Goal: Task Accomplishment & Management: Manage account settings

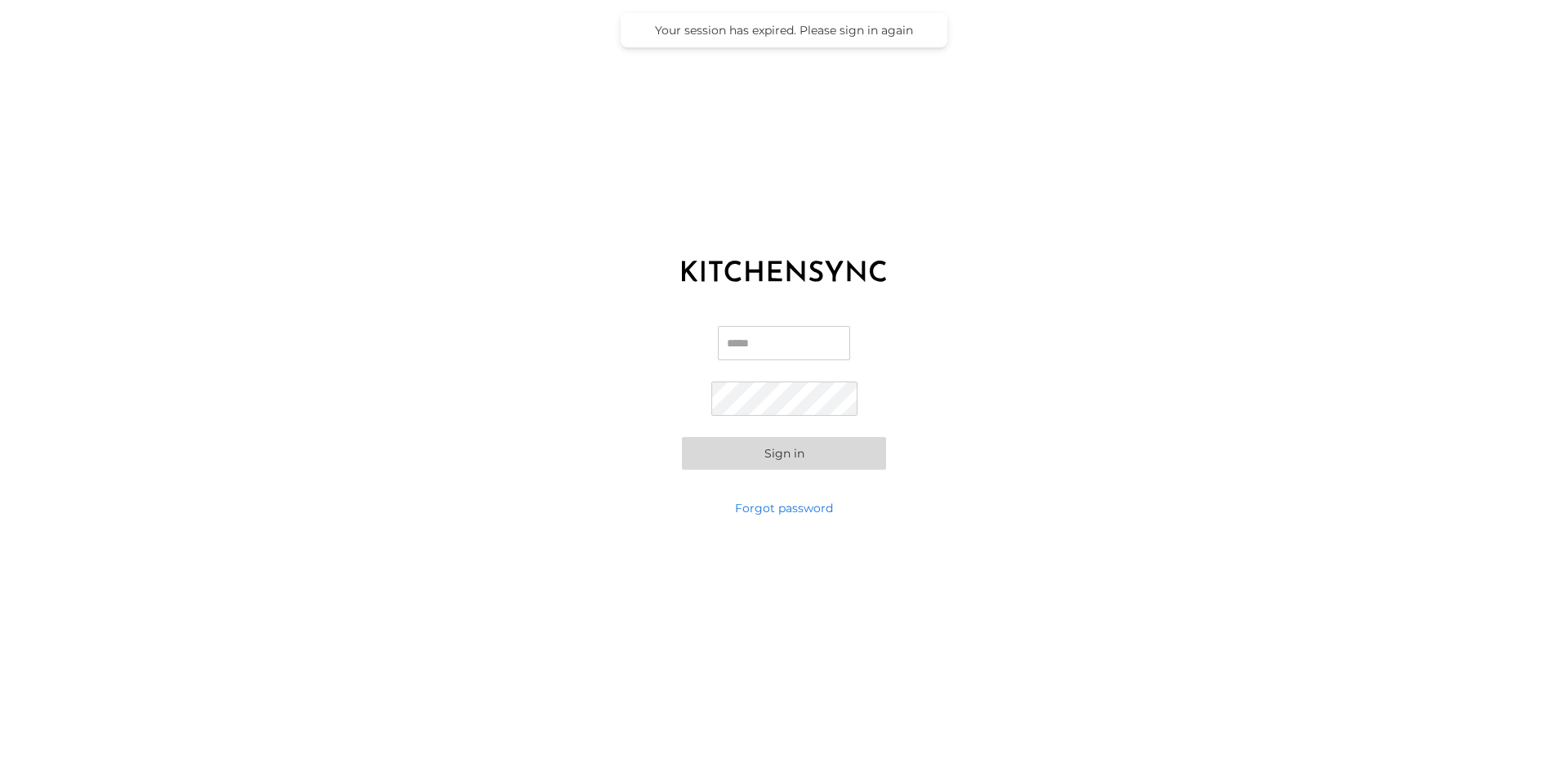
click at [769, 360] on input "Email" at bounding box center [784, 343] width 132 height 34
type input "**********"
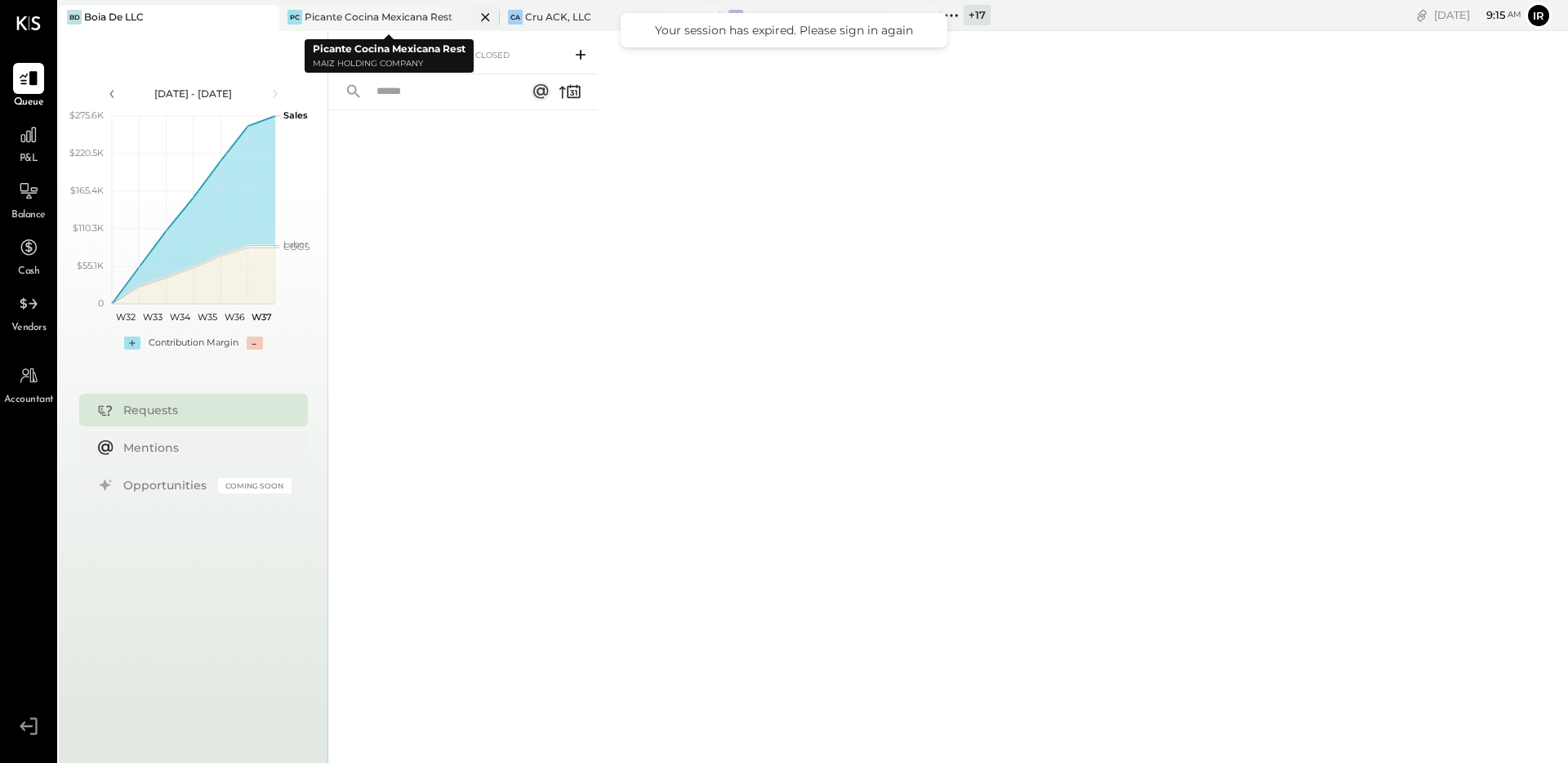
click at [388, 16] on div "Picante Cocina Mexicana Rest" at bounding box center [378, 16] width 148 height 14
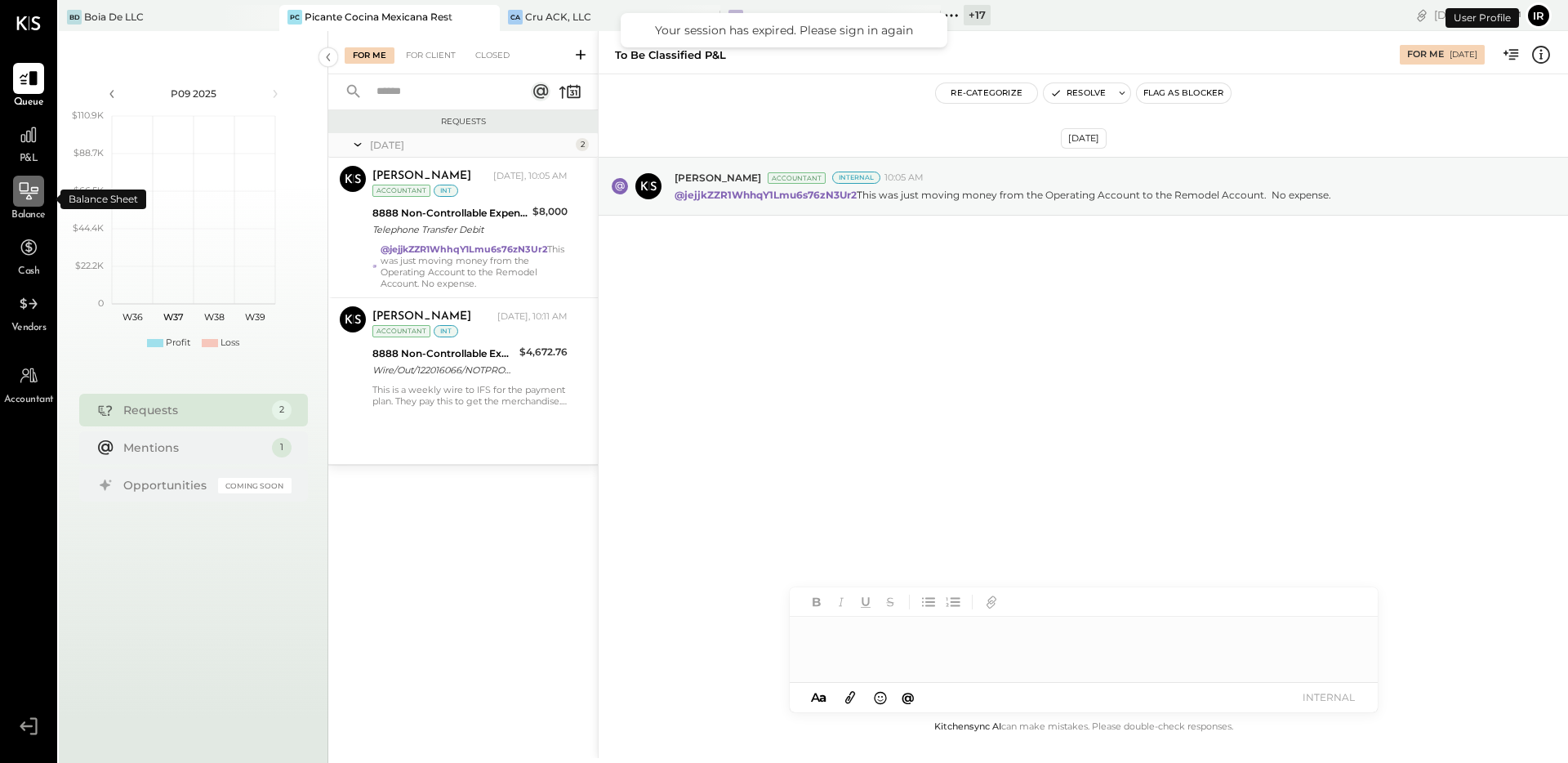
click at [23, 192] on icon at bounding box center [28, 191] width 21 height 21
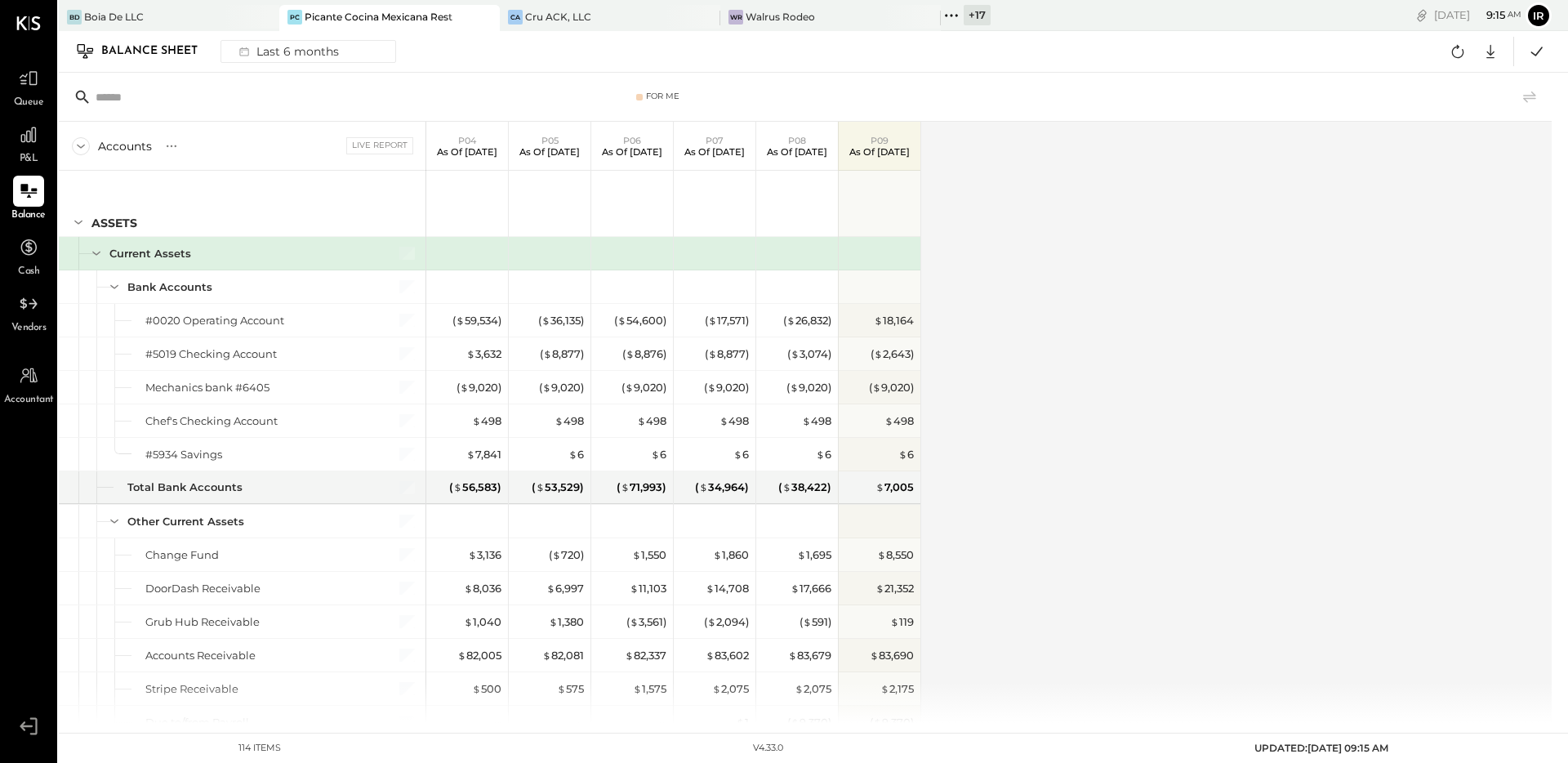
click at [1534, 94] on icon at bounding box center [1529, 96] width 13 height 11
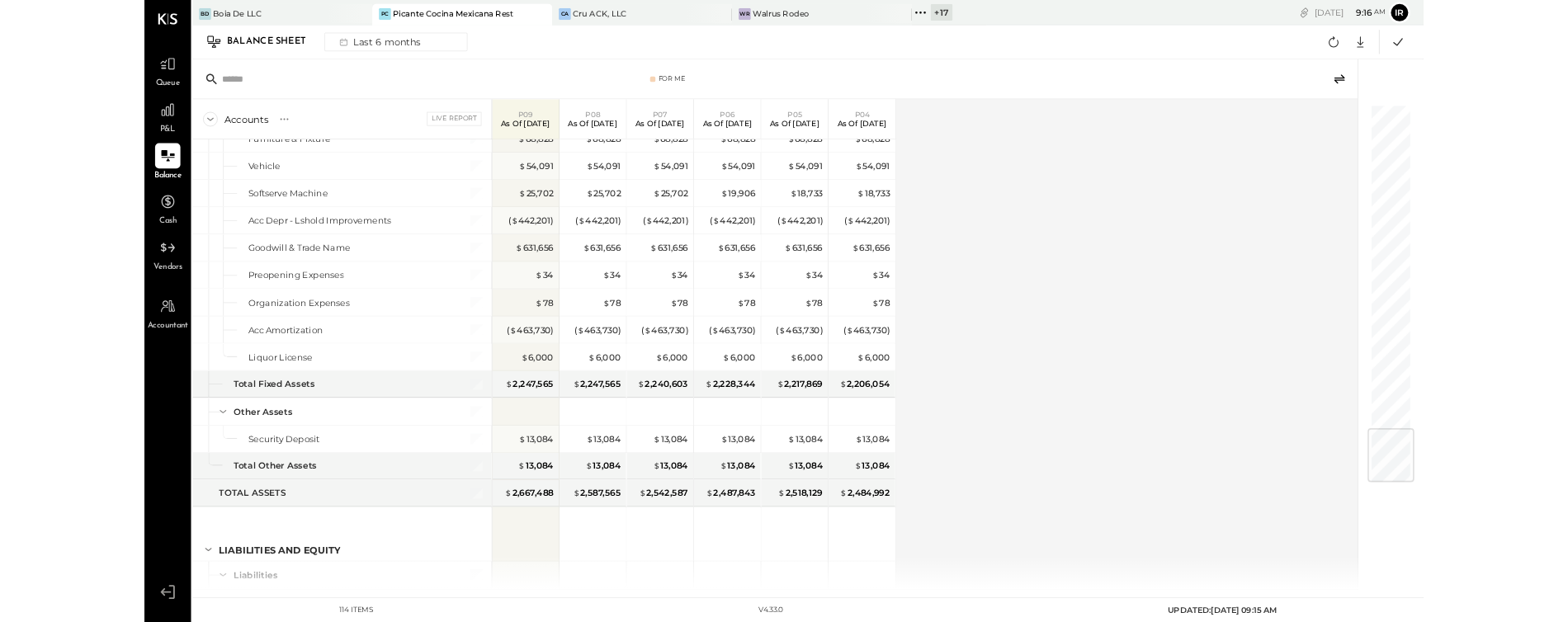
scroll to position [3336, 0]
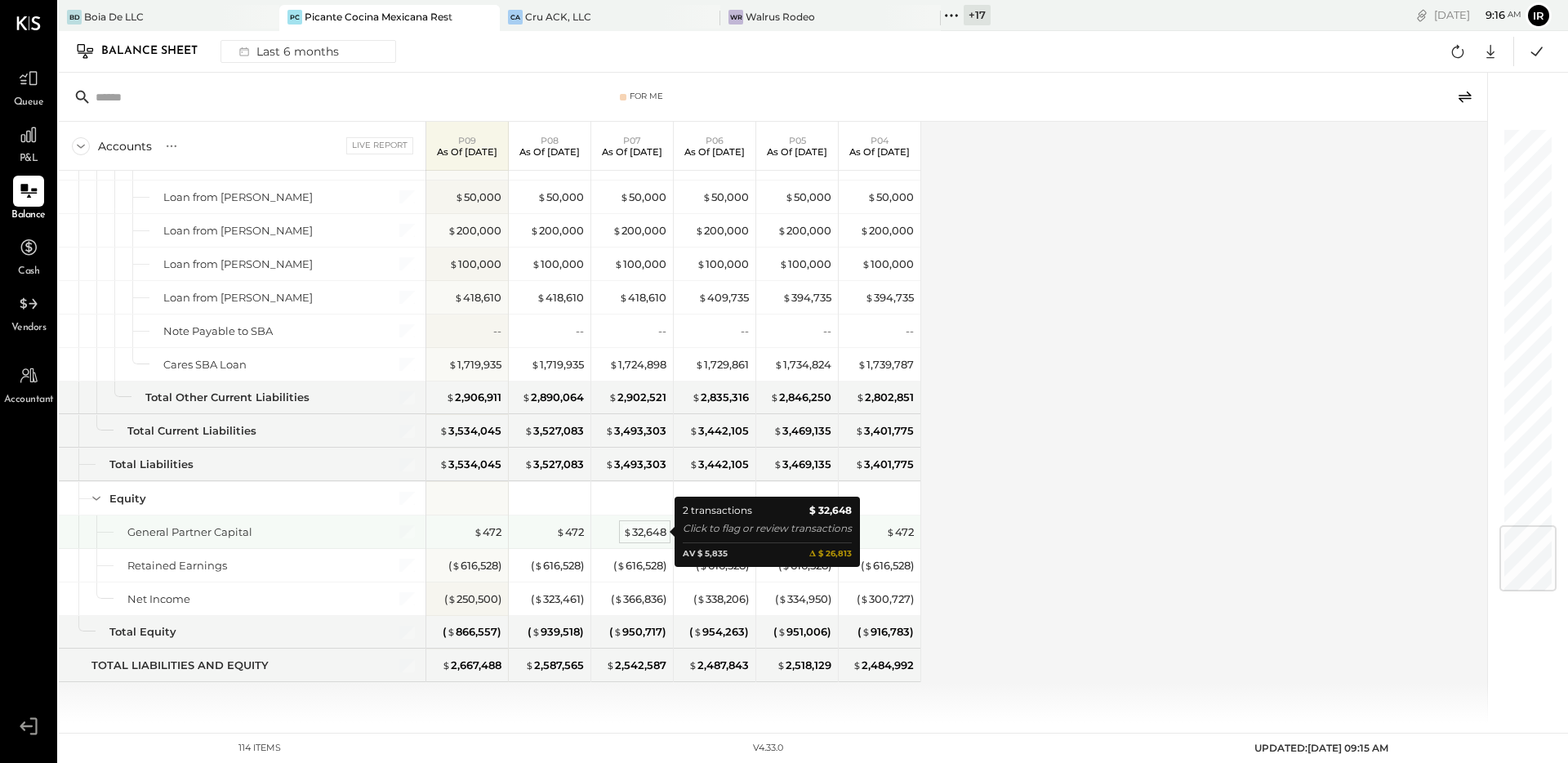
click at [646, 533] on div "$ 32,648" at bounding box center [644, 532] width 43 height 15
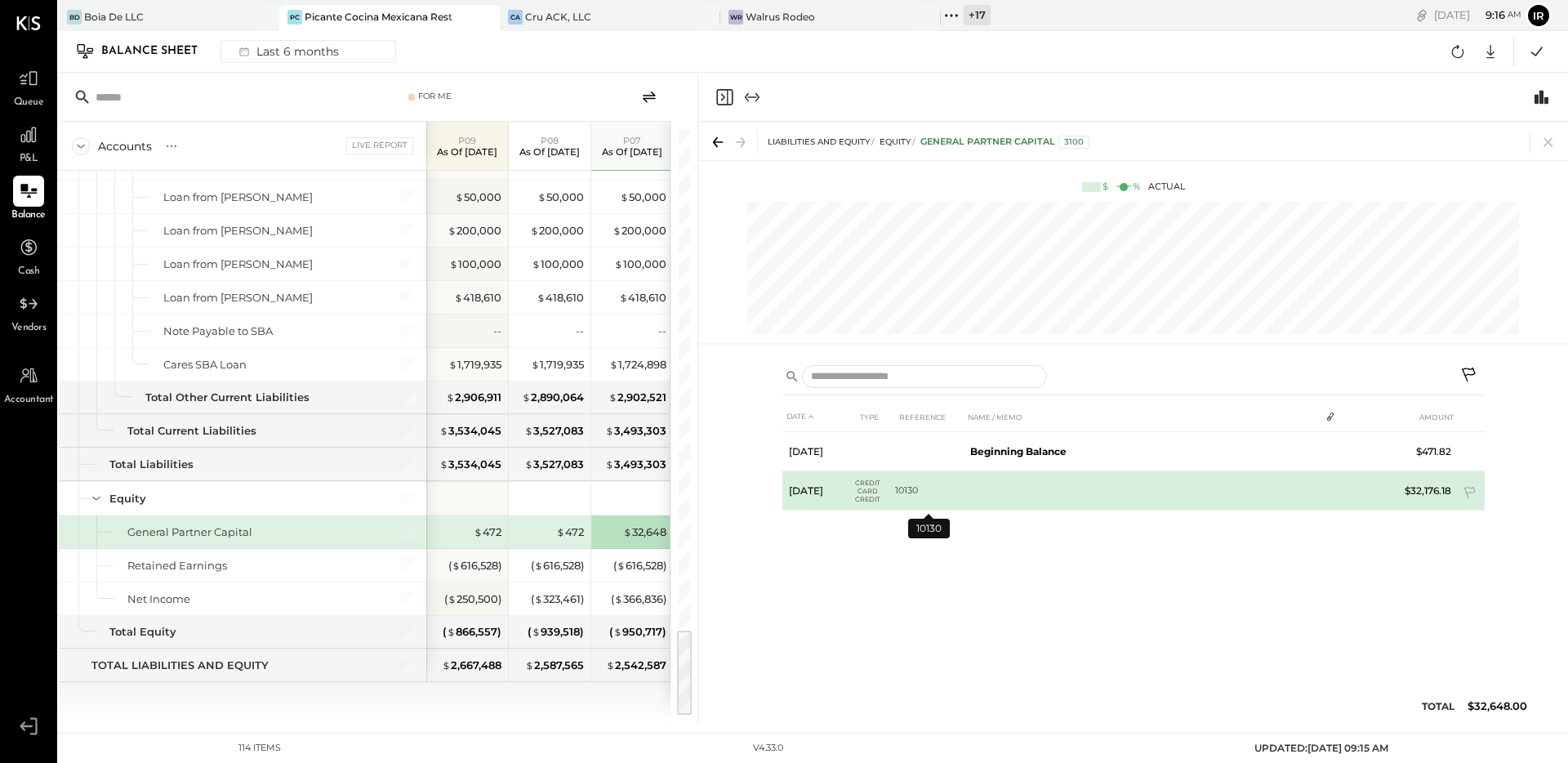
click at [939, 496] on td "10130" at bounding box center [930, 491] width 69 height 39
click at [872, 489] on span "Credit Card Credit" at bounding box center [868, 491] width 25 height 27
click at [814, 492] on td "Jul 18, 25" at bounding box center [819, 491] width 74 height 39
click at [877, 493] on span "Credit Card Credit" at bounding box center [868, 491] width 25 height 27
click at [905, 486] on td "10130" at bounding box center [930, 491] width 69 height 39
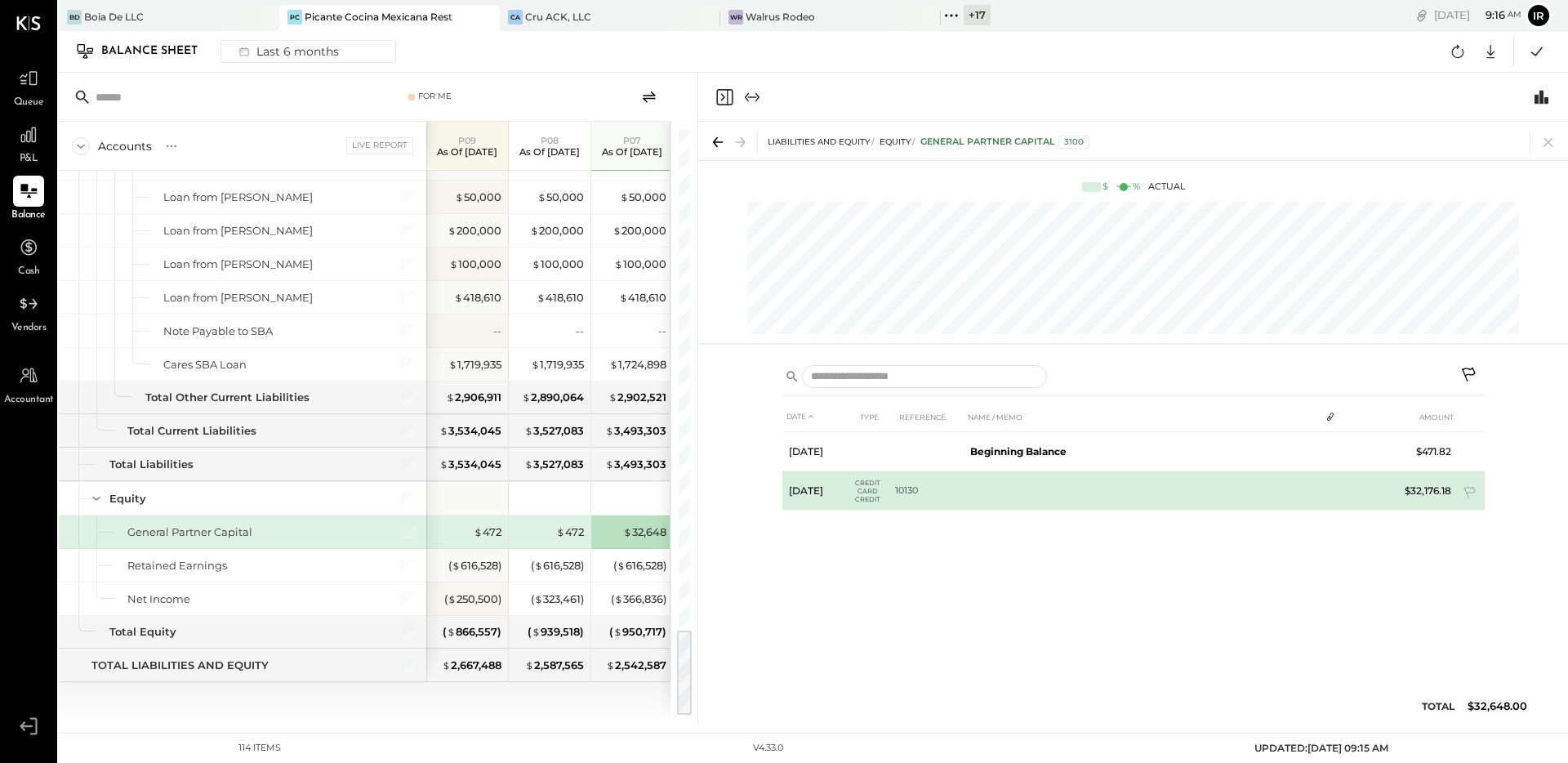
click at [1436, 493] on td "$32,176.18" at bounding box center [1426, 491] width 63 height 39
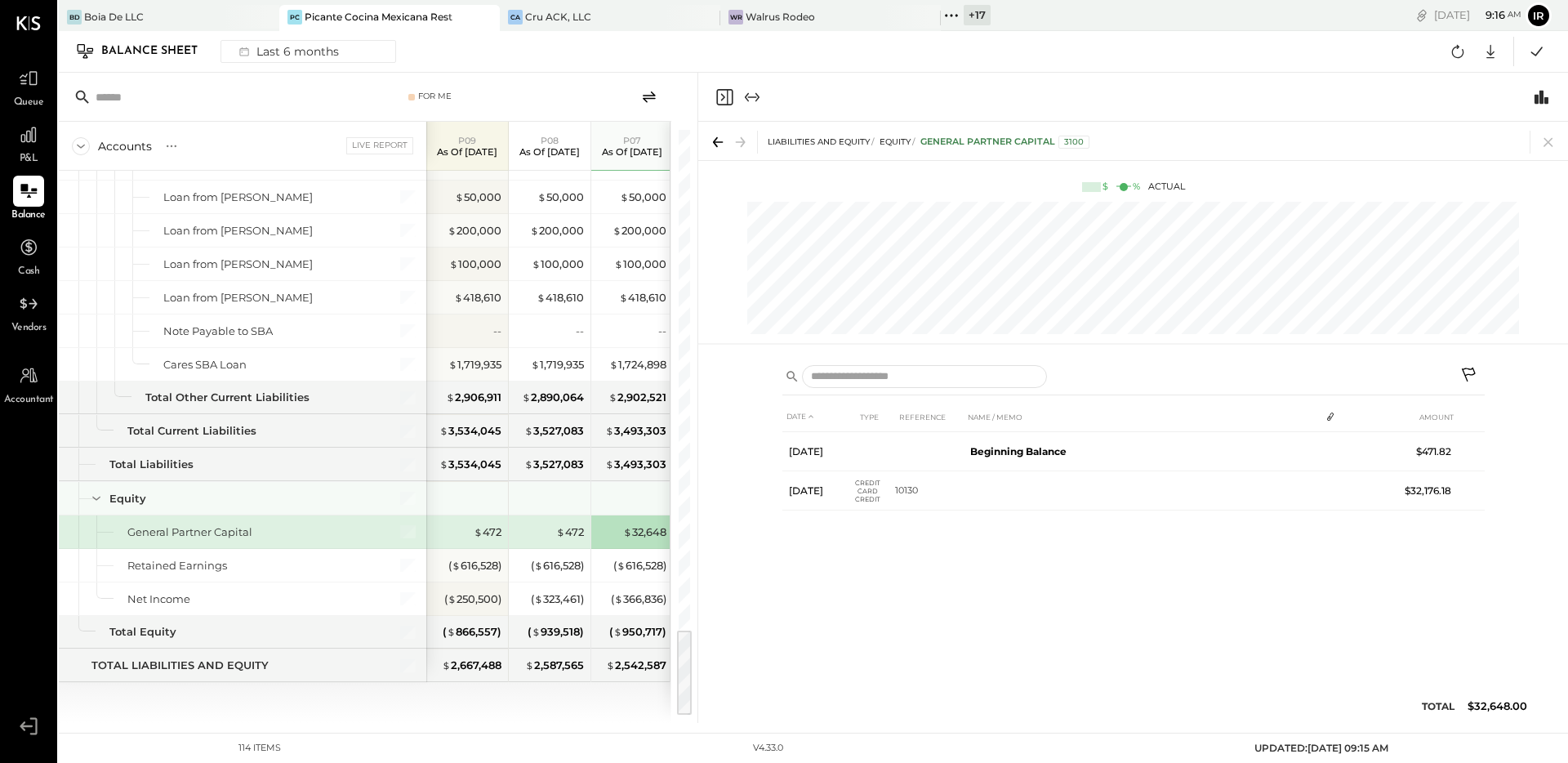
click at [512, 511] on div at bounding box center [549, 499] width 81 height 33
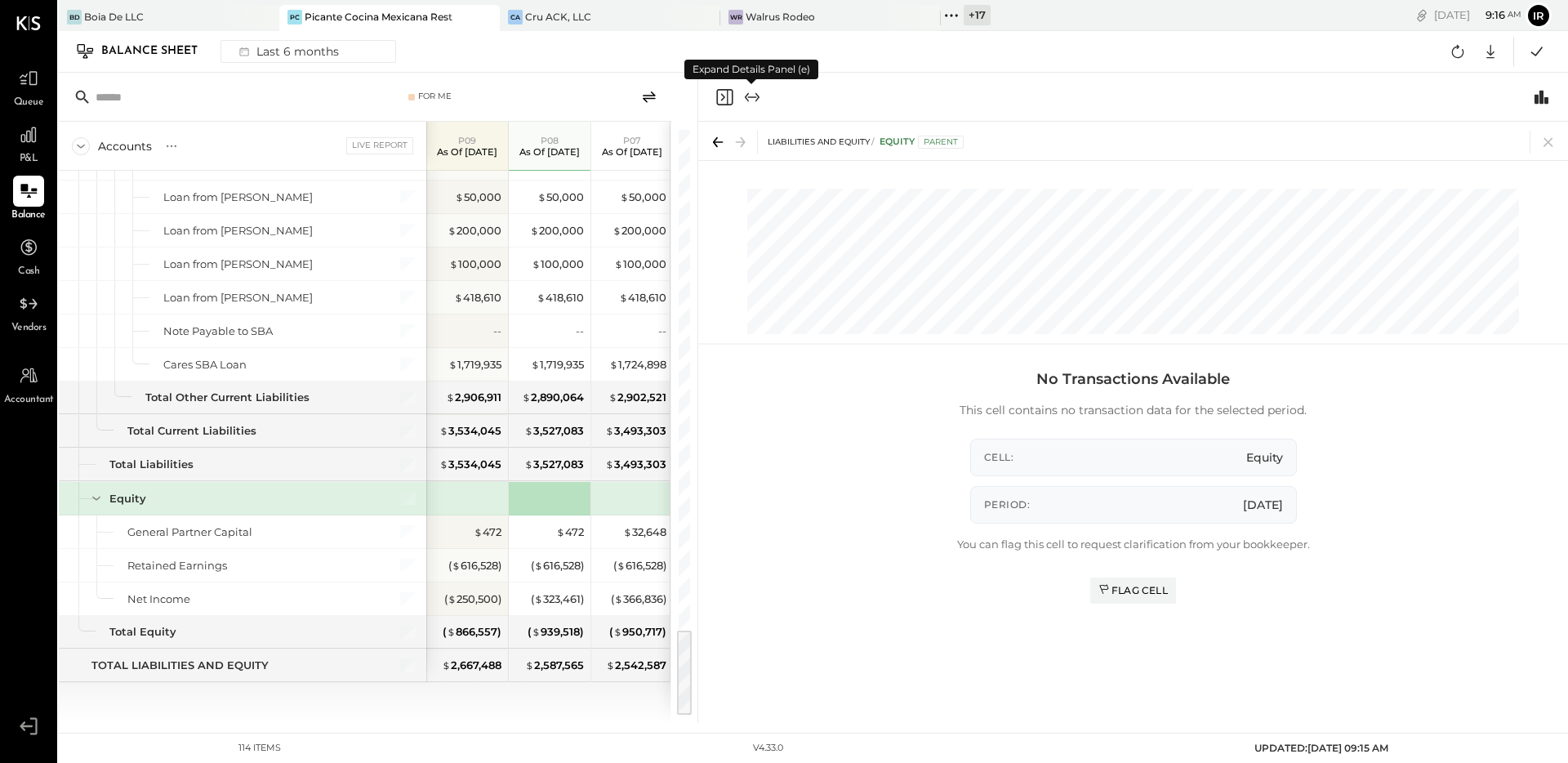
click at [760, 94] on icon "Expand panel (e)" at bounding box center [752, 97] width 20 height 20
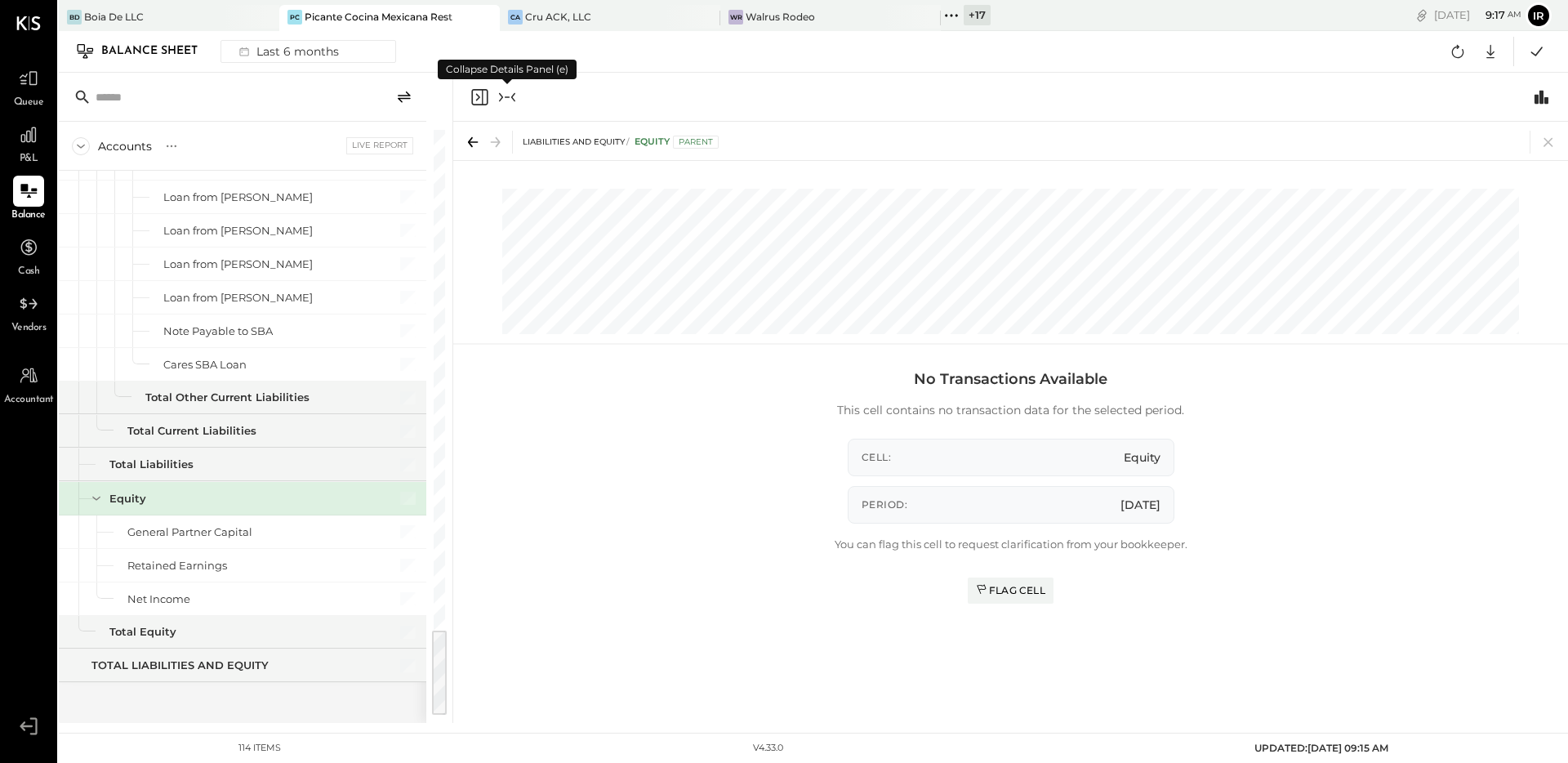
click at [504, 66] on div "Balance Sheet Last 6 months Google Sheets Excel" at bounding box center [814, 51] width 1510 height 42
click at [510, 99] on icon "Collapse panel (e)" at bounding box center [507, 97] width 20 height 20
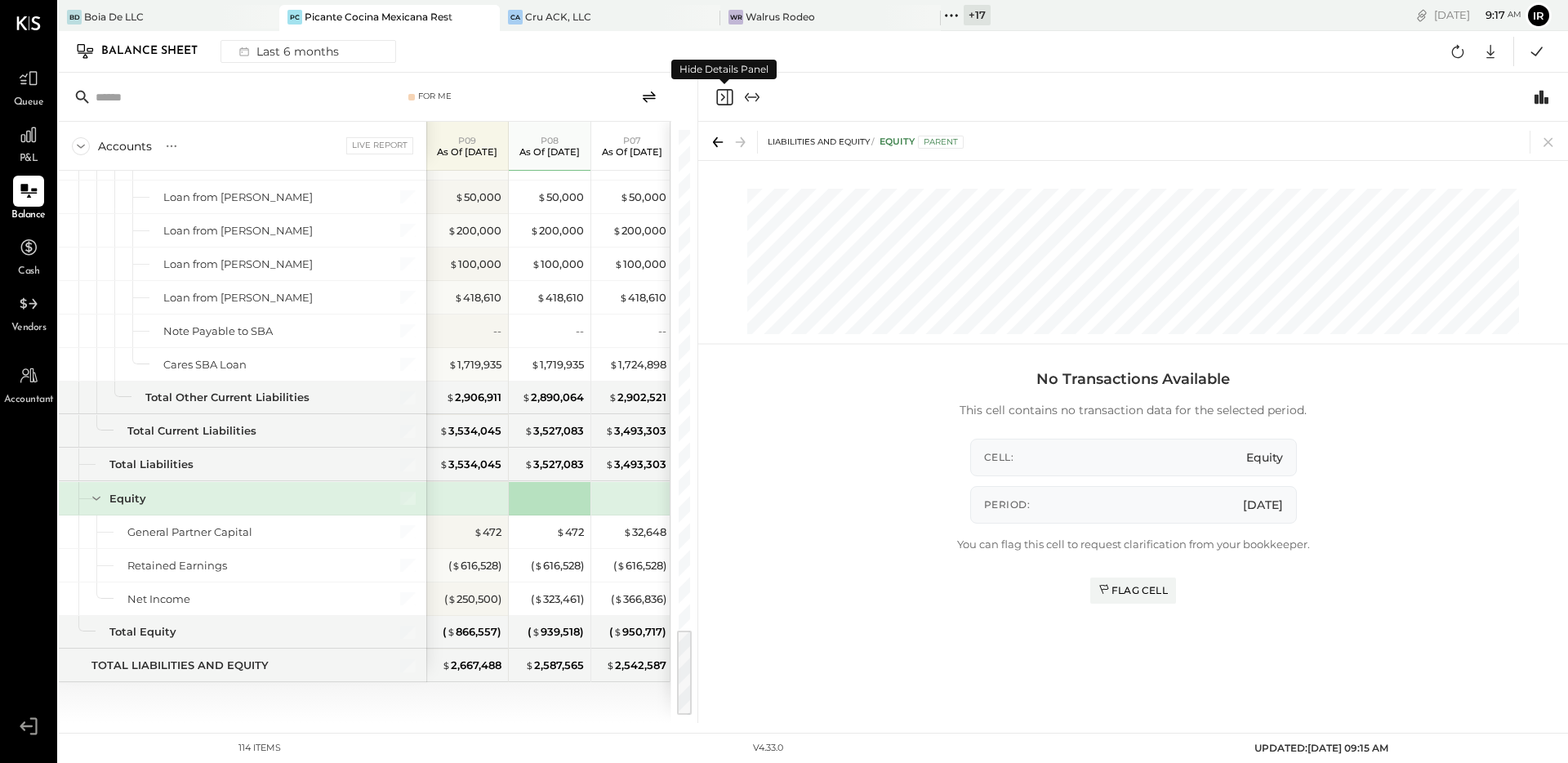
click at [727, 94] on icon "Close panel" at bounding box center [724, 97] width 16 height 16
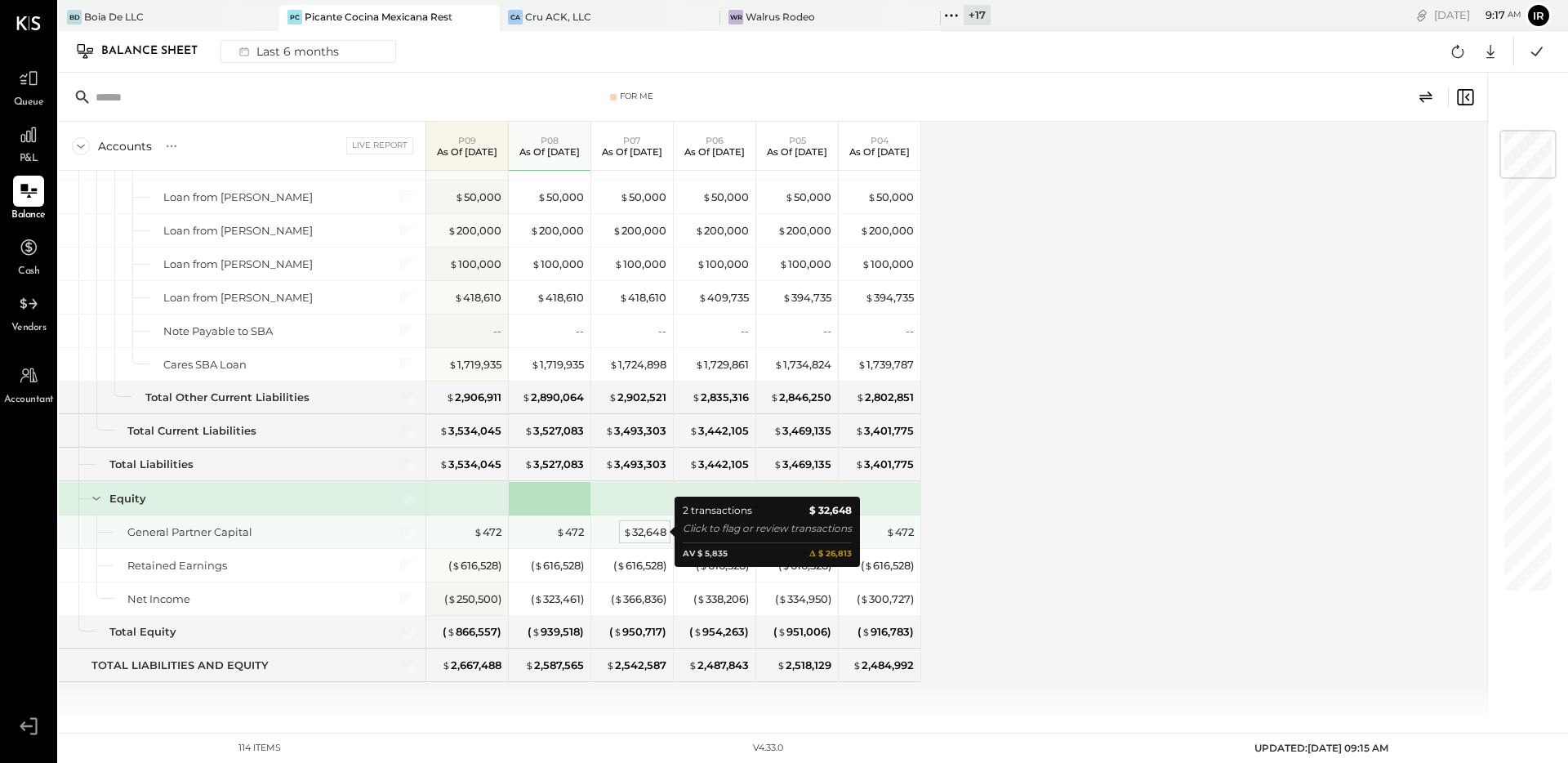
click at [635, 531] on div "$ 32,648" at bounding box center [644, 532] width 43 height 15
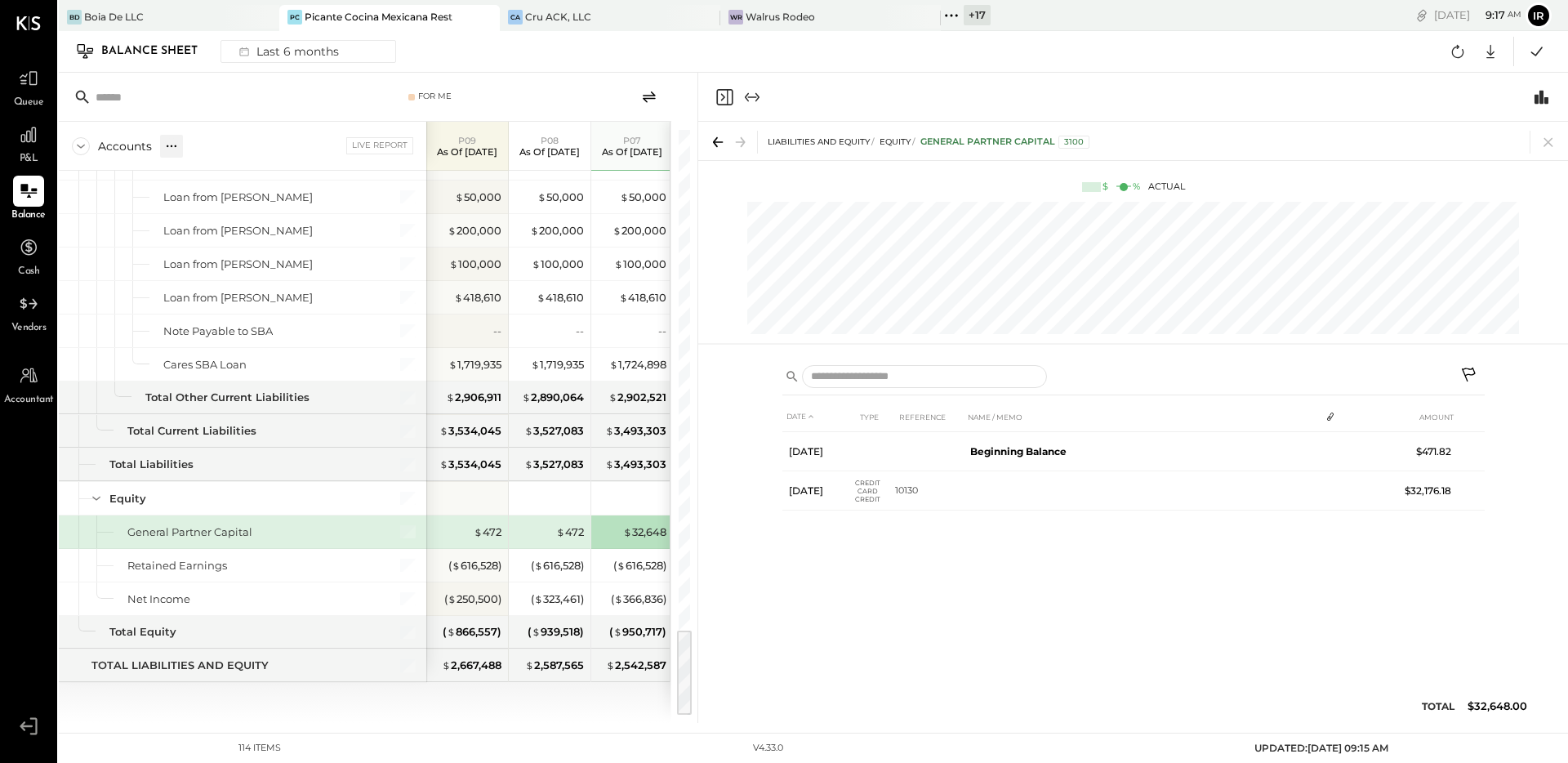
click at [173, 142] on icon at bounding box center [171, 146] width 16 height 16
click at [190, 148] on div "GL" at bounding box center [187, 146] width 16 height 14
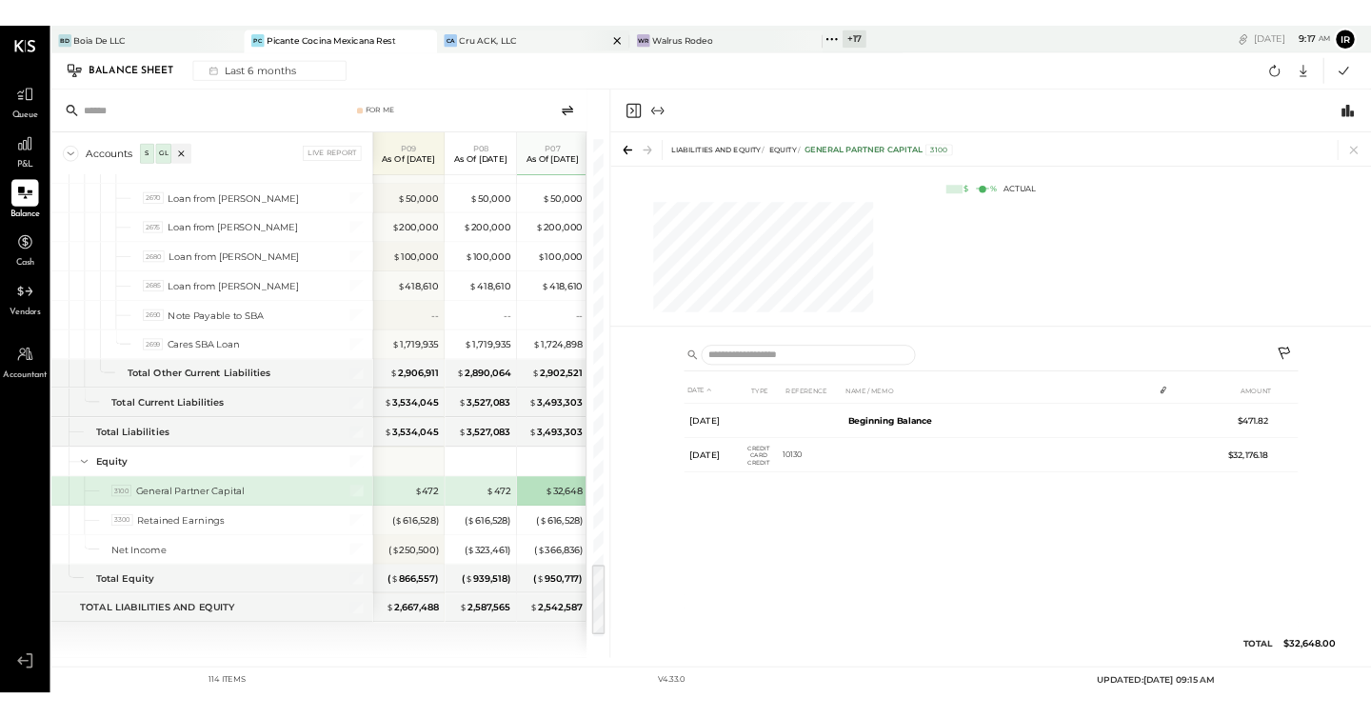
scroll to position [3851, 0]
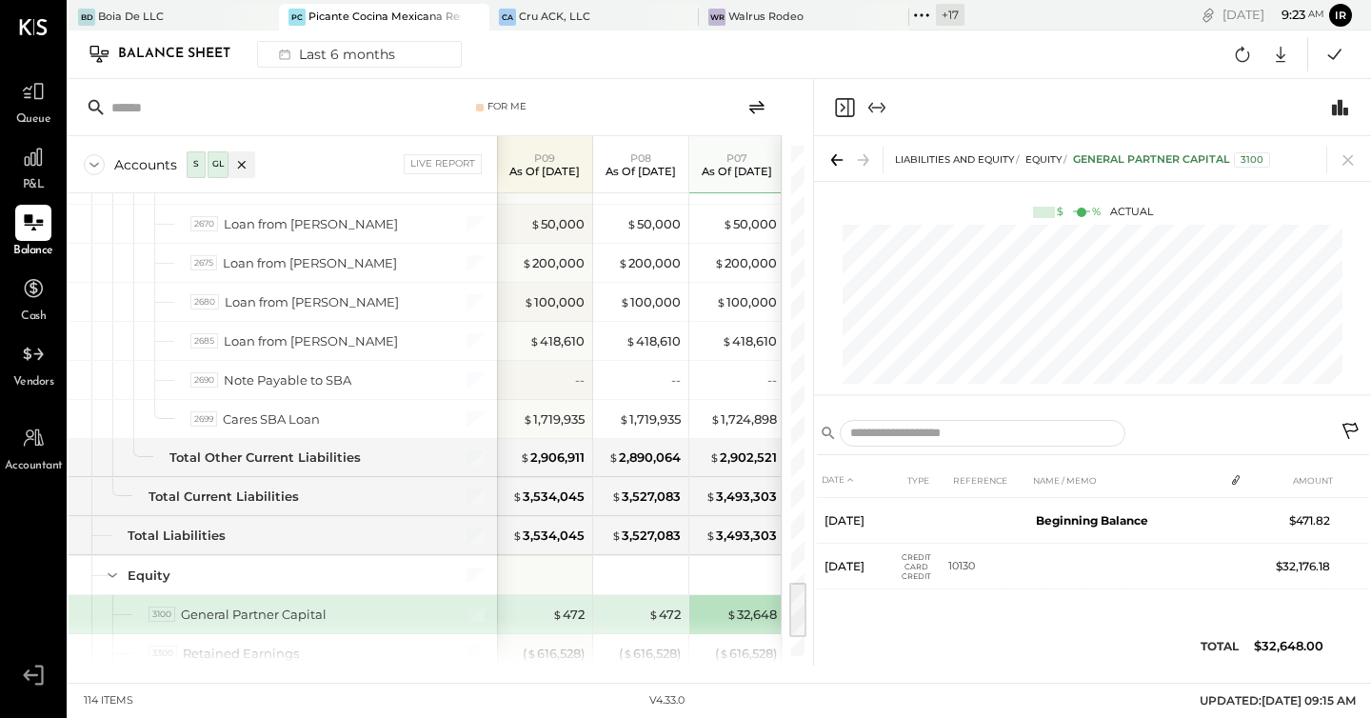
click at [847, 113] on icon "Close panel" at bounding box center [844, 107] width 19 height 19
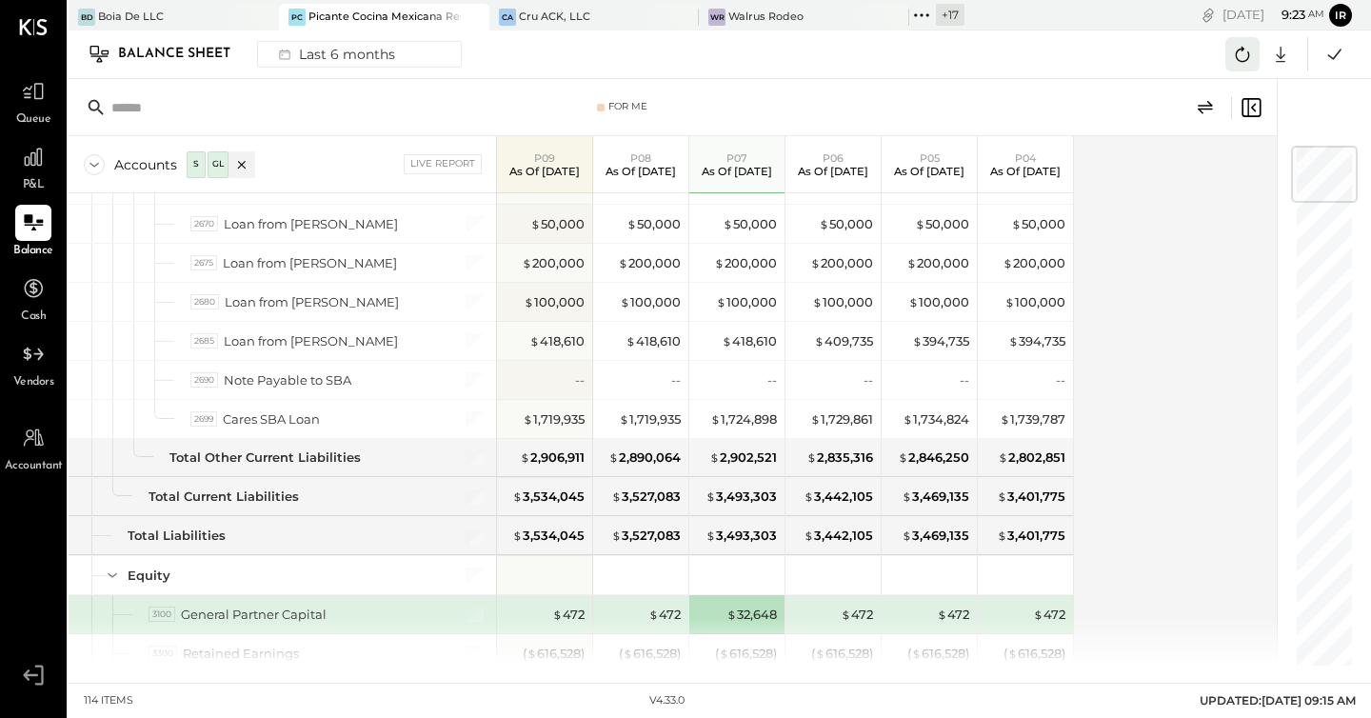
click at [1251, 58] on icon at bounding box center [1242, 54] width 25 height 25
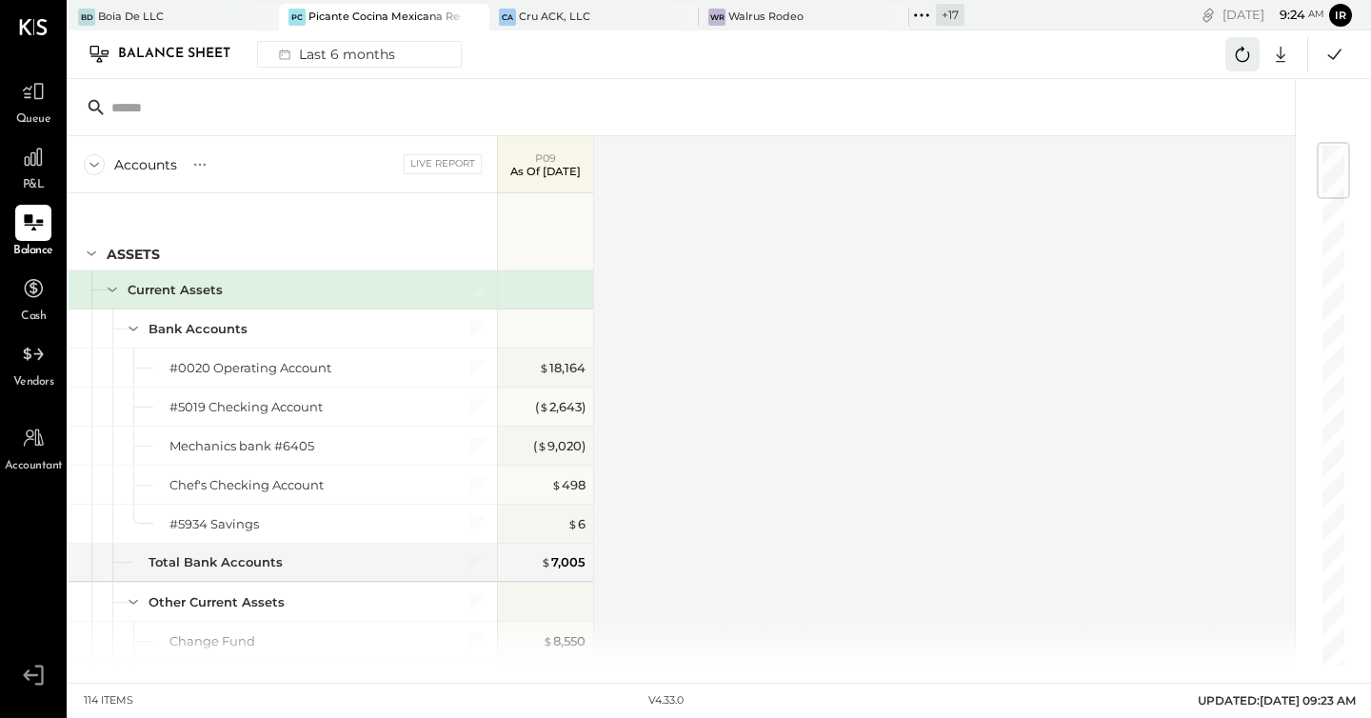
click at [1231, 64] on icon at bounding box center [1242, 54] width 25 height 25
click at [821, 272] on div "Accounts S GL Live Report P09 As of Sep 28th 2025 ASSETS Current Assets Bank Ac…" at bounding box center [683, 400] width 1229 height 529
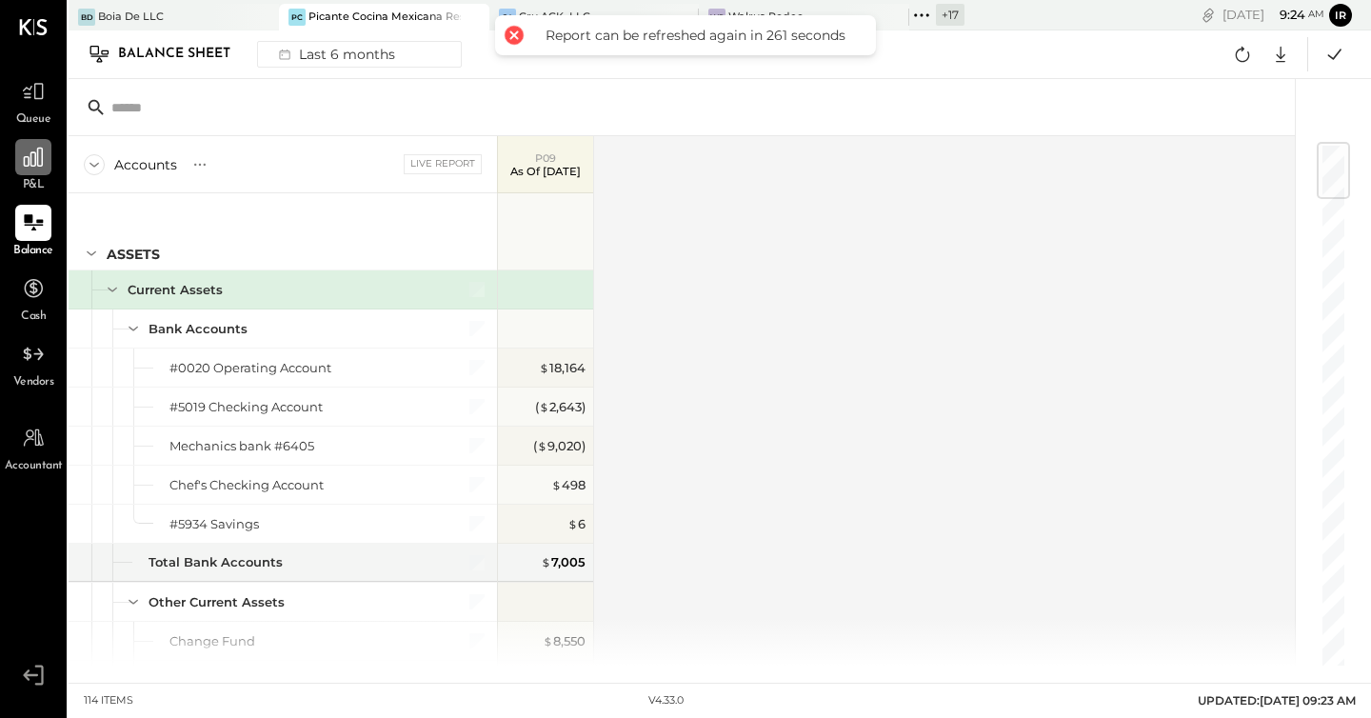
click at [38, 148] on icon at bounding box center [33, 157] width 19 height 19
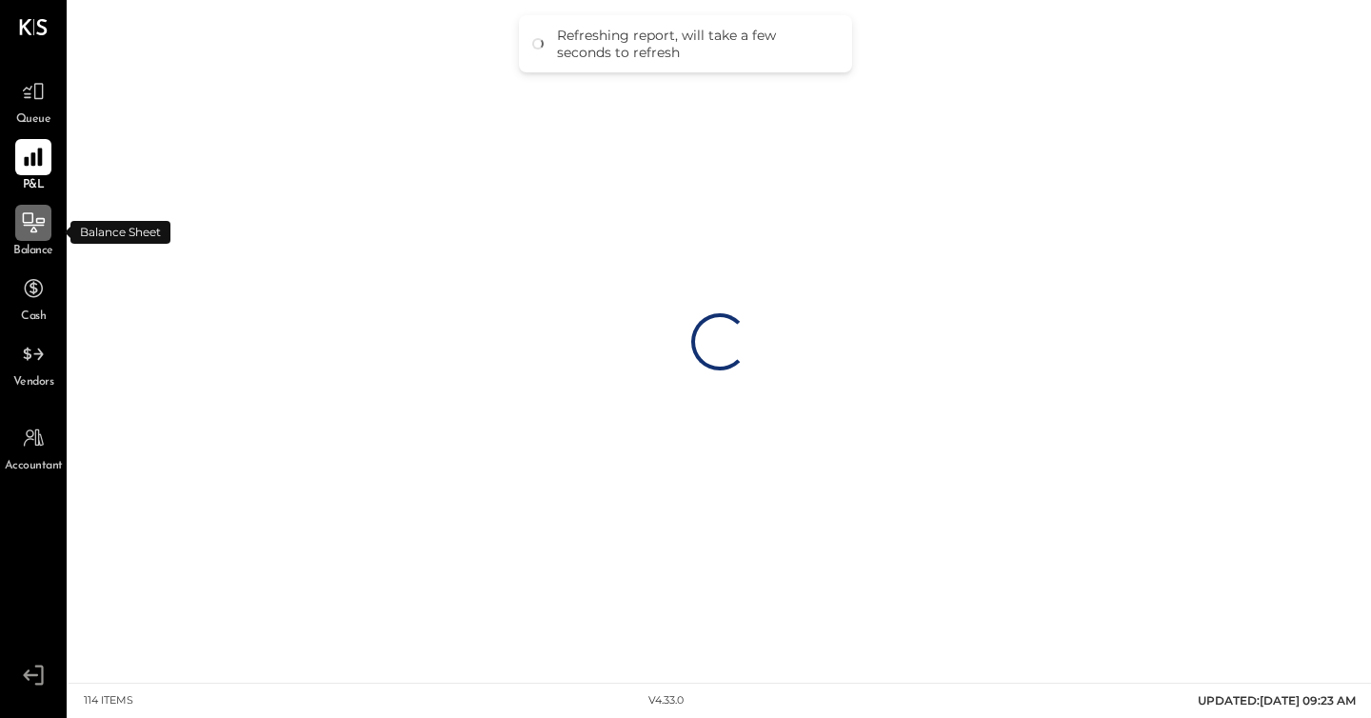
click at [30, 218] on icon at bounding box center [33, 222] width 25 height 25
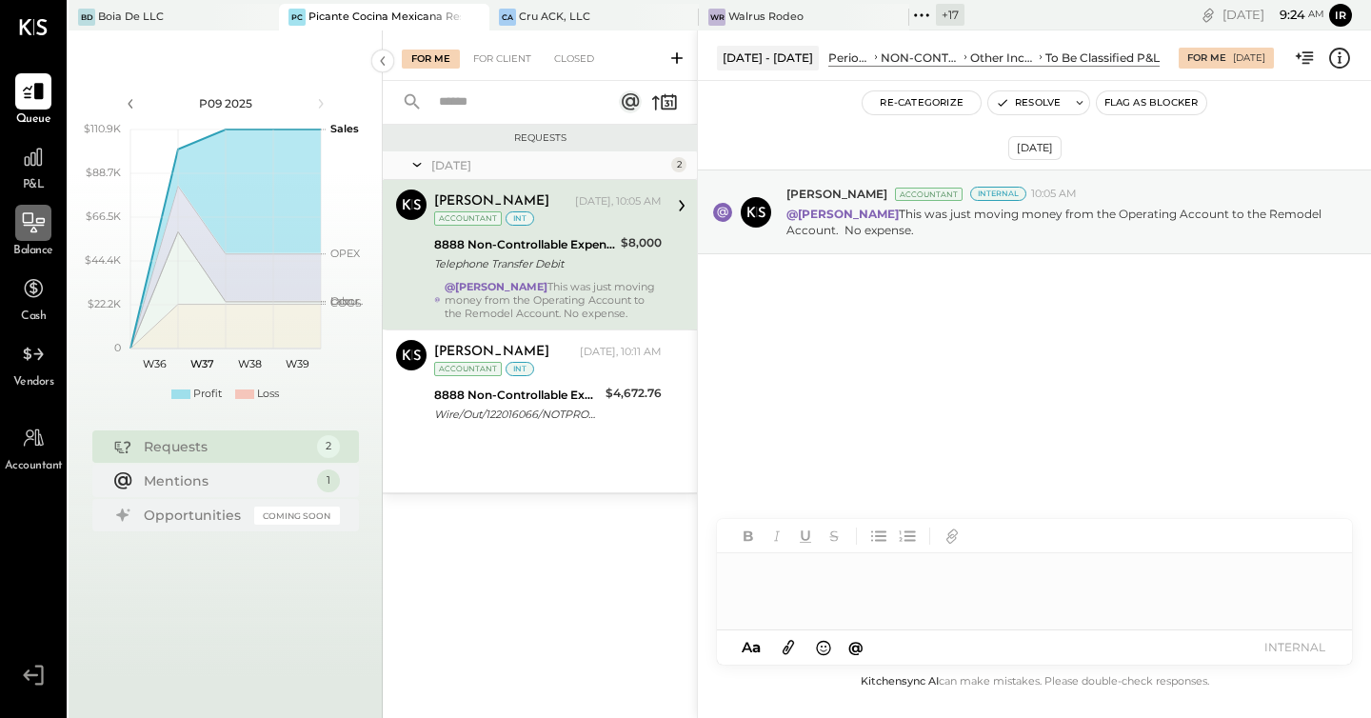
click at [22, 229] on icon at bounding box center [33, 222] width 25 height 25
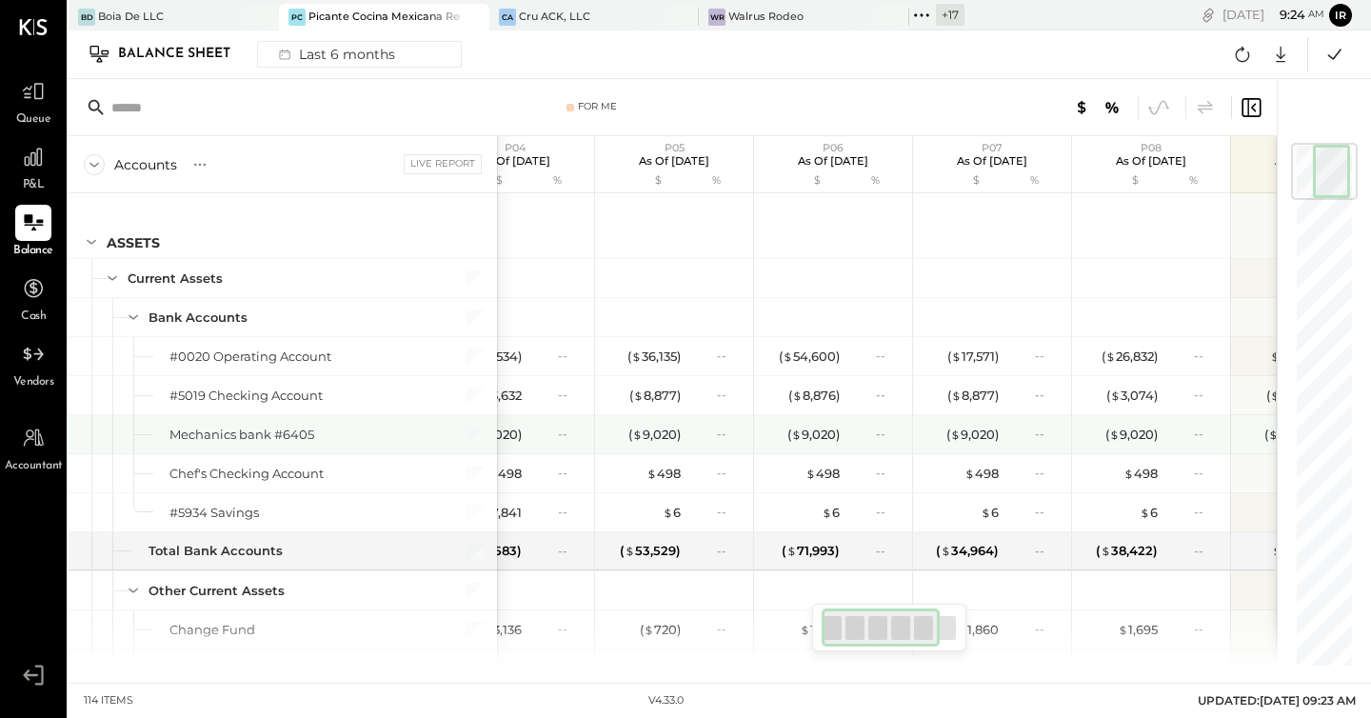
scroll to position [0, 173]
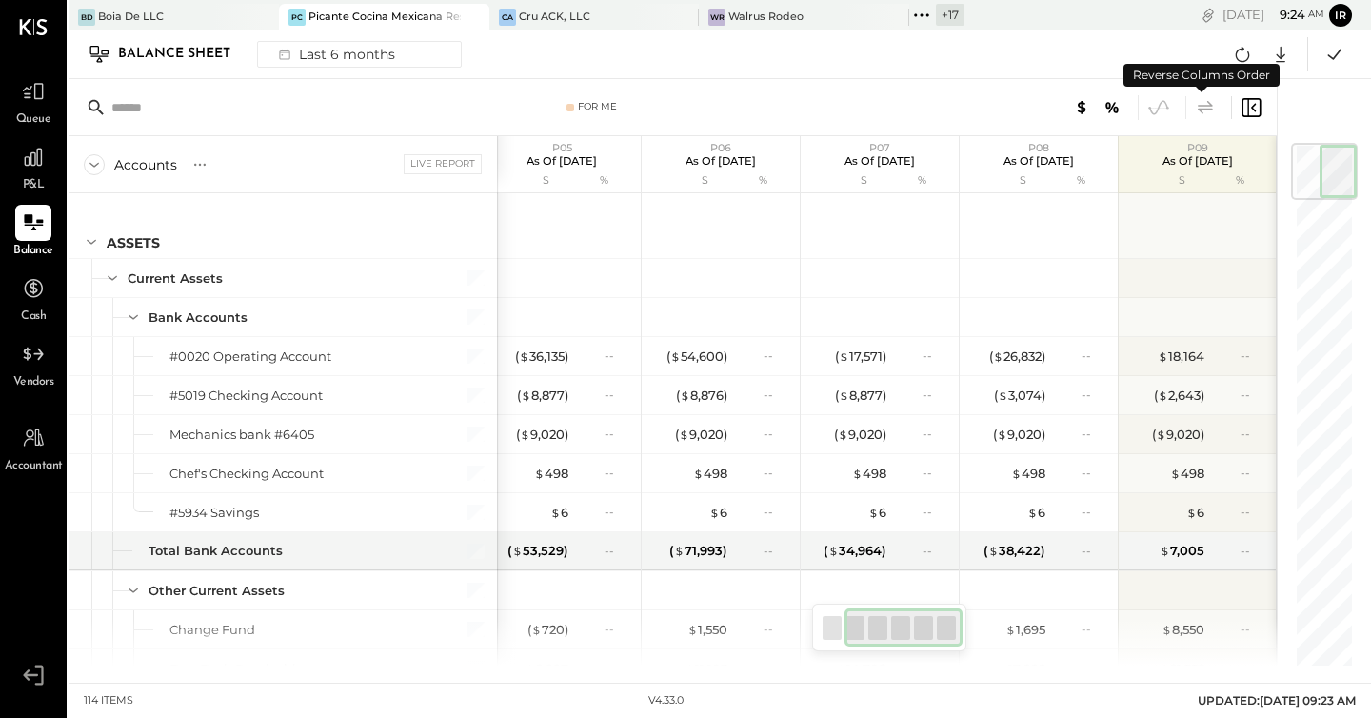
click at [1201, 111] on icon at bounding box center [1205, 106] width 15 height 13
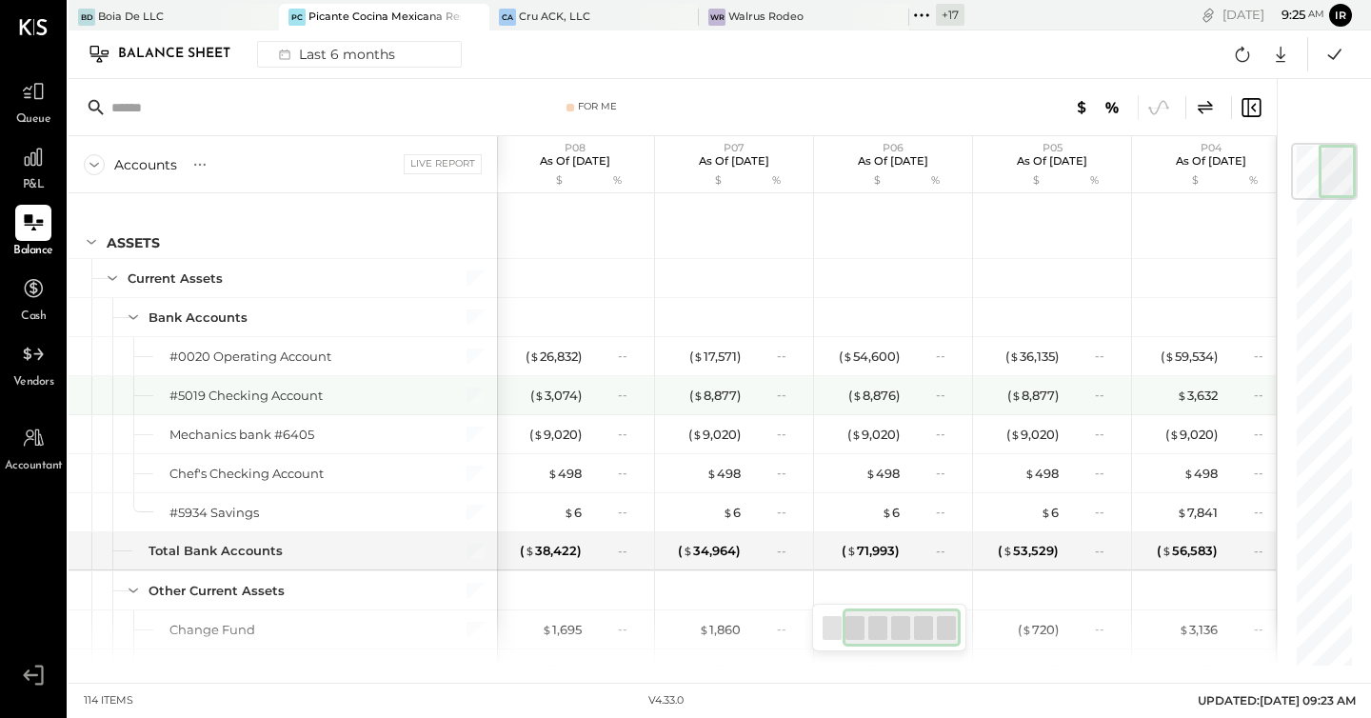
scroll to position [0, 172]
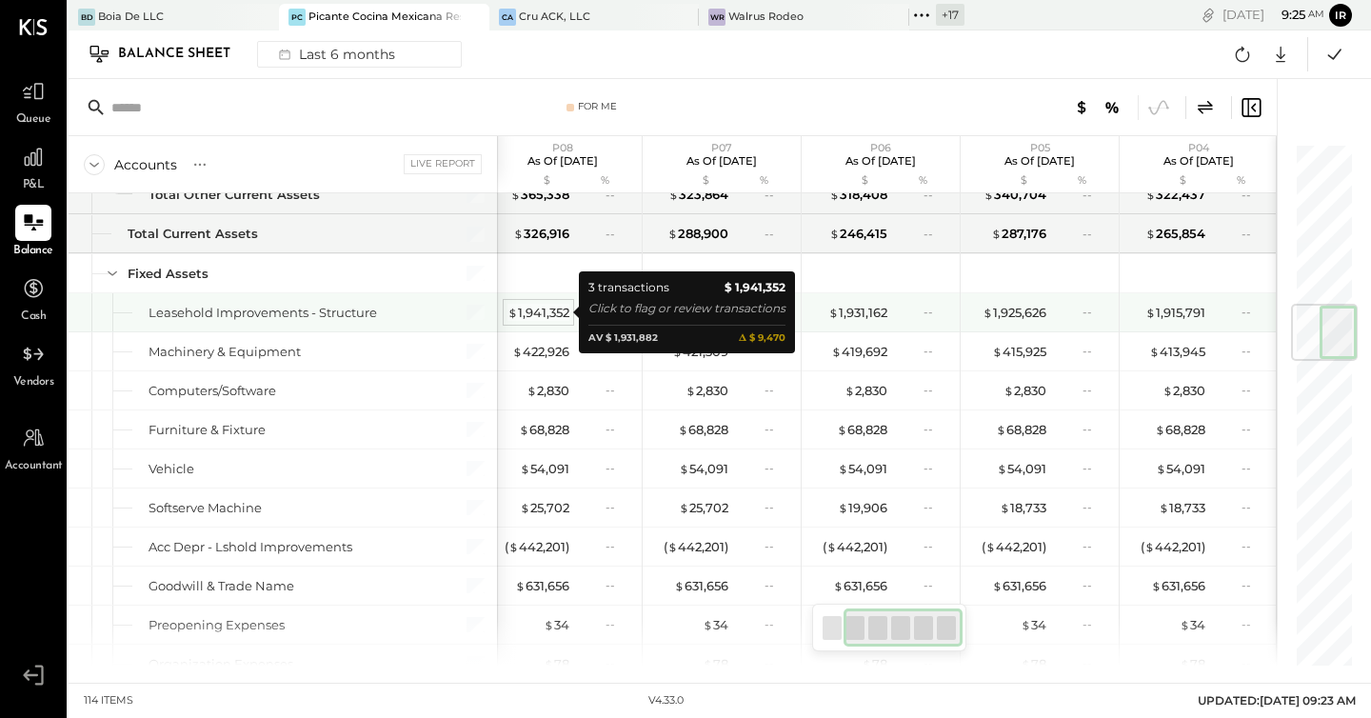
click at [541, 307] on div "$ 1,941,352" at bounding box center [539, 313] width 62 height 18
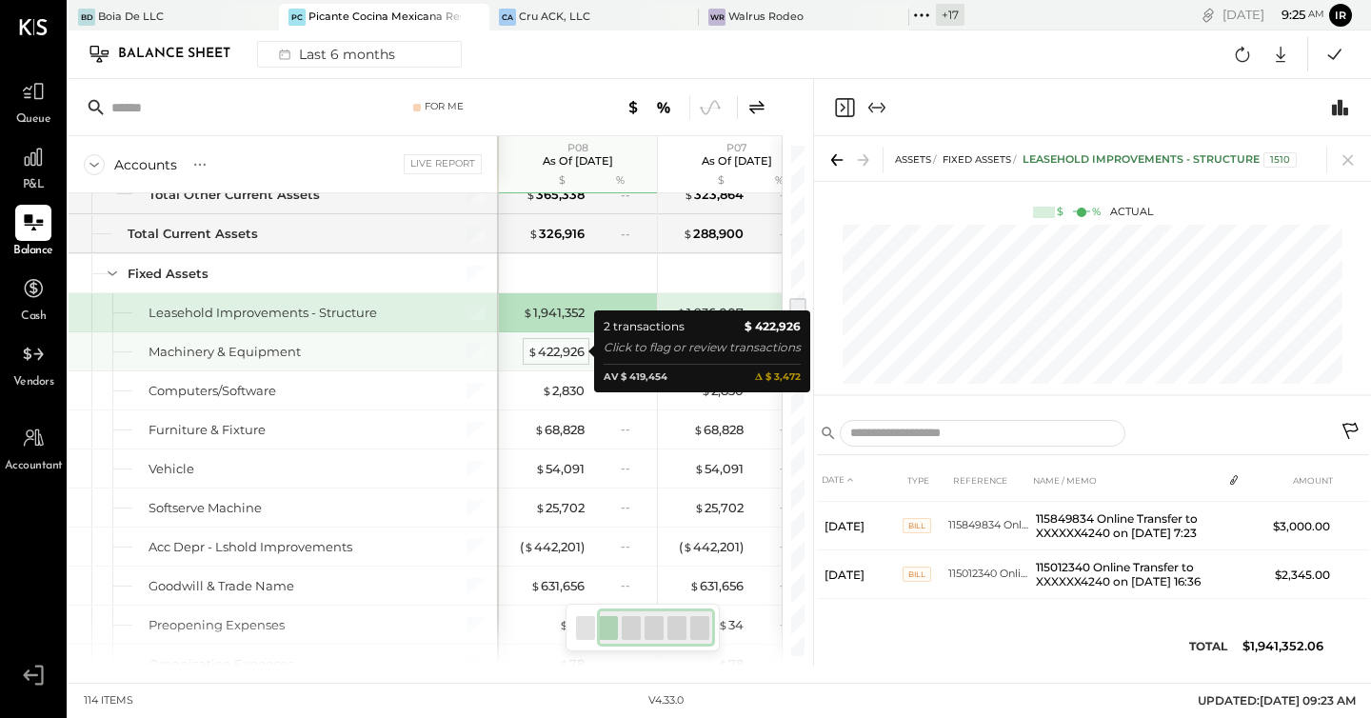
click at [562, 345] on div "$ 422,926" at bounding box center [555, 352] width 57 height 18
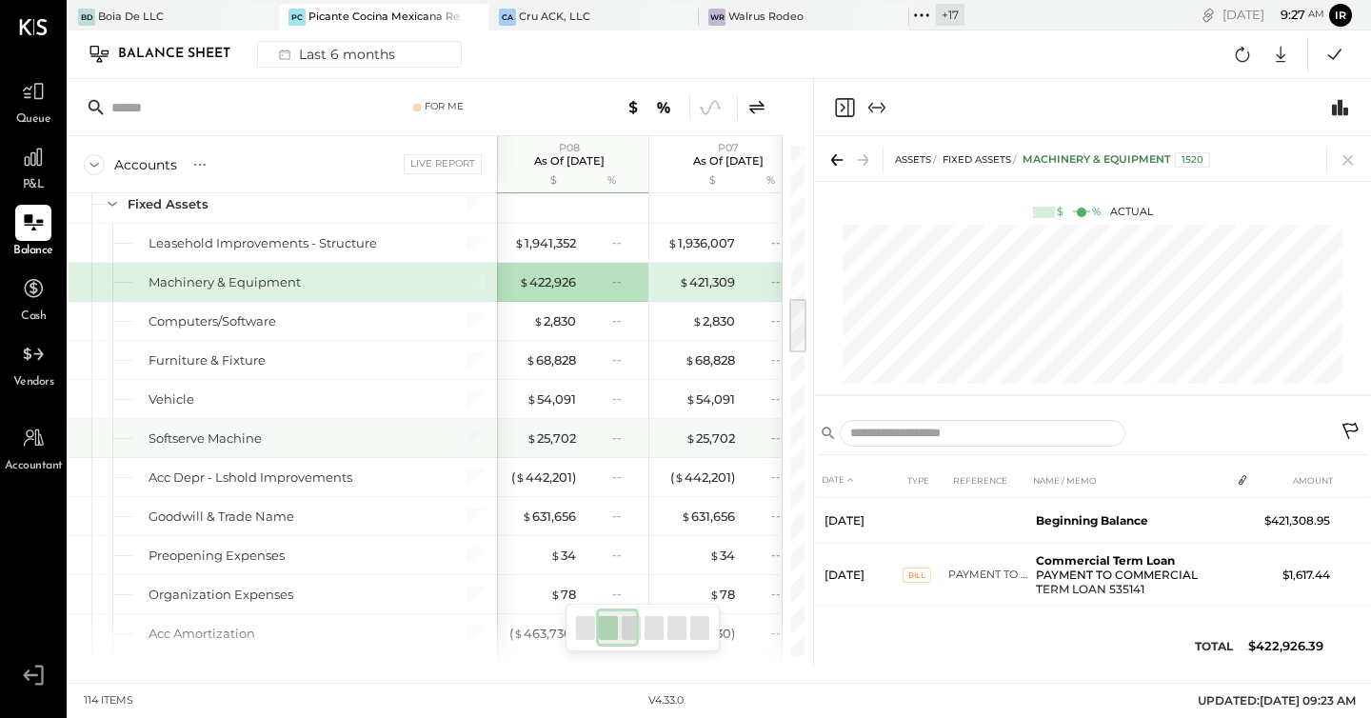
scroll to position [1261, 0]
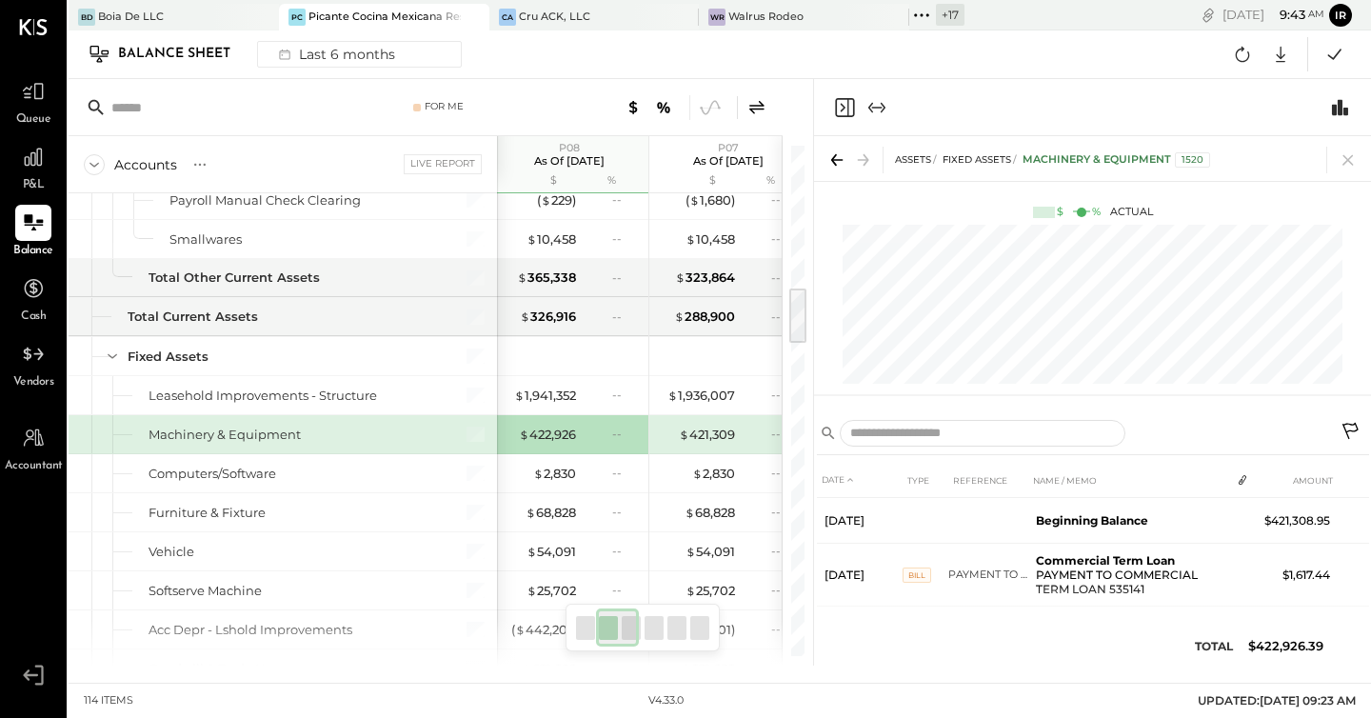
click at [834, 108] on icon "Close panel" at bounding box center [844, 107] width 23 height 23
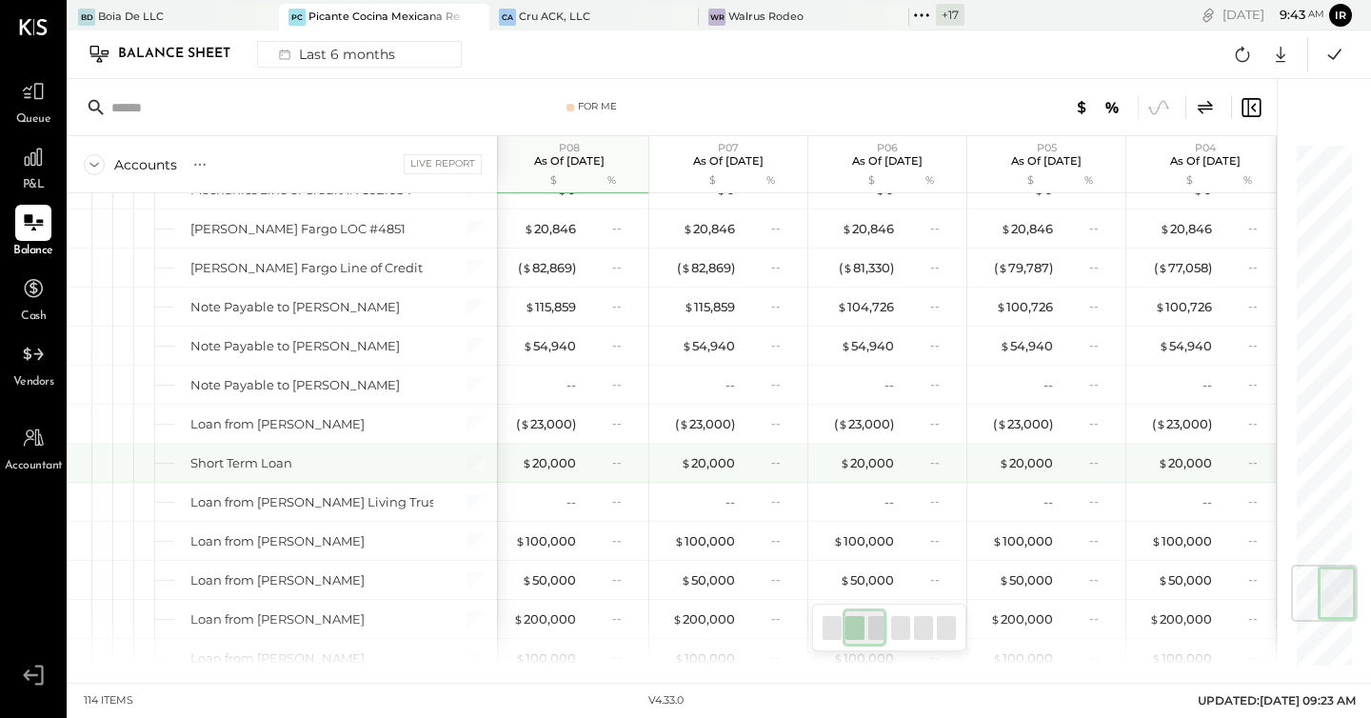
scroll to position [3508, 0]
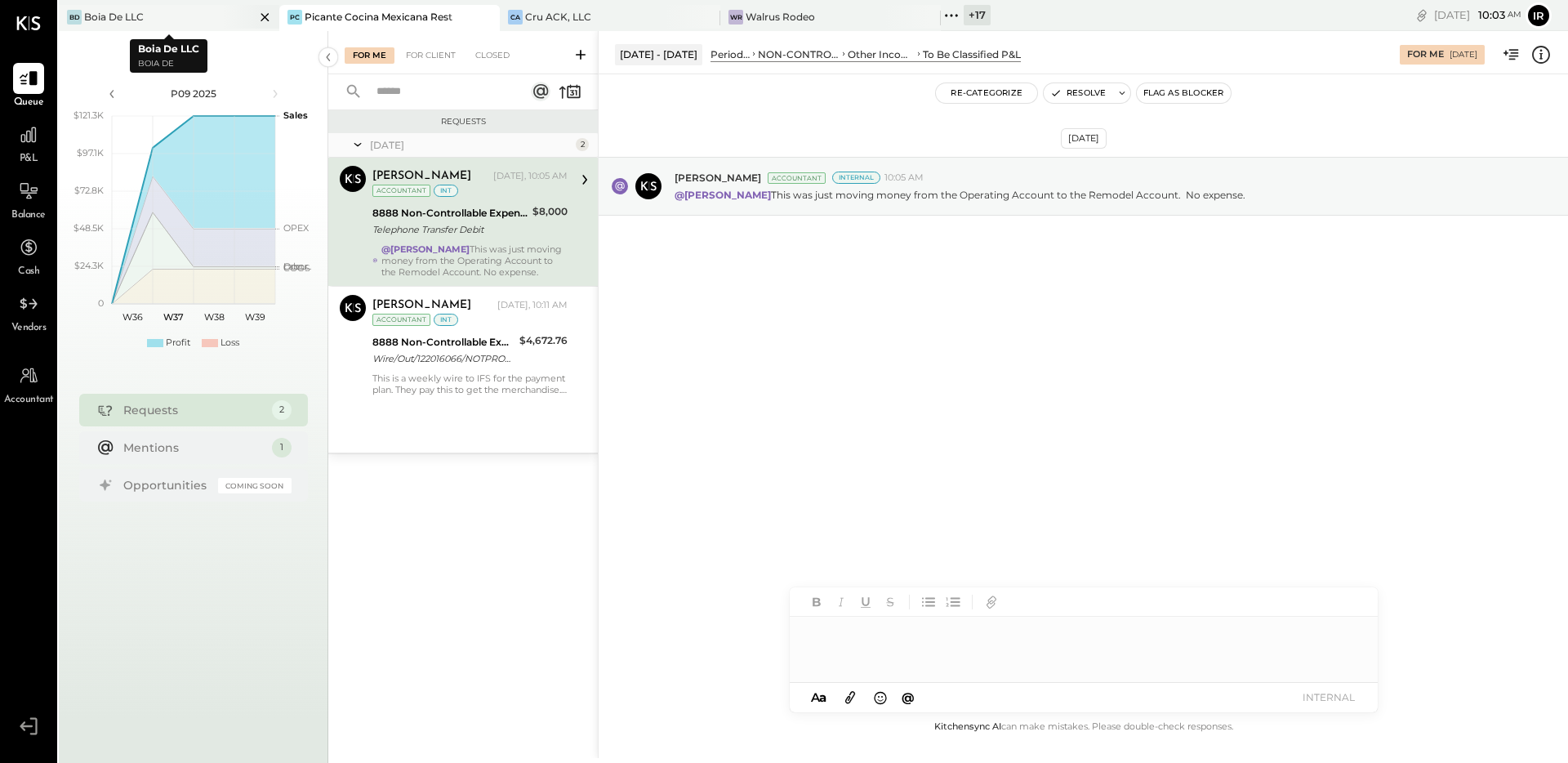
click at [264, 18] on icon at bounding box center [265, 17] width 21 height 20
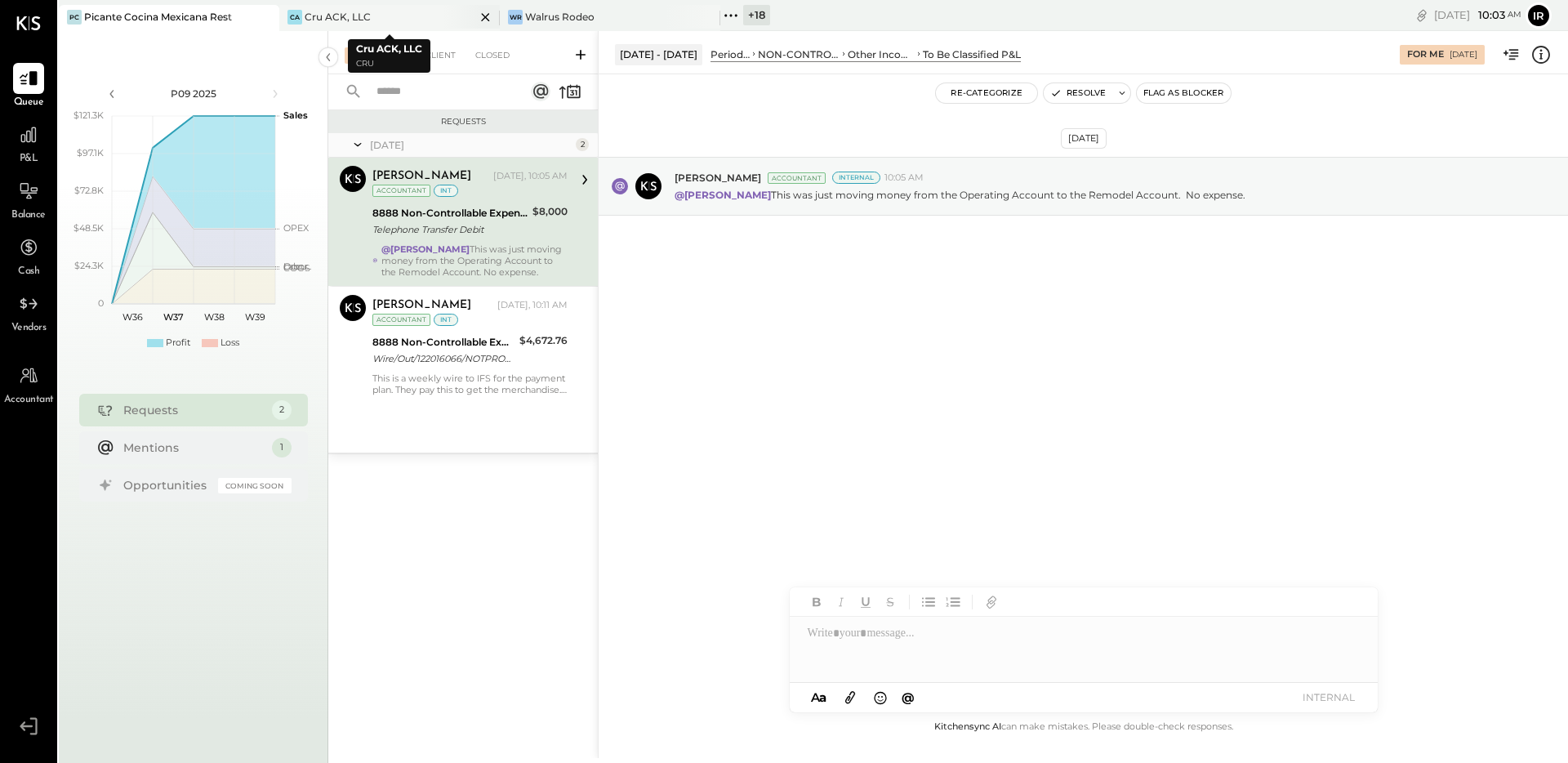
click at [486, 17] on icon at bounding box center [485, 17] width 9 height 9
click at [292, 18] on icon at bounding box center [290, 15] width 21 height 21
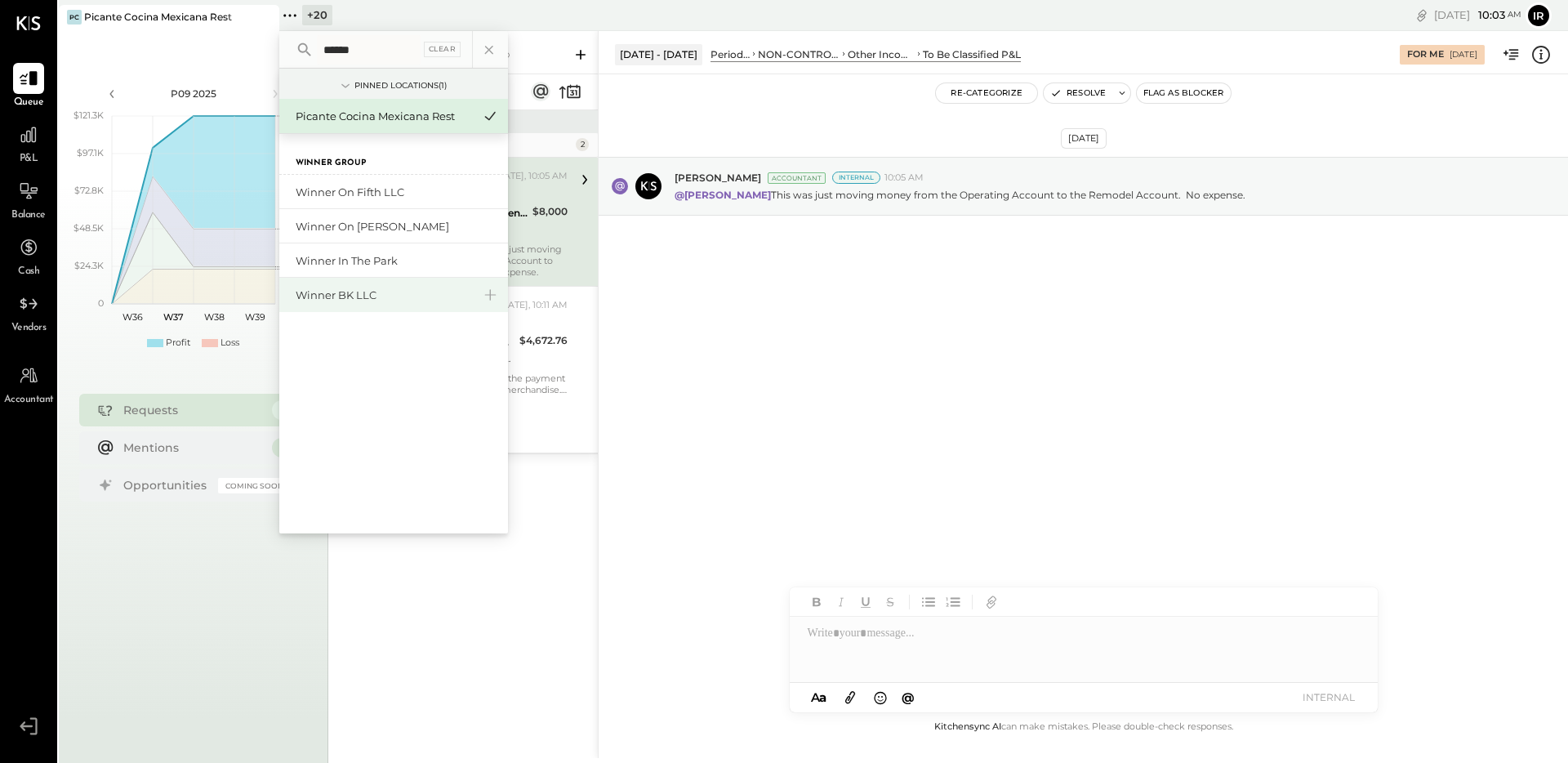
type input "******"
click at [388, 298] on div "Winner BK LLC" at bounding box center [384, 295] width 177 height 15
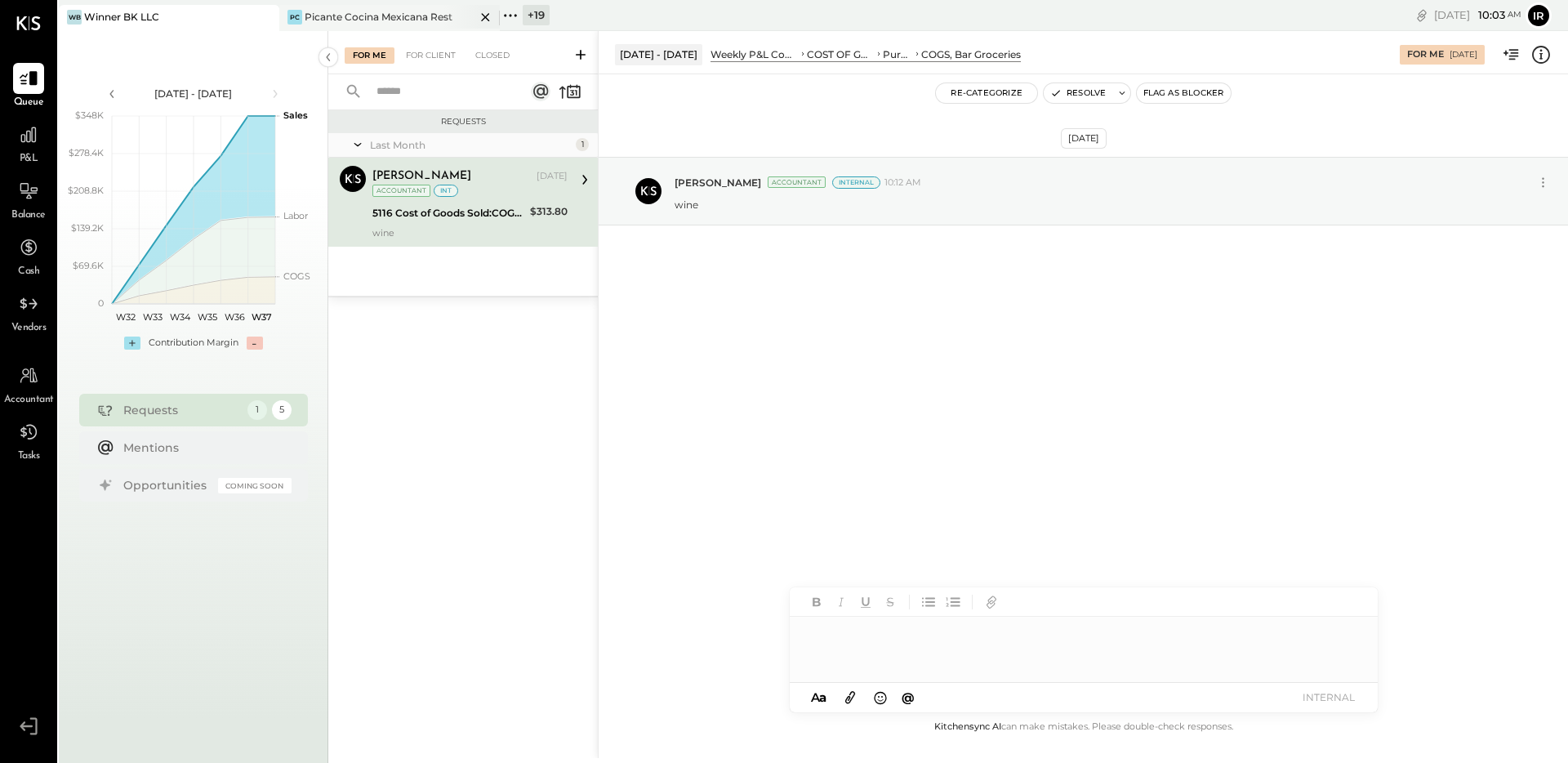
click at [485, 16] on icon at bounding box center [485, 17] width 9 height 9
click at [425, 51] on div "For Client" at bounding box center [431, 55] width 66 height 16
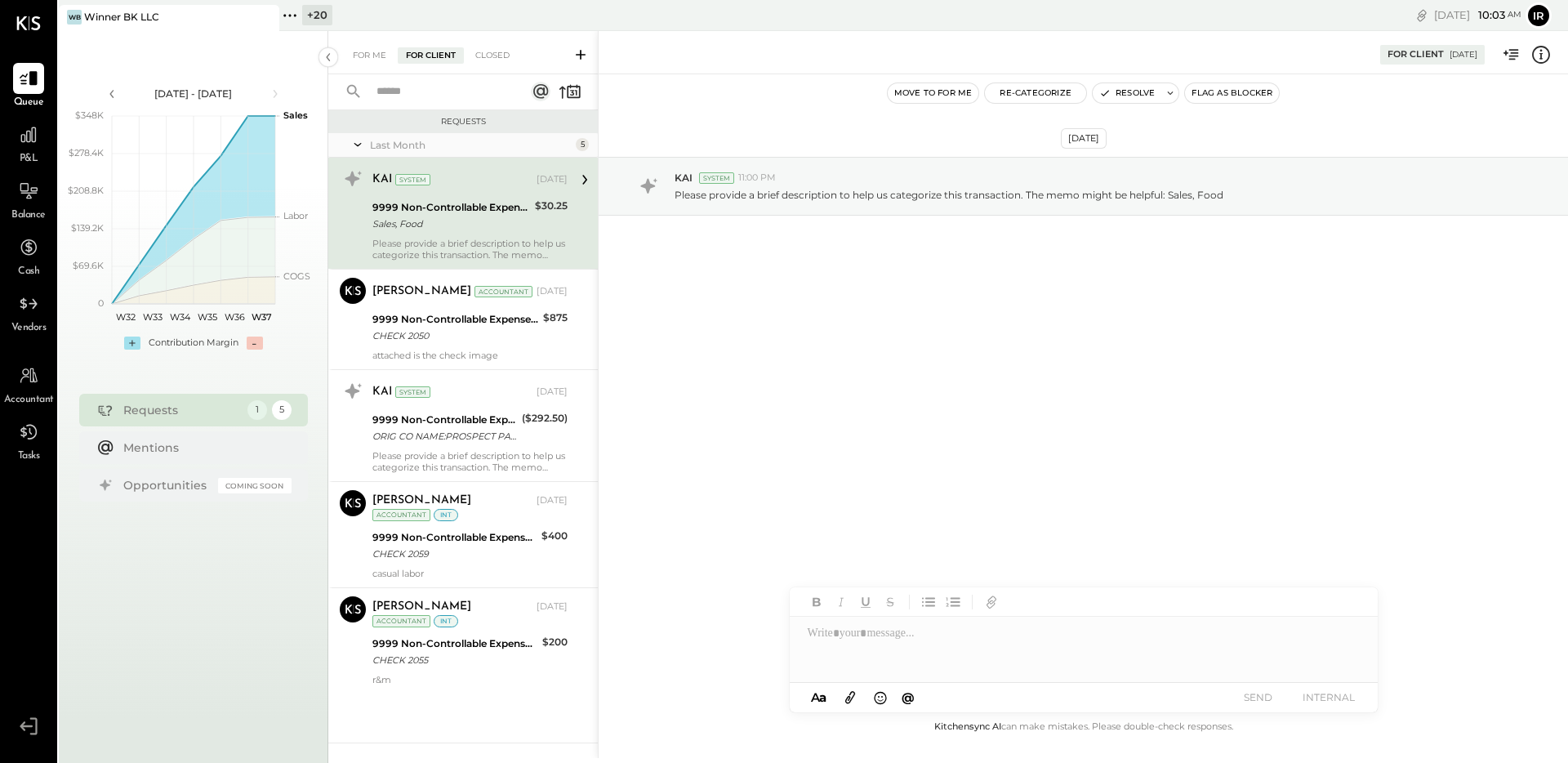
click at [479, 190] on div "KAI System Aug 12, 2025" at bounding box center [470, 179] width 196 height 23
click at [485, 336] on div "CHECK 2050" at bounding box center [455, 336] width 166 height 16
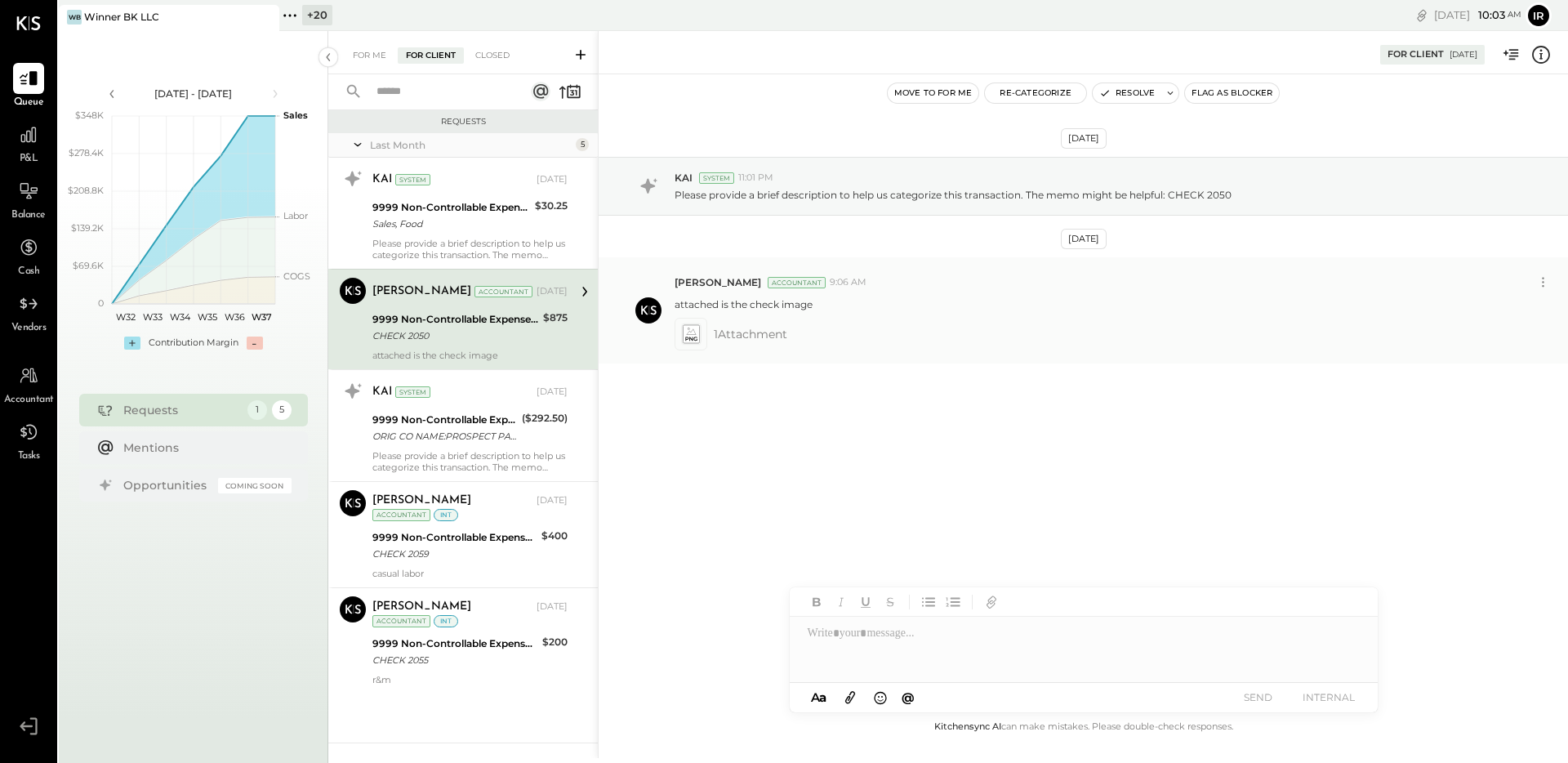
click at [692, 338] on icon at bounding box center [691, 335] width 17 height 19
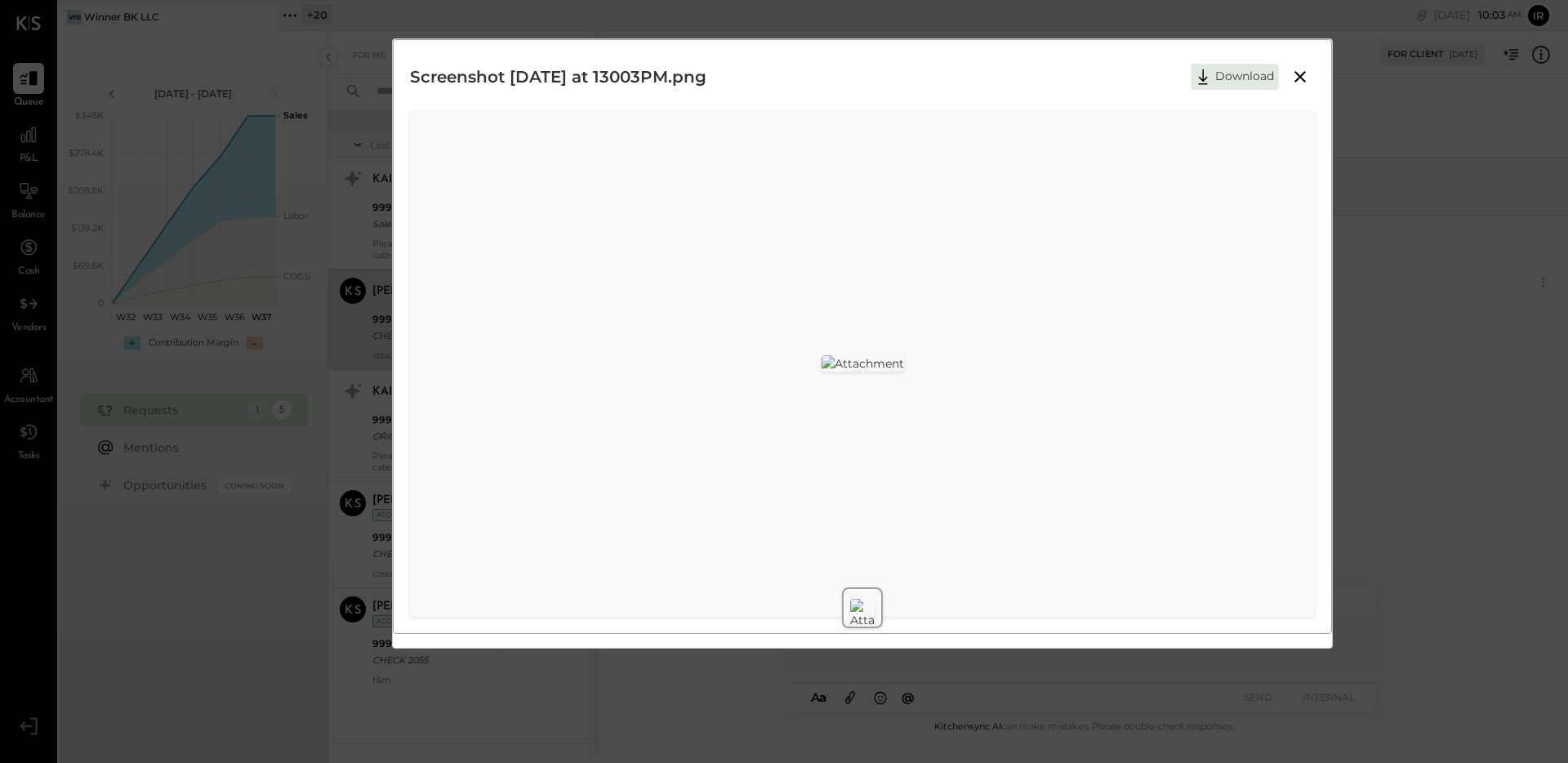
click at [1294, 72] on icon at bounding box center [1300, 76] width 20 height 20
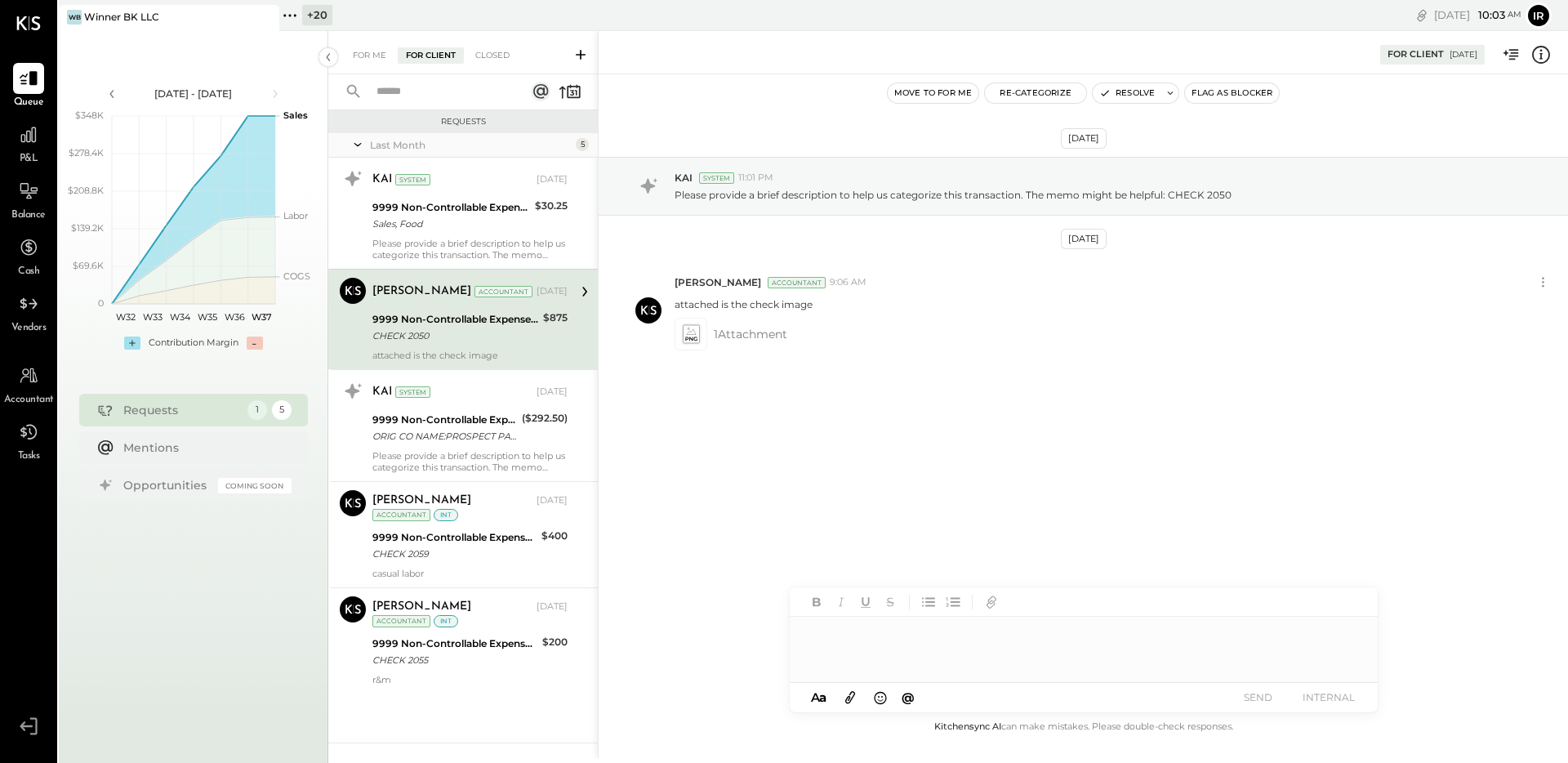
click at [920, 645] on div at bounding box center [1084, 650] width 588 height 65
click at [1044, 96] on button "Re-Categorize" at bounding box center [1035, 93] width 101 height 20
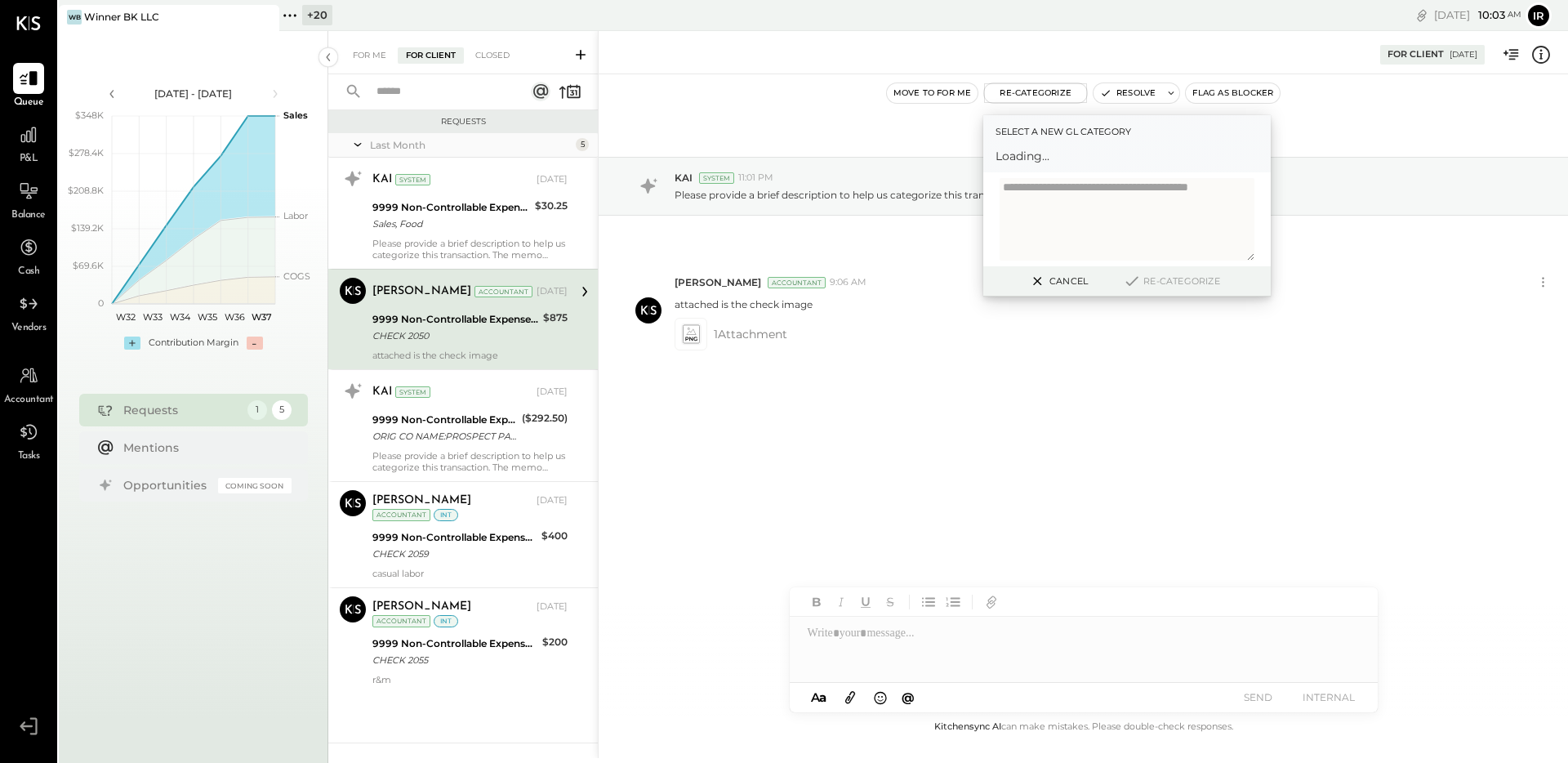
click at [1033, 160] on span "Loading..." at bounding box center [1127, 155] width 263 height 16
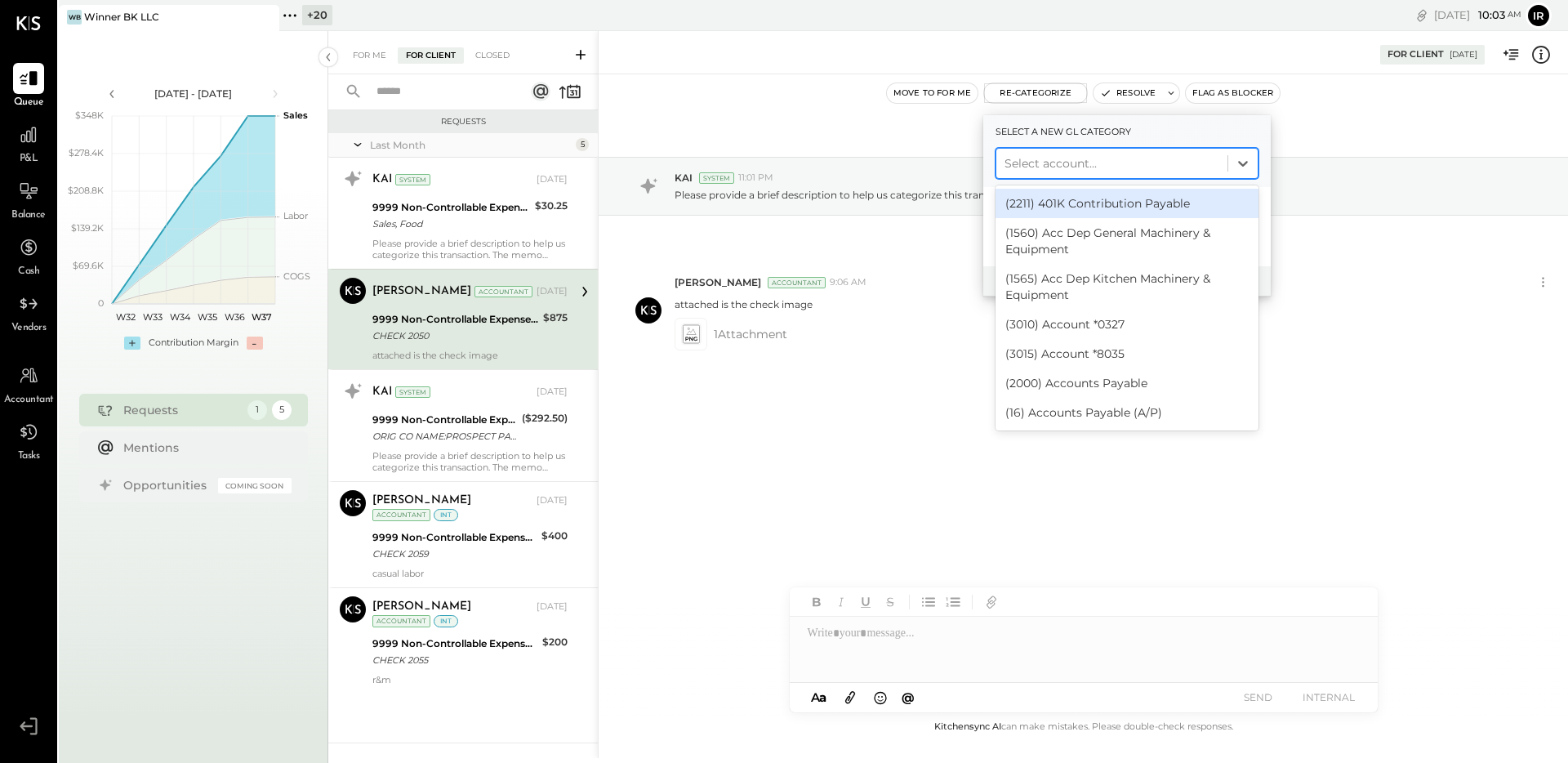
click at [1030, 155] on div at bounding box center [1112, 163] width 214 height 20
type input "*****"
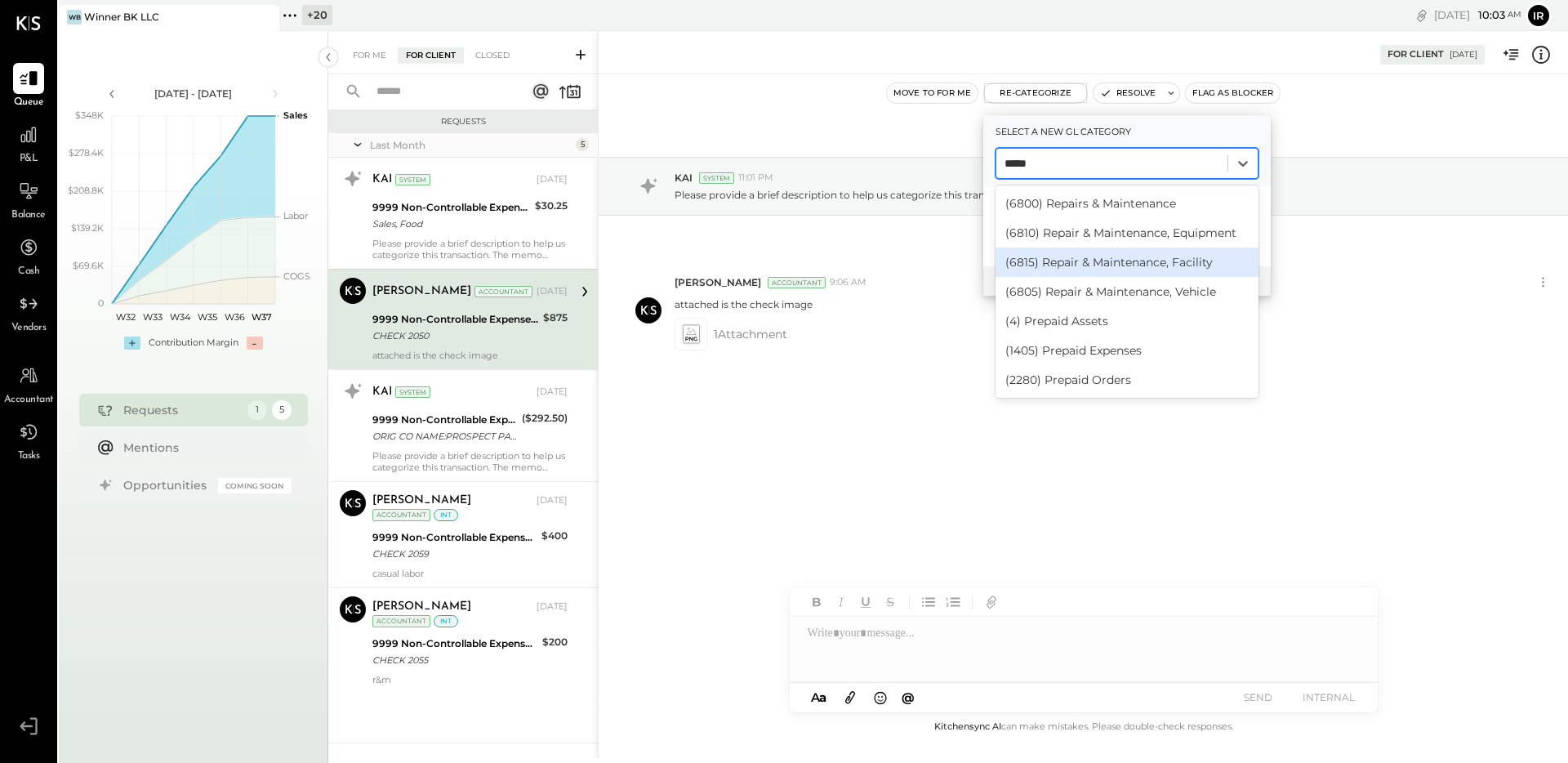
click at [1103, 260] on div "(6815) Repair & Maintenance, Facility" at bounding box center [1127, 263] width 263 height 29
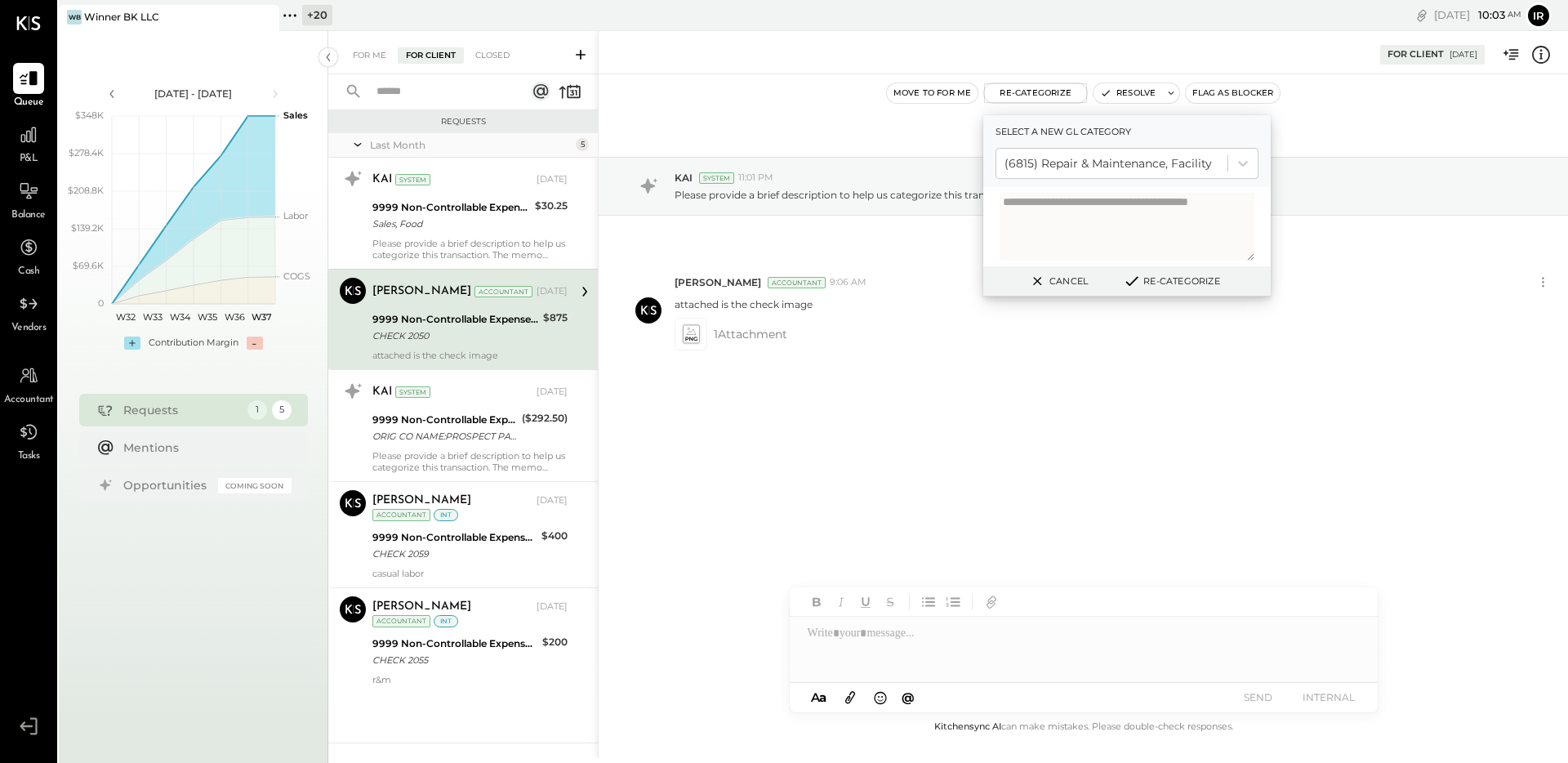
click at [1149, 275] on button "Re-Categorize" at bounding box center [1172, 281] width 108 height 20
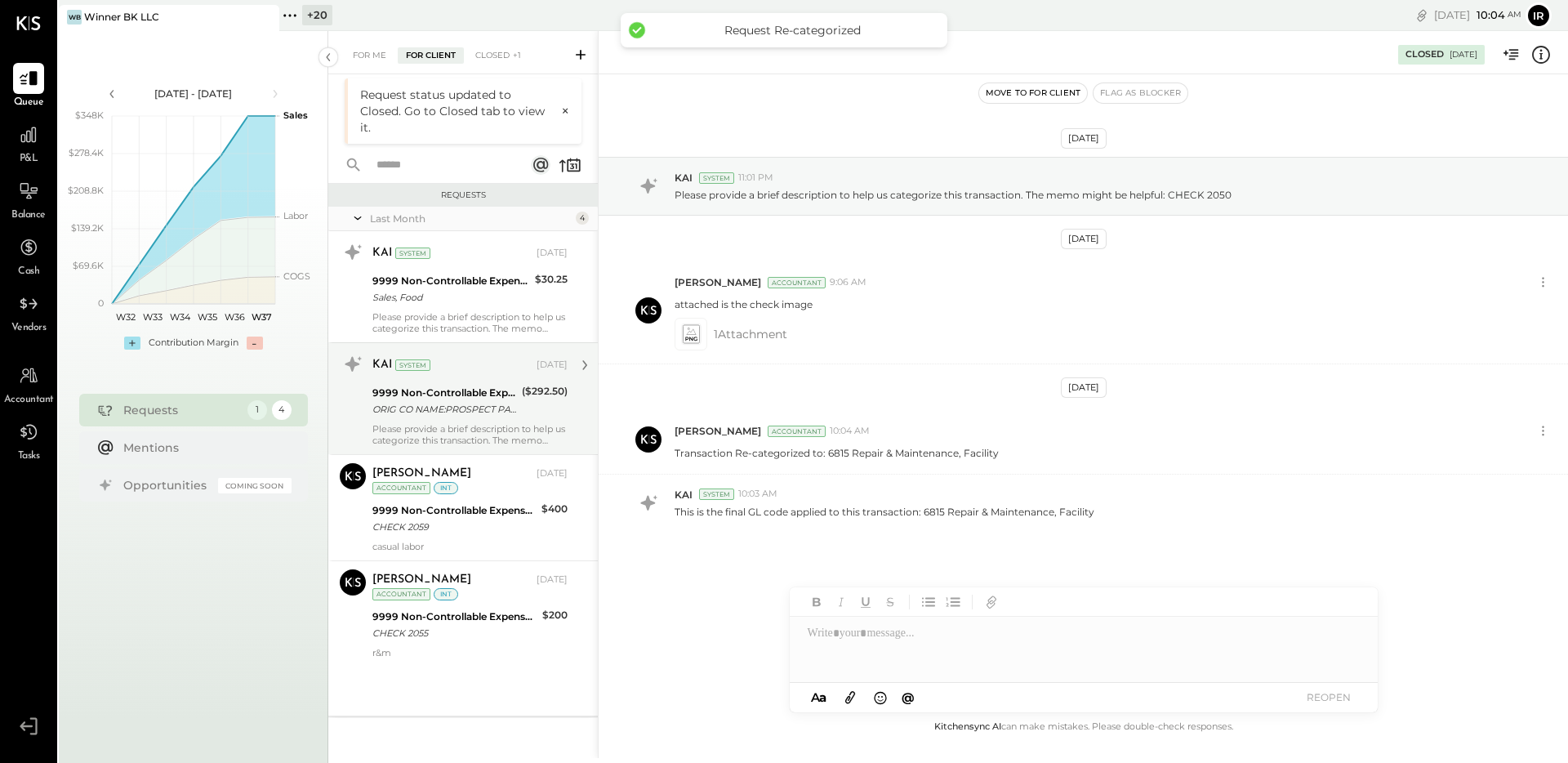
click at [483, 394] on div "9999 Non-Controllable Expenses:Other Income and Expenses:To Be Classified" at bounding box center [444, 392] width 145 height 16
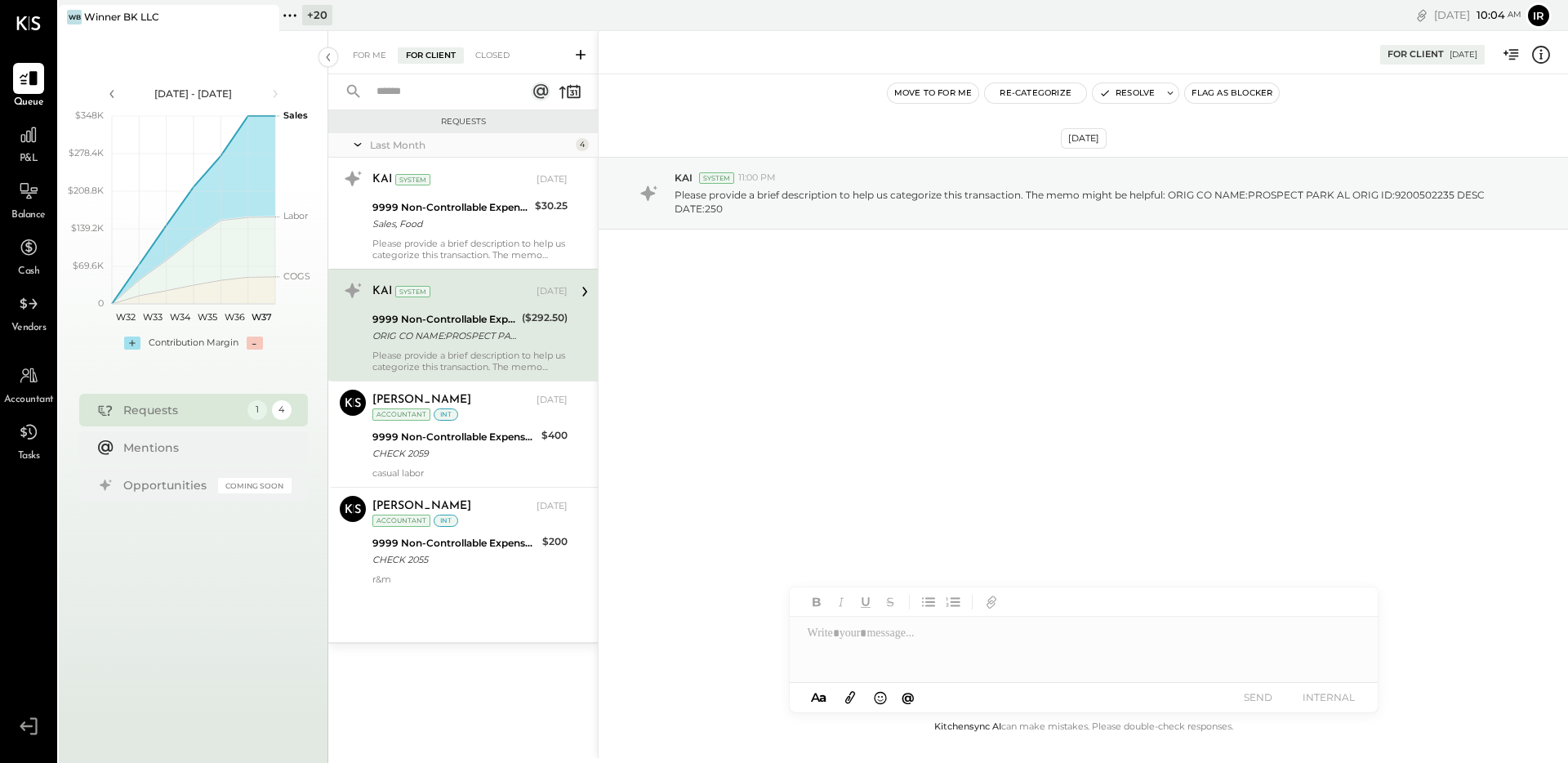
click at [509, 345] on div "KAI System Aug 21, 2025 9999 Non-Controllable Expenses:Other Income and Expense…" at bounding box center [470, 325] width 196 height 94
click at [290, 16] on icon at bounding box center [290, 15] width 21 height 21
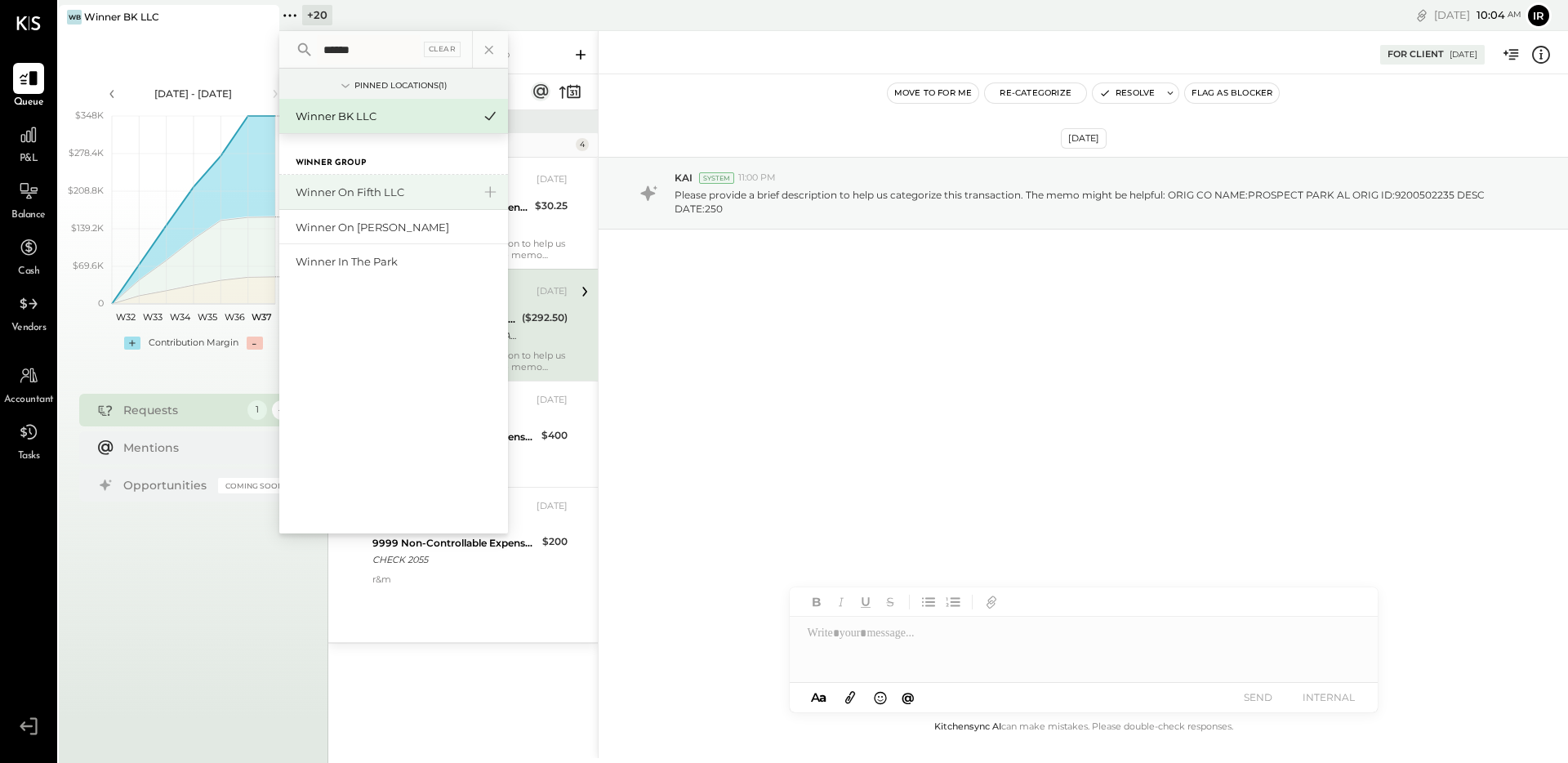
type input "******"
click at [381, 191] on div "Winner on Fifth LLC" at bounding box center [384, 192] width 177 height 15
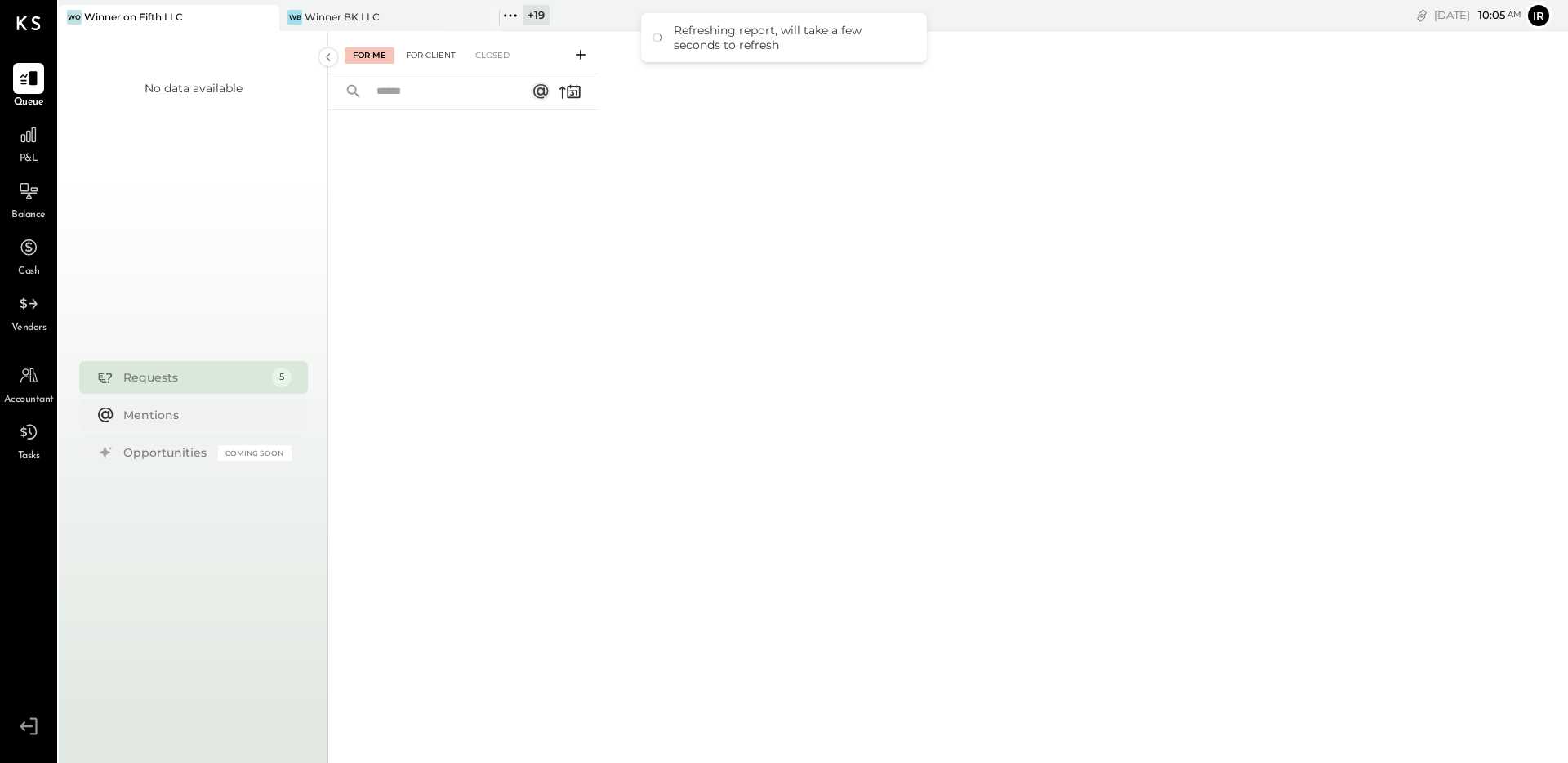
click at [436, 60] on div "For Client" at bounding box center [431, 55] width 66 height 16
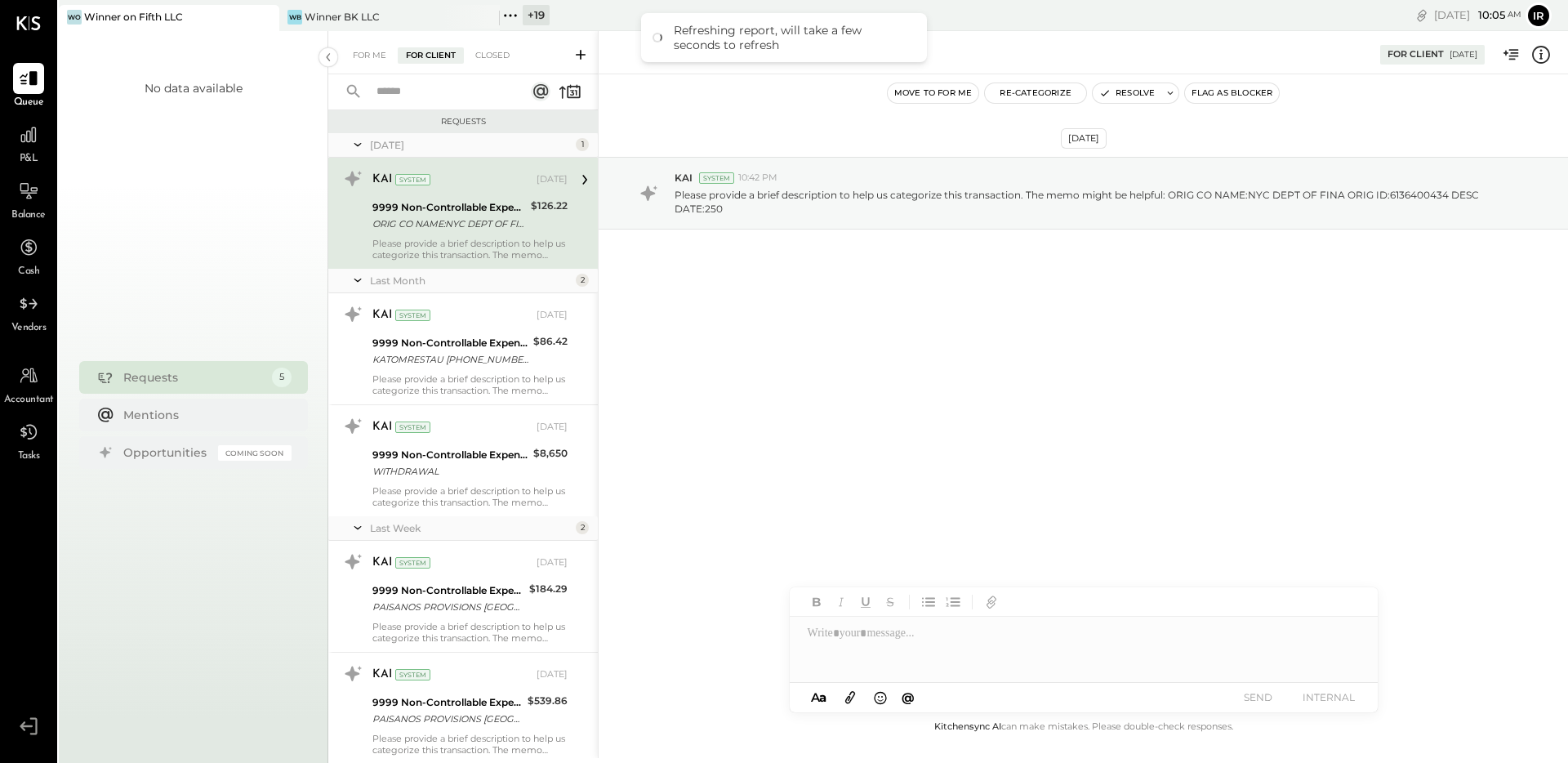
click at [505, 207] on div "9999 Non-Controllable Expenses:Other Income and Expenses:To be Classified" at bounding box center [449, 207] width 154 height 16
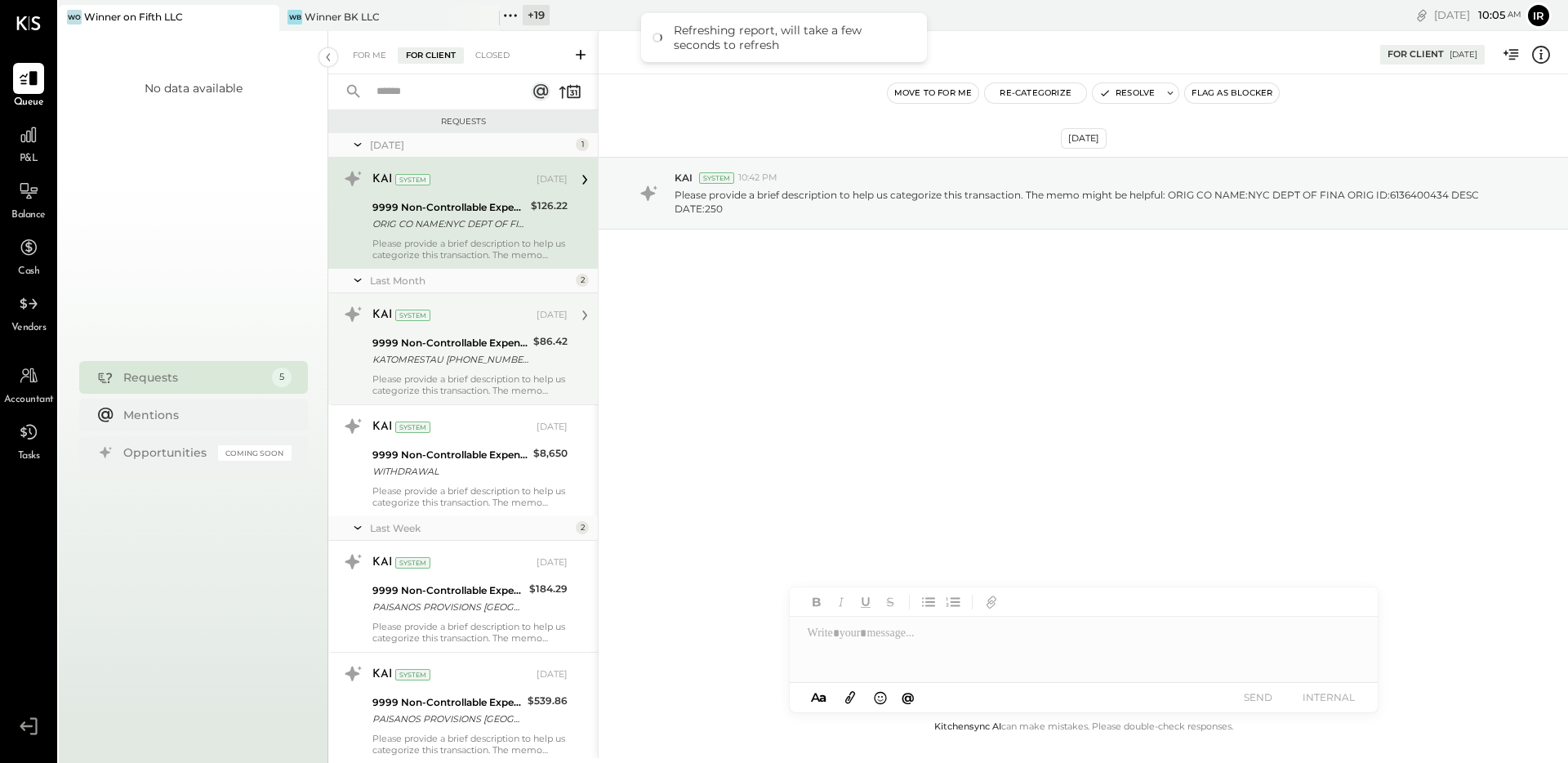
click at [502, 329] on div "KAI System Aug 08, 2025" at bounding box center [470, 315] width 196 height 27
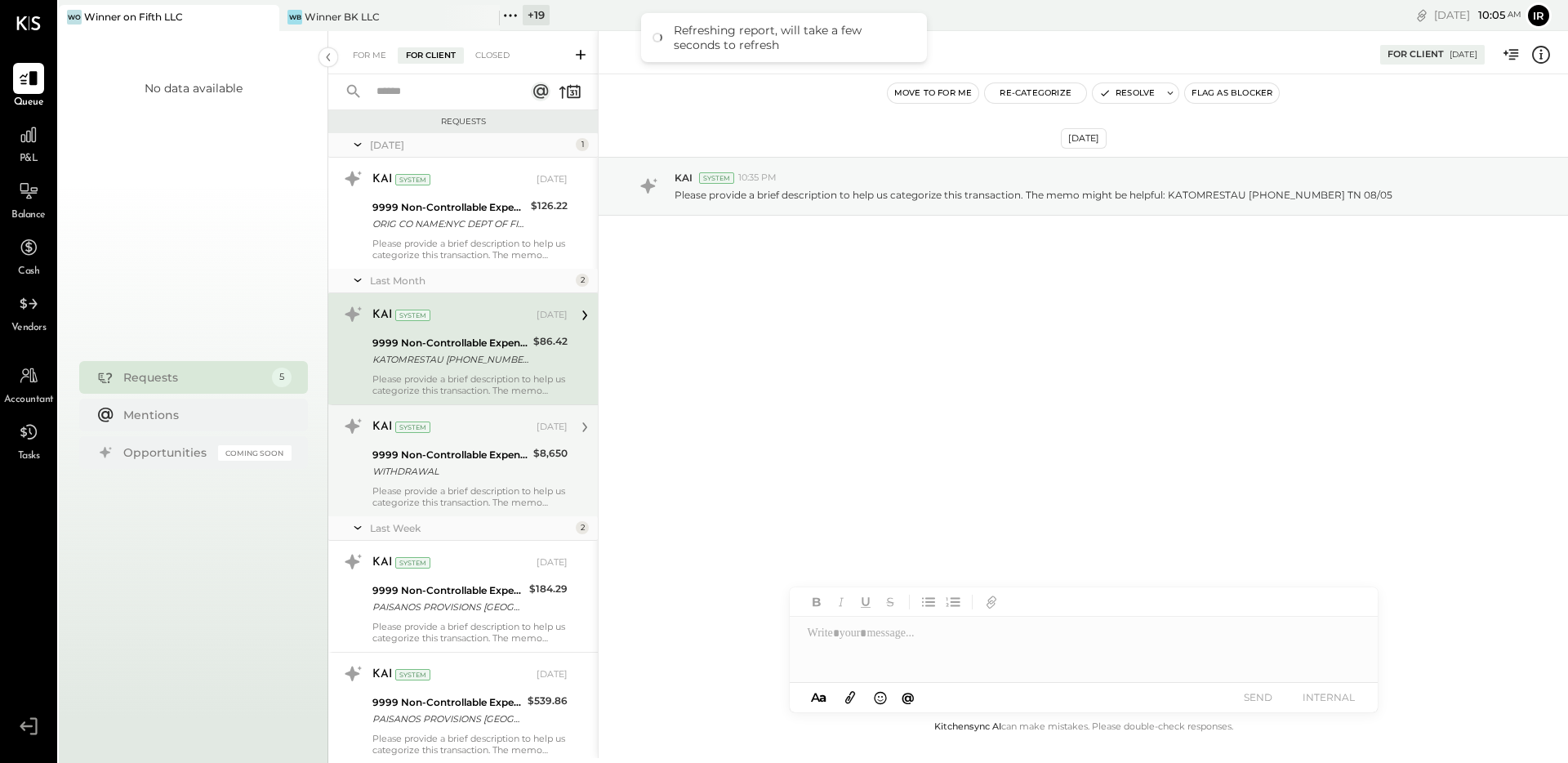
click at [520, 451] on div "9999 Non-Controllable Expenses:Other Income and Expenses:To be Classified" at bounding box center [450, 455] width 156 height 16
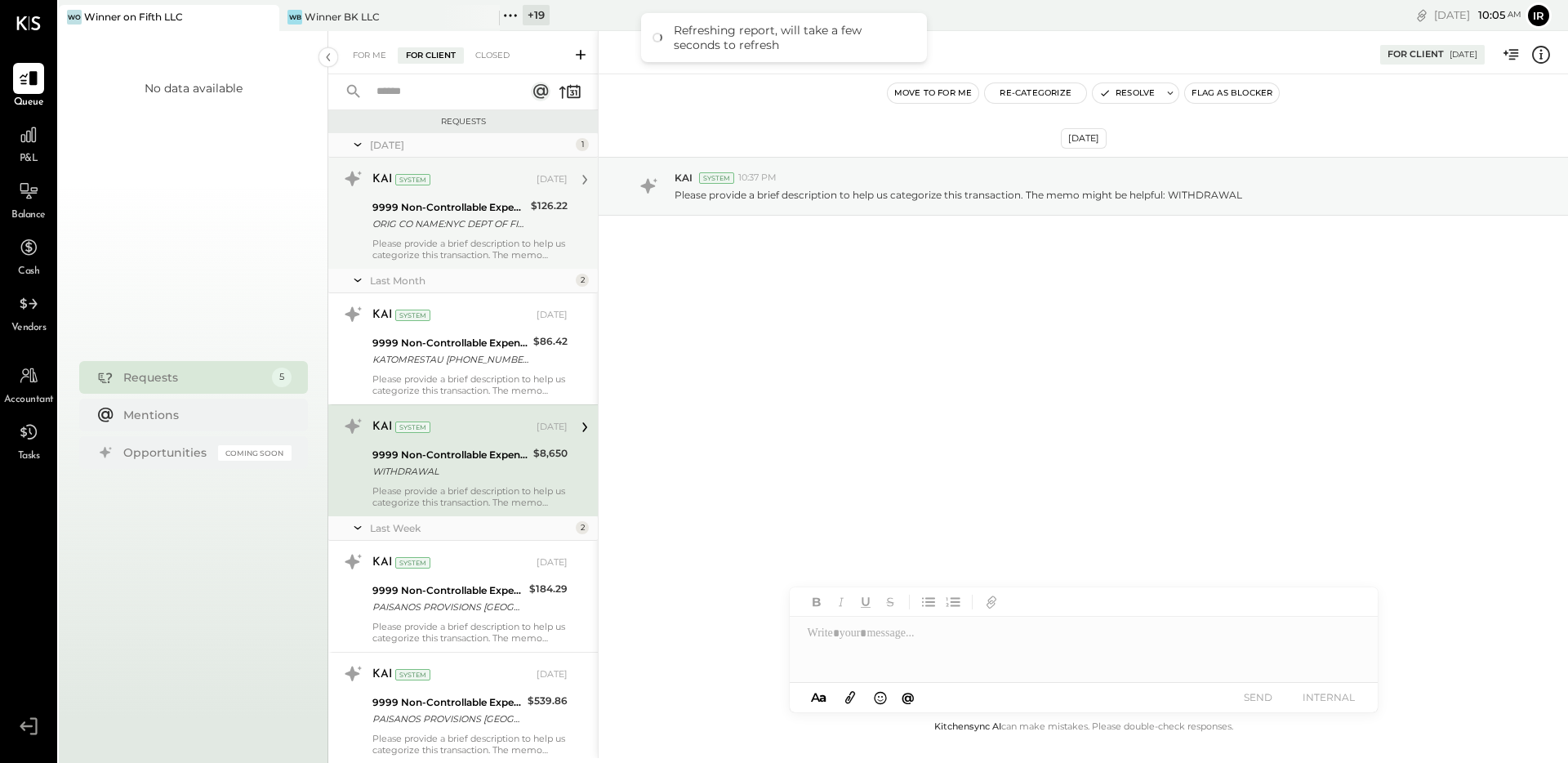
click at [452, 227] on div "ORIG CO NAME:NYC DEPT OF FINA ORIG ID:6136400434 DESC DATE:250" at bounding box center [449, 223] width 154 height 16
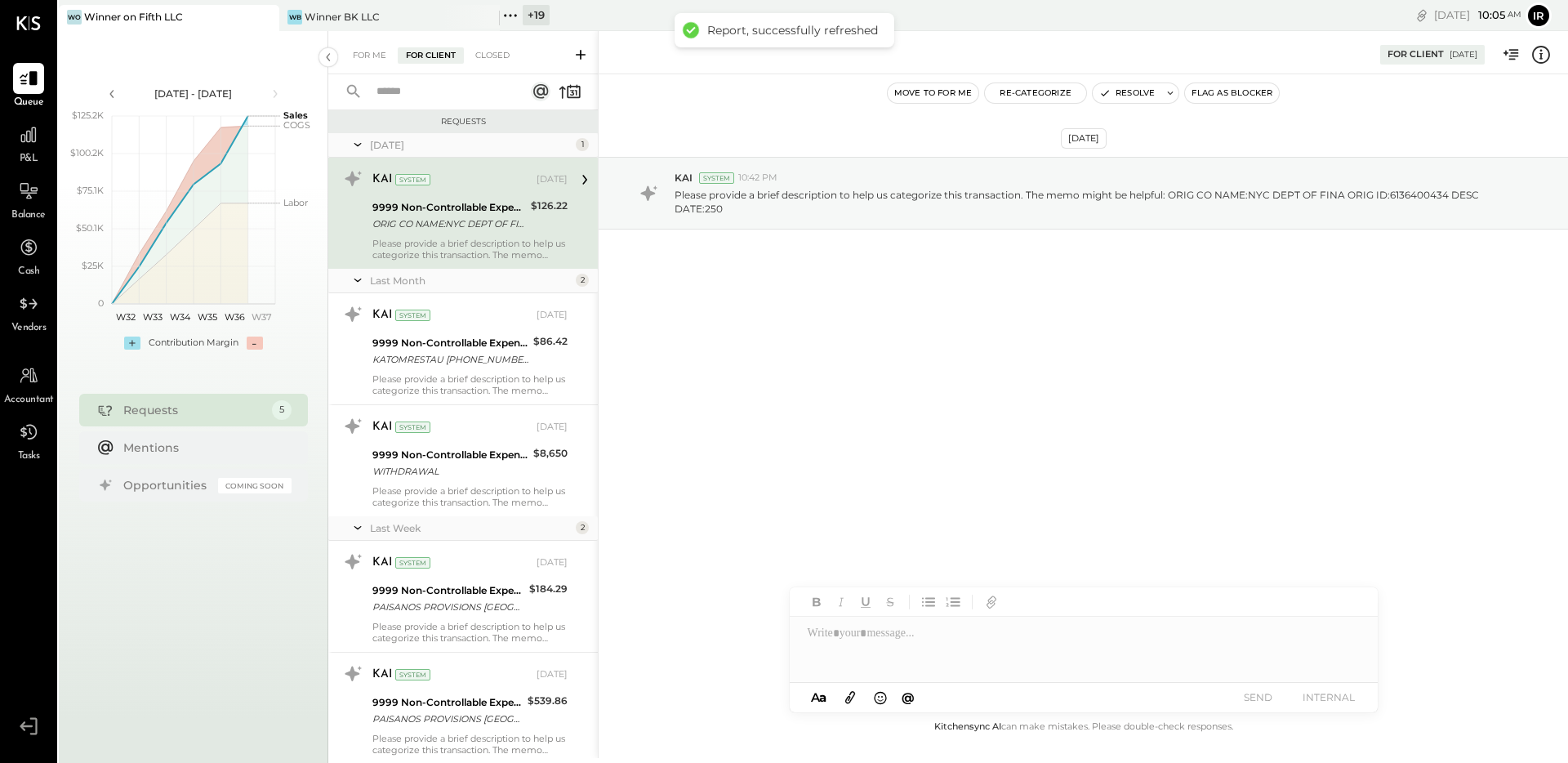
click at [434, 202] on div "9999 Non-Controllable Expenses:Other Income and Expenses:To be Classified" at bounding box center [449, 207] width 154 height 16
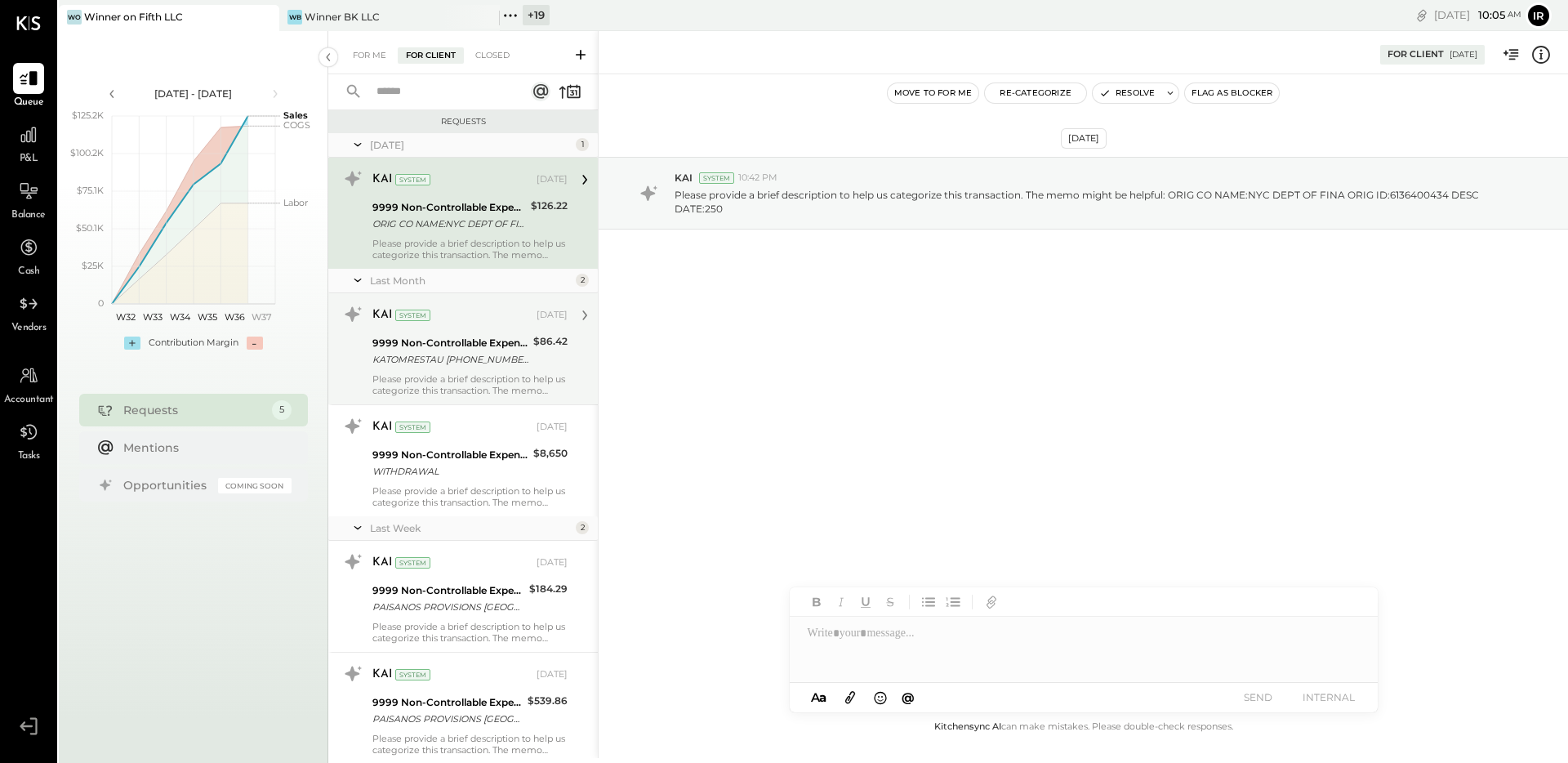
click at [498, 350] on div "9999 Non-Controllable Expenses:Other Income and Expenses:To be Classified" at bounding box center [450, 342] width 156 height 16
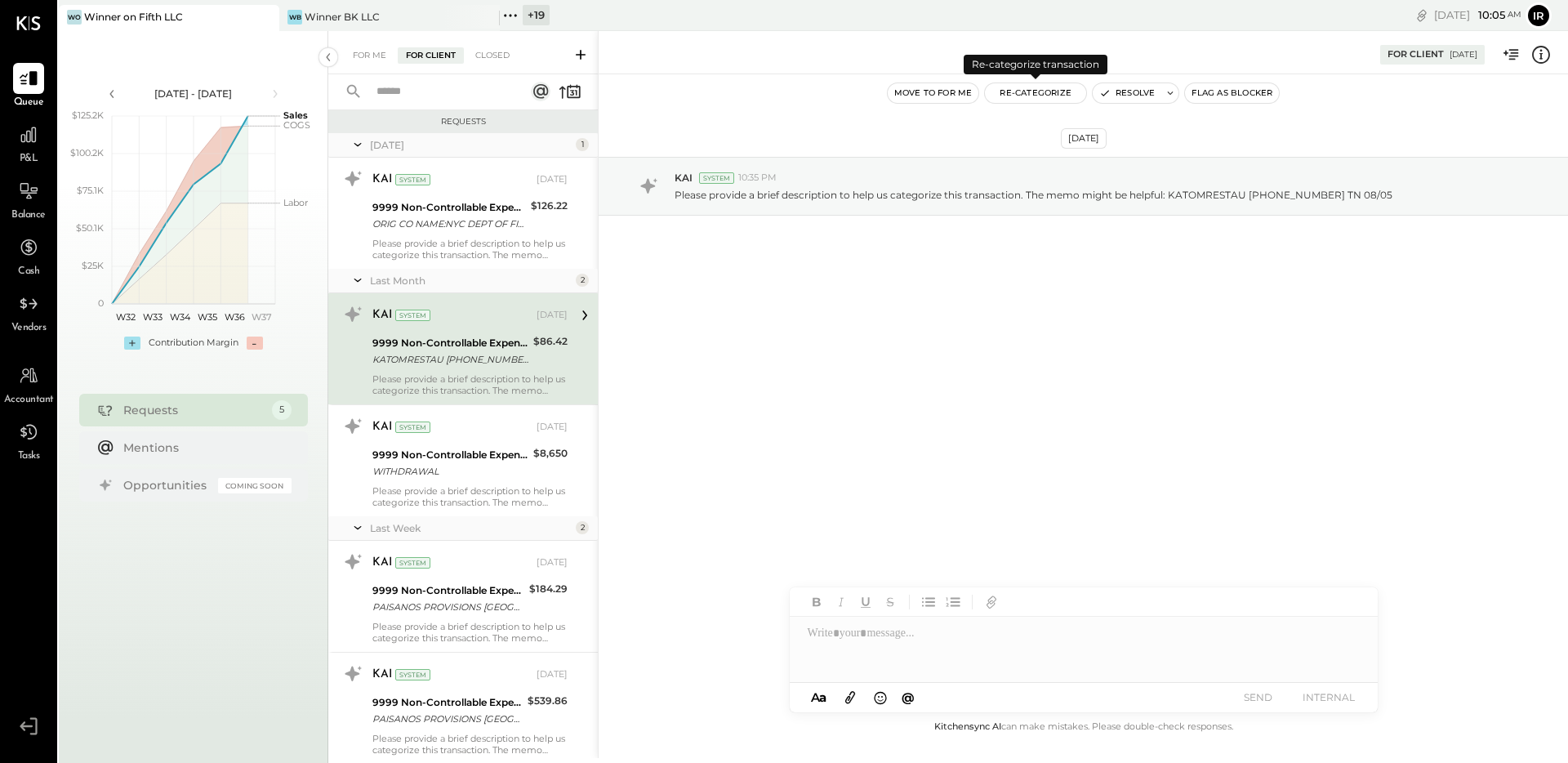
click at [1033, 88] on button "Re-Categorize" at bounding box center [1035, 93] width 101 height 20
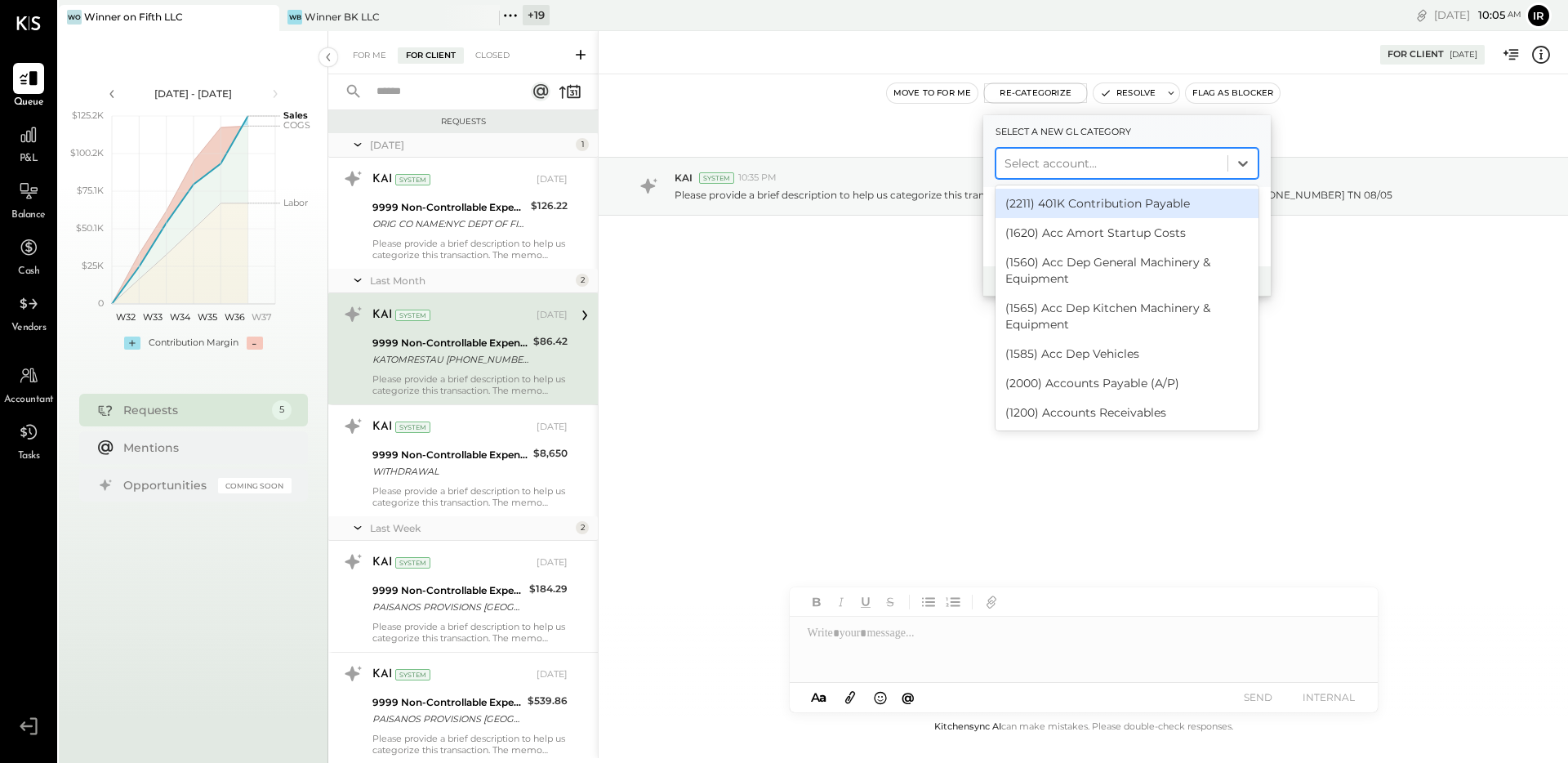
click at [1054, 158] on div at bounding box center [1112, 163] width 214 height 20
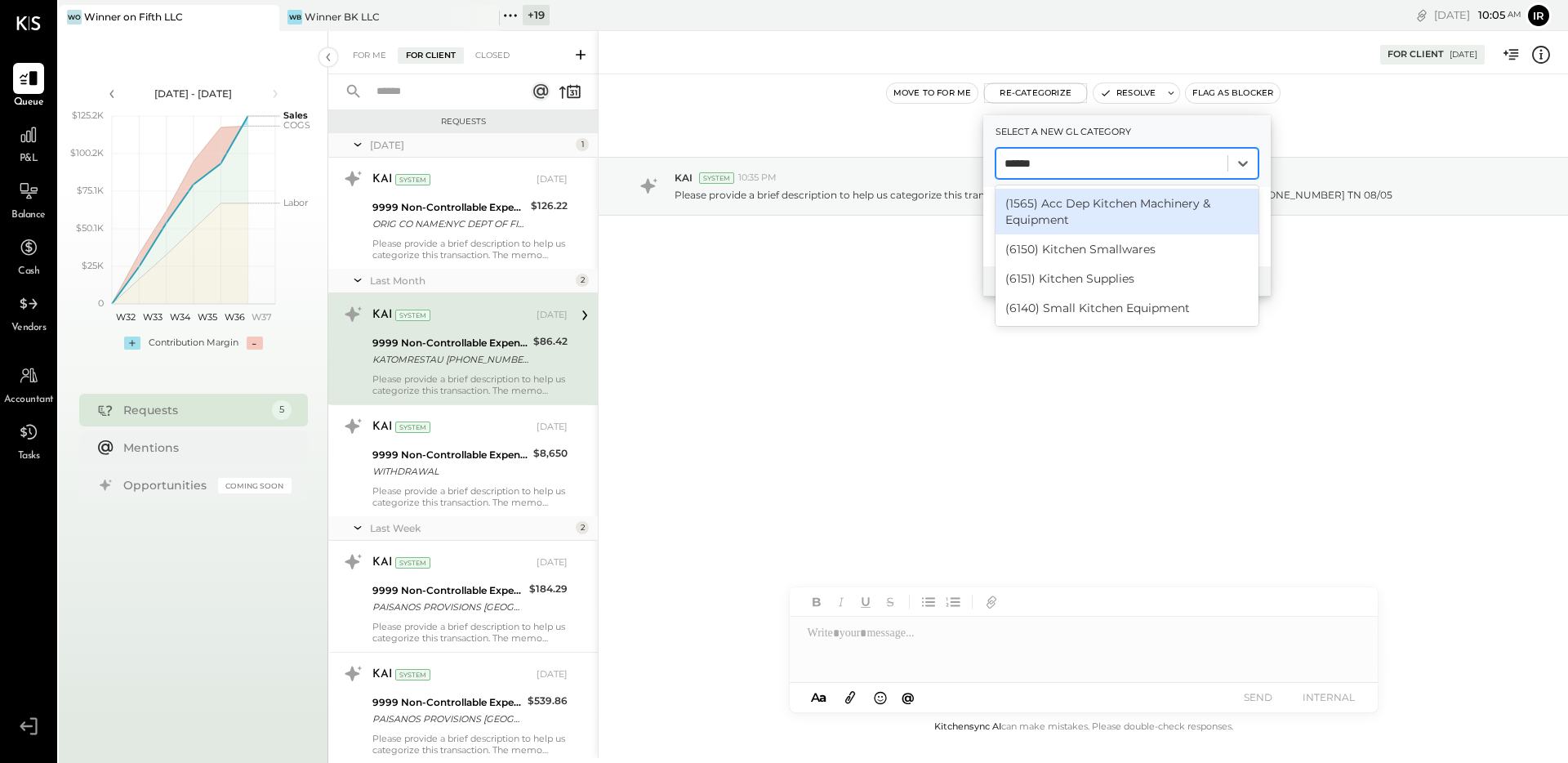
type input "*******"
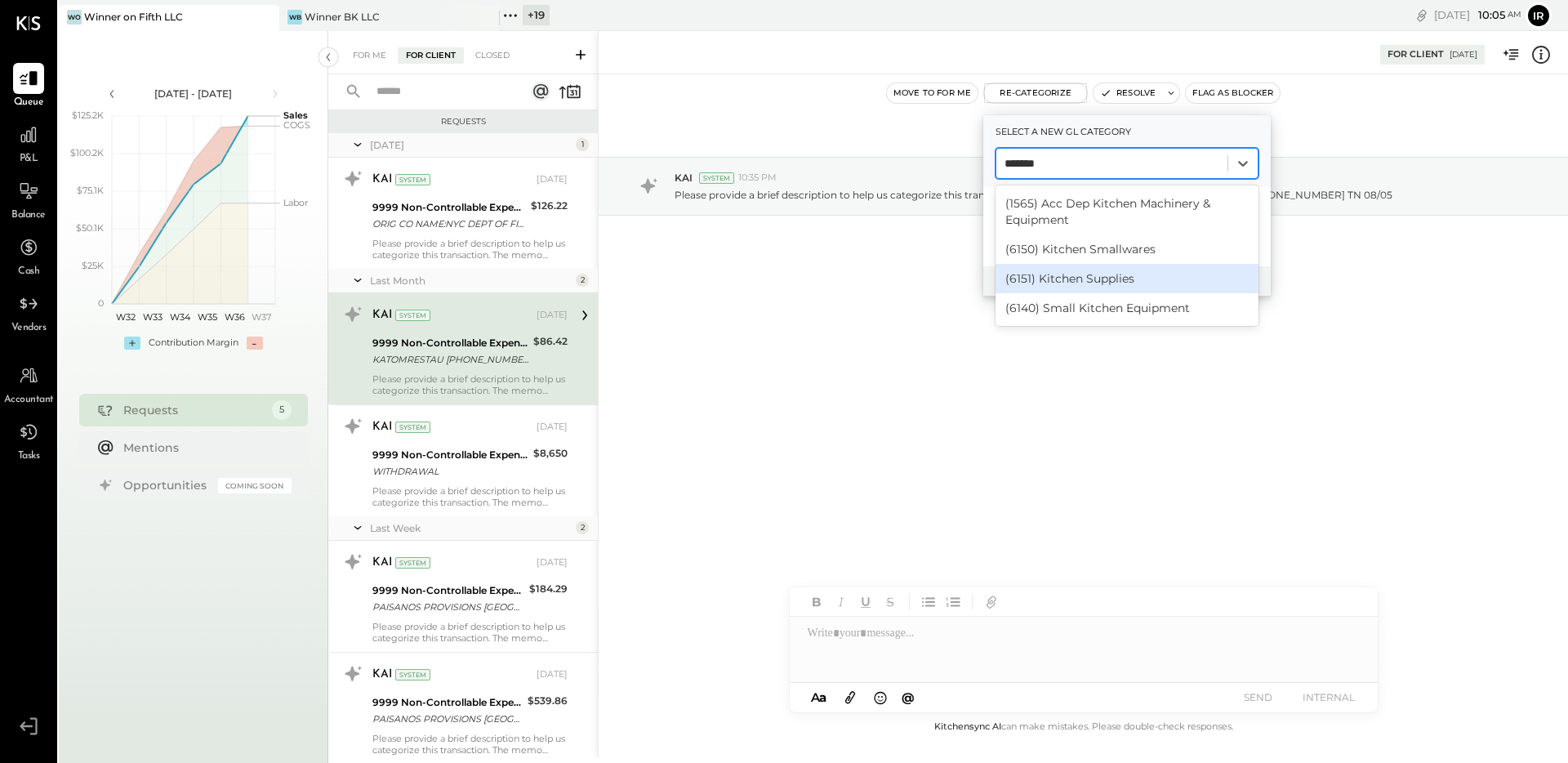
click at [1084, 277] on div "(6151) Kitchen Supplies" at bounding box center [1127, 279] width 263 height 29
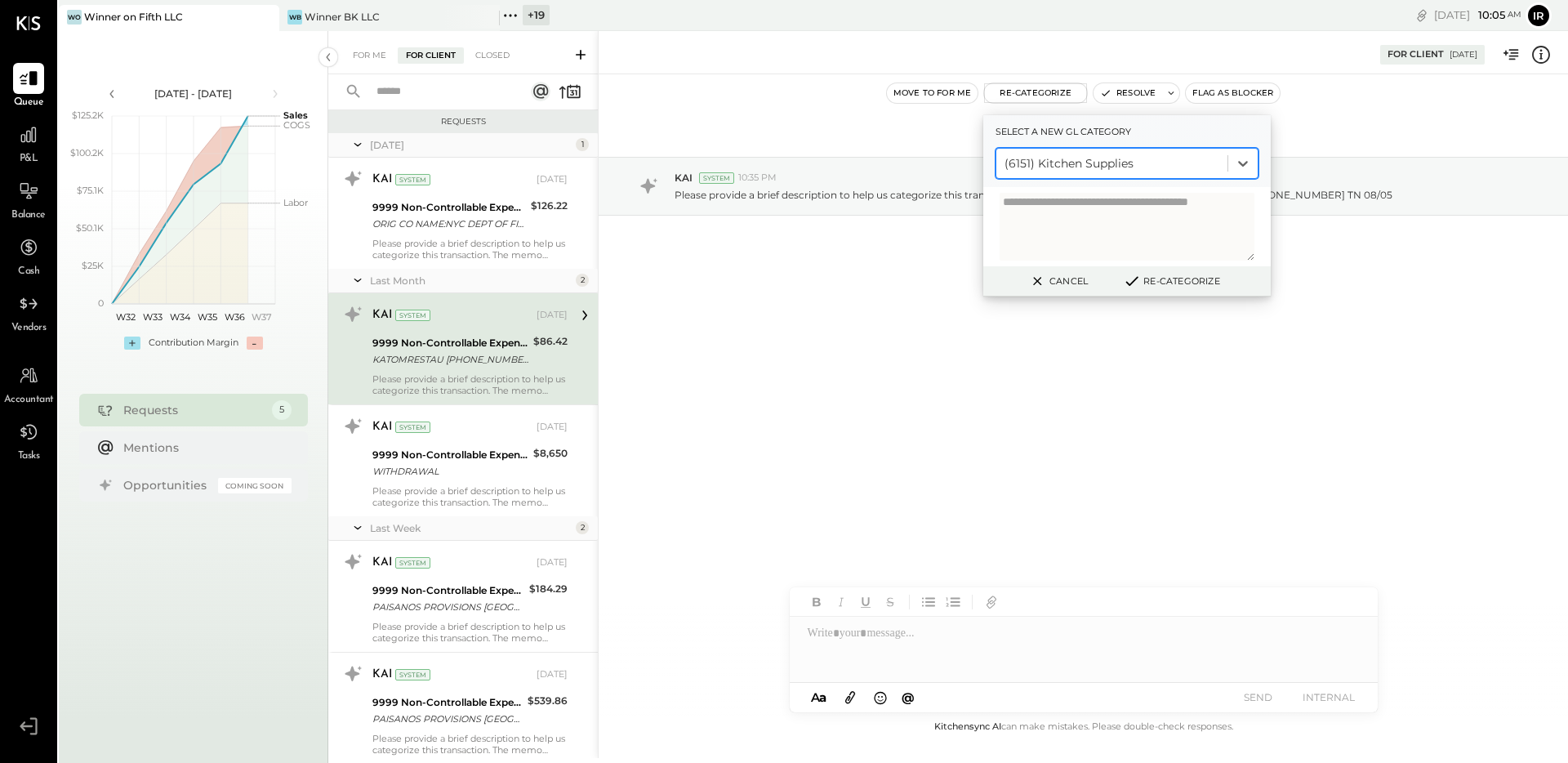
click at [1191, 288] on button "Re-Categorize" at bounding box center [1172, 281] width 108 height 20
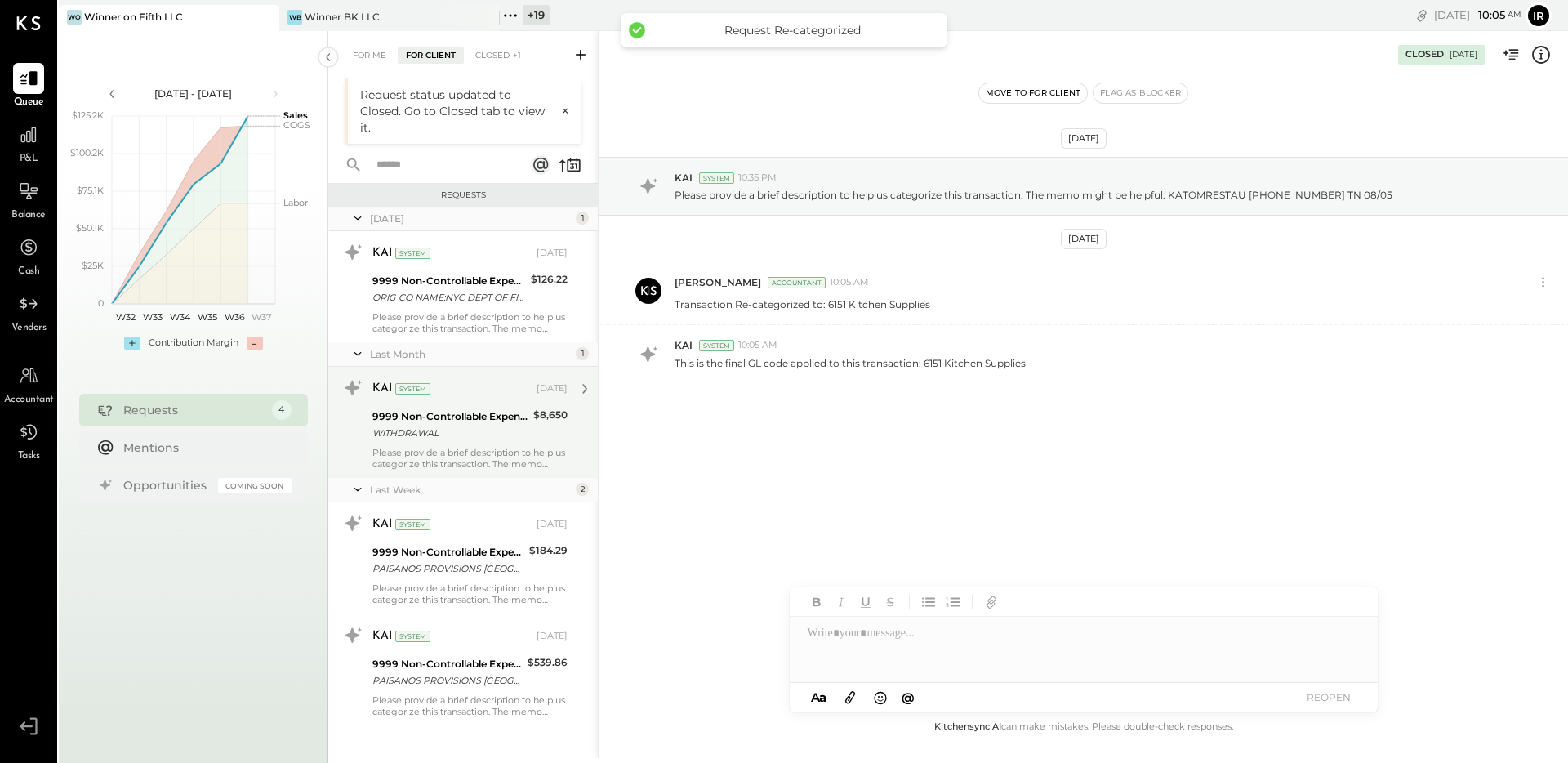
click at [503, 418] on div "9999 Non-Controllable Expenses:Other Income and Expenses:To be Classified" at bounding box center [450, 416] width 156 height 16
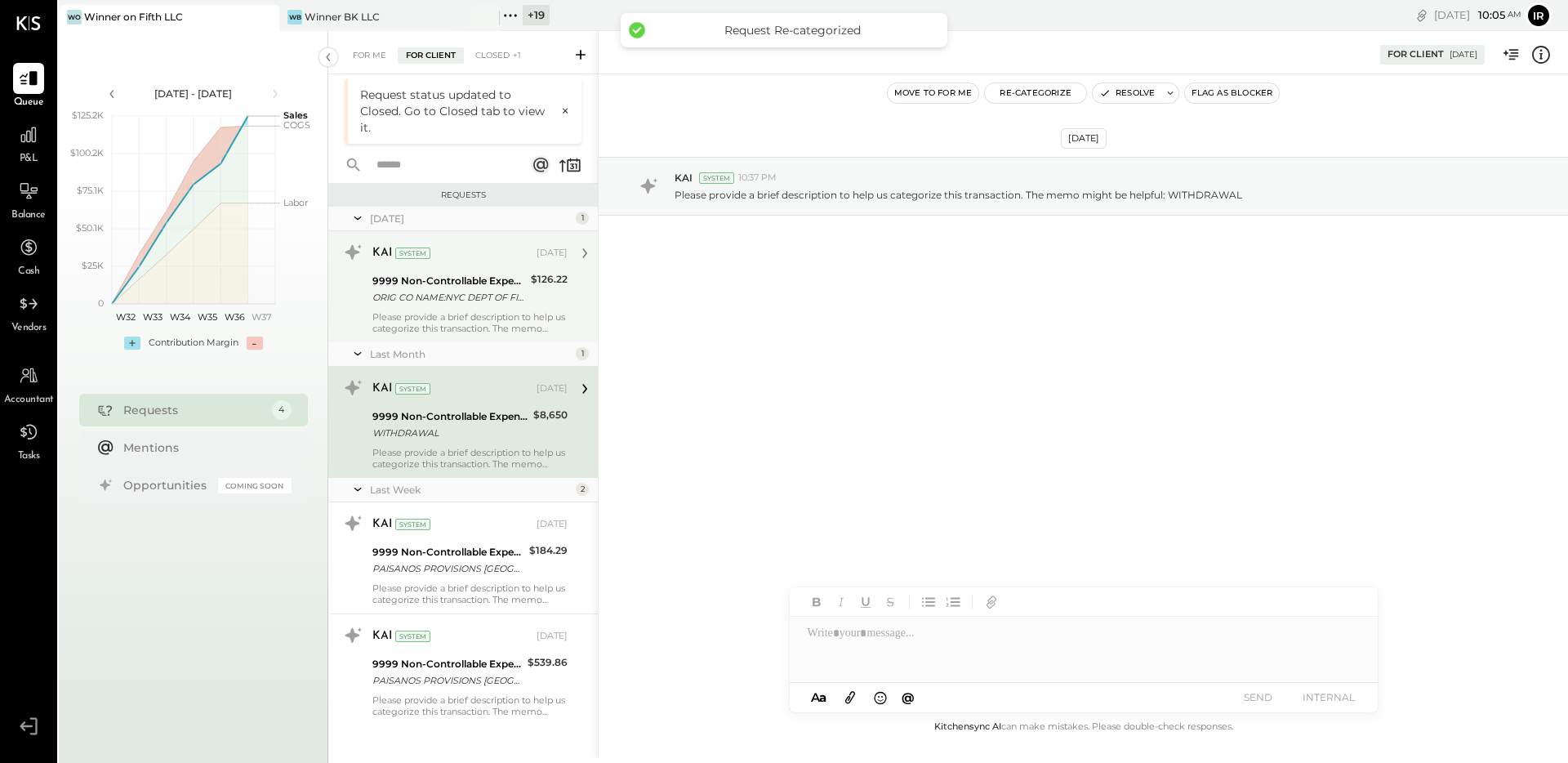
click at [469, 299] on div "ORIG CO NAME:NYC DEPT OF FINA ORIG ID:6136400434 DESC DATE:250" at bounding box center [449, 297] width 154 height 16
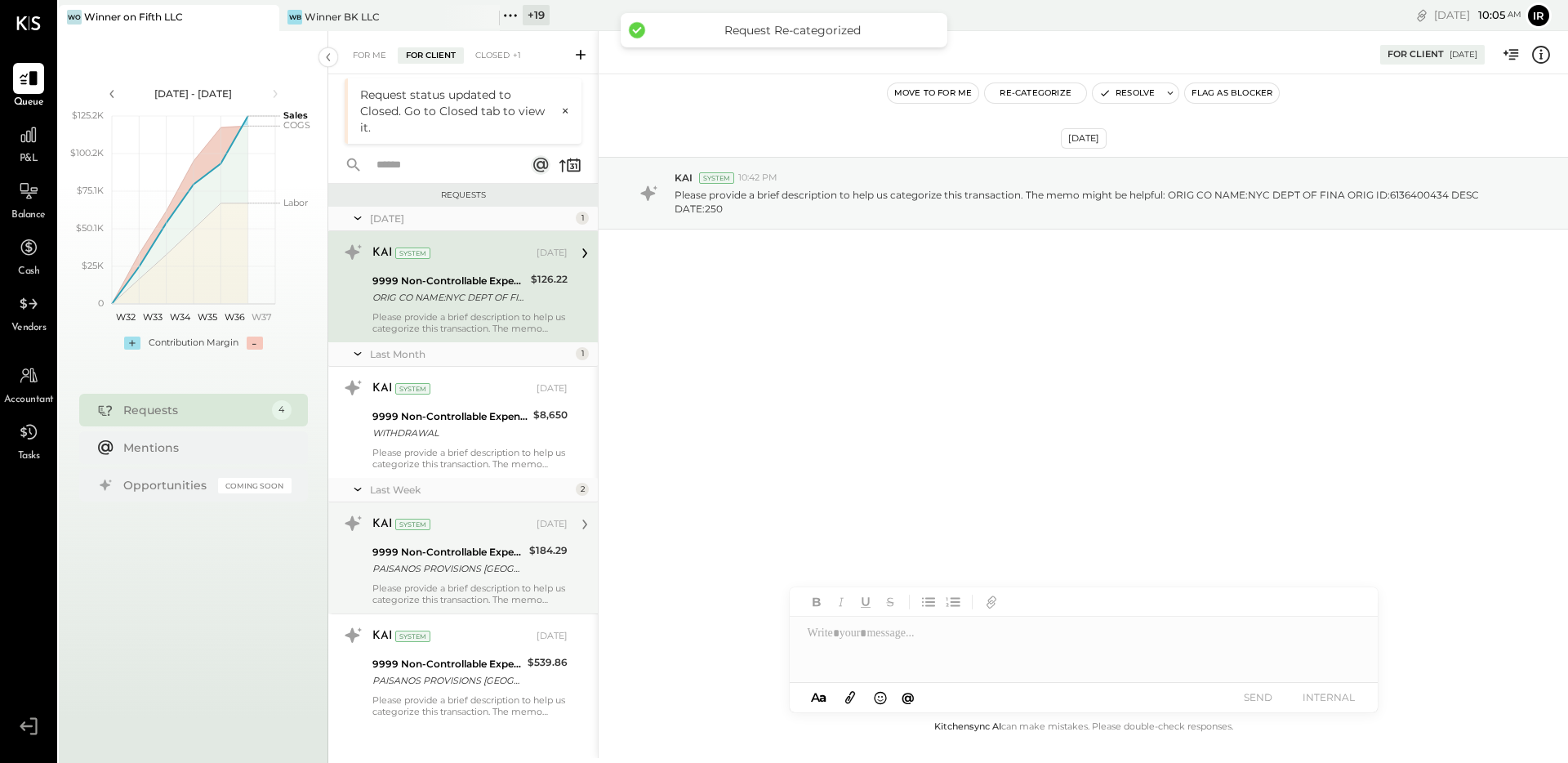
click at [514, 552] on div "9999 Non-Controllable Expenses:Other Income and Expenses:To be Classified" at bounding box center [448, 552] width 152 height 16
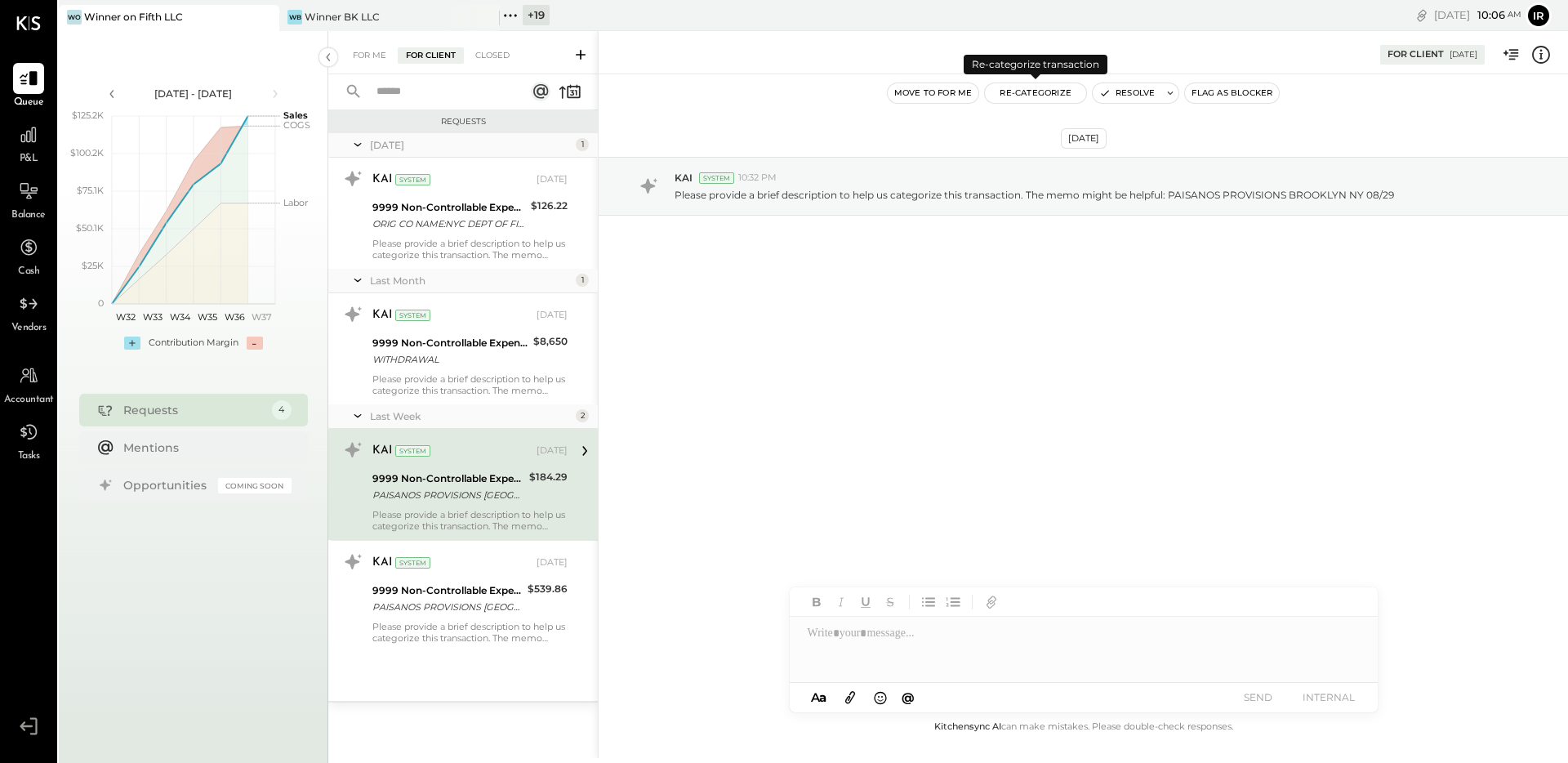
click at [1040, 95] on button "Re-Categorize" at bounding box center [1035, 93] width 101 height 20
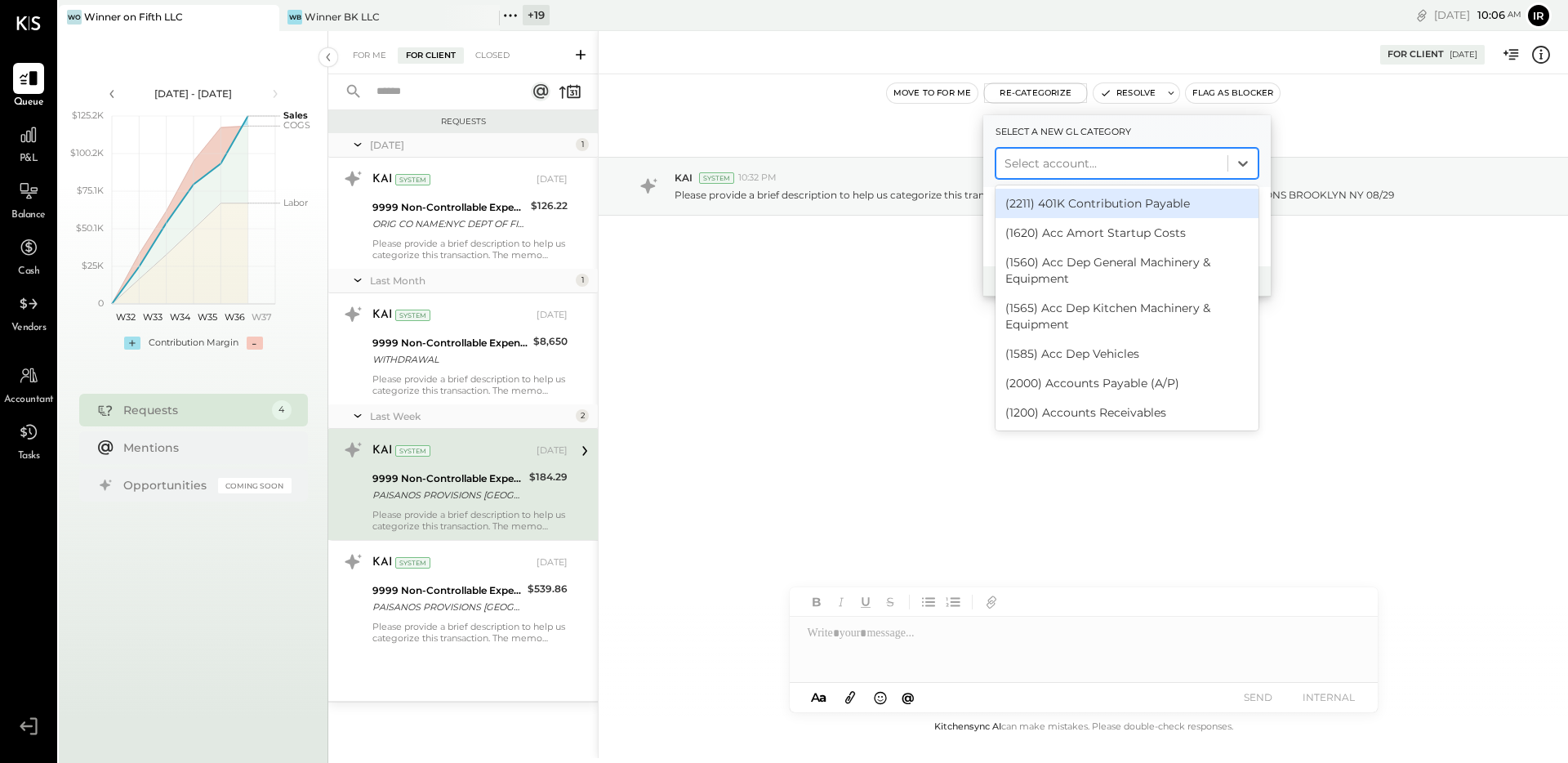
click at [1046, 165] on div at bounding box center [1112, 163] width 214 height 20
type input "****"
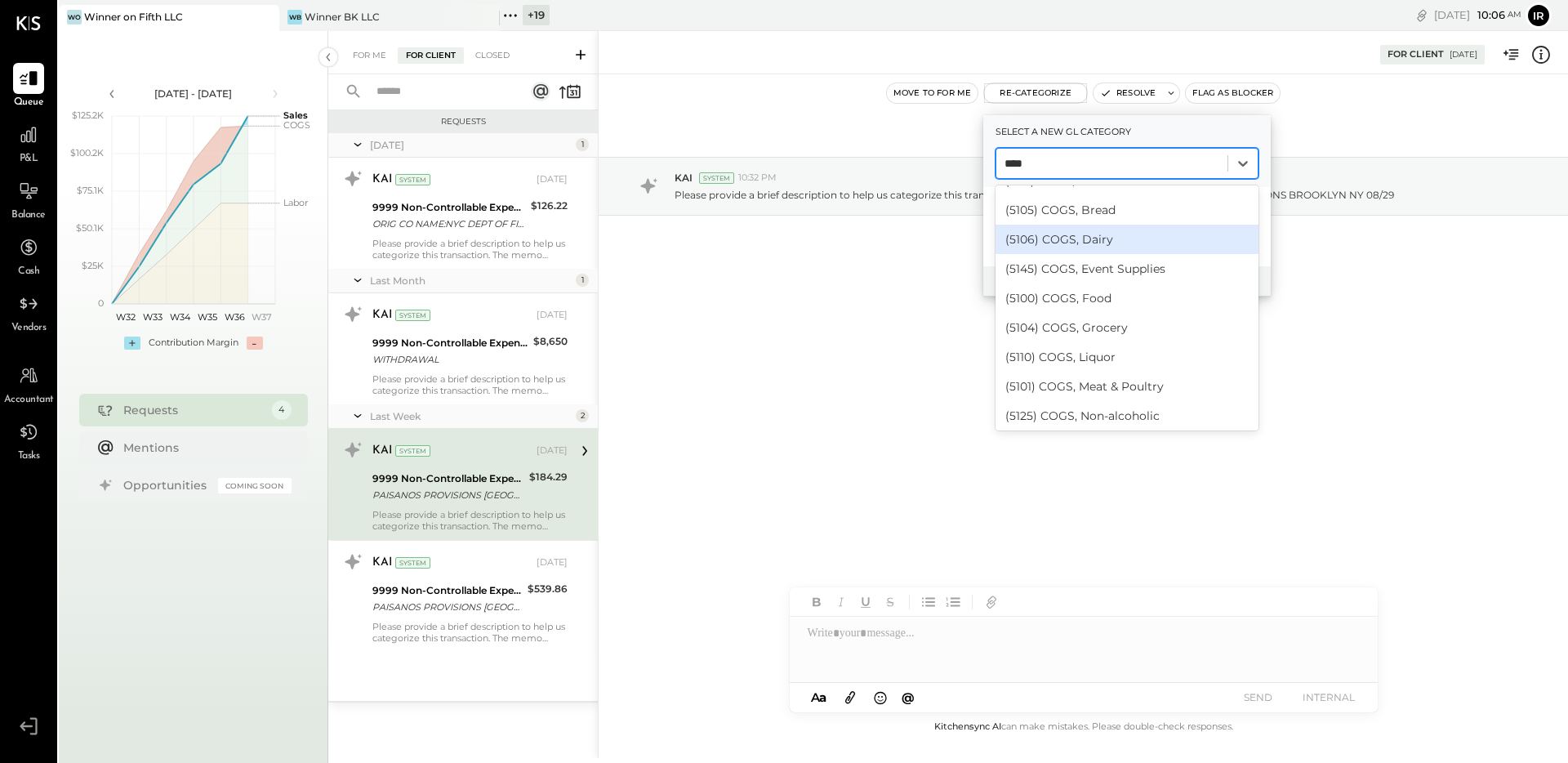
scroll to position [147, 0]
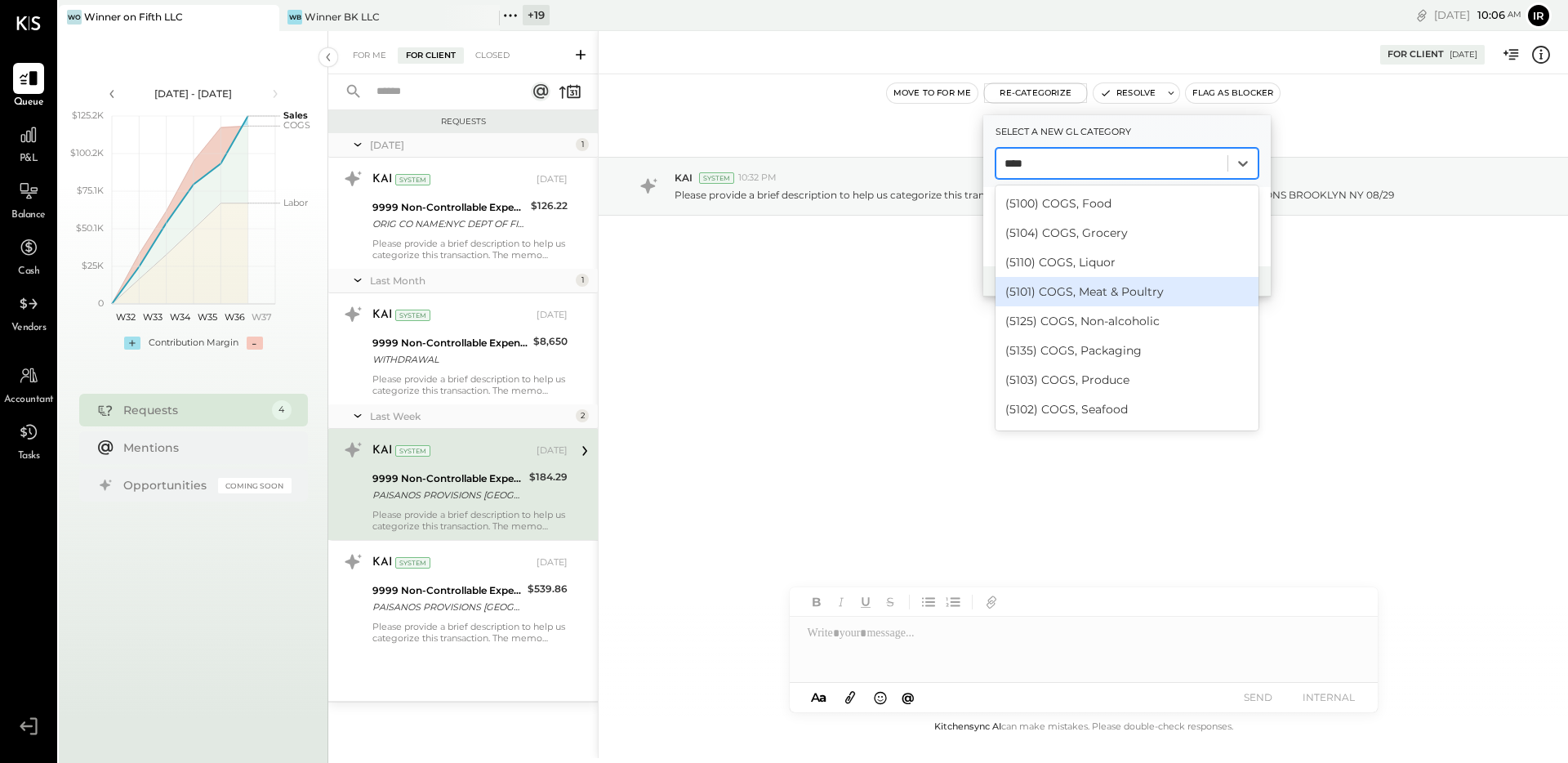
click at [1161, 299] on div "(5101) COGS, Meat & Poultry" at bounding box center [1127, 292] width 263 height 29
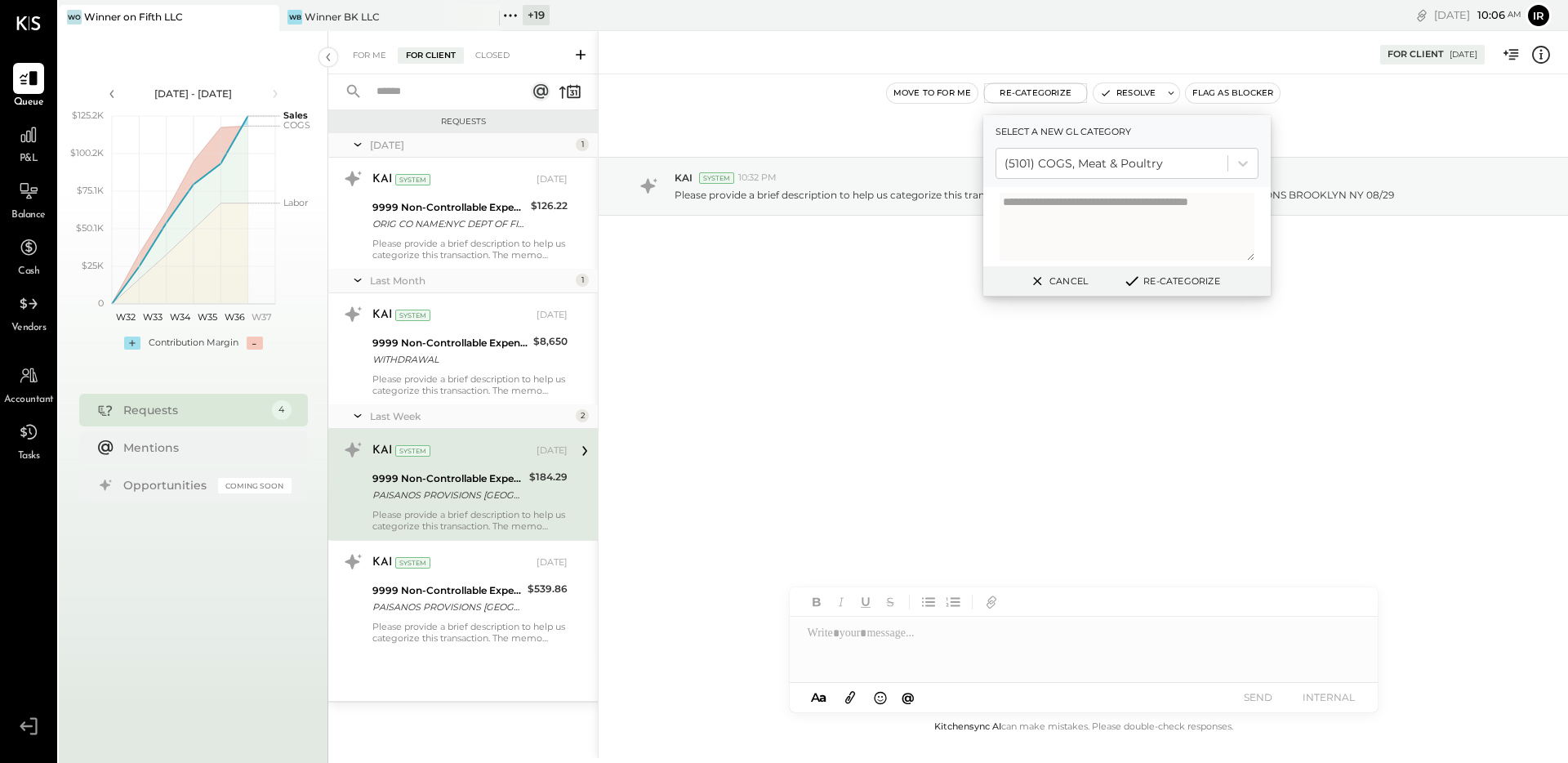
click at [1179, 282] on button "Re-Categorize" at bounding box center [1172, 281] width 108 height 20
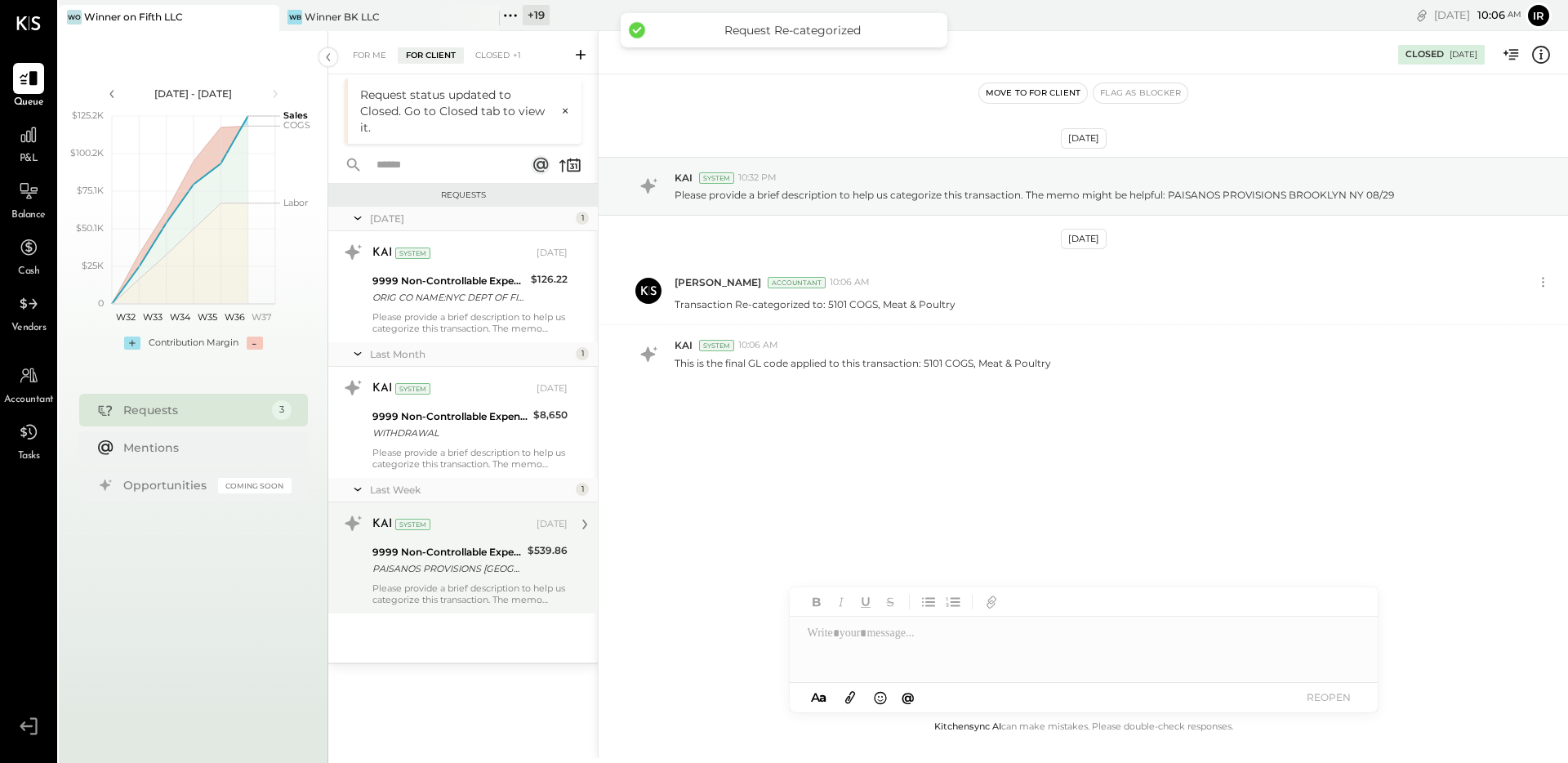
click at [425, 540] on div "KAI System Sep 04, 2025 9999 Non-Controllable Expenses:Other Income and Expense…" at bounding box center [470, 558] width 196 height 94
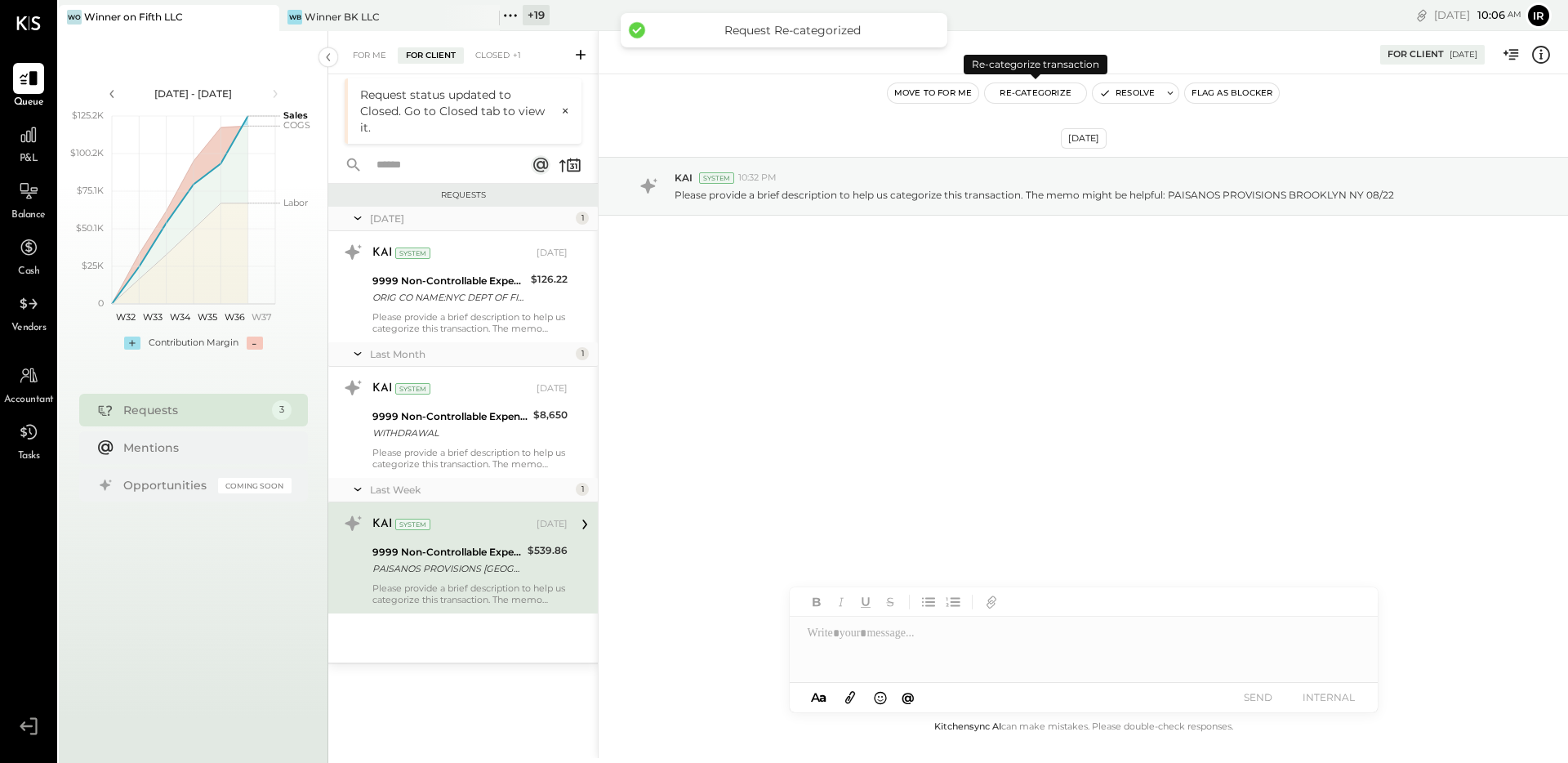
click at [1051, 97] on button "Re-Categorize" at bounding box center [1035, 93] width 101 height 20
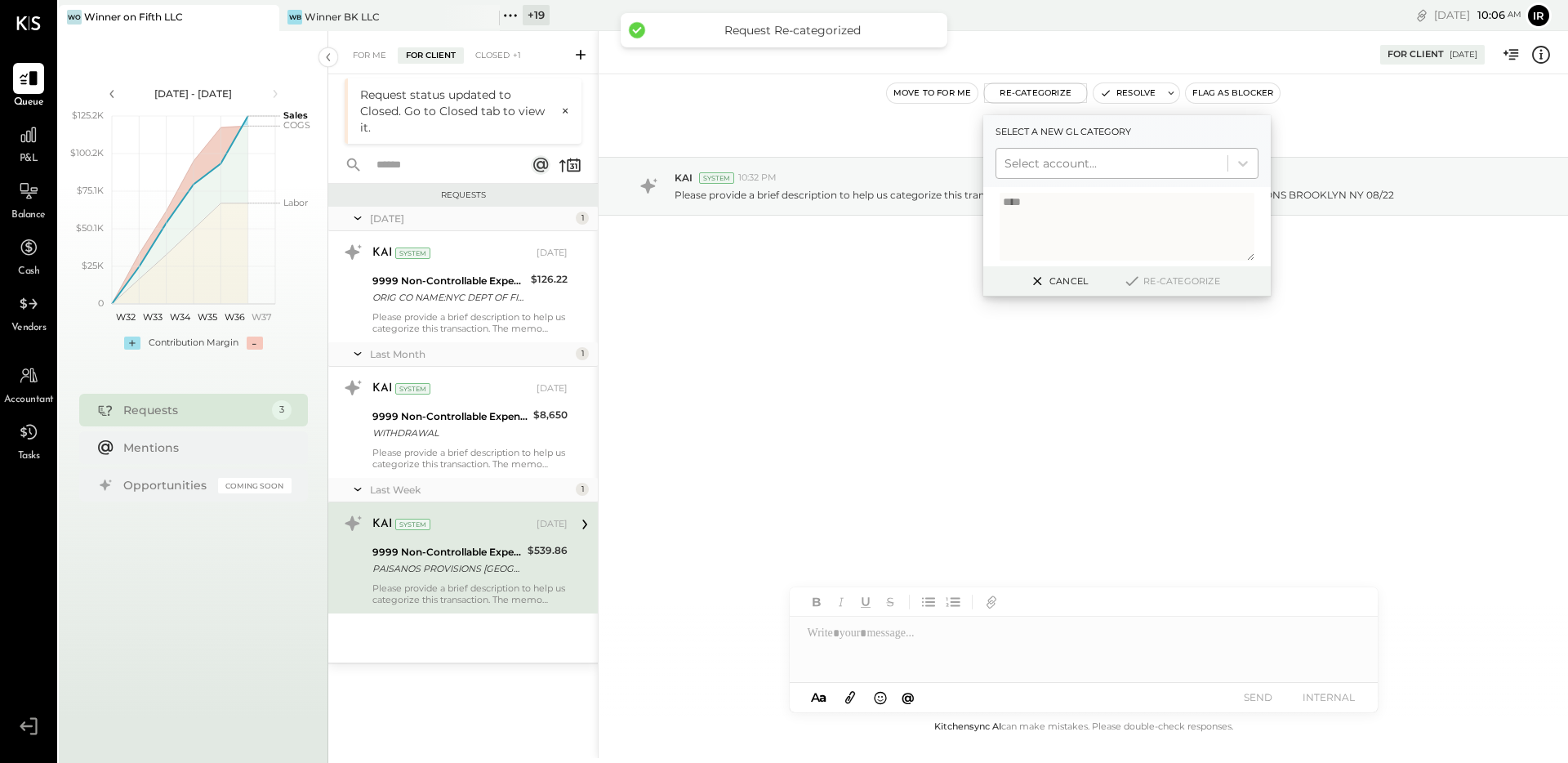
type textarea "****"
click at [1070, 162] on div at bounding box center [1112, 163] width 214 height 20
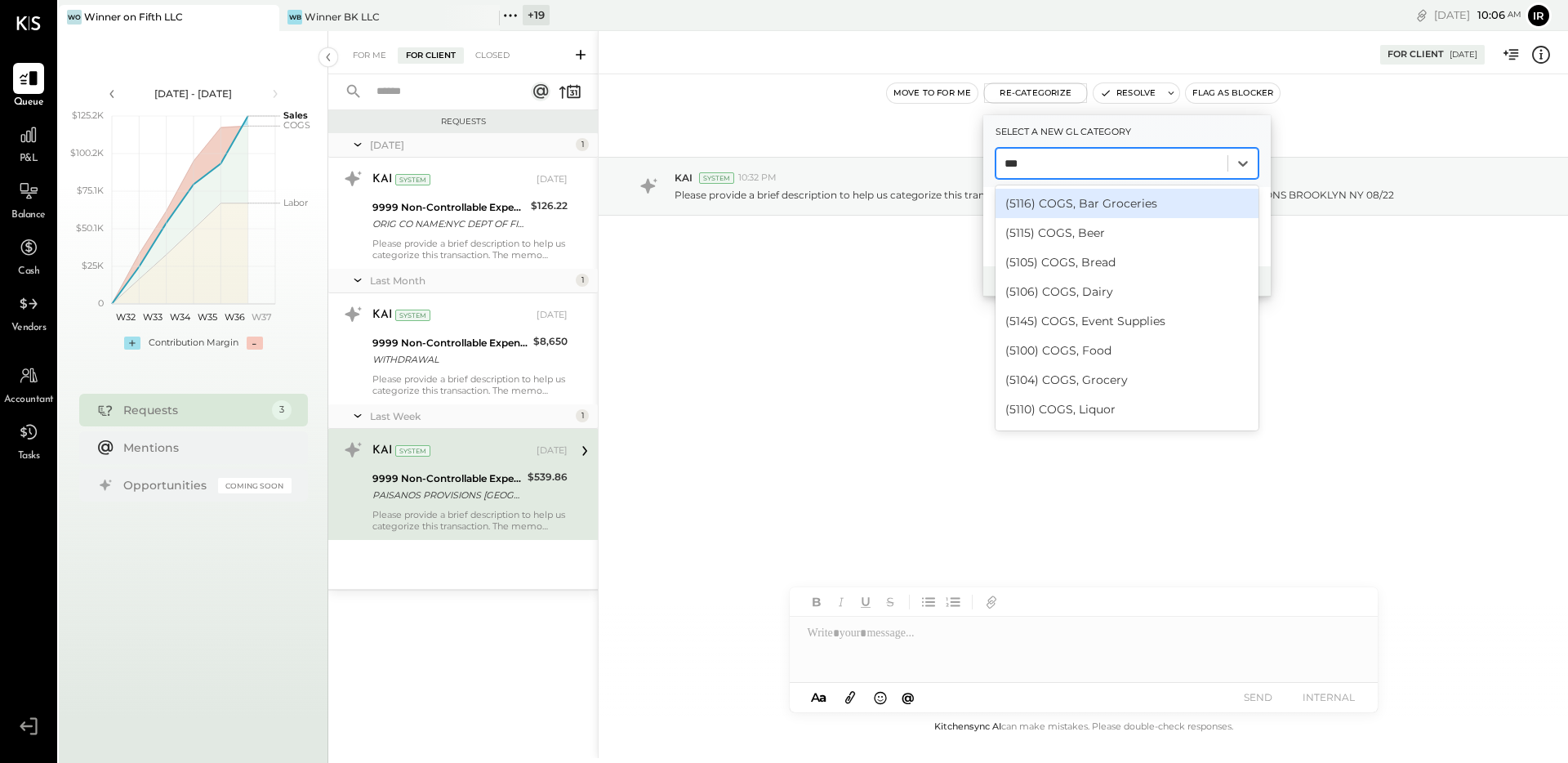
type input "****"
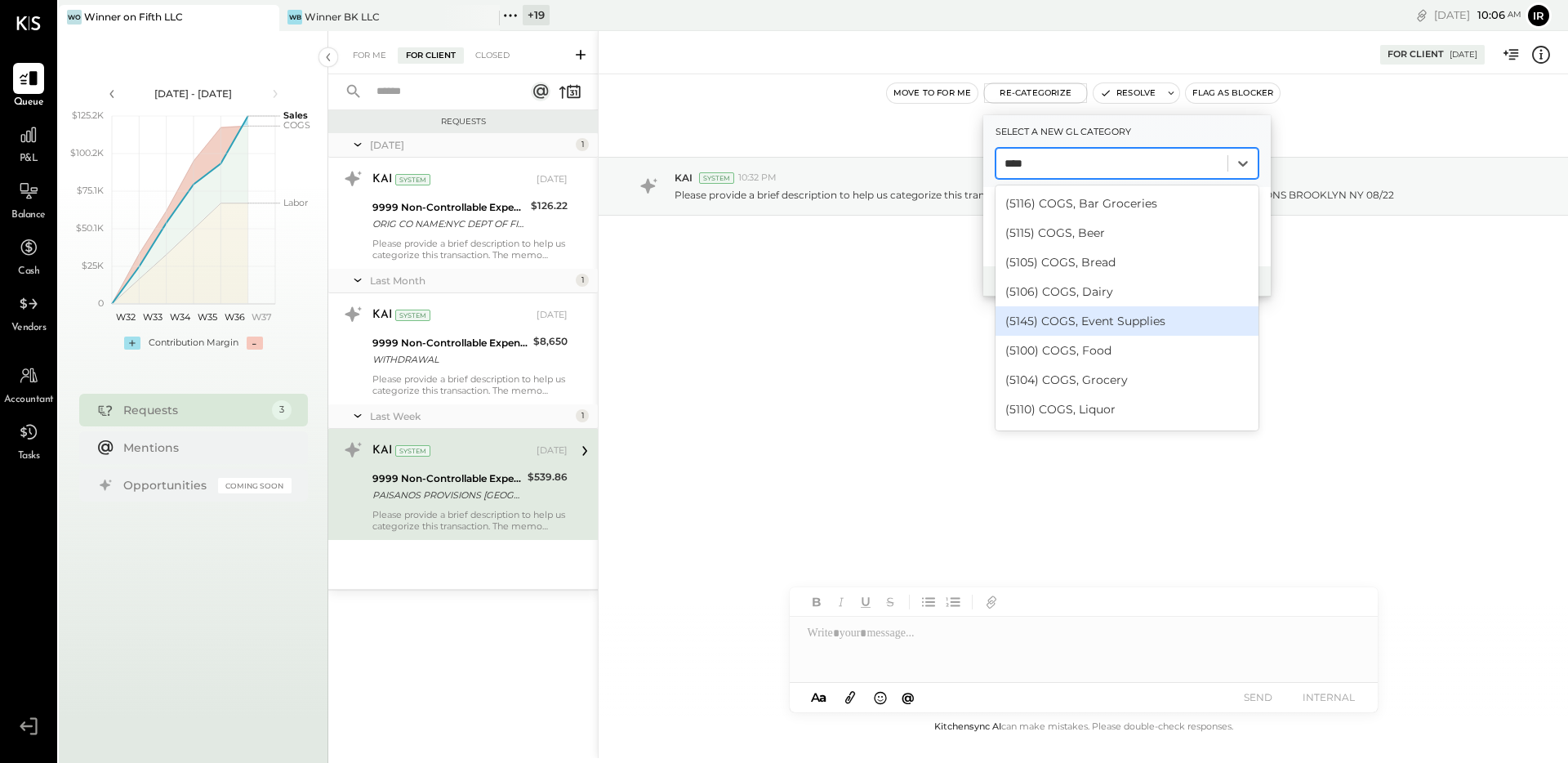
scroll to position [45, 0]
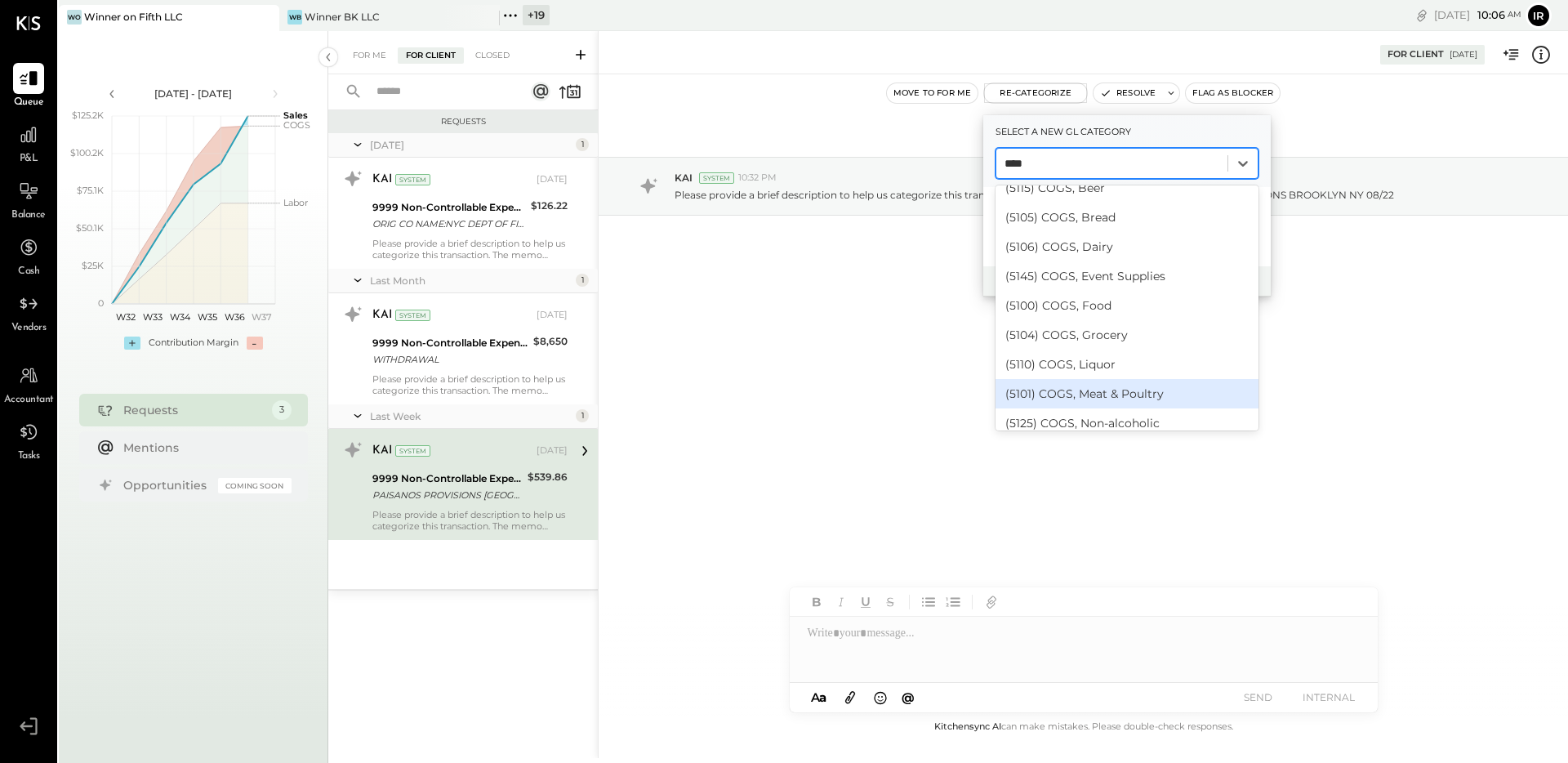
click at [1129, 388] on div "(5101) COGS, Meat & Poultry" at bounding box center [1127, 394] width 263 height 29
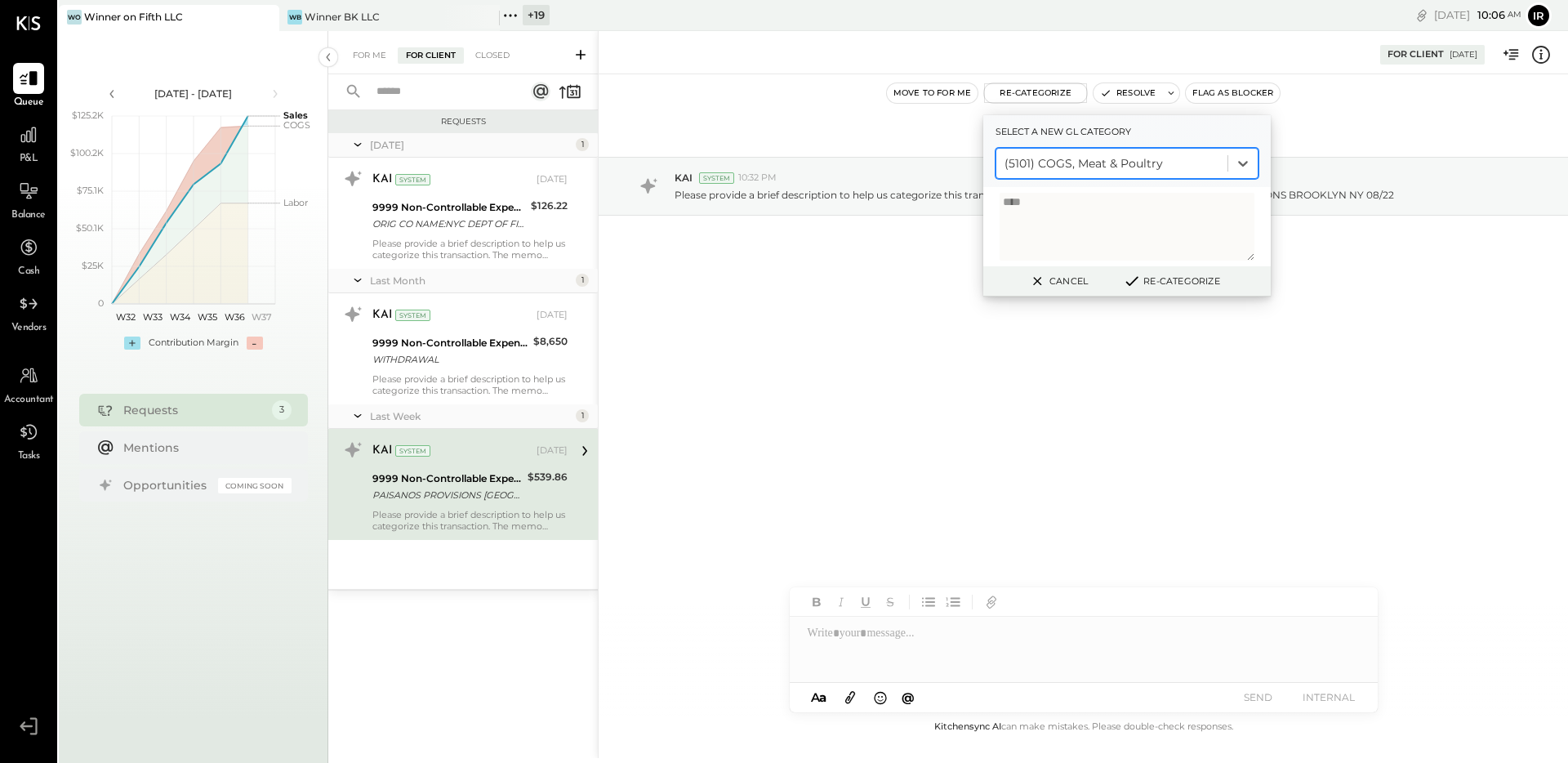
click at [1164, 268] on div "Cancel Re-Categorize" at bounding box center [1126, 281] width 287 height 30
click at [1161, 275] on button "Re-Categorize" at bounding box center [1172, 281] width 108 height 20
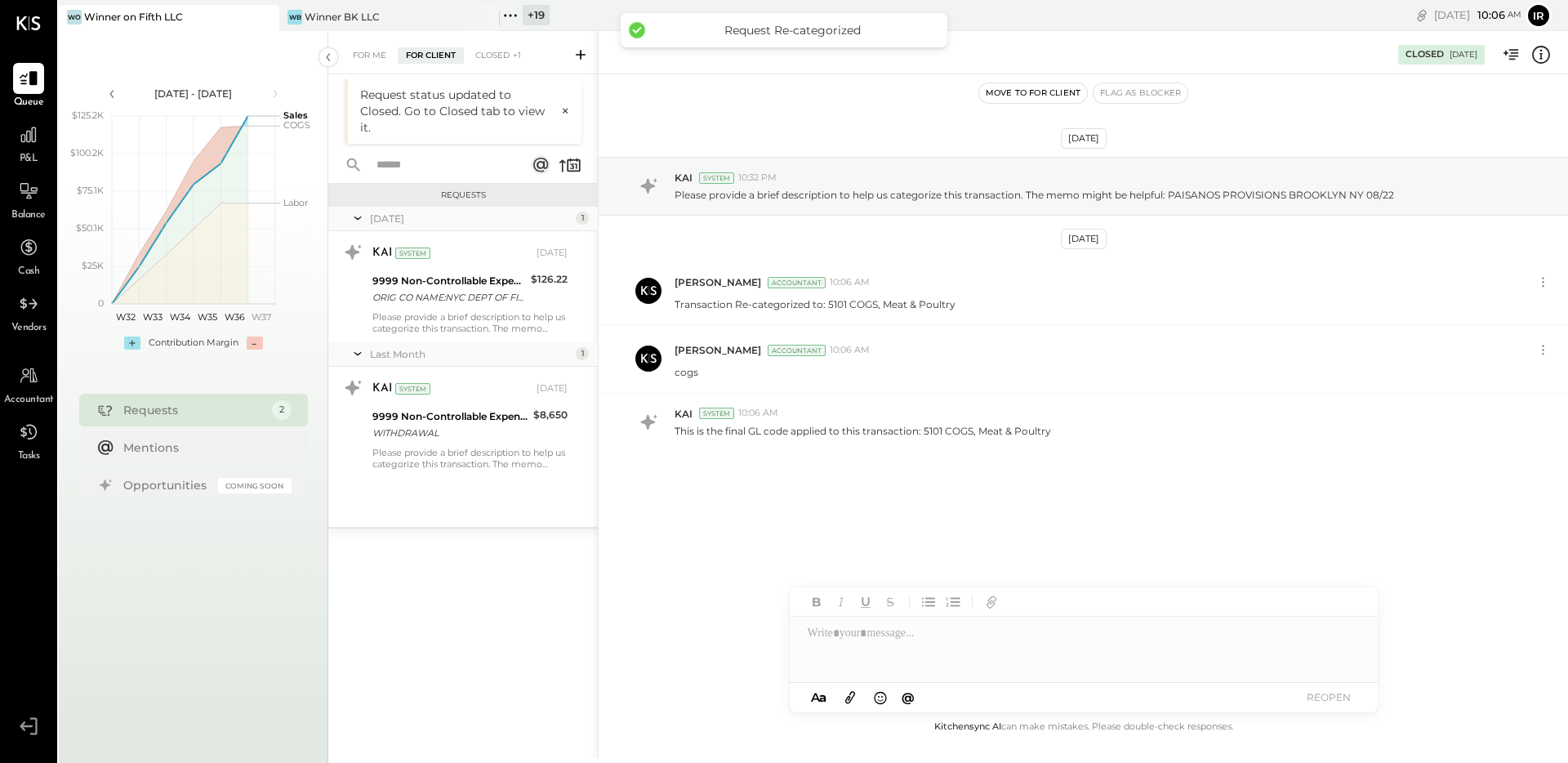
click at [509, 9] on icon at bounding box center [510, 15] width 21 height 21
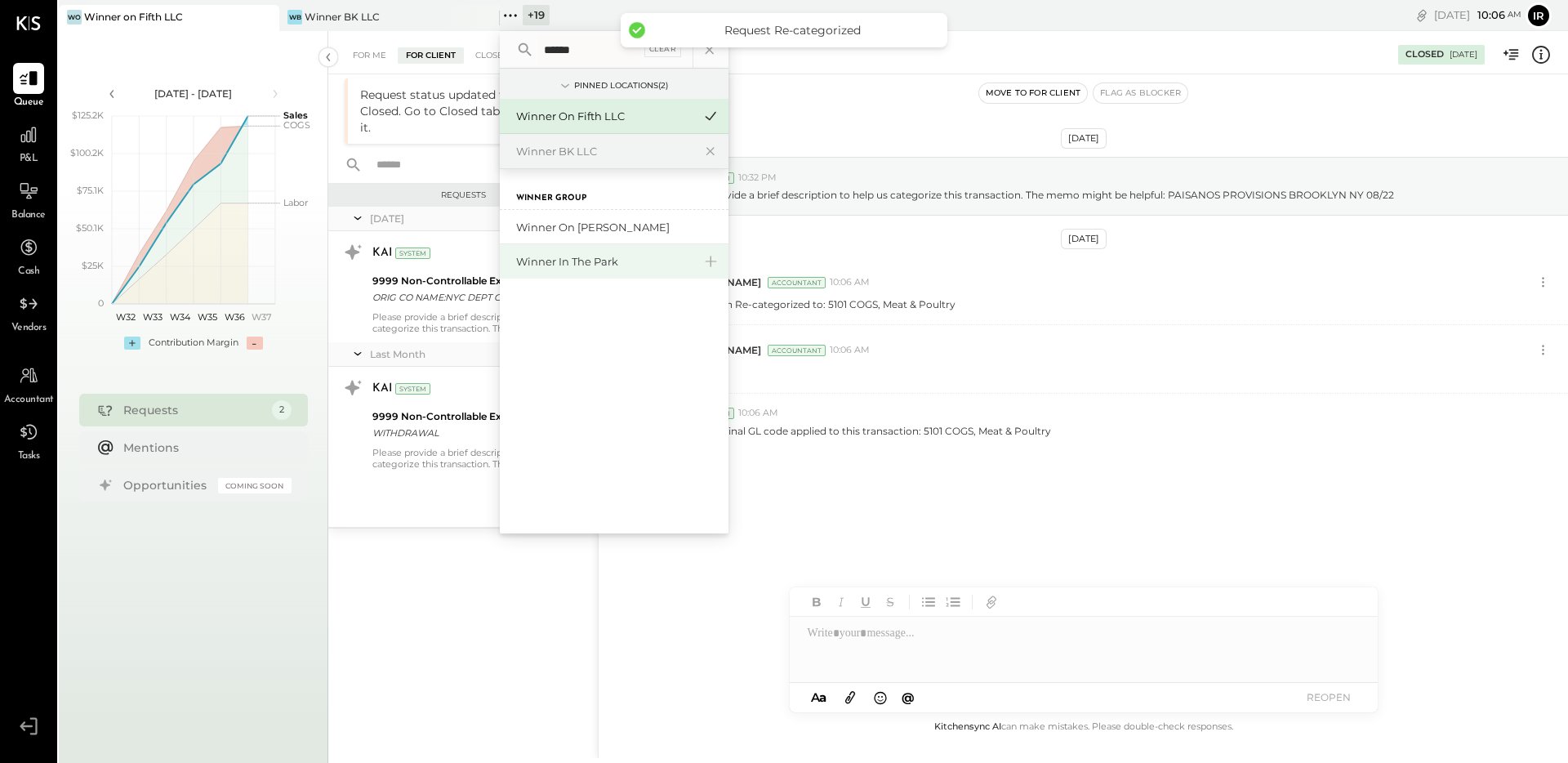
type input "******"
click at [580, 274] on div "Winner in the Park" at bounding box center [614, 262] width 229 height 34
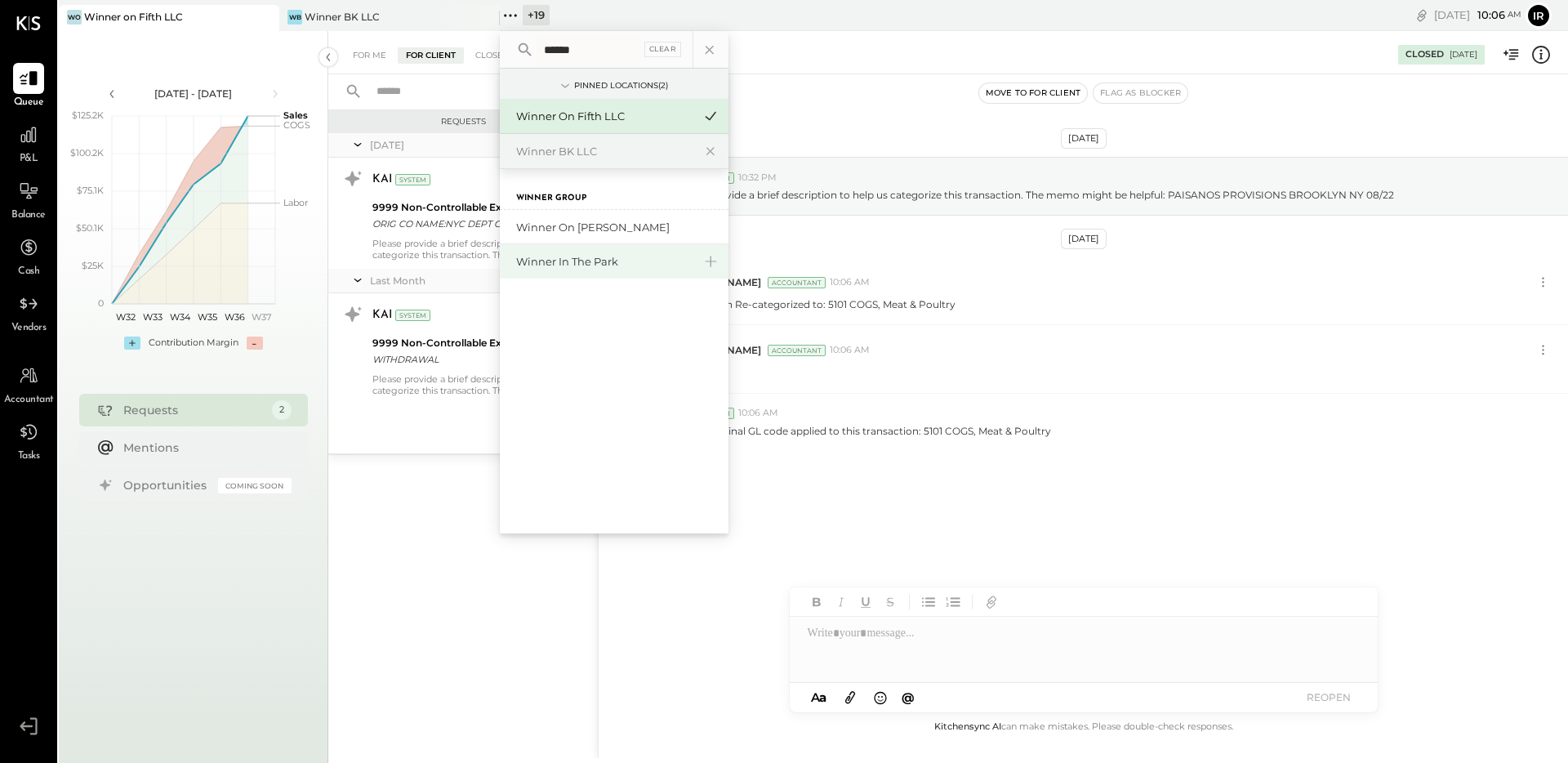
click at [603, 263] on div "Winner in the Park" at bounding box center [605, 262] width 177 height 15
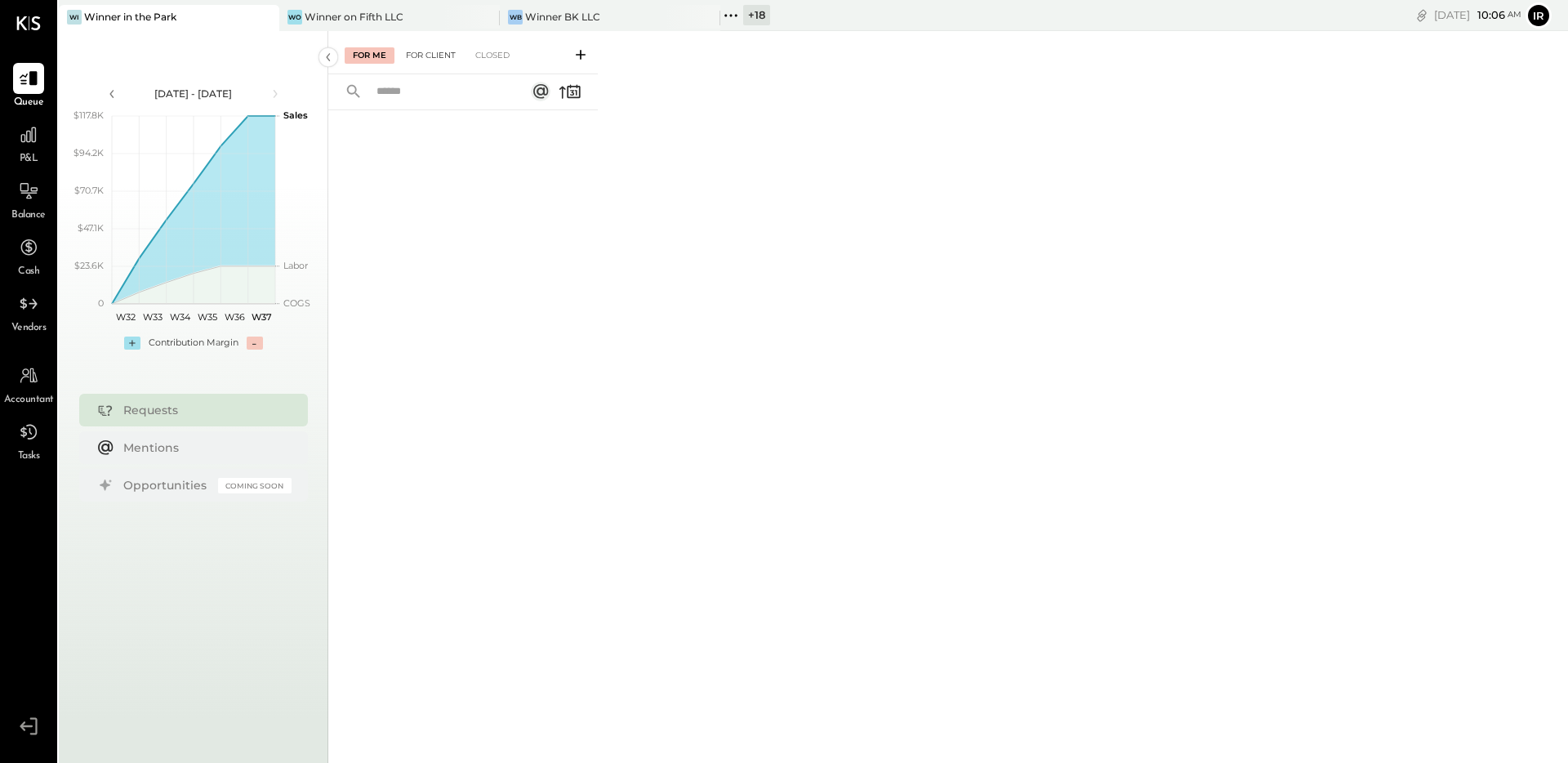
click at [440, 51] on div "For Client" at bounding box center [431, 55] width 66 height 16
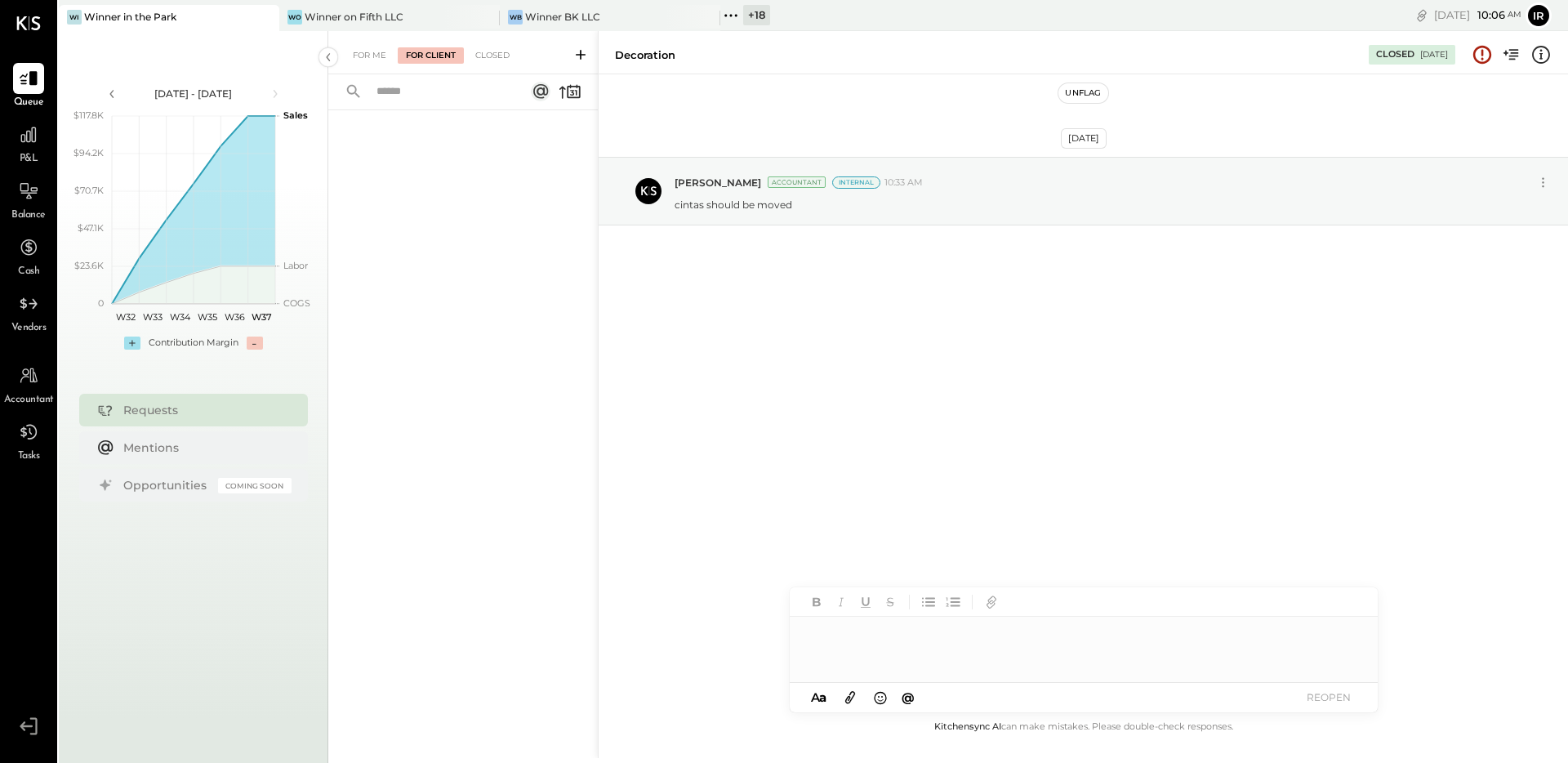
click at [1079, 92] on button "Unflag" at bounding box center [1083, 93] width 49 height 20
click at [374, 58] on div "For Me" at bounding box center [370, 55] width 50 height 16
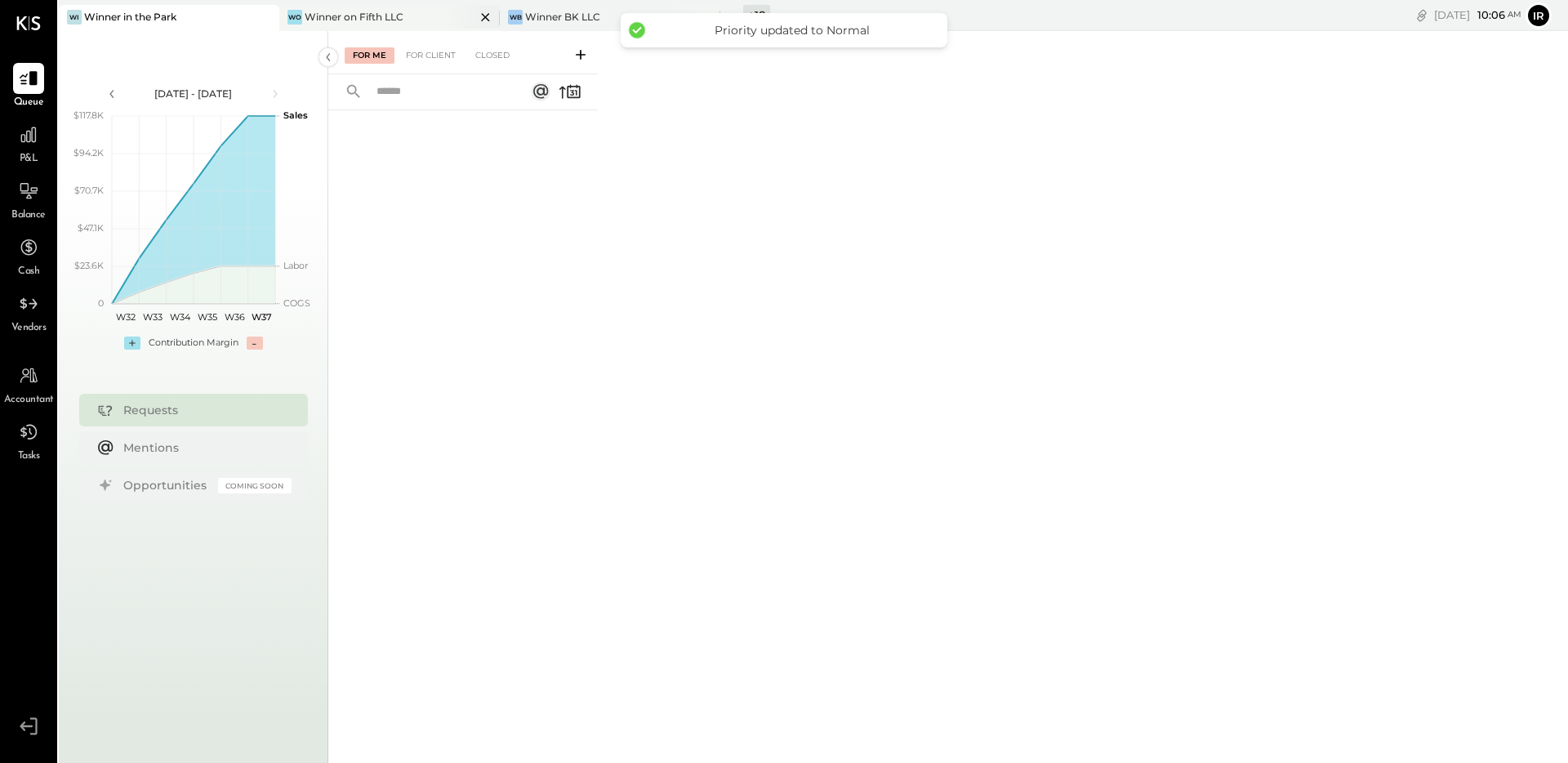
click at [390, 27] on div "Wo Winner on Fifth LLC" at bounding box center [389, 18] width 220 height 26
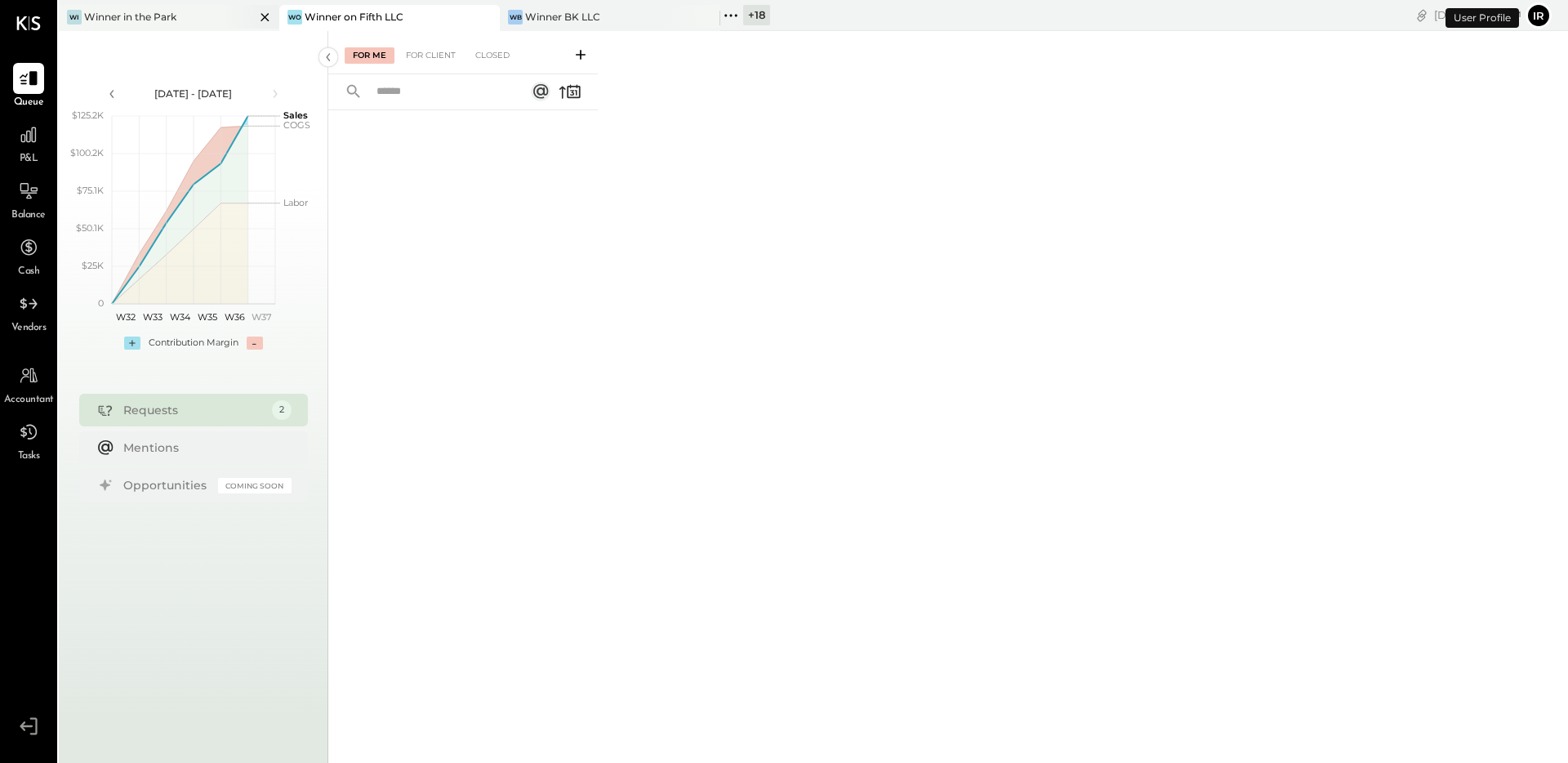
click at [163, 17] on div "Winner in the Park" at bounding box center [130, 16] width 93 height 14
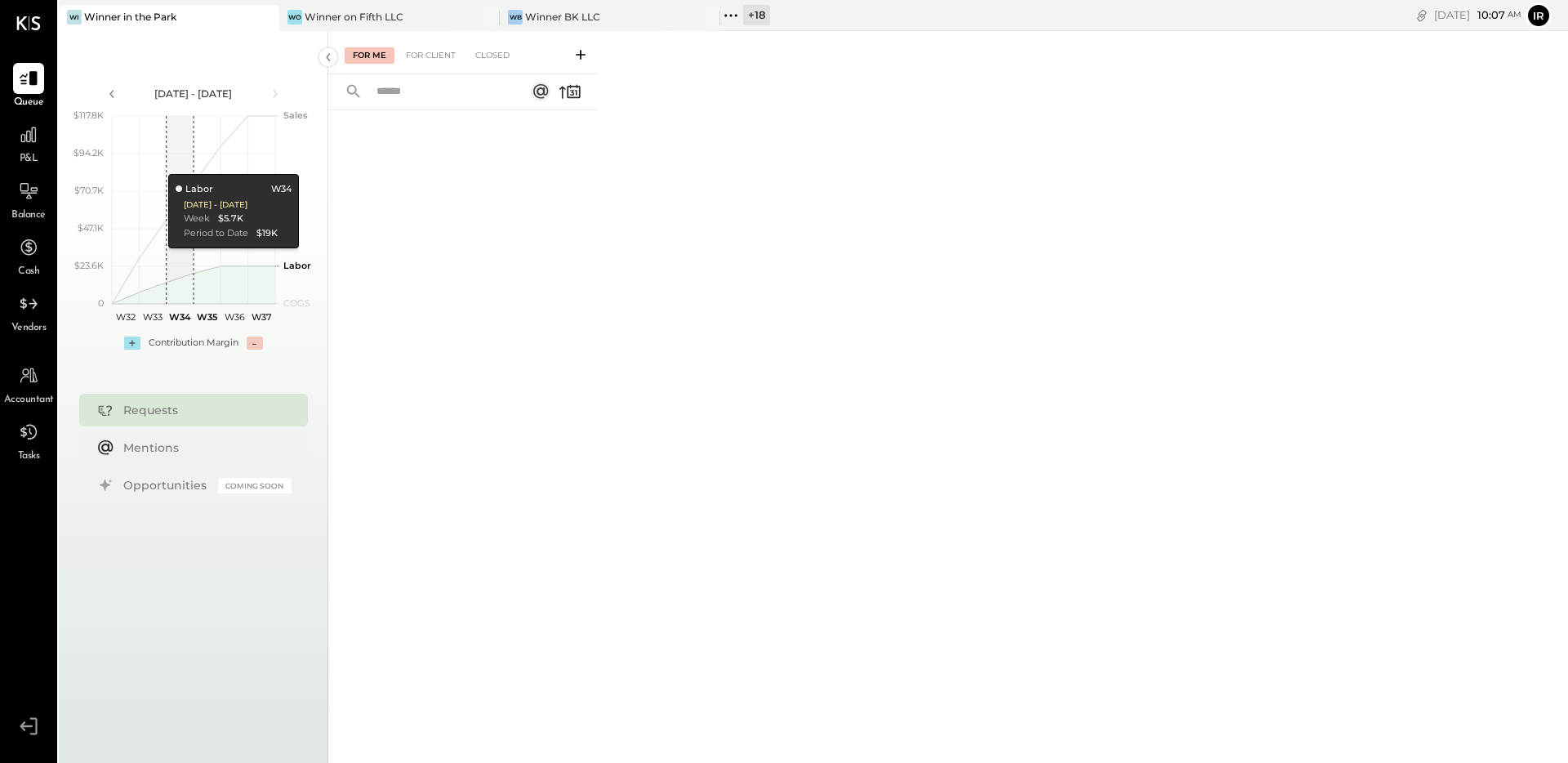
click at [558, 250] on div at bounding box center [463, 415] width 269 height 608
click at [588, 13] on div "Winner BK LLC" at bounding box center [563, 16] width 75 height 14
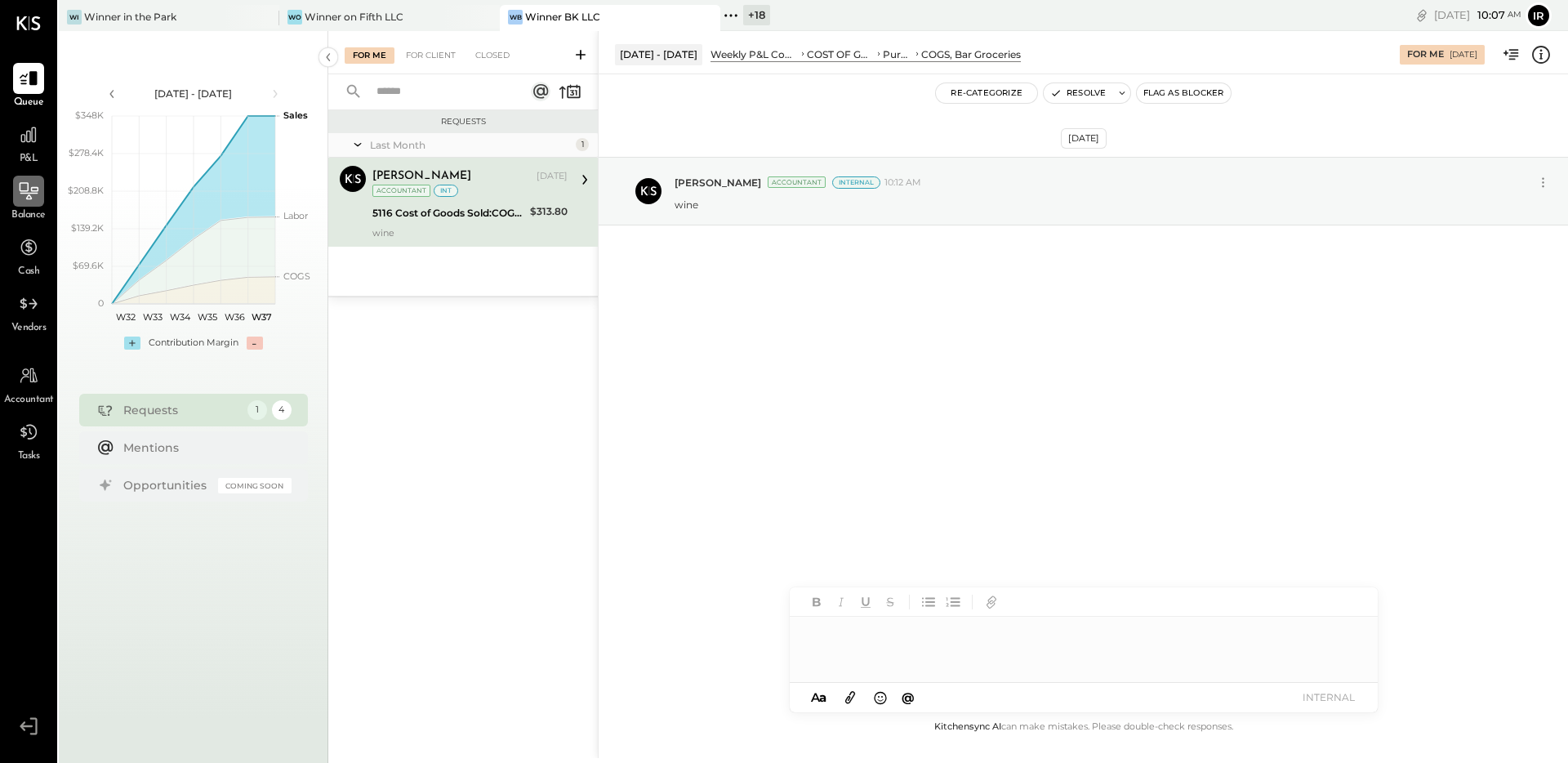
click at [28, 189] on icon at bounding box center [28, 191] width 21 height 21
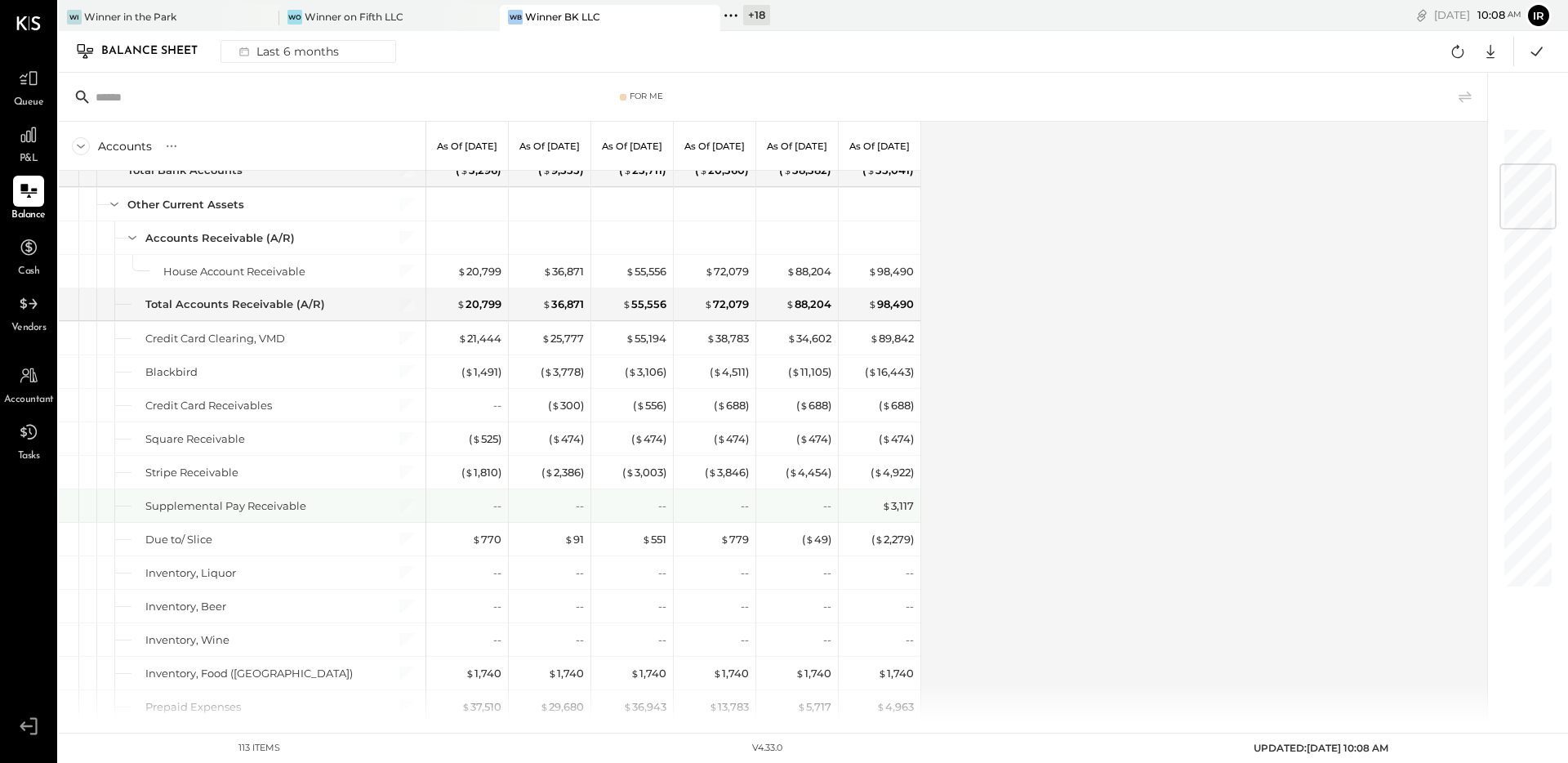
scroll to position [316, 0]
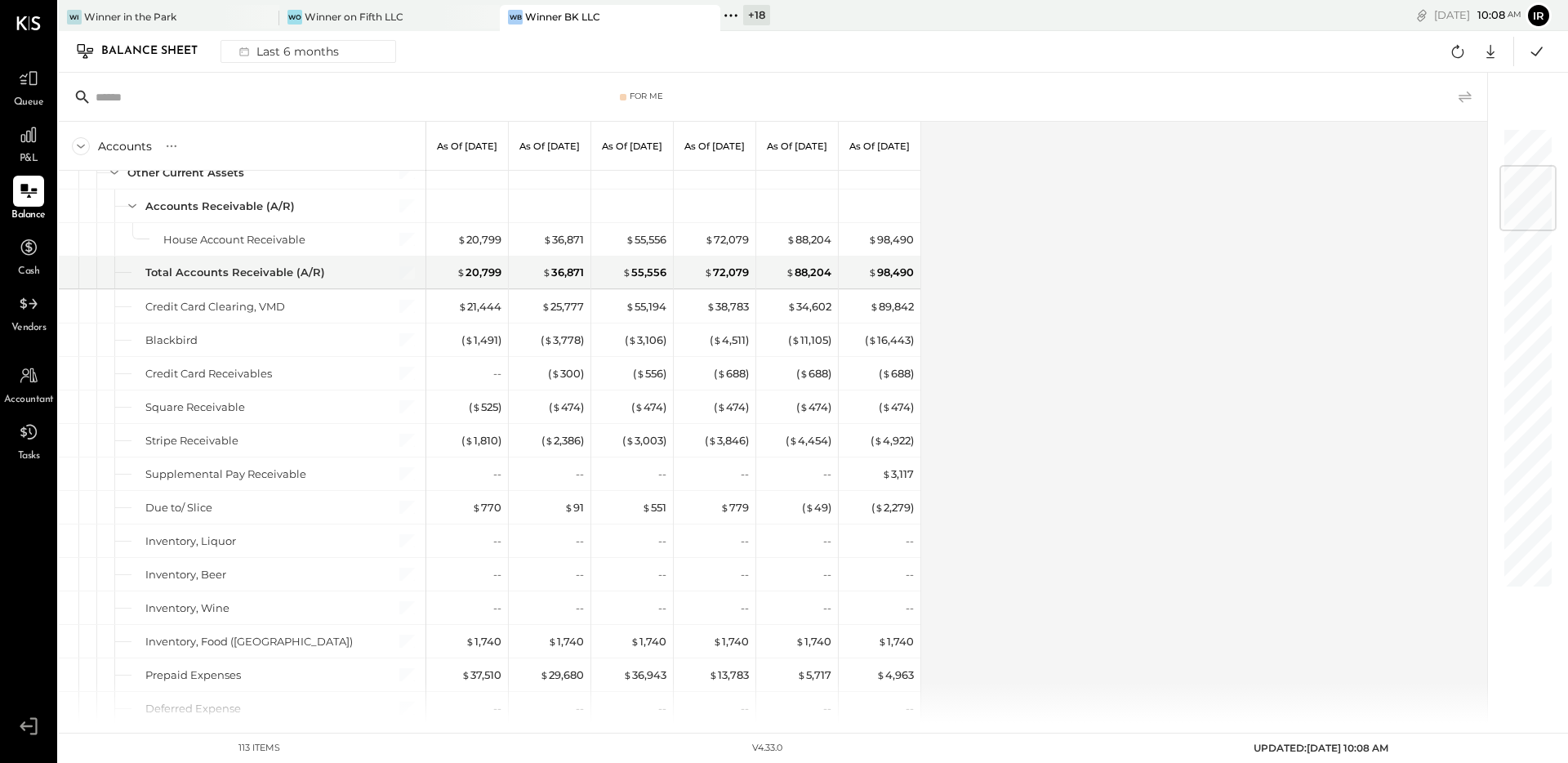
click at [1470, 99] on icon at bounding box center [1465, 97] width 20 height 20
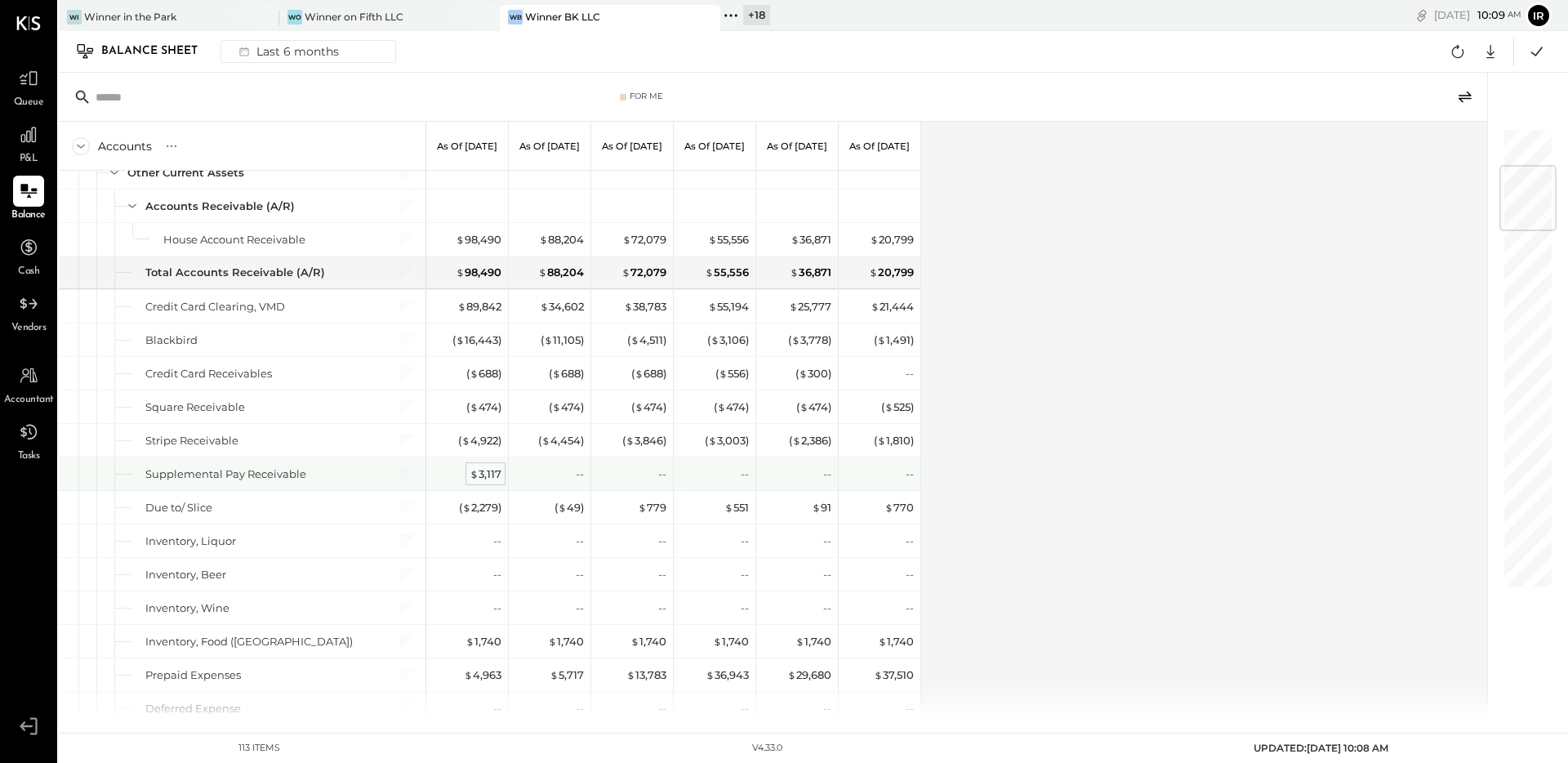
click at [486, 476] on div "$ 3,117" at bounding box center [485, 475] width 32 height 15
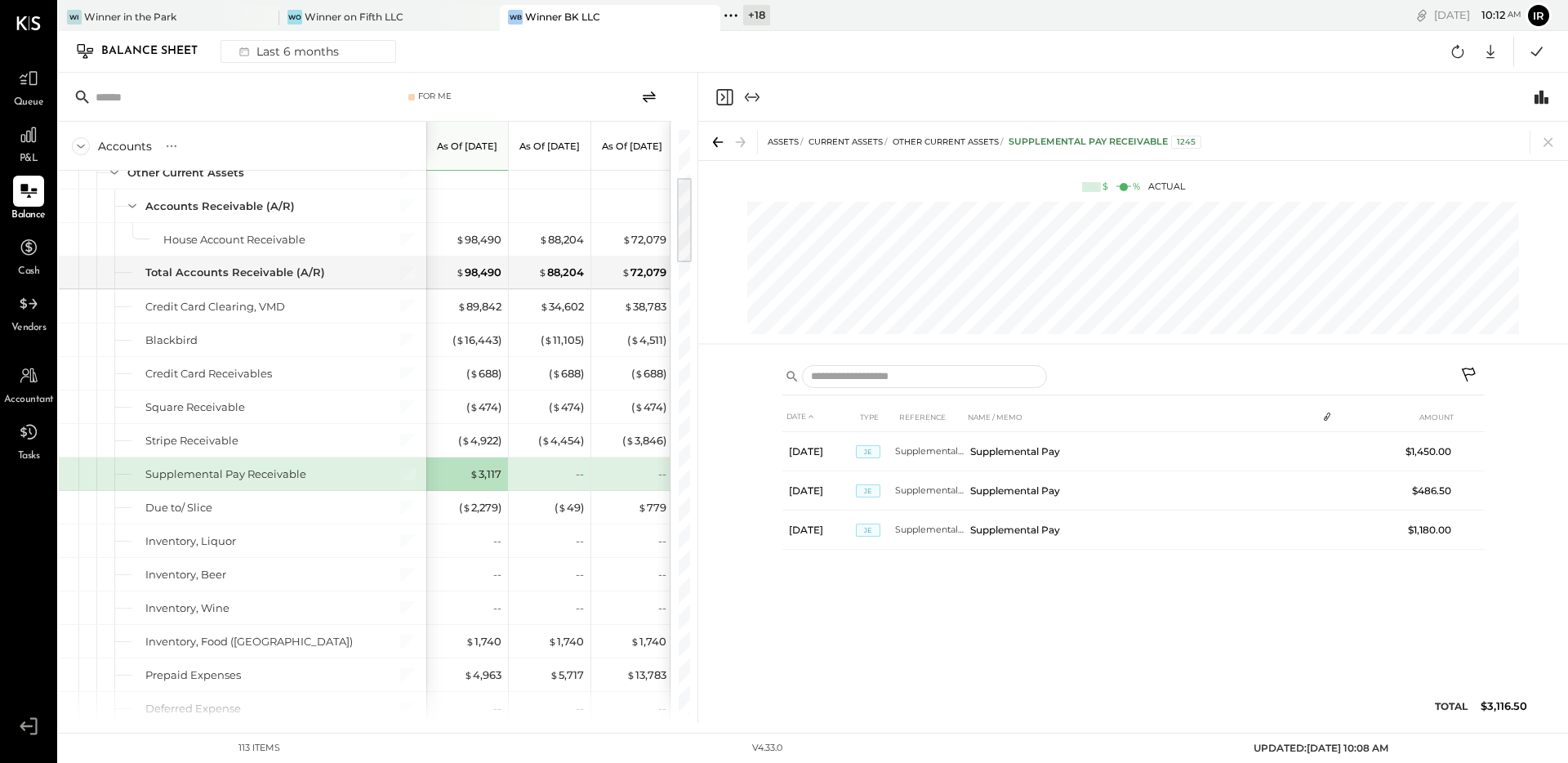
click at [723, 94] on icon "Close panel" at bounding box center [724, 97] width 20 height 20
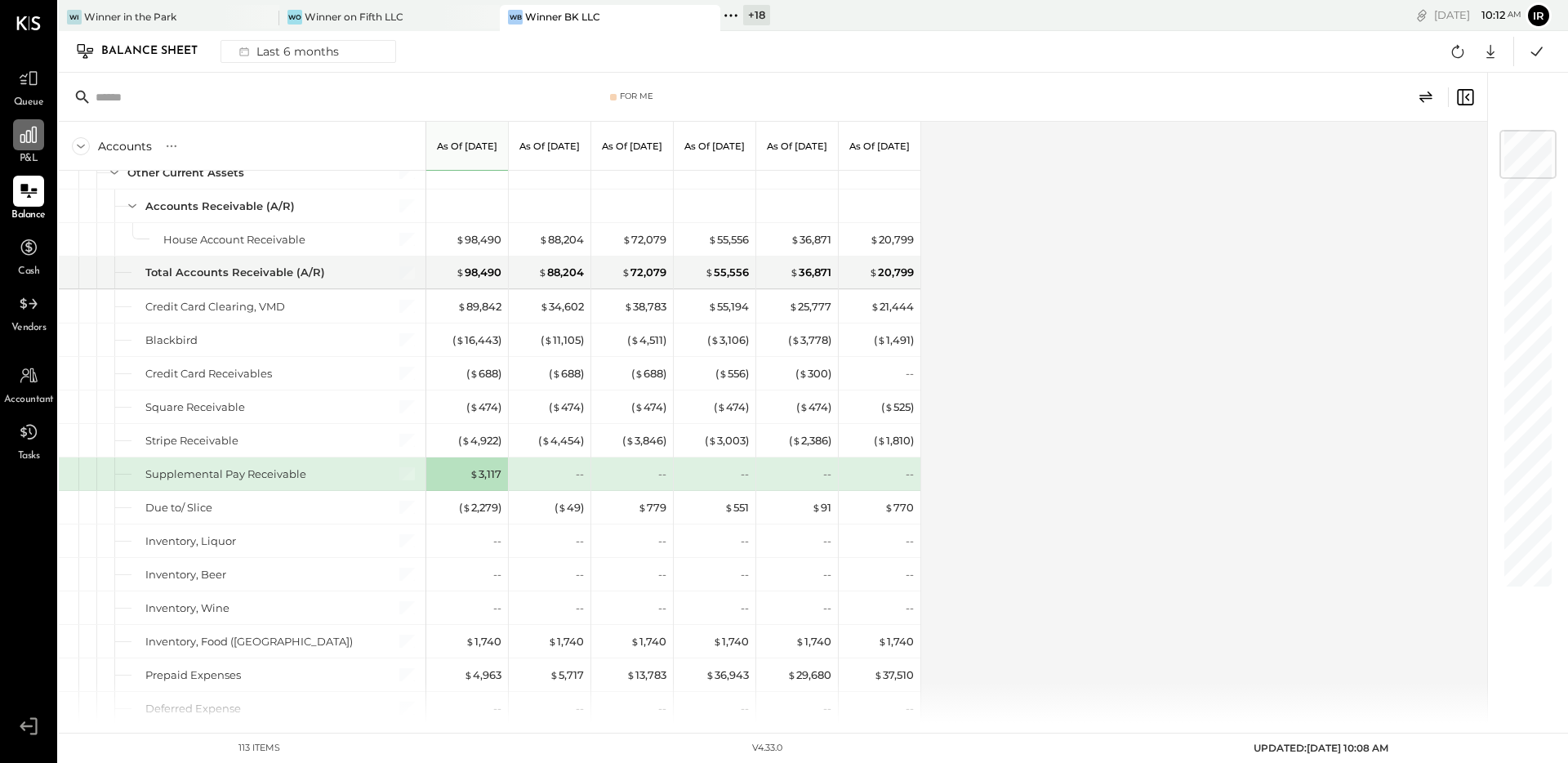
click at [21, 144] on icon at bounding box center [28, 135] width 21 height 21
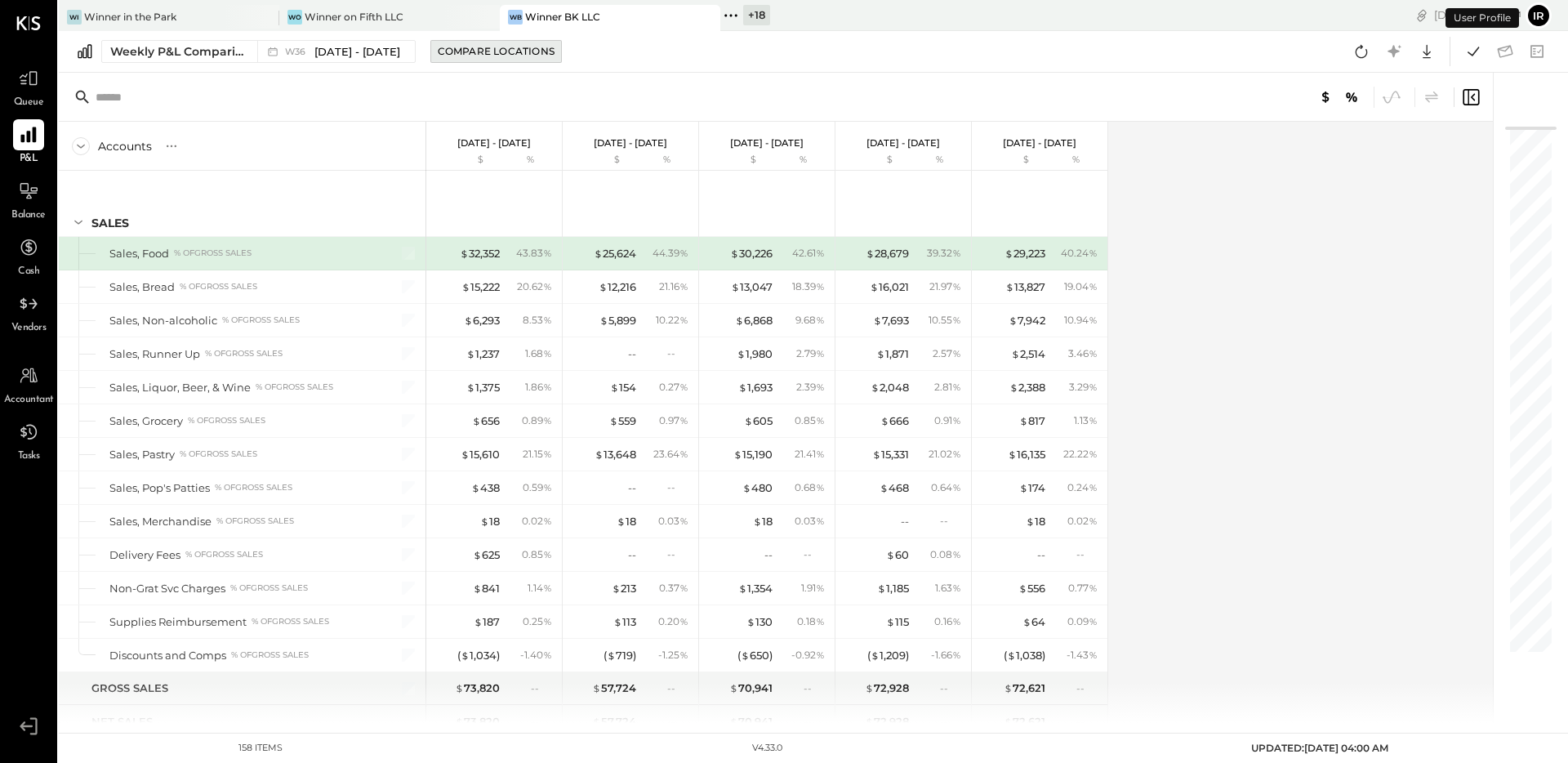
click at [479, 46] on div "Compare Locations" at bounding box center [496, 51] width 117 height 14
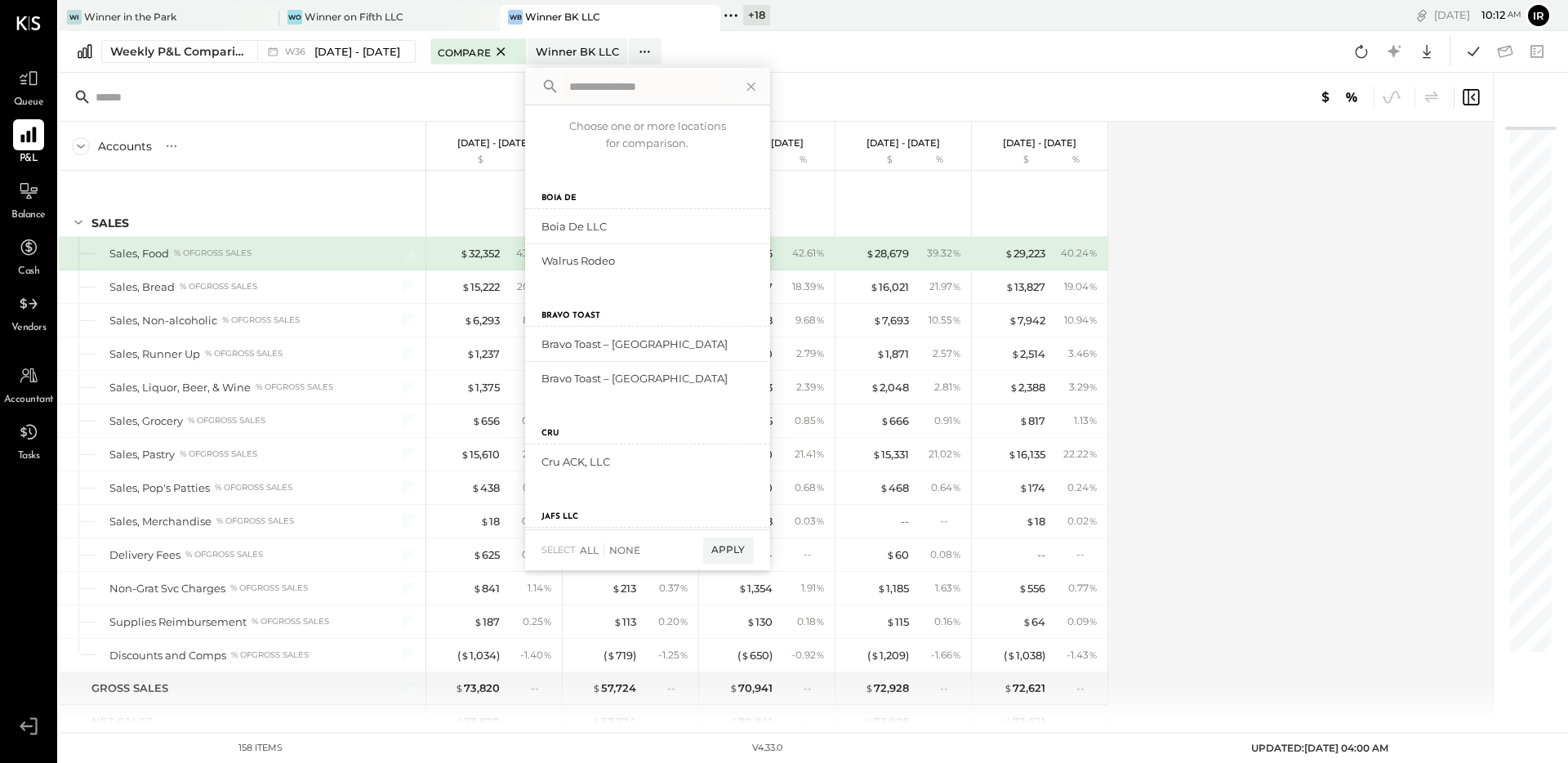
scroll to position [775, 0]
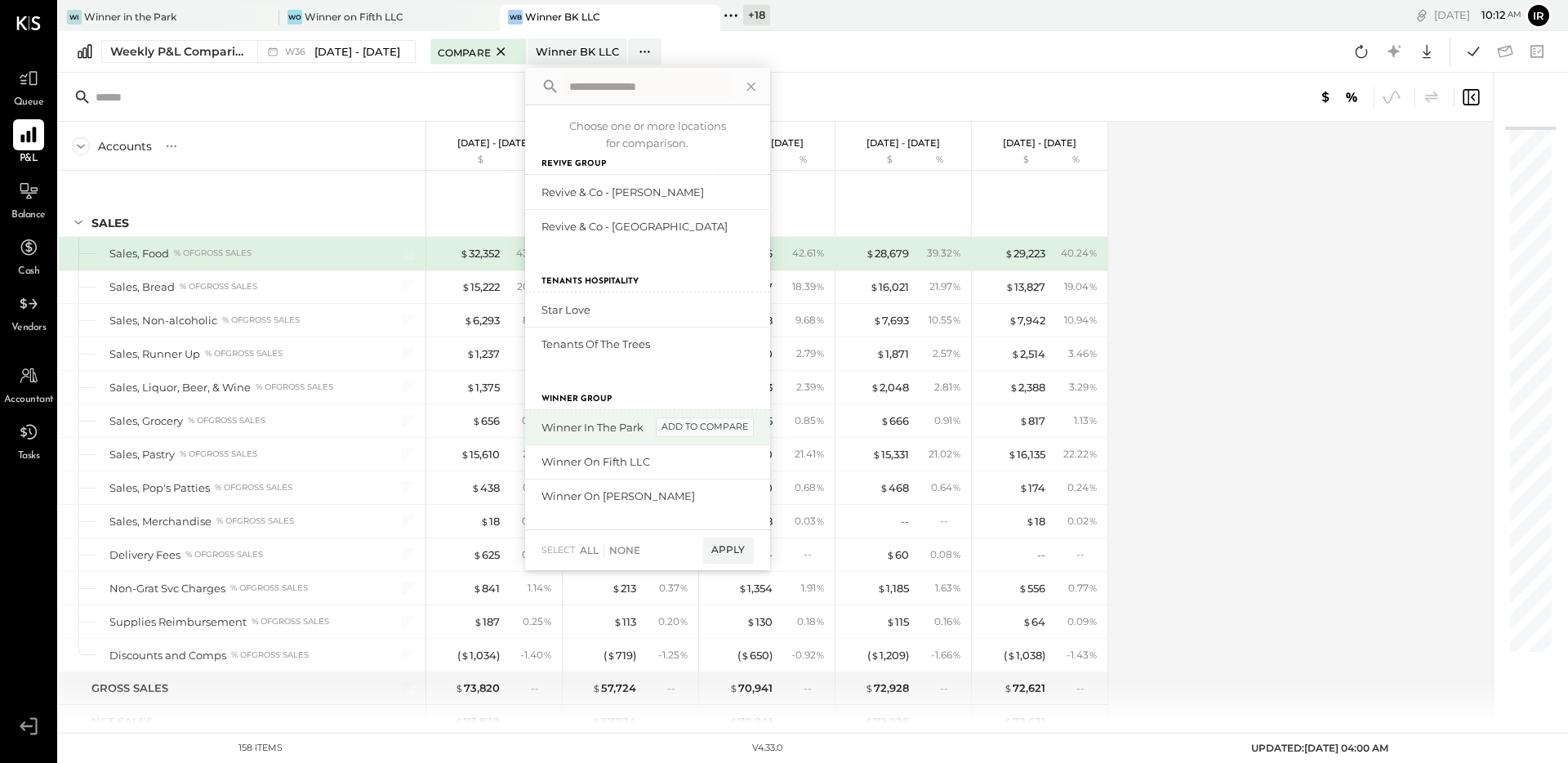
click at [703, 433] on div "add to compare" at bounding box center [705, 427] width 98 height 20
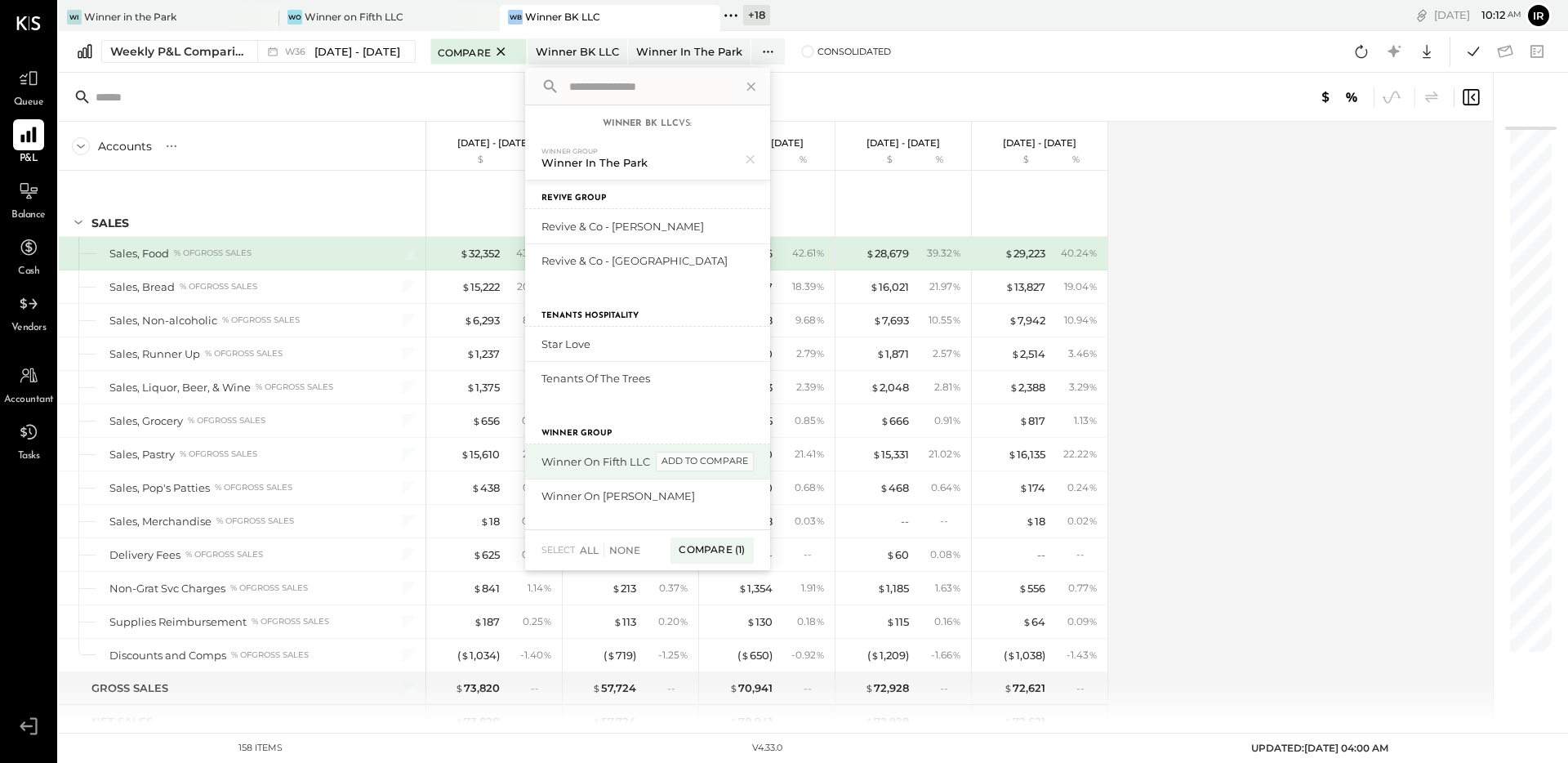
scroll to position [760, 0]
click at [705, 459] on div "add to compare" at bounding box center [705, 462] width 98 height 20
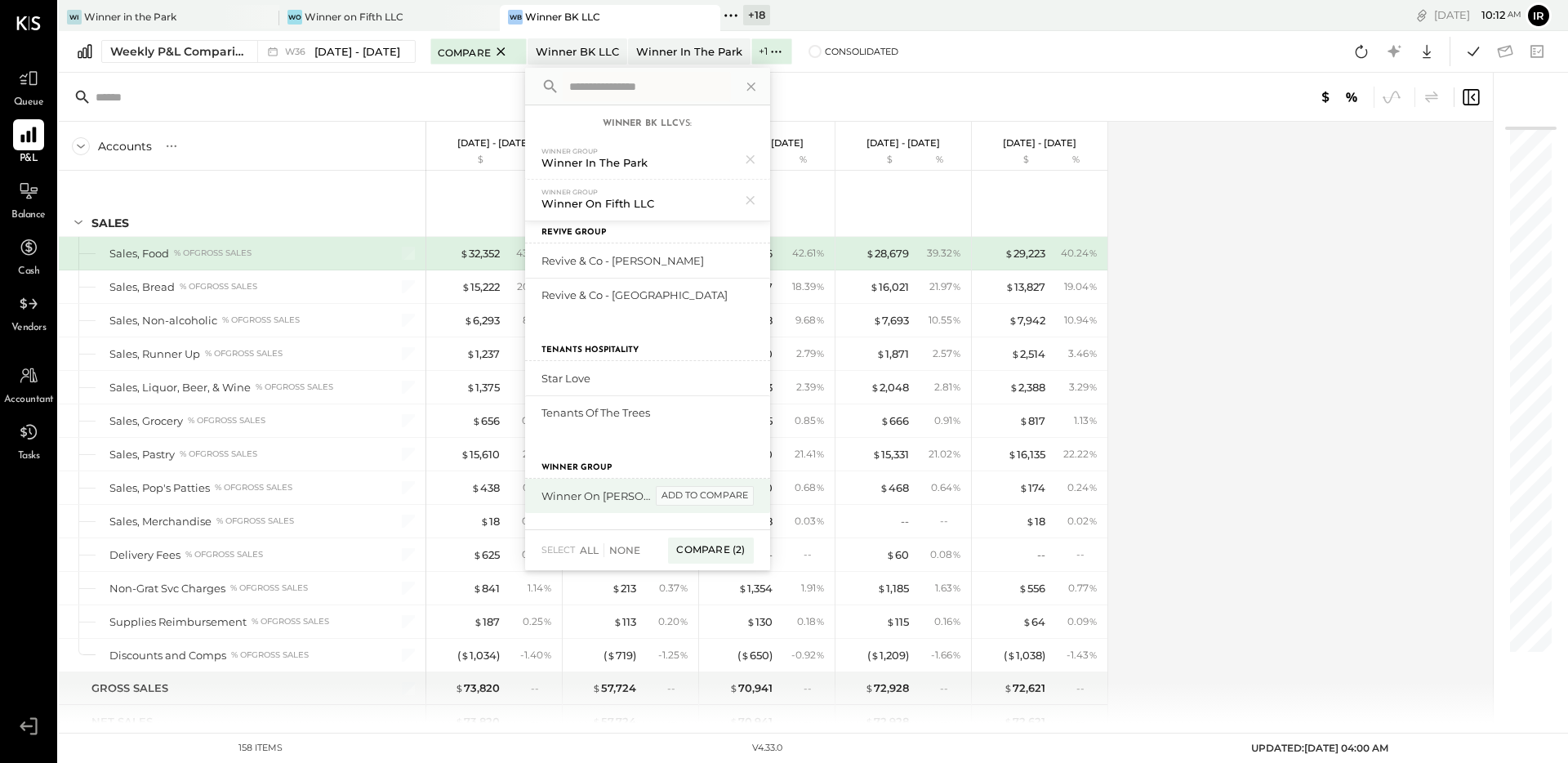
click at [689, 489] on div "add to compare" at bounding box center [705, 496] width 98 height 20
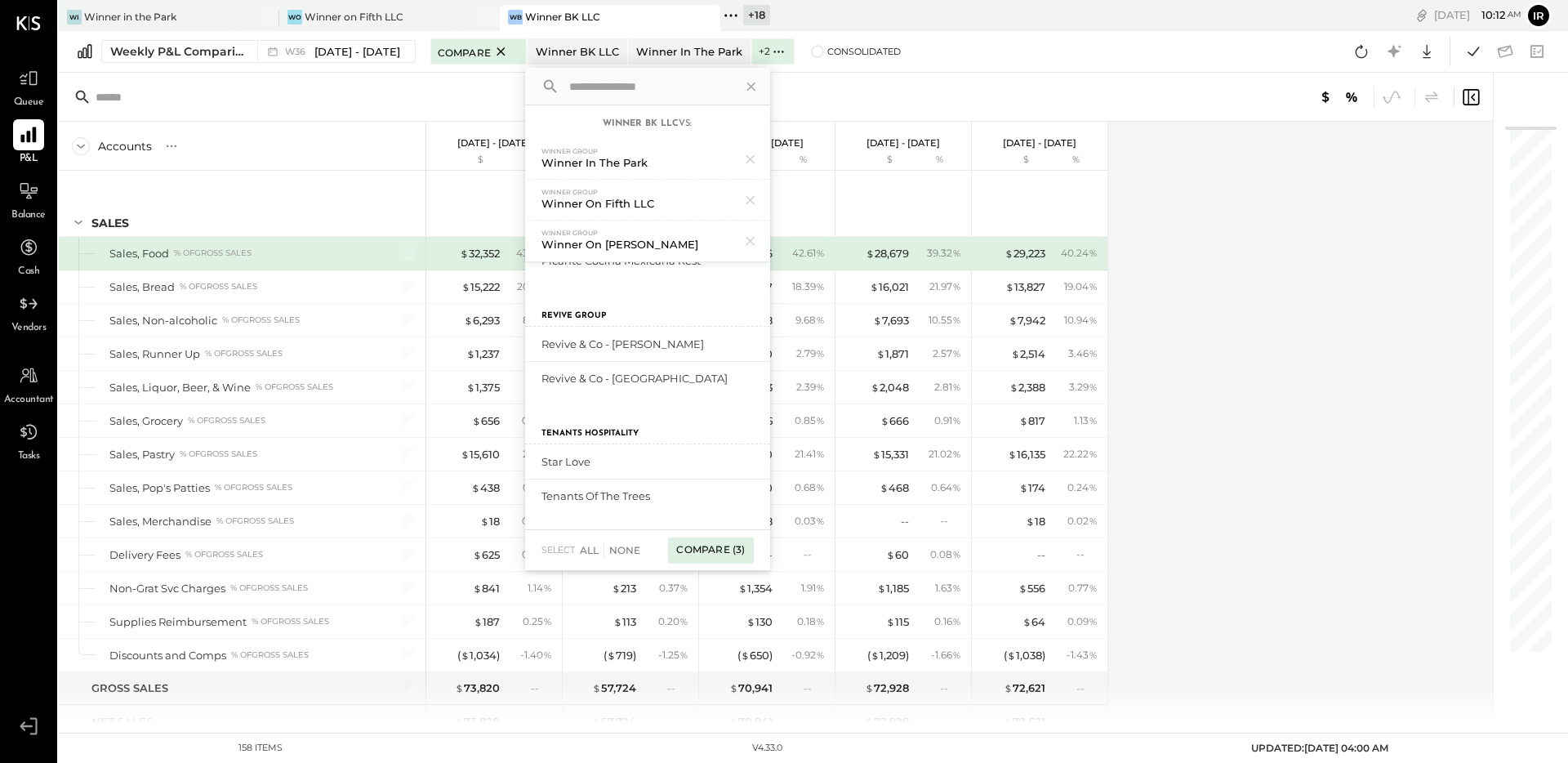
click at [706, 544] on div "Compare (3)" at bounding box center [710, 551] width 85 height 26
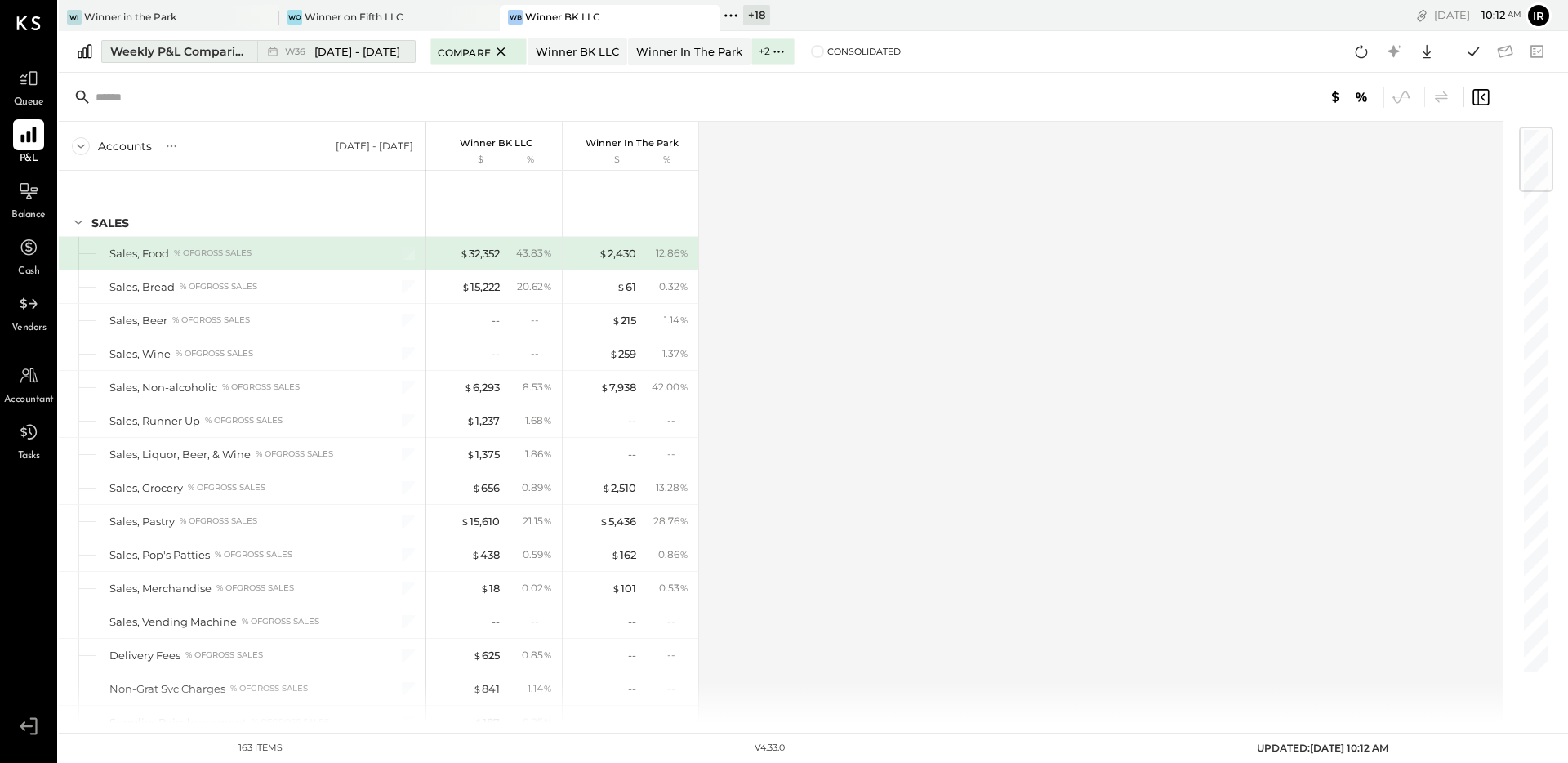
click at [276, 51] on icon at bounding box center [272, 51] width 16 height 16
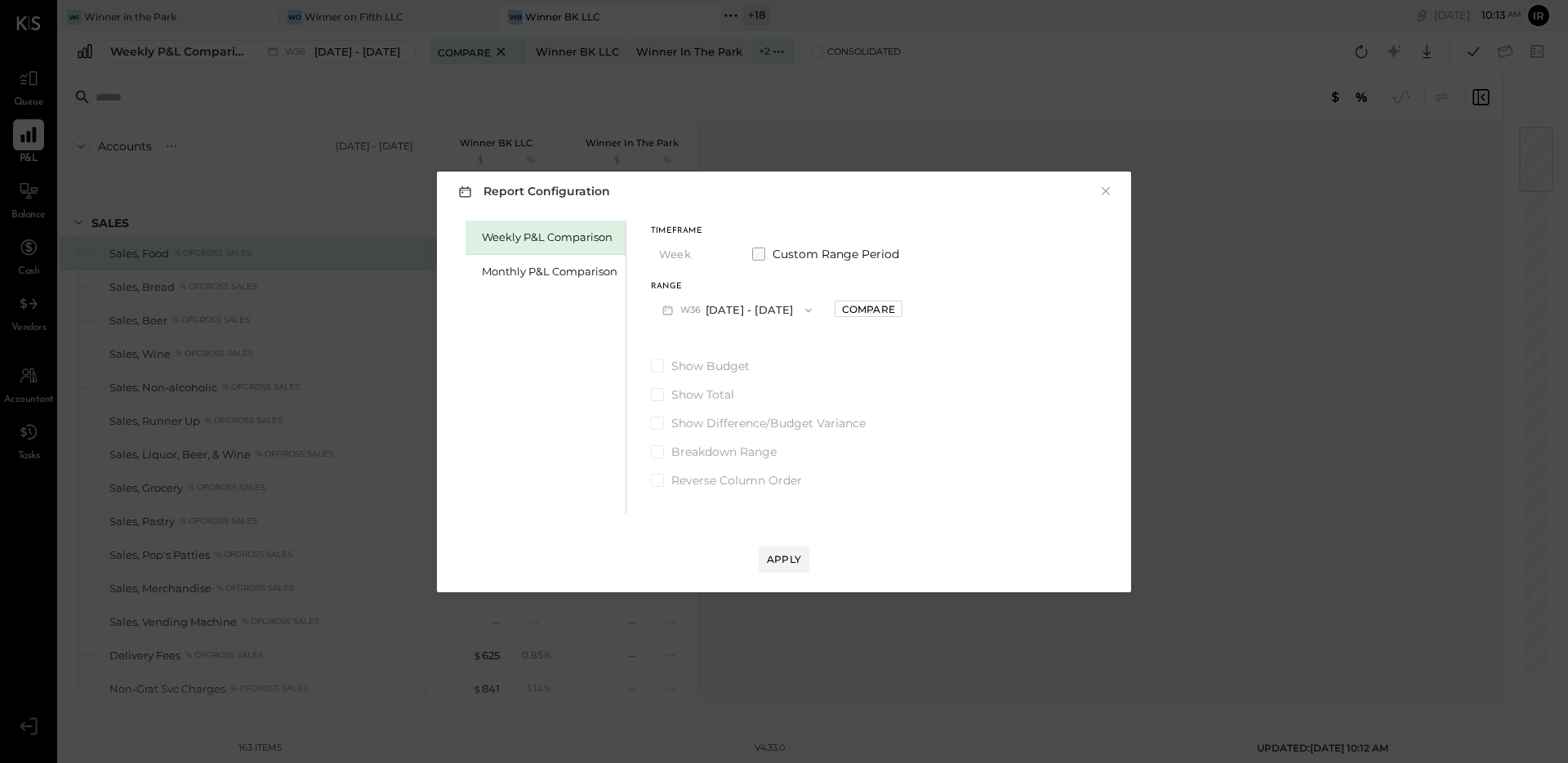
click at [754, 251] on span at bounding box center [758, 254] width 13 height 13
click at [714, 308] on button "Sep 1, 2025" at bounding box center [699, 310] width 97 height 30
click at [531, 272] on div "Monthly P&L Comparison" at bounding box center [550, 272] width 136 height 15
click at [1101, 193] on button "×" at bounding box center [1106, 191] width 15 height 16
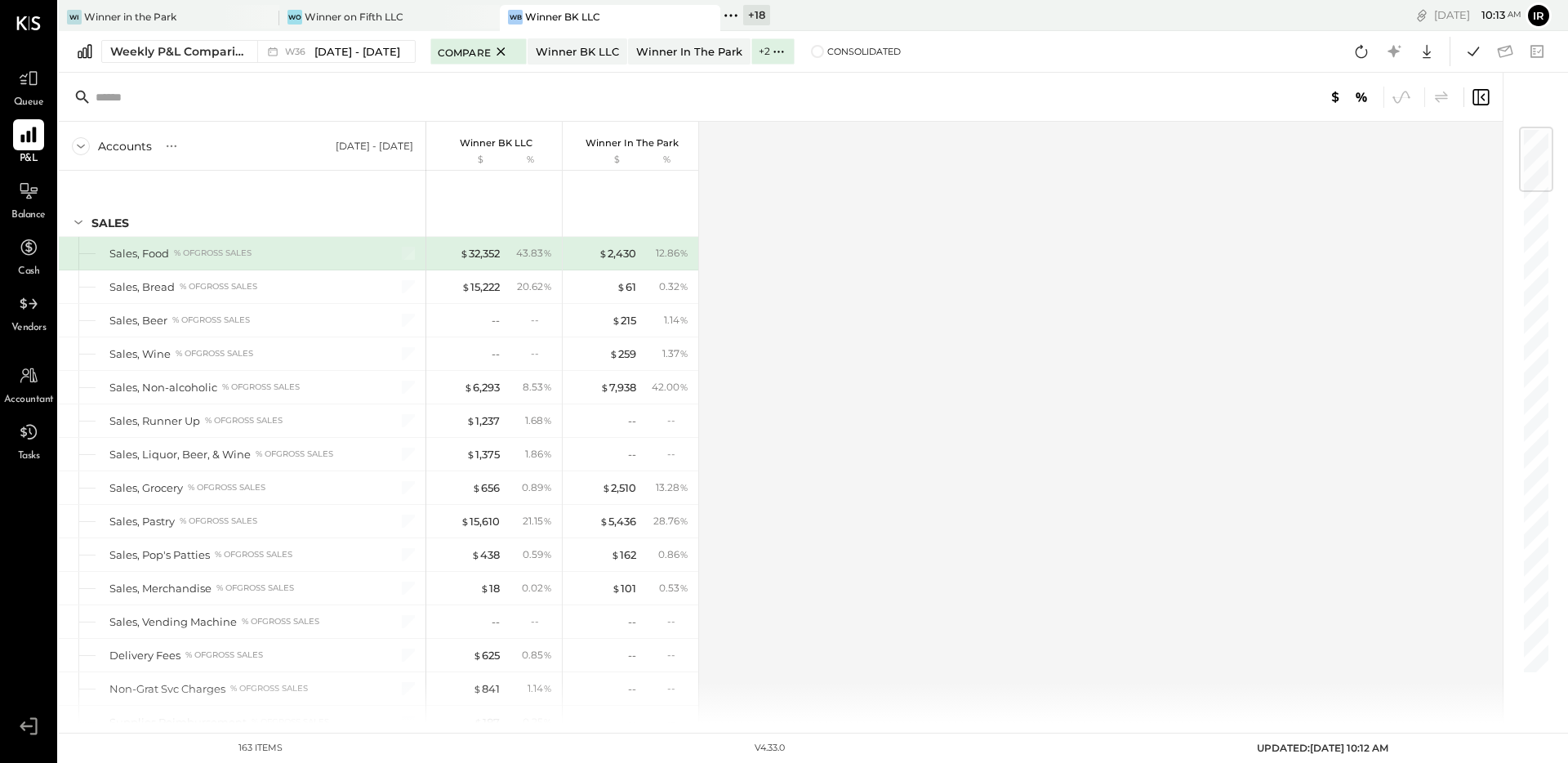
click at [203, 64] on div "Weekly P&L Comparison W36 Sep 1 - 7, 2025 Compare Winner BK LLC Winner in the P…" at bounding box center [814, 51] width 1510 height 42
click at [207, 58] on div "Weekly P&L Comparison" at bounding box center [179, 51] width 137 height 16
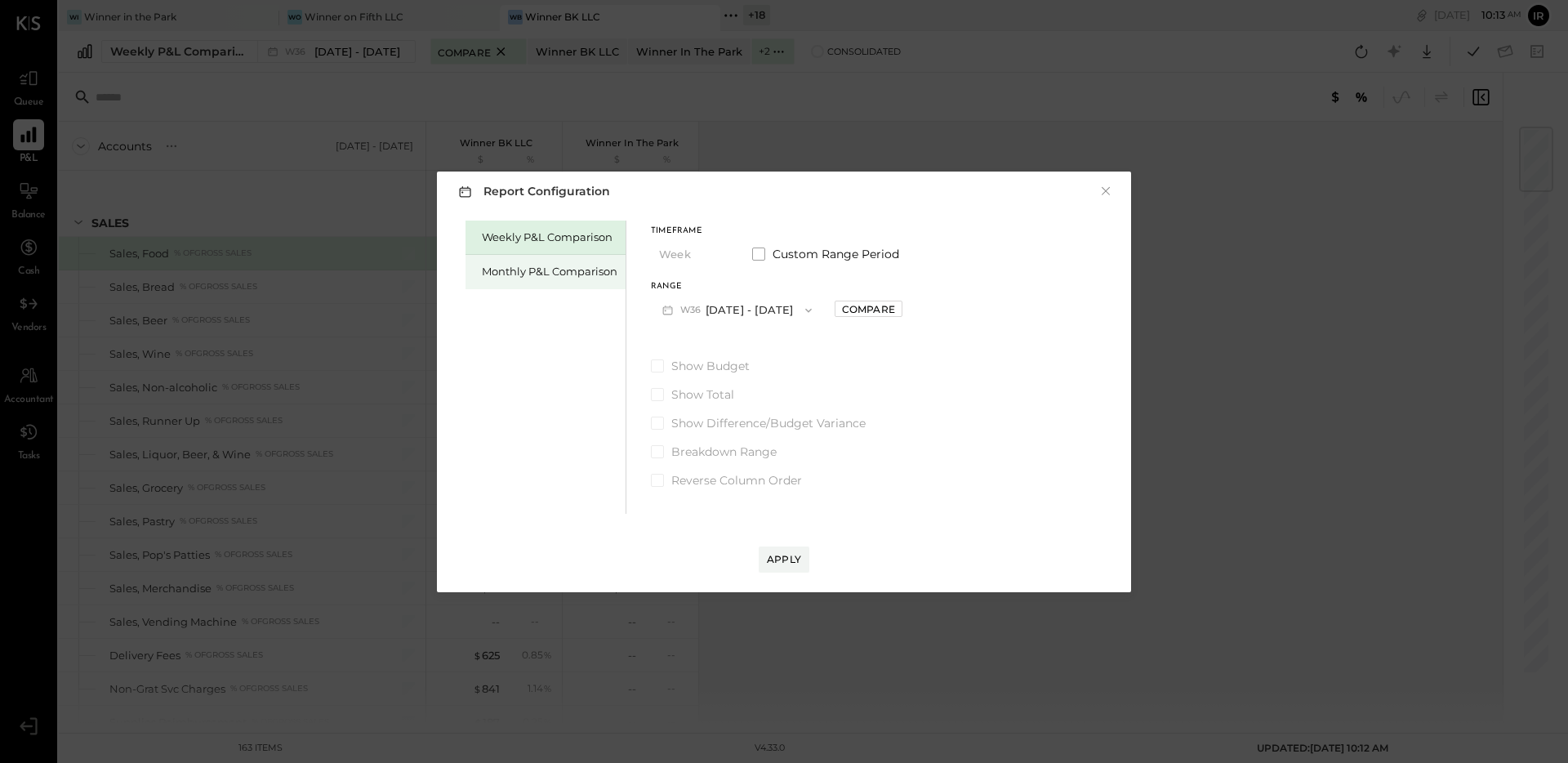
click at [492, 269] on div "Monthly P&L Comparison" at bounding box center [550, 272] width 136 height 15
click at [789, 560] on div "Apply" at bounding box center [784, 560] width 34 height 14
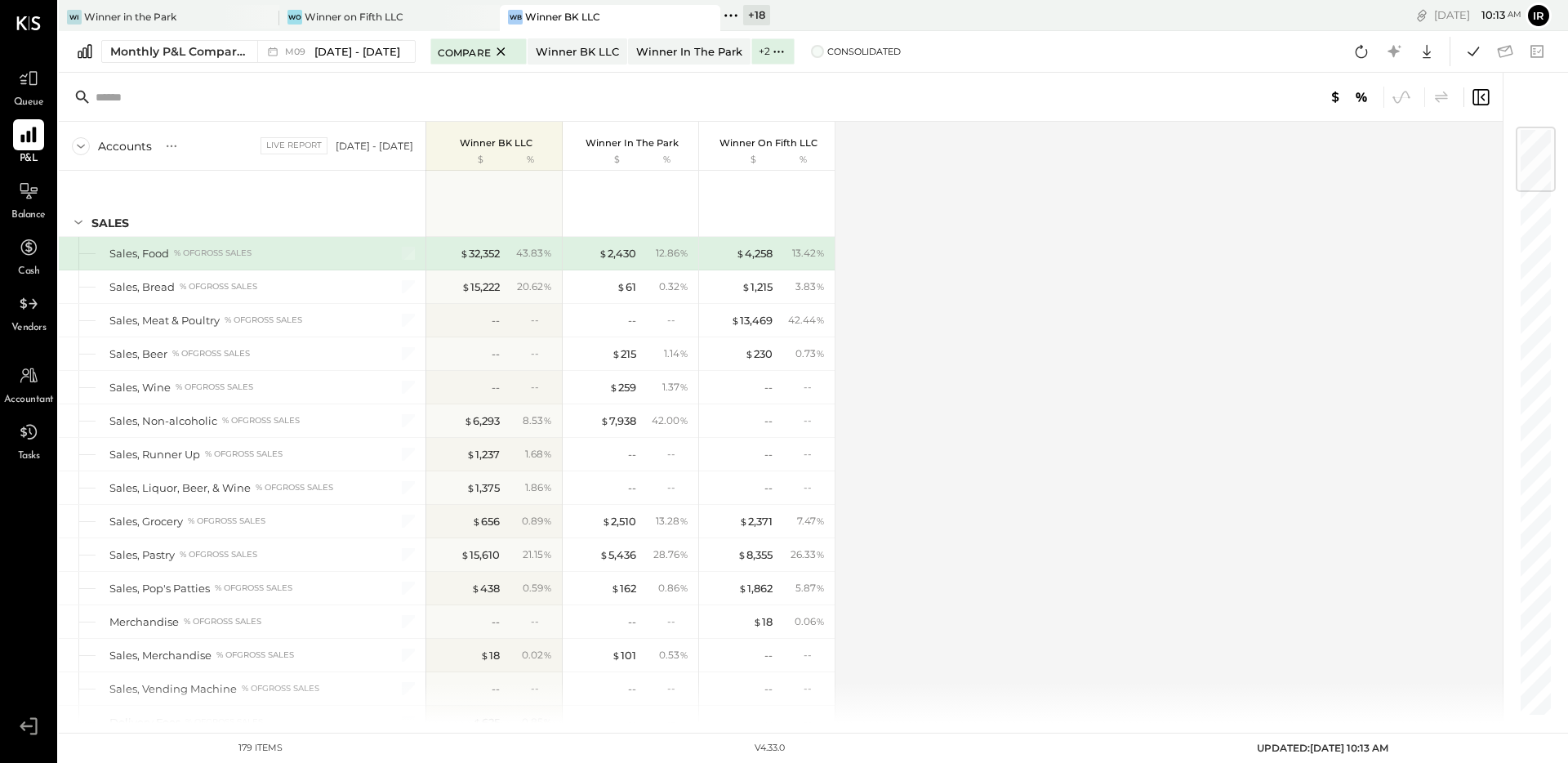
click at [811, 52] on span at bounding box center [817, 51] width 13 height 13
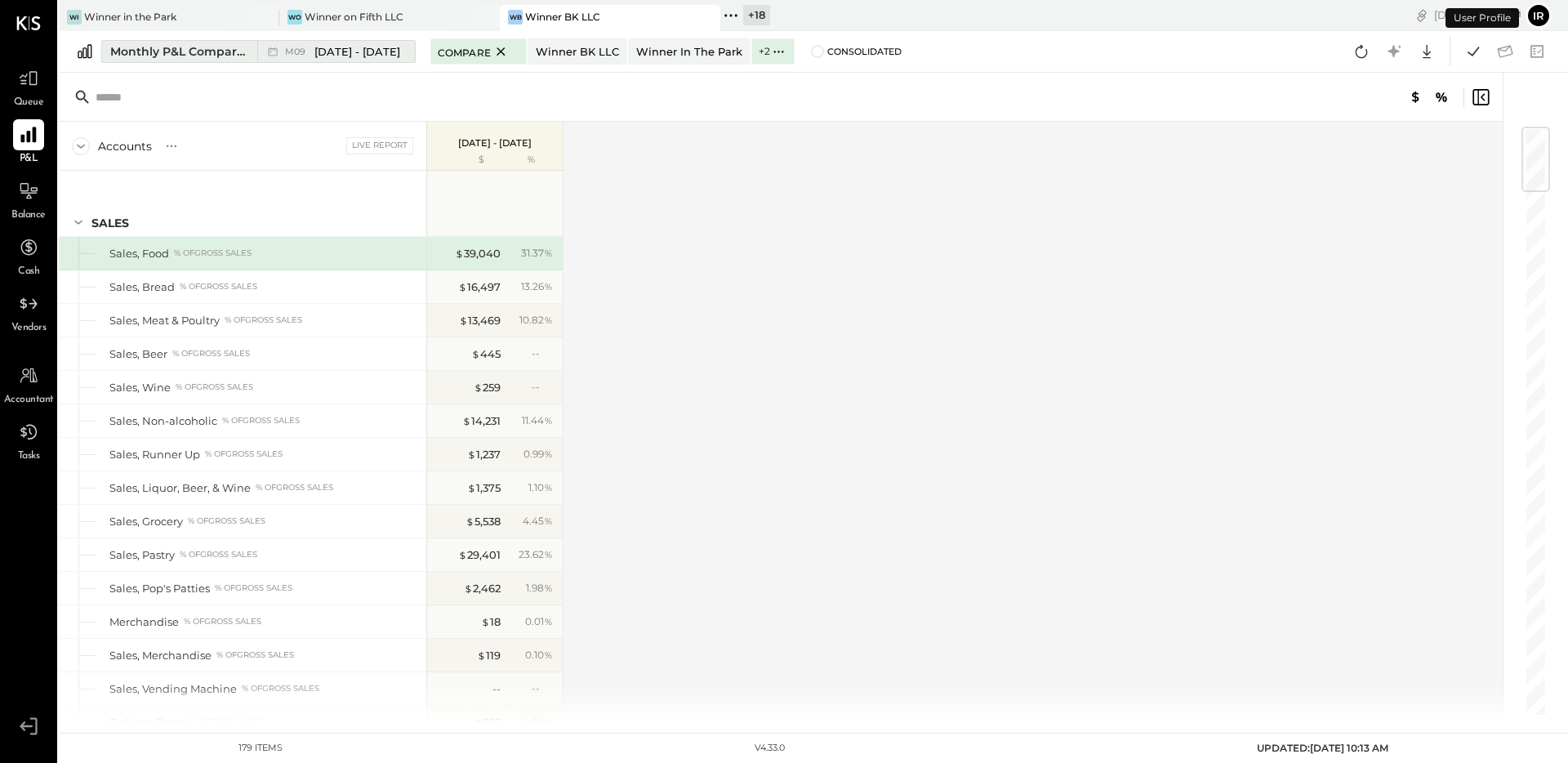
click at [251, 46] on button "Monthly P&L Comparison M09 Sep 1 - 30, 2025" at bounding box center [258, 51] width 315 height 23
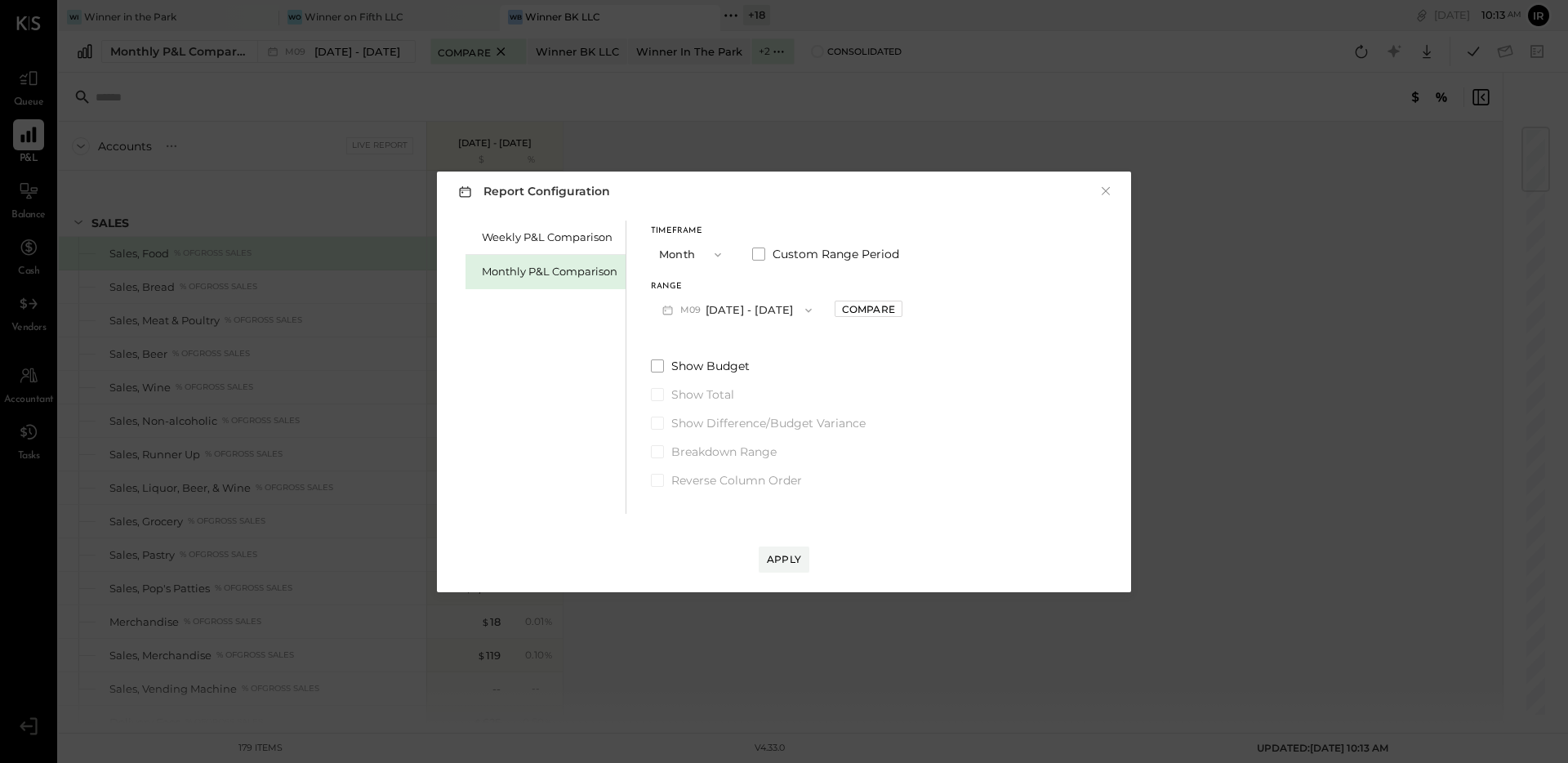
click at [698, 257] on button "Month" at bounding box center [691, 254] width 81 height 30
click at [699, 257] on div "Month" at bounding box center [691, 255] width 80 height 29
click at [756, 254] on span at bounding box center [758, 254] width 13 height 13
click at [714, 315] on button "Sep 1, 2025" at bounding box center [699, 310] width 97 height 30
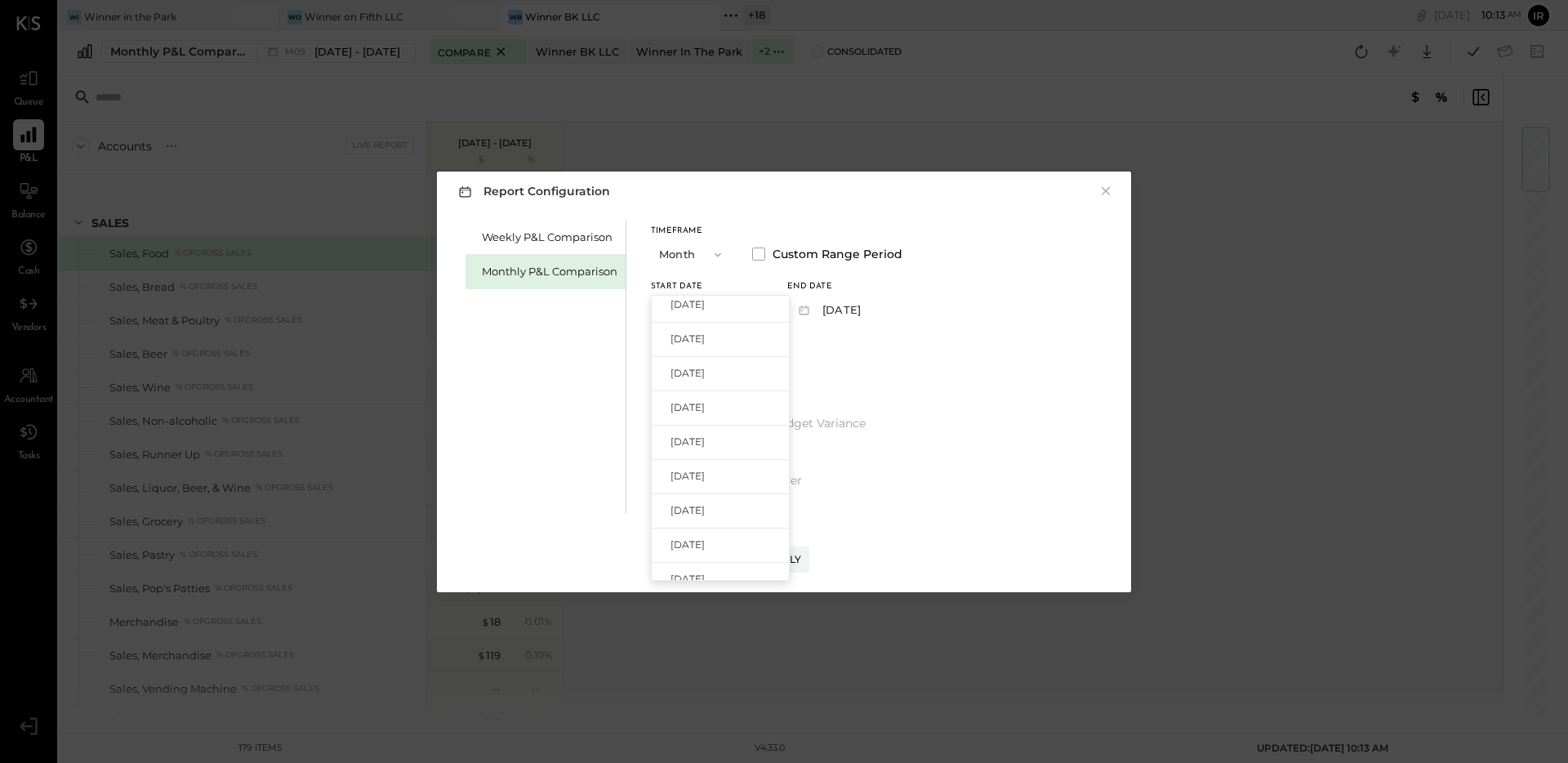
drag, startPoint x: 733, startPoint y: 536, endPoint x: 798, endPoint y: 406, distance: 145.3
click at [734, 536] on div "Jan 1, 2025" at bounding box center [721, 546] width 137 height 34
click at [845, 304] on button "Jan 31, 2025" at bounding box center [835, 310] width 97 height 30
click at [841, 380] on span "Jul 31, 2025" at bounding box center [824, 380] width 34 height 14
click at [798, 551] on button "Apply" at bounding box center [784, 560] width 51 height 26
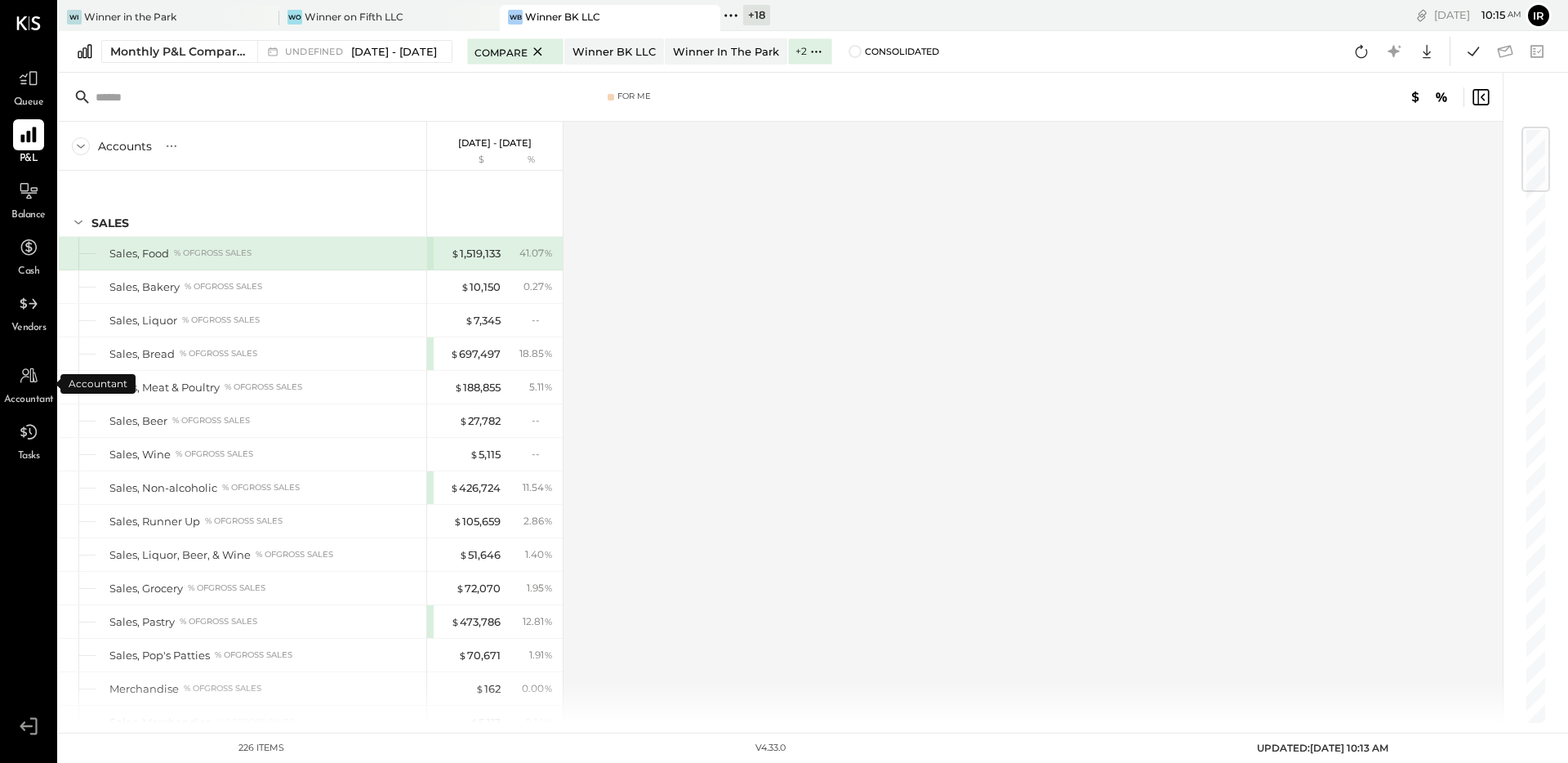
click at [11, 385] on div "Accountant" at bounding box center [29, 384] width 50 height 47
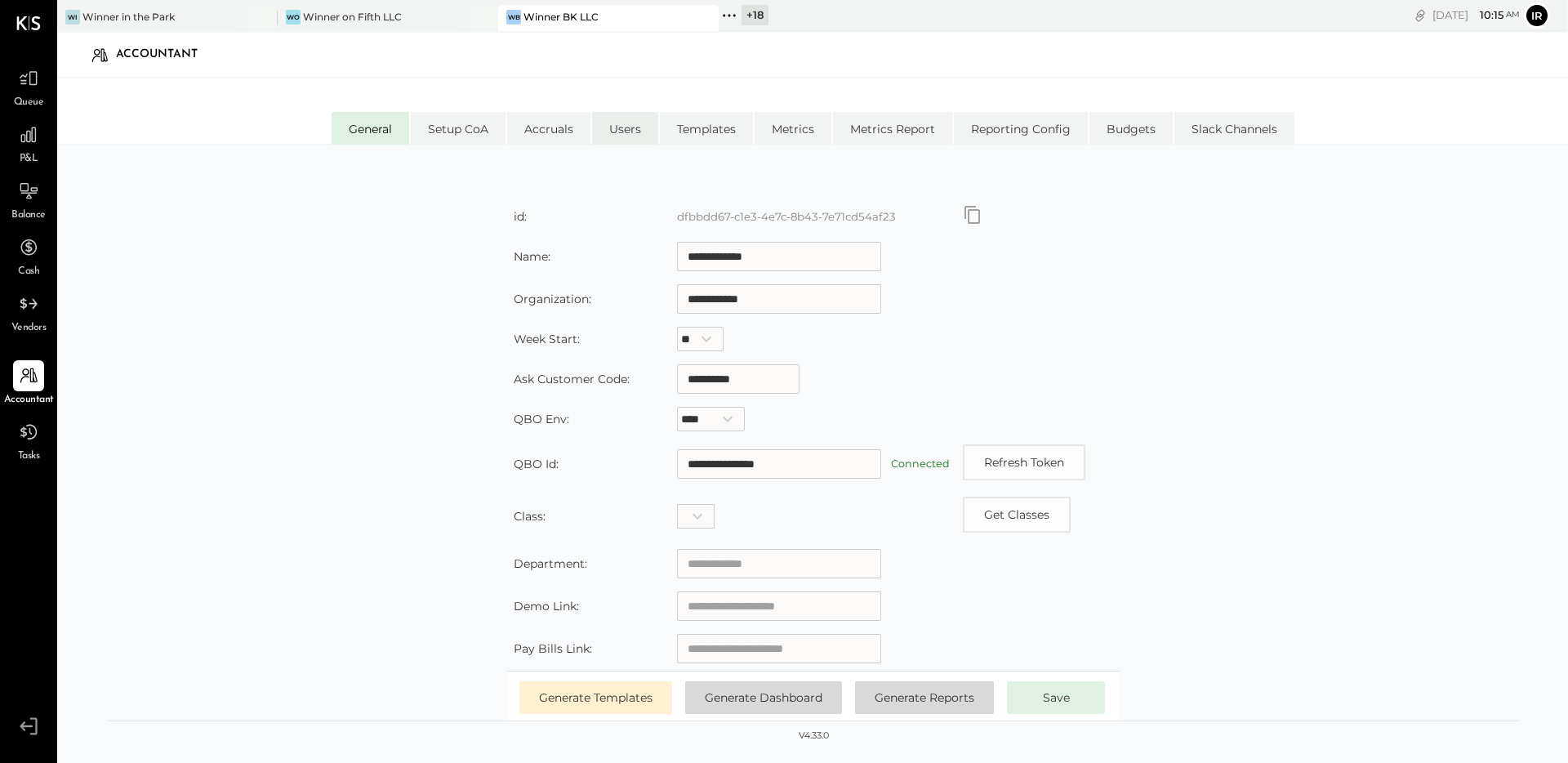
click at [635, 130] on li "Users" at bounding box center [624, 128] width 66 height 33
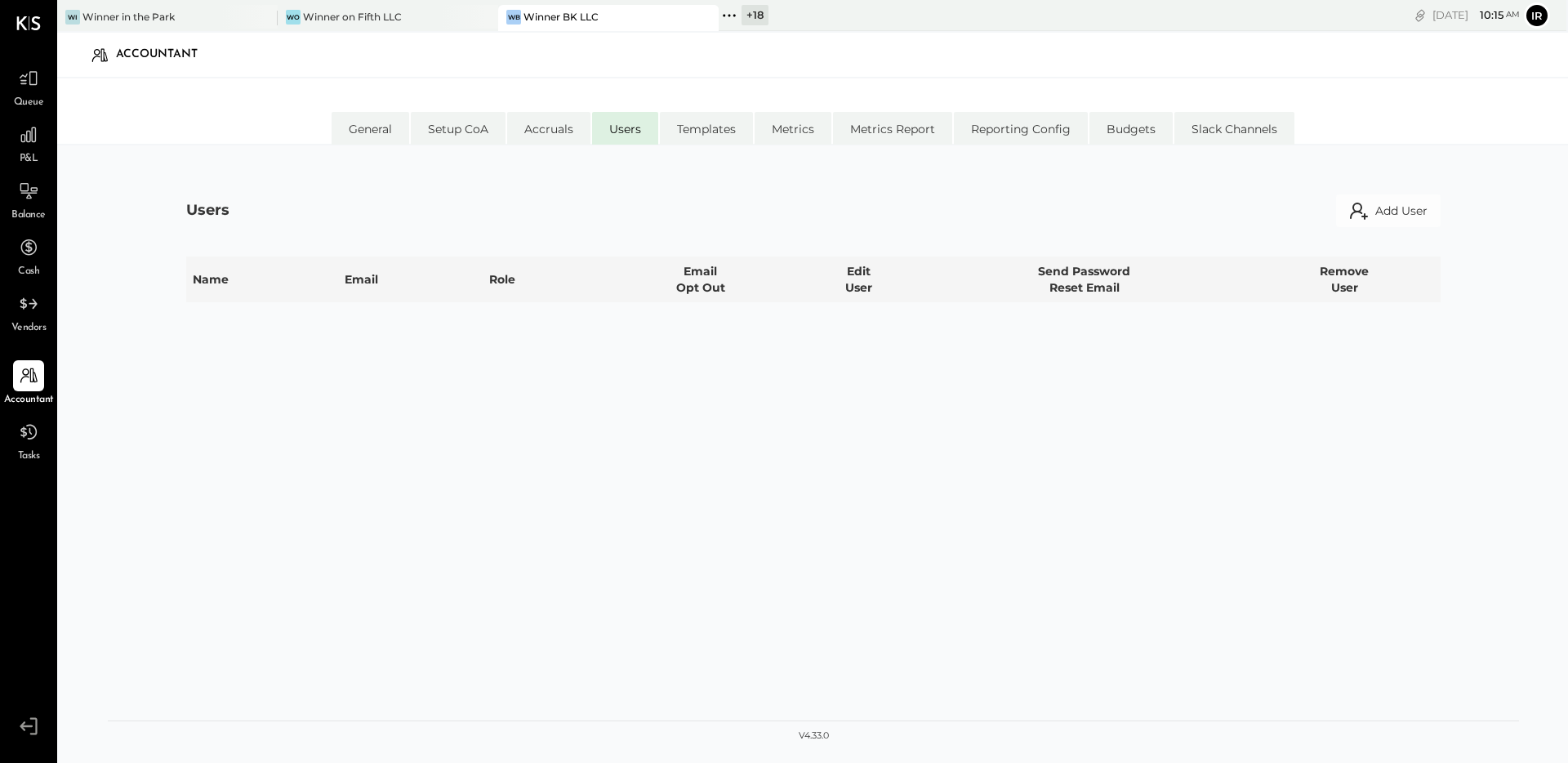
select select "*****"
select select "********"
select select "**********"
select select "*****"
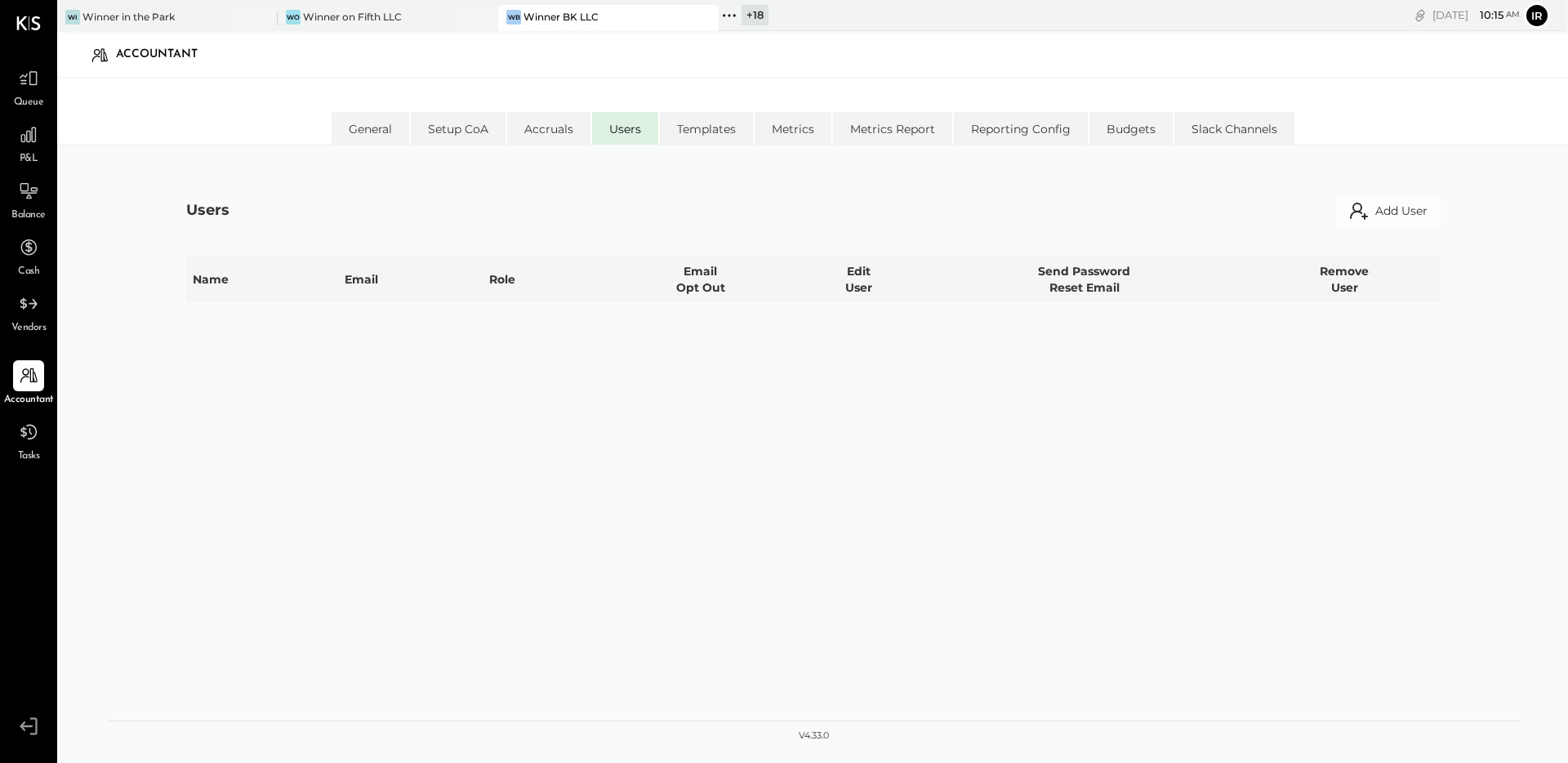
select select "*****"
select select "**********"
select select "********"
select select "*****"
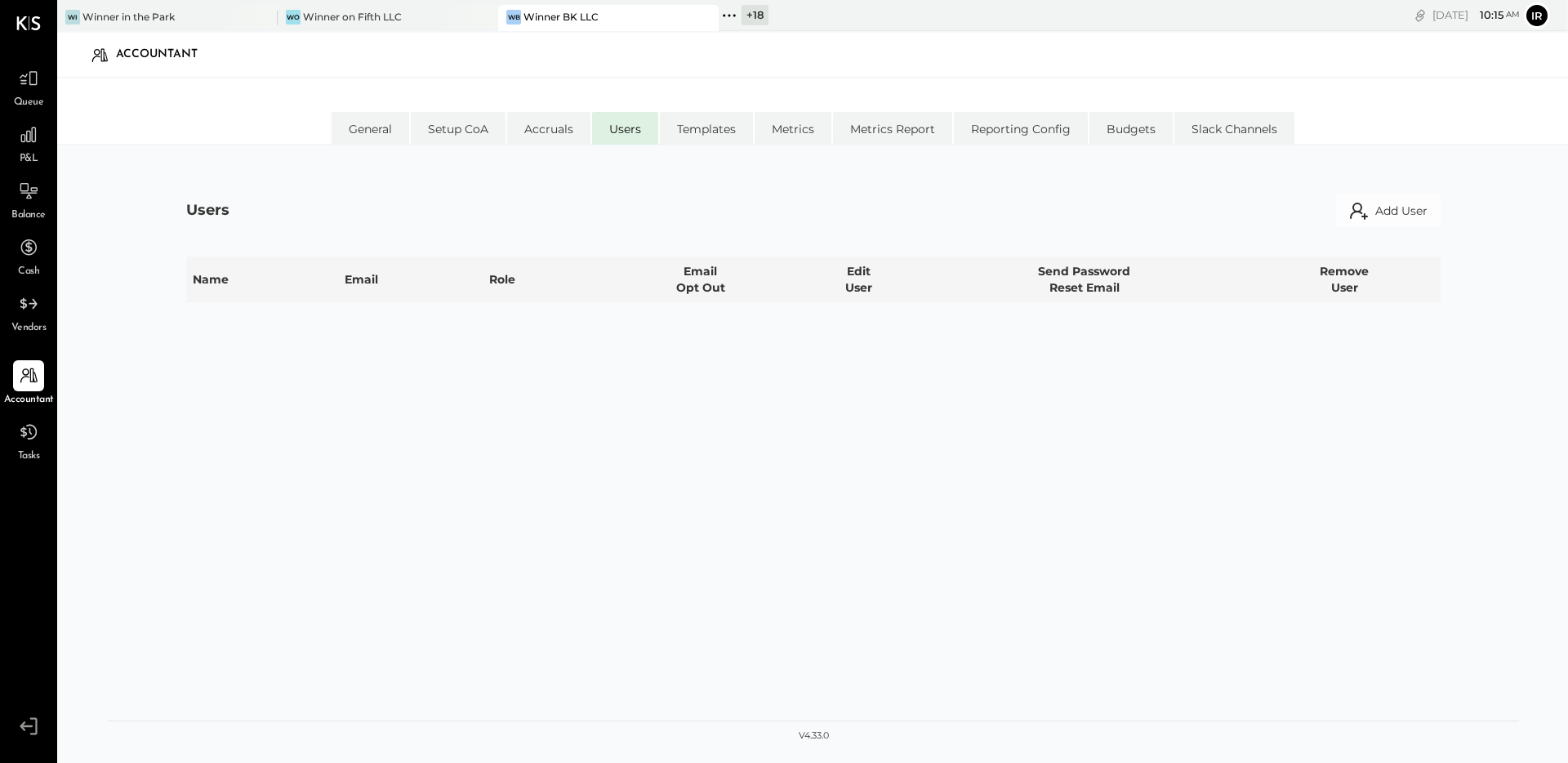
select select "**********"
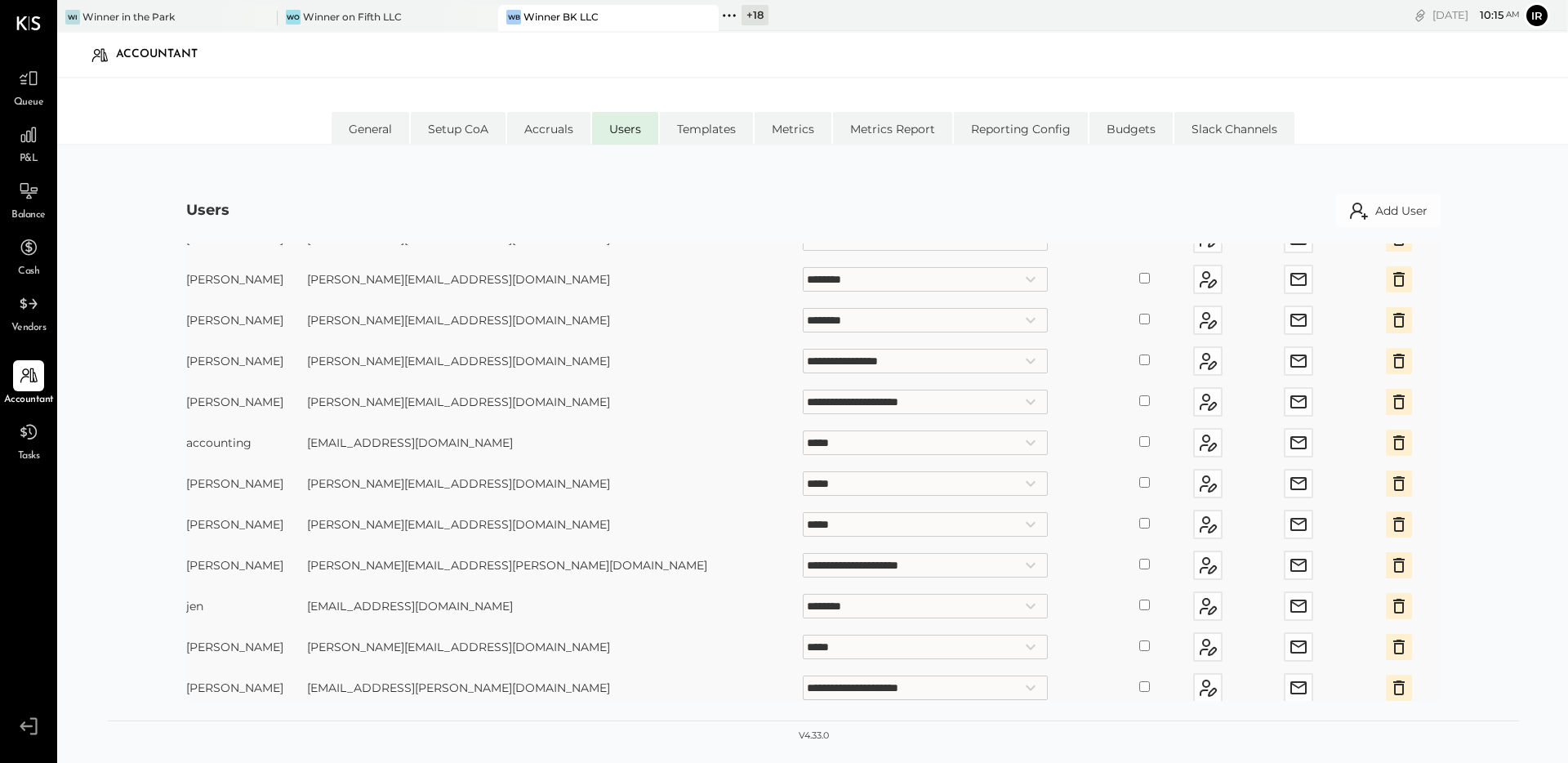
scroll to position [92, 0]
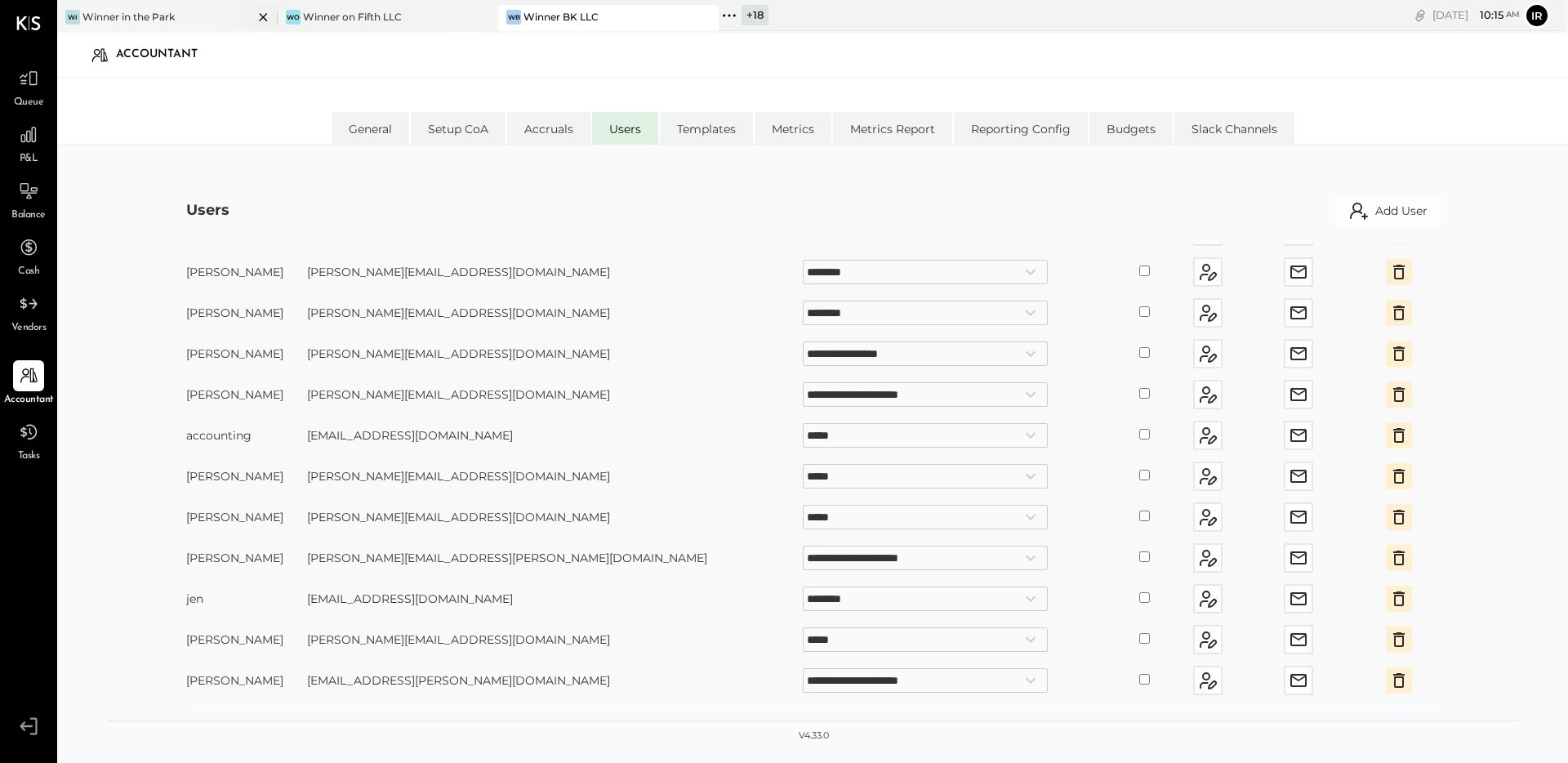
click at [154, 15] on div "Winner in the Park" at bounding box center [129, 16] width 93 height 14
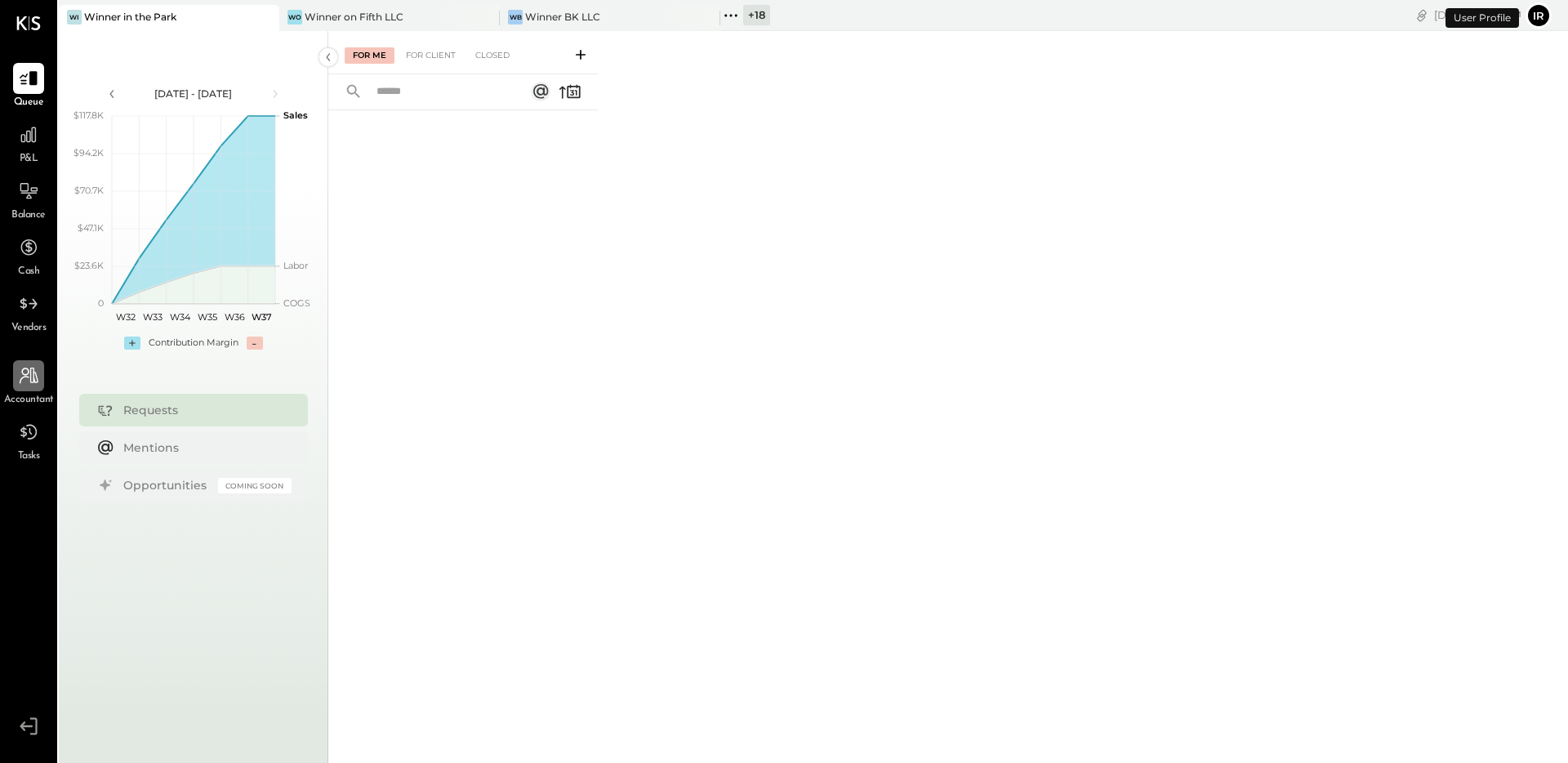
click at [29, 369] on icon at bounding box center [28, 376] width 21 height 21
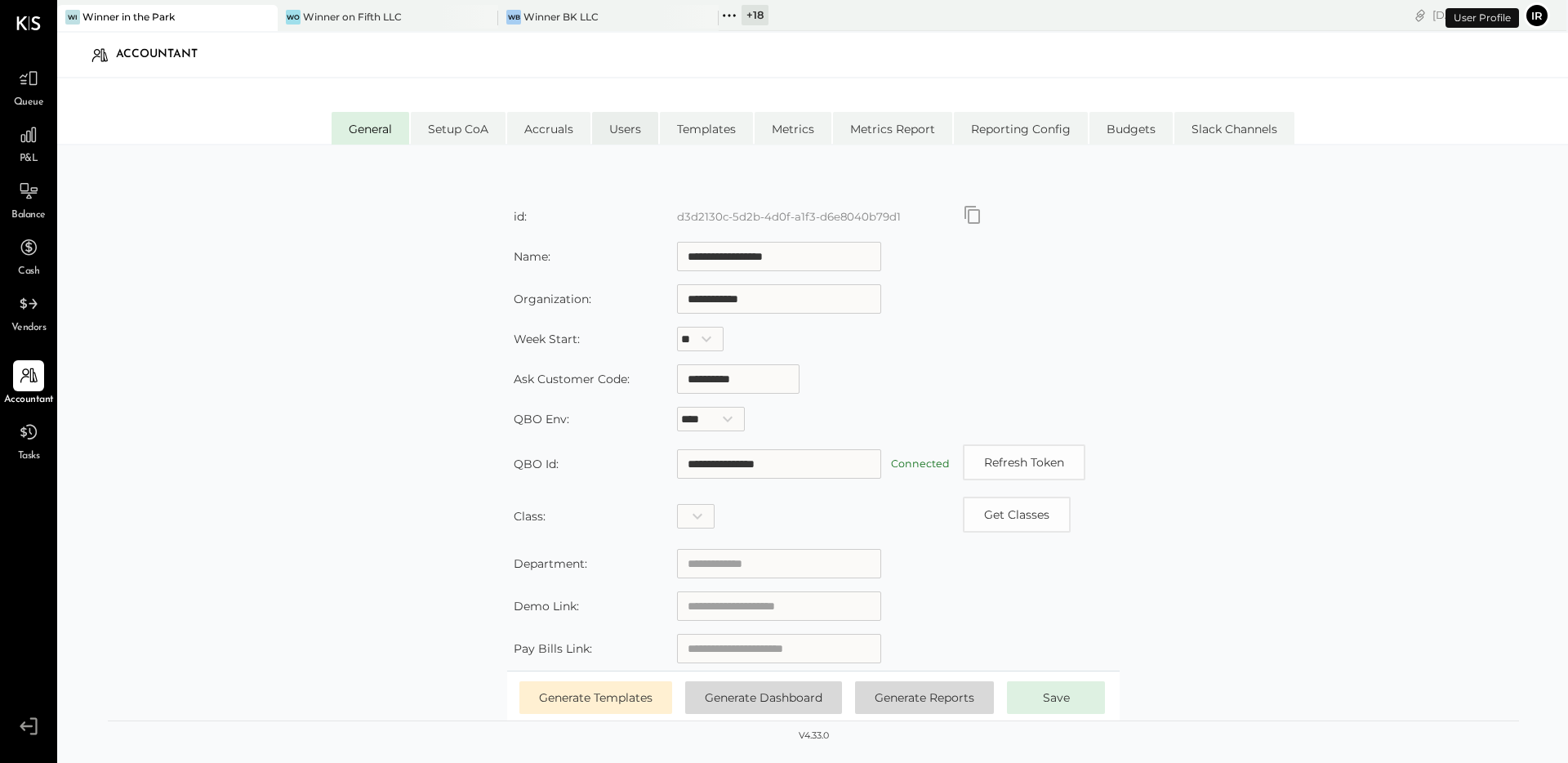
click at [631, 120] on li "Users" at bounding box center [624, 128] width 66 height 33
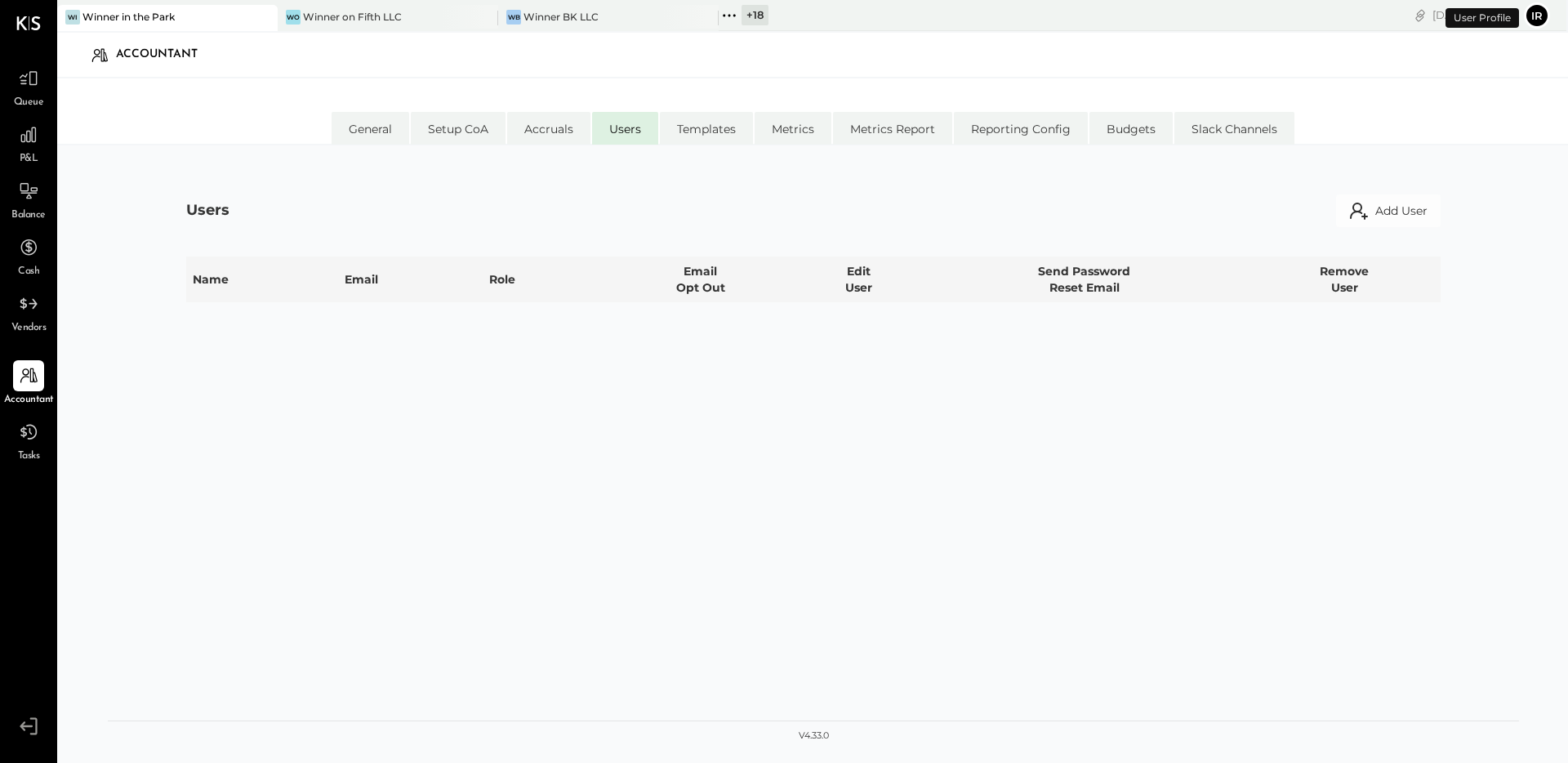
select select "*****"
select select "********"
select select "**********"
select select "*****"
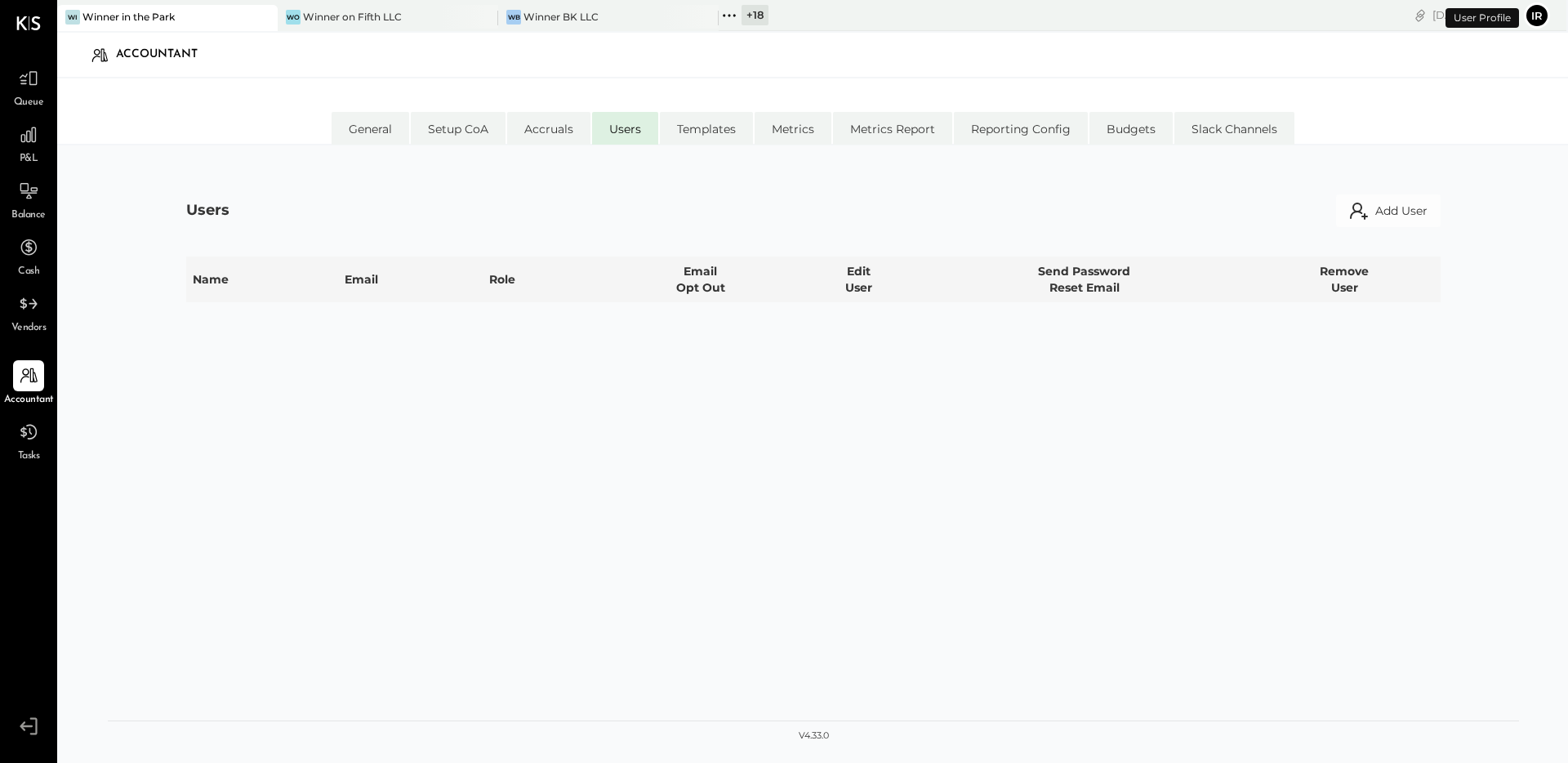
select select "*****"
select select "**********"
select select "********"
select select "*****"
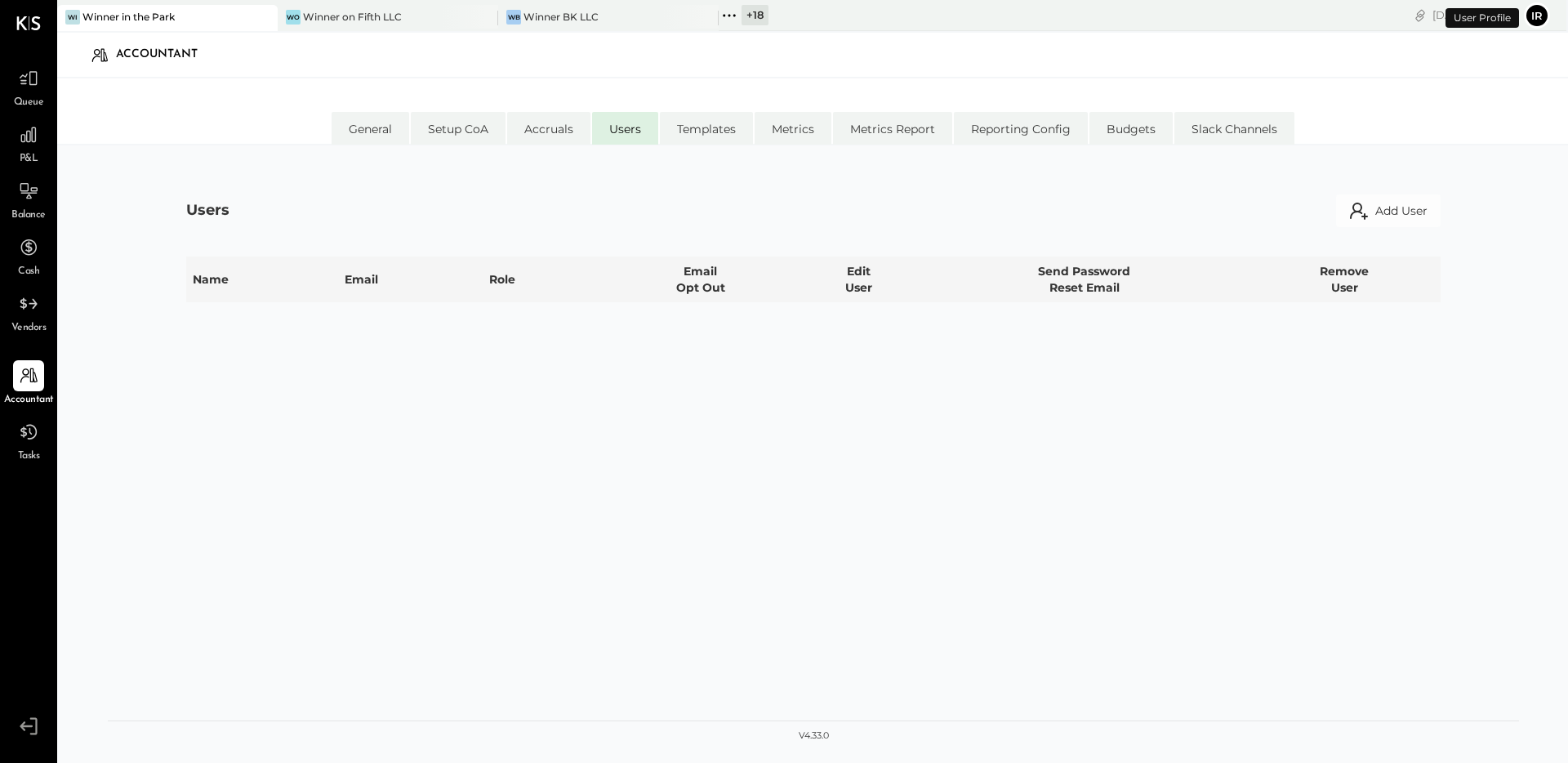
select select "**********"
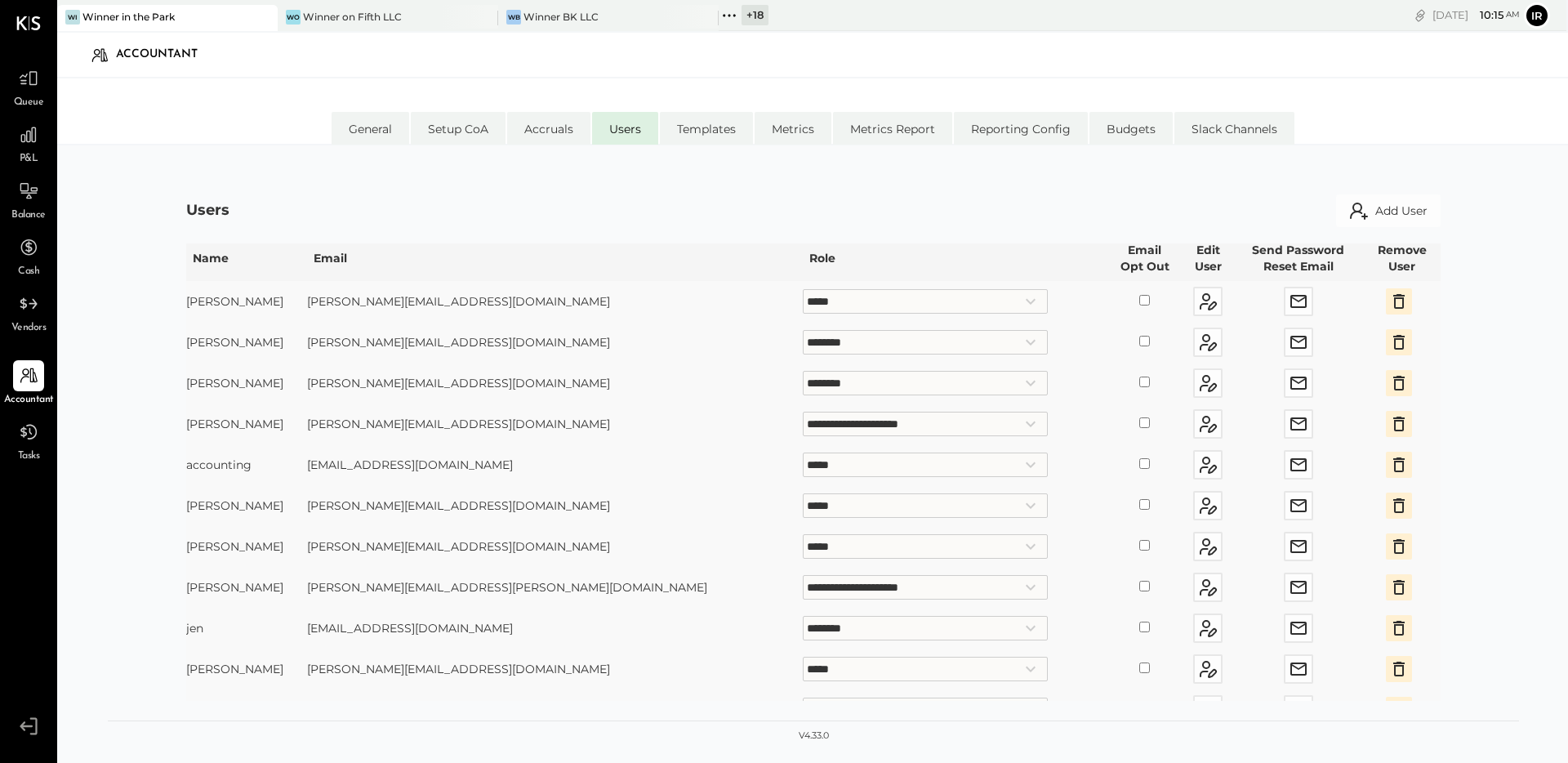
scroll to position [32, 0]
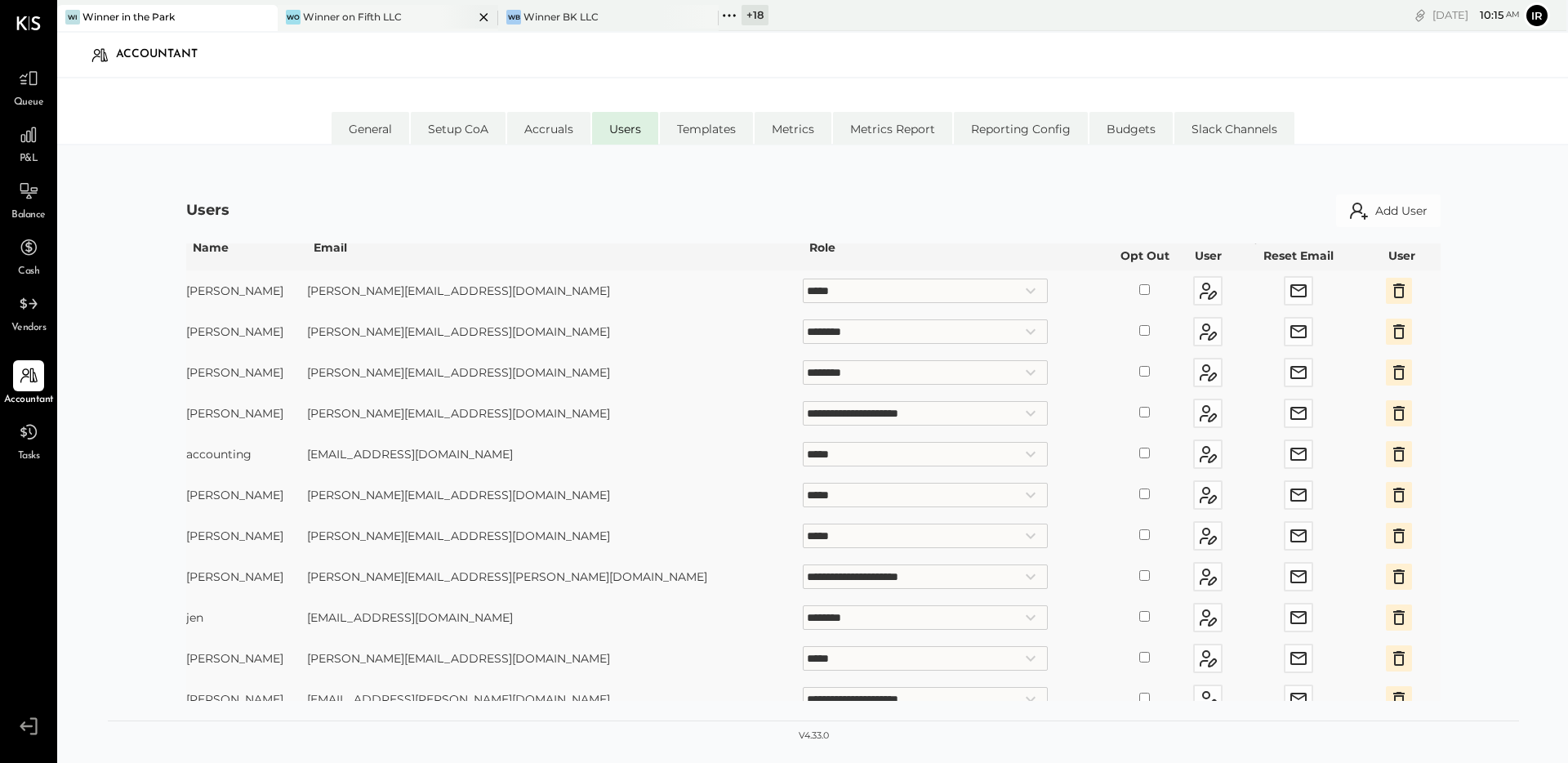
click at [375, 13] on div "Winner on Fifth LLC" at bounding box center [352, 16] width 99 height 14
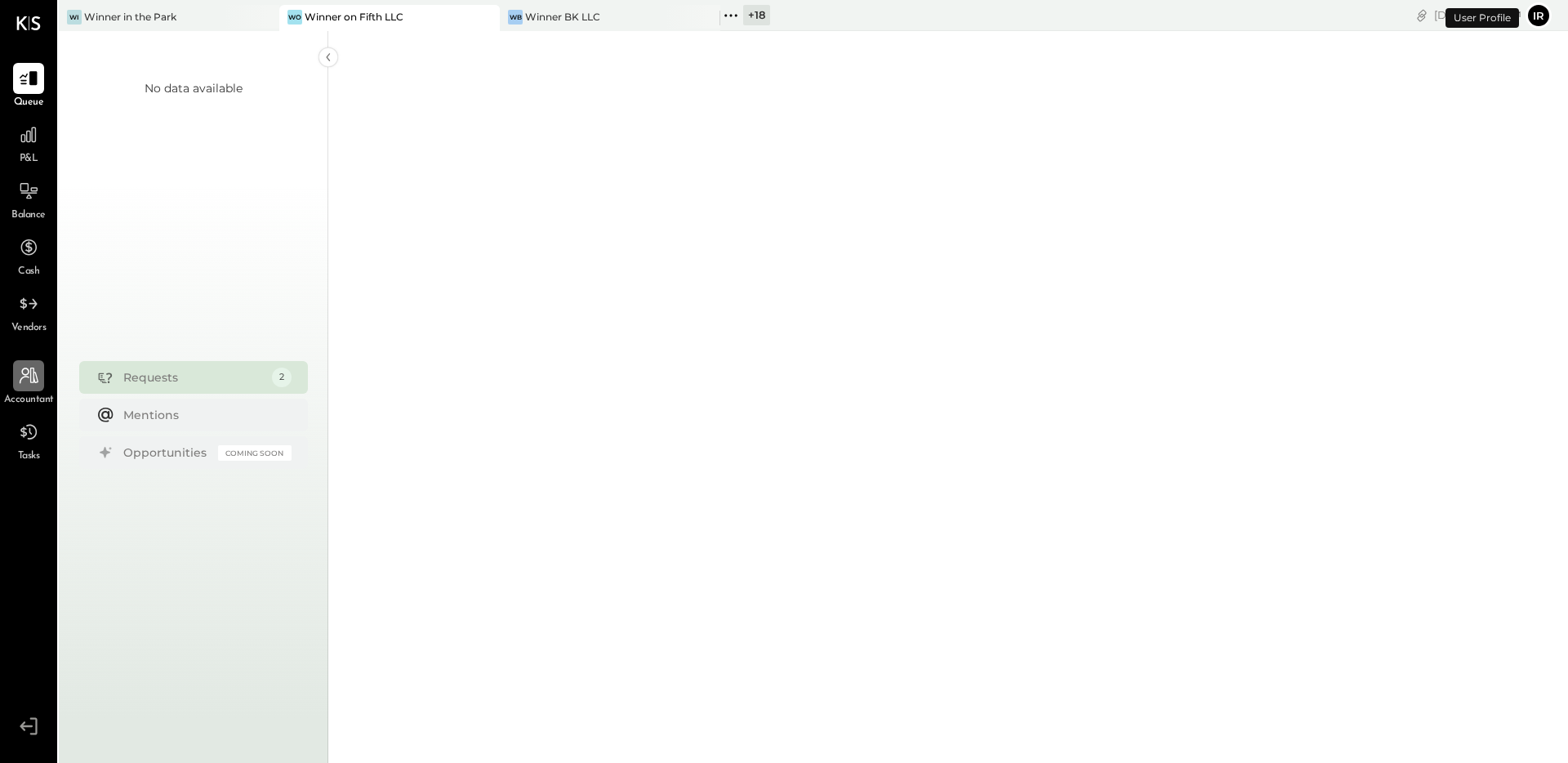
click at [29, 376] on icon at bounding box center [28, 376] width 21 height 21
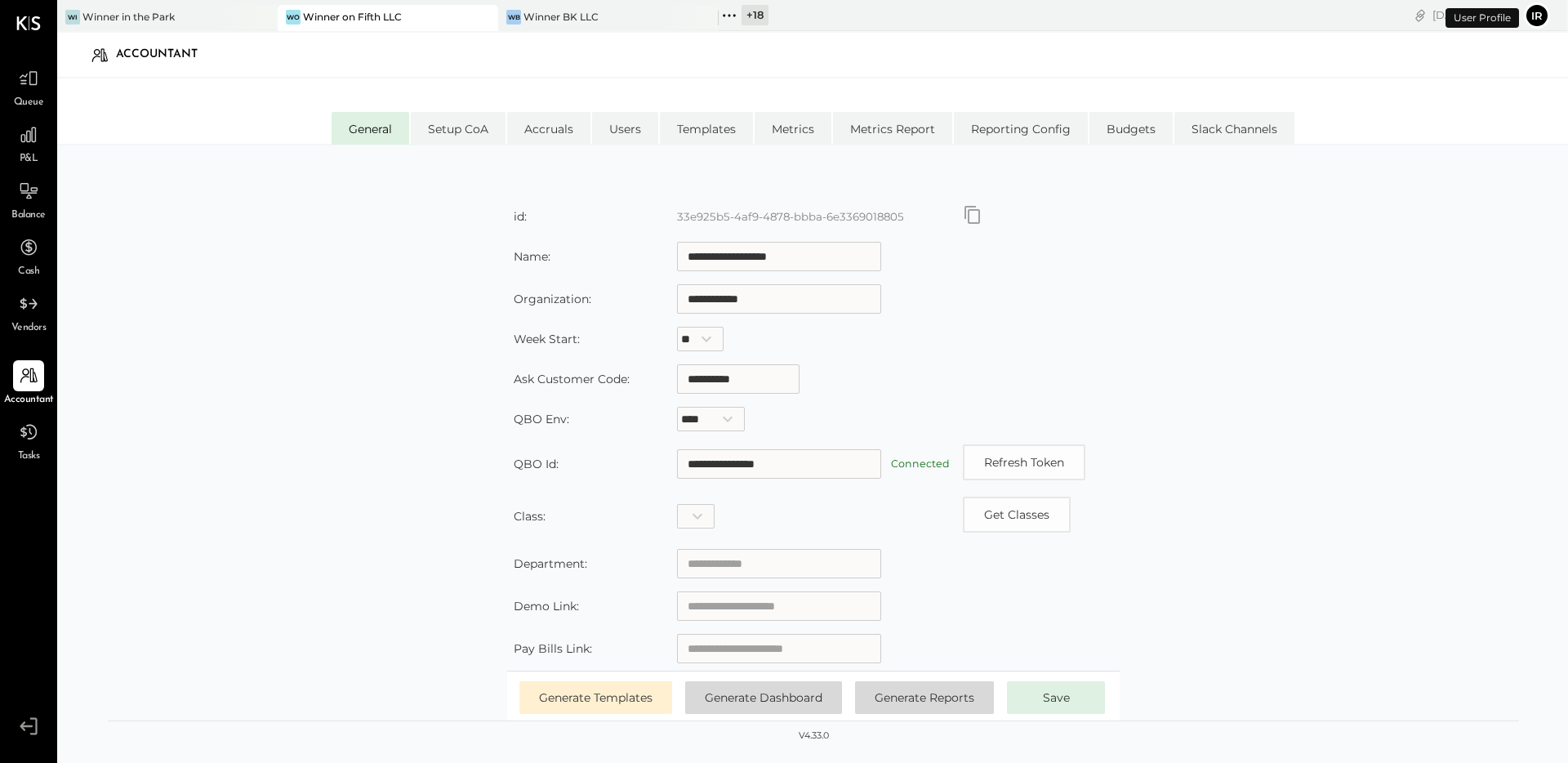
scroll to position [179, 0]
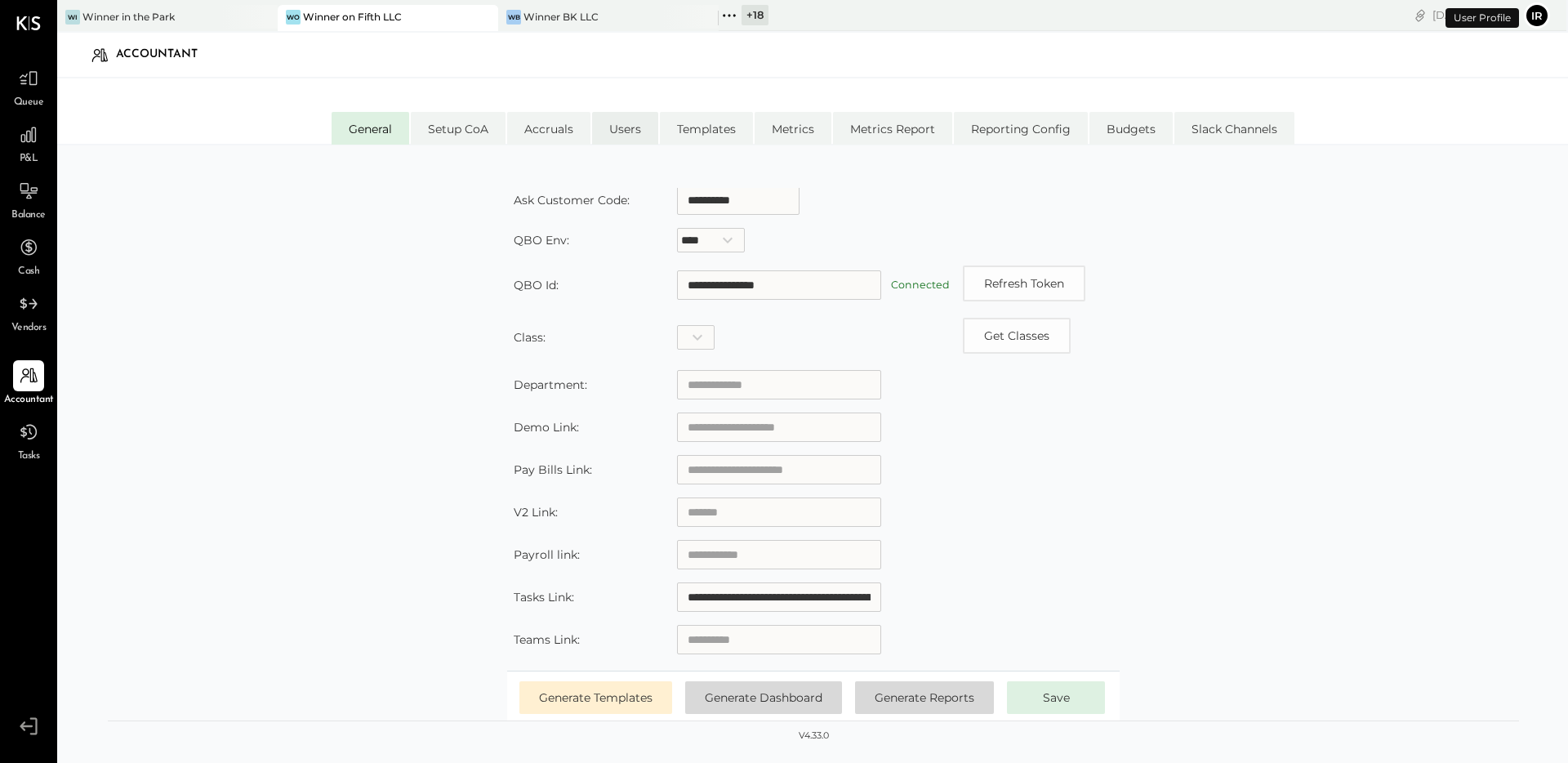
click at [629, 121] on li "Users" at bounding box center [624, 128] width 66 height 33
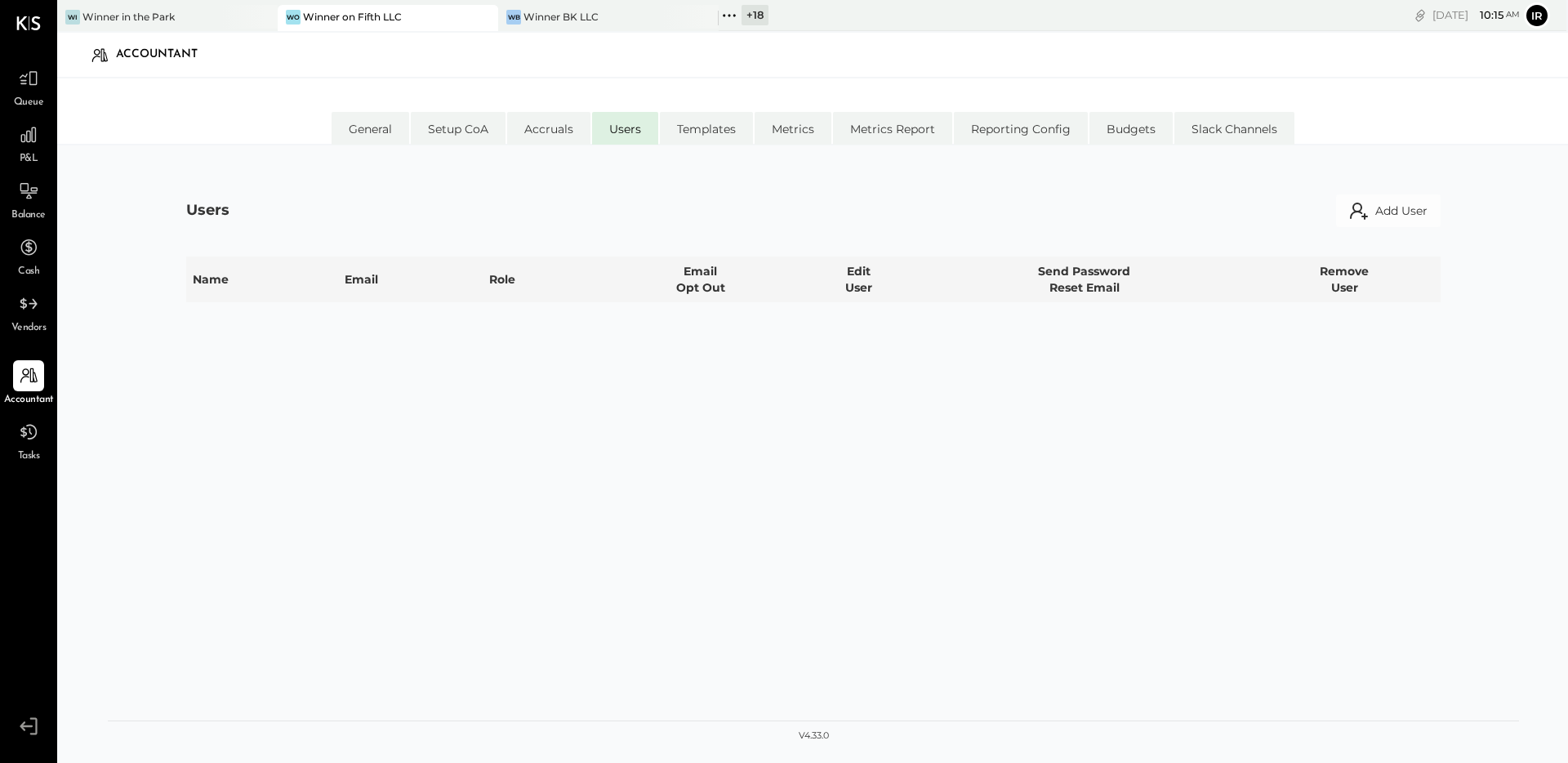
select select "*****"
select select "********"
select select "**********"
select select "*****"
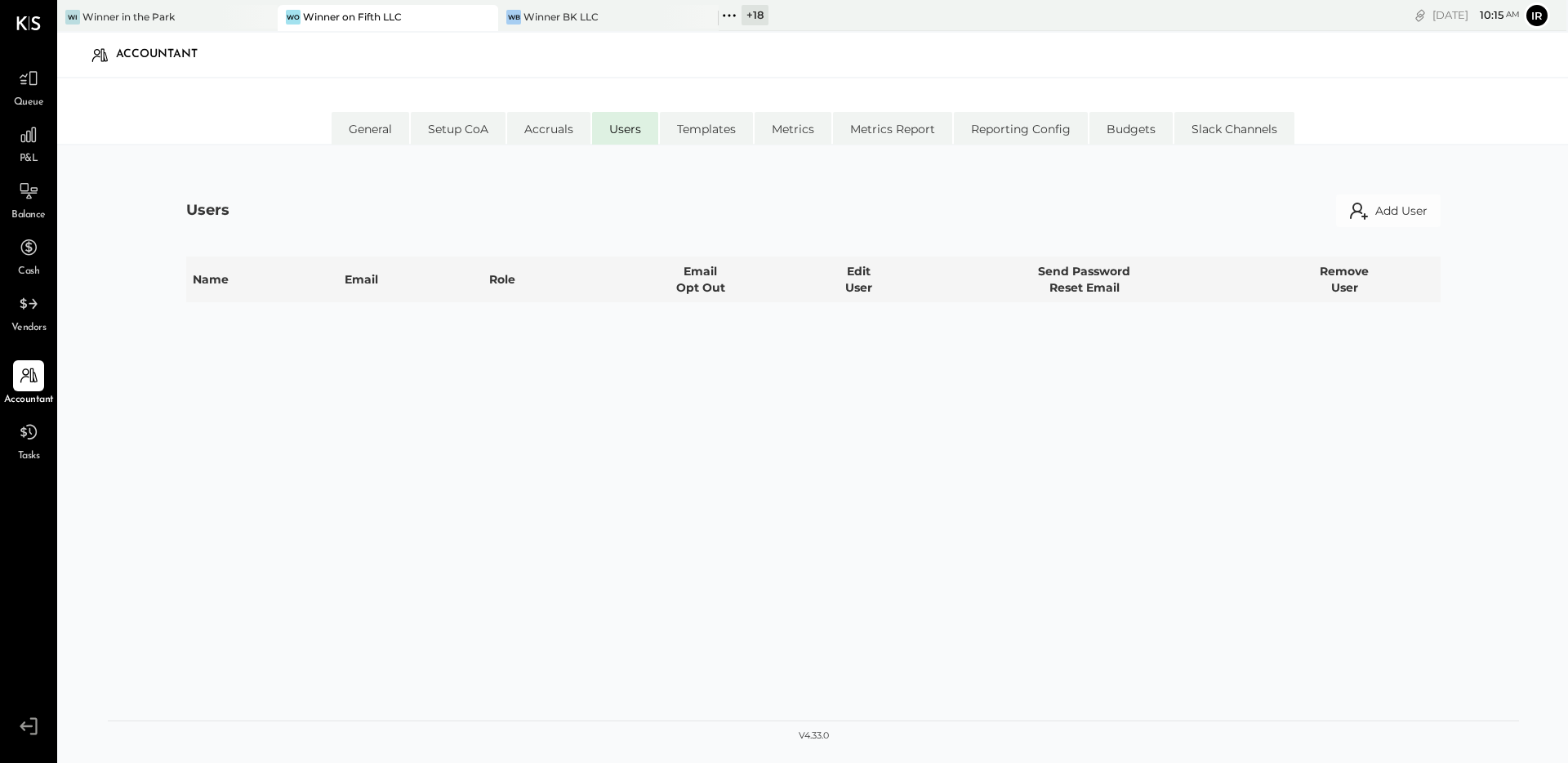
select select "*****"
select select "**********"
select select "********"
select select "*****"
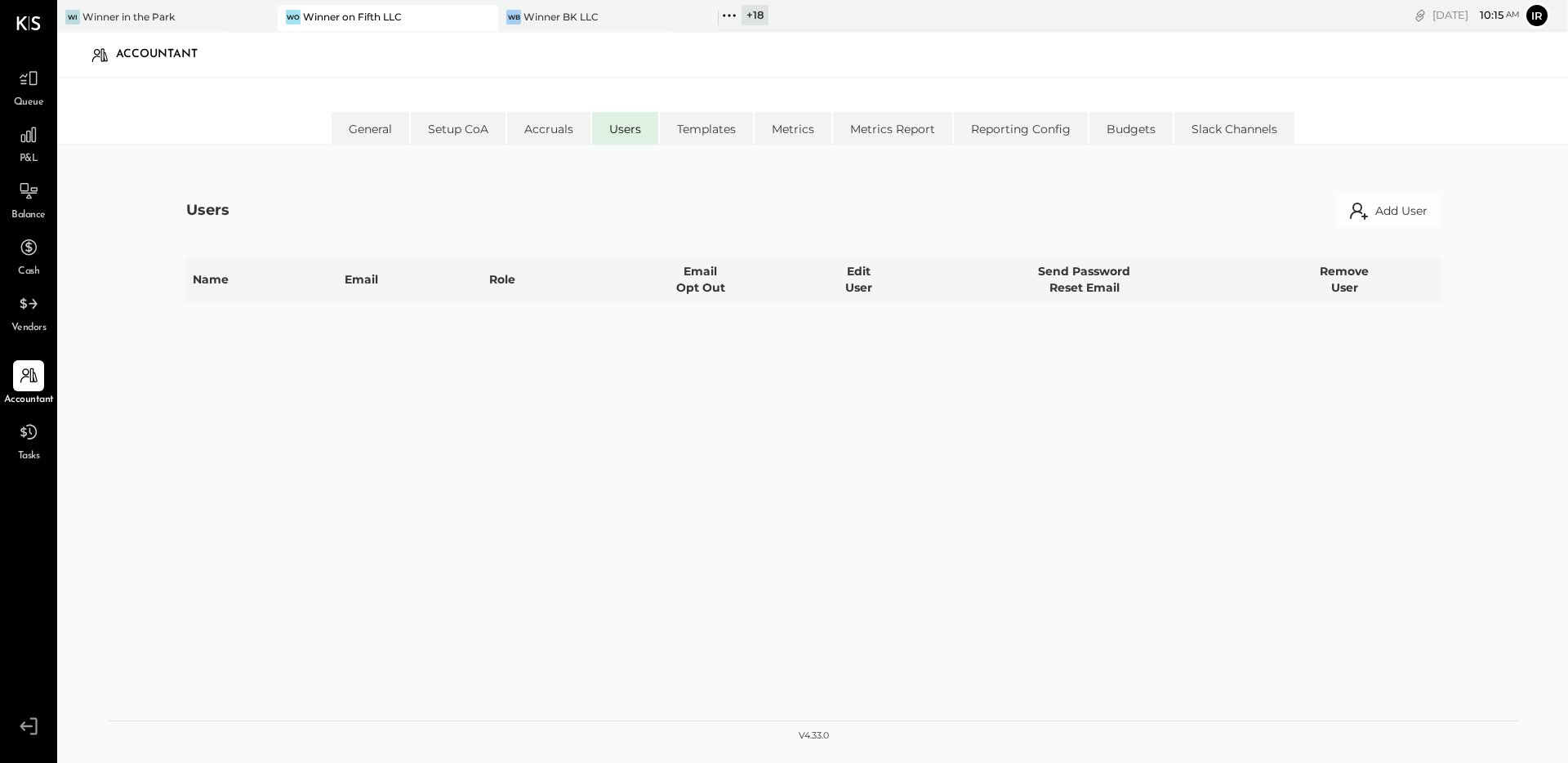
select select "**********"
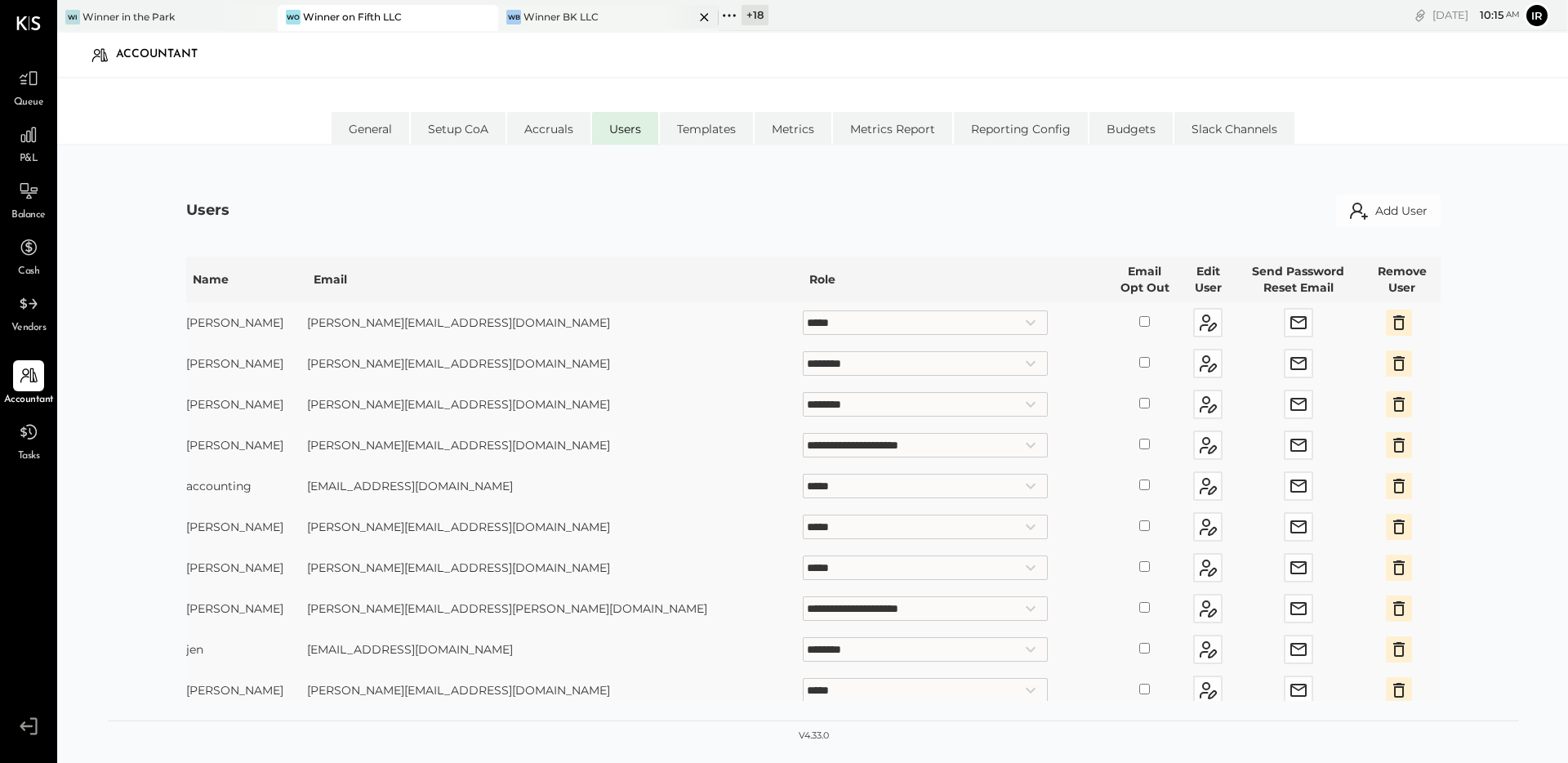
click at [585, 9] on div "Winner BK LLC" at bounding box center [561, 16] width 75 height 14
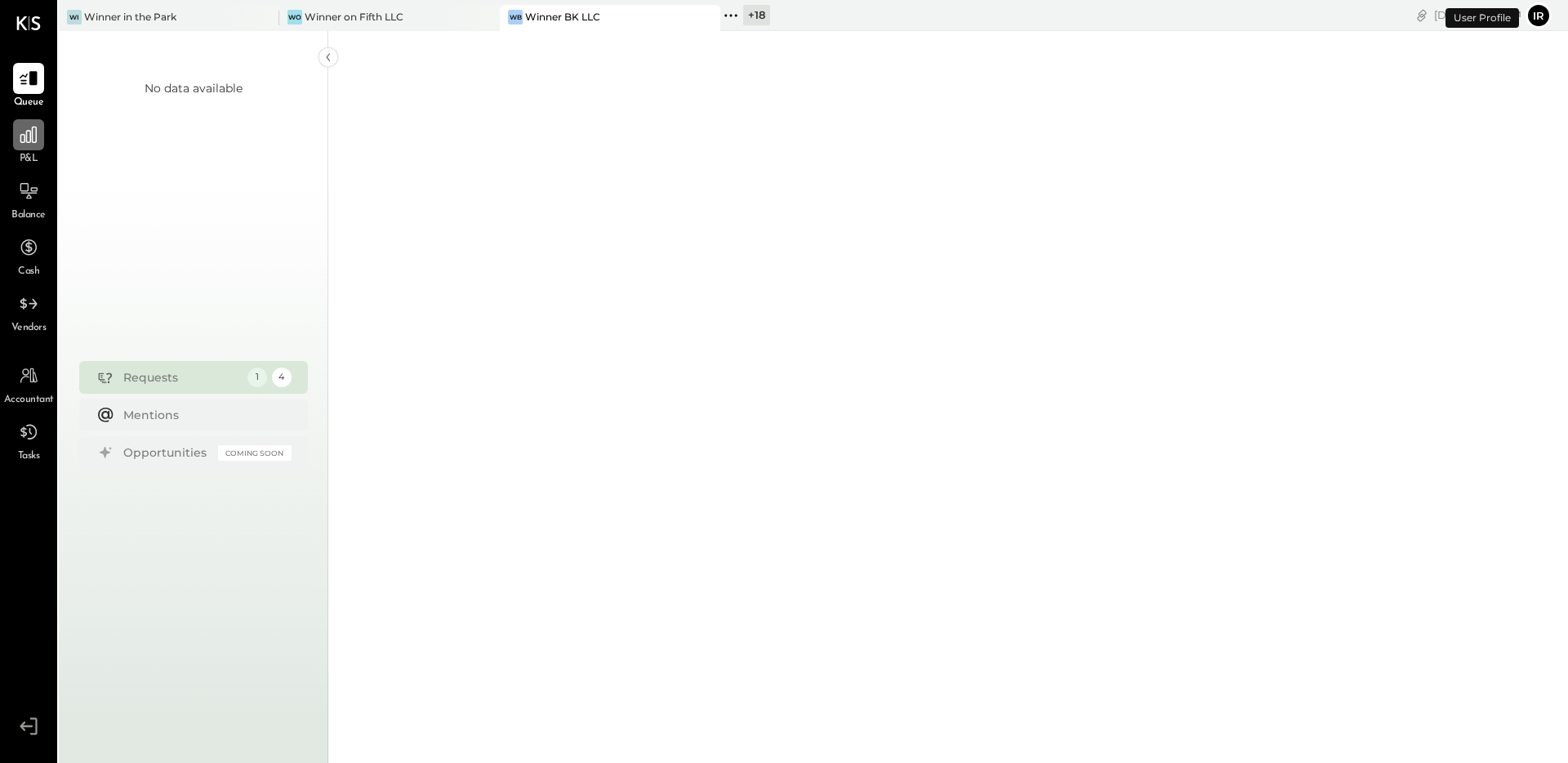
click at [28, 139] on icon at bounding box center [28, 135] width 21 height 21
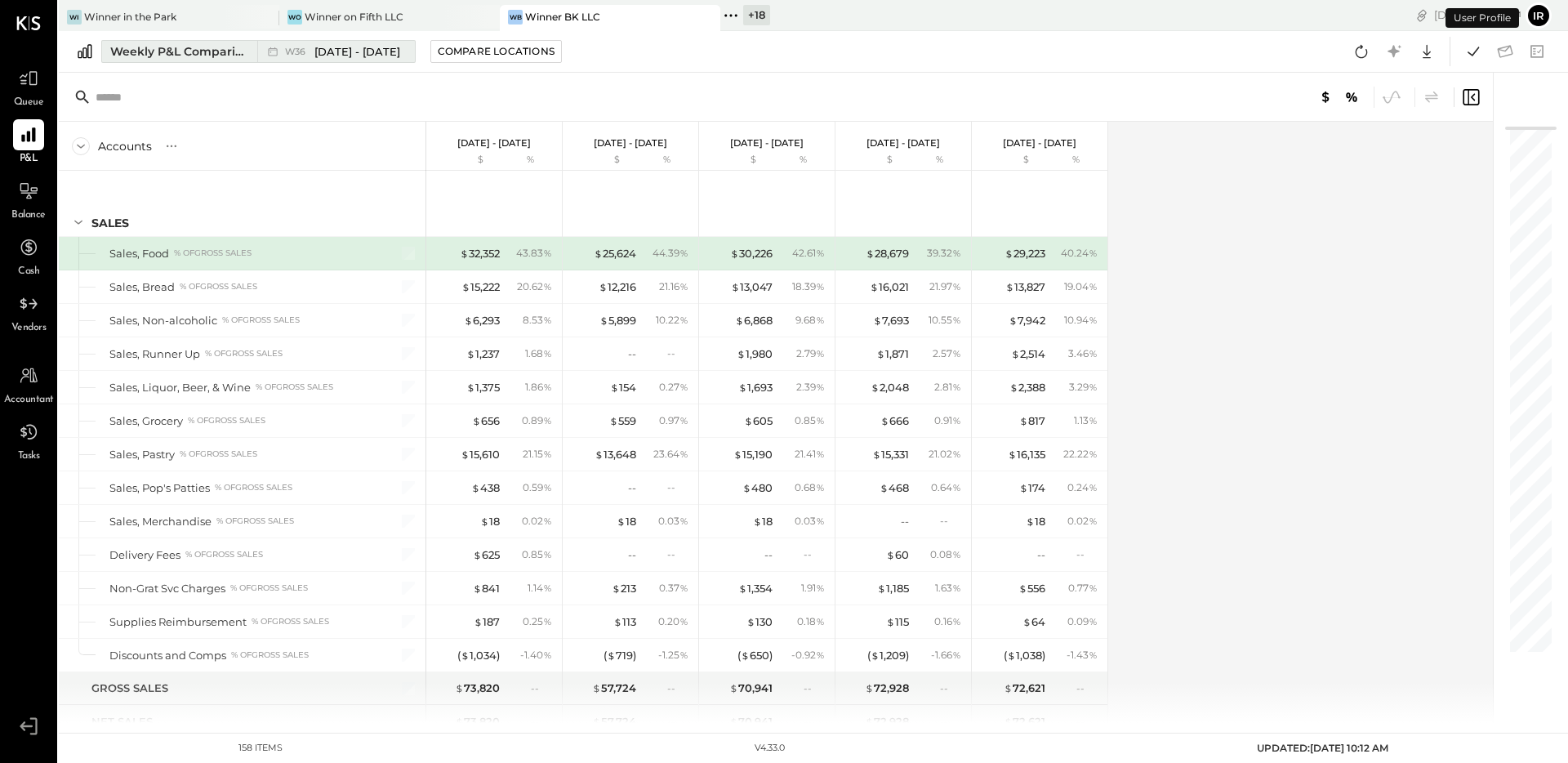
click at [209, 54] on div "Weekly P&L Comparison" at bounding box center [179, 51] width 137 height 16
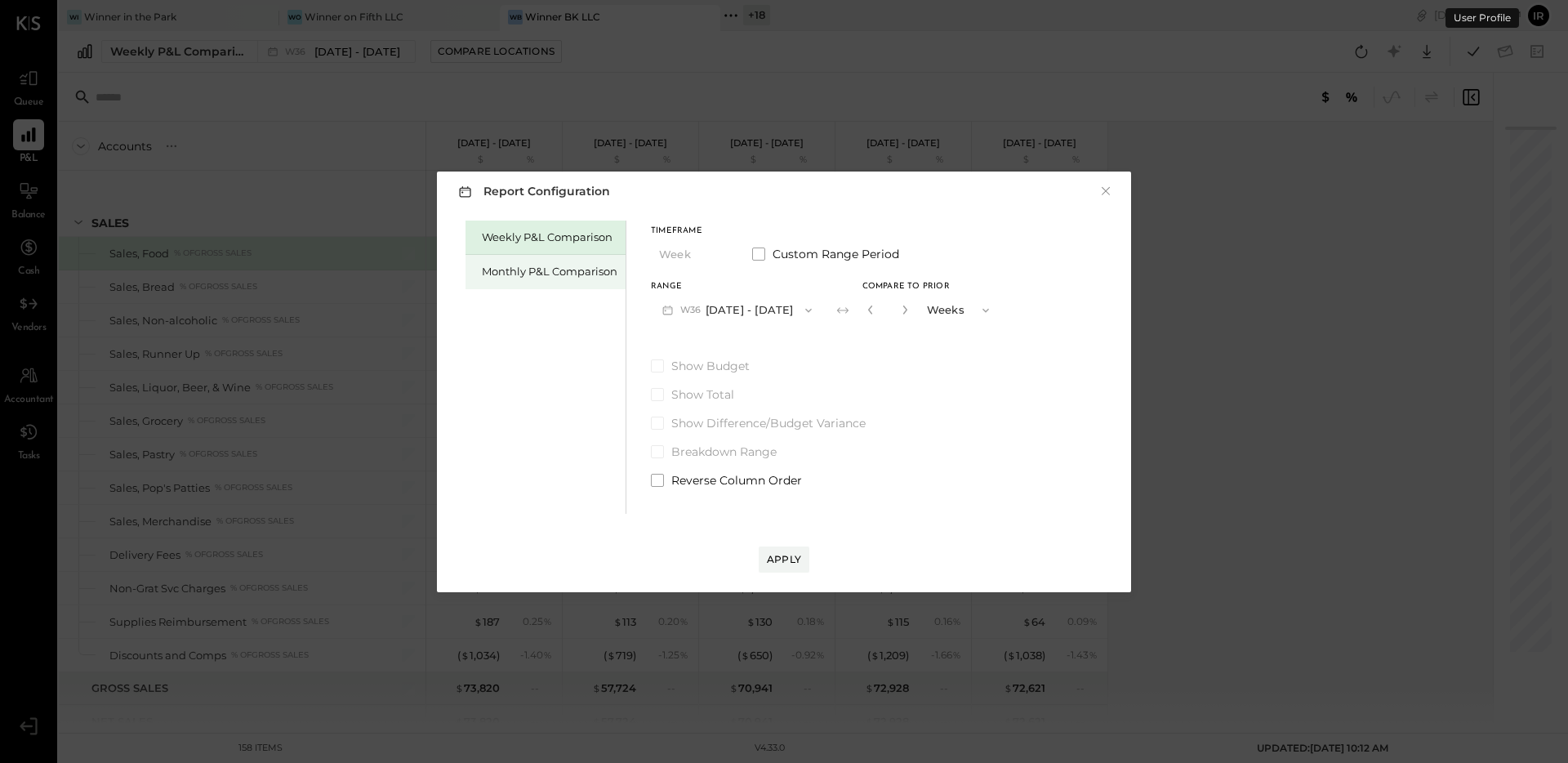
click at [472, 259] on div "Monthly P&L Comparison" at bounding box center [546, 272] width 160 height 34
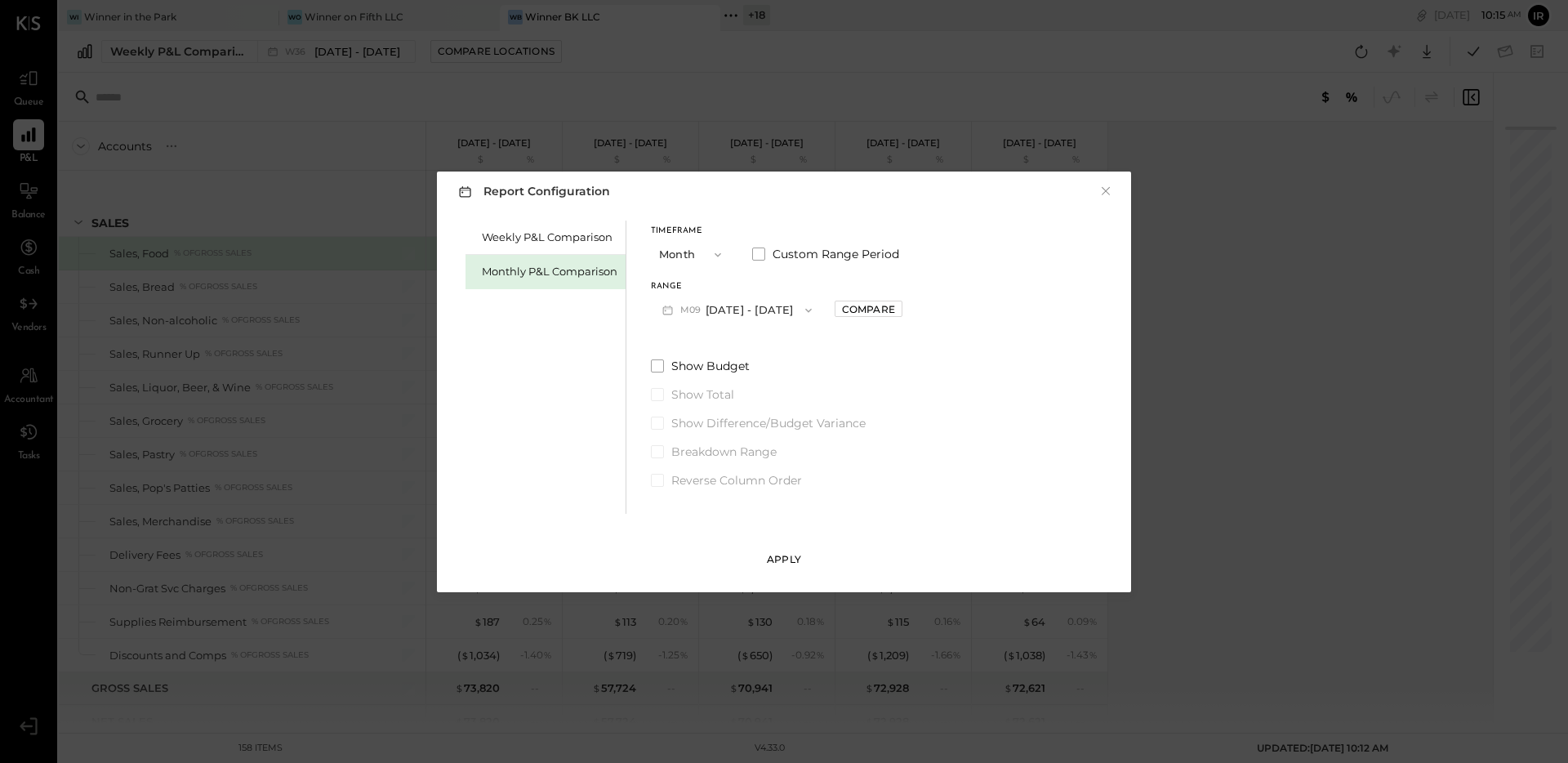
click at [782, 547] on button "Apply" at bounding box center [784, 560] width 51 height 26
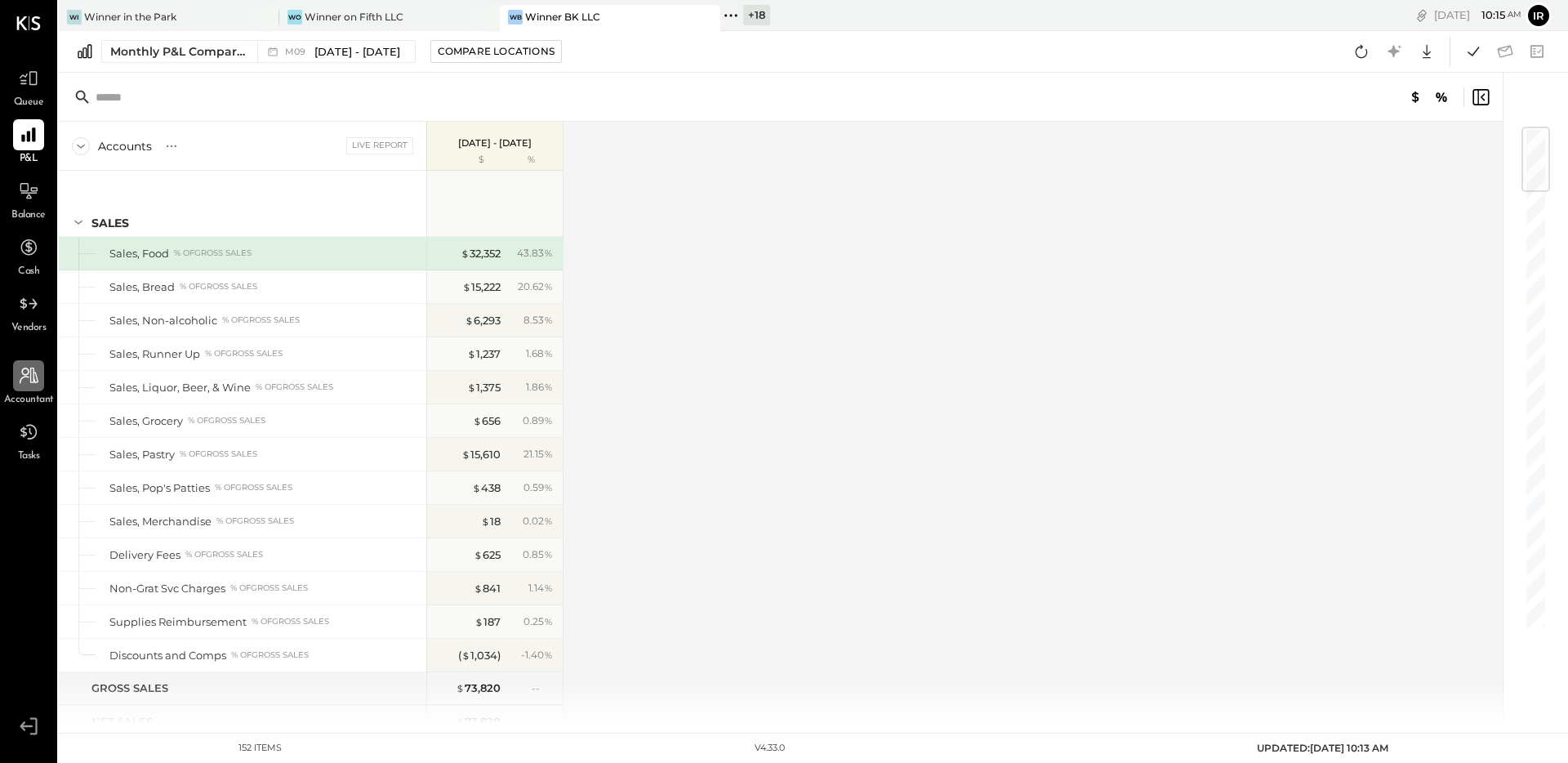
click at [15, 380] on div at bounding box center [28, 376] width 31 height 31
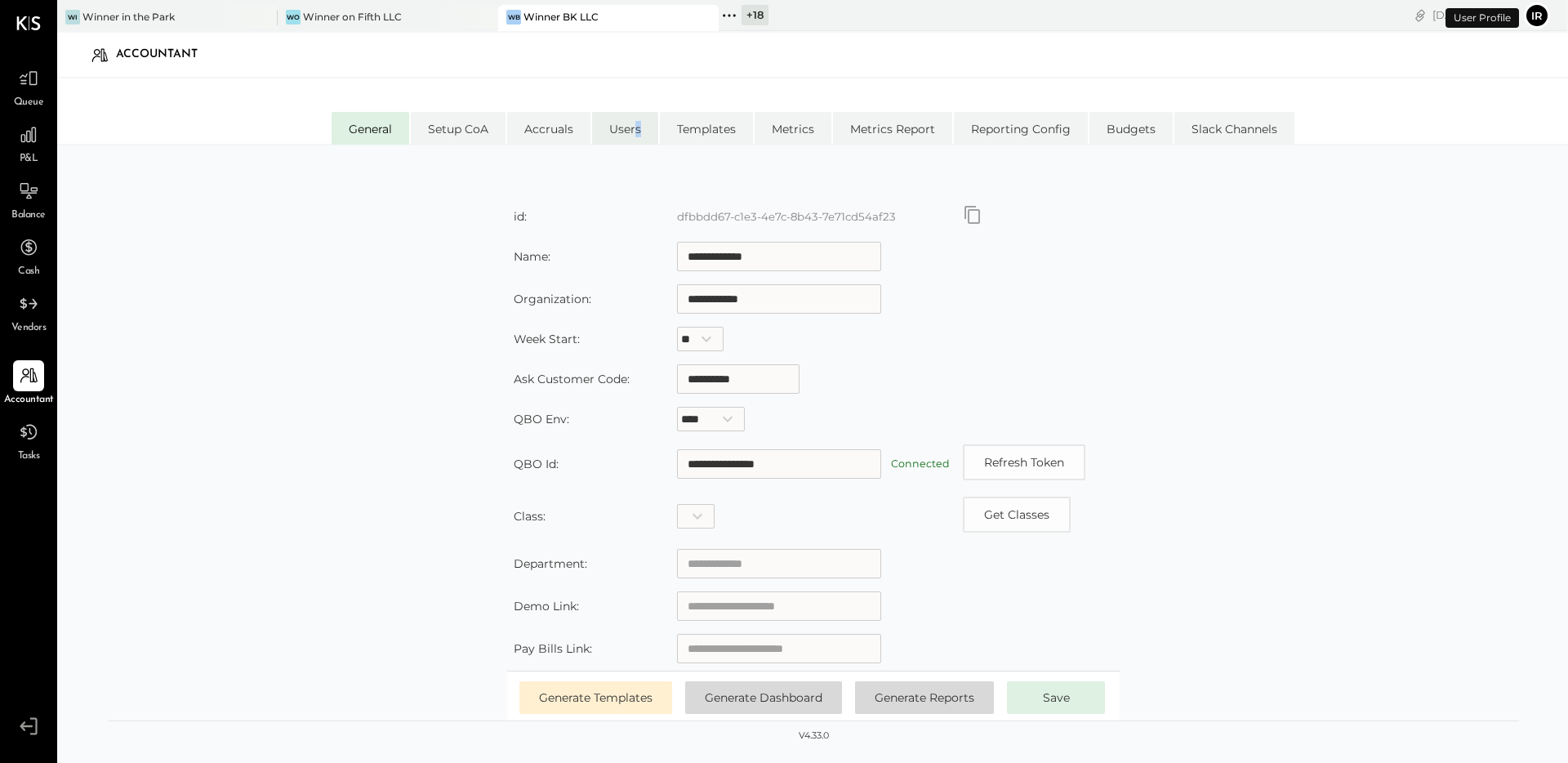
click at [635, 136] on li "Users" at bounding box center [624, 128] width 66 height 33
select select "*****"
select select "********"
select select "**********"
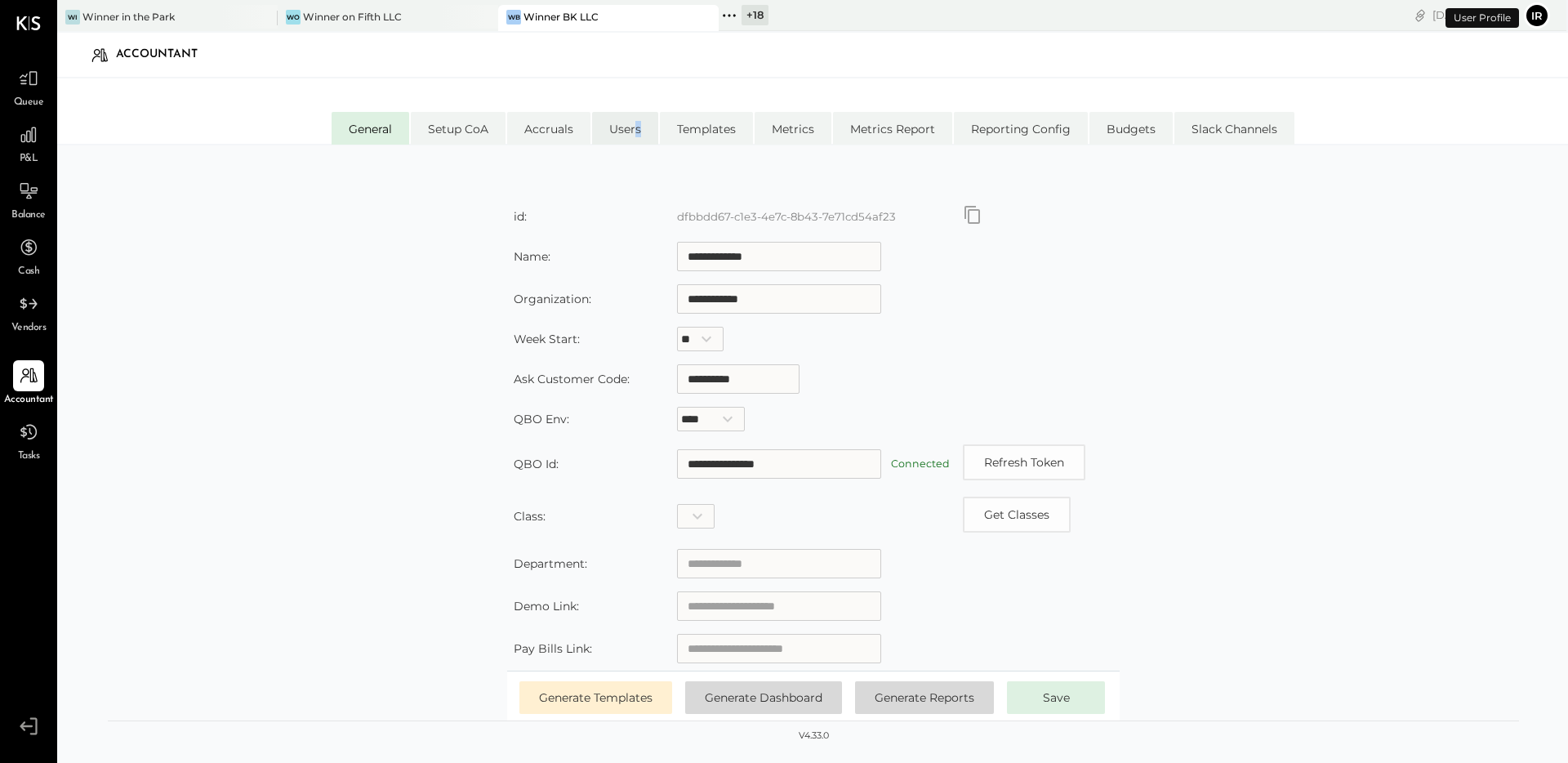
select select "*****"
select select "**********"
select select "********"
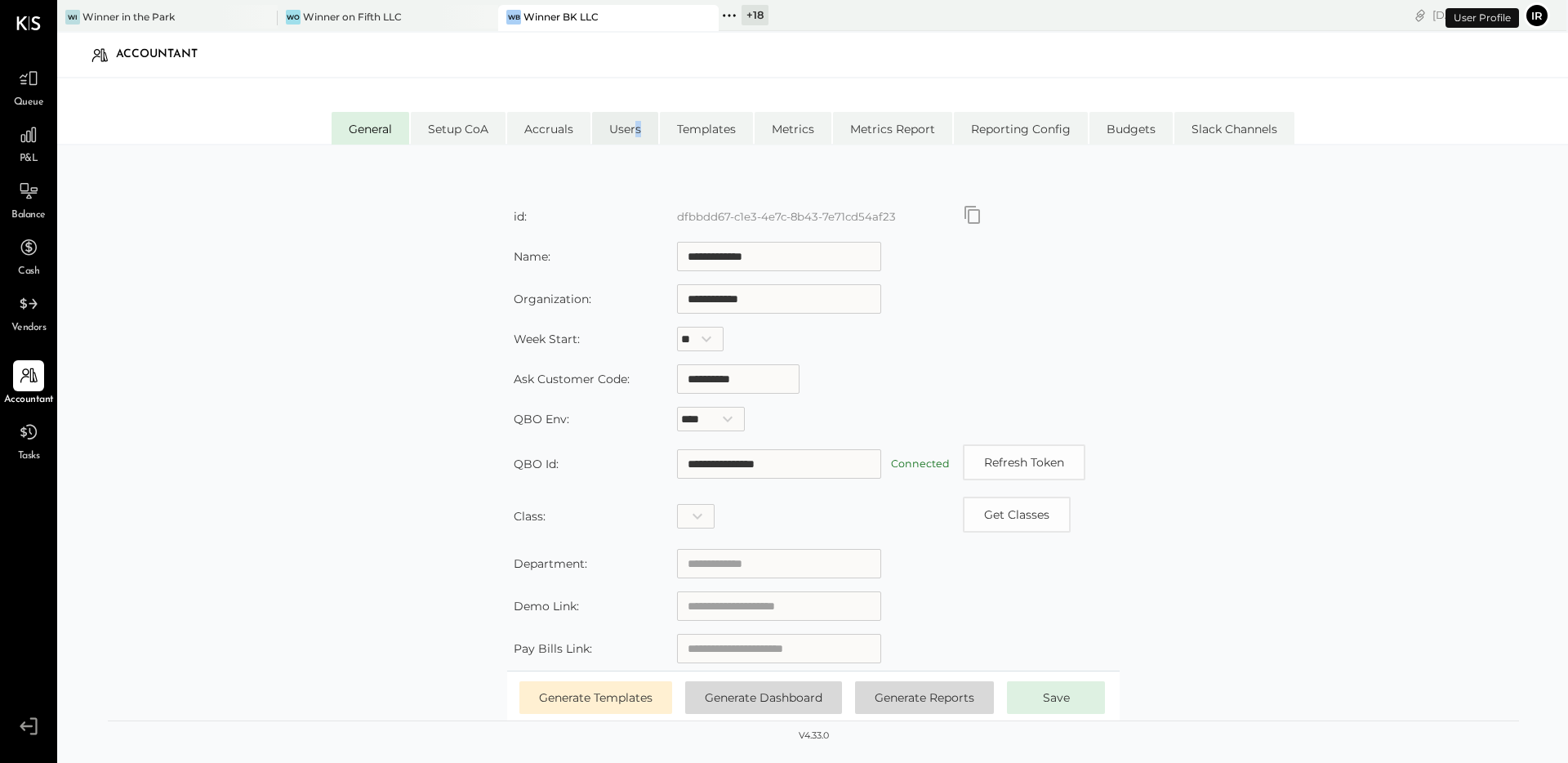
select select "*****"
select select "**********"
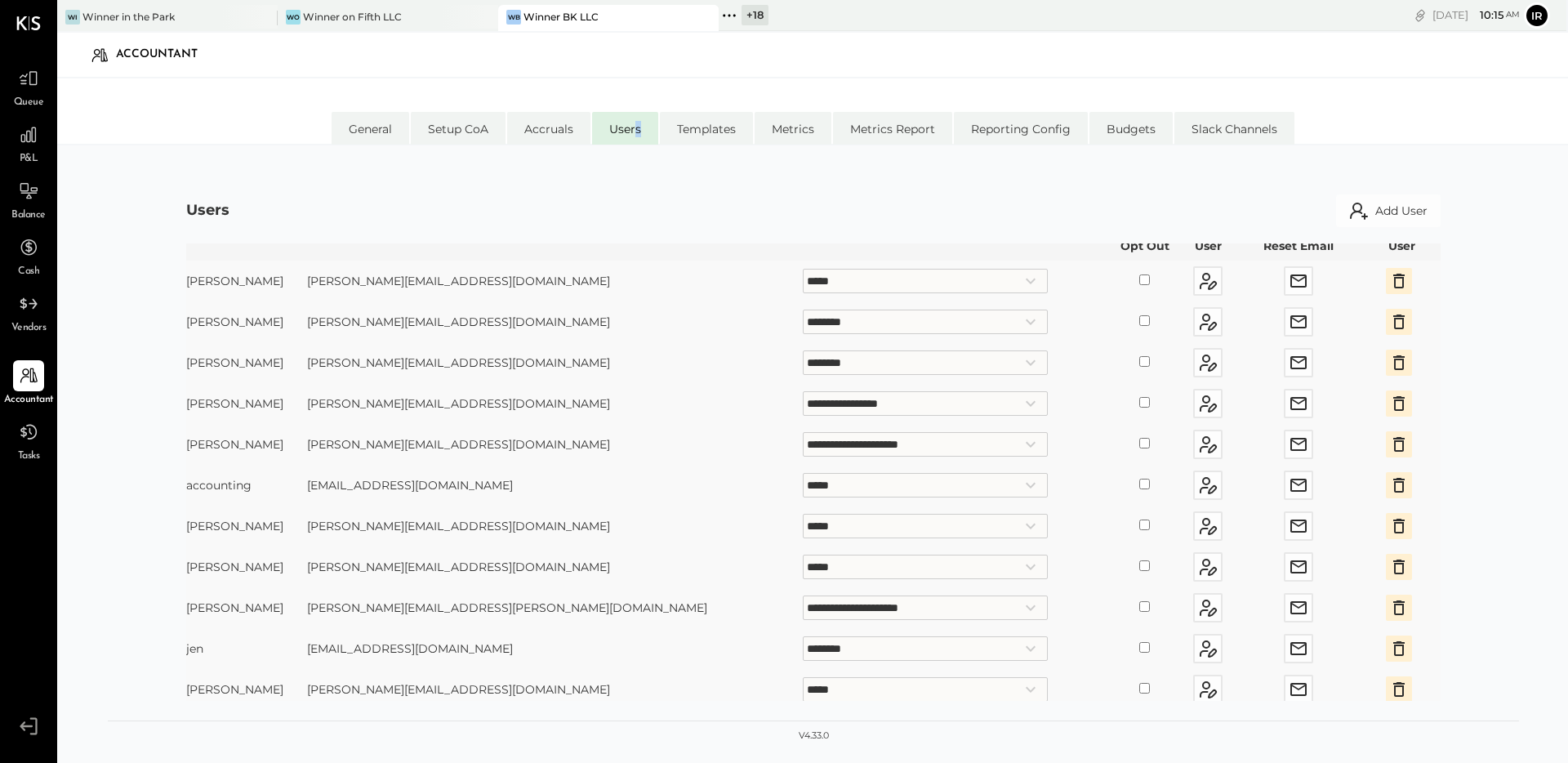
scroll to position [92, 0]
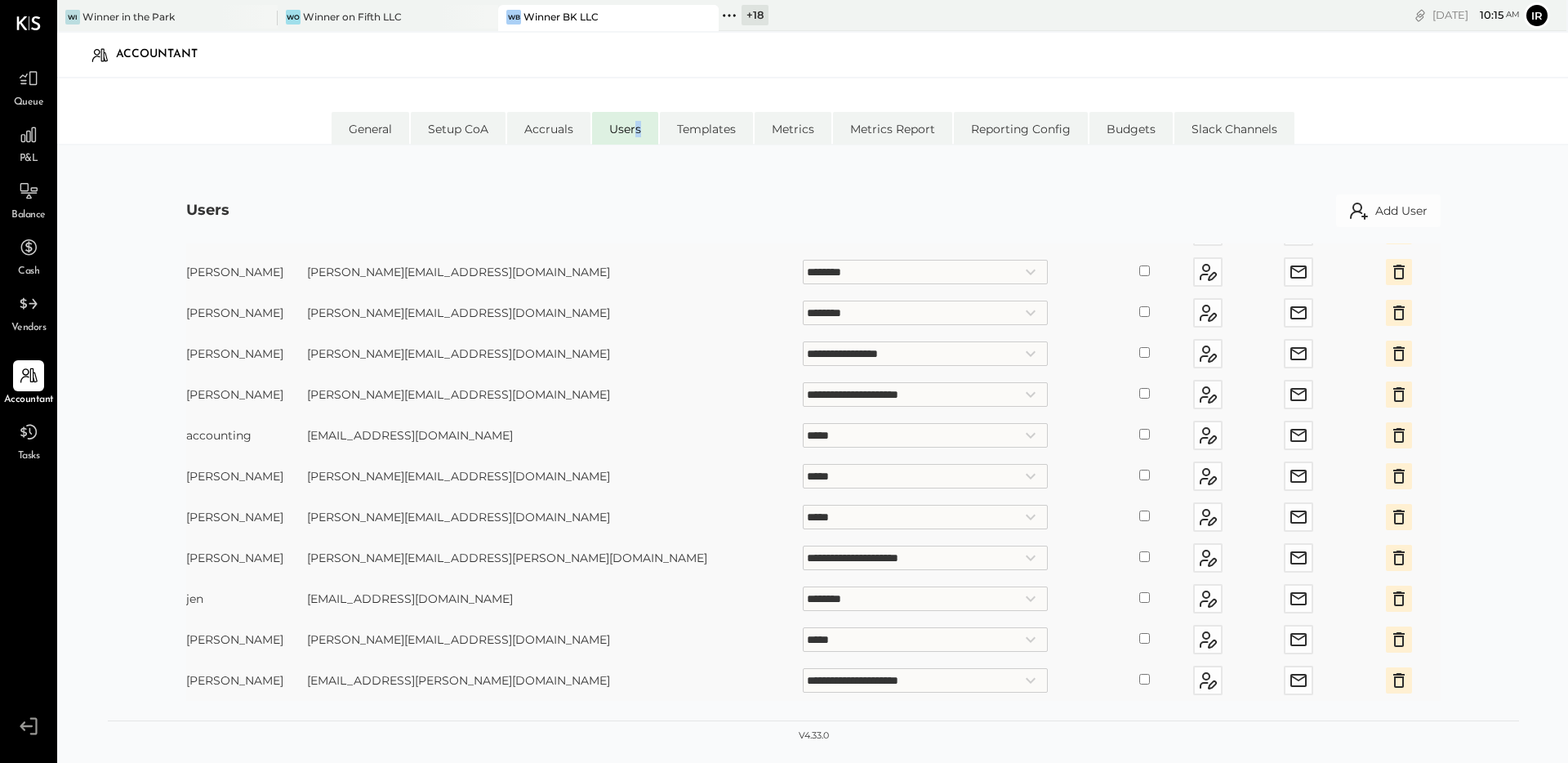
click at [803, 480] on select "**********" at bounding box center [926, 476] width 245 height 25
click at [803, 464] on select "**********" at bounding box center [926, 476] width 245 height 25
click at [129, 487] on div "**********" at bounding box center [813, 467] width 1411 height 610
click at [803, 598] on select "**********" at bounding box center [926, 599] width 245 height 25
click at [803, 587] on select "**********" at bounding box center [926, 599] width 245 height 25
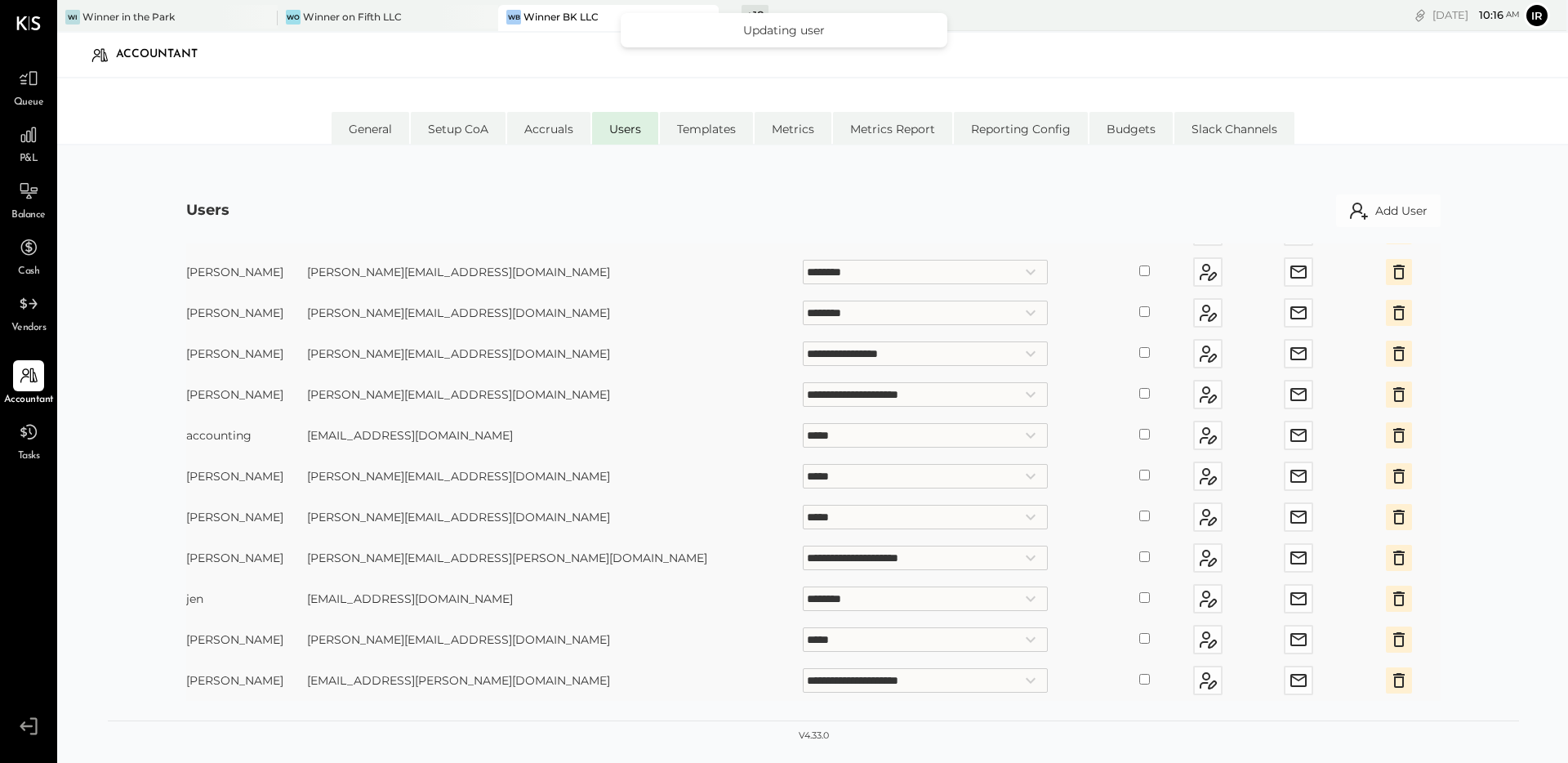
select select "*****"
click at [403, 14] on div "Wo Winner on Fifth LLC" at bounding box center [376, 16] width 196 height 15
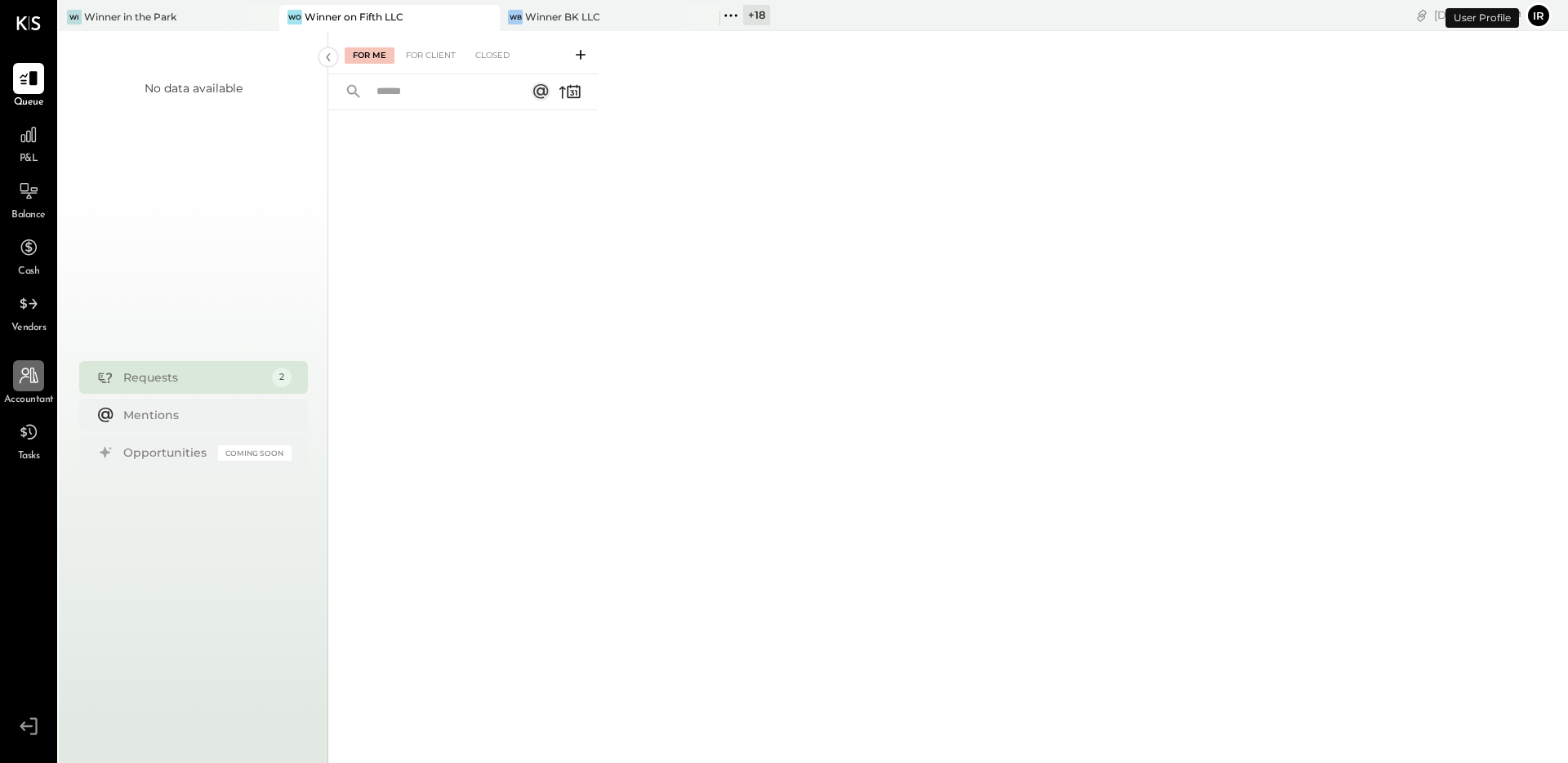
click at [18, 372] on icon at bounding box center [28, 376] width 21 height 21
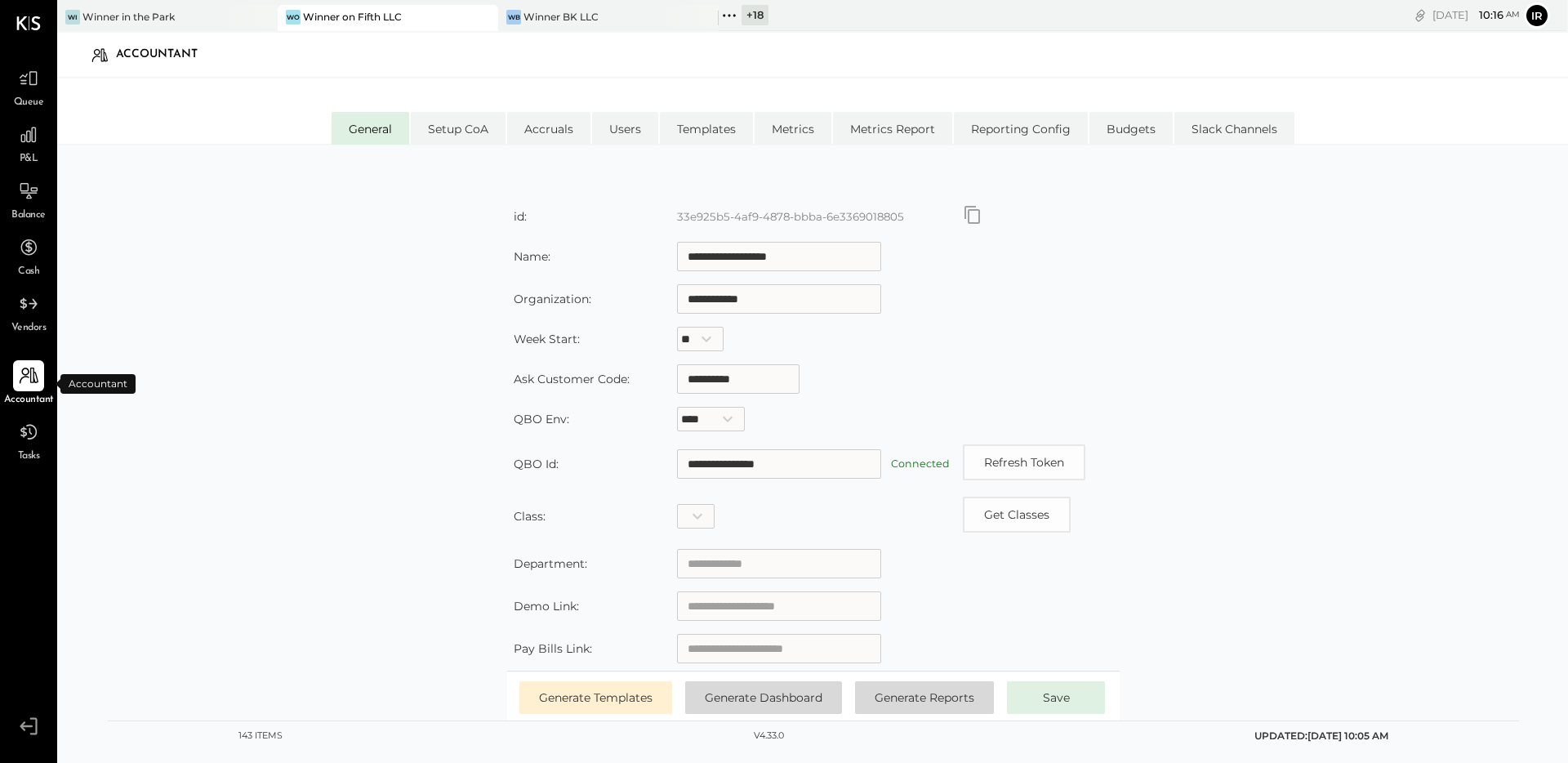
click at [40, 369] on div at bounding box center [28, 376] width 31 height 31
click at [622, 126] on li "Users" at bounding box center [624, 128] width 66 height 33
select select "*****"
select select "********"
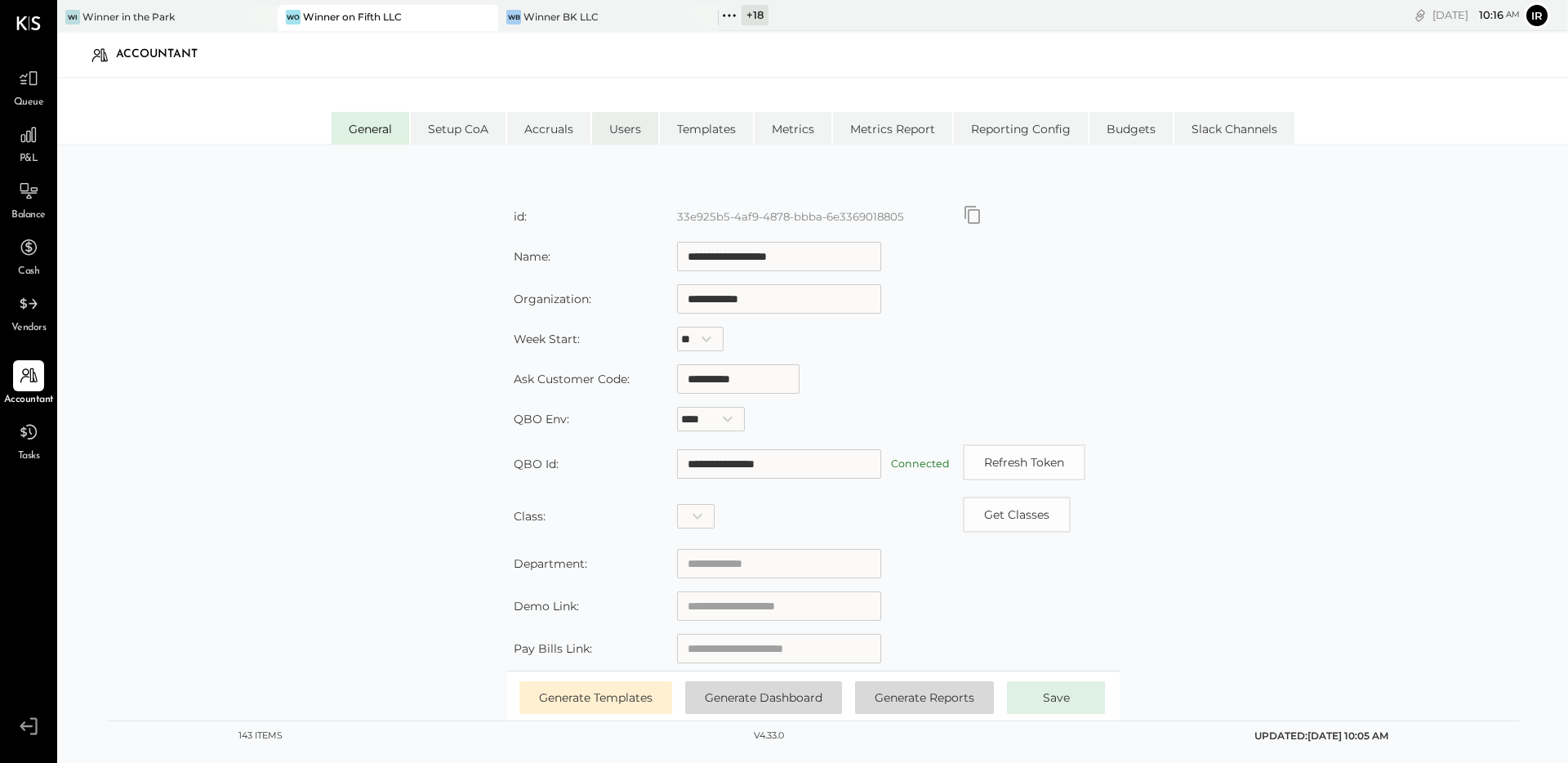
select select "**********"
select select "*****"
select select "**********"
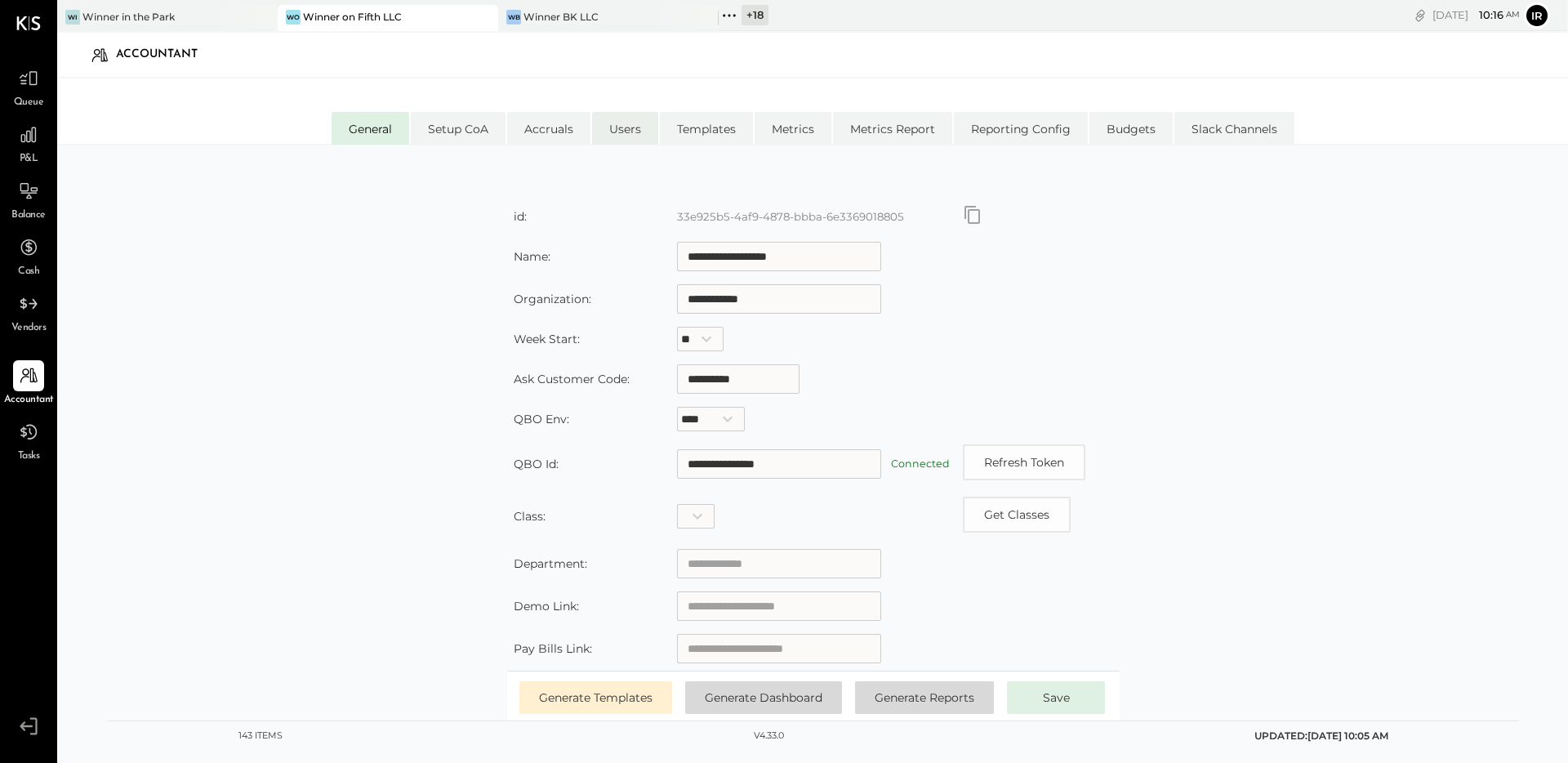
select select "********"
select select "*****"
select select "**********"
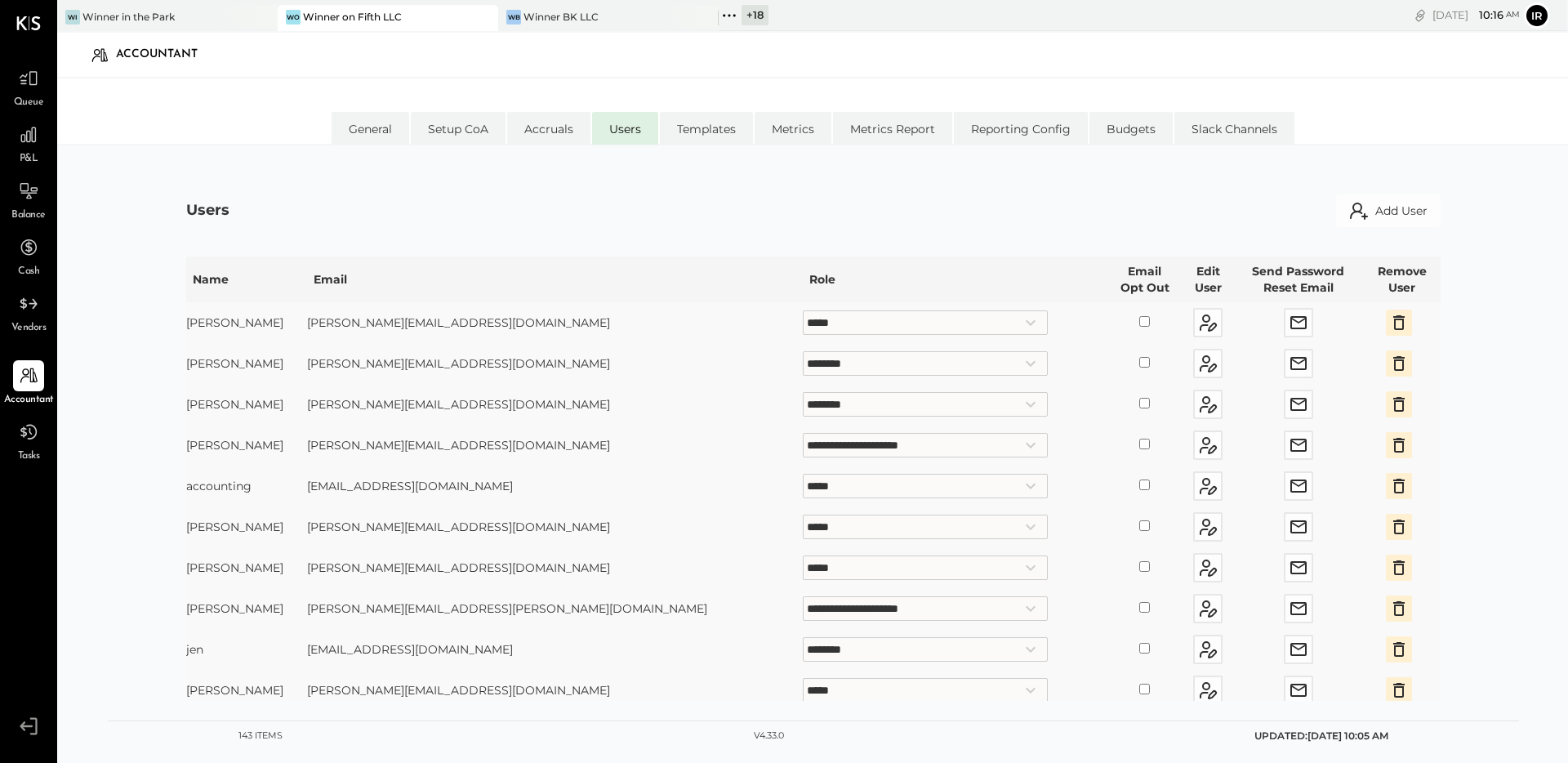
click at [803, 652] on select "**********" at bounding box center [926, 650] width 245 height 25
click at [803, 638] on select "**********" at bounding box center [926, 650] width 245 height 25
select select "*****"
click at [214, 23] on div "Wi Winner in the Park" at bounding box center [155, 16] width 196 height 15
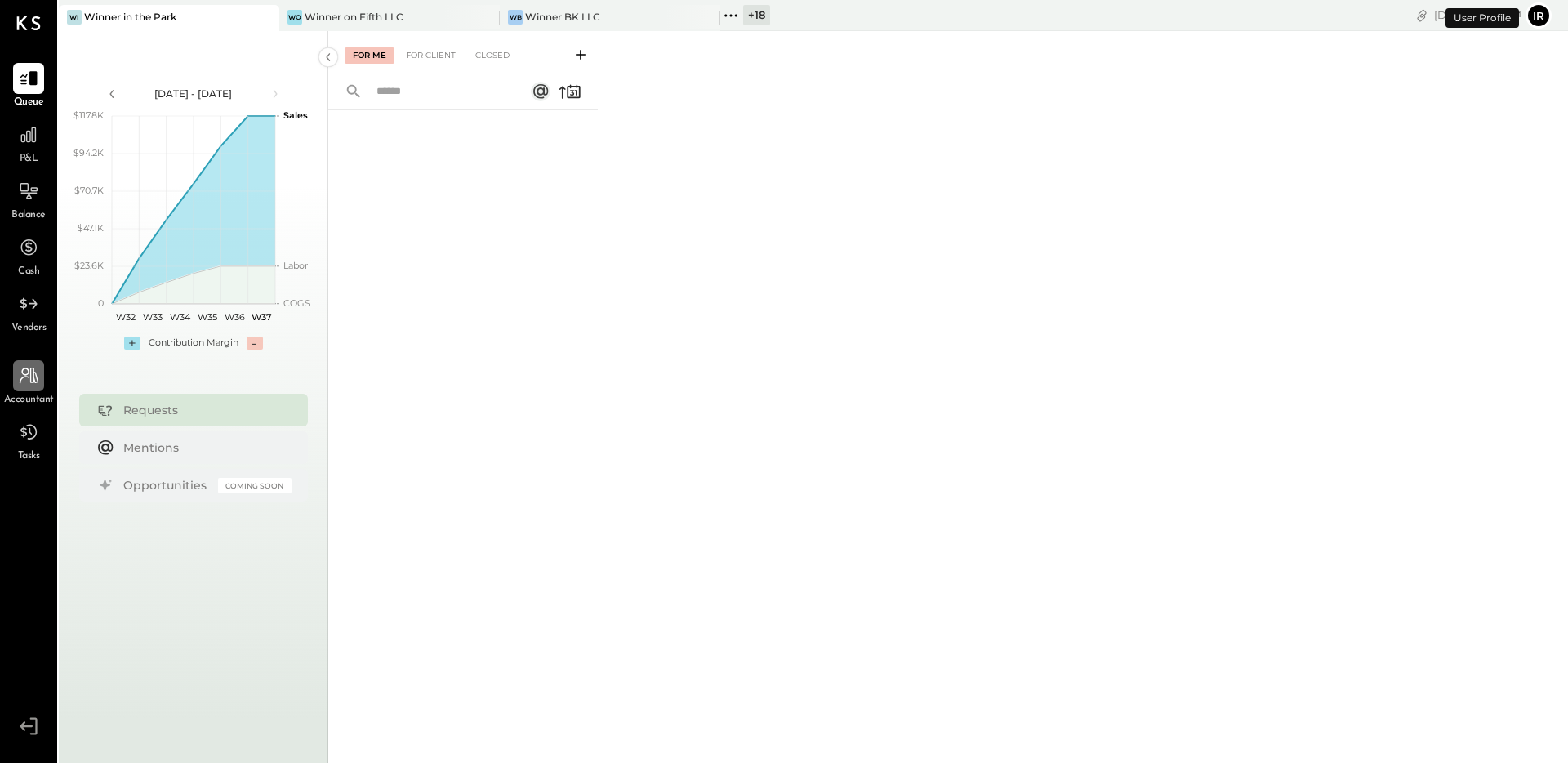
click at [31, 381] on icon at bounding box center [28, 376] width 21 height 21
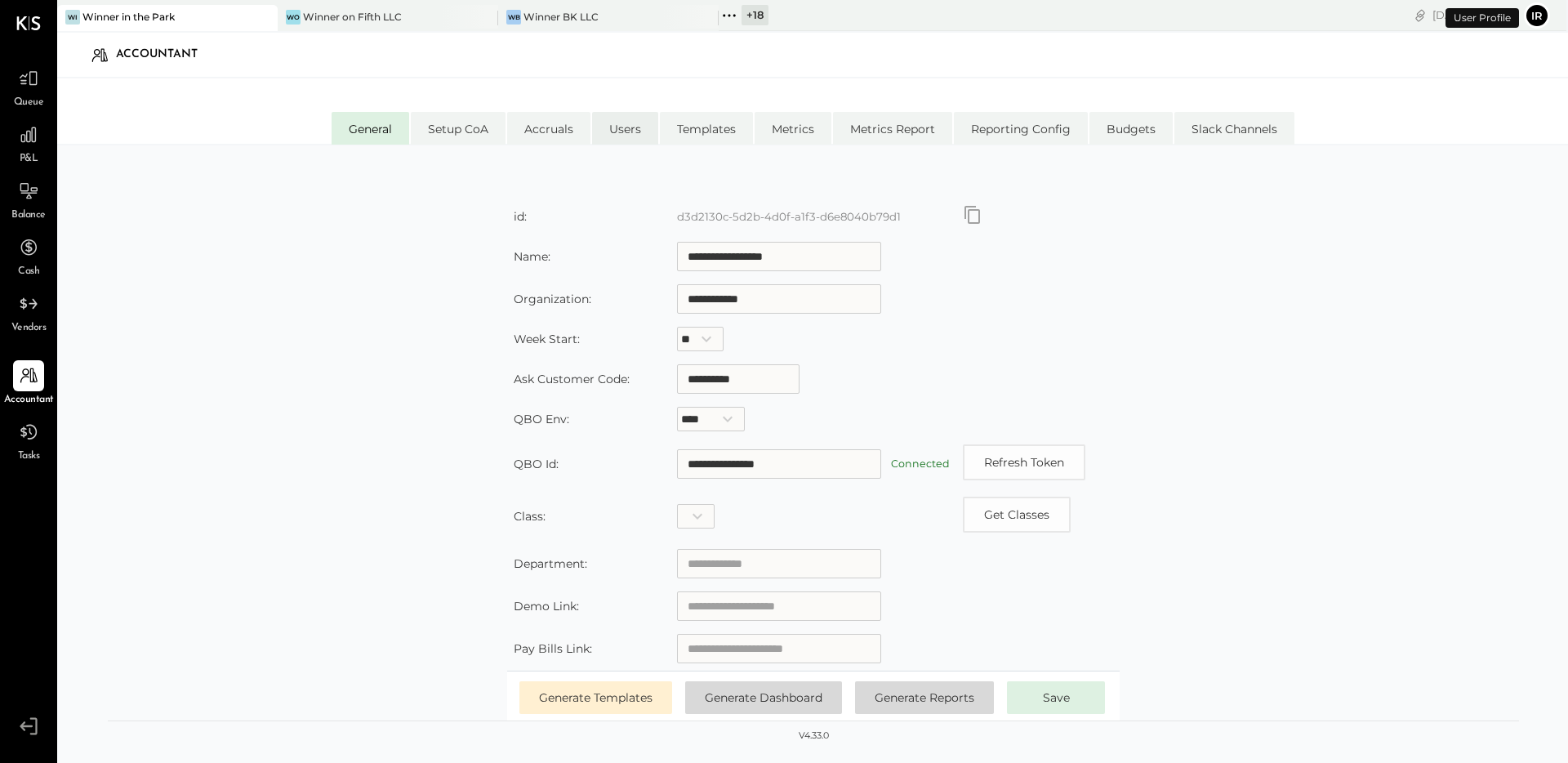
click at [641, 121] on li "Users" at bounding box center [624, 128] width 66 height 33
select select "*****"
select select "********"
select select "**********"
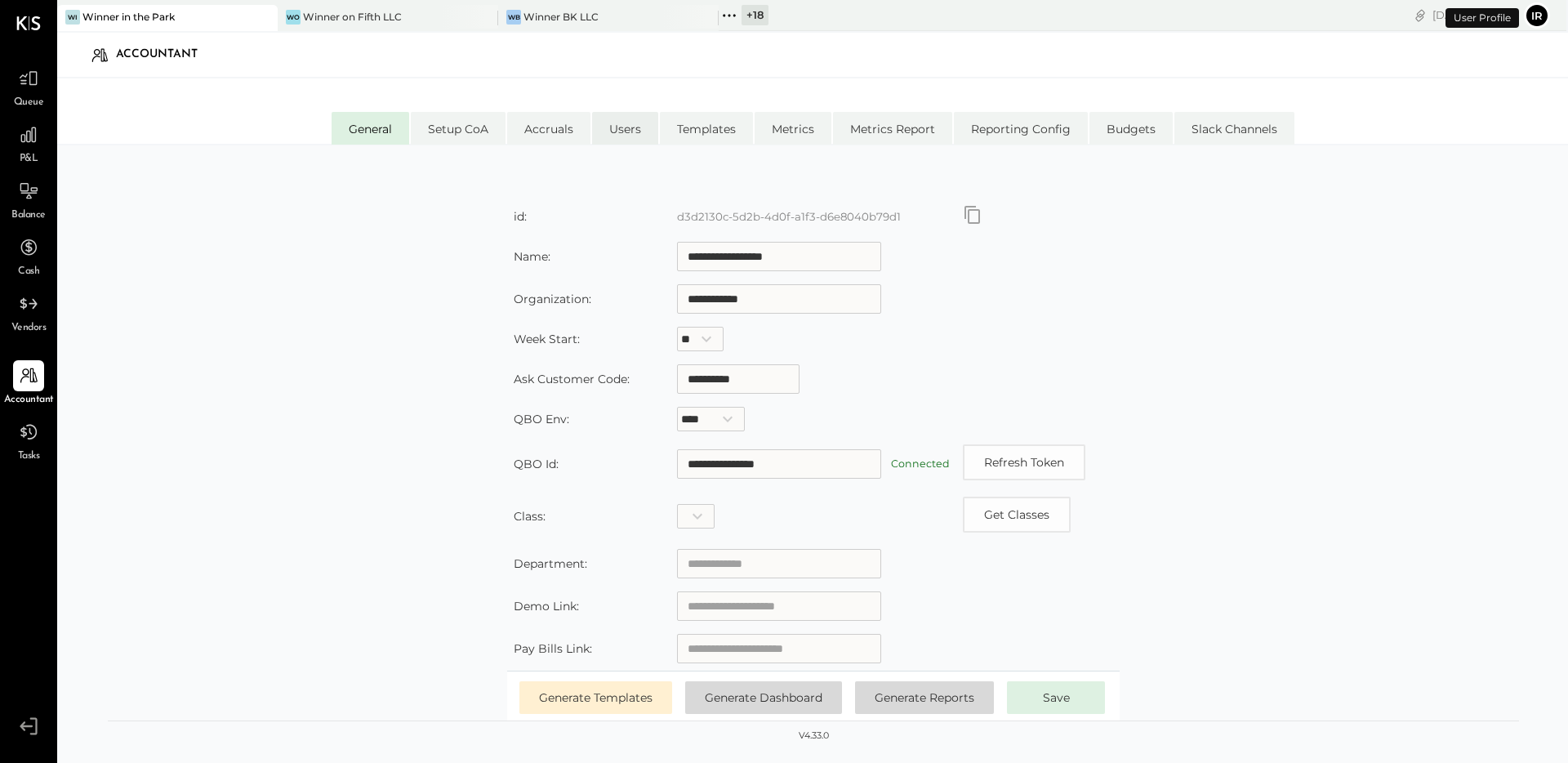
select select "*****"
select select "**********"
select select "********"
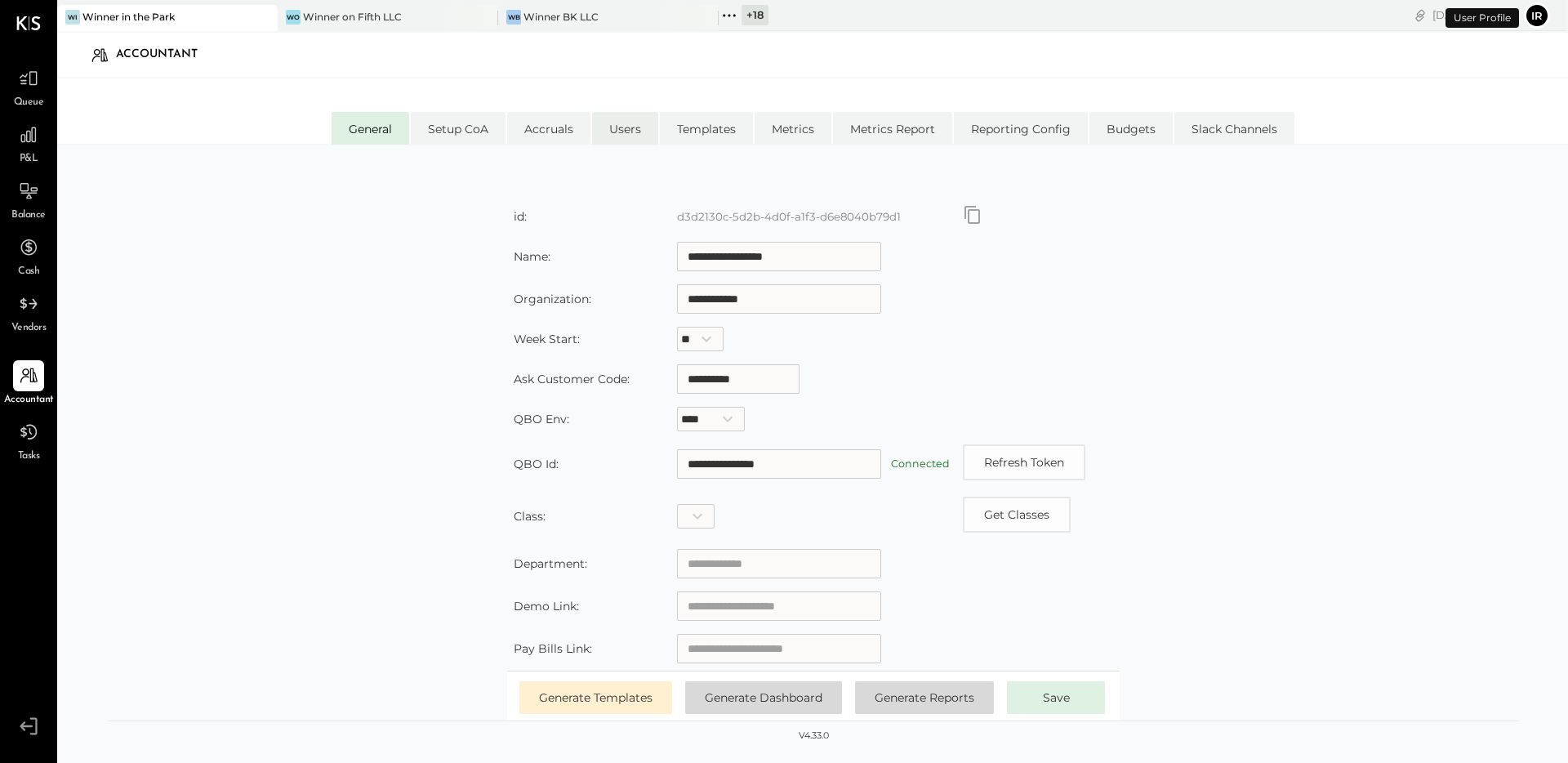
select select "*****"
select select "**********"
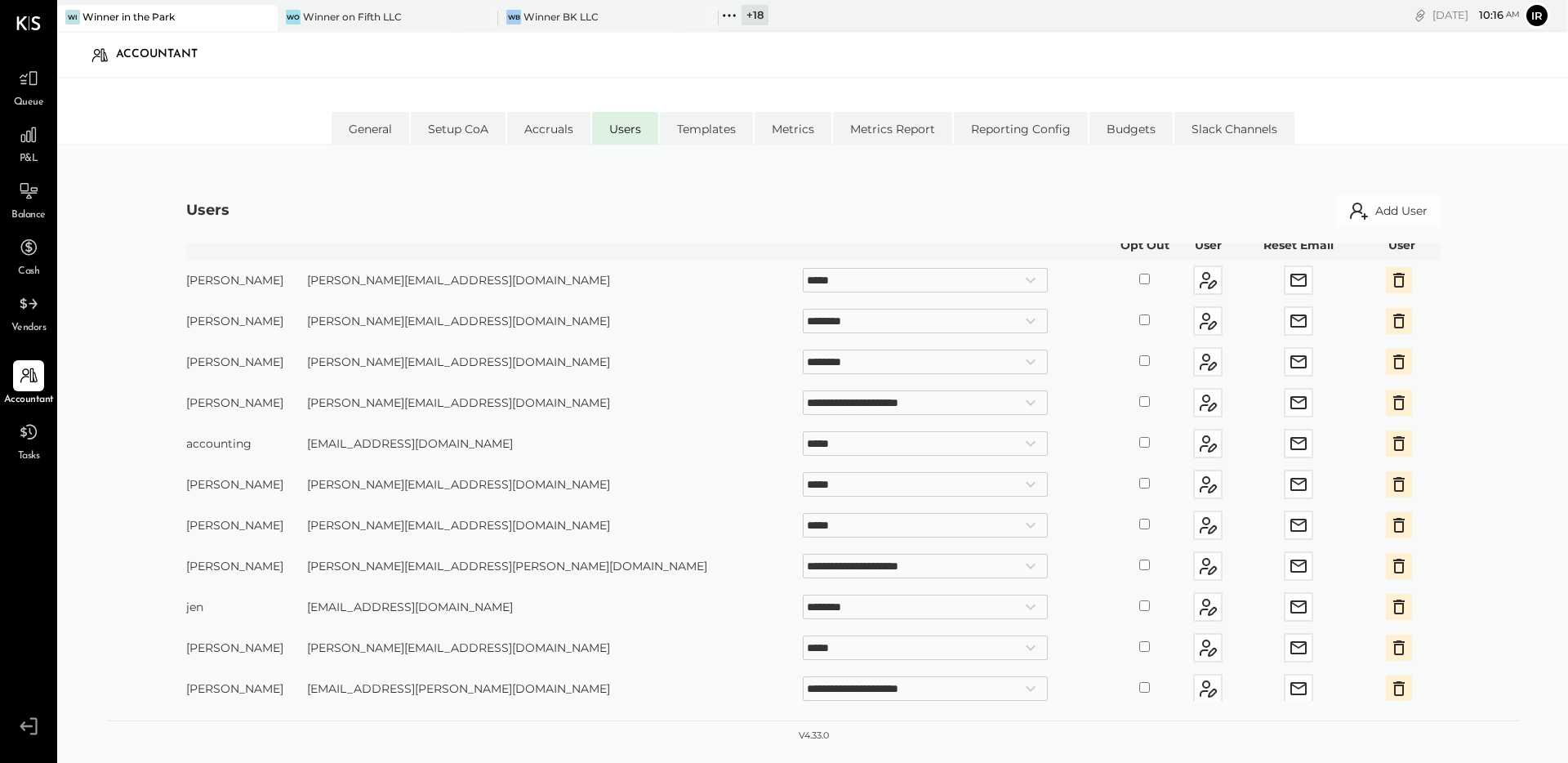
scroll to position [51, 0]
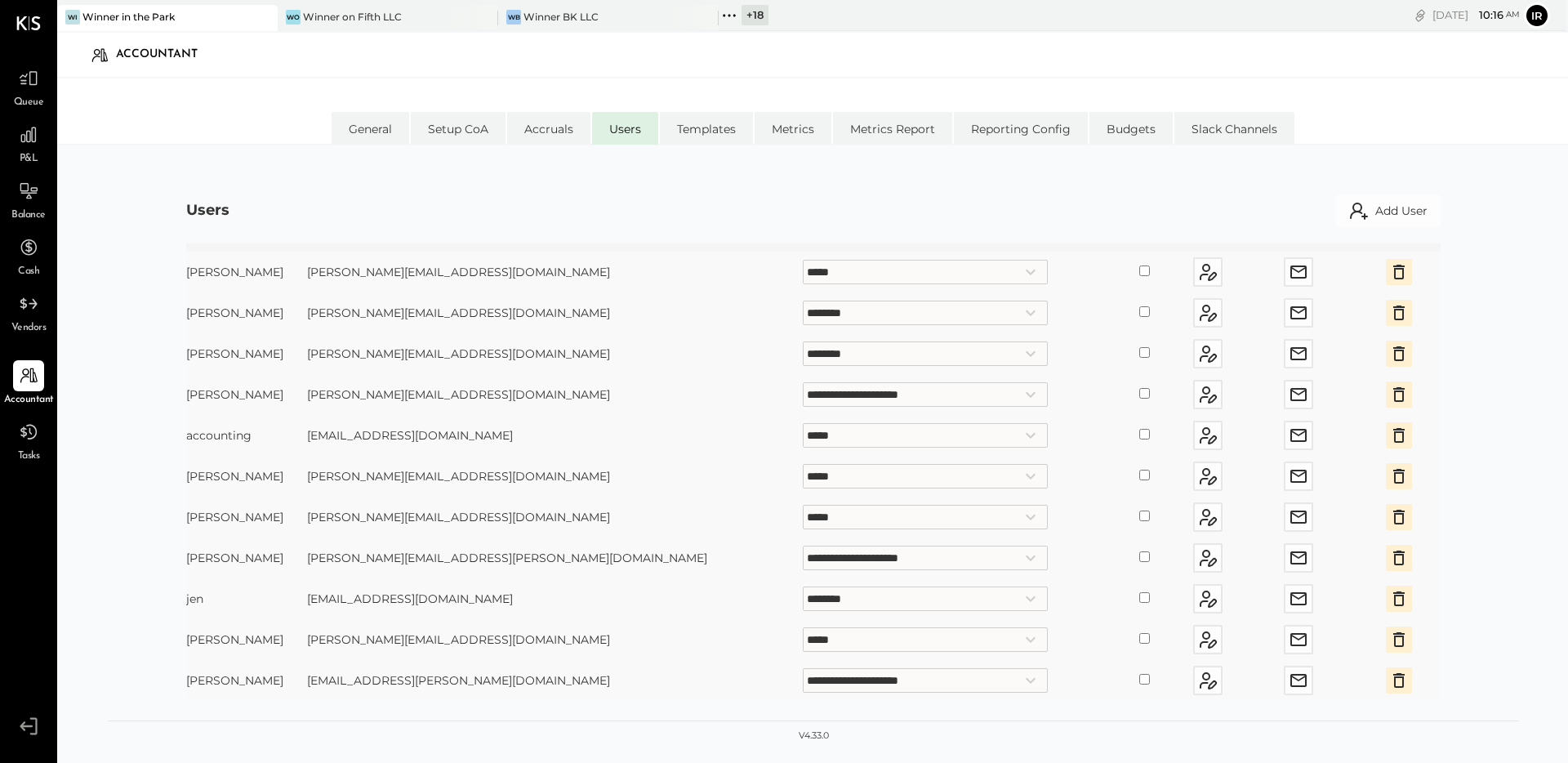
click at [803, 607] on select "**********" at bounding box center [926, 599] width 245 height 25
click at [803, 587] on select "**********" at bounding box center [926, 599] width 245 height 25
select select "*****"
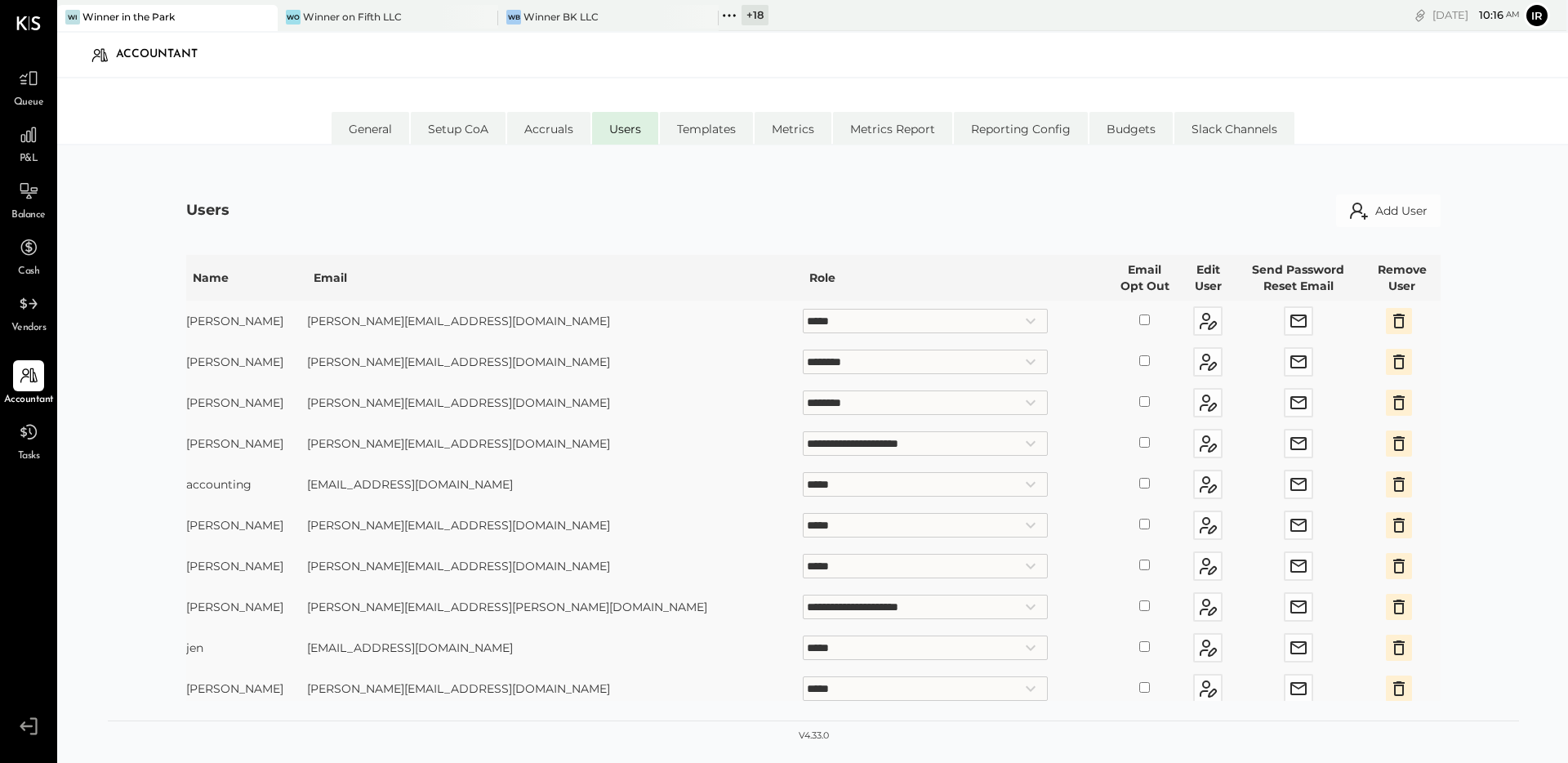
scroll to position [0, 0]
click at [567, 21] on div "Winner BK LLC" at bounding box center [561, 16] width 75 height 14
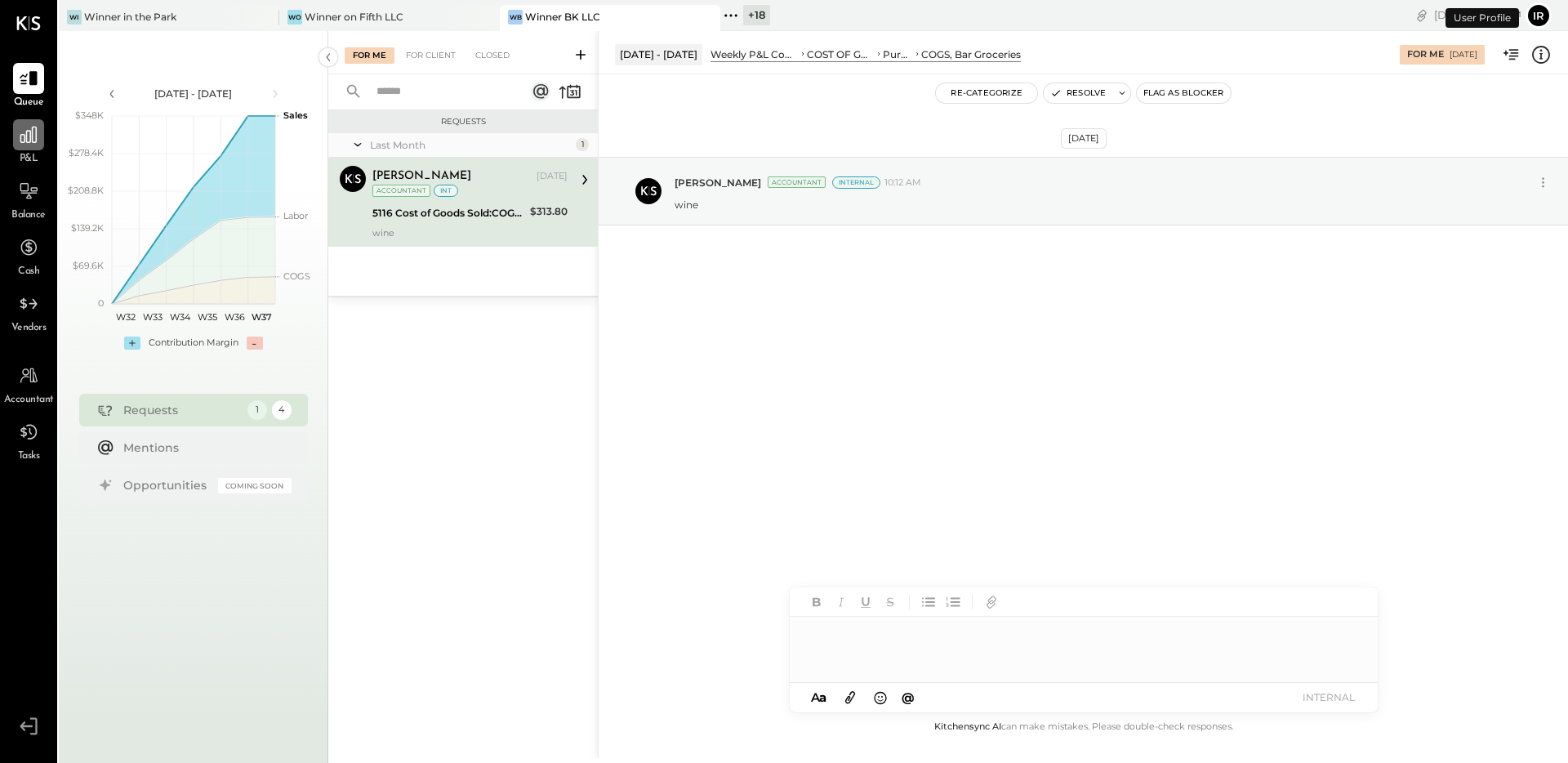
click at [25, 142] on icon at bounding box center [28, 135] width 21 height 21
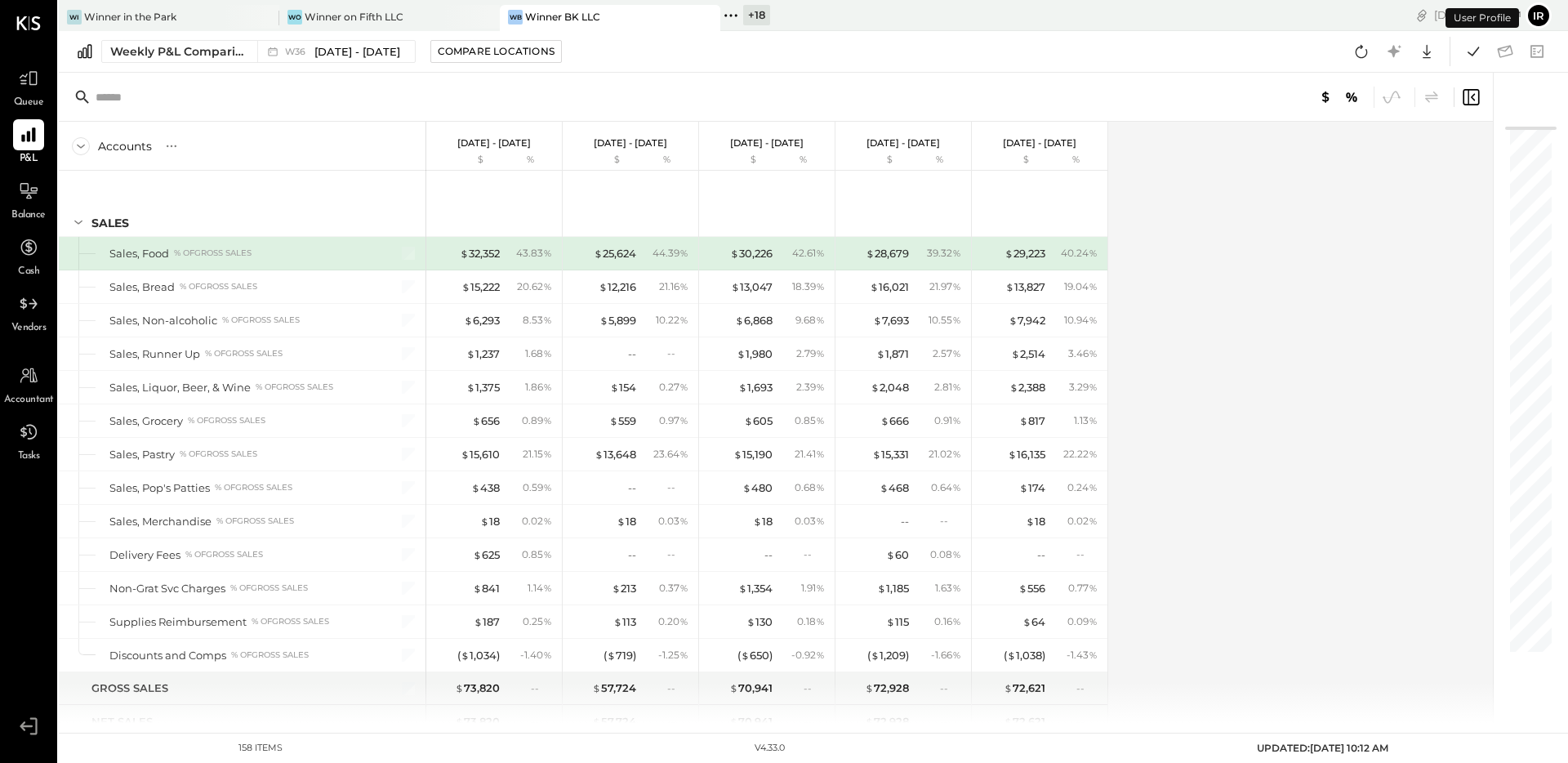
click at [223, 51] on div "Weekly P&L Comparison" at bounding box center [179, 51] width 137 height 16
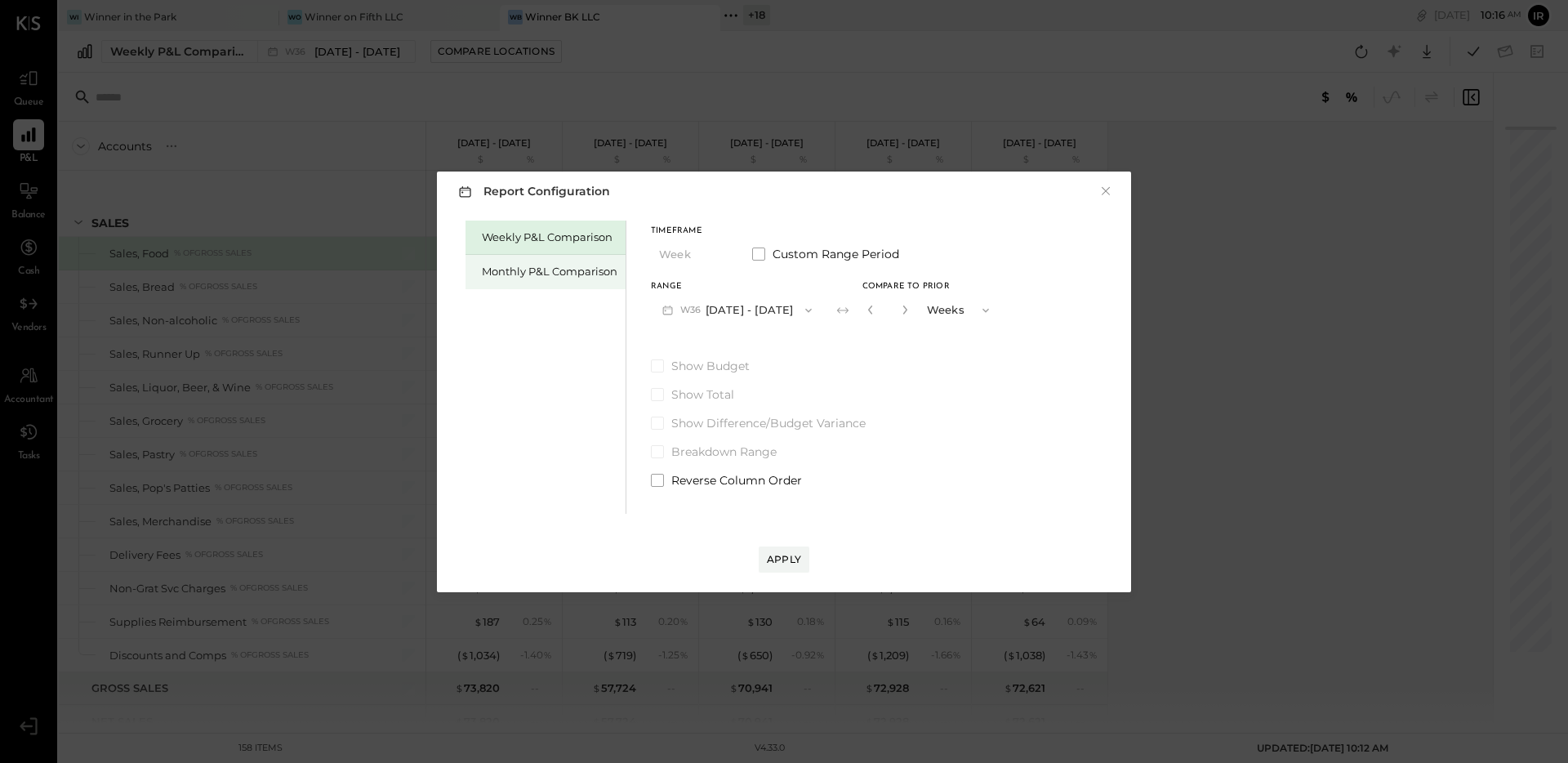
click at [529, 272] on div "Monthly P&L Comparison" at bounding box center [550, 272] width 136 height 15
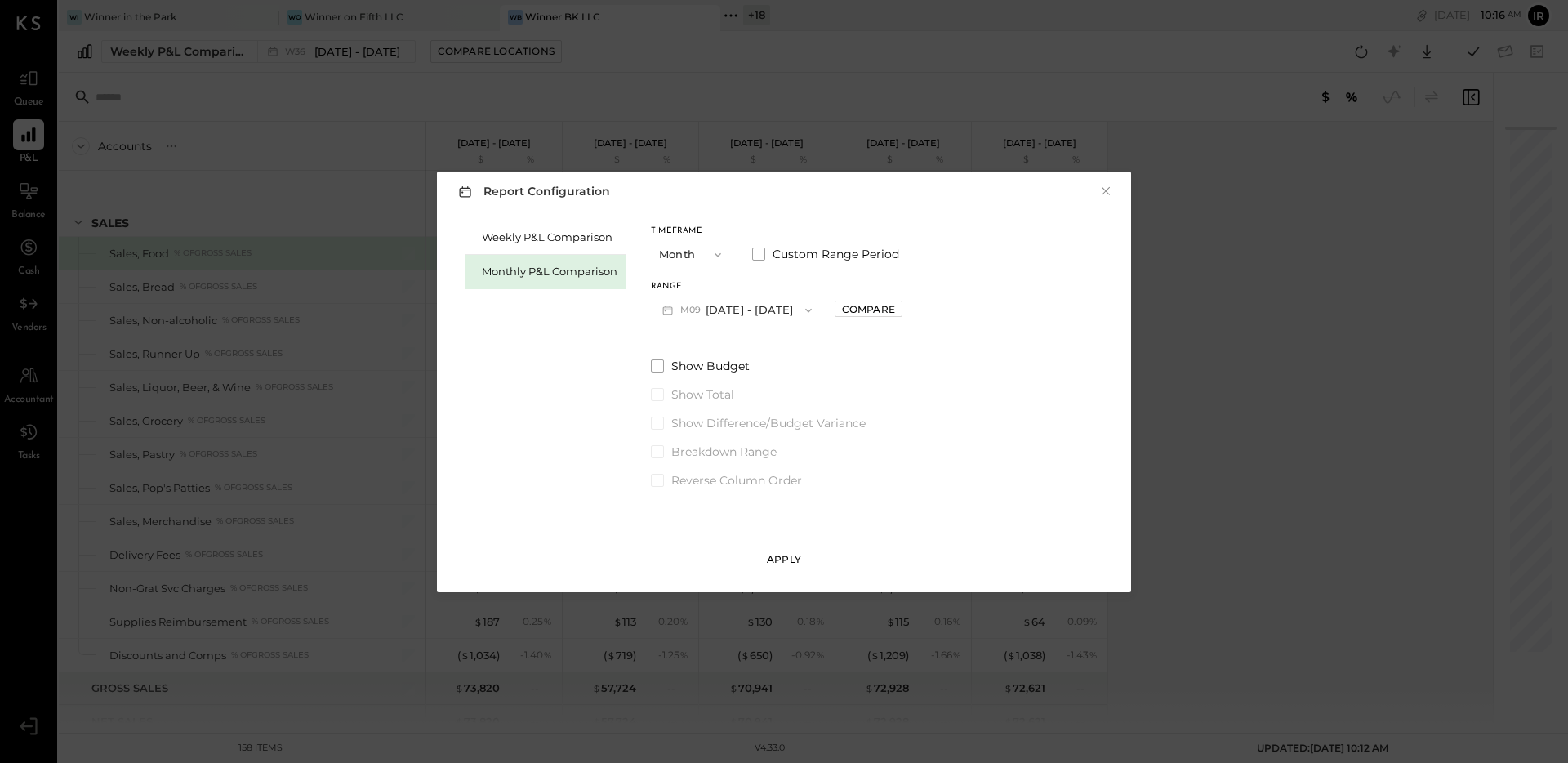
click at [790, 555] on div "Apply" at bounding box center [784, 560] width 34 height 14
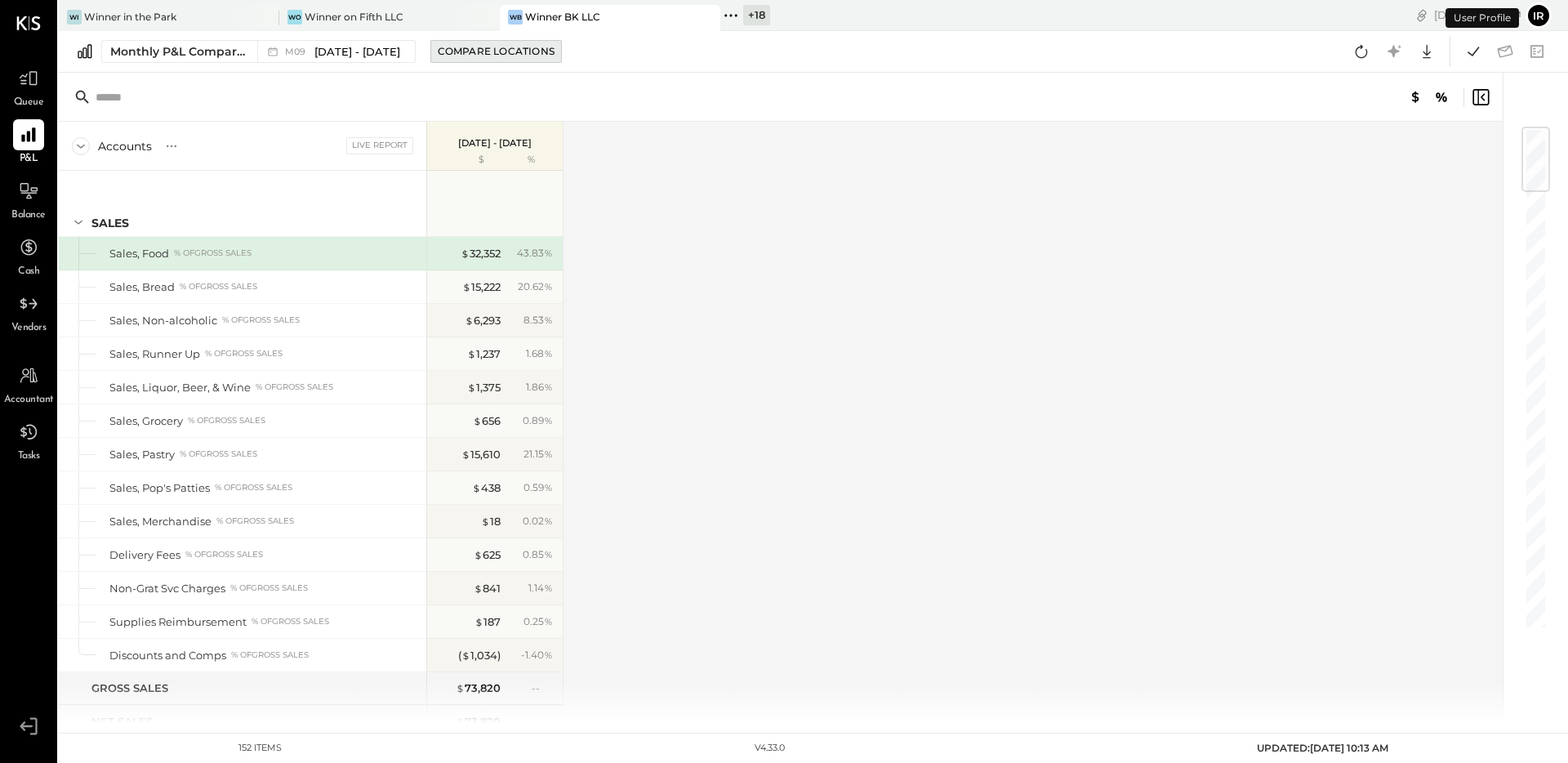
click at [469, 60] on button "Compare Locations" at bounding box center [496, 51] width 131 height 23
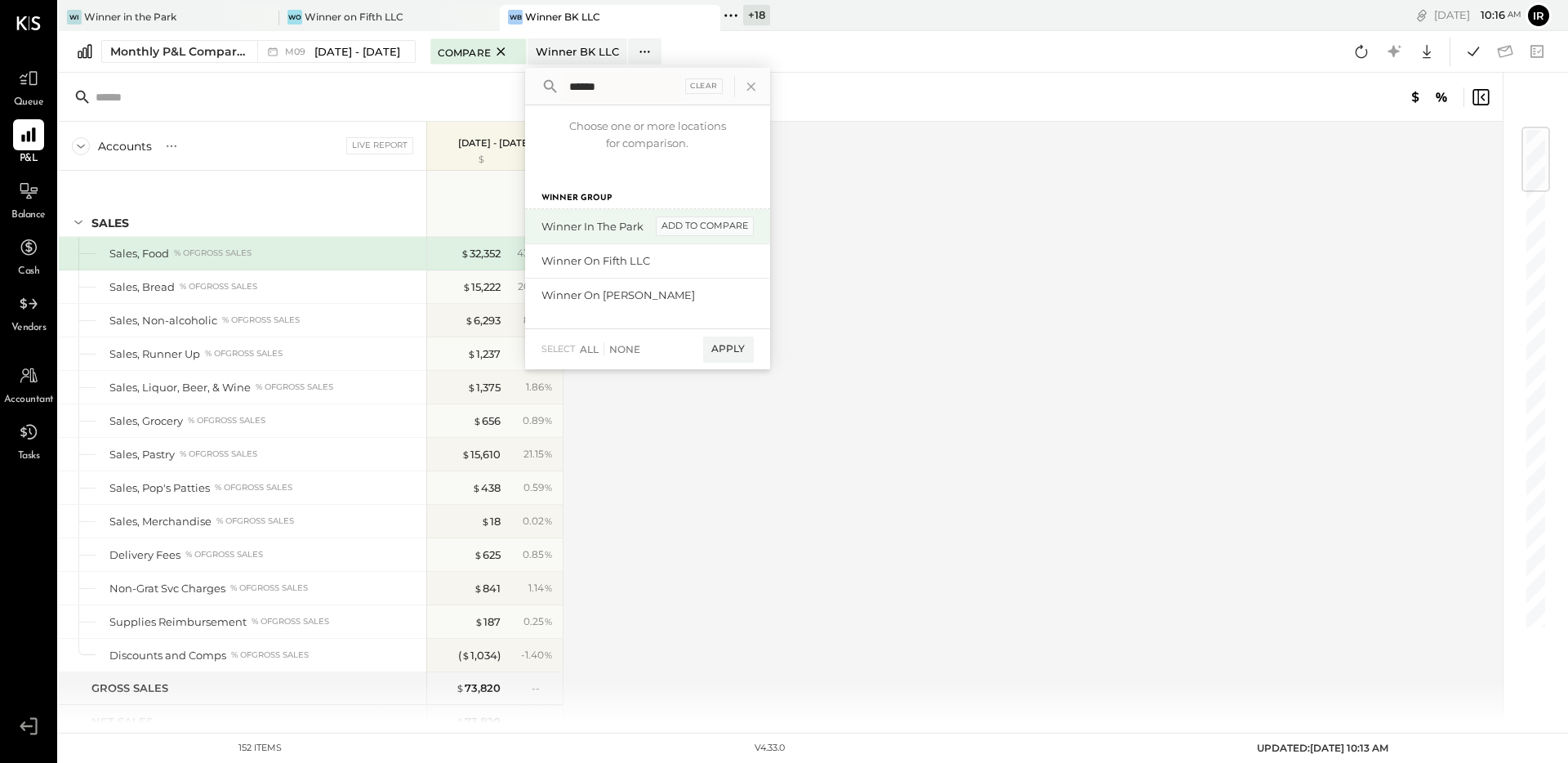
type input "******"
click at [715, 227] on div "add to compare" at bounding box center [705, 226] width 98 height 20
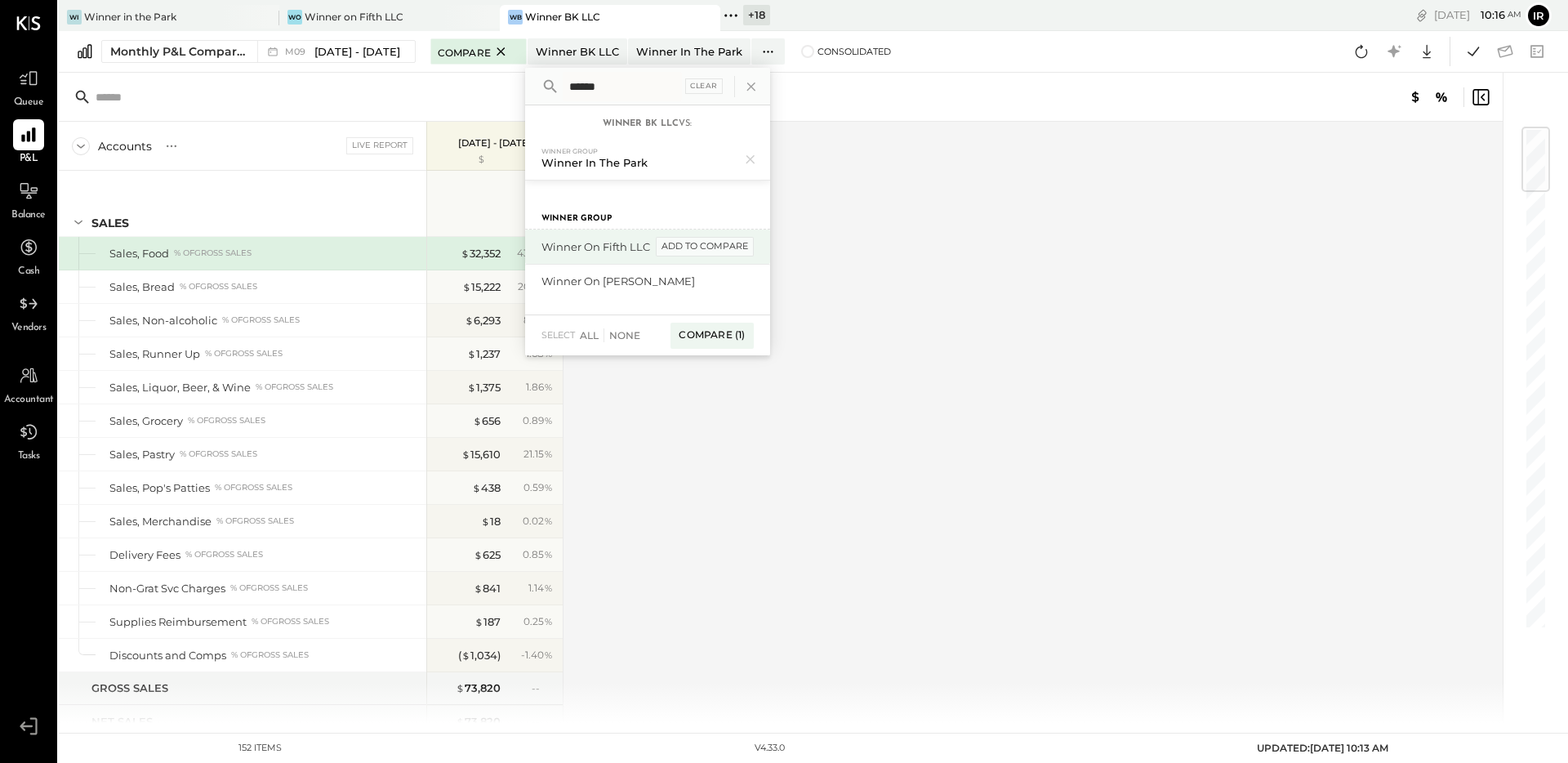
click at [693, 237] on div "add to compare" at bounding box center [705, 246] width 98 height 20
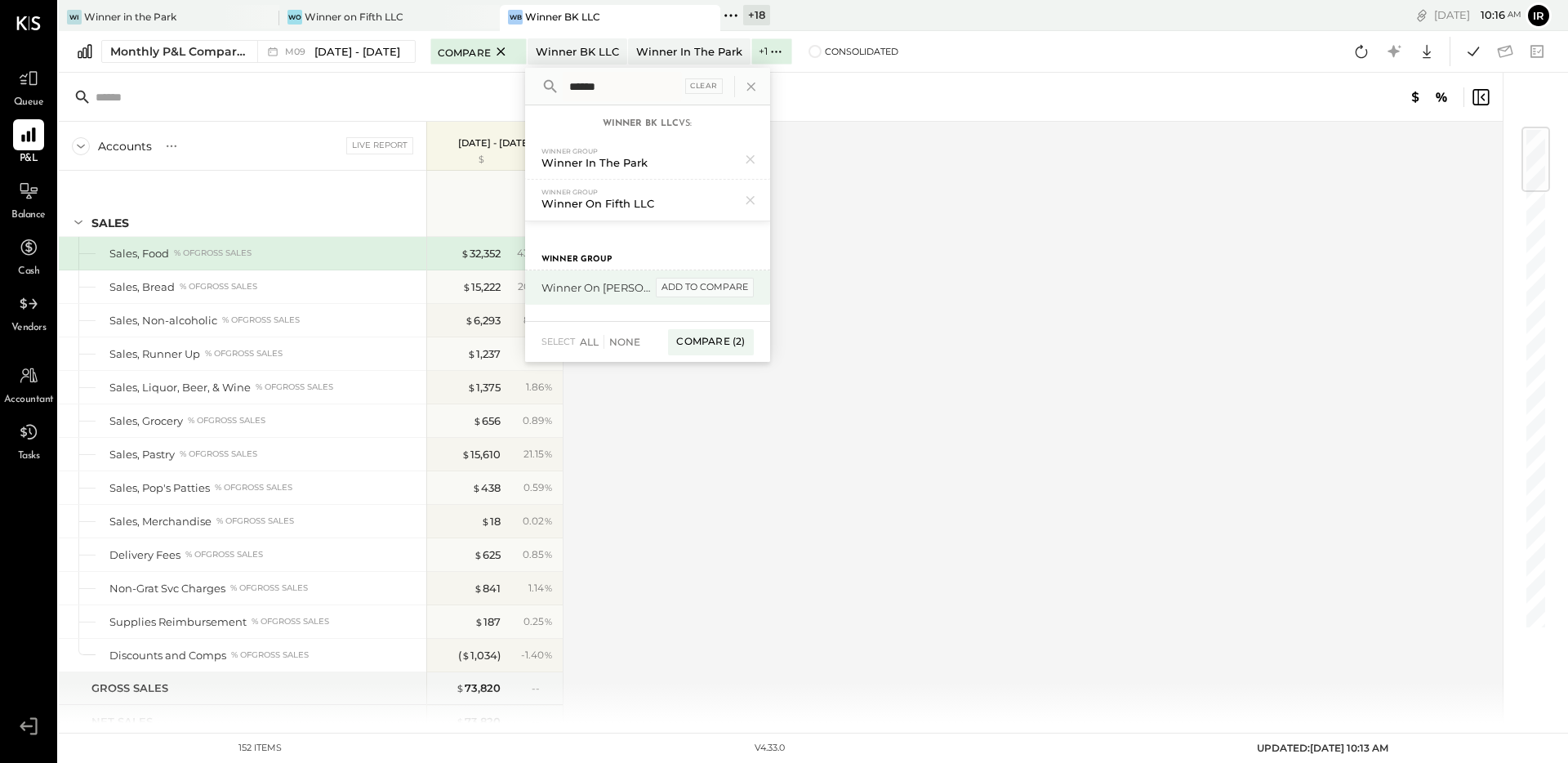
click at [703, 284] on div "add to compare" at bounding box center [705, 288] width 98 height 20
click at [719, 338] on div "Compare (3)" at bounding box center [710, 347] width 85 height 26
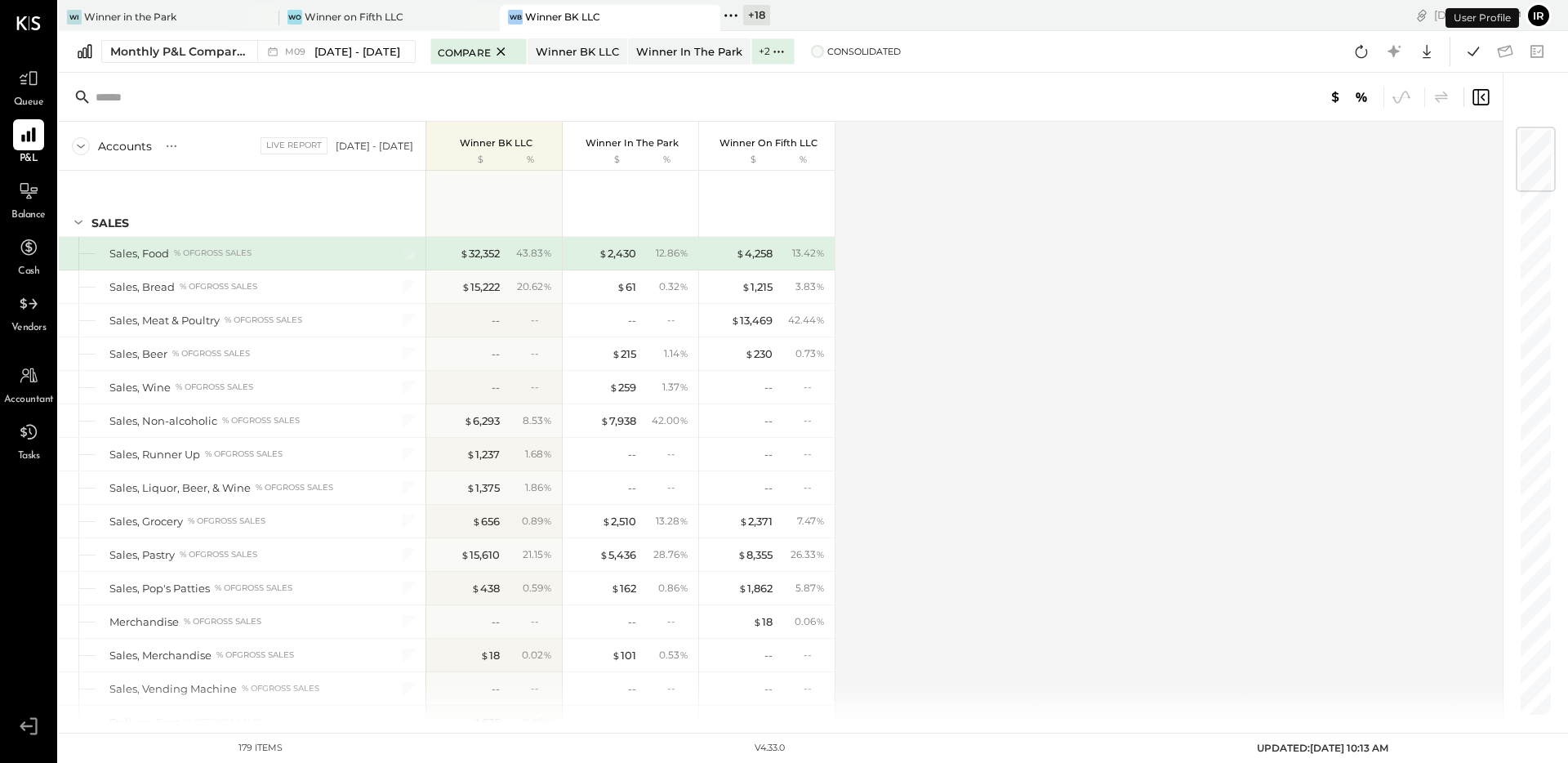
click at [813, 45] on label "Consolidated" at bounding box center [855, 51] width 90 height 11
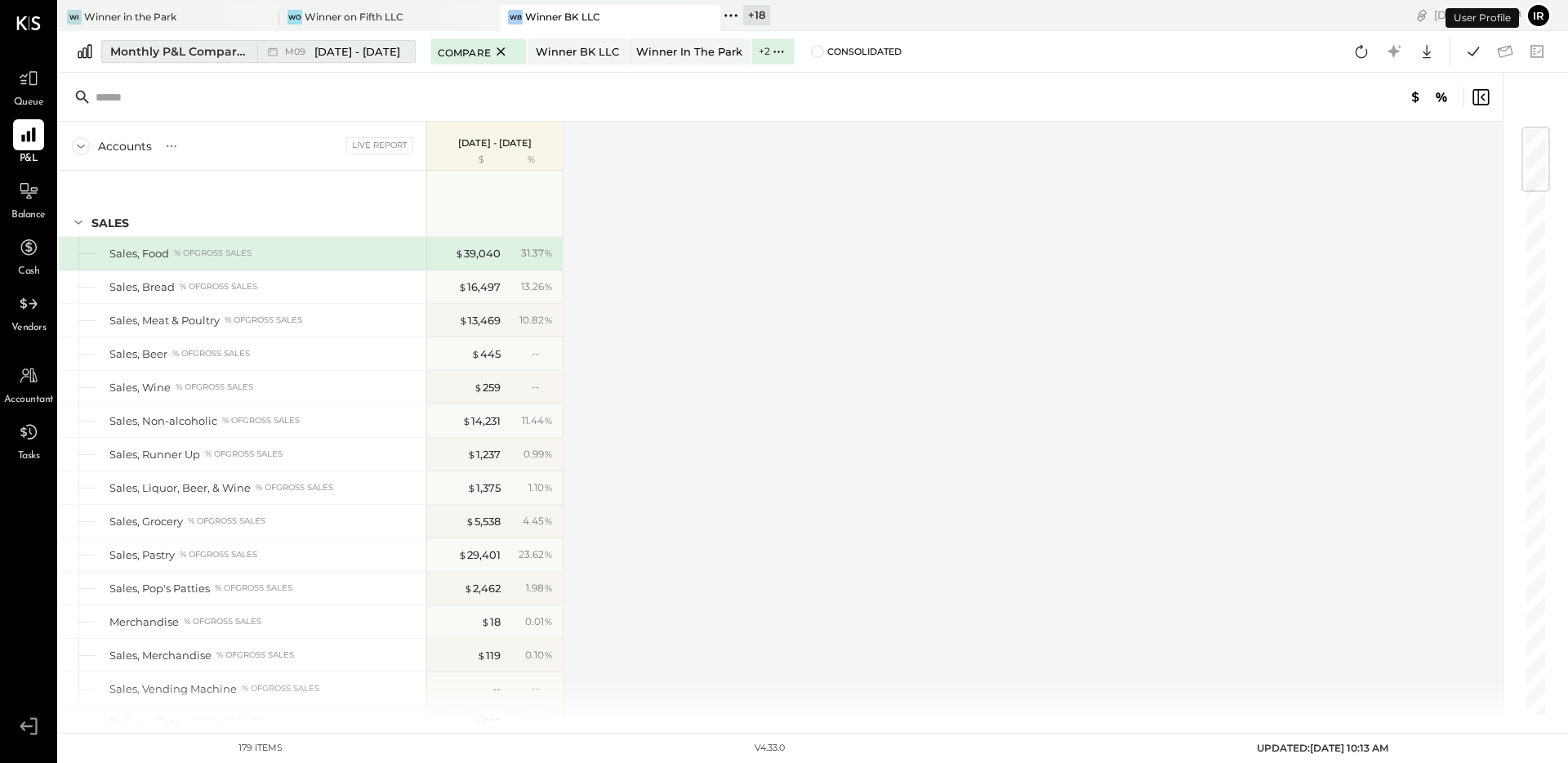
click at [227, 45] on div "Monthly P&L Comparison" at bounding box center [179, 51] width 137 height 16
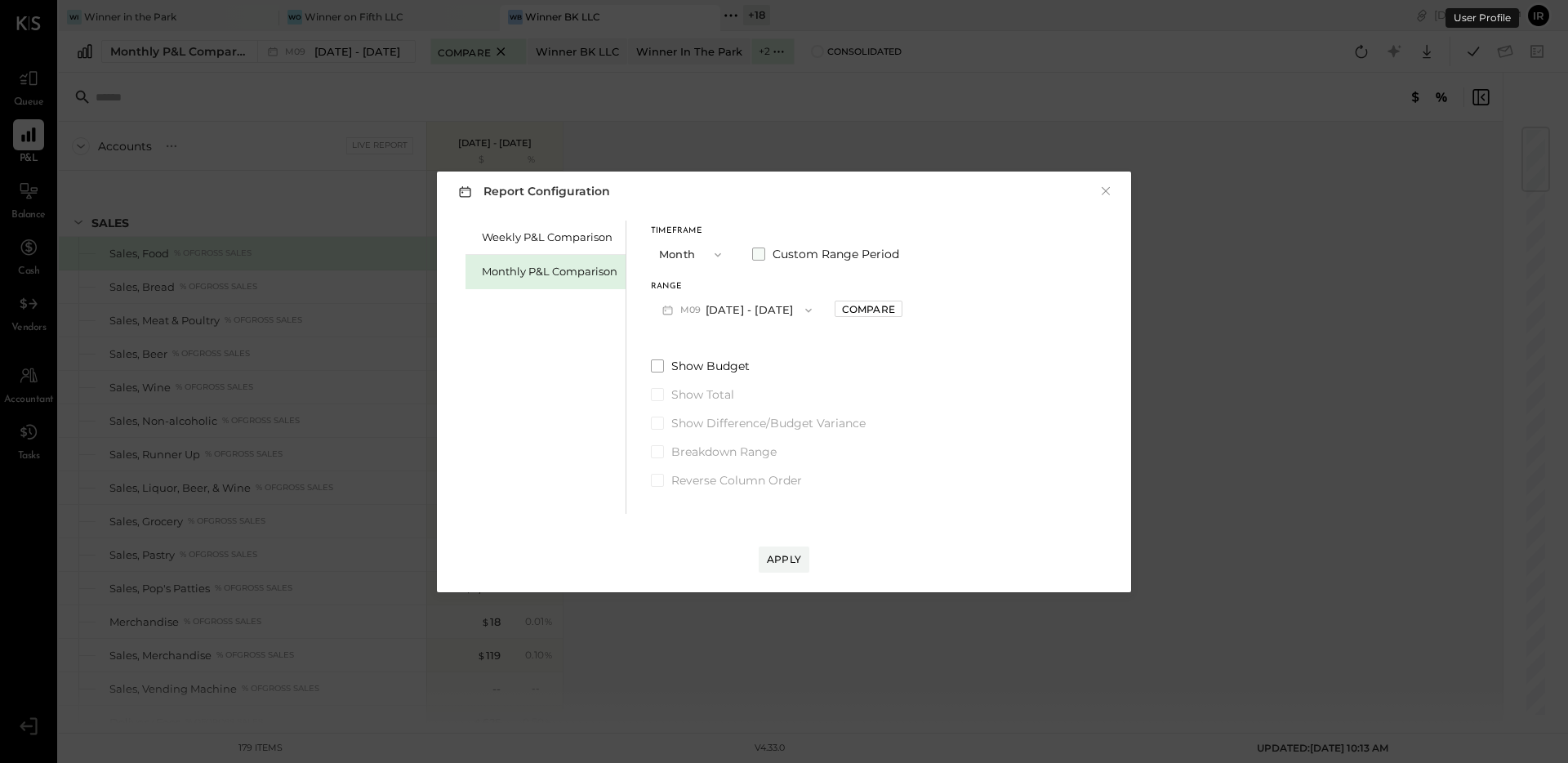
click at [763, 256] on span at bounding box center [758, 254] width 13 height 13
click at [708, 324] on div "Timeframe Month Custom Range Period Start Date Sep 1, 2025 End date Sep 30, 202…" at bounding box center [776, 354] width 251 height 268
click at [733, 316] on button "Sep 1, 2025" at bounding box center [699, 310] width 97 height 30
click at [705, 548] on span "Jan 1, 2025" at bounding box center [688, 555] width 34 height 14
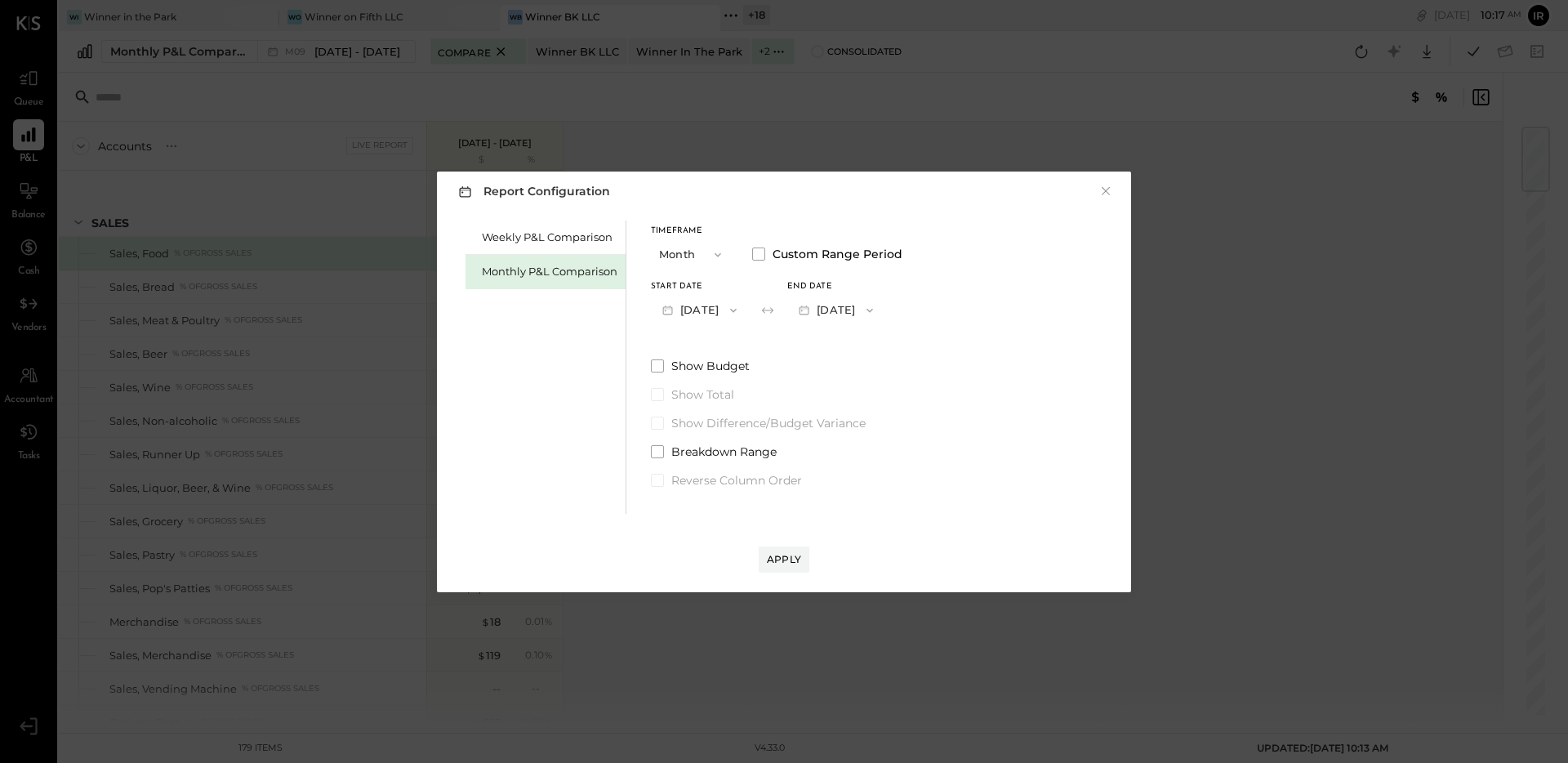
click at [884, 308] on button "Jan 31, 2025" at bounding box center [835, 310] width 97 height 30
click at [841, 373] on span "Jul 31, 2025" at bounding box center [824, 380] width 34 height 14
click at [790, 554] on div "Apply" at bounding box center [784, 560] width 34 height 14
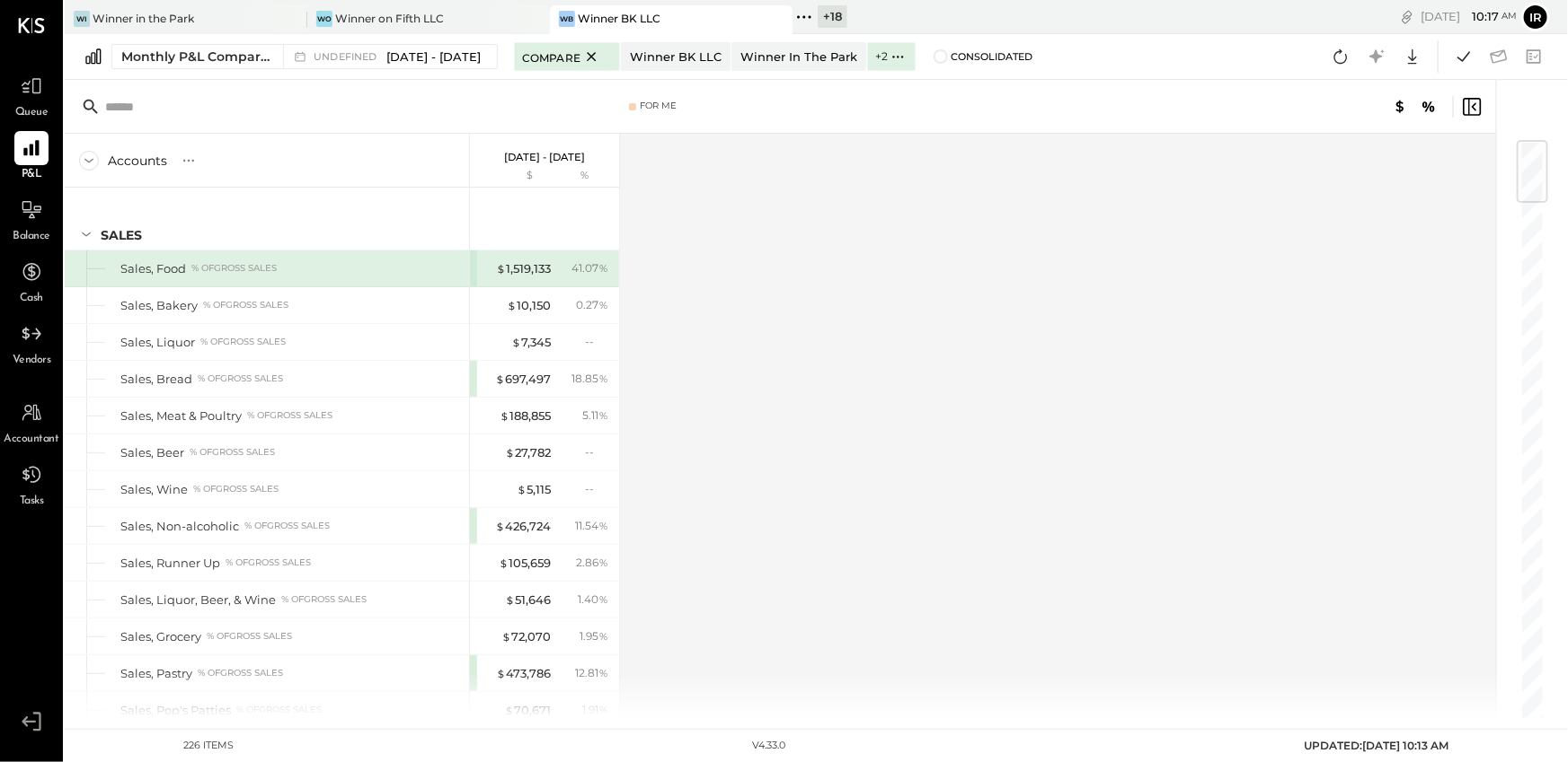
scroll to position [9, 0]
click at [470, 379] on div "$ 697,497 18.85 %" at bounding box center [544, 380] width 149 height 36
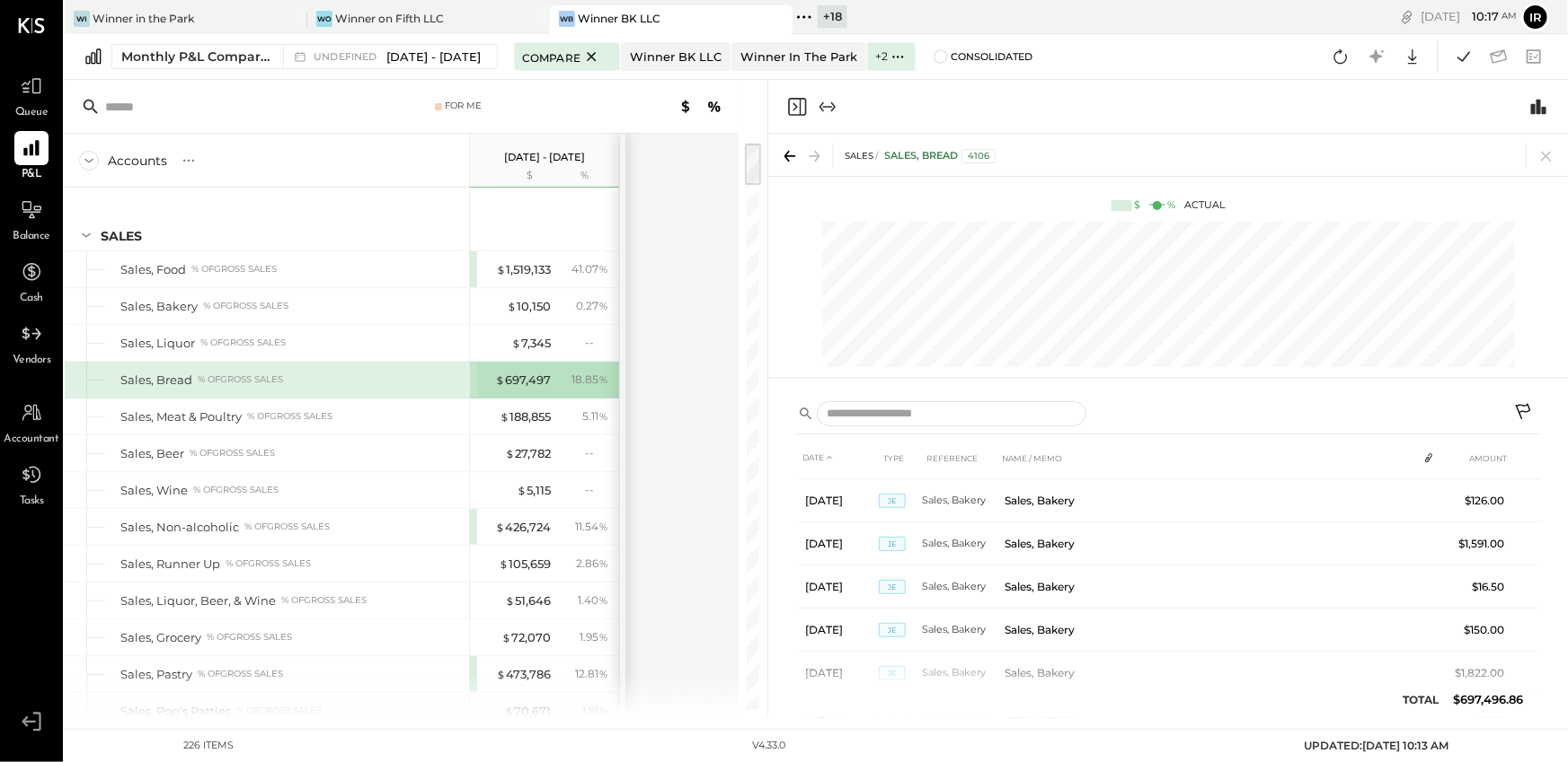
scroll to position [16952, 0]
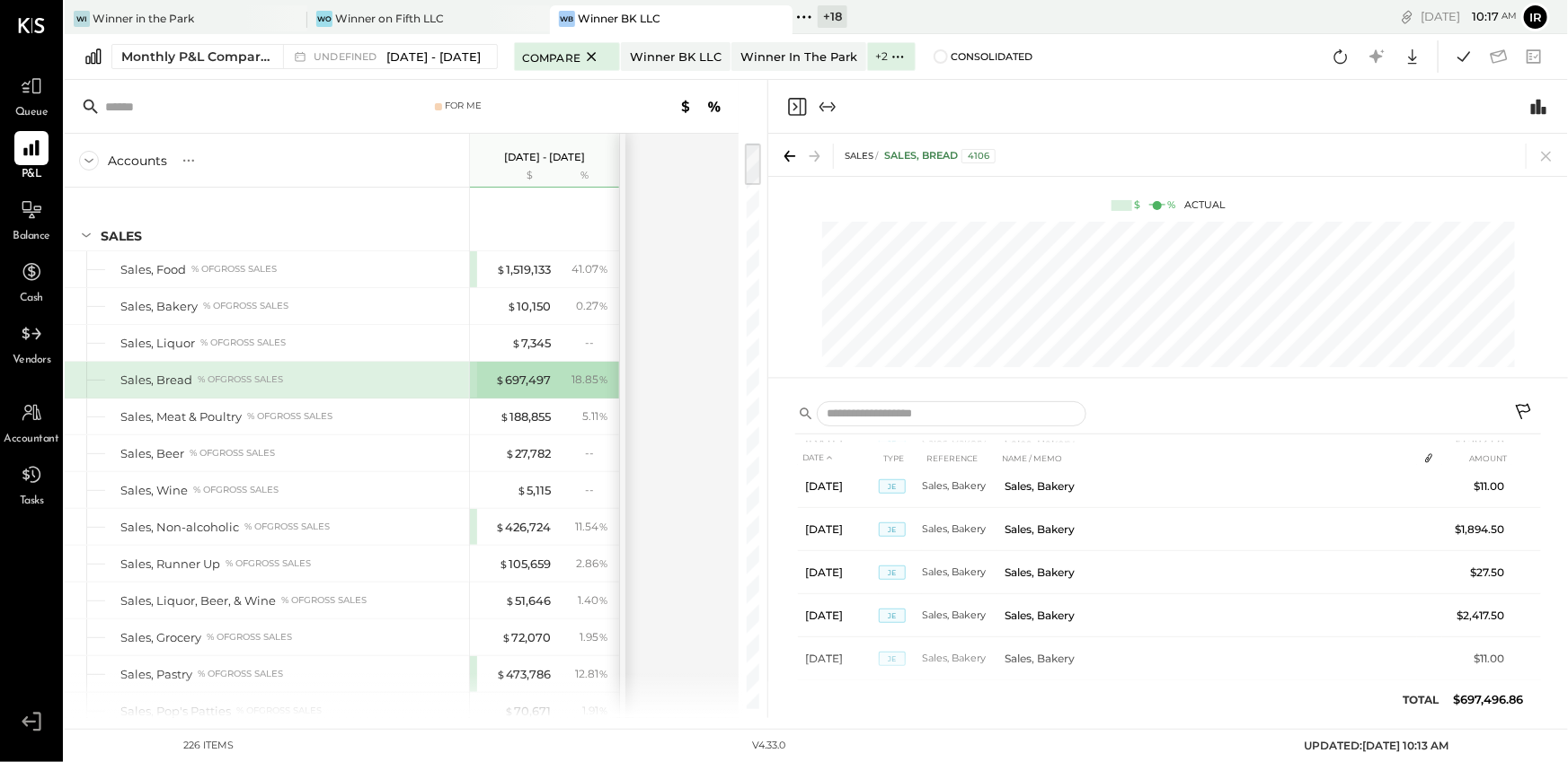
click at [695, 216] on div "Accounts S % GL Jan 1 - Jun 30, 2025 $ % SALES Sales, Food % of GROSS SALES Sal…" at bounding box center [403, 426] width 676 height 585
click at [787, 108] on icon "Close panel" at bounding box center [796, 107] width 22 height 22
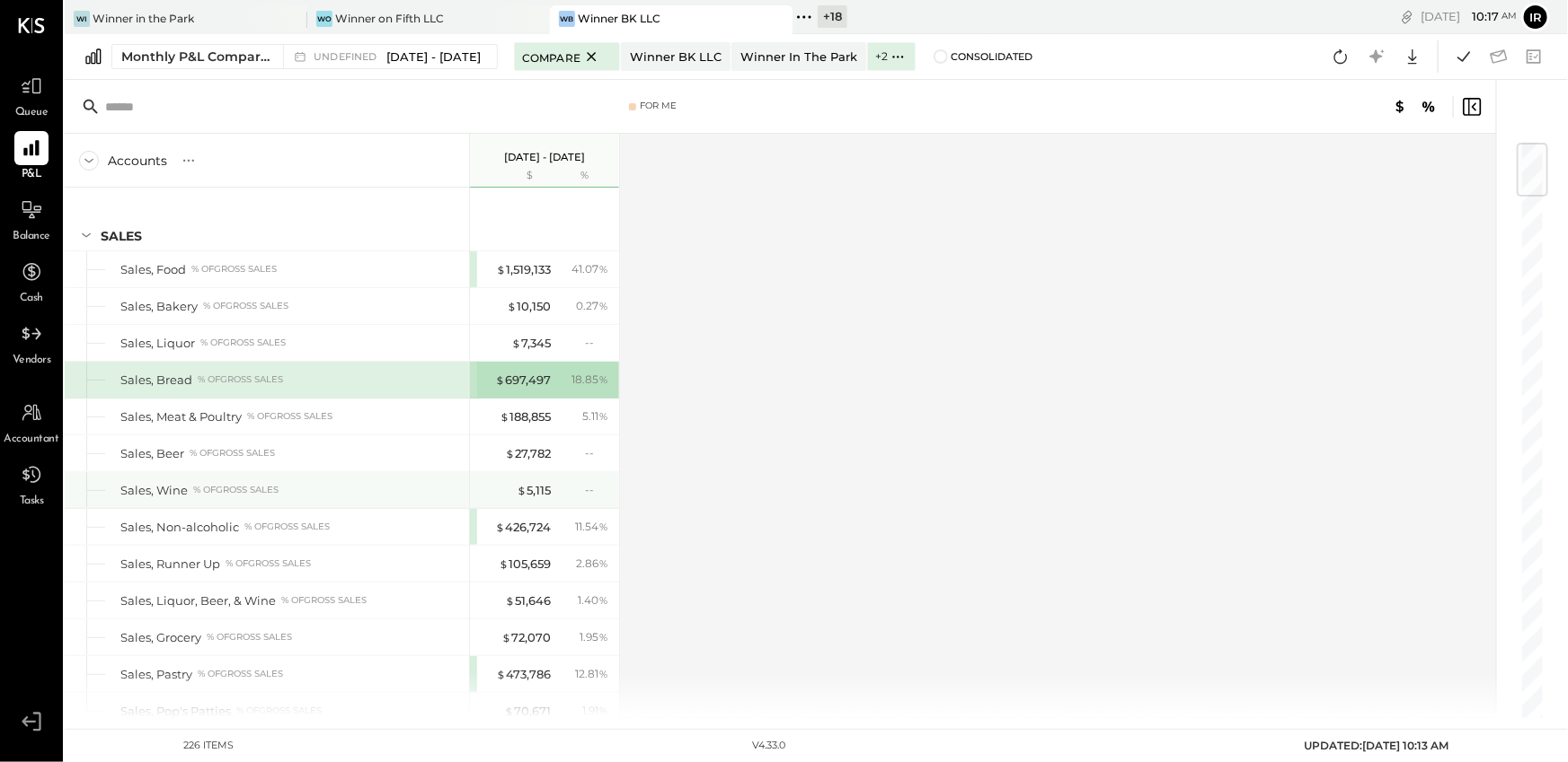
scroll to position [19, 0]
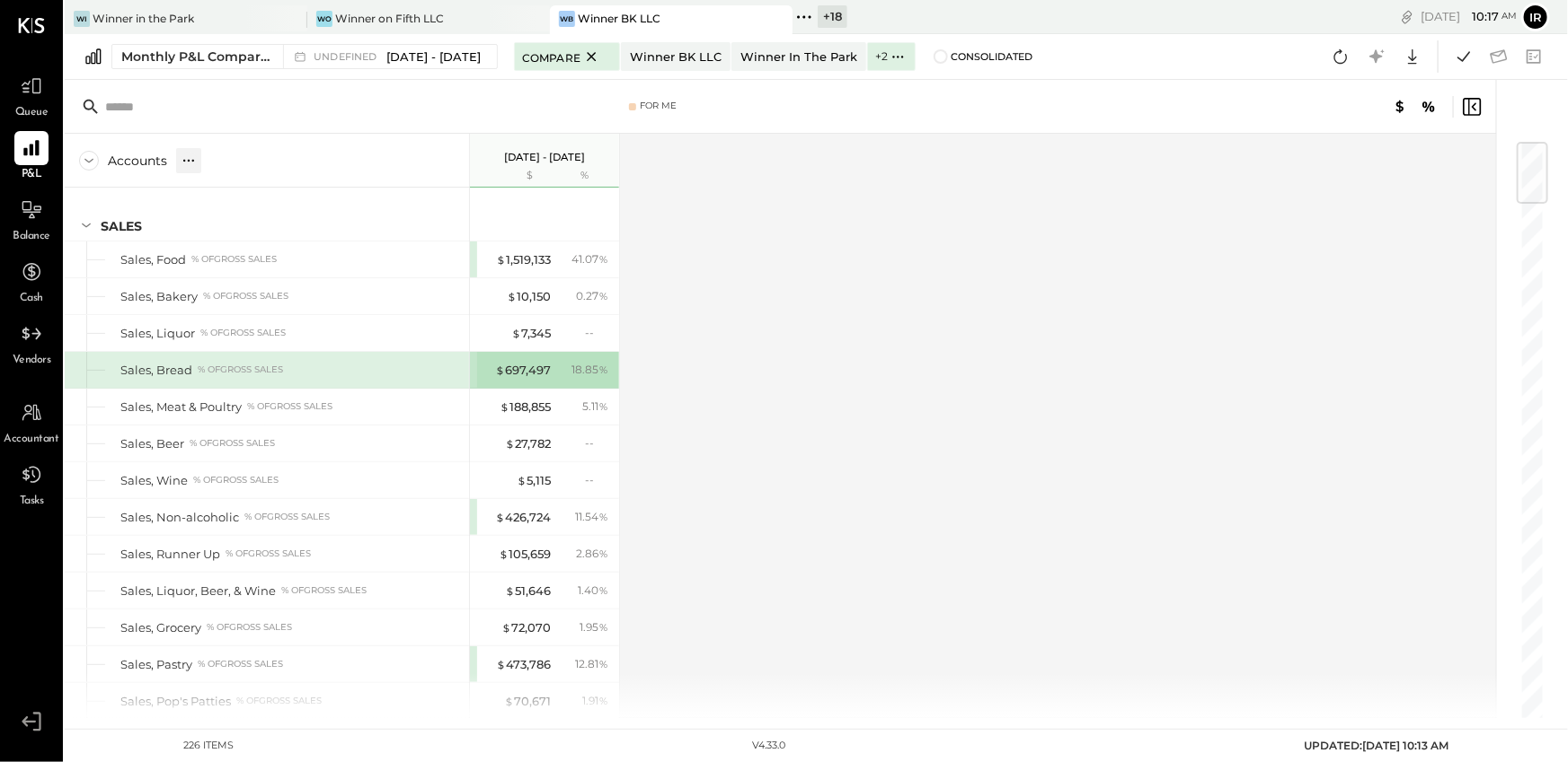
click at [185, 157] on icon at bounding box center [188, 160] width 18 height 18
click at [220, 162] on div "GL" at bounding box center [225, 160] width 18 height 15
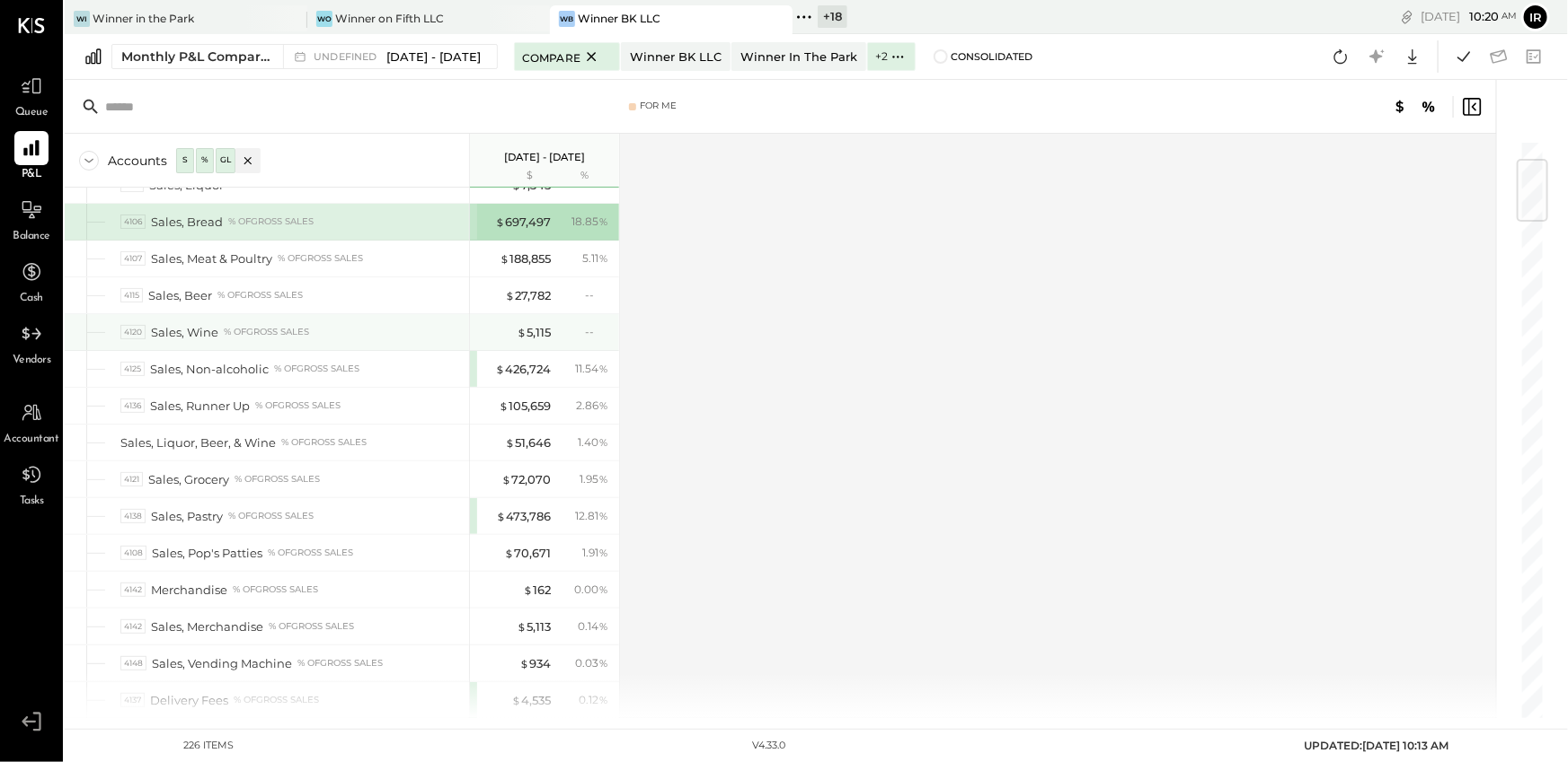
scroll to position [178, 0]
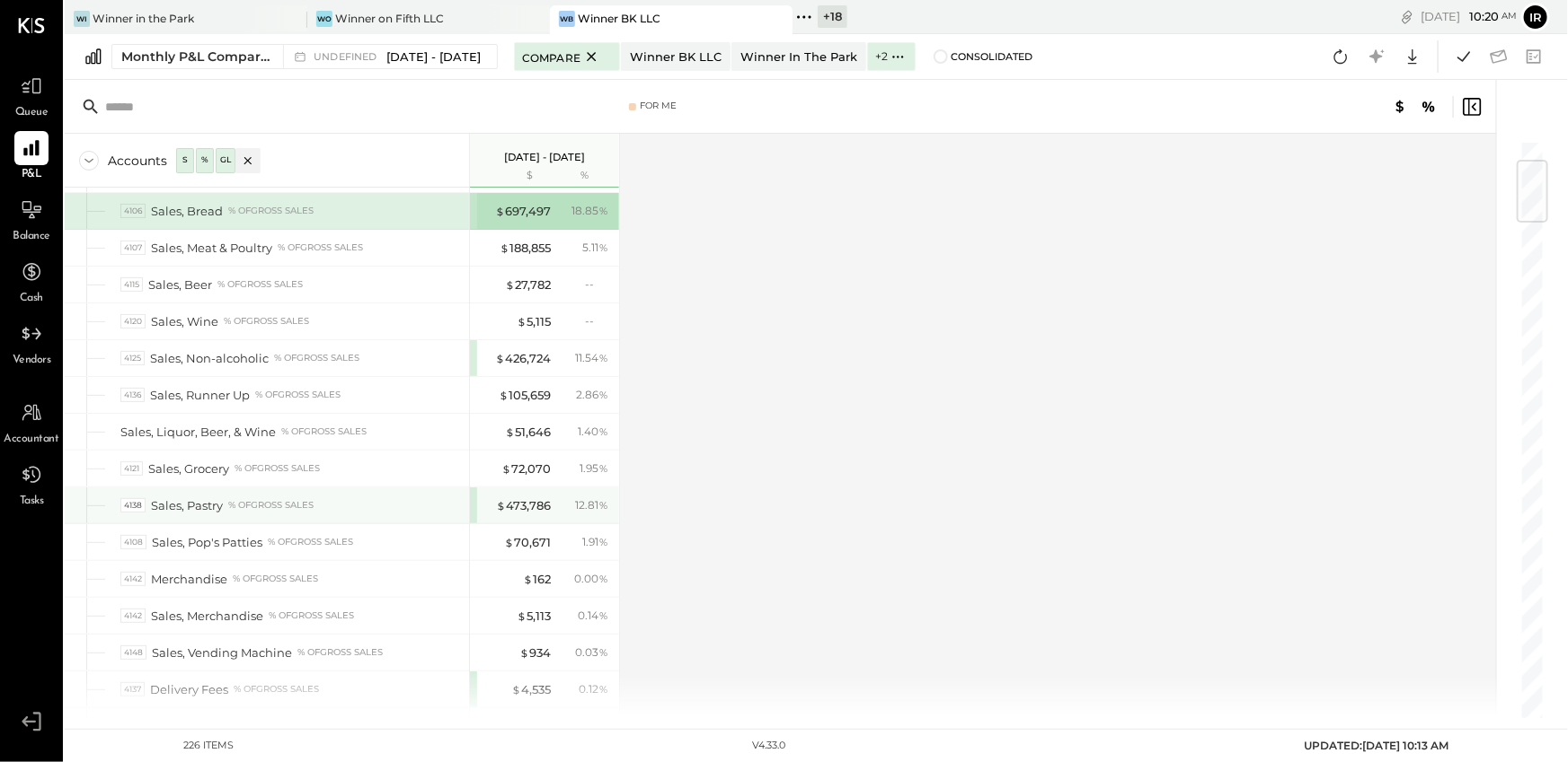
click at [143, 504] on div "4138" at bounding box center [133, 505] width 25 height 15
click at [140, 505] on div "4138" at bounding box center [133, 505] width 25 height 15
drag, startPoint x: 273, startPoint y: 522, endPoint x: 300, endPoint y: 522, distance: 27.0
click at [274, 524] on div "4108 Sales, Pop's Patties % of GROSS SALES" at bounding box center [267, 542] width 404 height 36
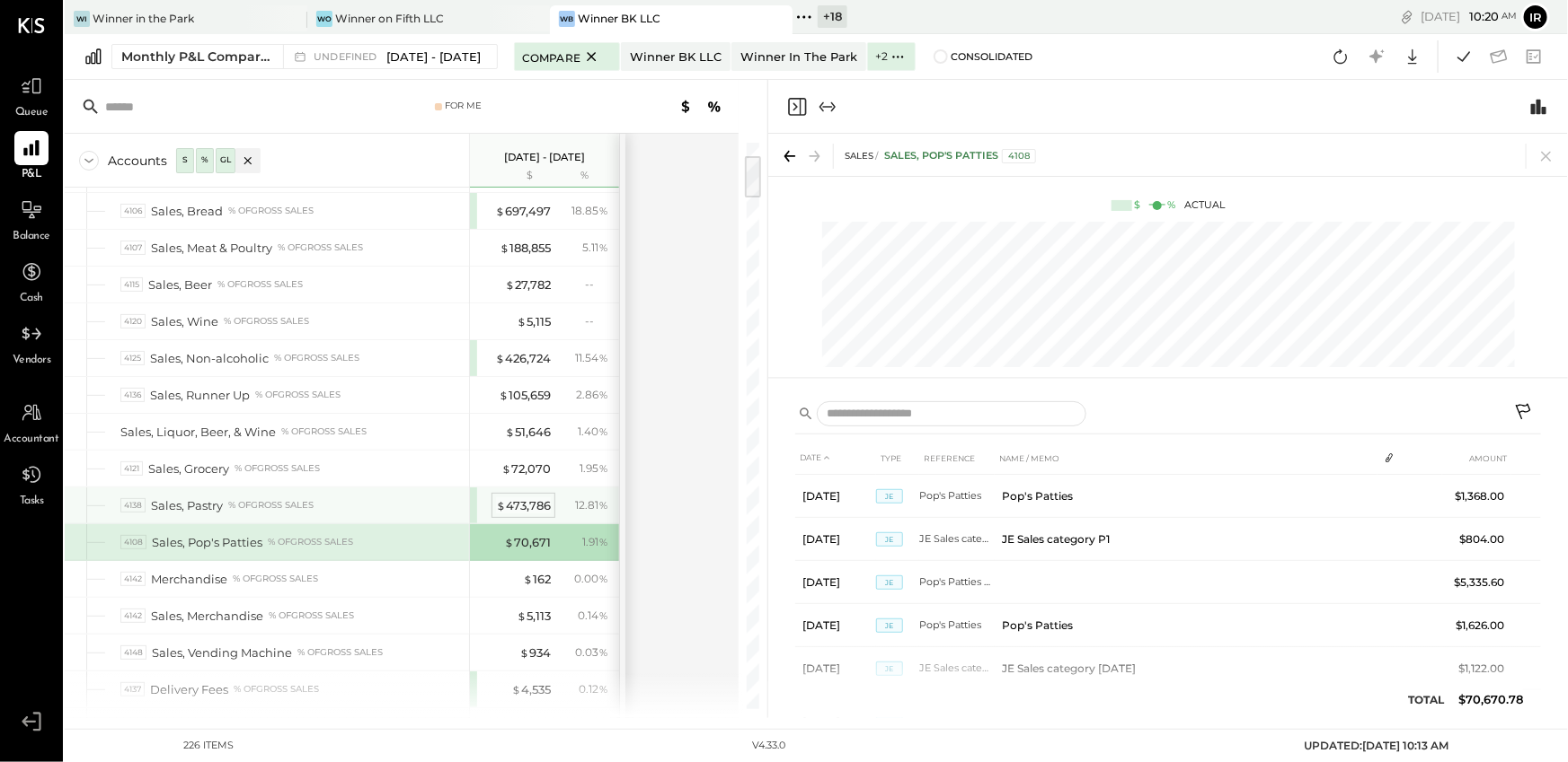
click at [531, 502] on div "$ 473,786" at bounding box center [524, 505] width 55 height 17
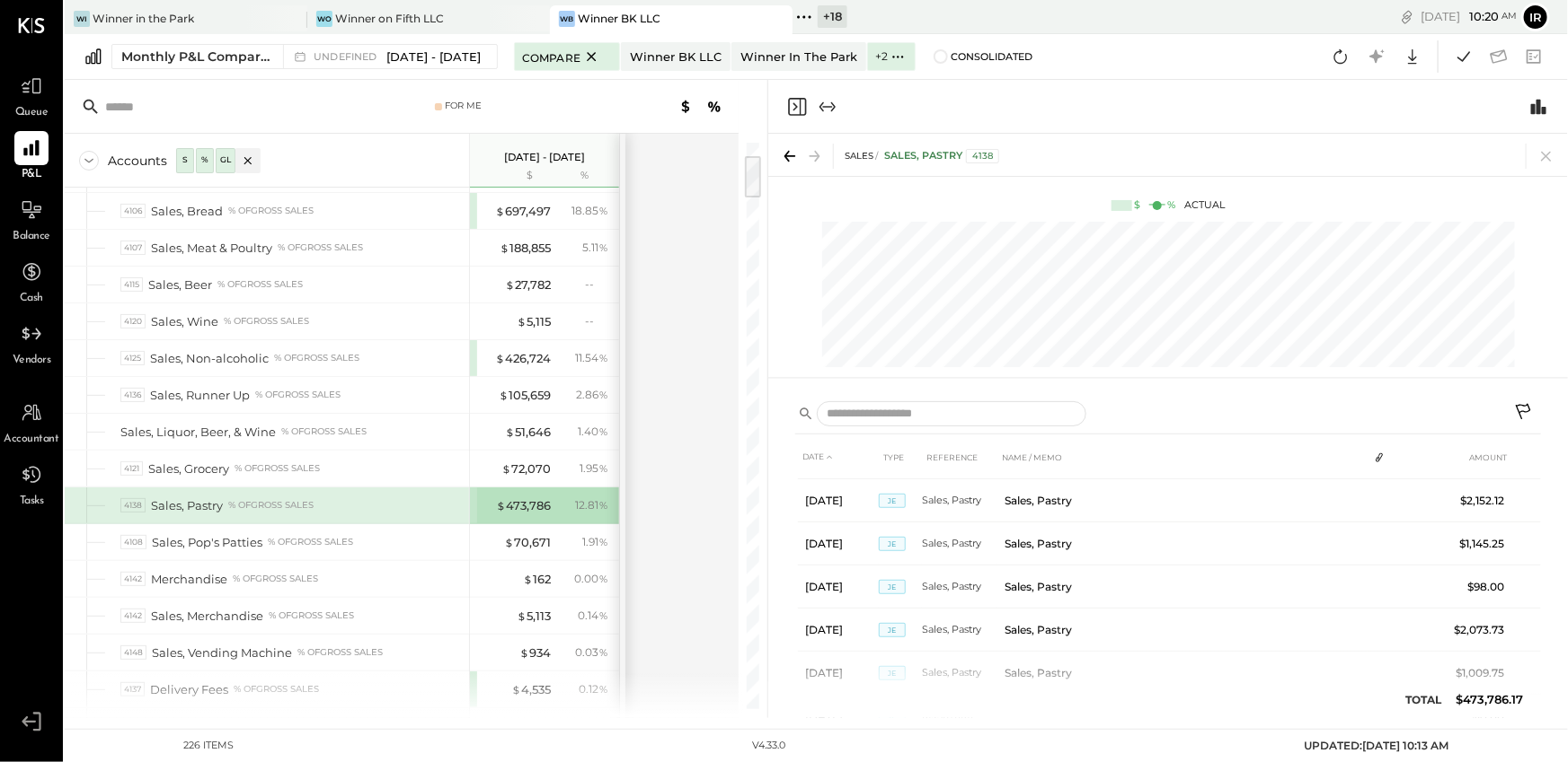
scroll to position [22657, 0]
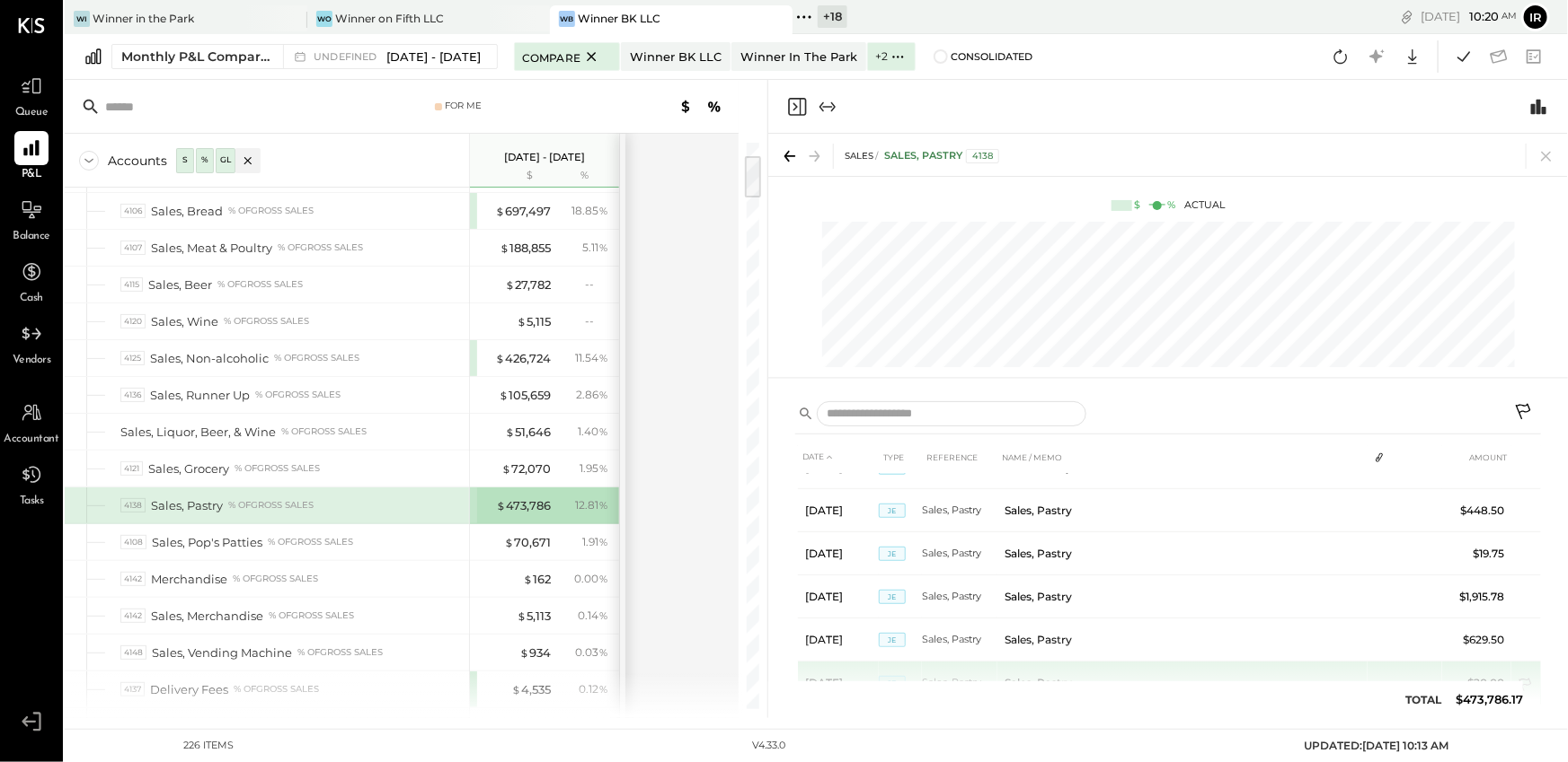
click at [880, 676] on span "JE" at bounding box center [892, 683] width 27 height 14
click at [1083, 662] on td "Sales, Pastry" at bounding box center [1182, 684] width 370 height 43
click at [1477, 662] on td "$20.00" at bounding box center [1476, 684] width 69 height 43
click at [796, 108] on icon "Close panel" at bounding box center [796, 107] width 22 height 22
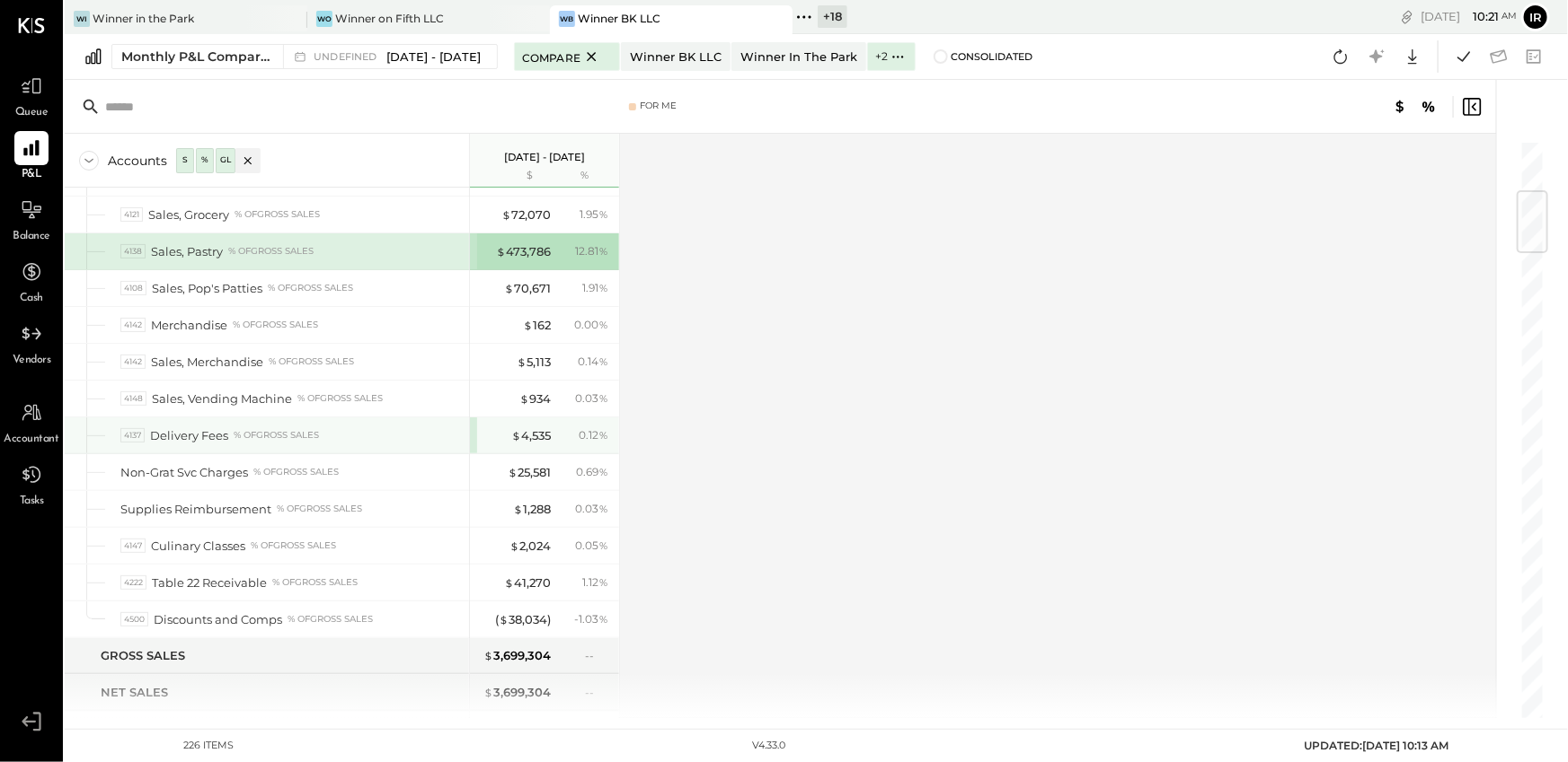
scroll to position [442, 0]
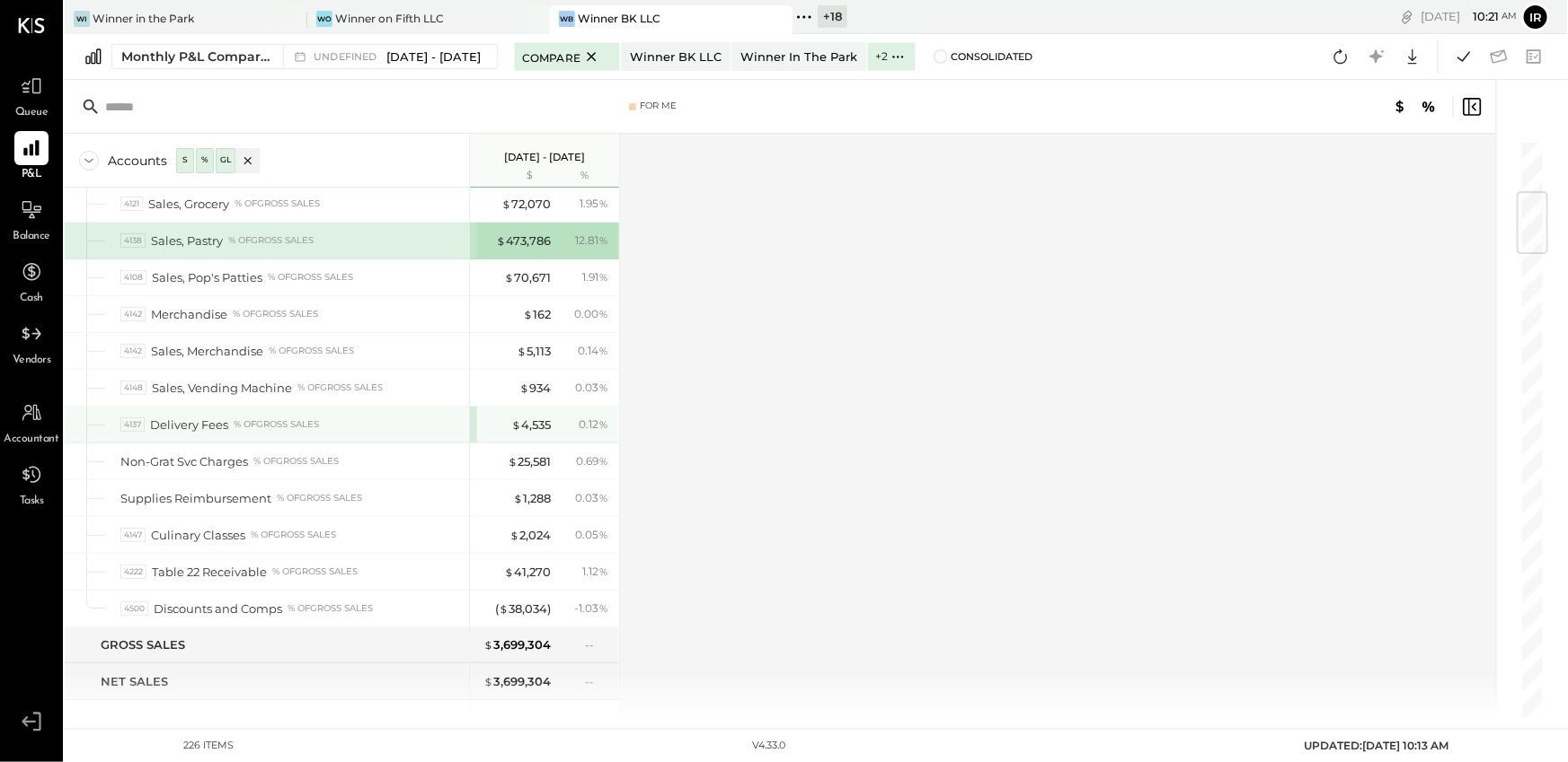
click at [476, 418] on div "$ 4,535 0.12 %" at bounding box center [544, 424] width 149 height 36
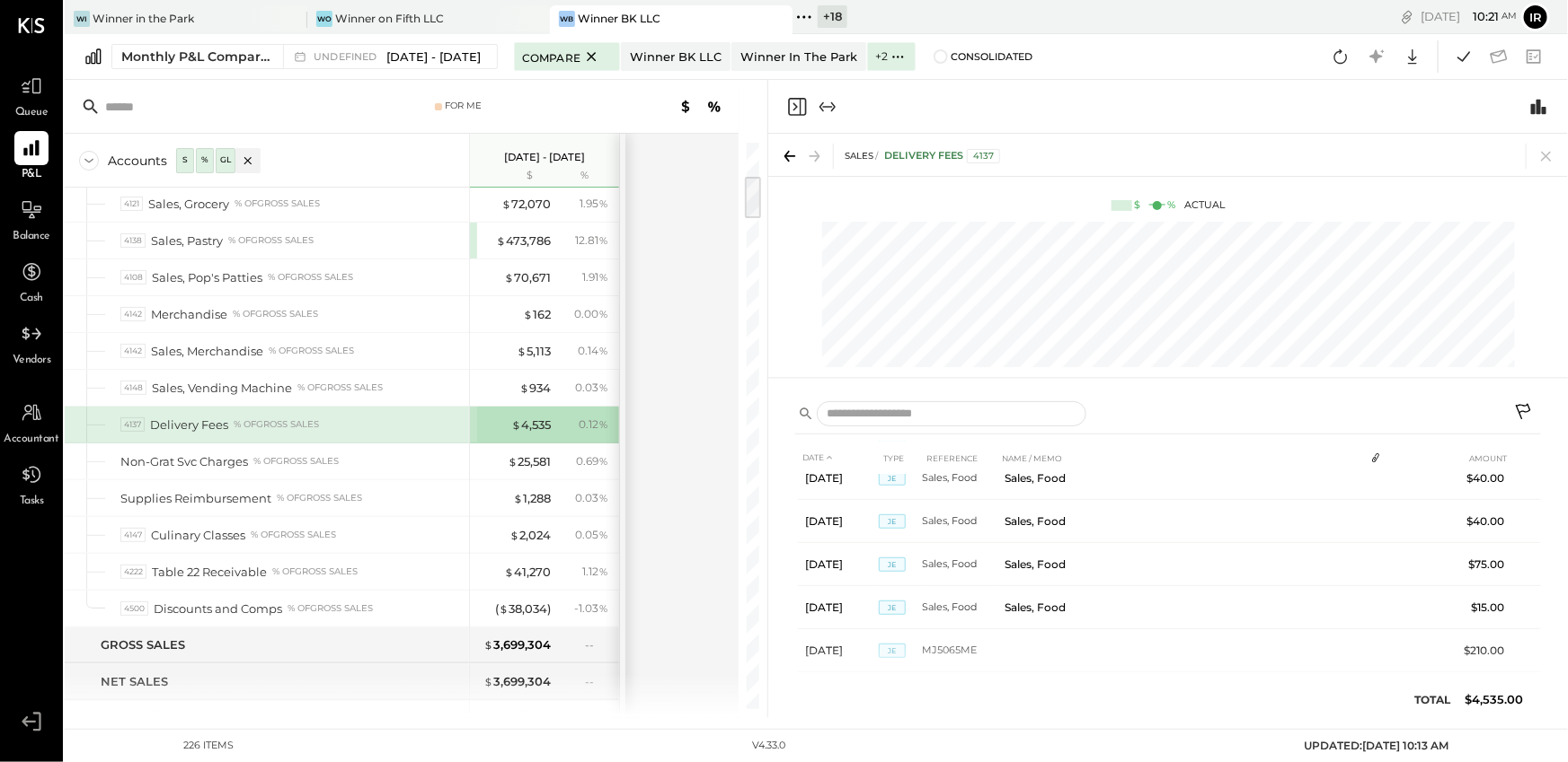
scroll to position [936, 0]
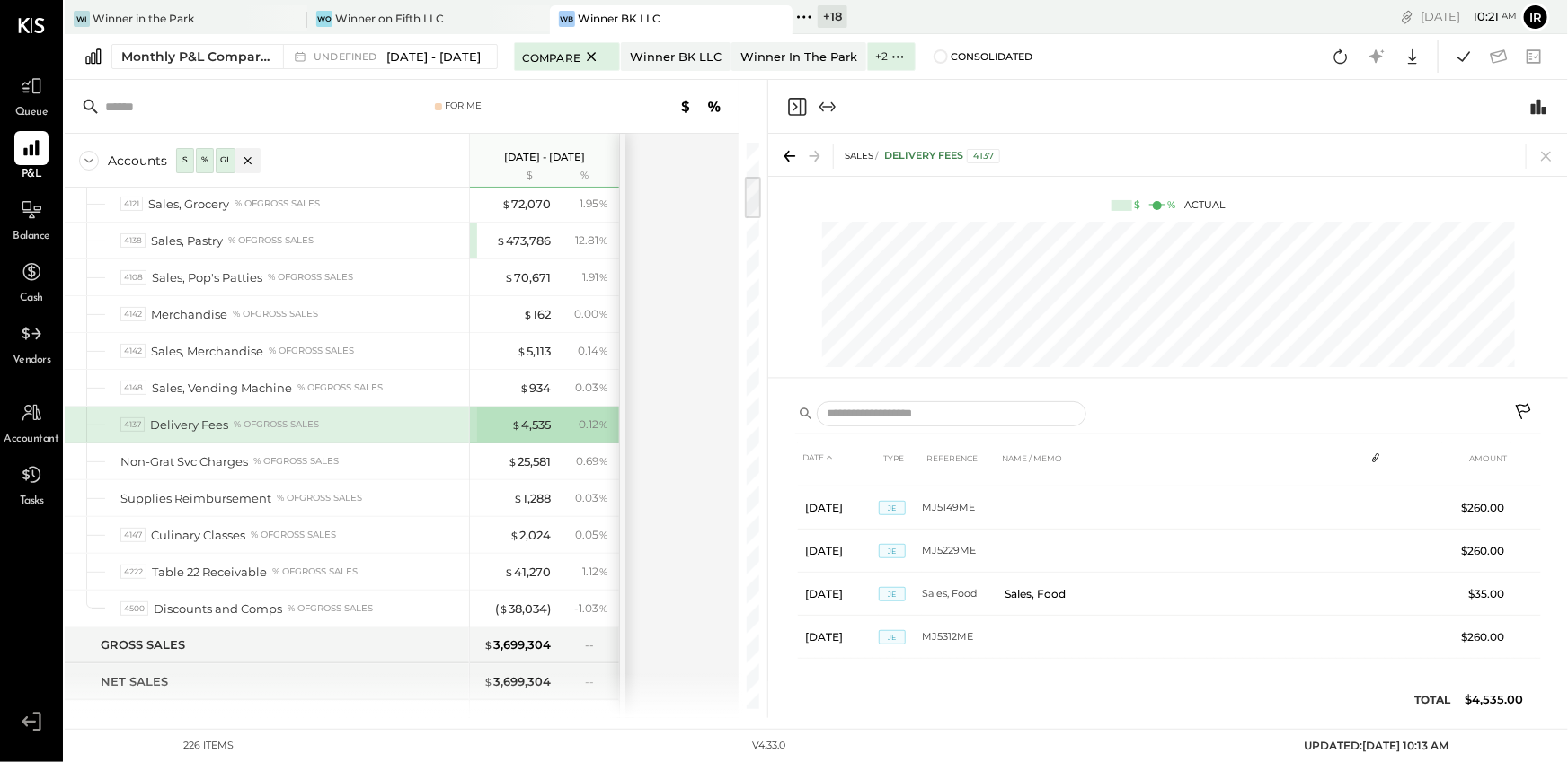
click at [695, 274] on div "Accounts S % GL Jan 1 - Jun 30, 2025 $ % SALES 4105 Sales, Food % of GROSS SALE…" at bounding box center [403, 426] width 676 height 585
click at [805, 103] on icon "Close panel" at bounding box center [796, 107] width 18 height 18
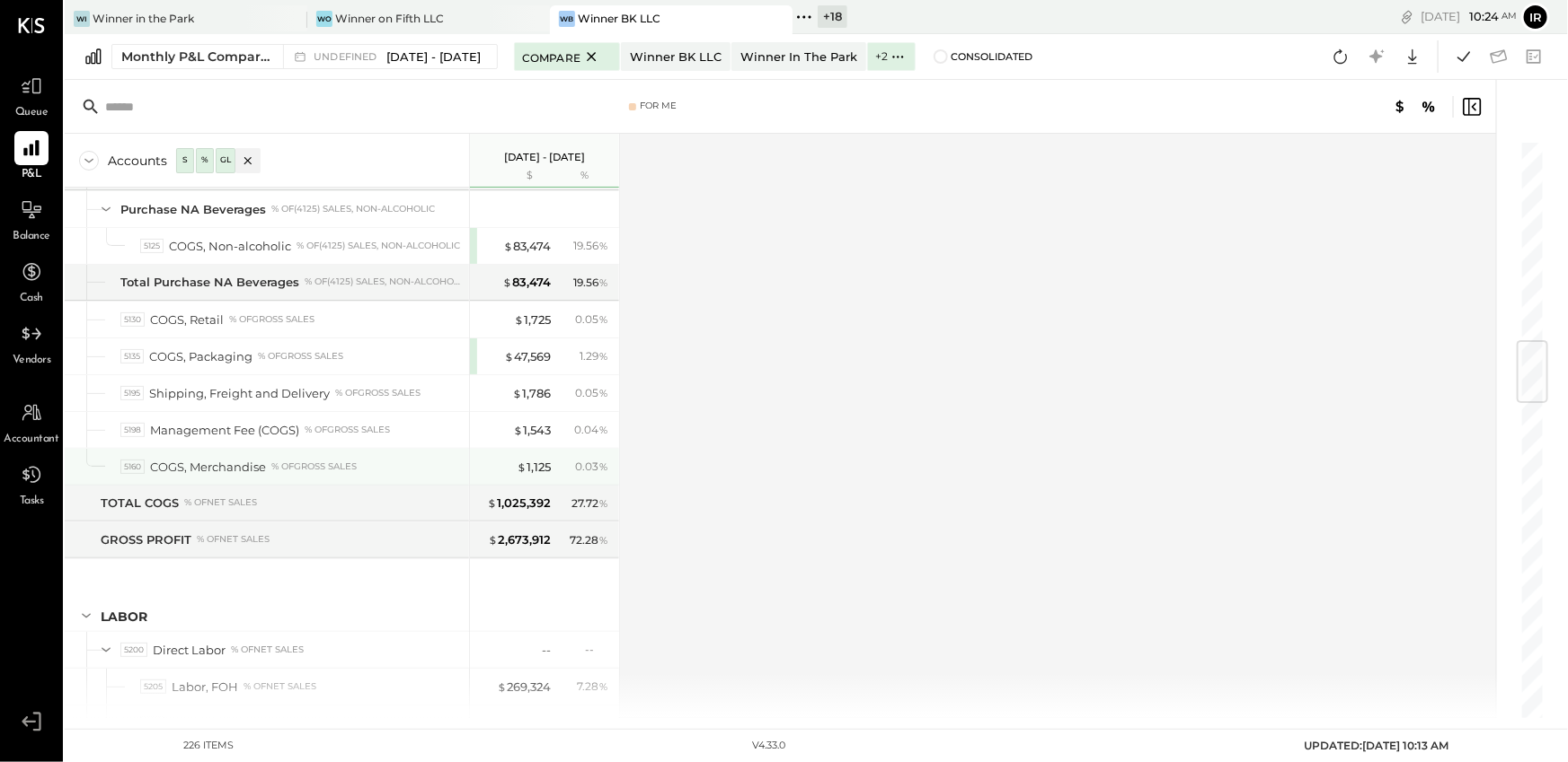
scroll to position [1698, 0]
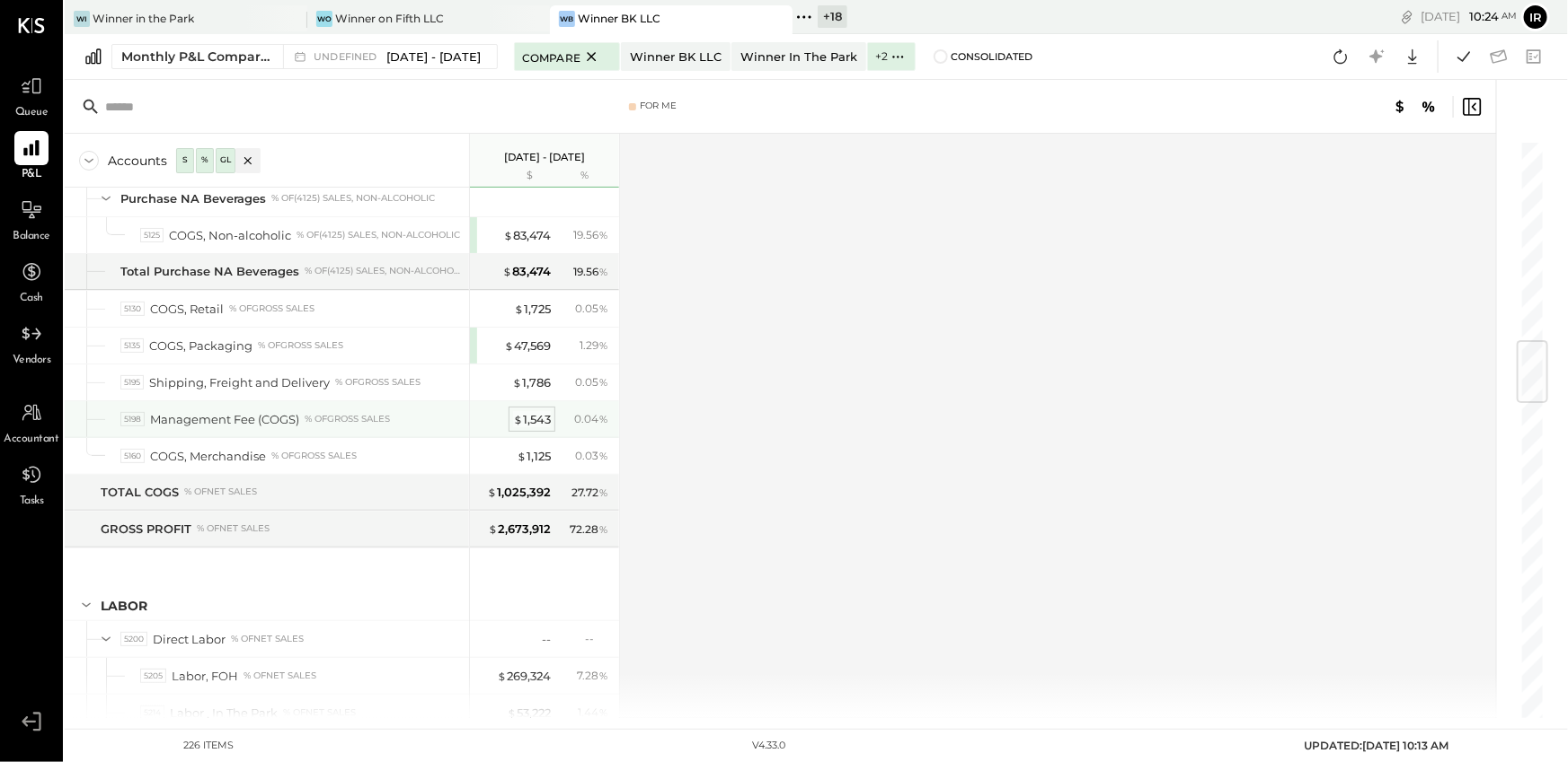
click at [543, 411] on div "$ 1,543" at bounding box center [532, 420] width 38 height 17
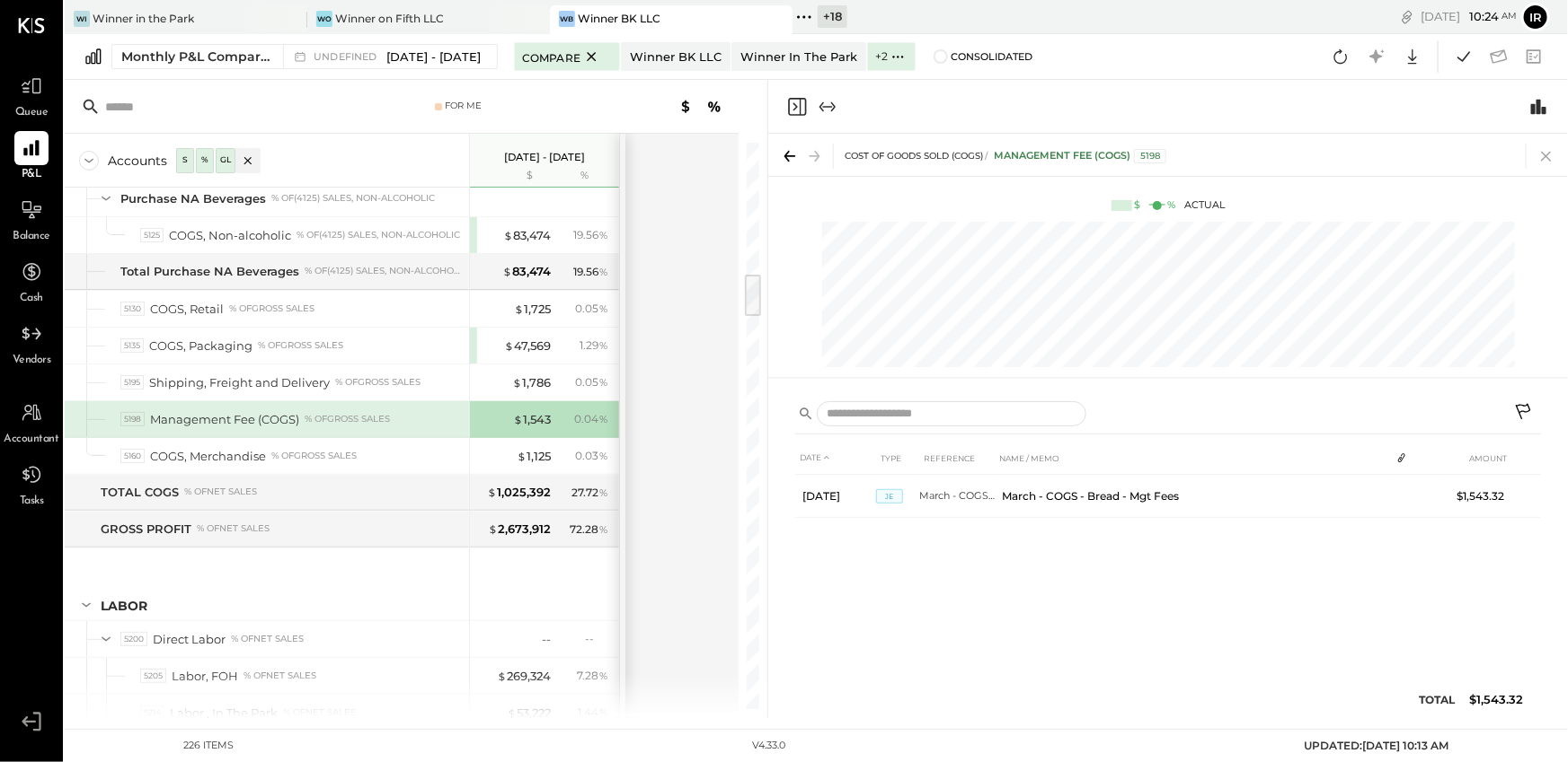
click at [1549, 153] on icon at bounding box center [1545, 157] width 9 height 9
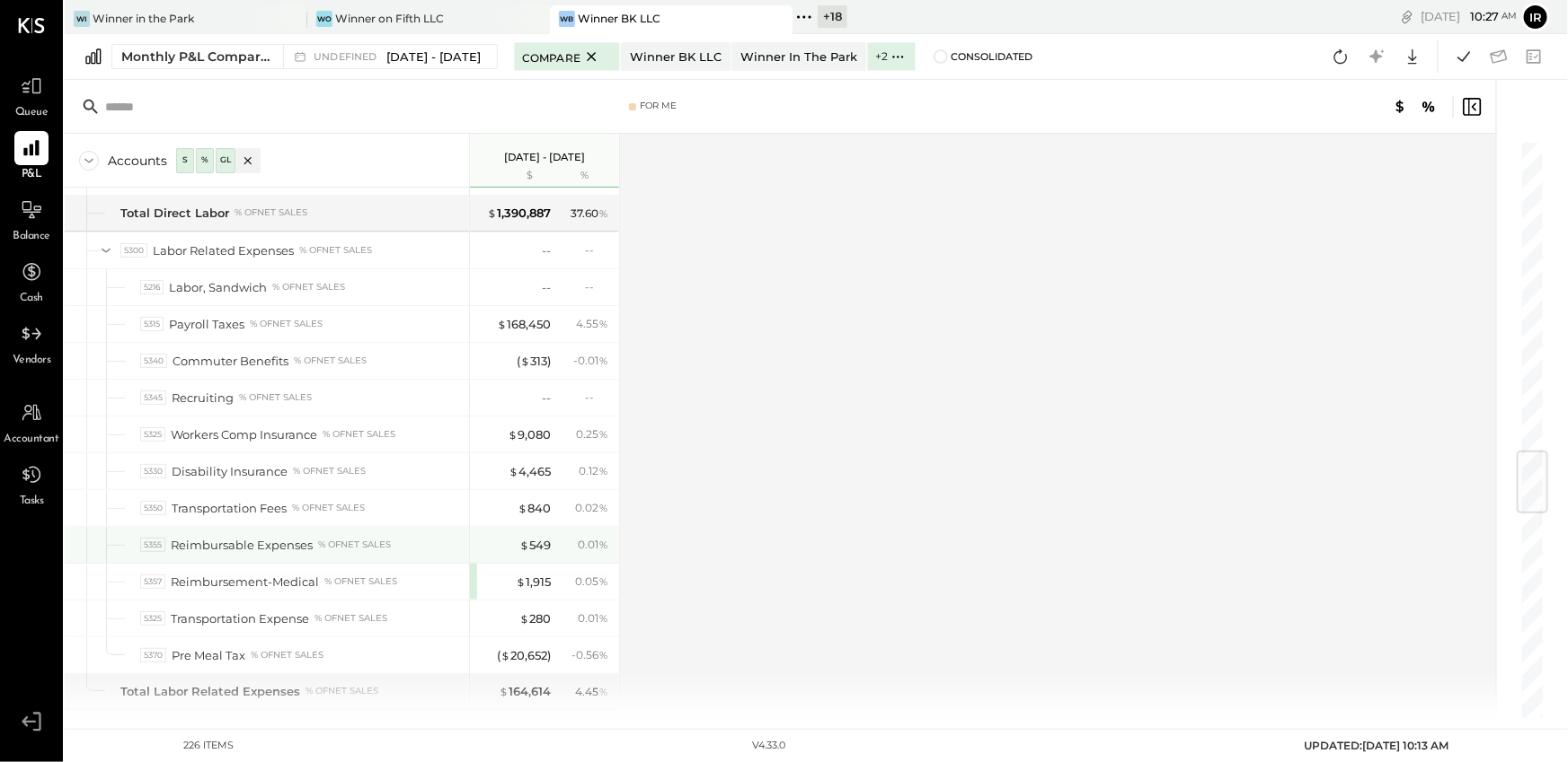
scroll to position [2650, 0]
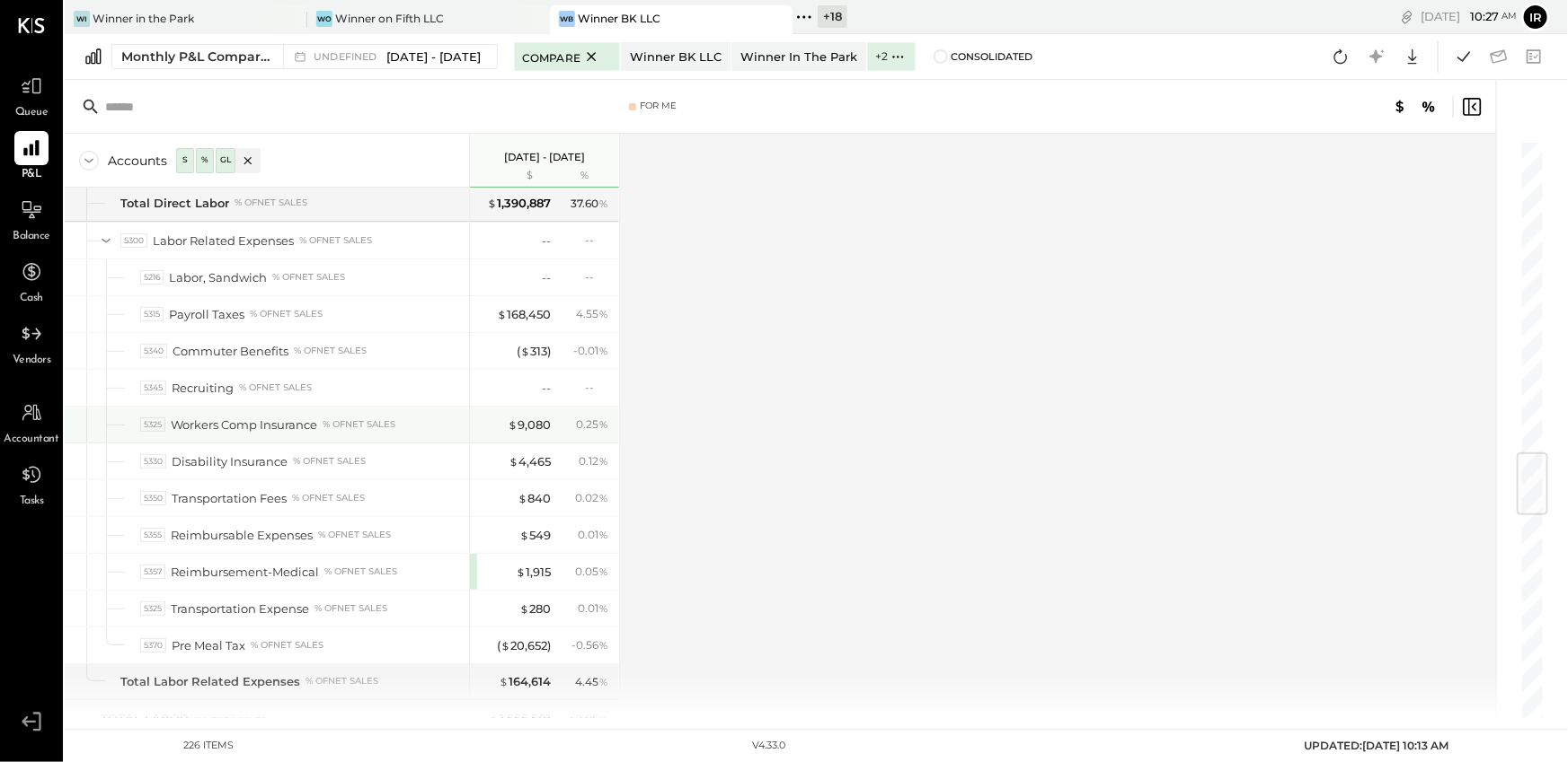
click at [555, 406] on div "$ 9,080 0.25 %" at bounding box center [546, 424] width 135 height 36
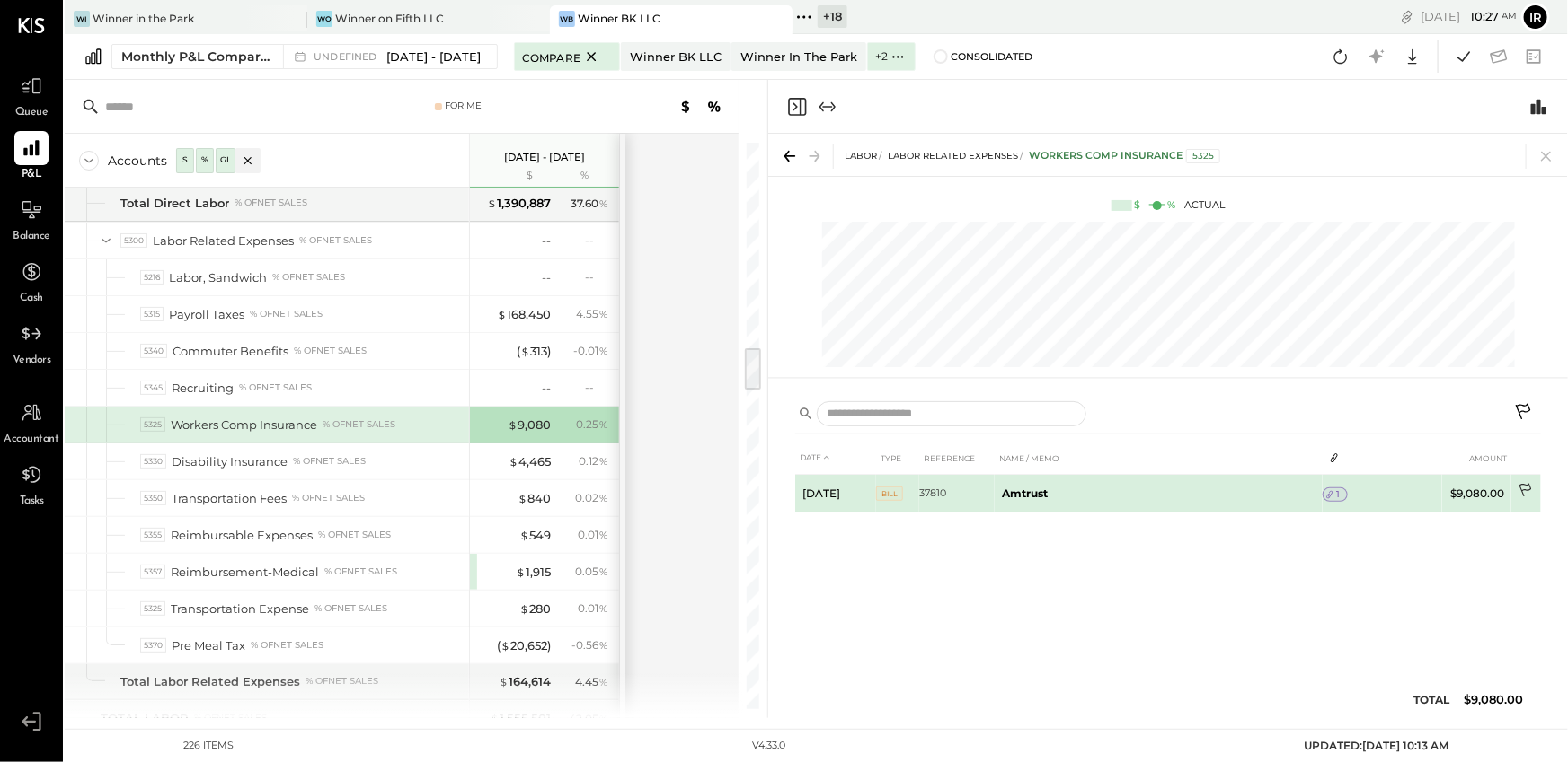
click at [1526, 488] on icon at bounding box center [1526, 491] width 18 height 18
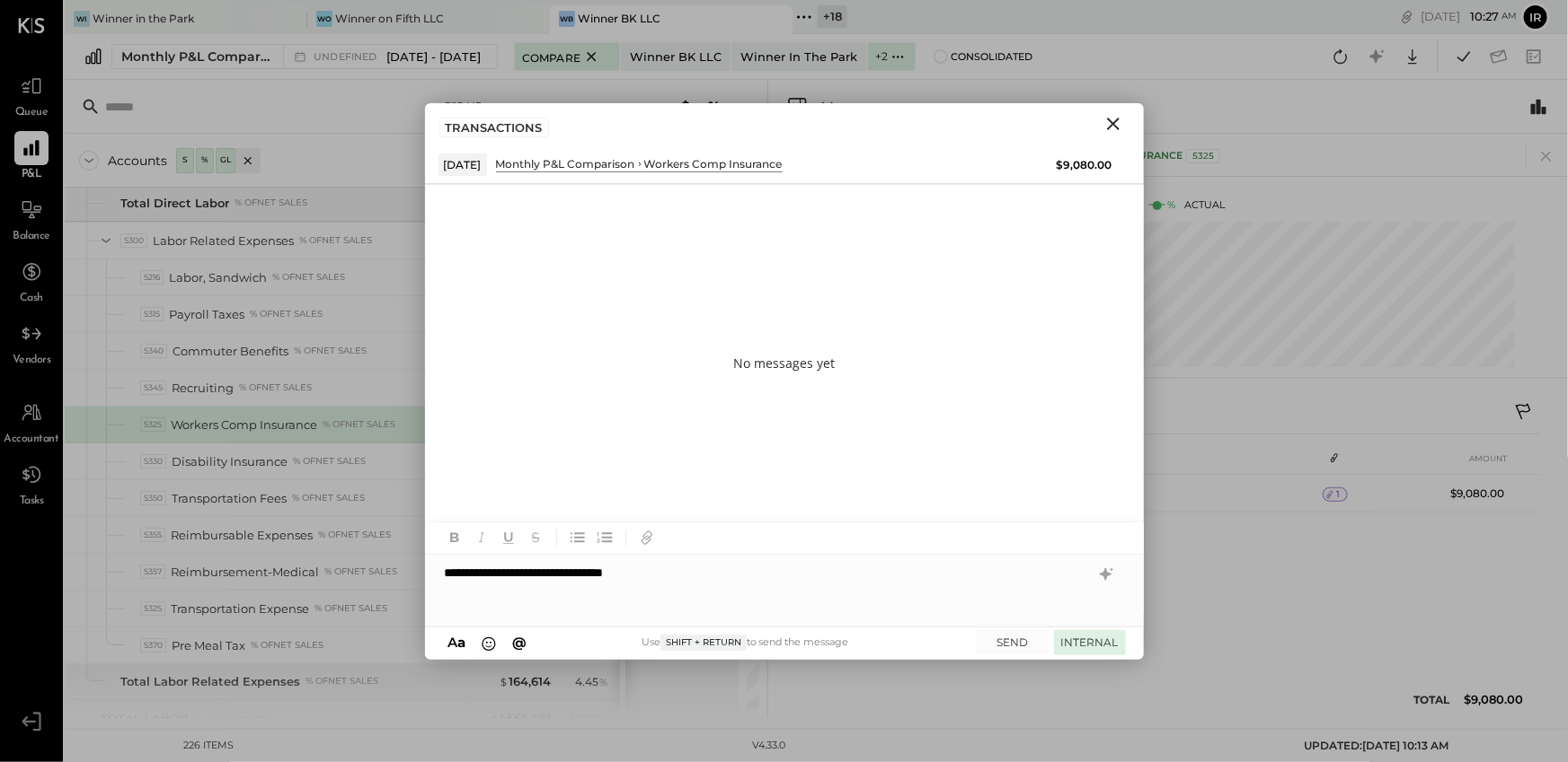
click at [1092, 640] on button "INTERNAL" at bounding box center [1090, 642] width 72 height 25
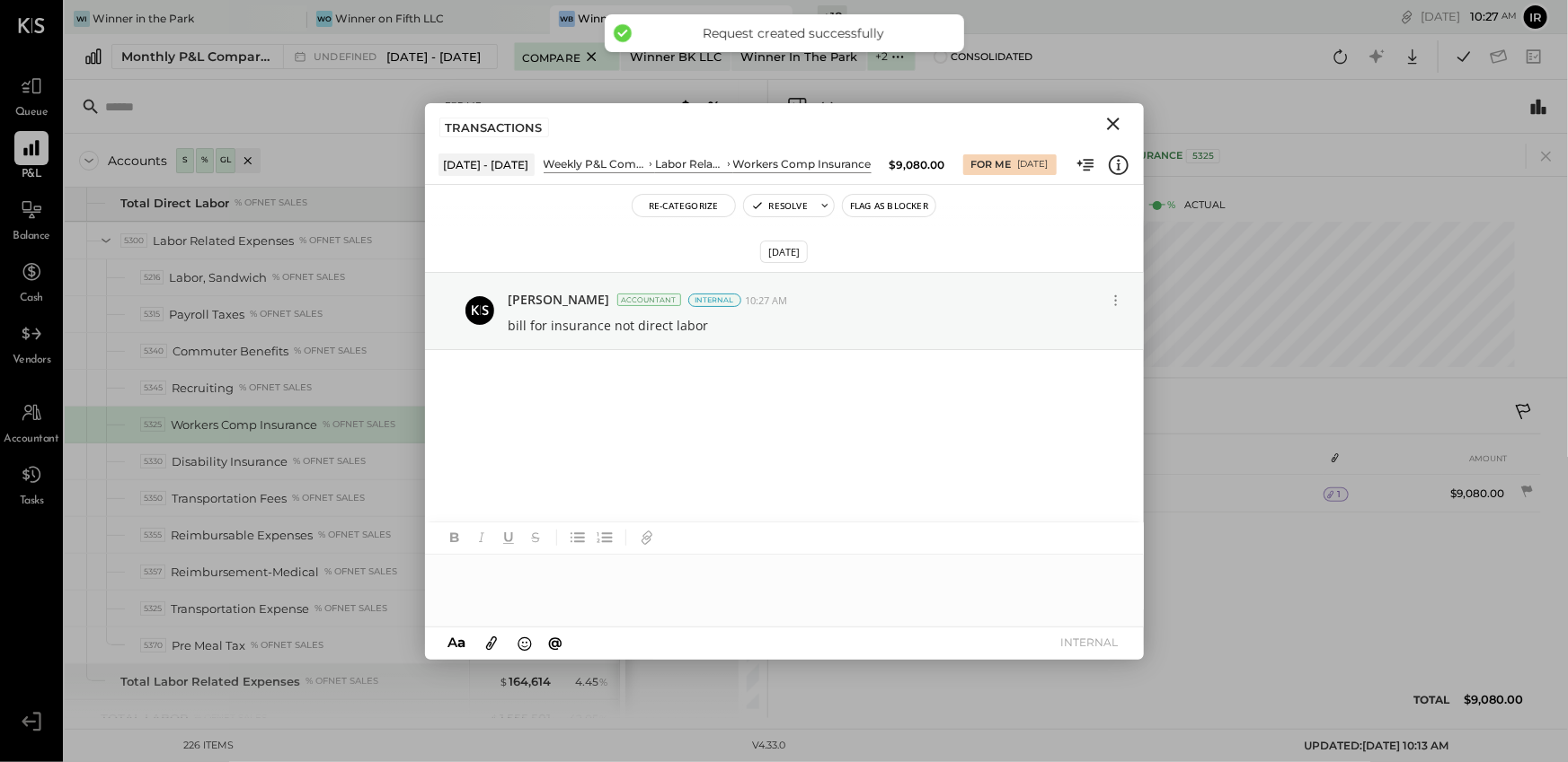
click at [1110, 125] on icon "Close" at bounding box center [1112, 124] width 12 height 12
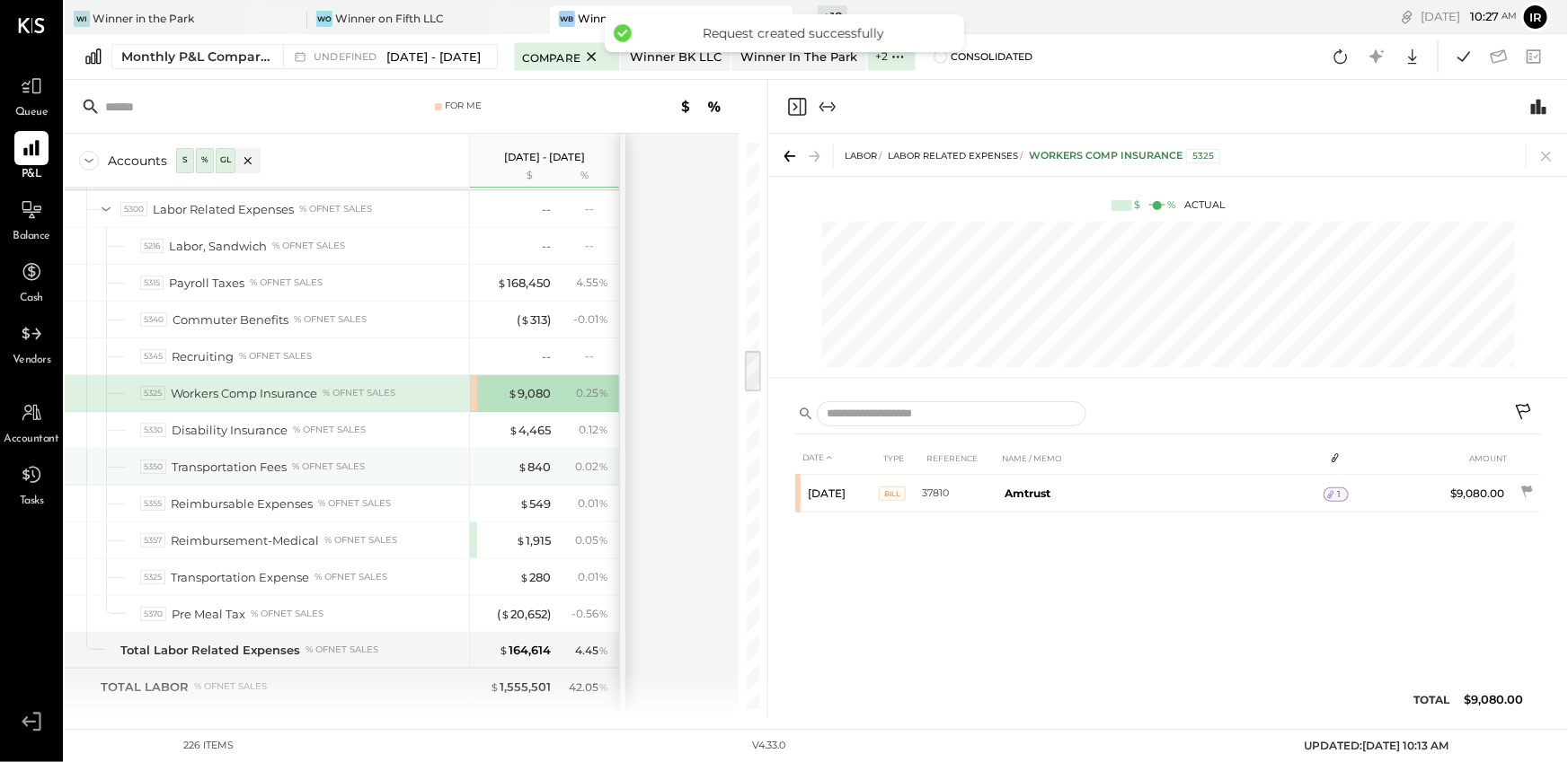
scroll to position [2692, 0]
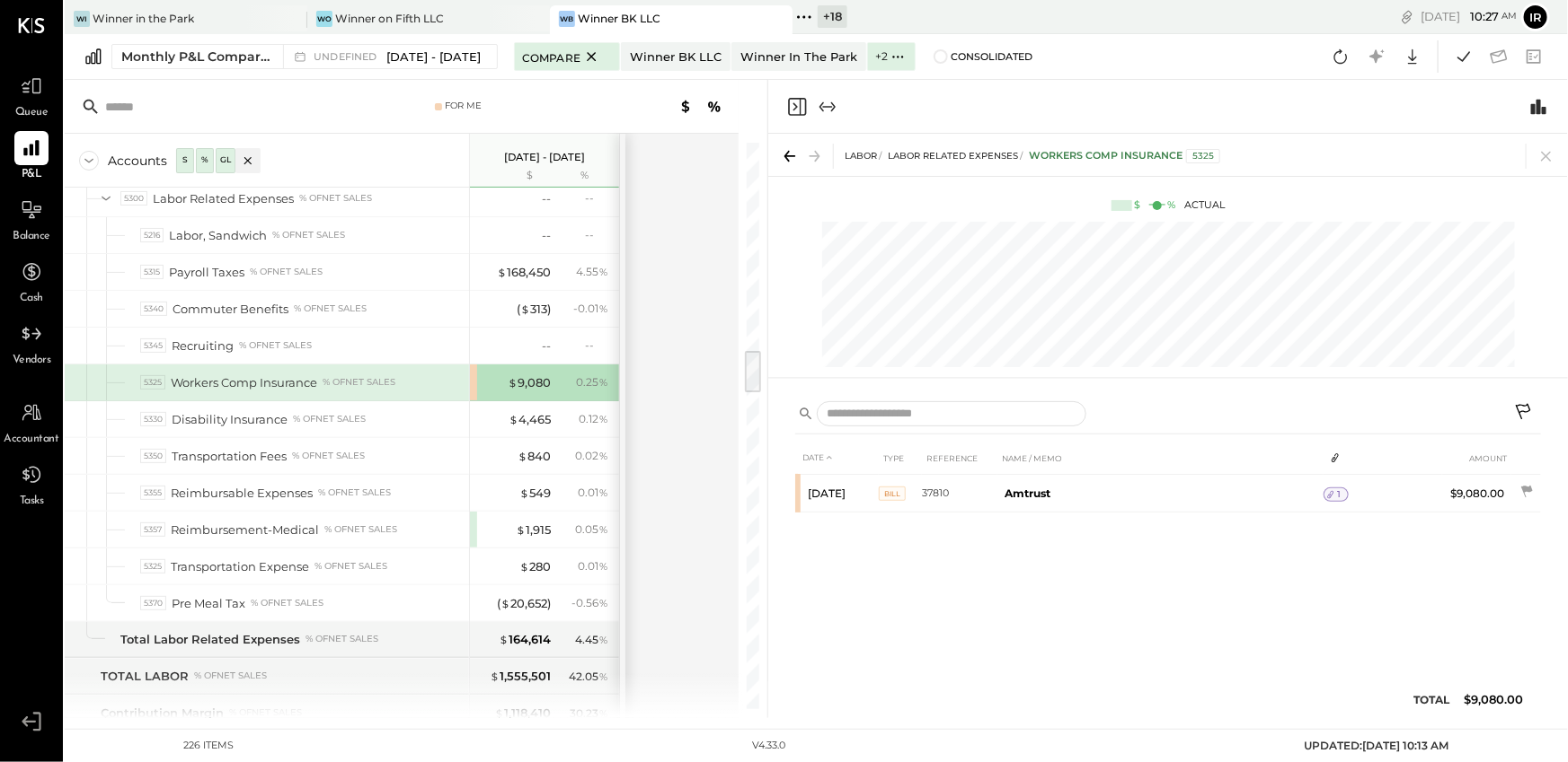
click at [524, 391] on div "$ 9,080 0.25 %" at bounding box center [546, 383] width 135 height 36
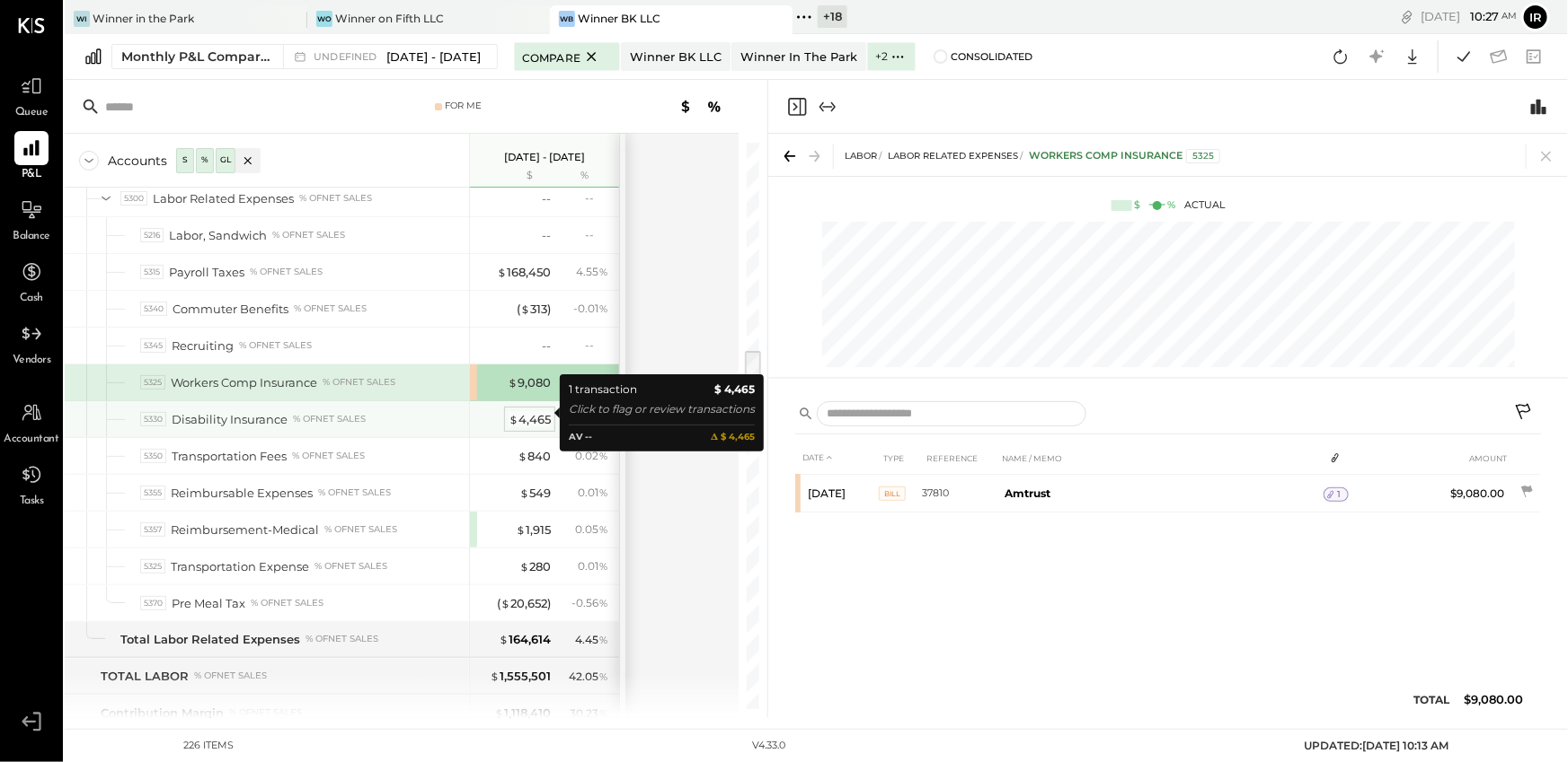
click at [529, 411] on div "$ 4,465" at bounding box center [529, 420] width 42 height 17
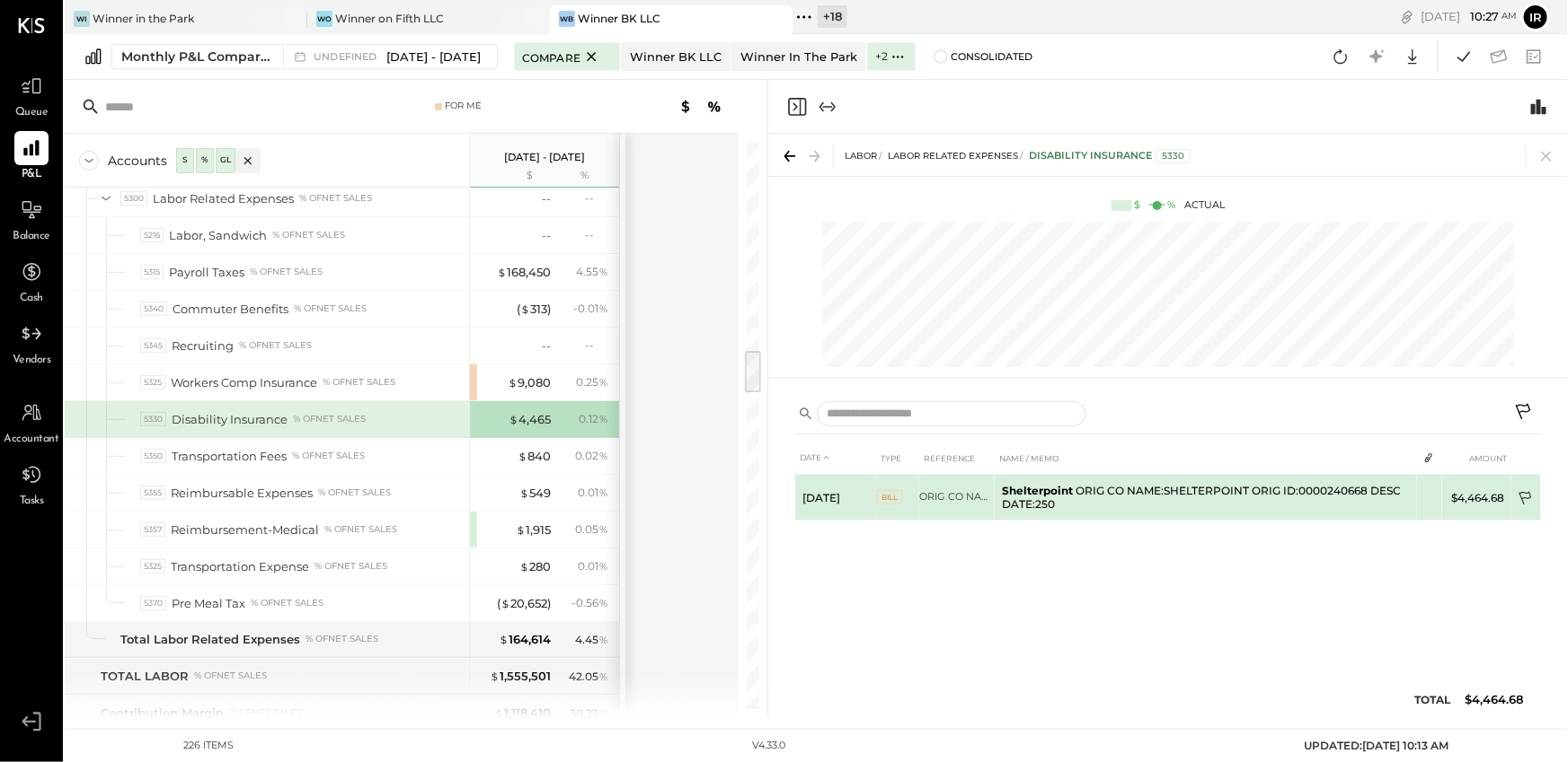
click at [1527, 491] on icon at bounding box center [1526, 500] width 18 height 18
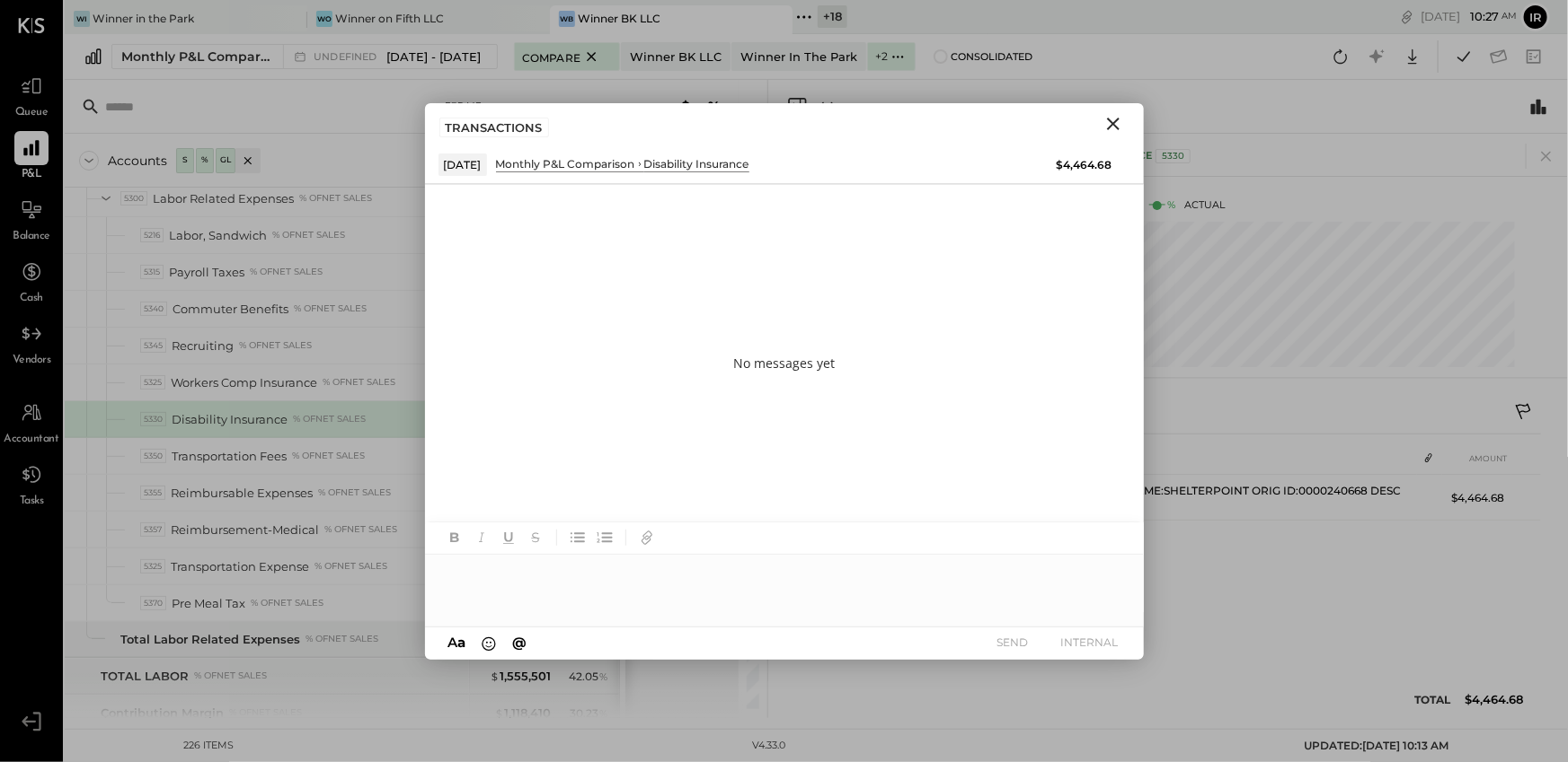
click at [564, 589] on div at bounding box center [784, 590] width 719 height 72
click at [1105, 648] on button "INTERNAL" at bounding box center [1090, 642] width 72 height 25
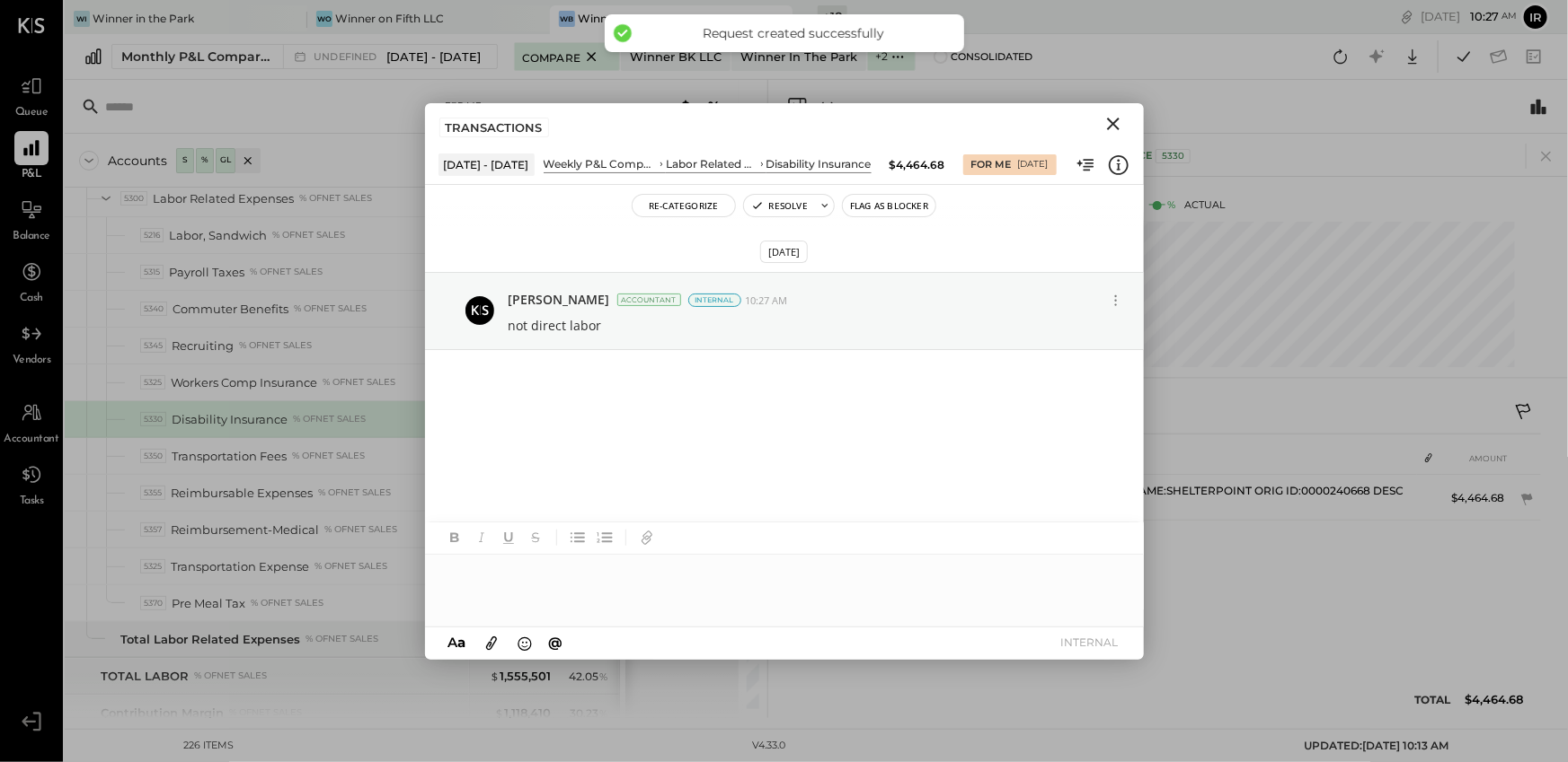
click at [1112, 131] on icon "Close" at bounding box center [1112, 124] width 22 height 22
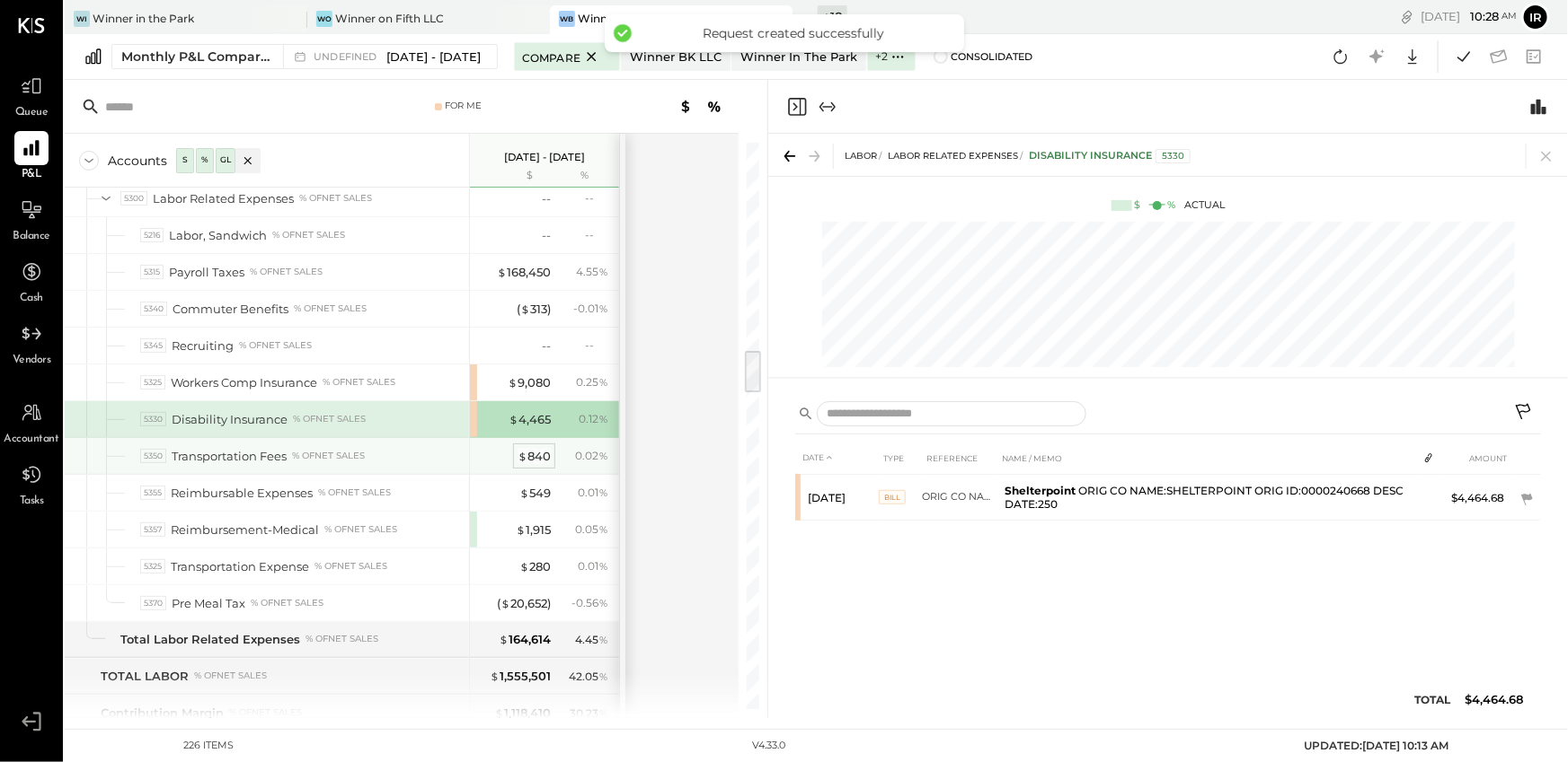
click at [542, 449] on div "$ 840" at bounding box center [533, 456] width 33 height 17
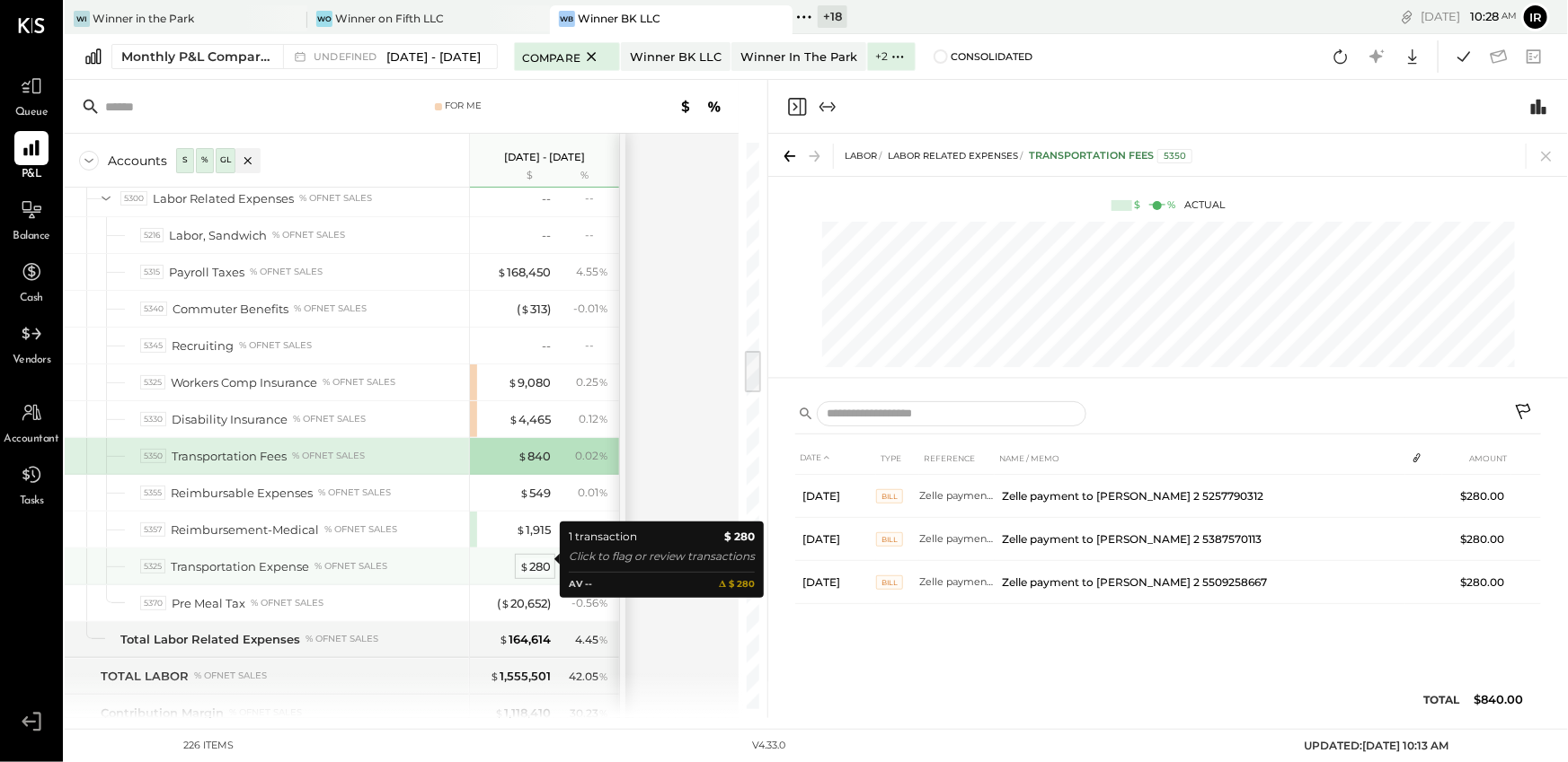
click at [539, 558] on div "$ 280" at bounding box center [534, 567] width 31 height 17
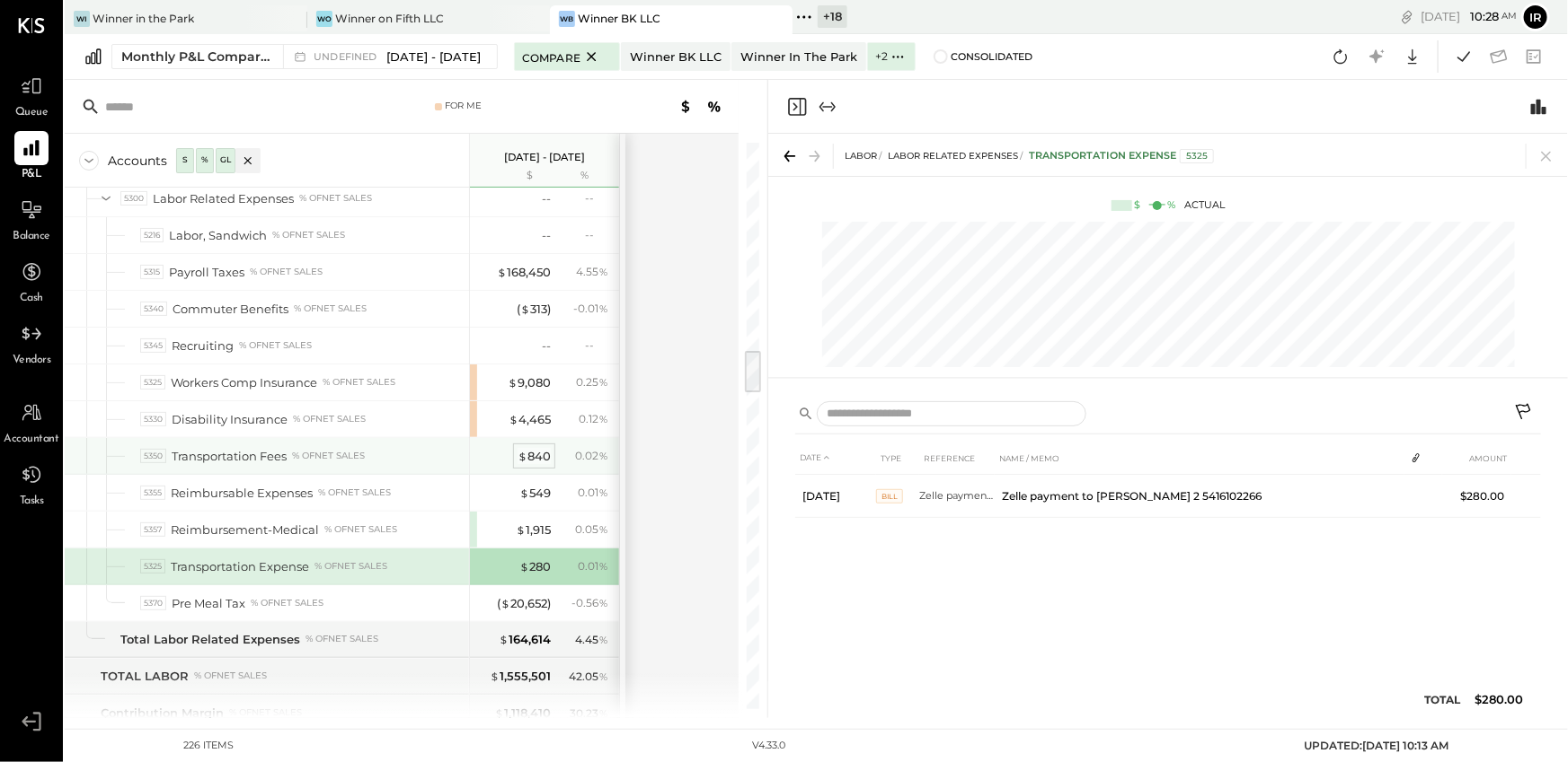
click at [531, 452] on div "$ 840" at bounding box center [533, 456] width 33 height 17
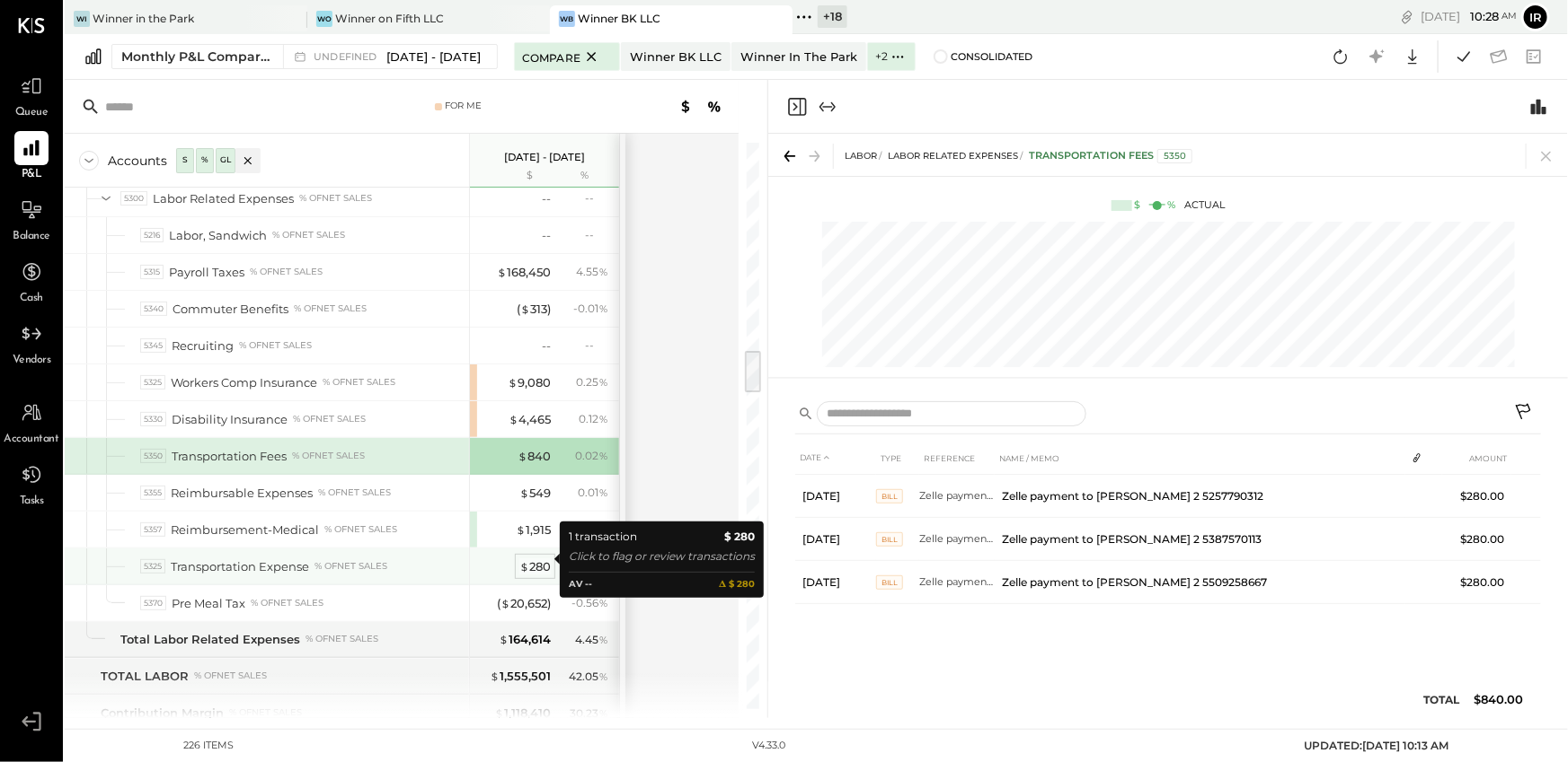
click at [540, 562] on div "$ 280" at bounding box center [534, 567] width 31 height 17
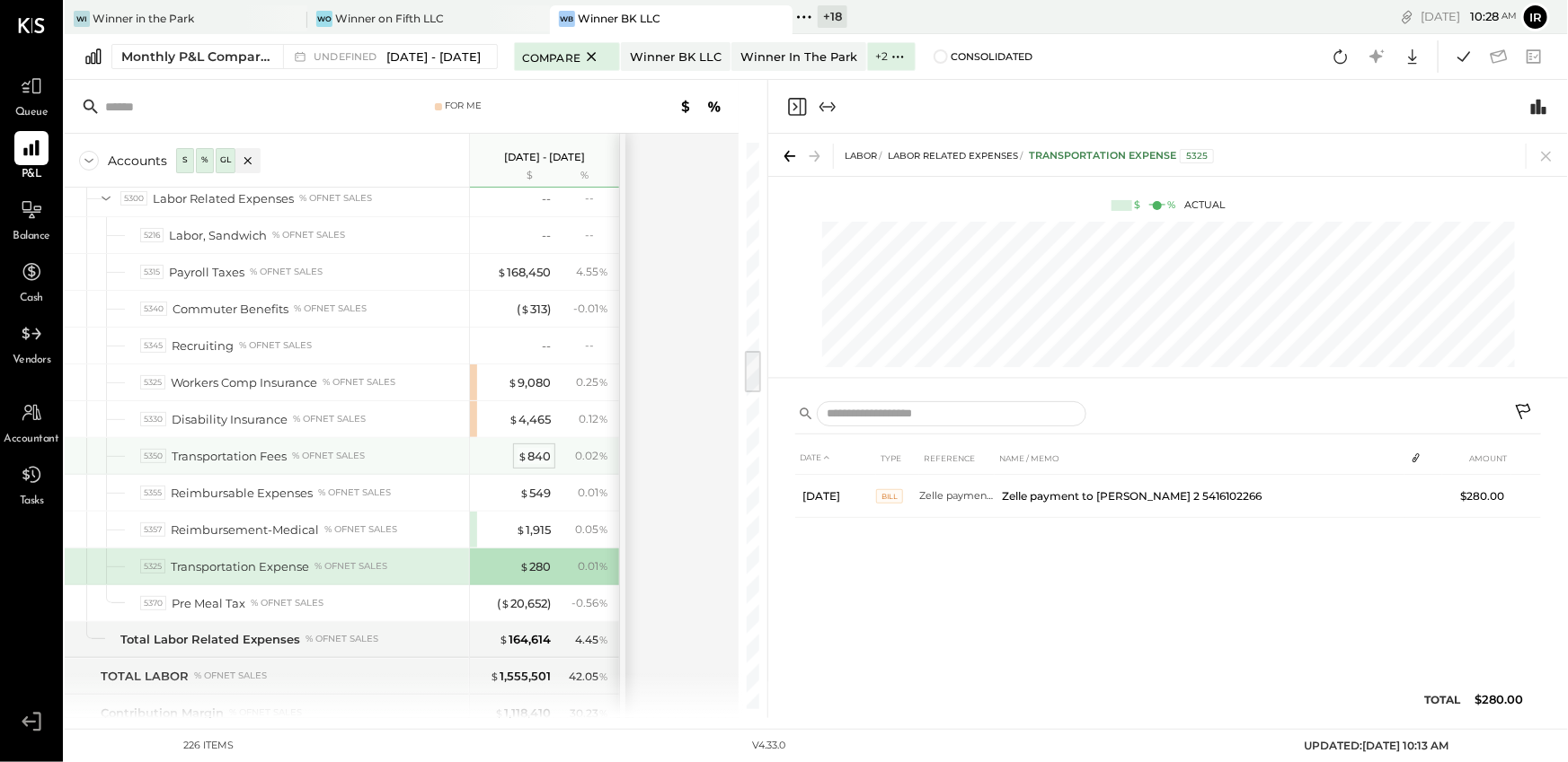
click at [539, 452] on div "$ 840" at bounding box center [533, 456] width 33 height 17
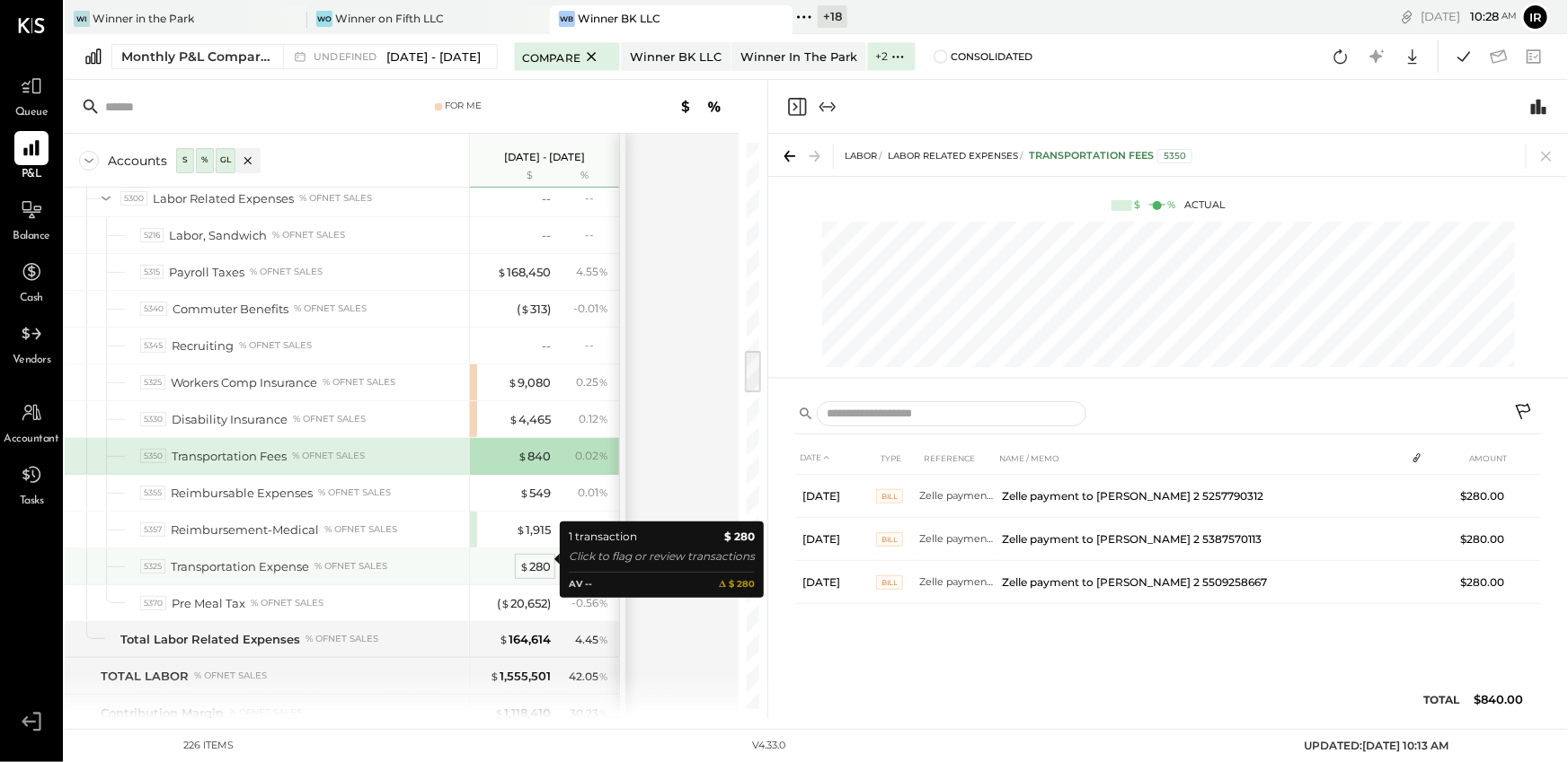
click at [531, 559] on div "$ 280" at bounding box center [534, 567] width 31 height 17
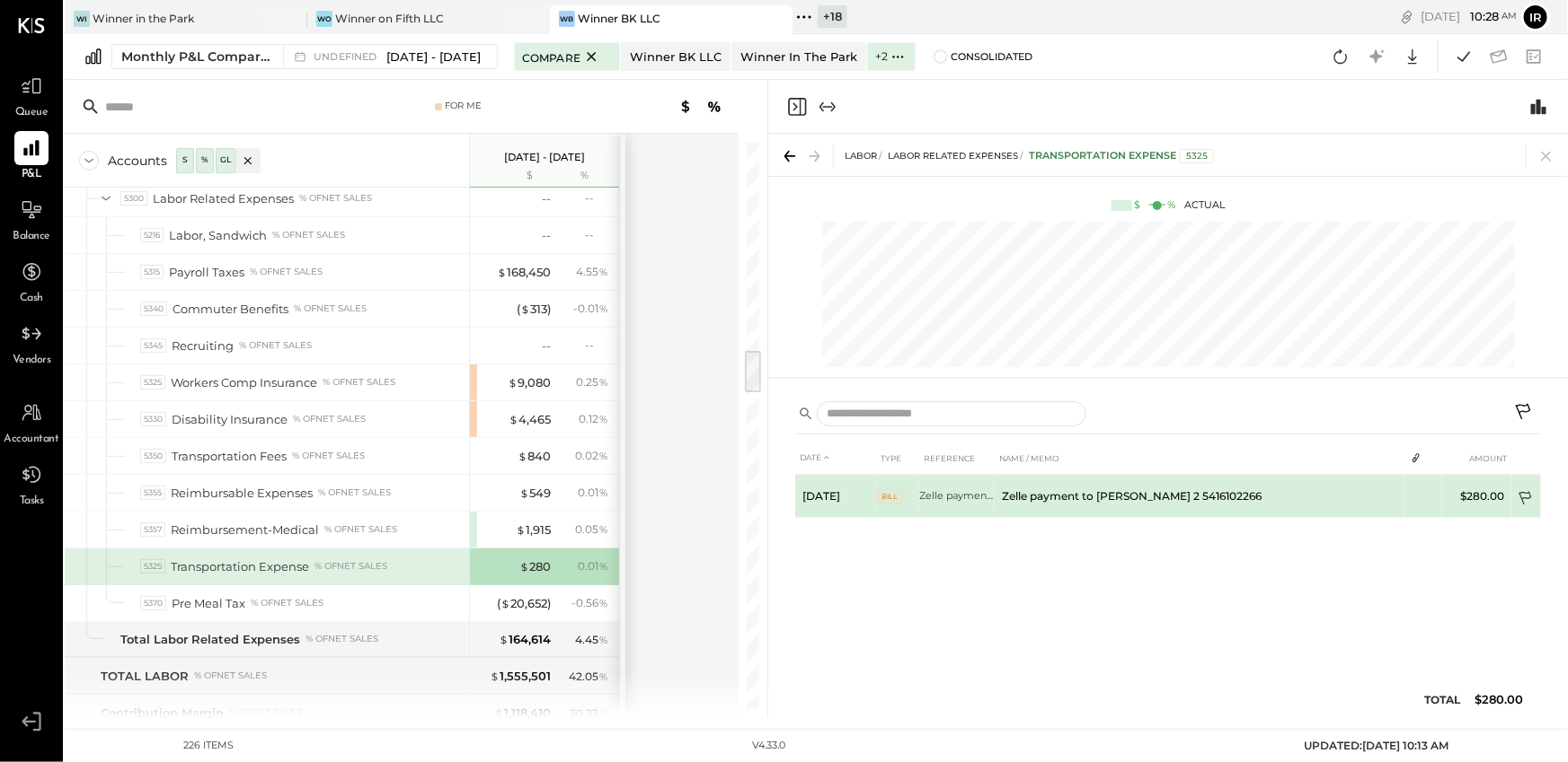
click at [1526, 498] on icon at bounding box center [1526, 500] width 18 height 18
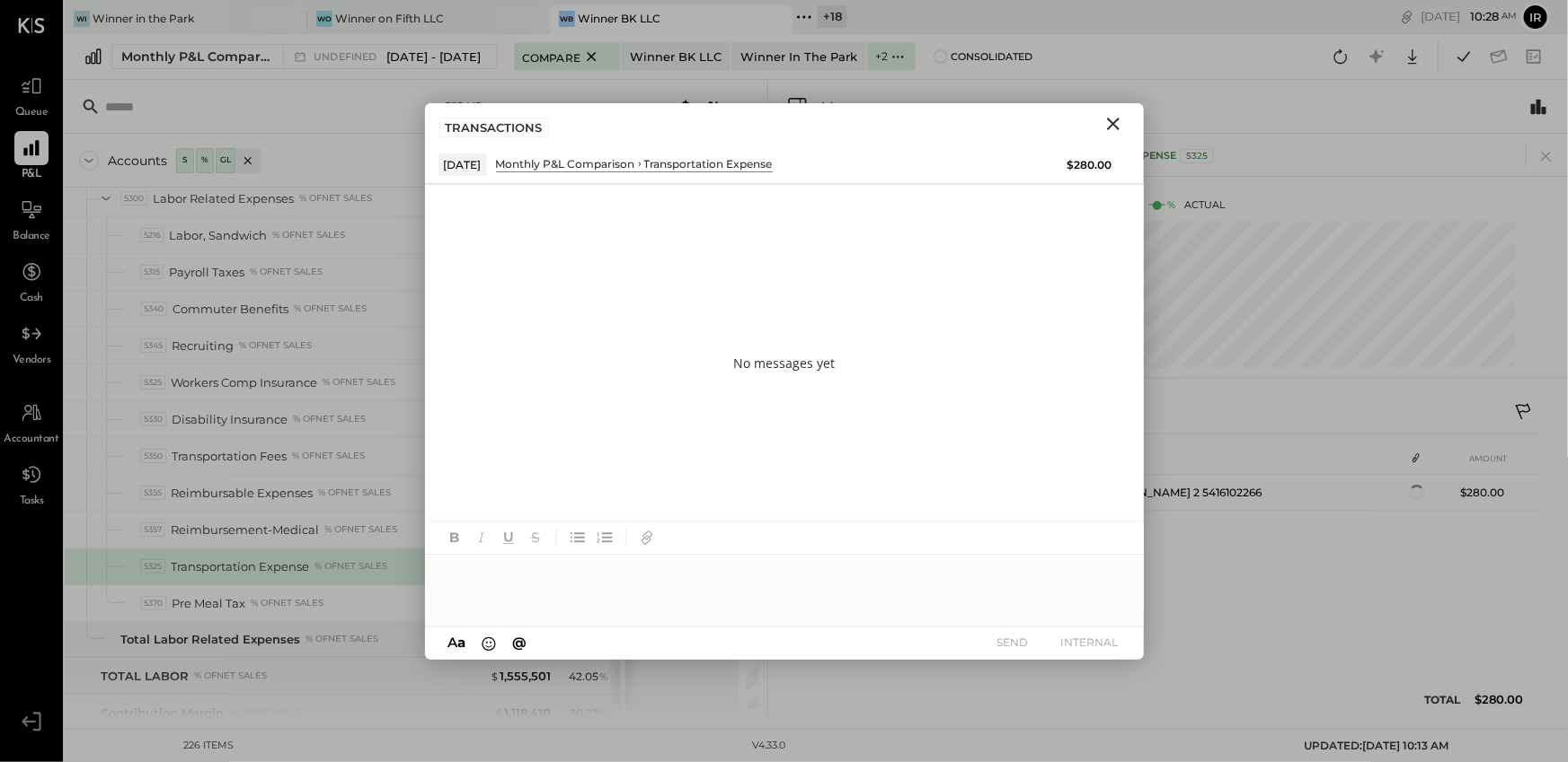
click at [533, 591] on div at bounding box center [784, 590] width 719 height 72
click at [563, 572] on div "**********" at bounding box center [784, 590] width 719 height 72
click at [1102, 644] on button "INTERNAL" at bounding box center [1090, 642] width 72 height 25
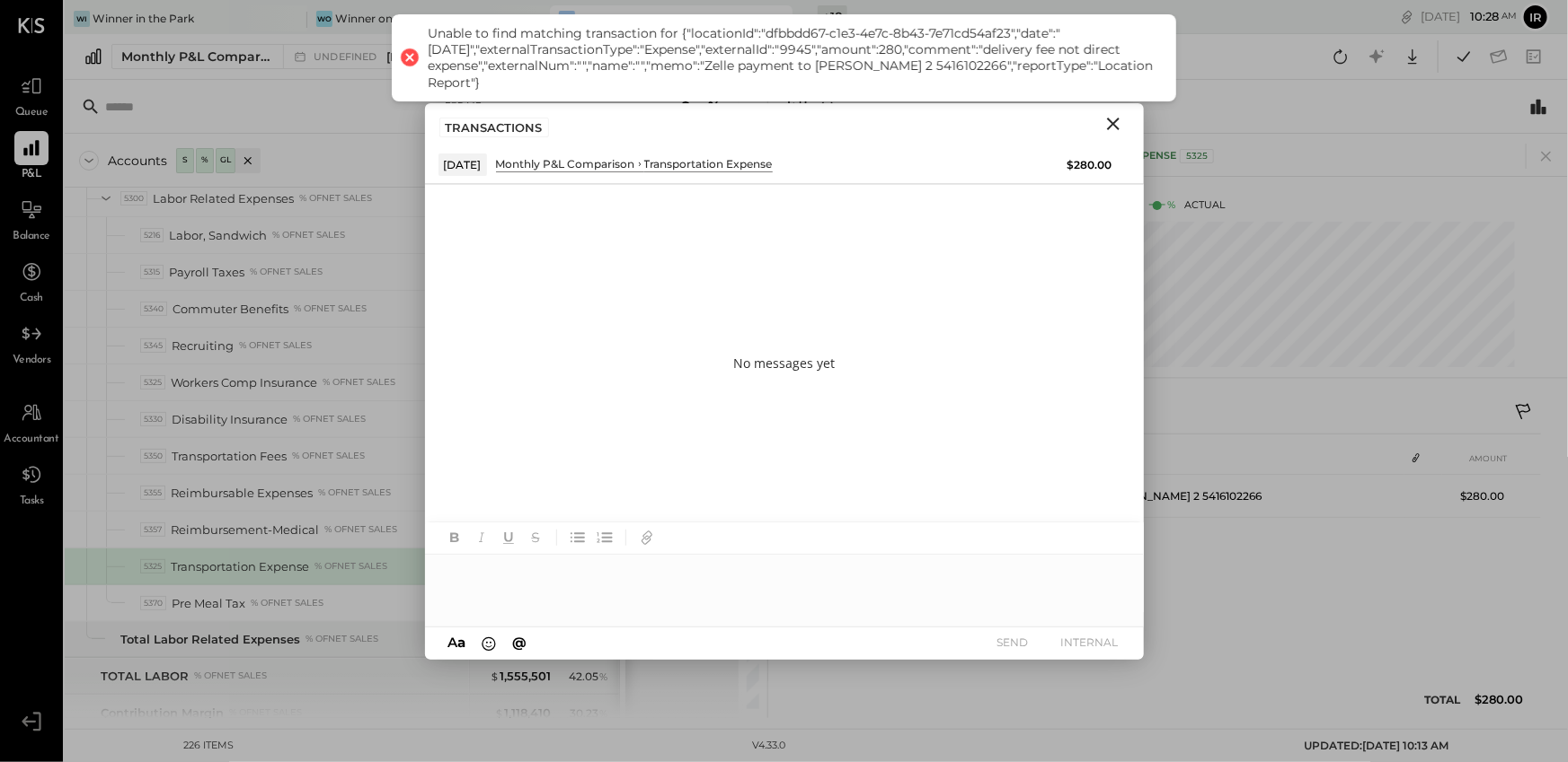
click at [1333, 581] on div "DATE TYPE REFERENCE NAME / MEMO AMOUNT Jul 8, 25 BILL Zelle payment to Cesar Go…" at bounding box center [1168, 584] width 745 height 286
click at [1113, 126] on icon "Close" at bounding box center [1112, 124] width 22 height 22
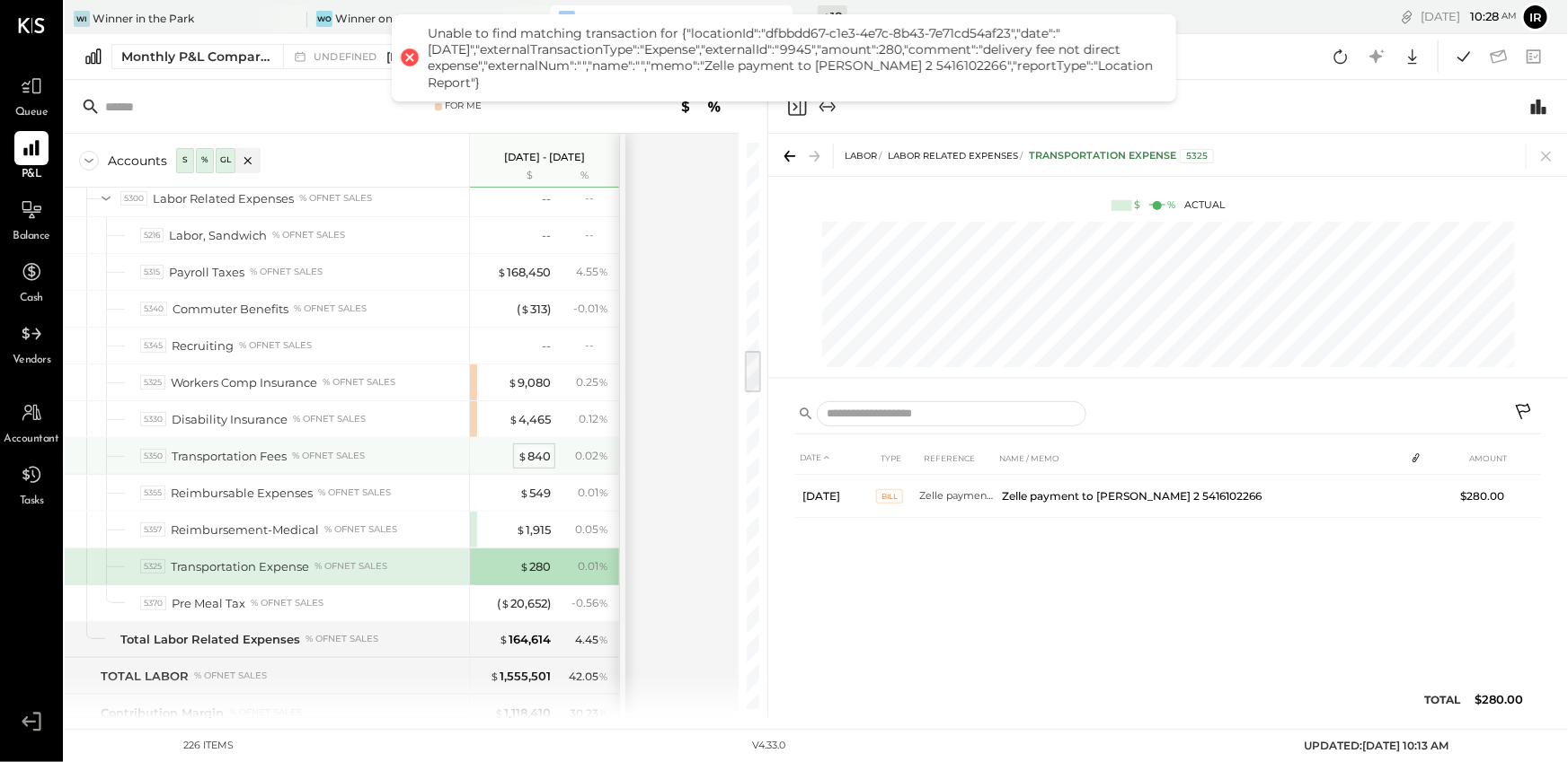
click at [542, 448] on div "$ 840" at bounding box center [533, 456] width 33 height 17
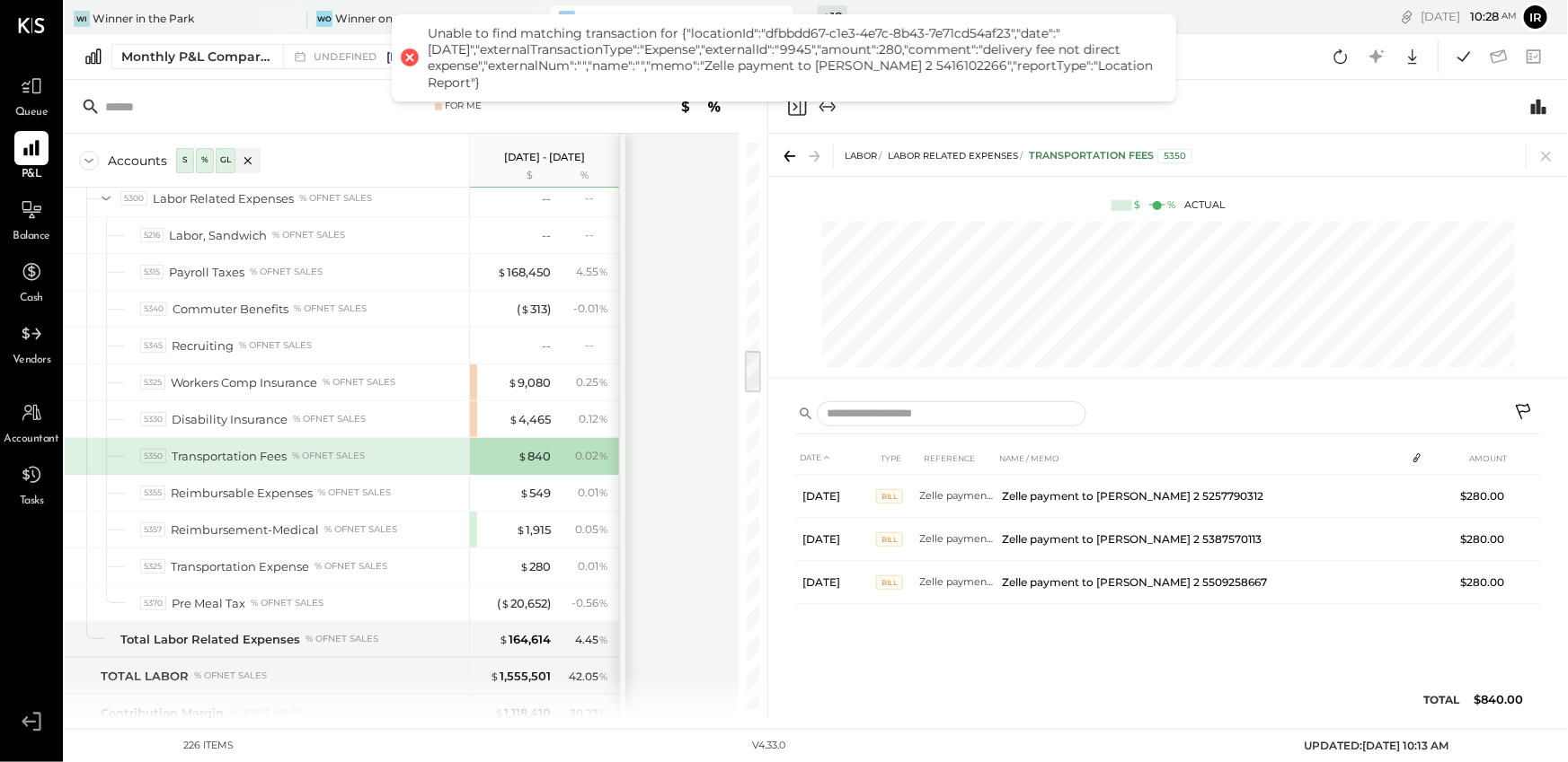
click at [1520, 404] on icon at bounding box center [1524, 414] width 22 height 22
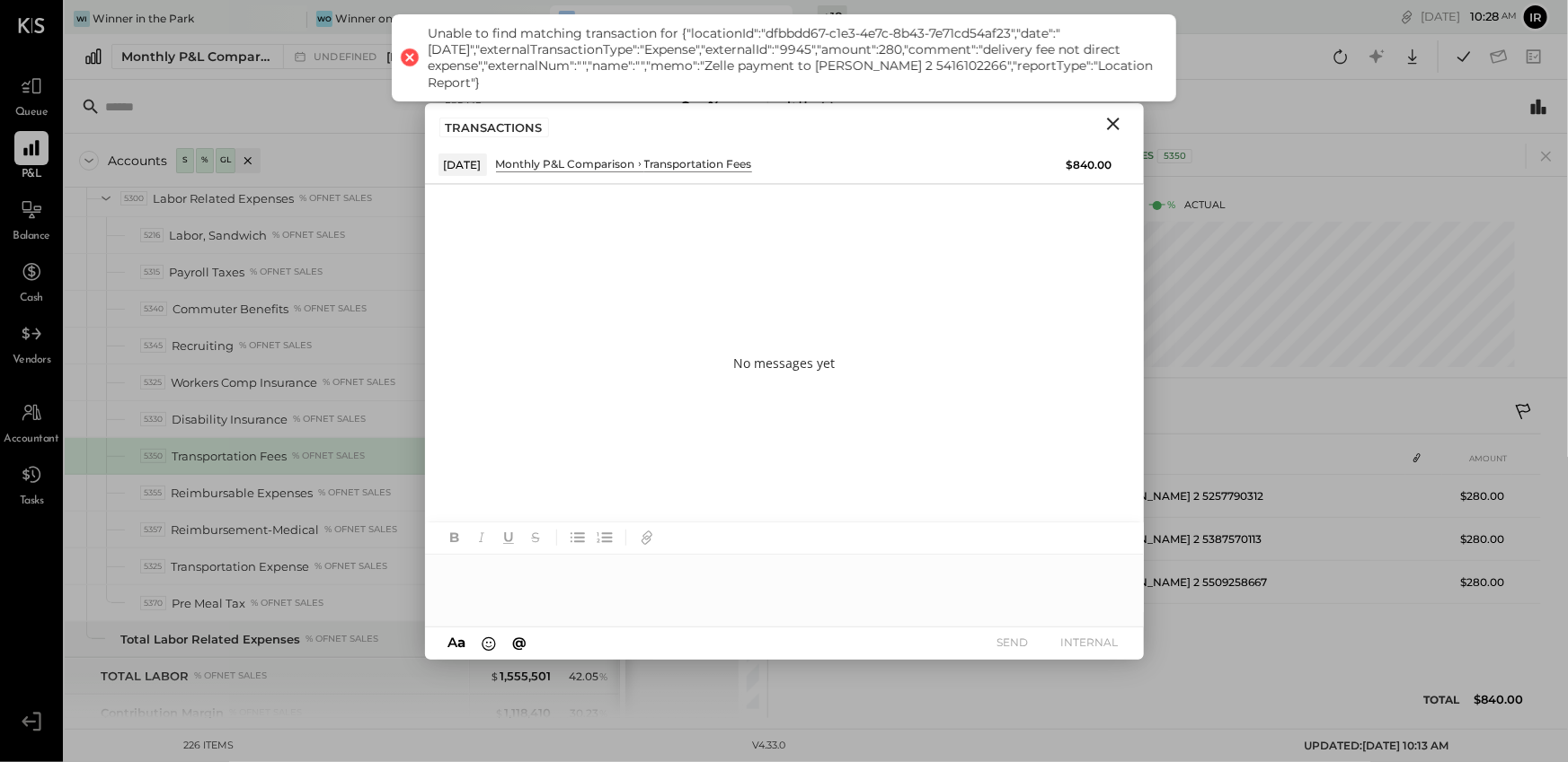
click at [680, 607] on div at bounding box center [784, 590] width 719 height 72
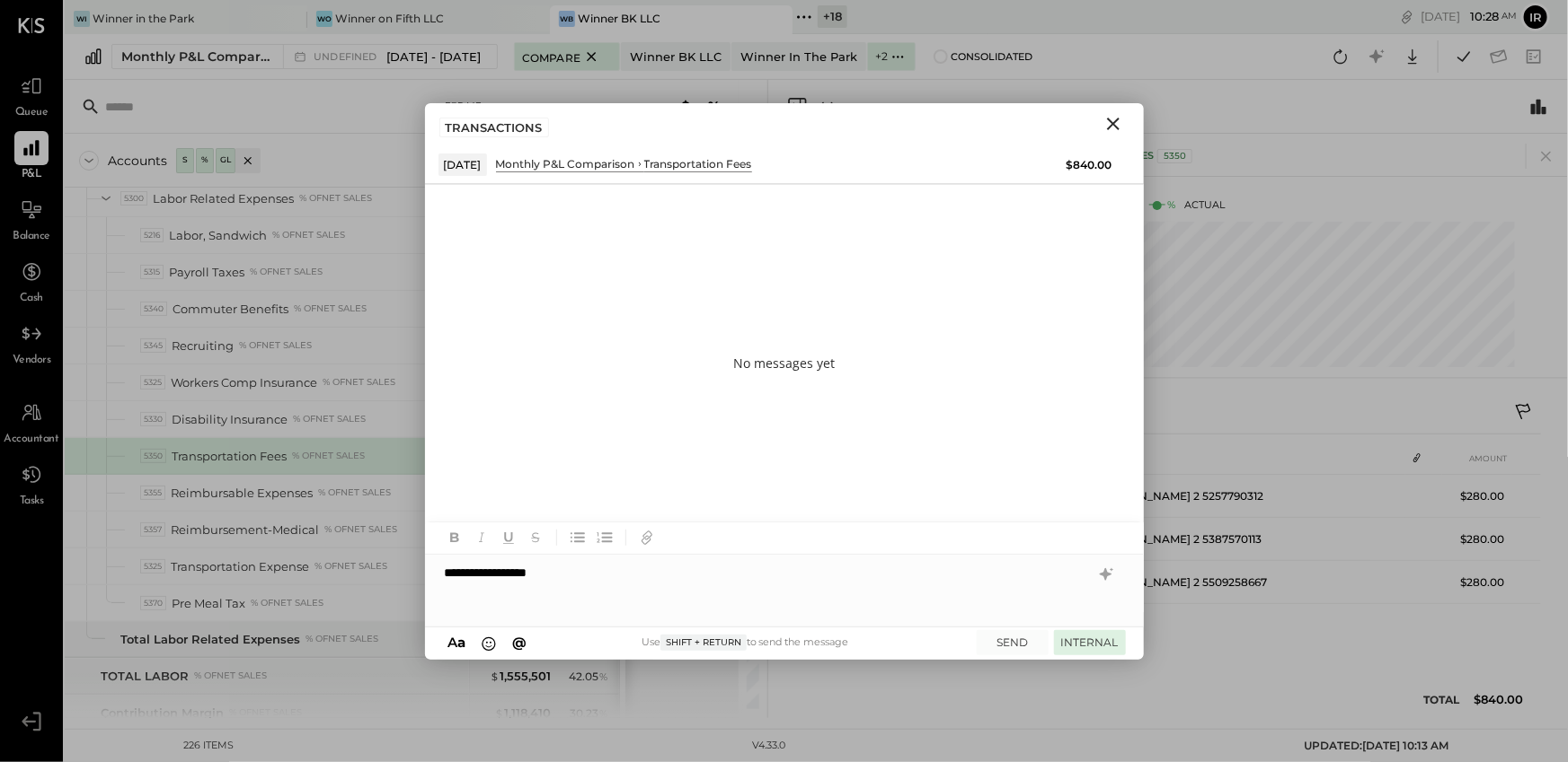
click at [1091, 639] on button "INTERNAL" at bounding box center [1090, 642] width 72 height 25
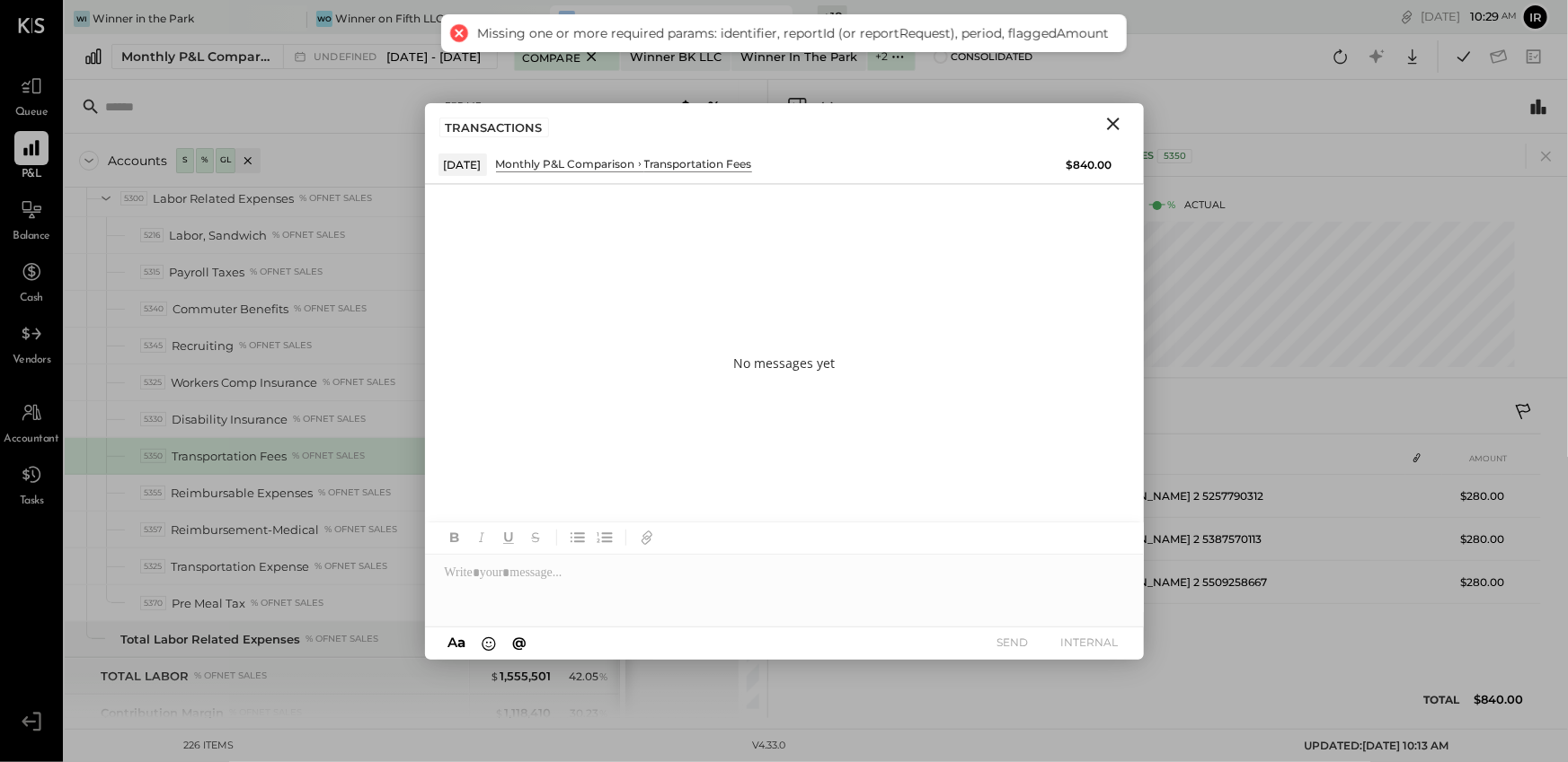
click at [1113, 123] on icon "Close" at bounding box center [1112, 124] width 12 height 12
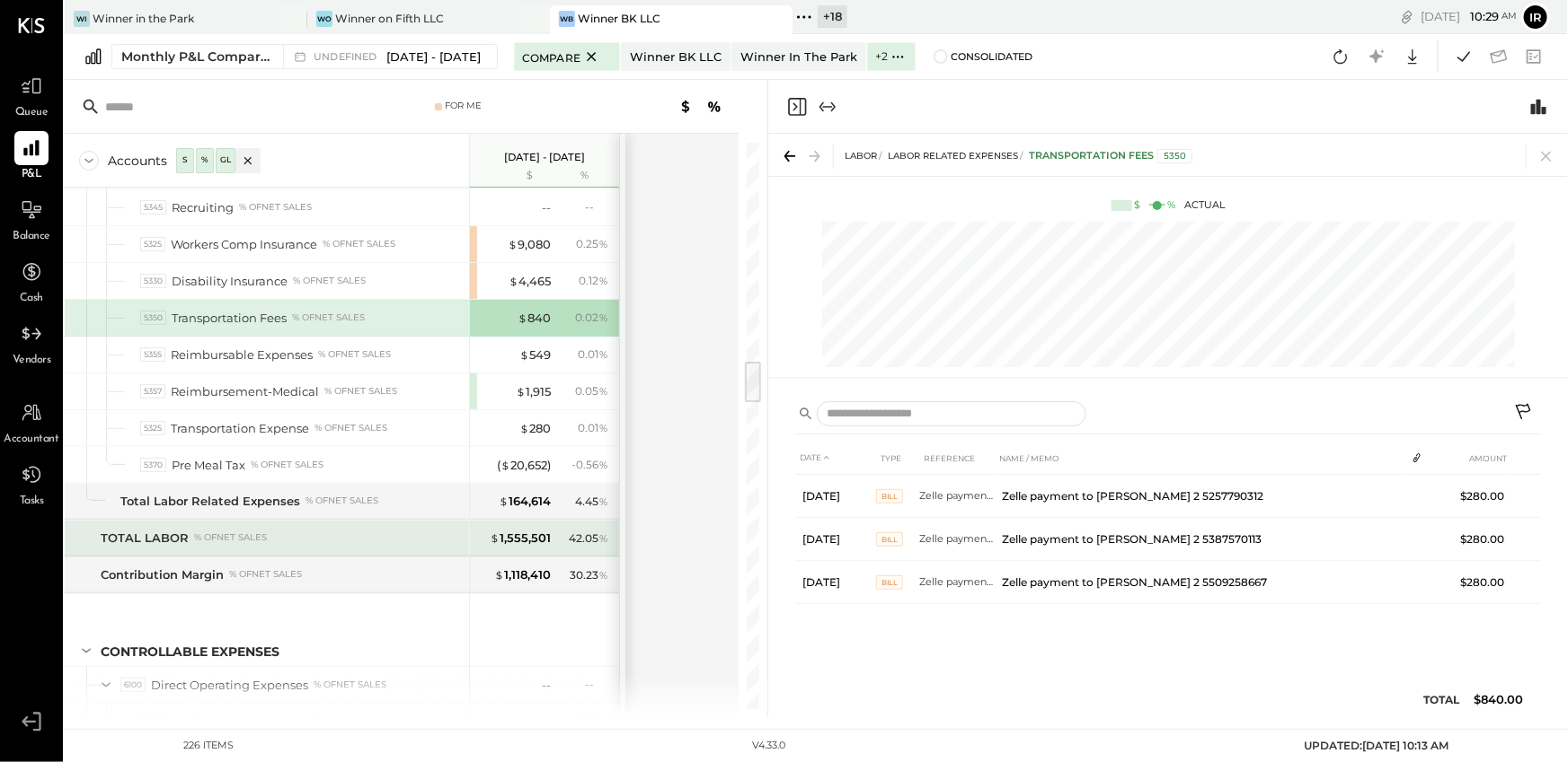
scroll to position [2809, 0]
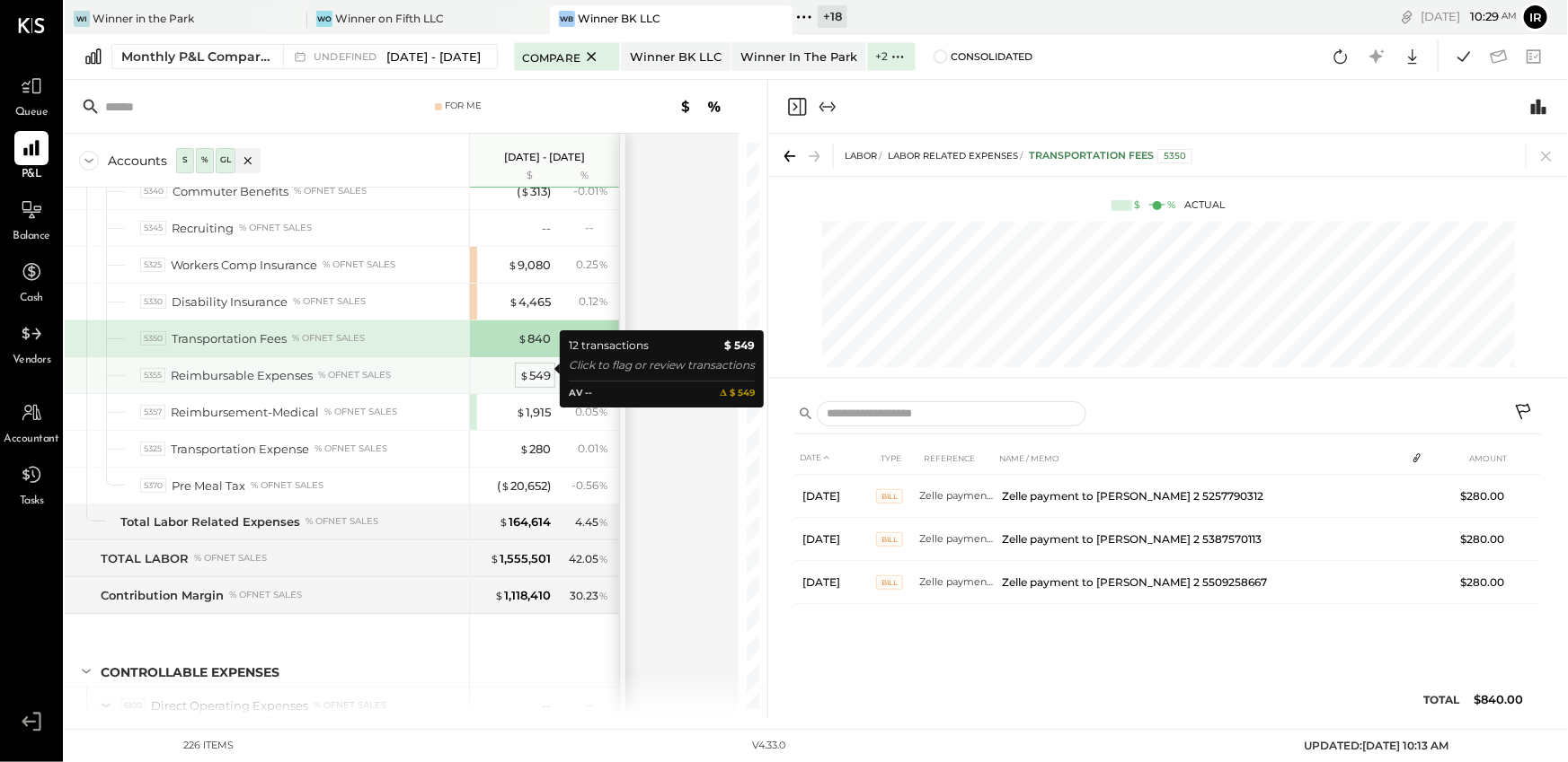
click at [535, 367] on div "$ 549" at bounding box center [534, 375] width 31 height 17
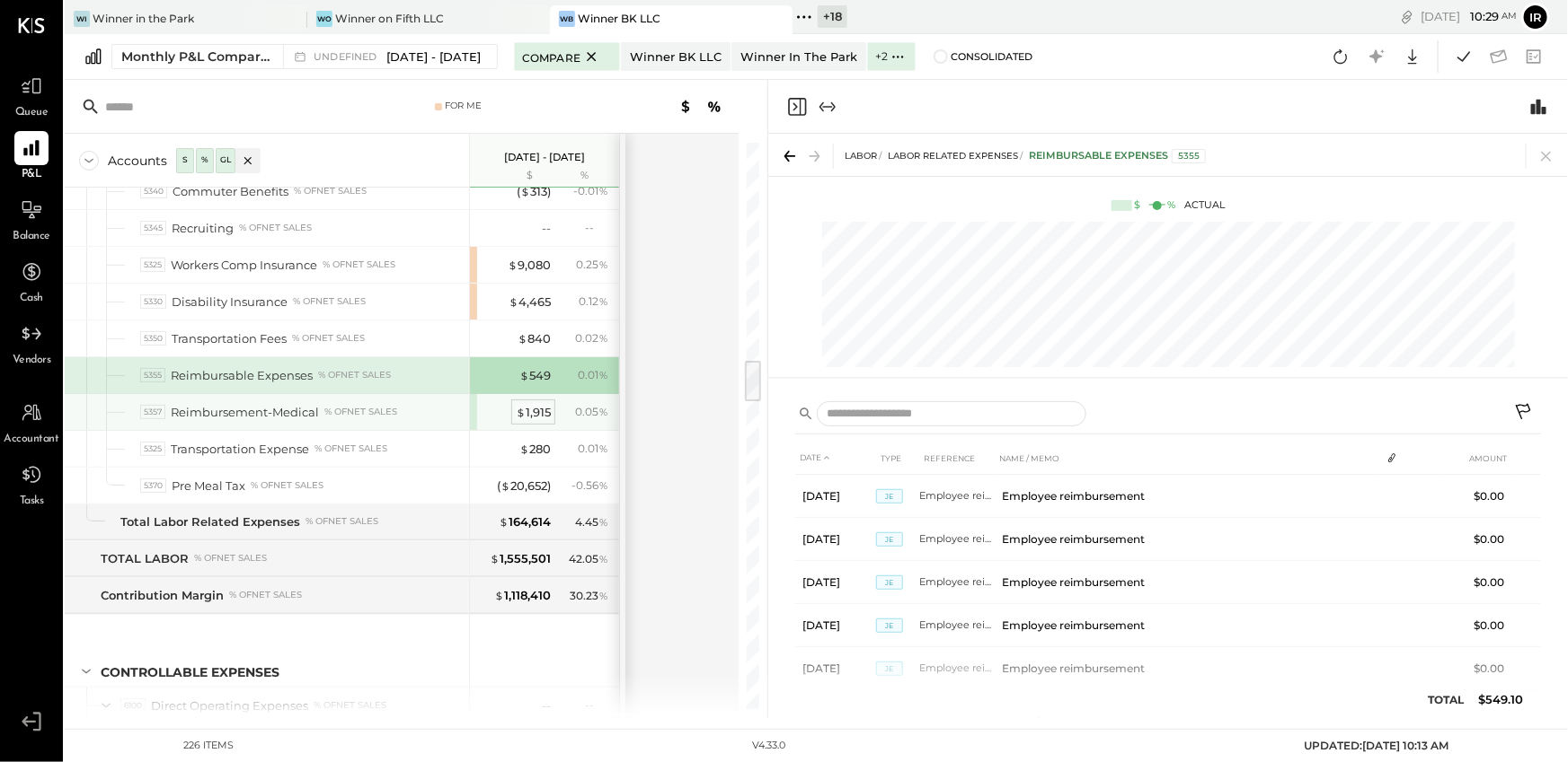
click at [535, 405] on div "$ 1,915" at bounding box center [533, 412] width 35 height 17
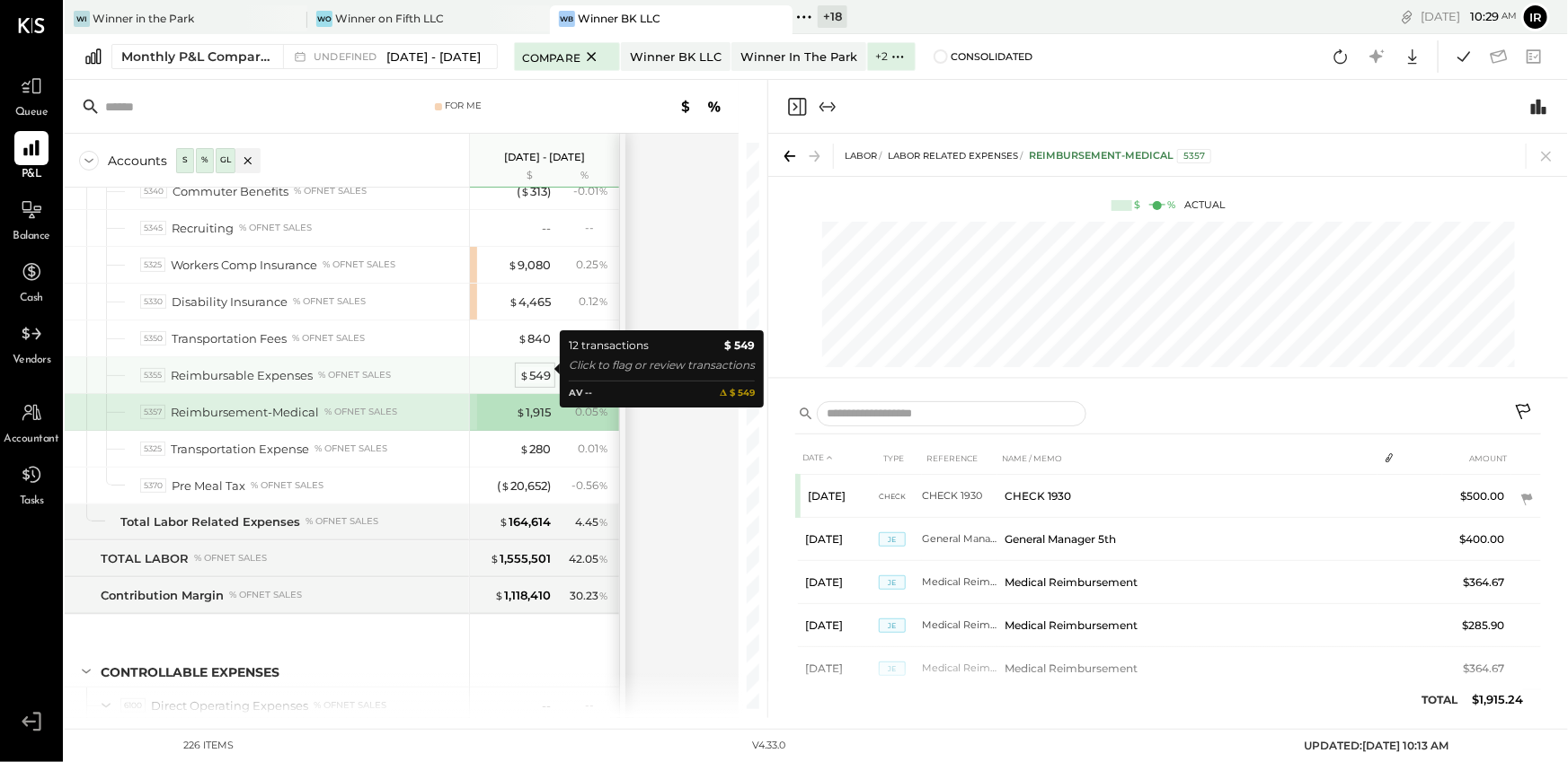
click at [535, 367] on div "$ 549" at bounding box center [534, 375] width 31 height 17
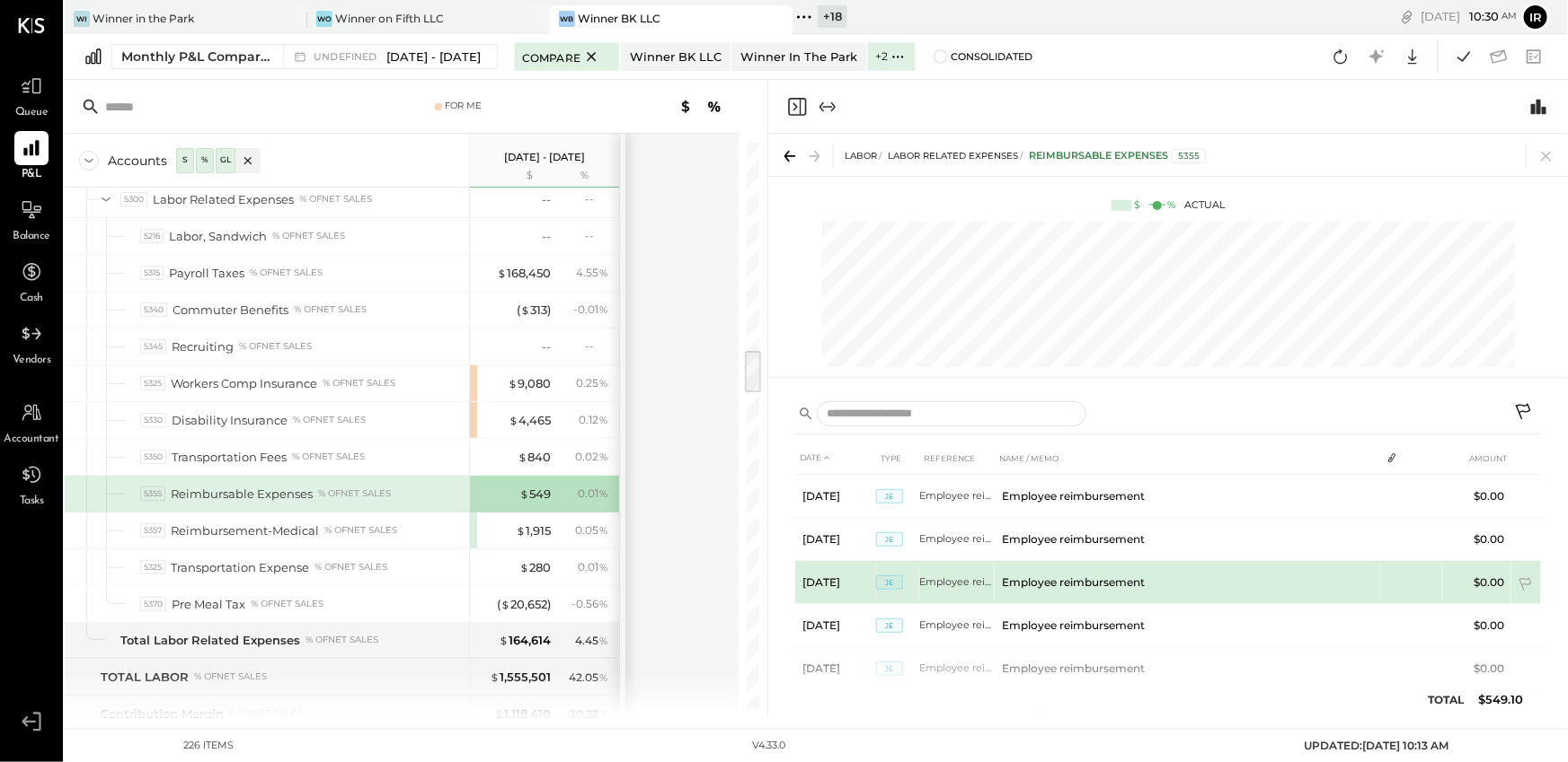
scroll to position [335, 0]
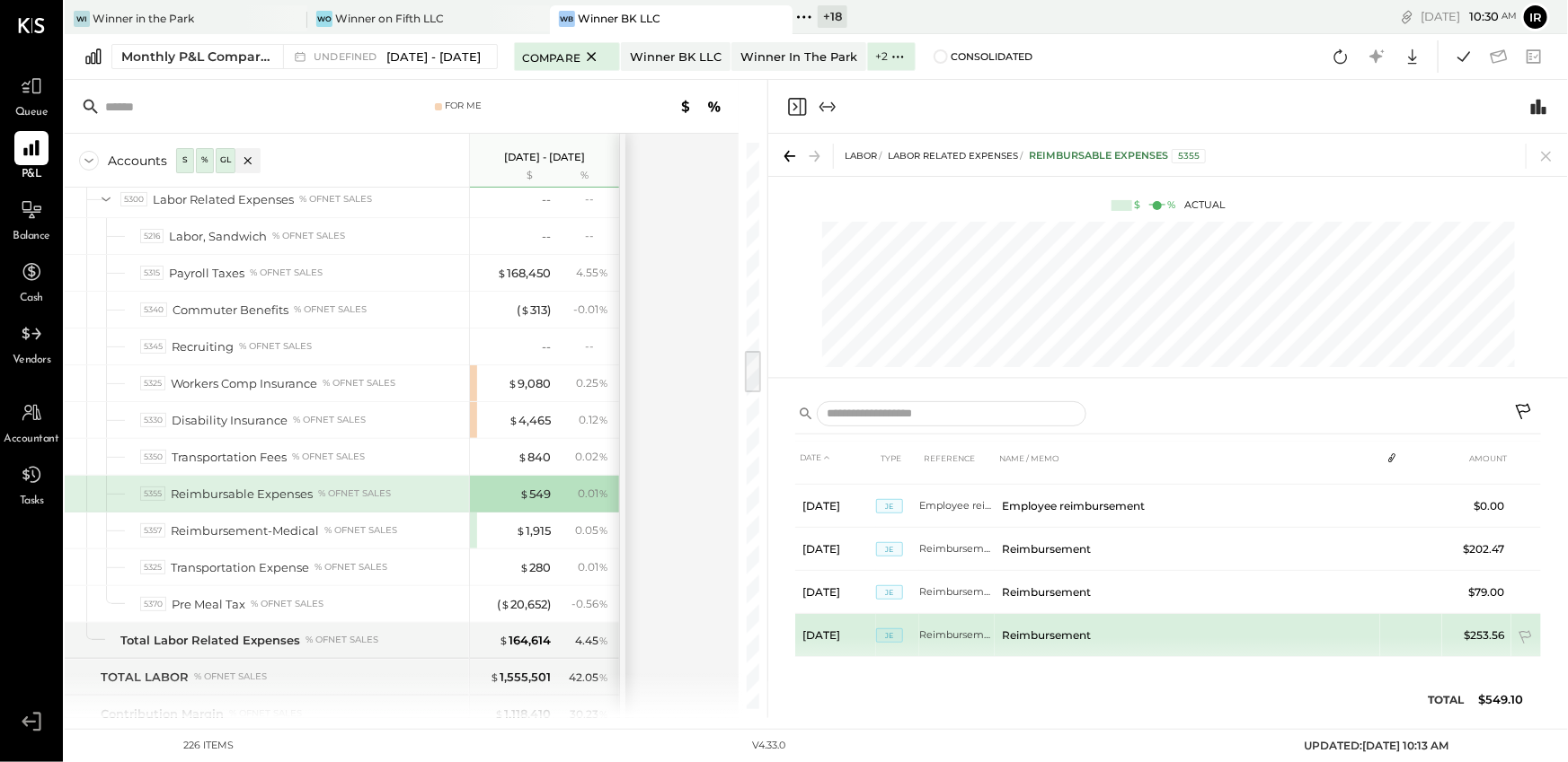
click at [890, 631] on span "JE" at bounding box center [889, 636] width 27 height 14
click at [877, 630] on span "JE" at bounding box center [889, 636] width 27 height 14
click at [939, 625] on td "Reimbursement" at bounding box center [957, 636] width 75 height 43
click at [898, 630] on span "JE" at bounding box center [889, 636] width 27 height 14
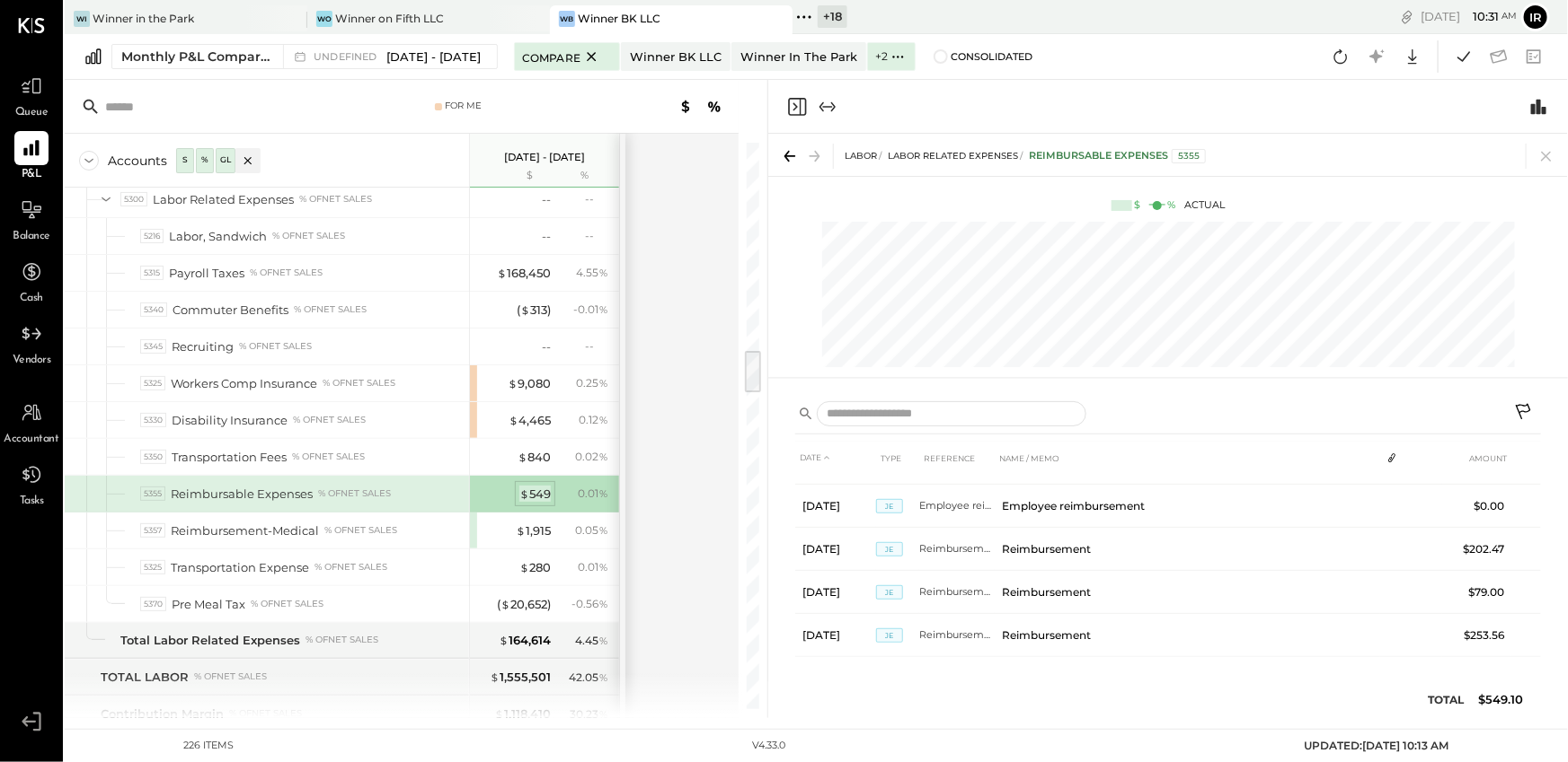
click at [534, 486] on div "$ 549" at bounding box center [534, 494] width 31 height 17
click at [1515, 408] on icon at bounding box center [1524, 414] width 22 height 22
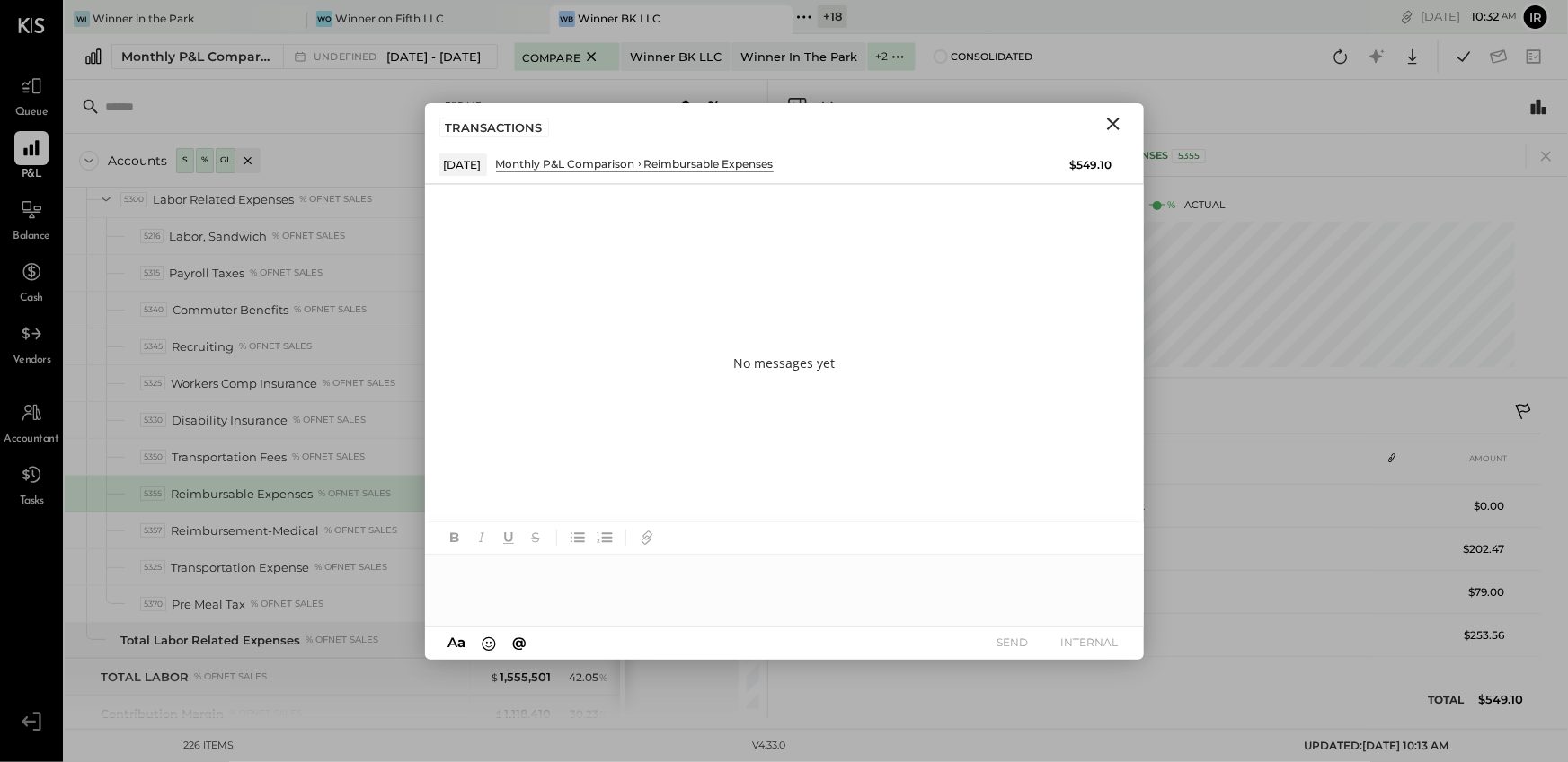
click at [588, 568] on div at bounding box center [784, 590] width 719 height 72
click at [537, 574] on div "**********" at bounding box center [784, 590] width 719 height 72
click at [1094, 642] on button "INTERNAL" at bounding box center [1090, 642] width 72 height 25
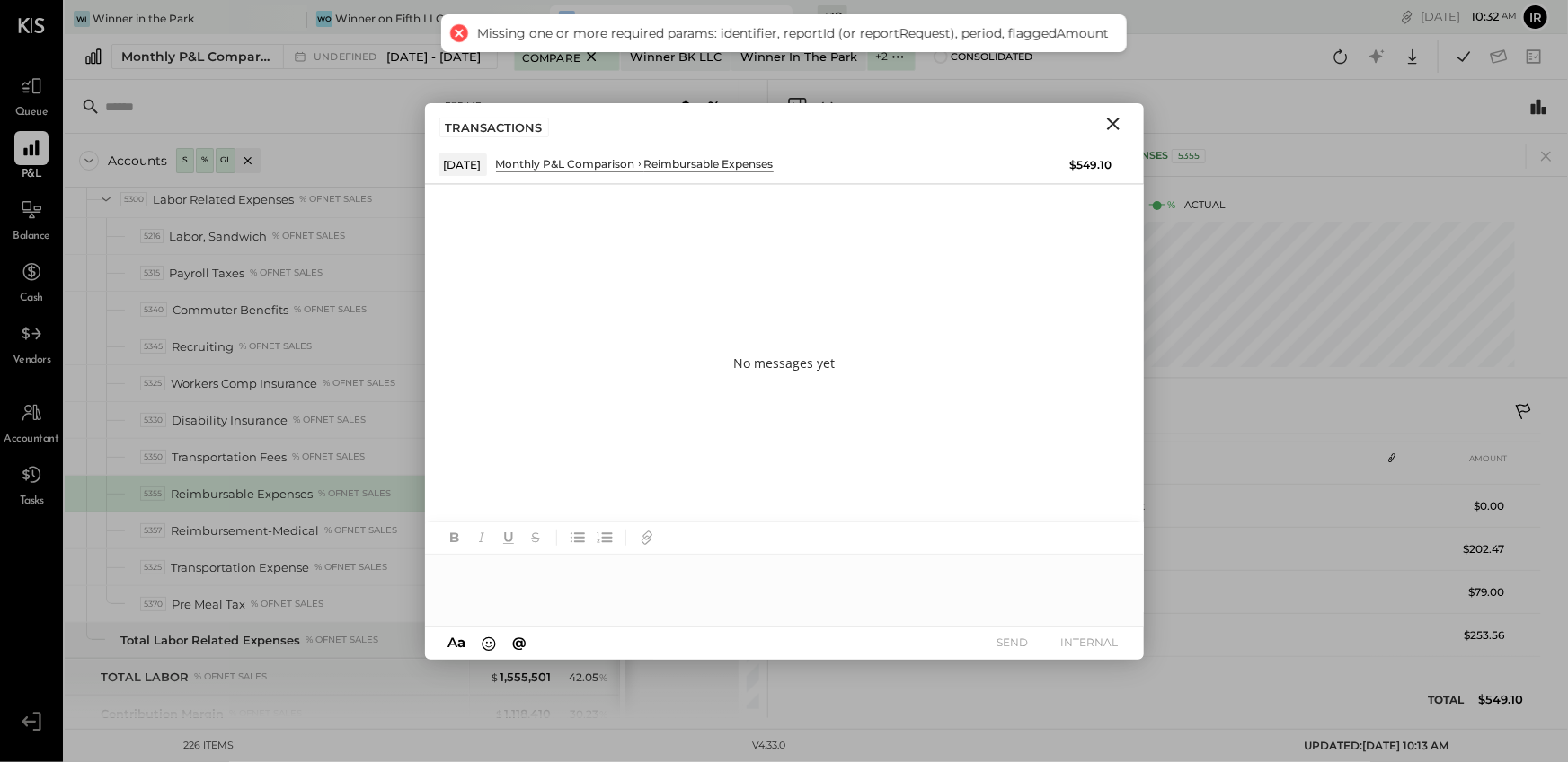
click at [1110, 127] on icon "Close" at bounding box center [1112, 124] width 22 height 22
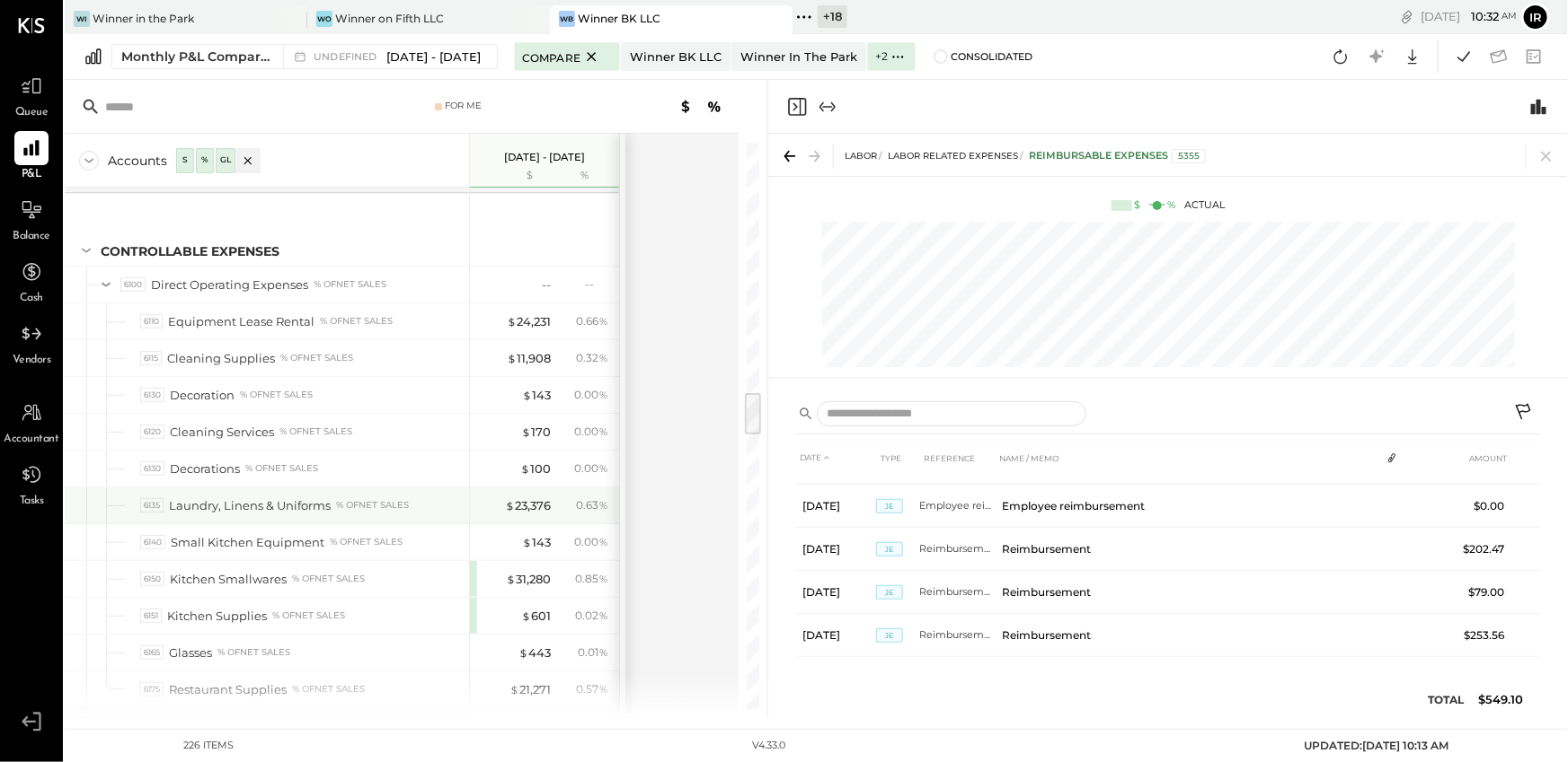
scroll to position [3252, 0]
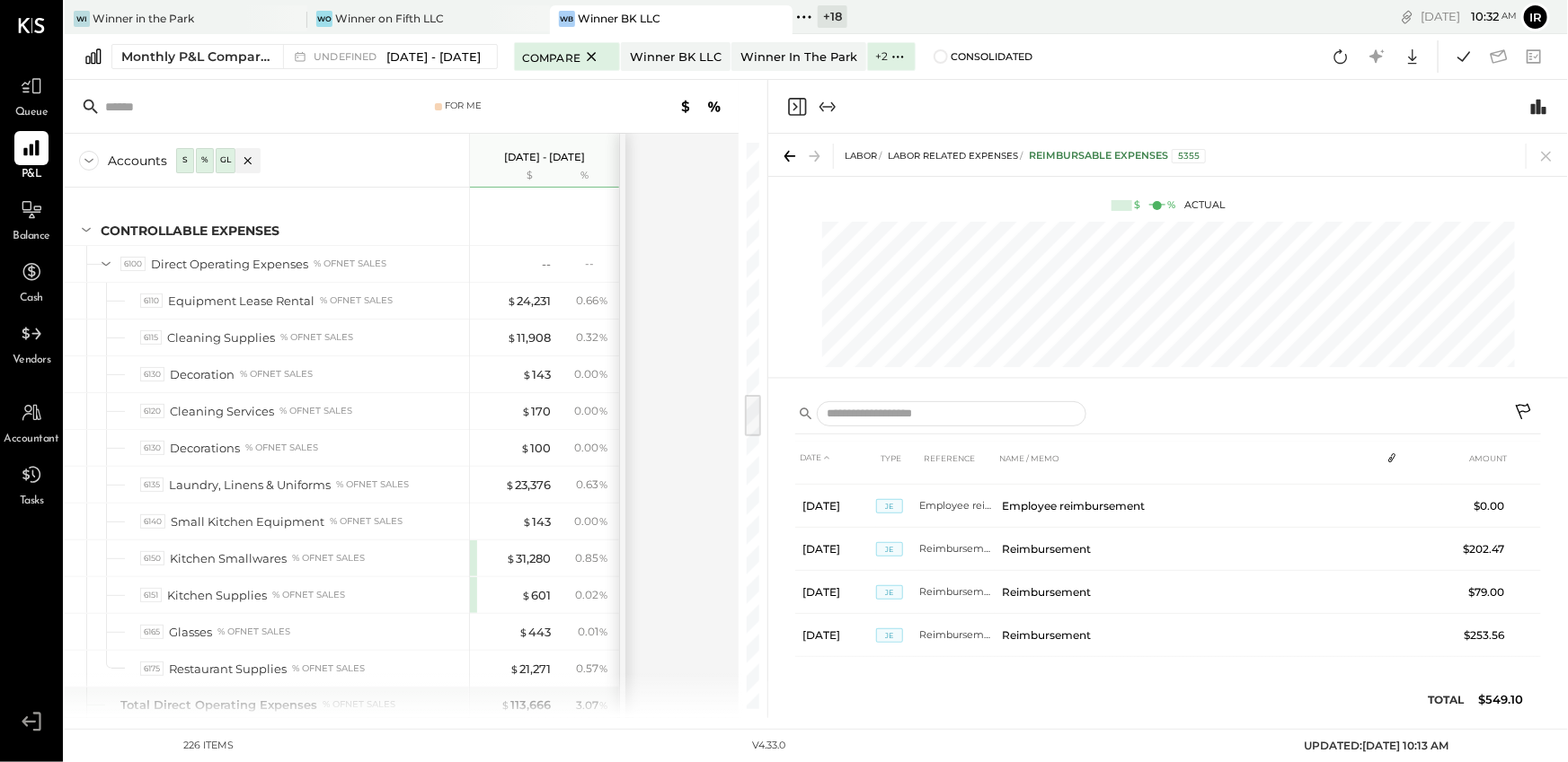
click at [800, 113] on icon "Close panel" at bounding box center [796, 107] width 22 height 22
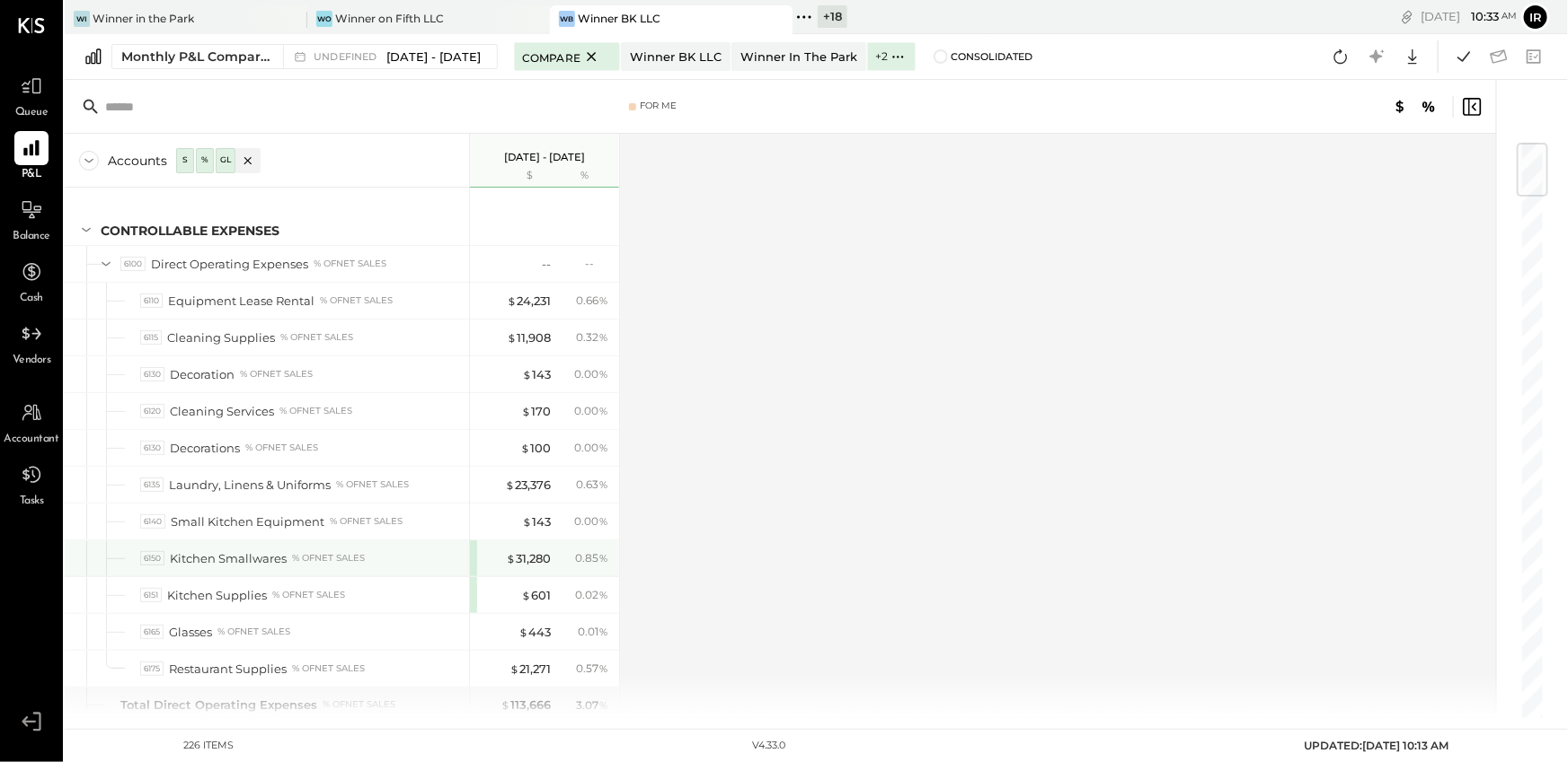
click at [471, 543] on div "$ 31,280 0.85 %" at bounding box center [544, 558] width 149 height 36
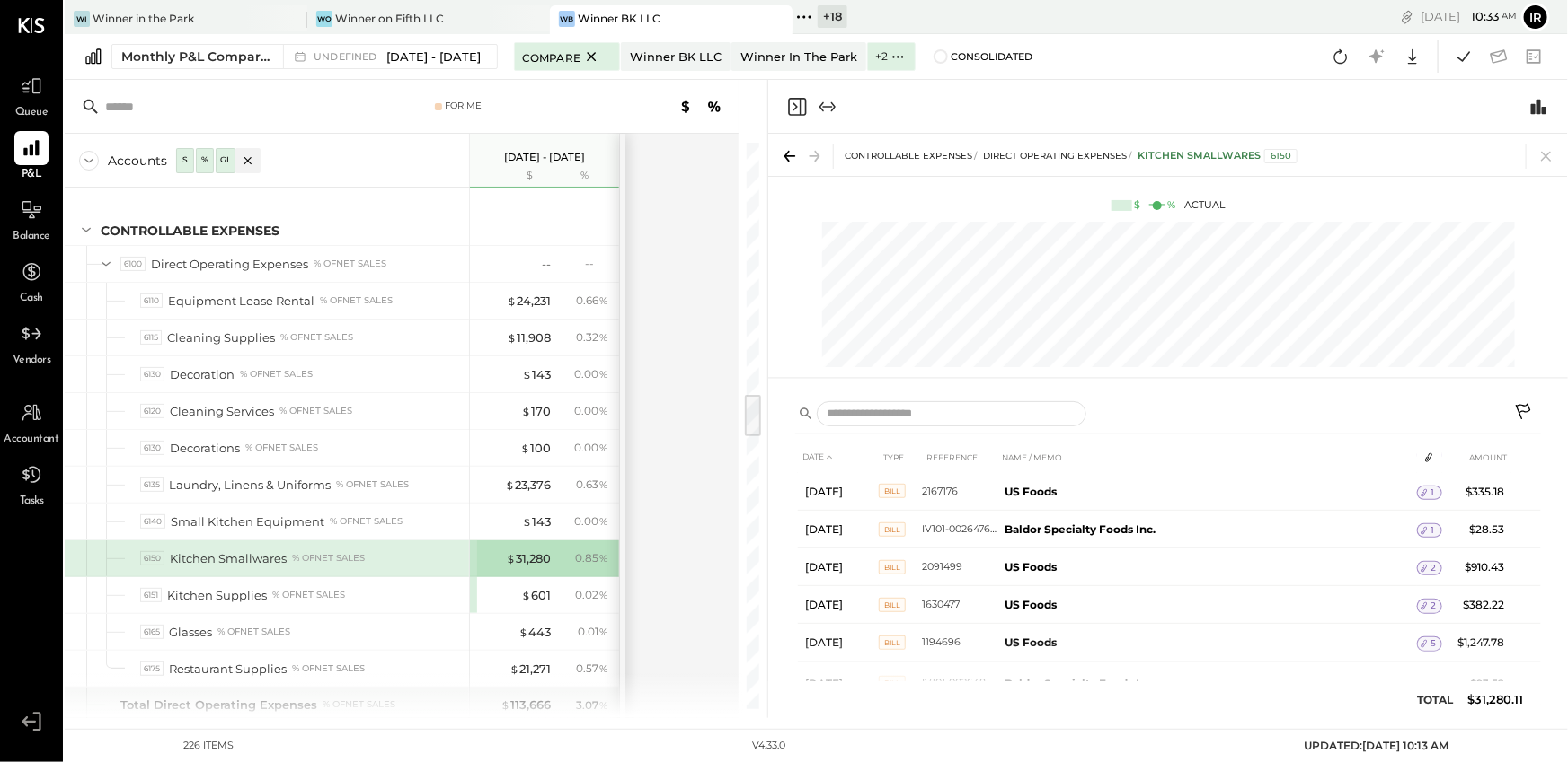
scroll to position [1985, 0]
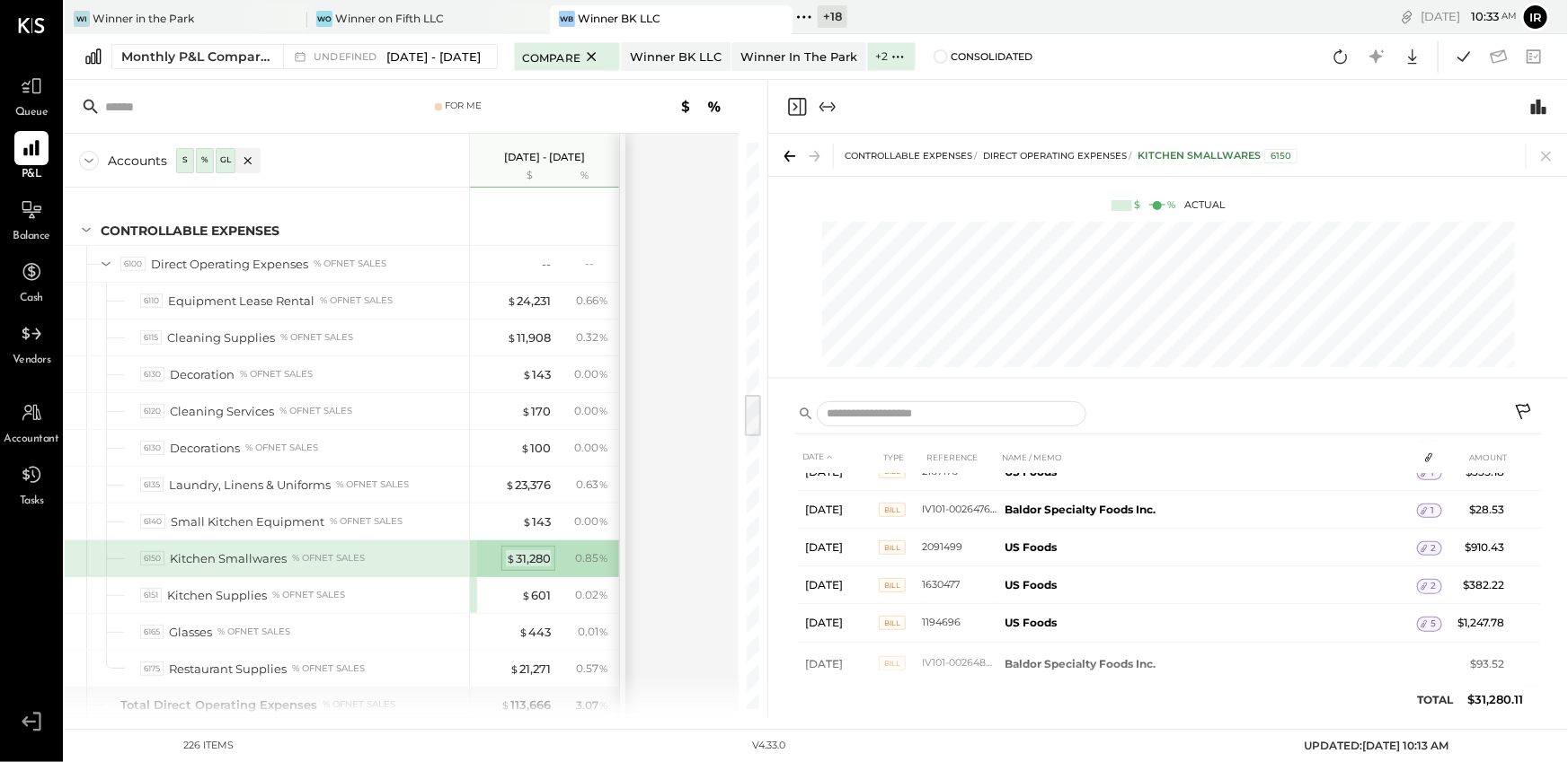
click at [523, 551] on div "$ 31,280" at bounding box center [528, 559] width 45 height 17
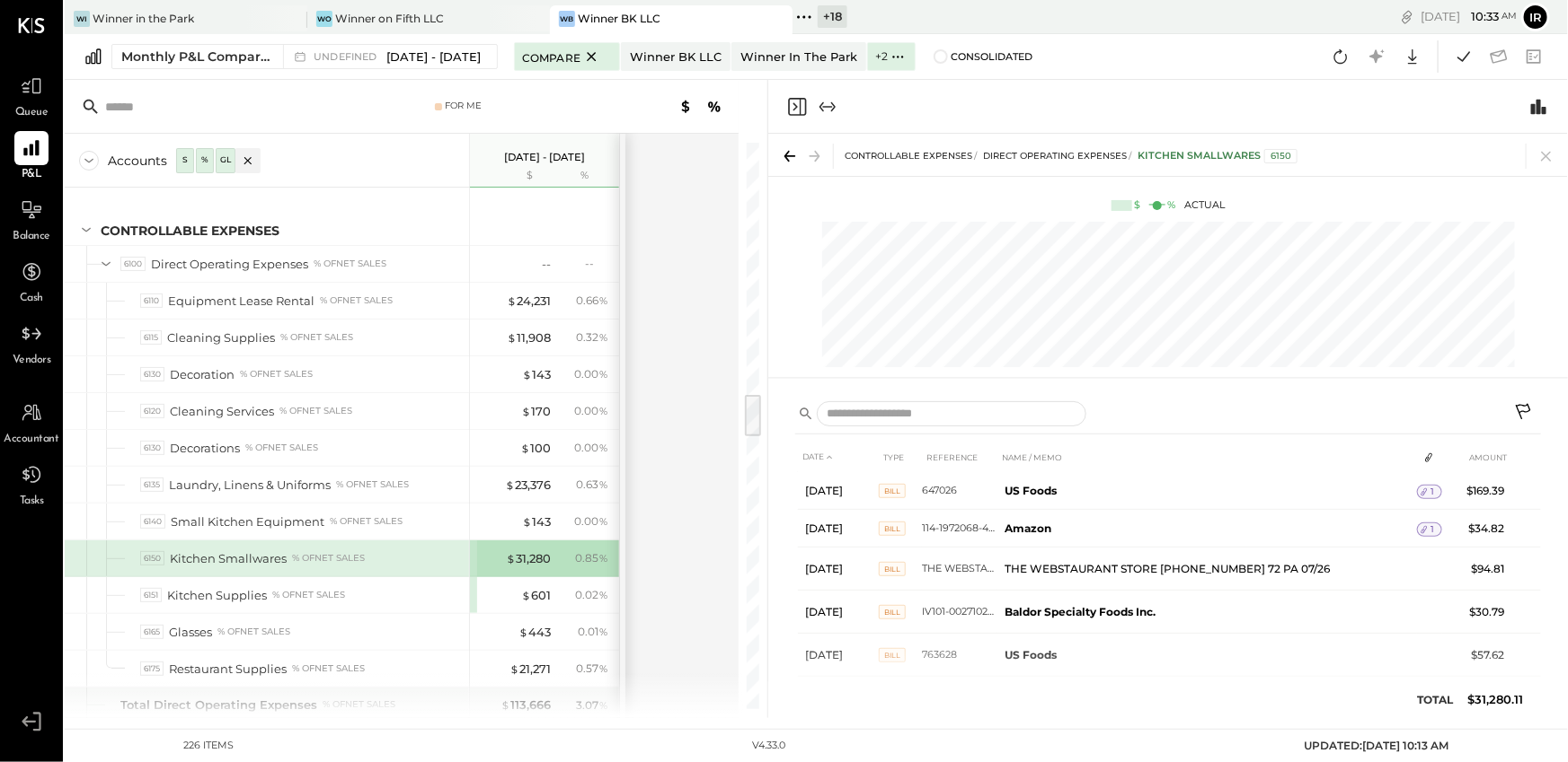
scroll to position [5284, 0]
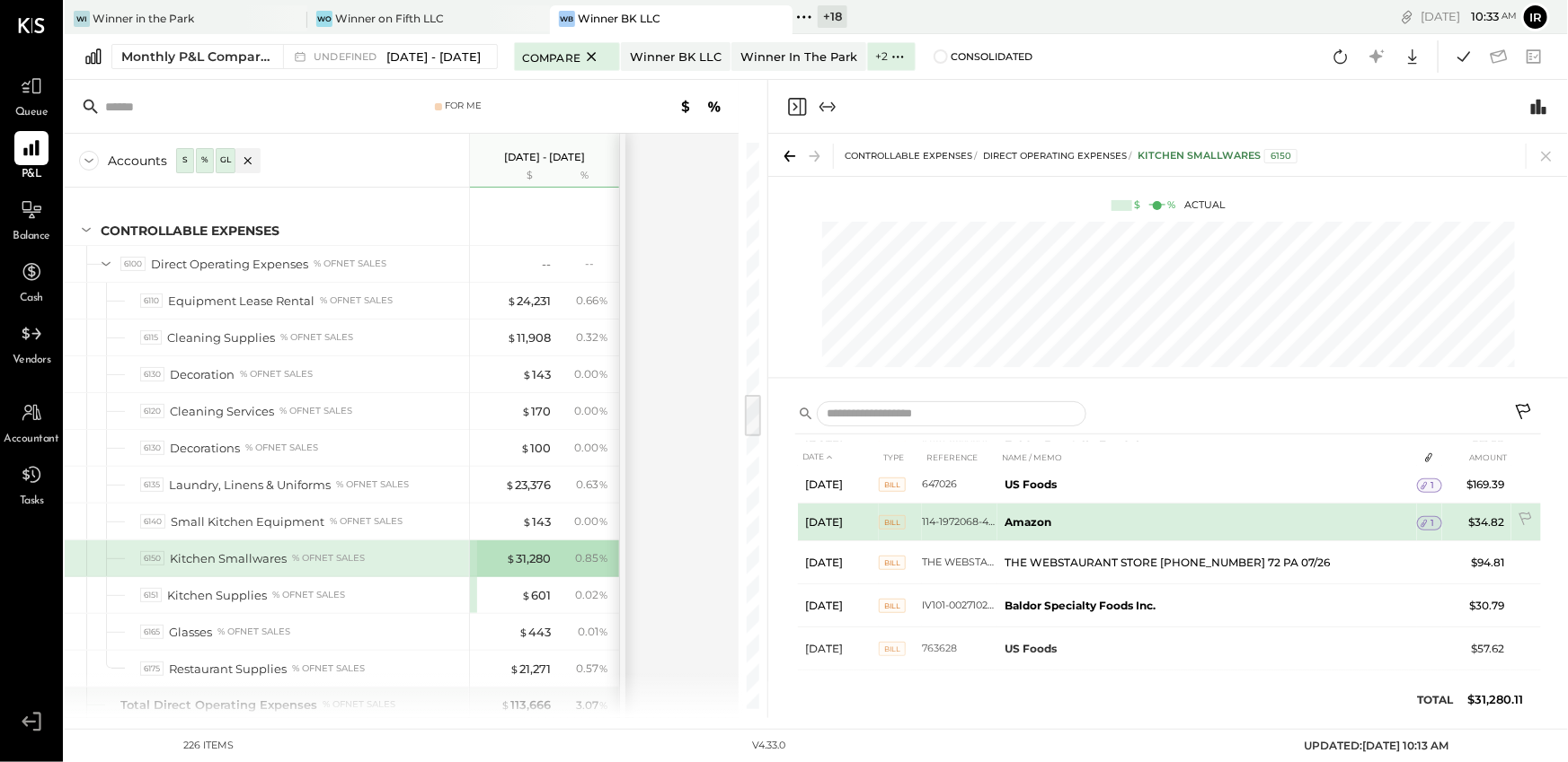
click at [1424, 517] on icon at bounding box center [1424, 522] width 12 height 12
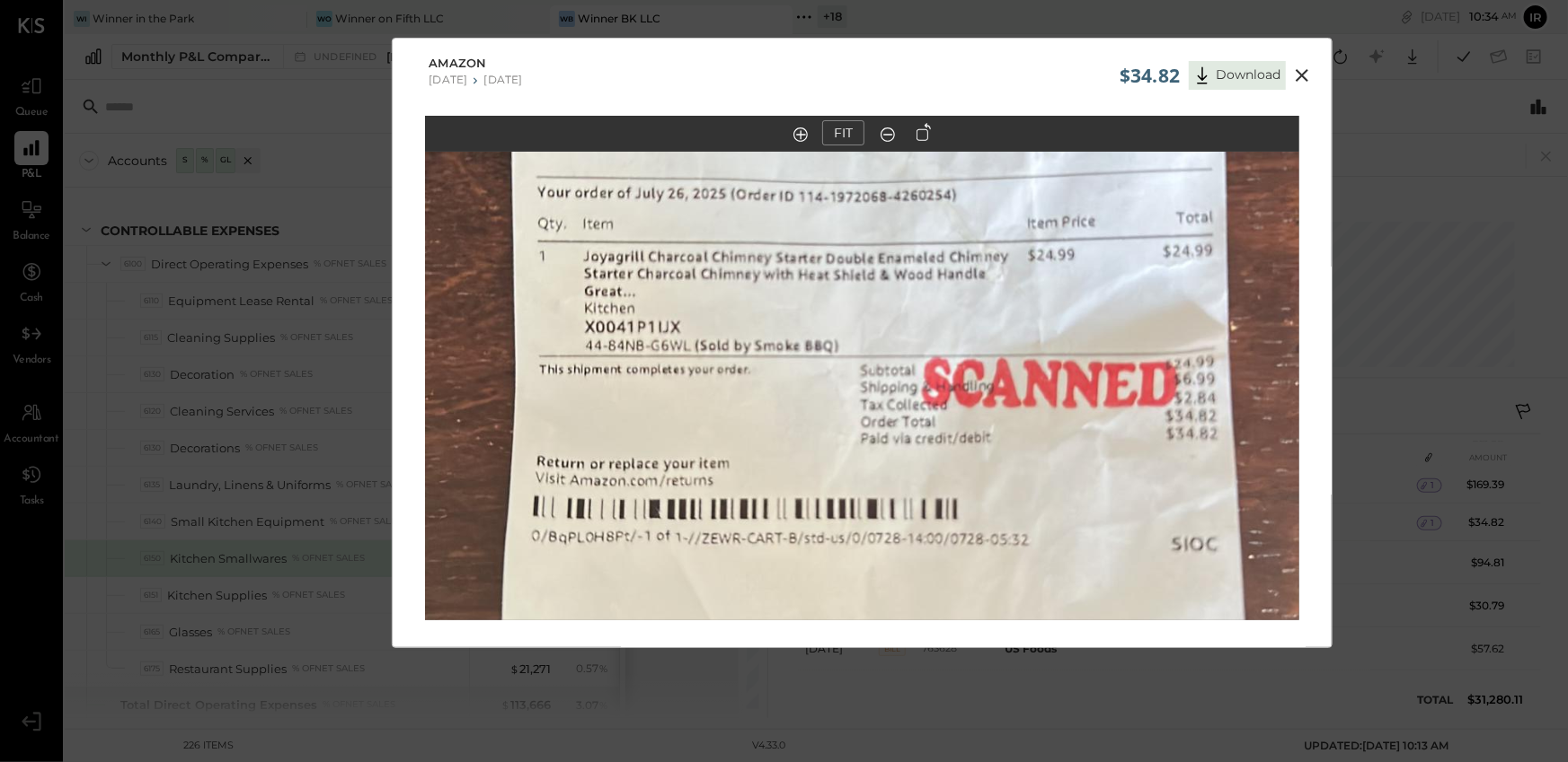
click at [1307, 78] on icon at bounding box center [1301, 75] width 22 height 22
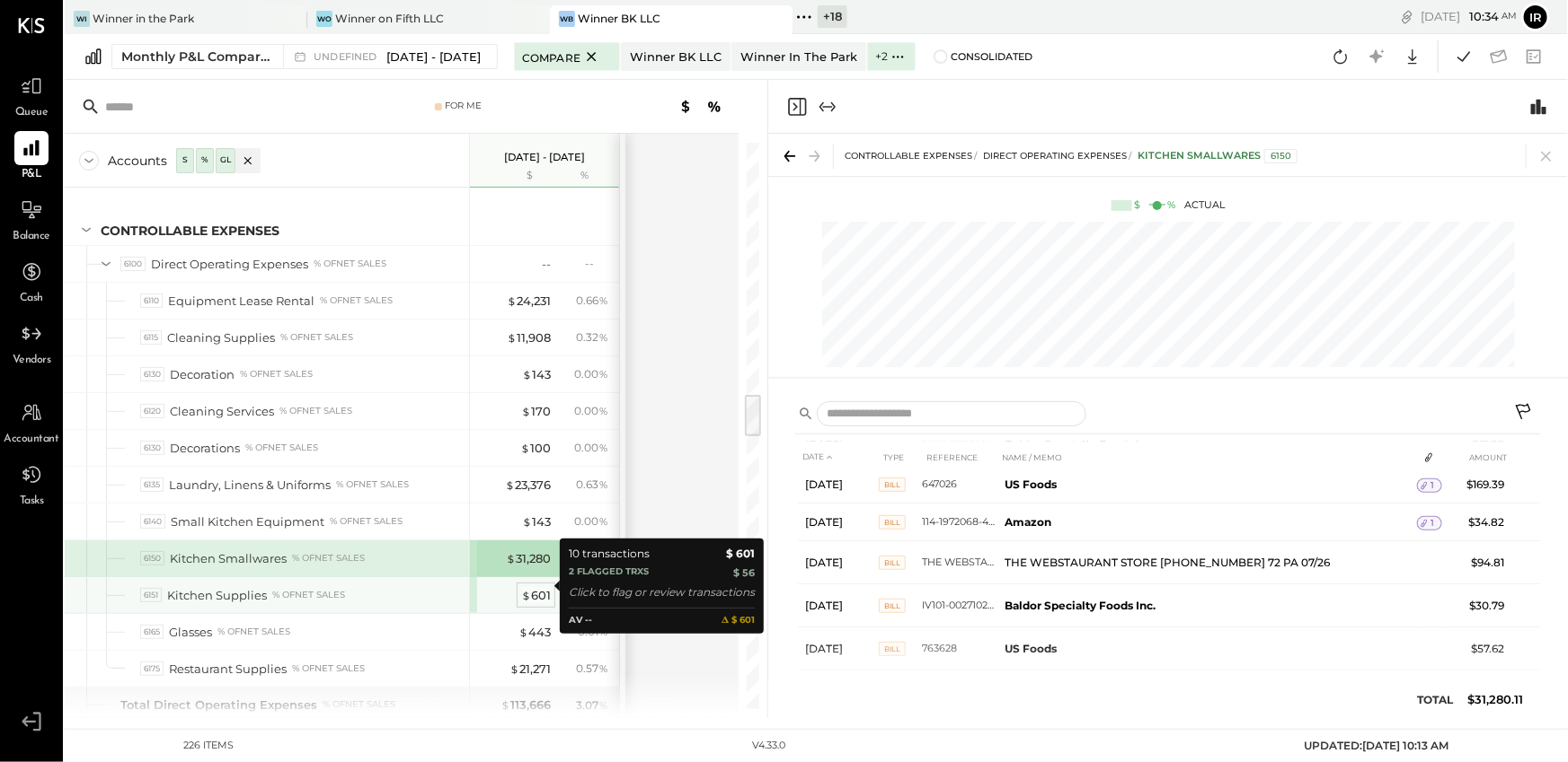
click at [531, 588] on div "$ 601" at bounding box center [535, 596] width 29 height 17
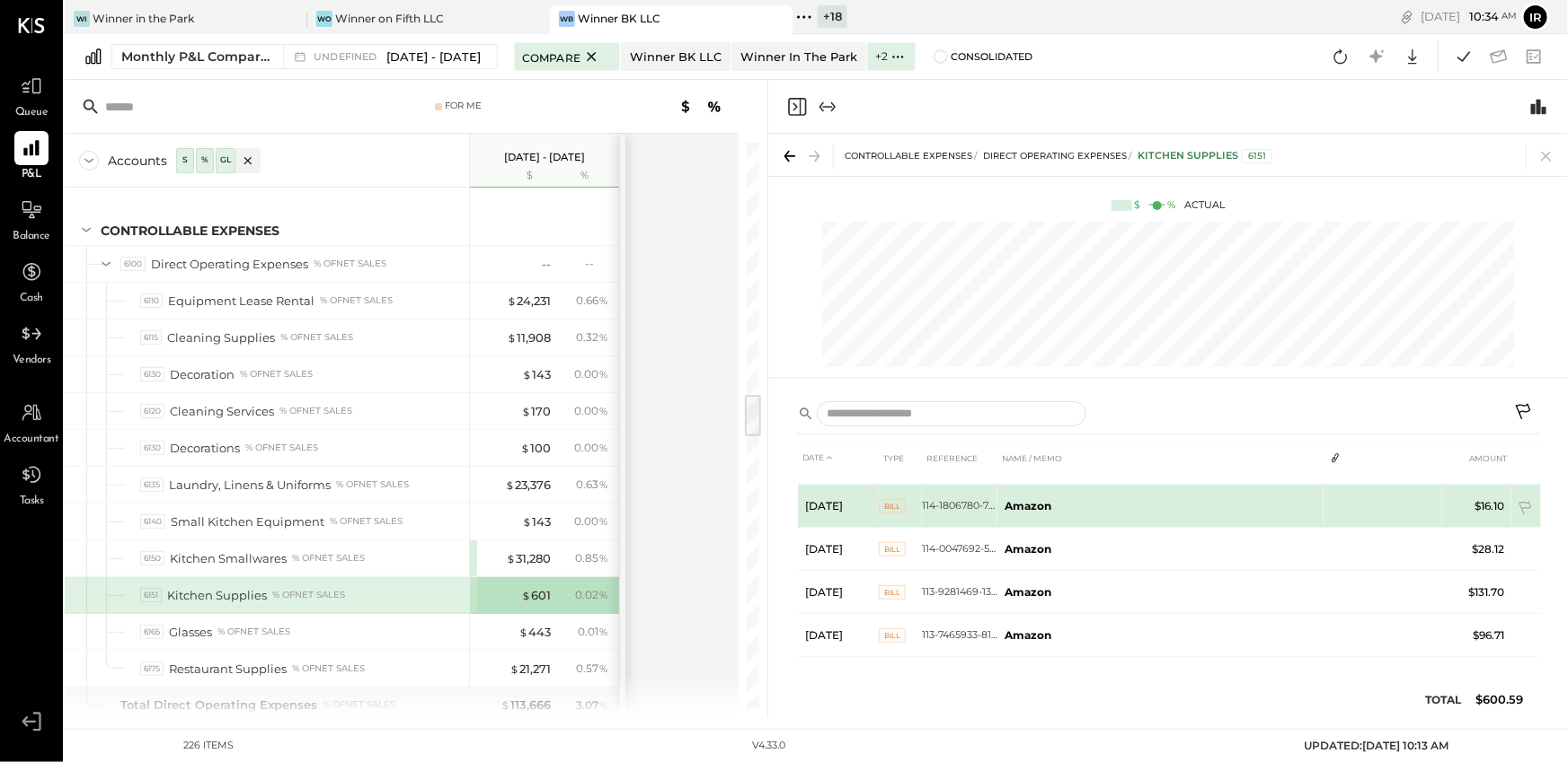
click at [886, 499] on span "Bill" at bounding box center [892, 505] width 27 height 14
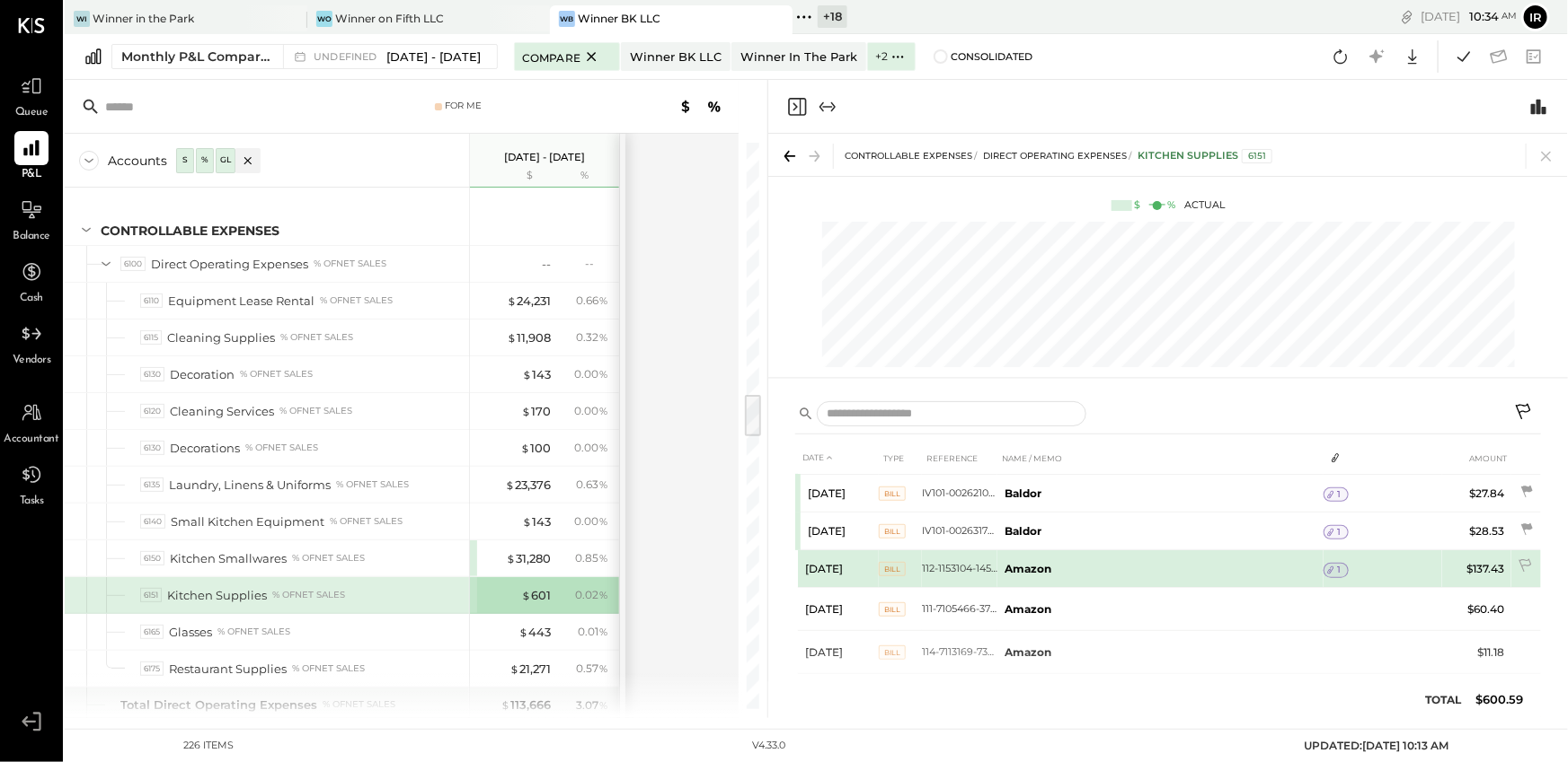
click at [1339, 568] on div "1" at bounding box center [1336, 570] width 25 height 14
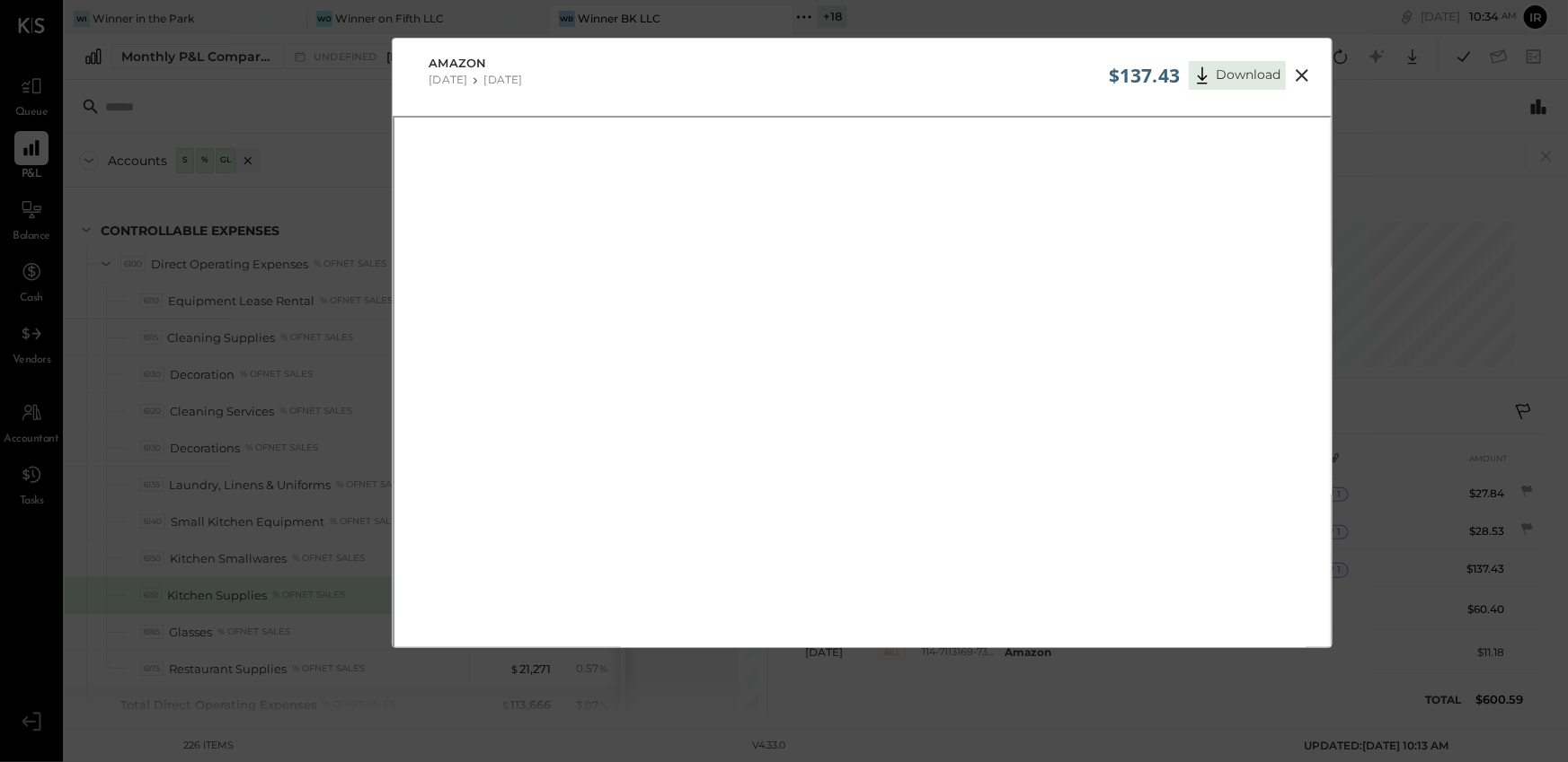
click at [1304, 74] on icon at bounding box center [1301, 75] width 22 height 22
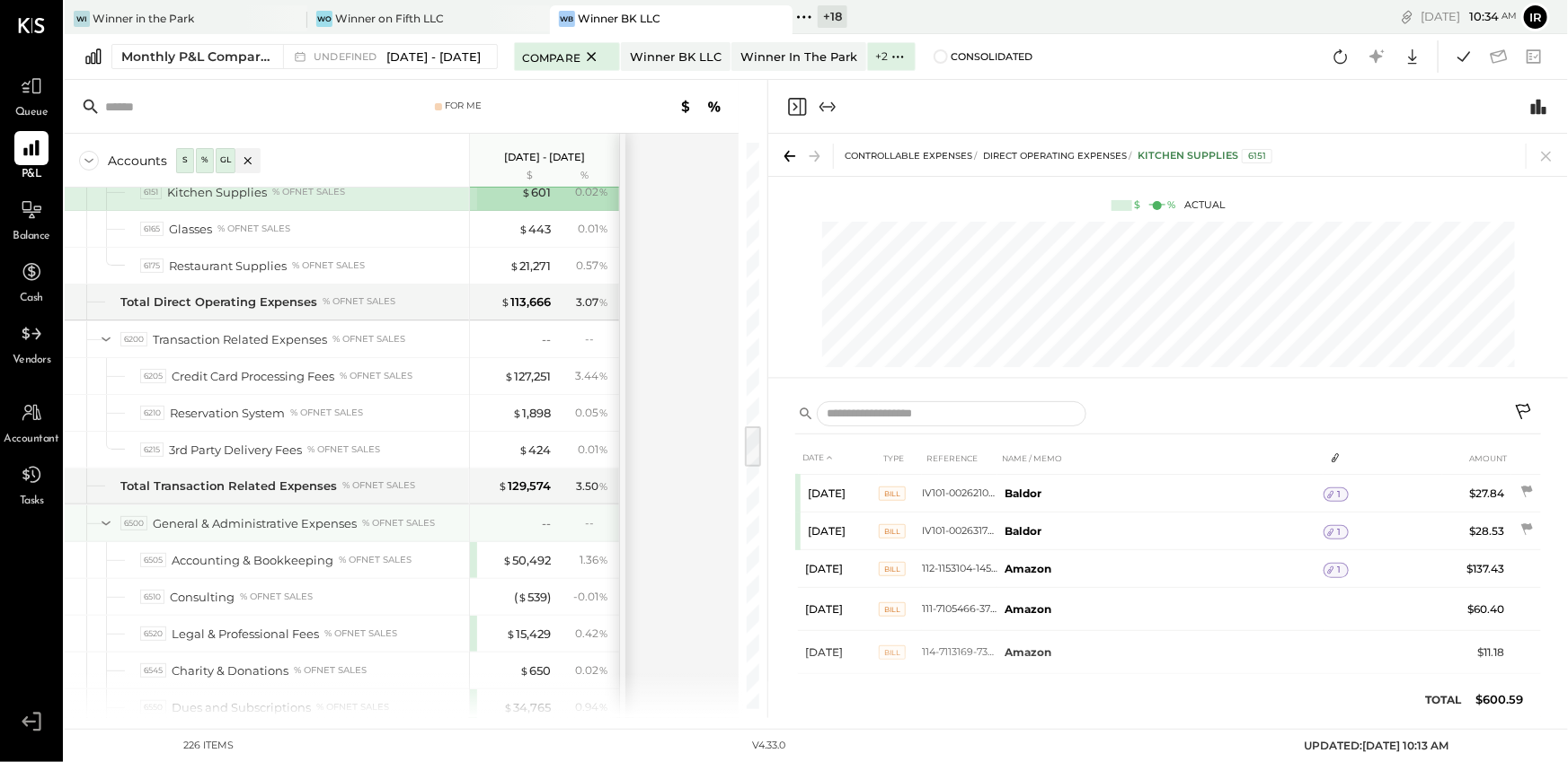
scroll to position [3666, 0]
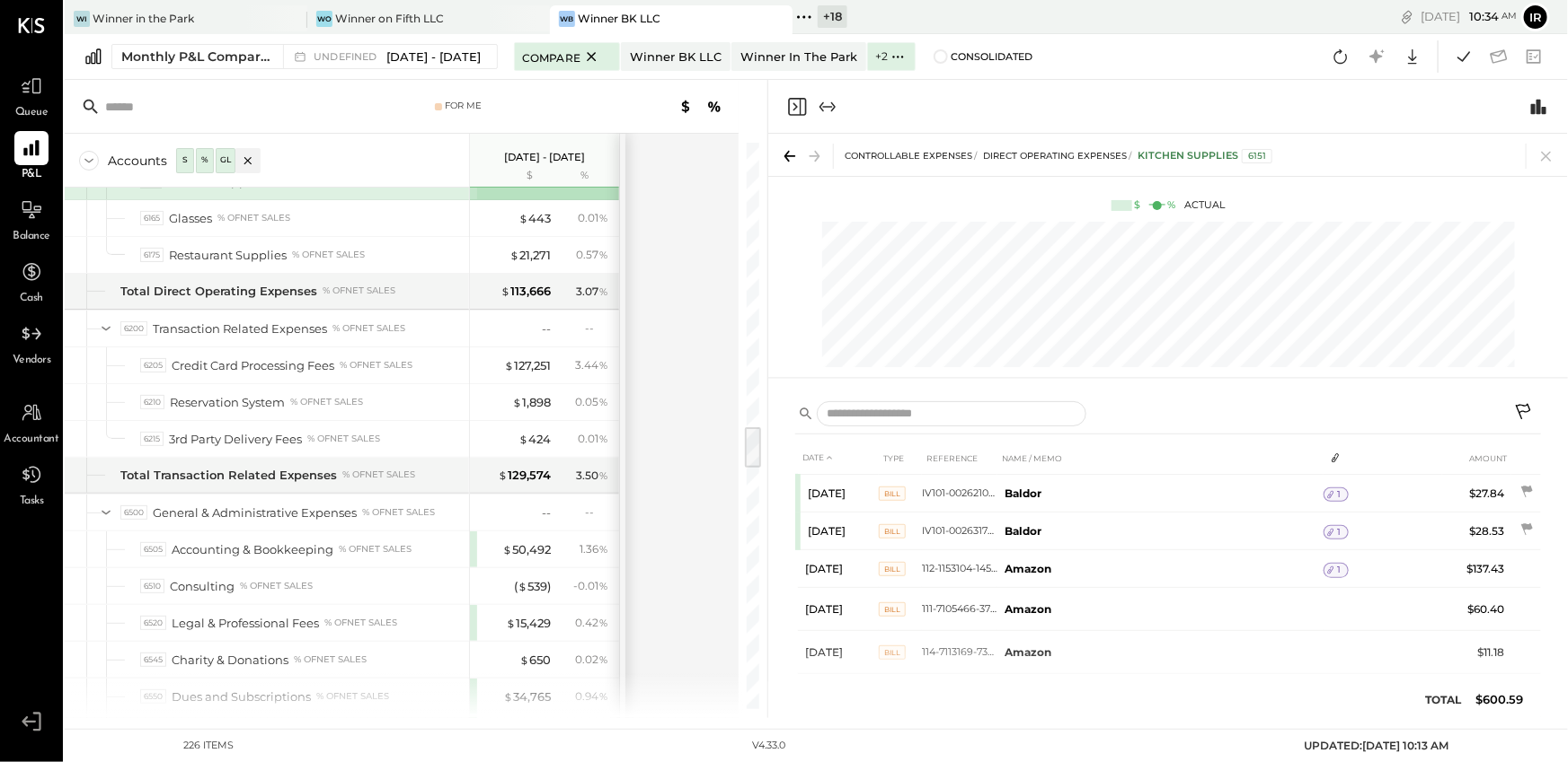
click at [794, 105] on icon "Close panel" at bounding box center [796, 107] width 22 height 22
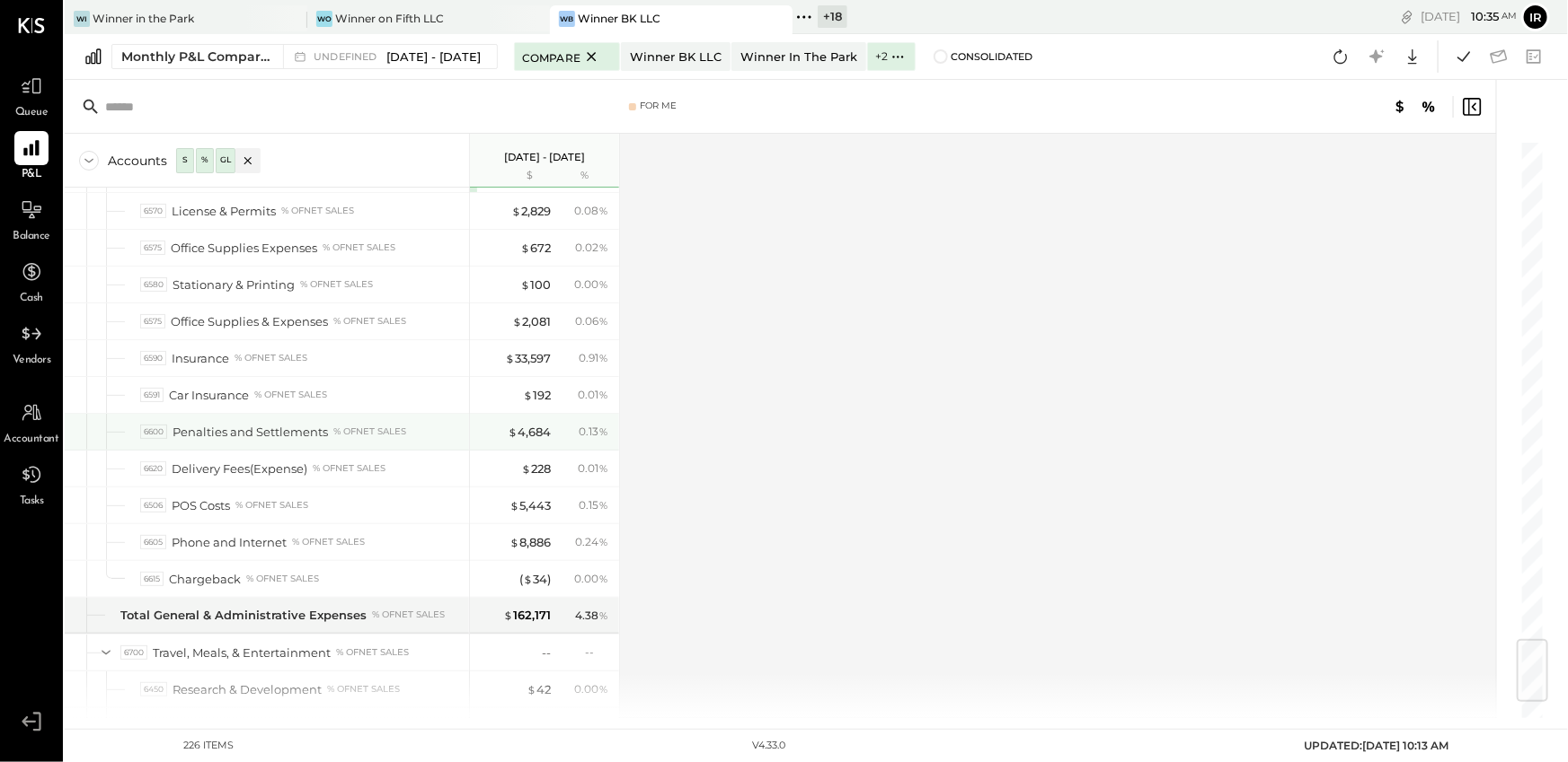
scroll to position [4234, 0]
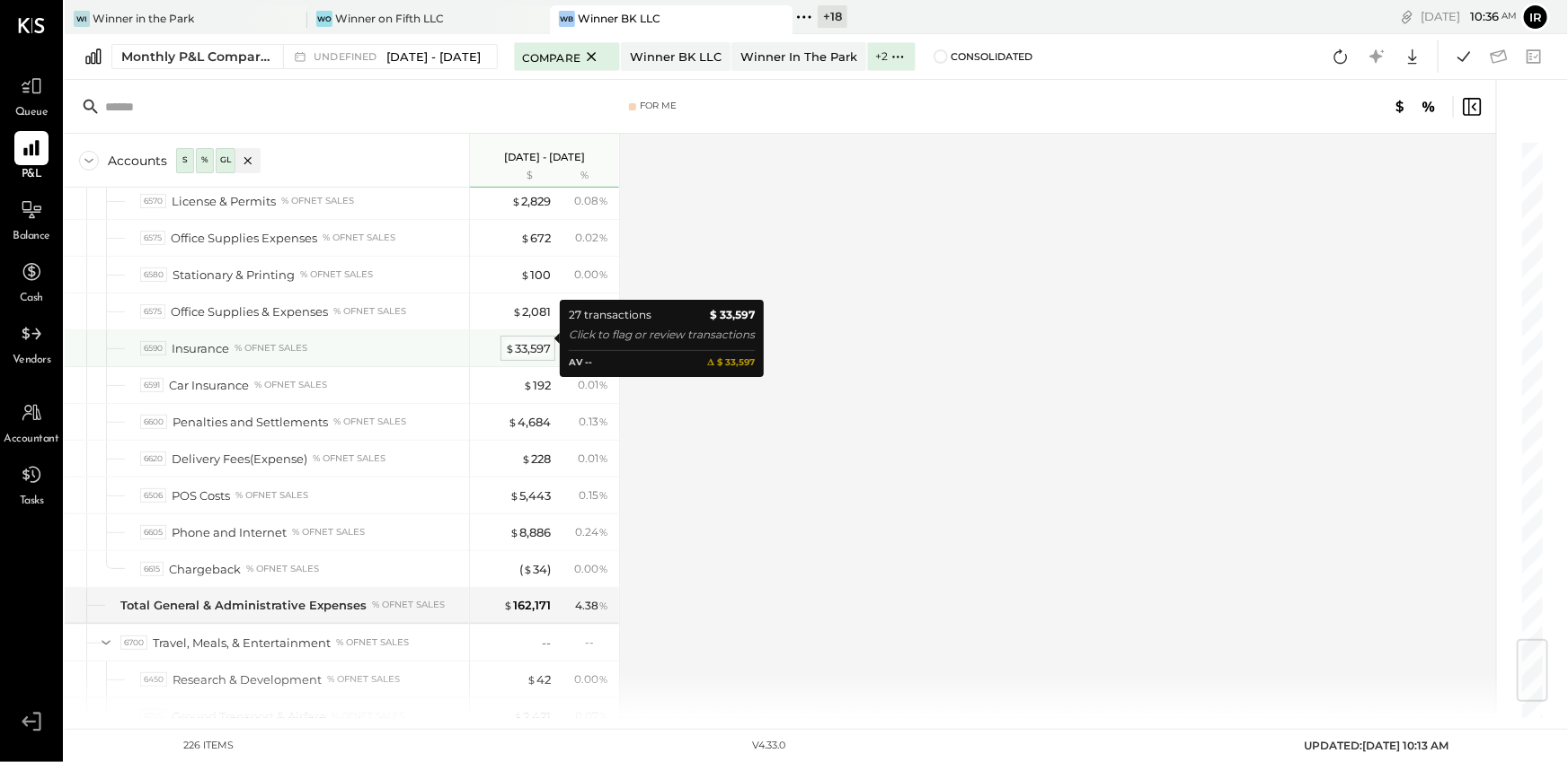
click at [541, 340] on div "$ 33,597" at bounding box center [527, 349] width 46 height 17
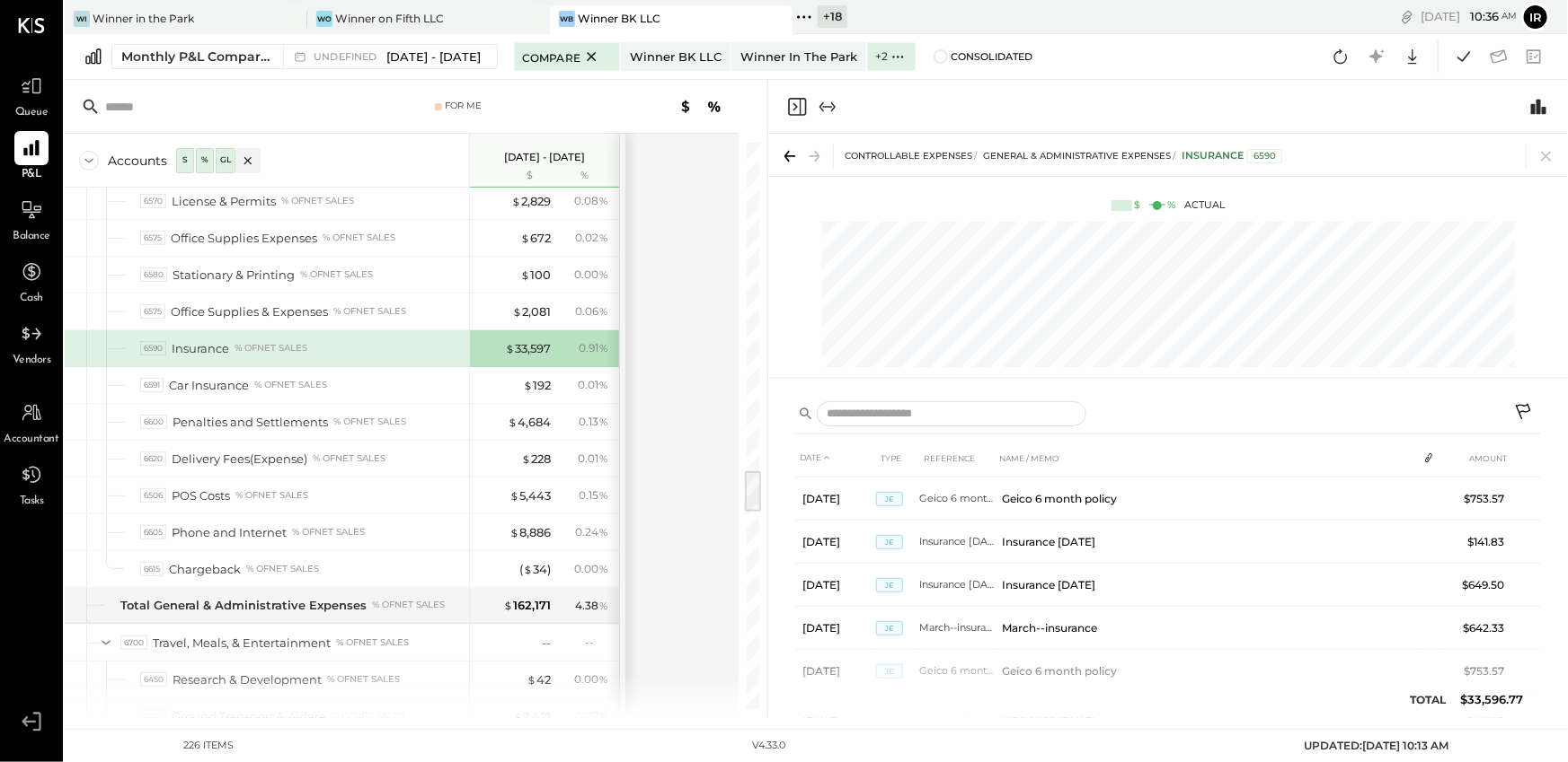
scroll to position [686, 0]
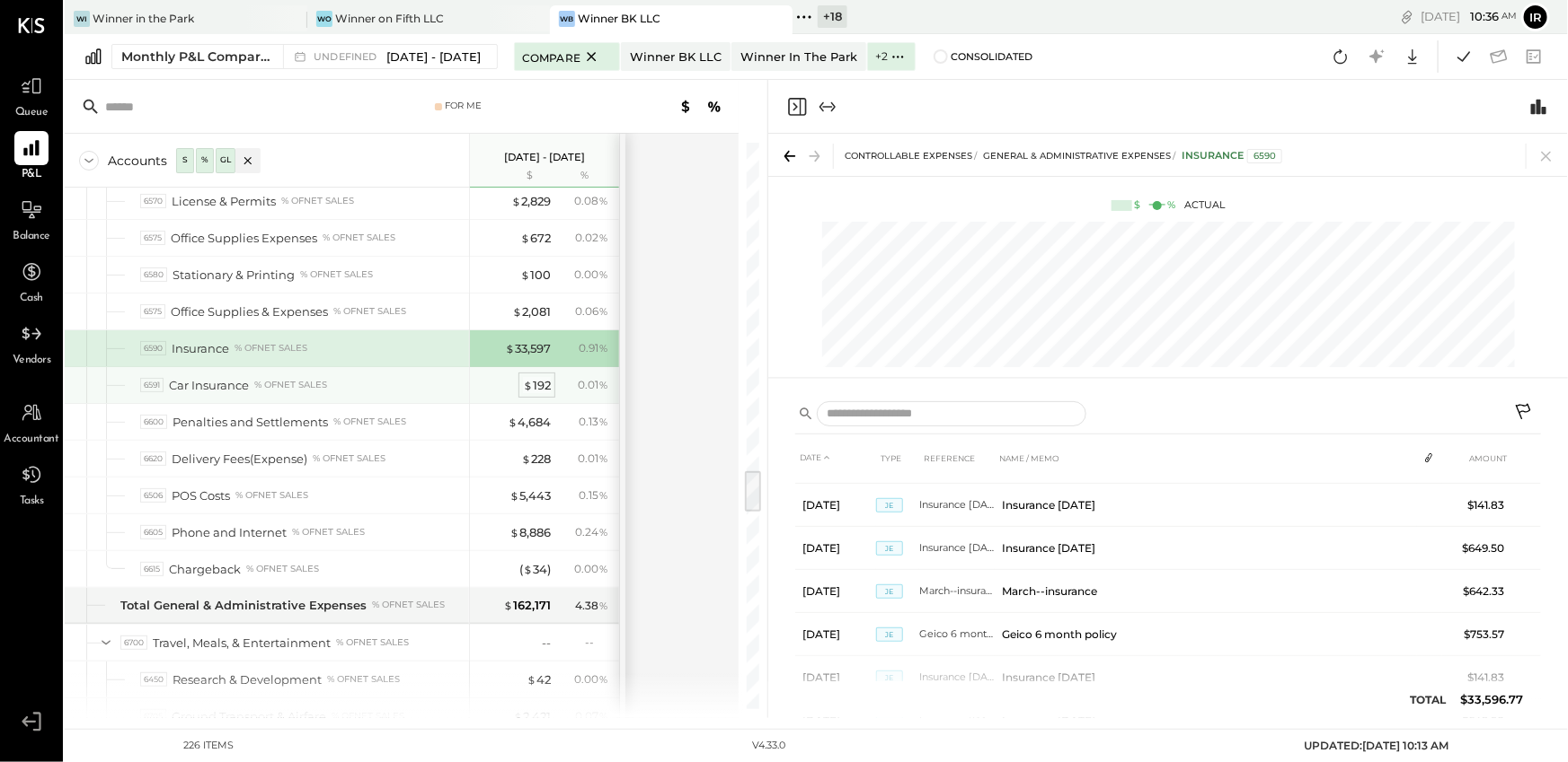
click at [540, 377] on div "$ 192" at bounding box center [537, 386] width 28 height 17
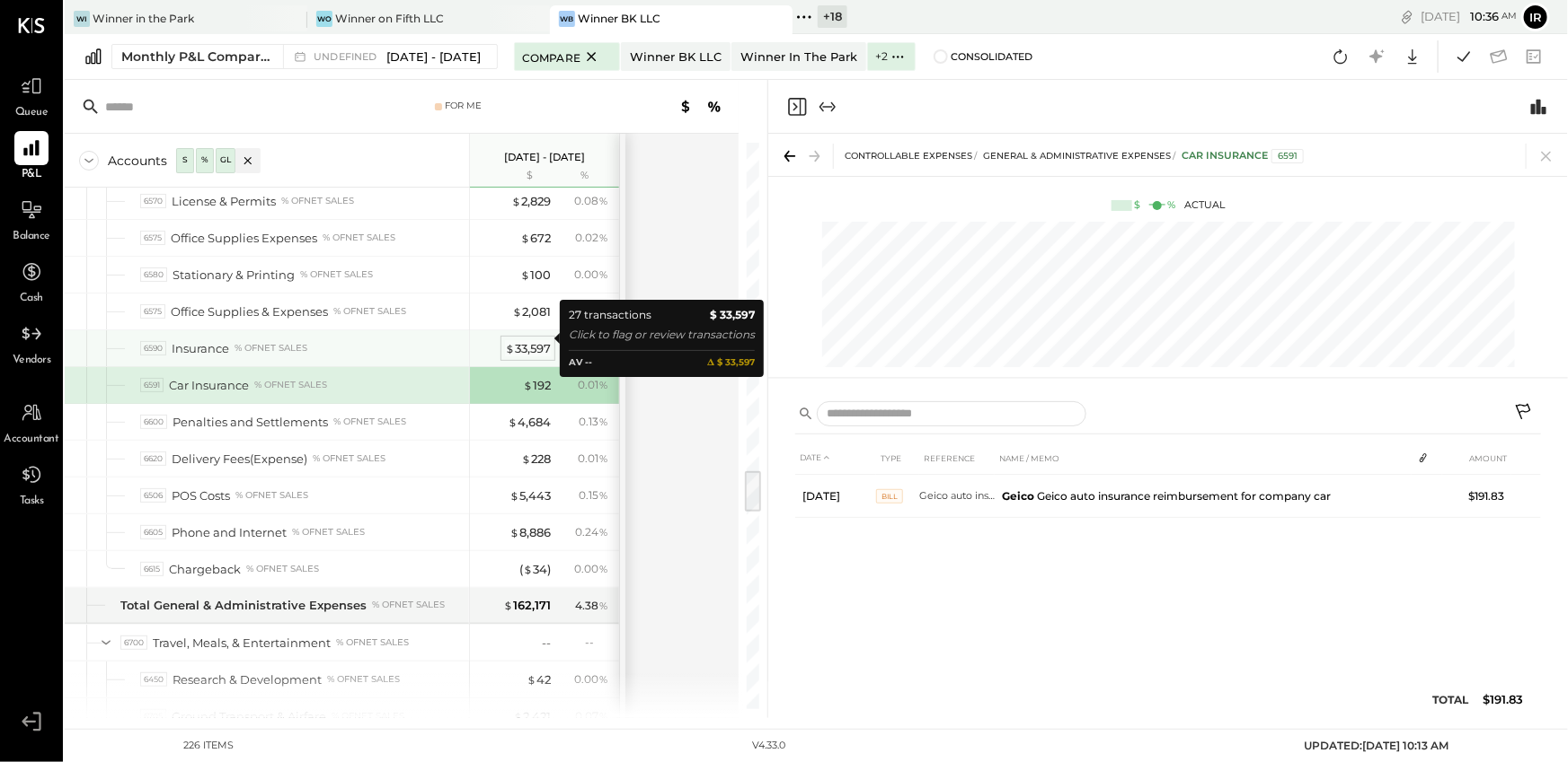
click at [537, 340] on div "$ 33,597" at bounding box center [527, 349] width 46 height 17
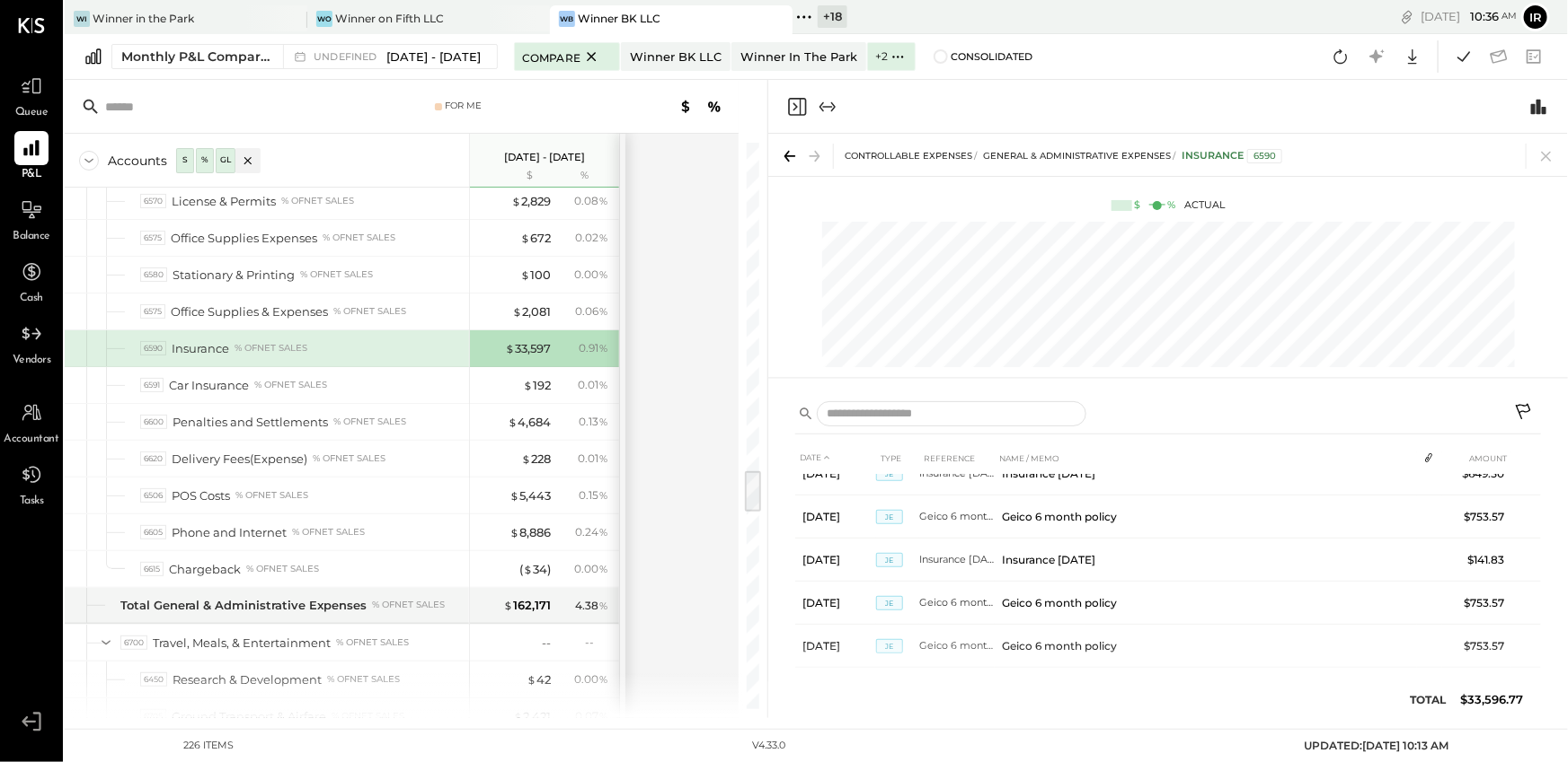
scroll to position [985, 0]
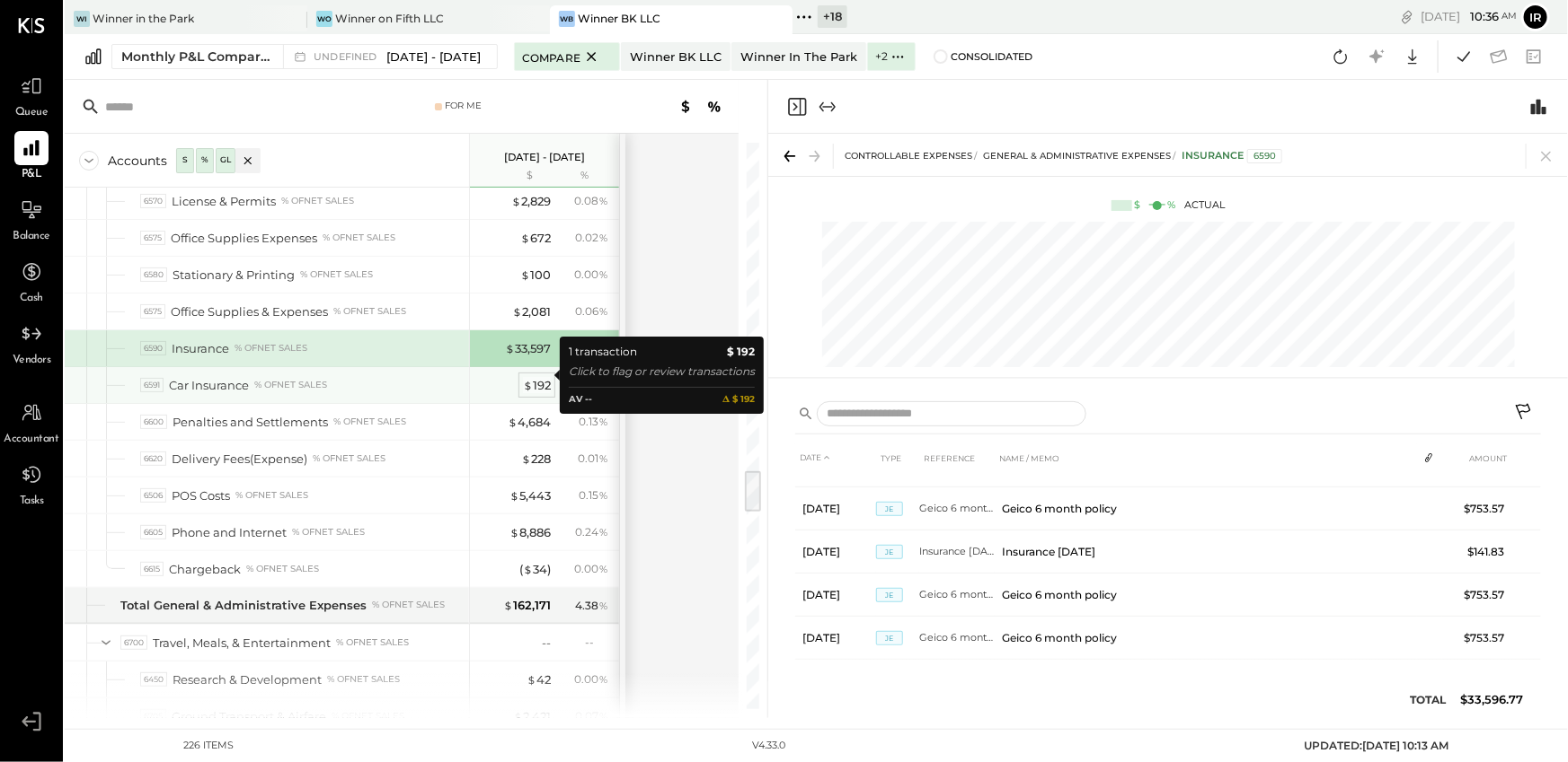
click at [536, 377] on div "$ 192" at bounding box center [537, 386] width 28 height 17
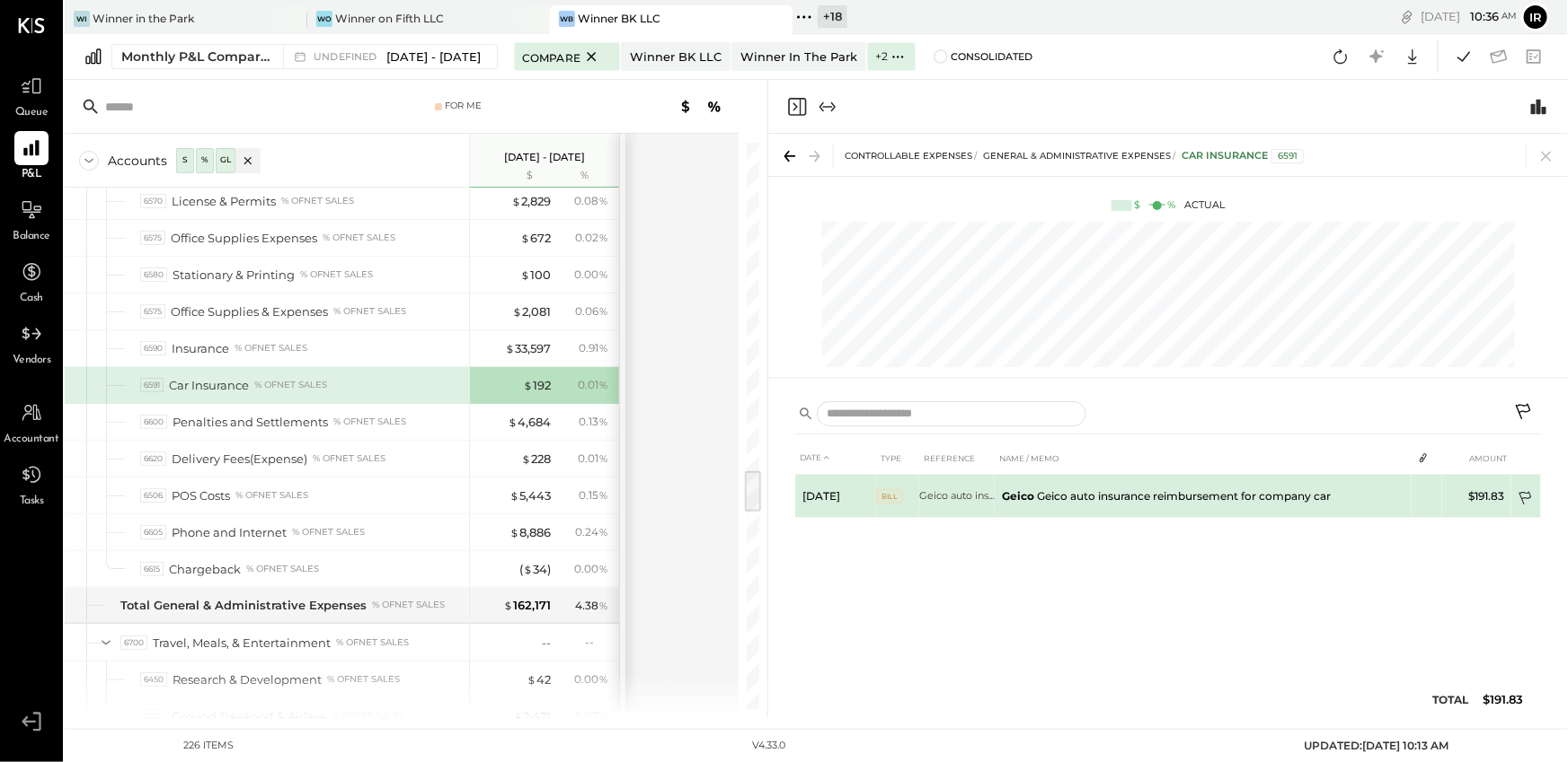
click at [1526, 493] on icon at bounding box center [1524, 499] width 12 height 13
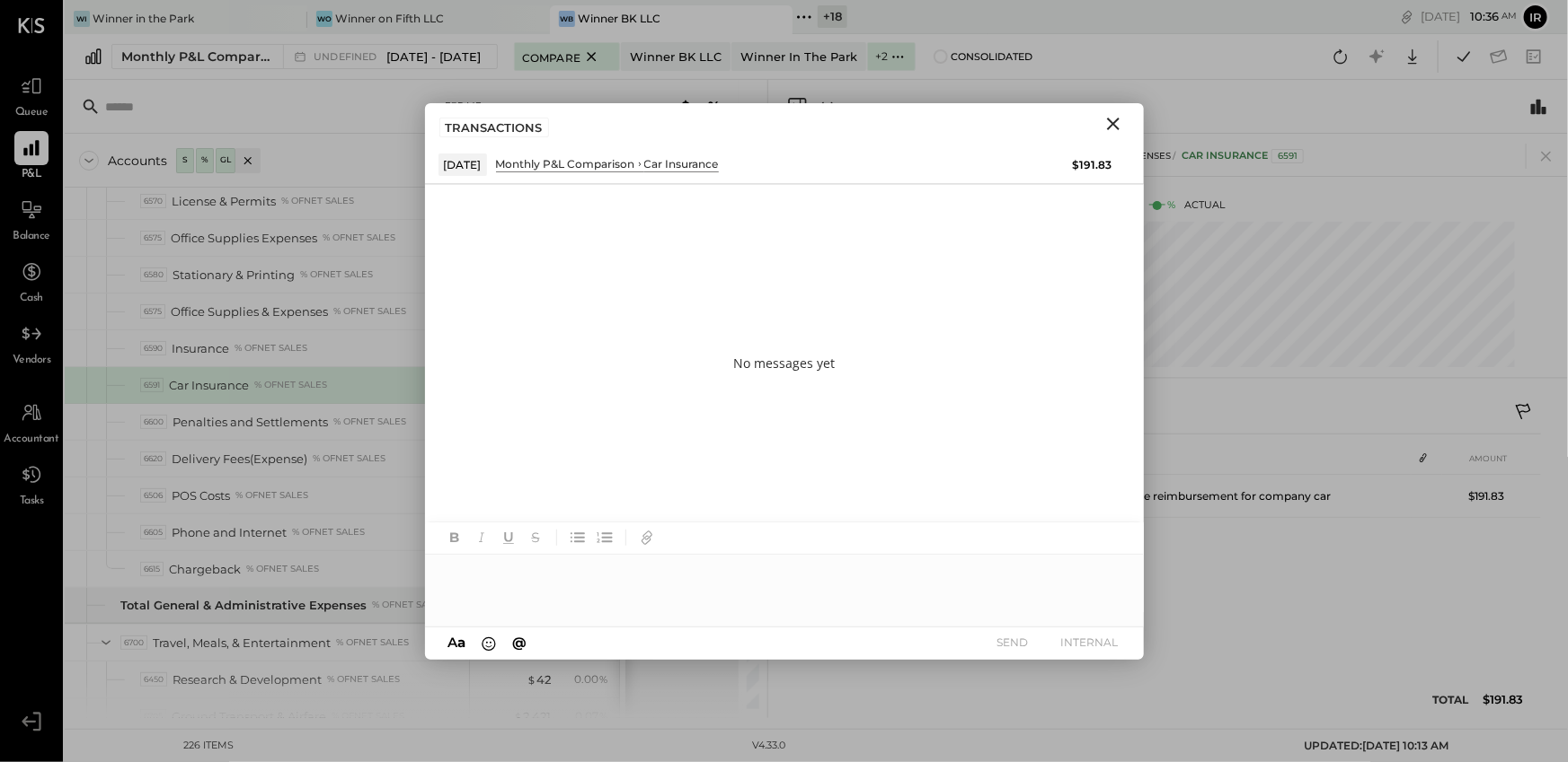
click at [592, 582] on div at bounding box center [784, 590] width 719 height 72
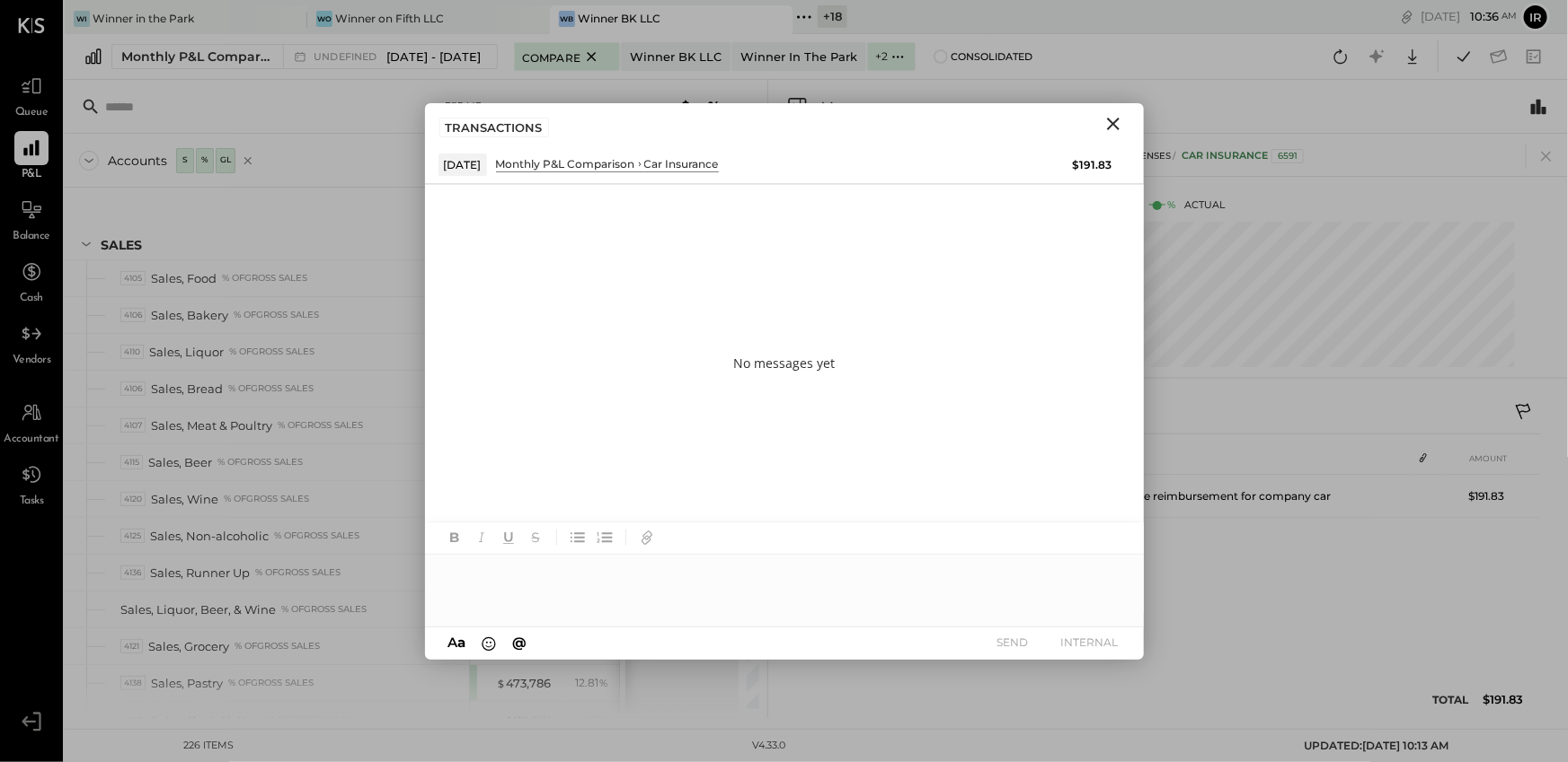
scroll to position [4234, 0]
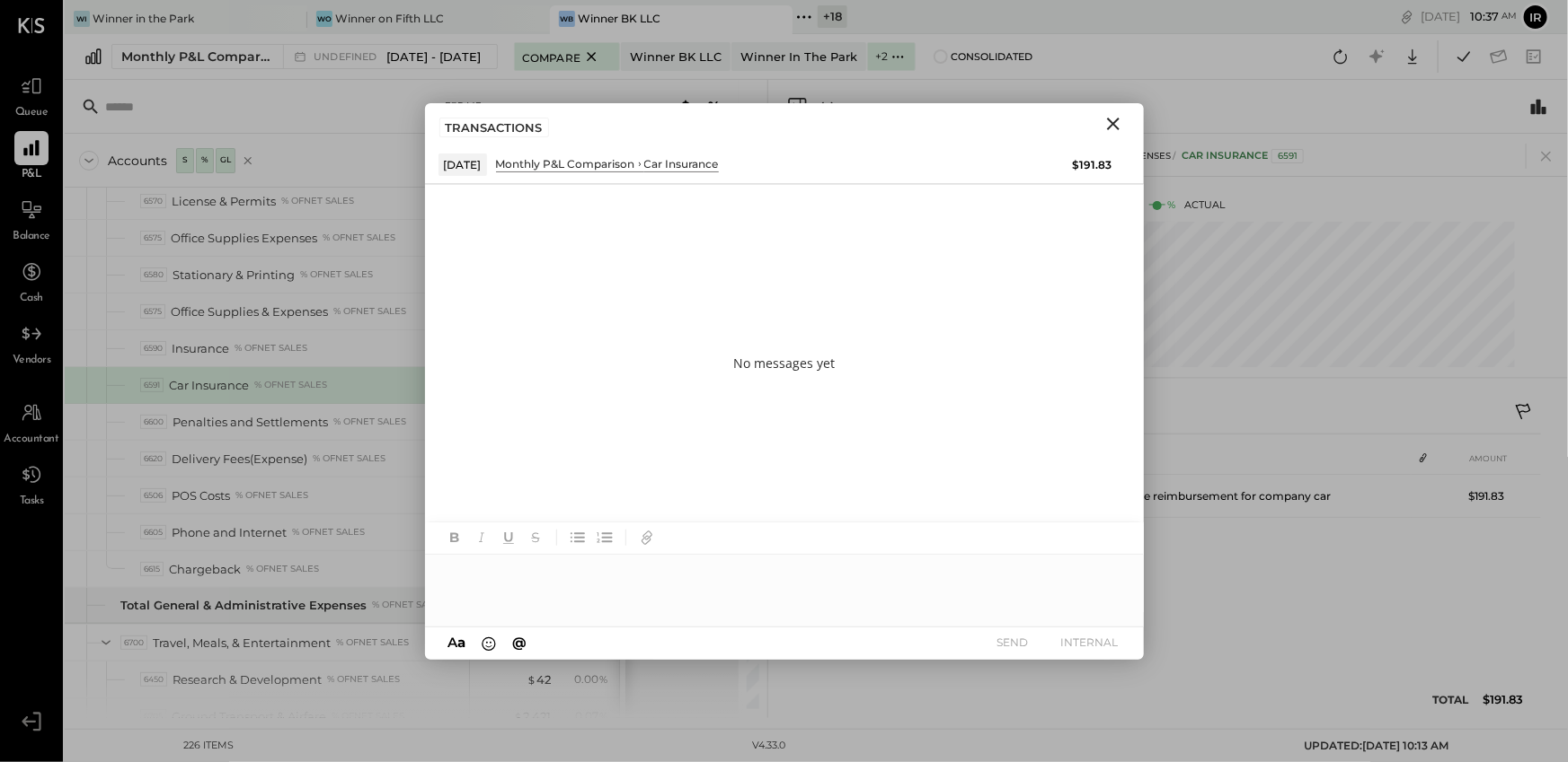
click at [1113, 122] on icon "Close" at bounding box center [1112, 124] width 12 height 12
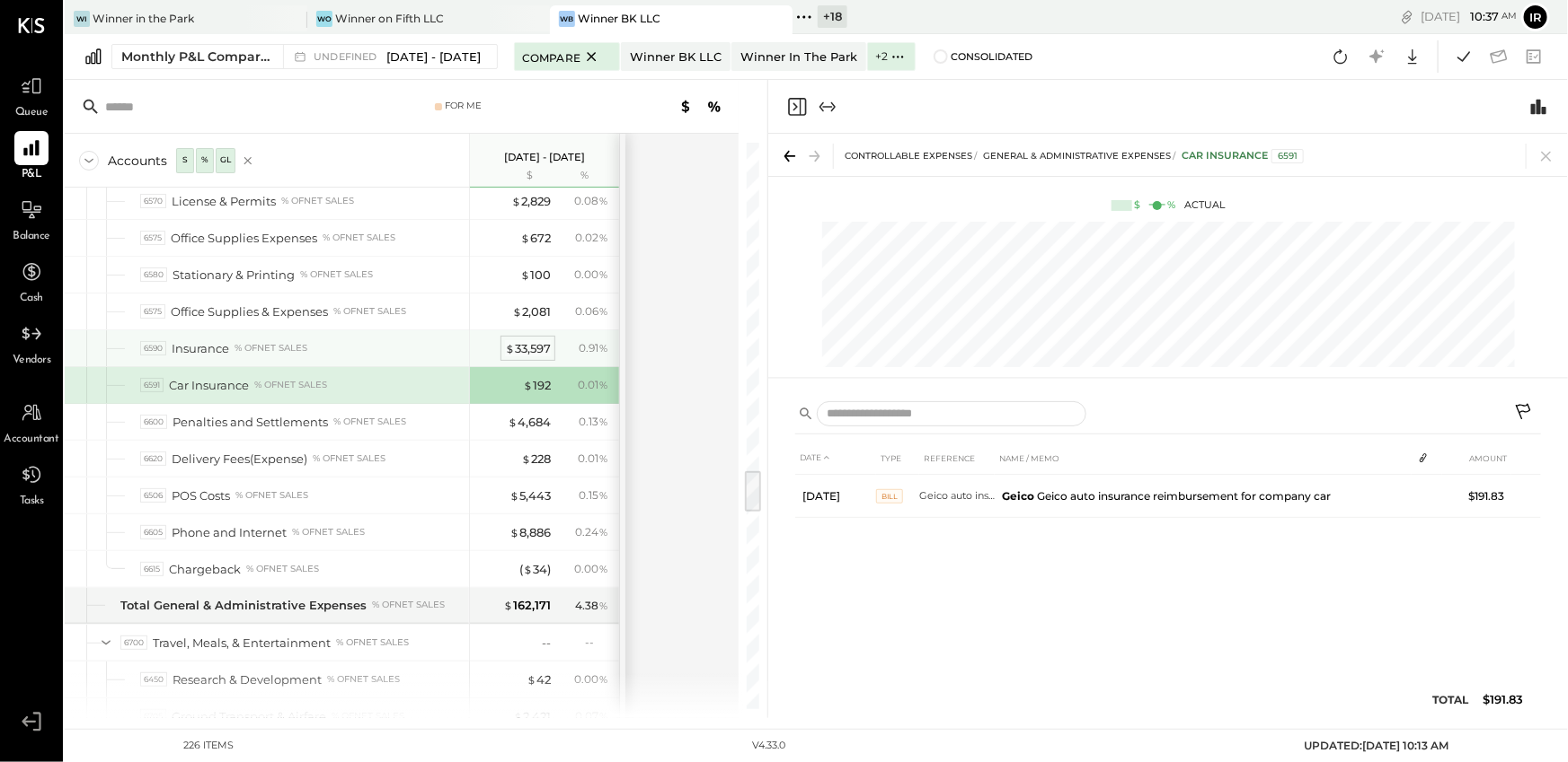
click at [541, 340] on div "$ 33,597" at bounding box center [527, 349] width 46 height 17
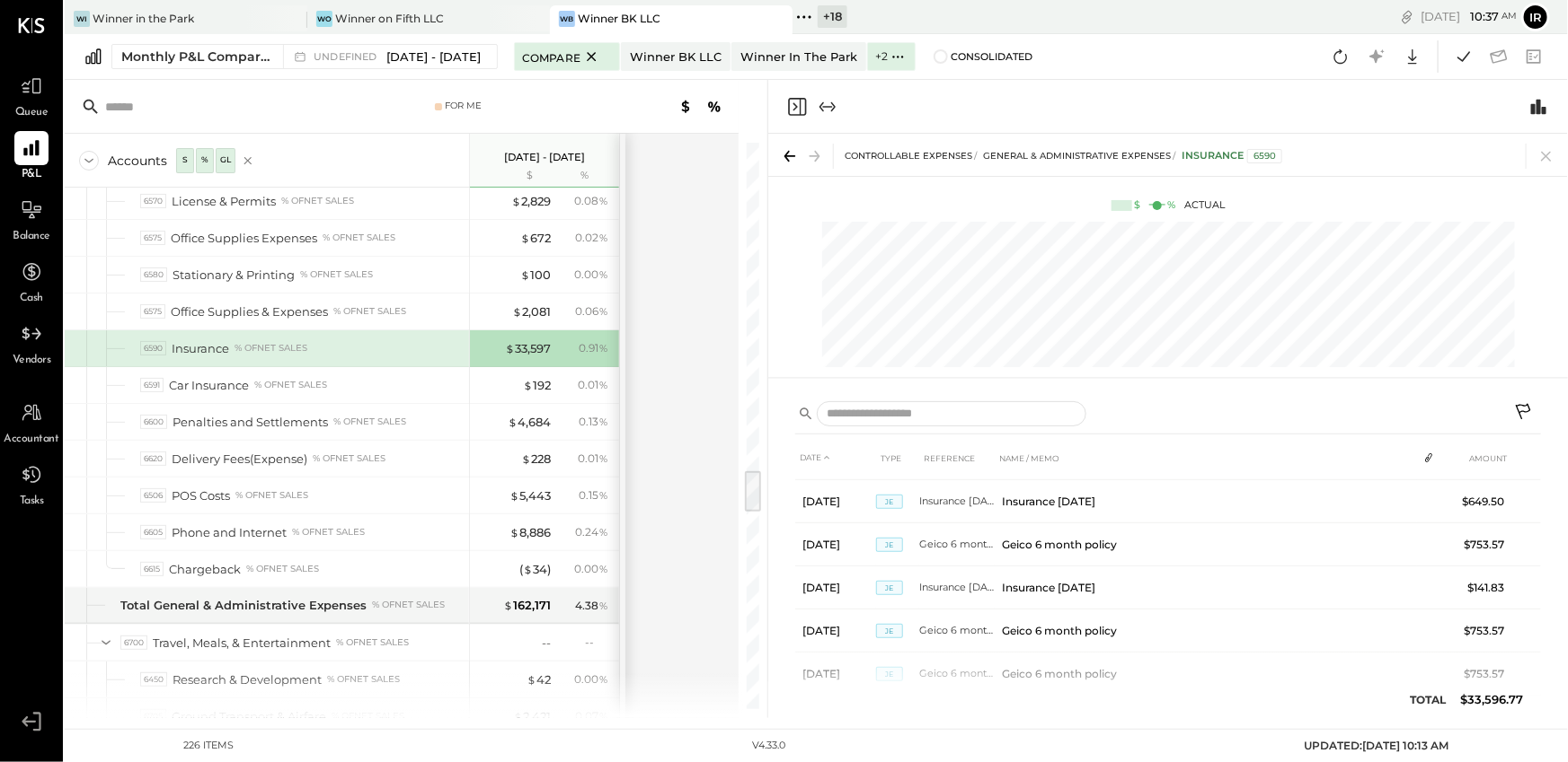
scroll to position [985, 0]
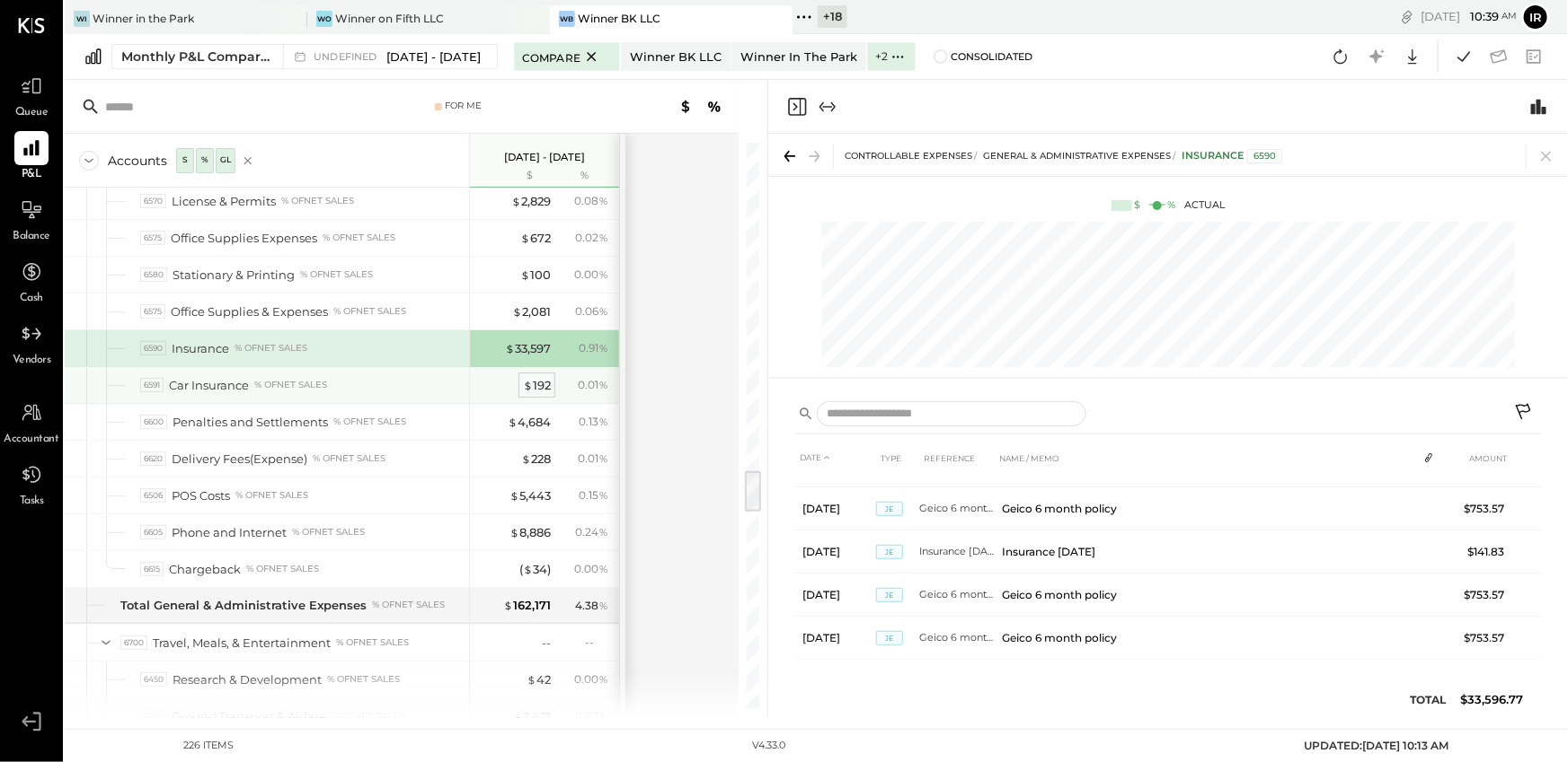
click at [543, 377] on div "$ 192" at bounding box center [537, 386] width 28 height 17
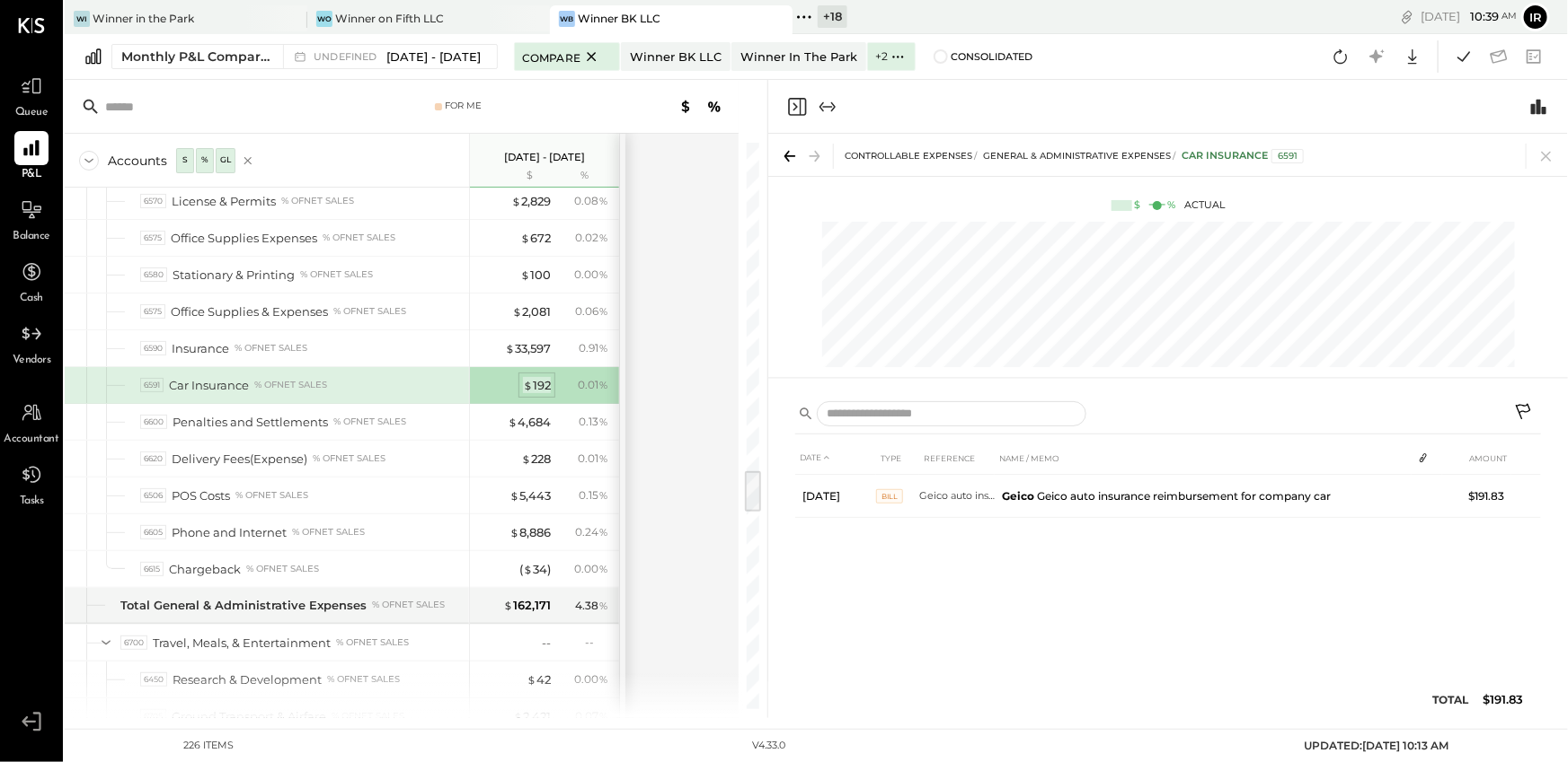
scroll to position [0, 0]
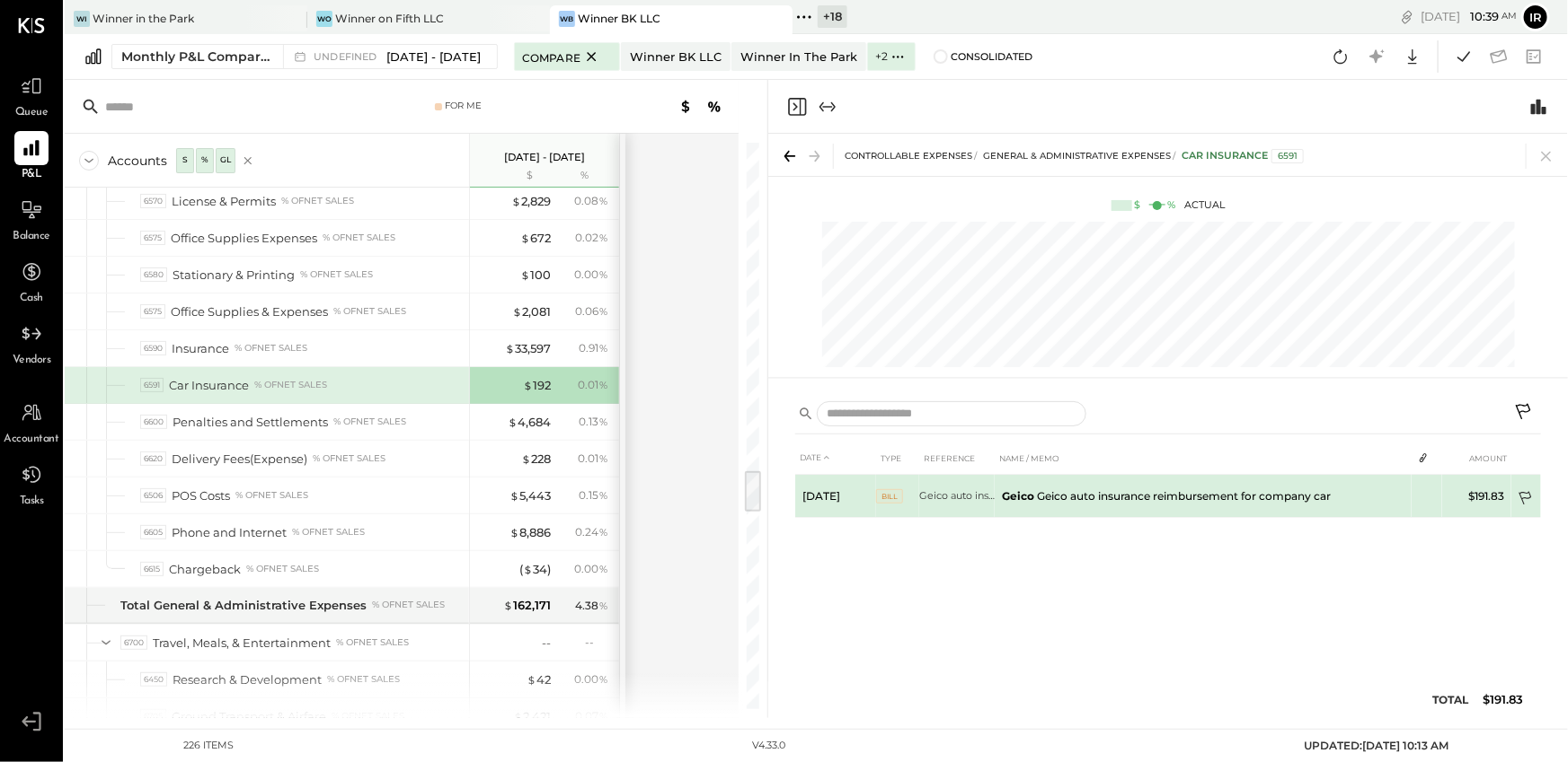
click at [1525, 497] on icon at bounding box center [1524, 499] width 12 height 13
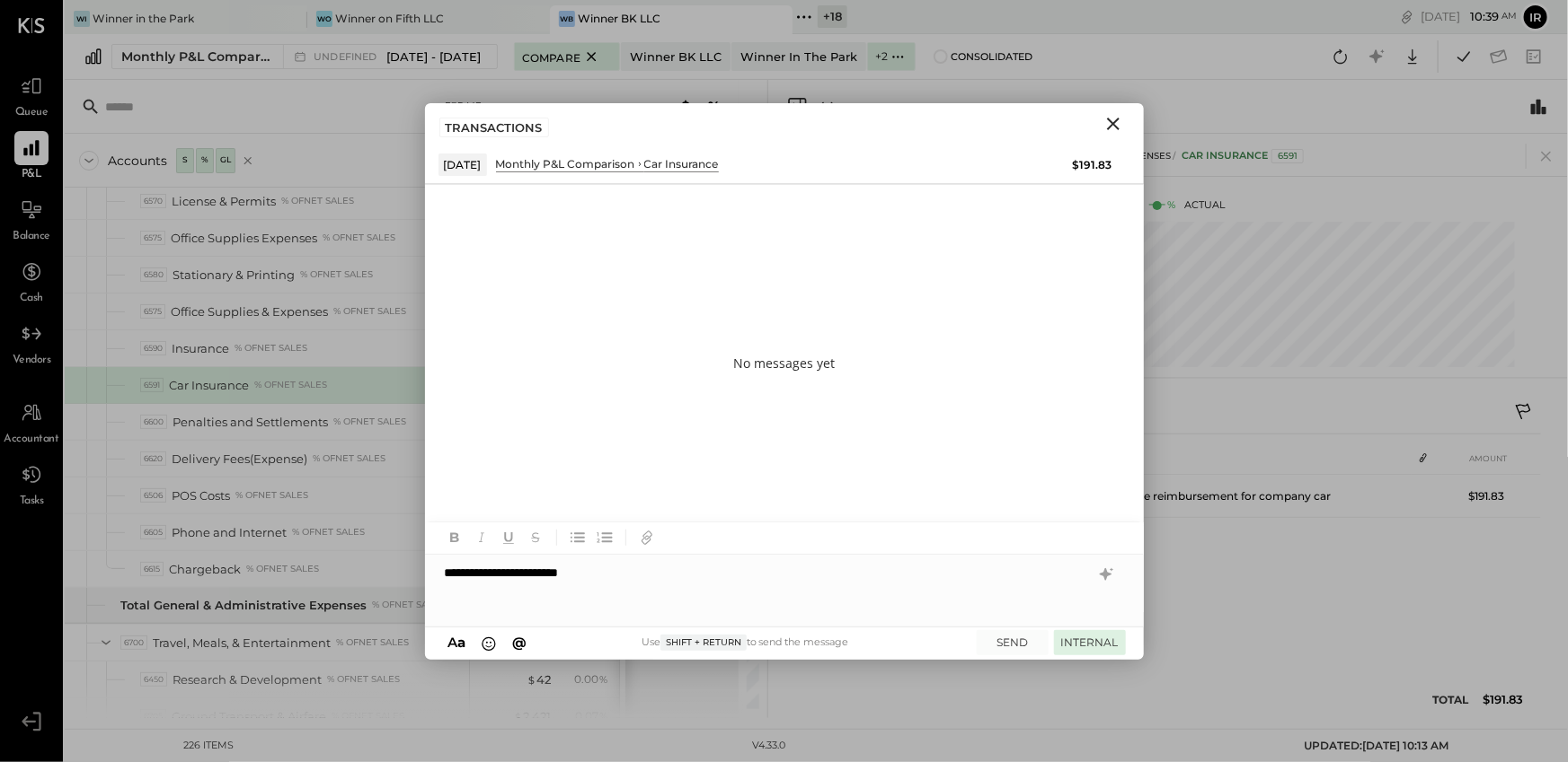
click at [1070, 648] on button "INTERNAL" at bounding box center [1090, 642] width 72 height 25
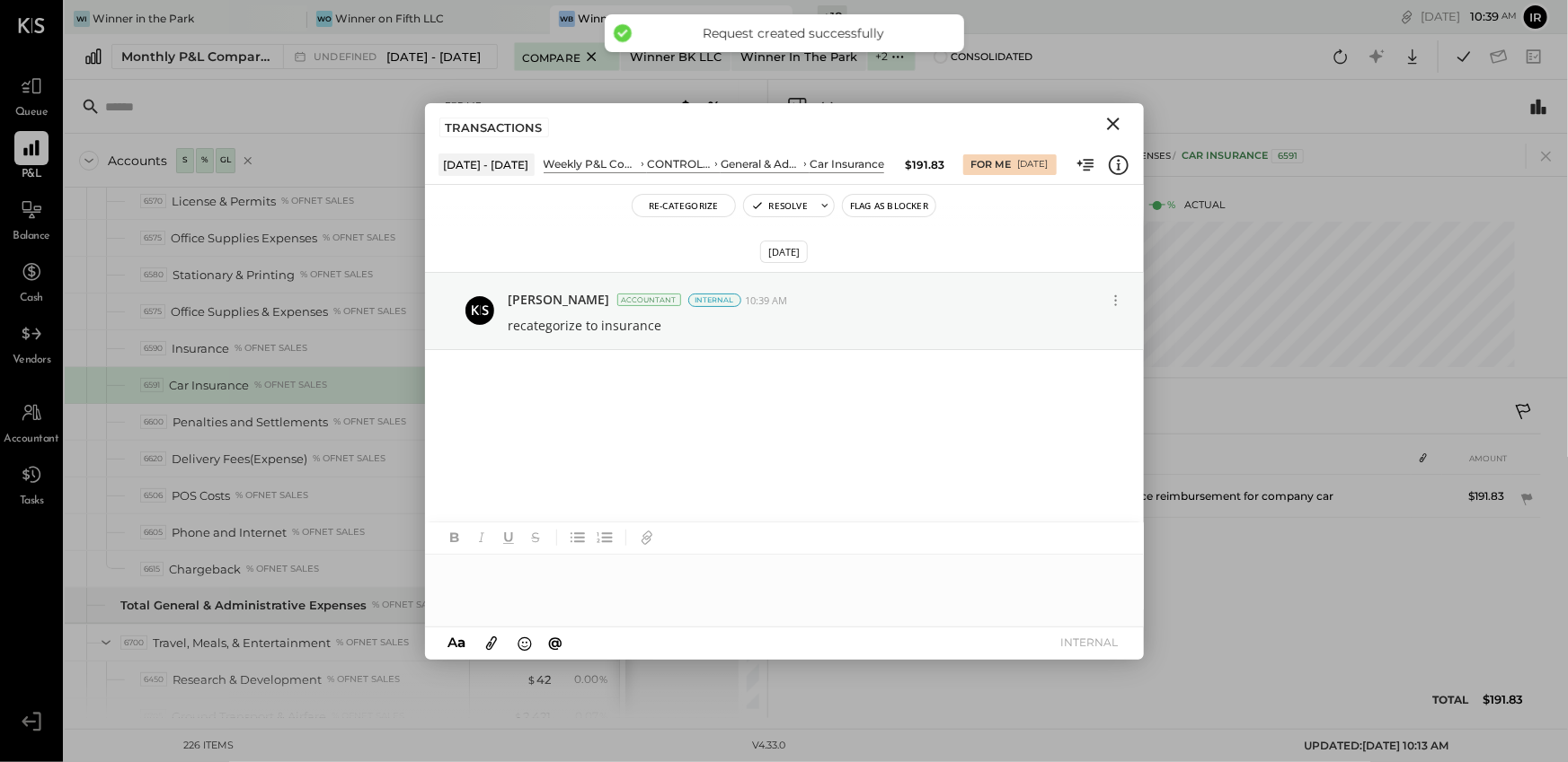
click at [1117, 122] on icon "Close" at bounding box center [1112, 124] width 22 height 22
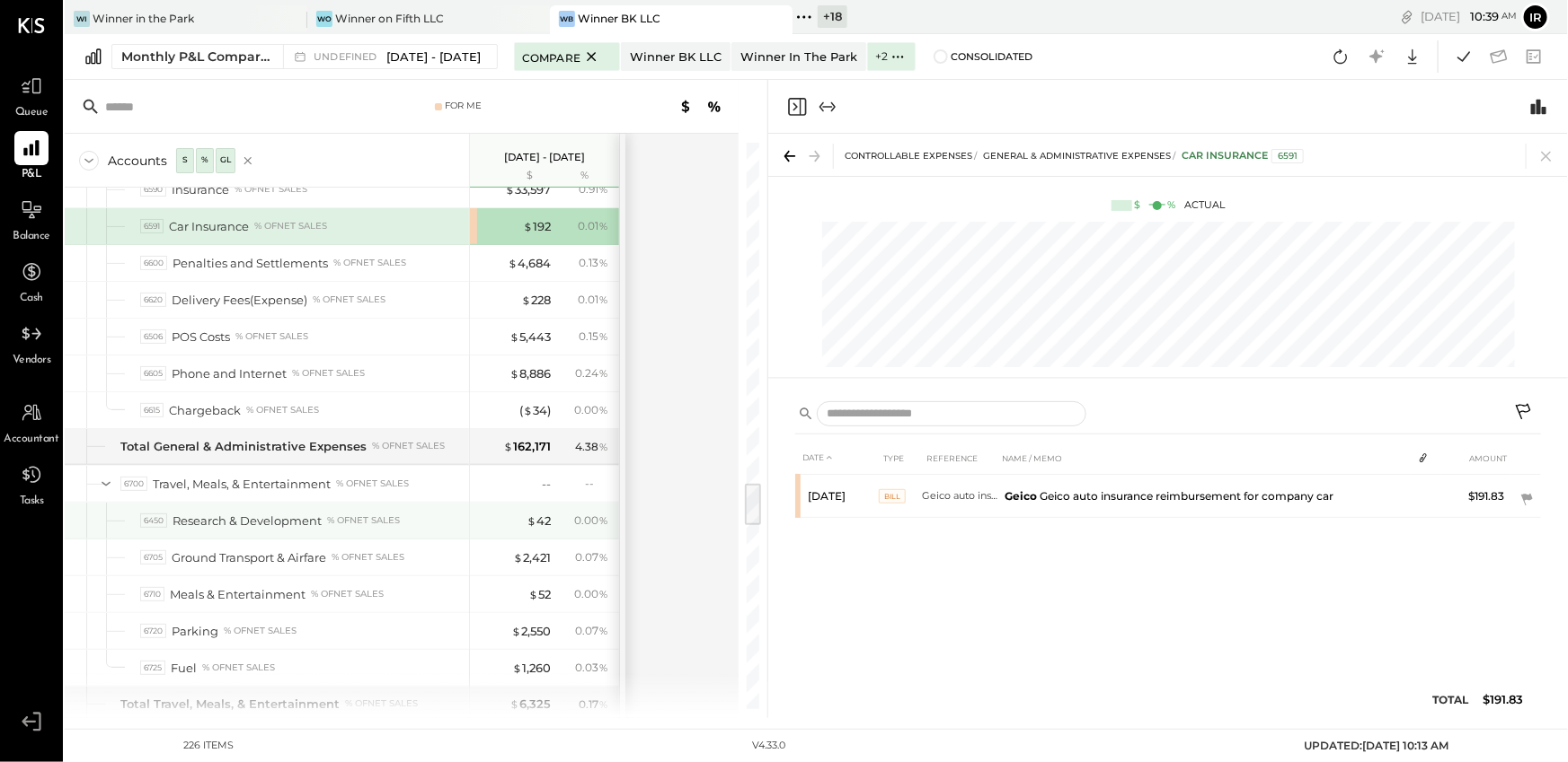
scroll to position [4404, 0]
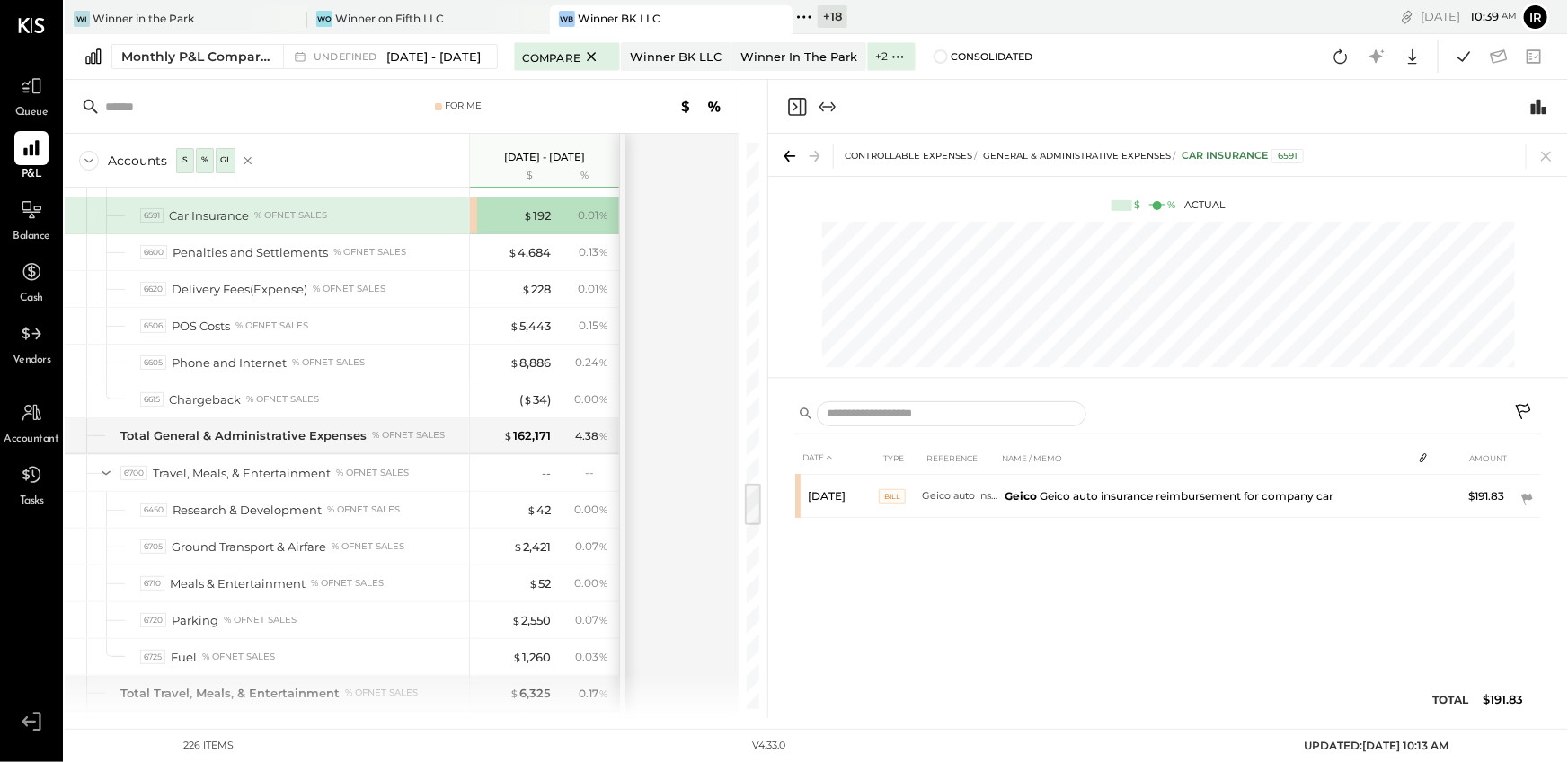
click at [802, 106] on icon "Close panel" at bounding box center [796, 107] width 22 height 22
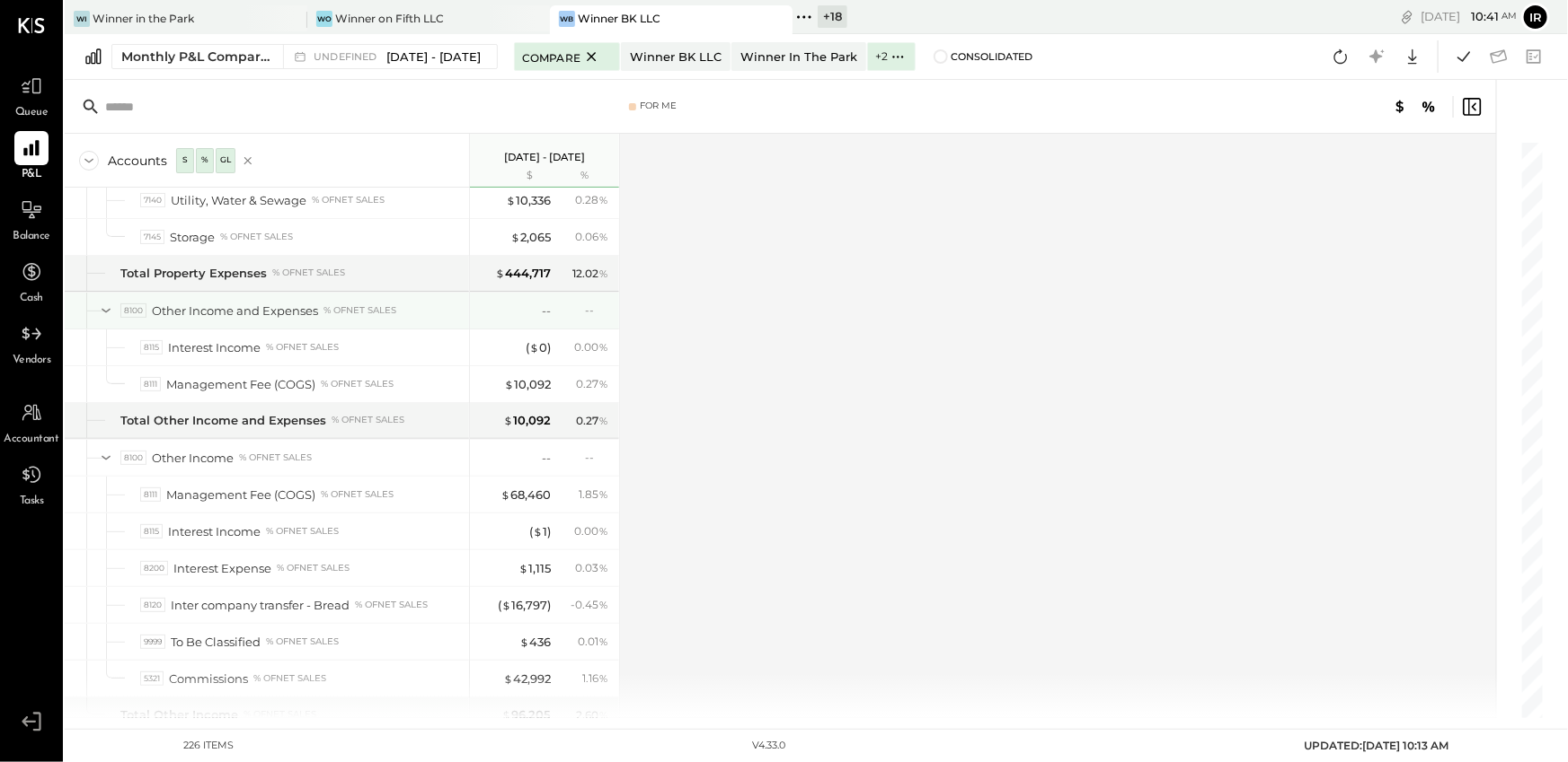
scroll to position [5660, 0]
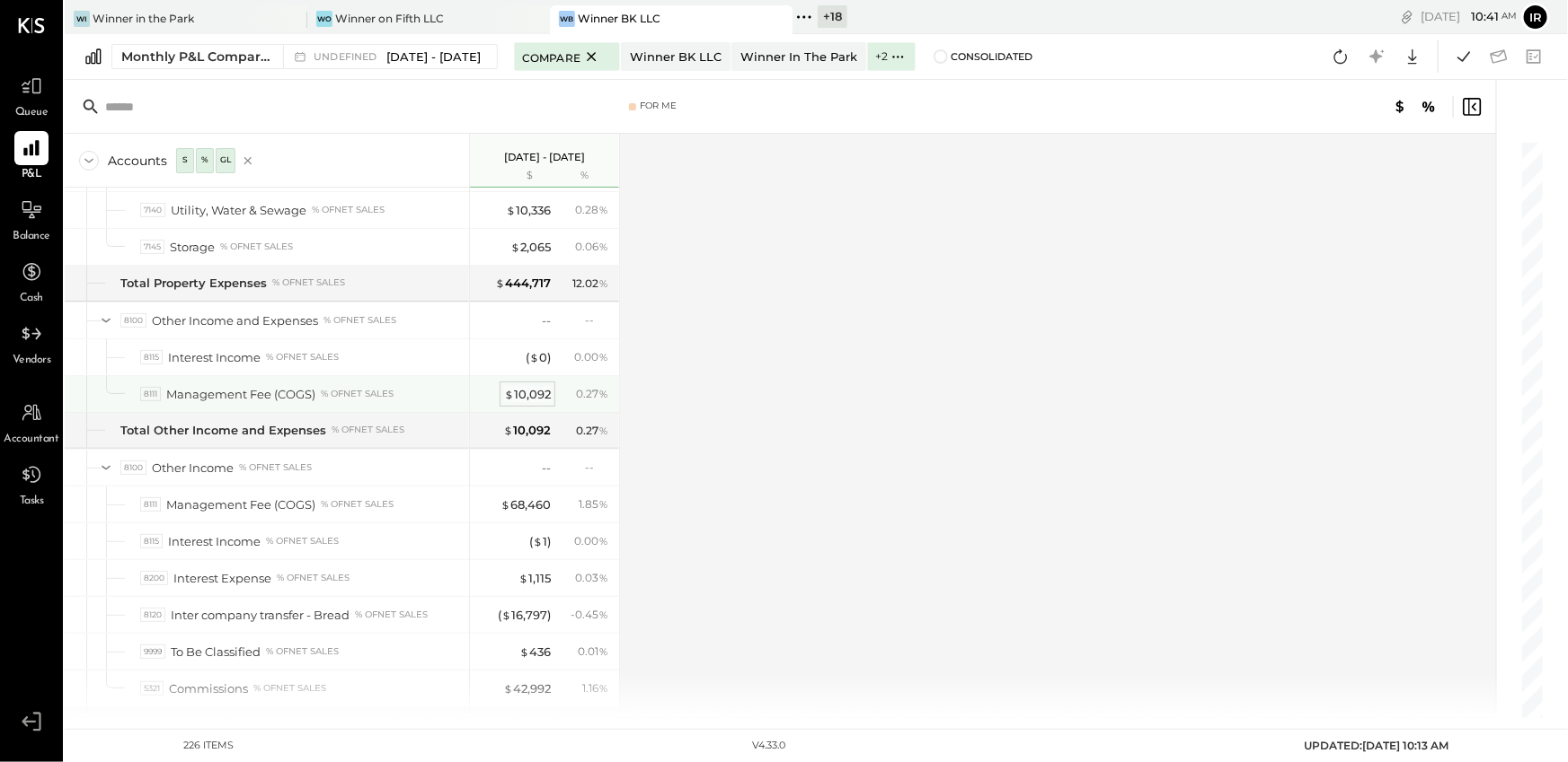
click at [525, 386] on div "$ 10,092" at bounding box center [527, 394] width 47 height 17
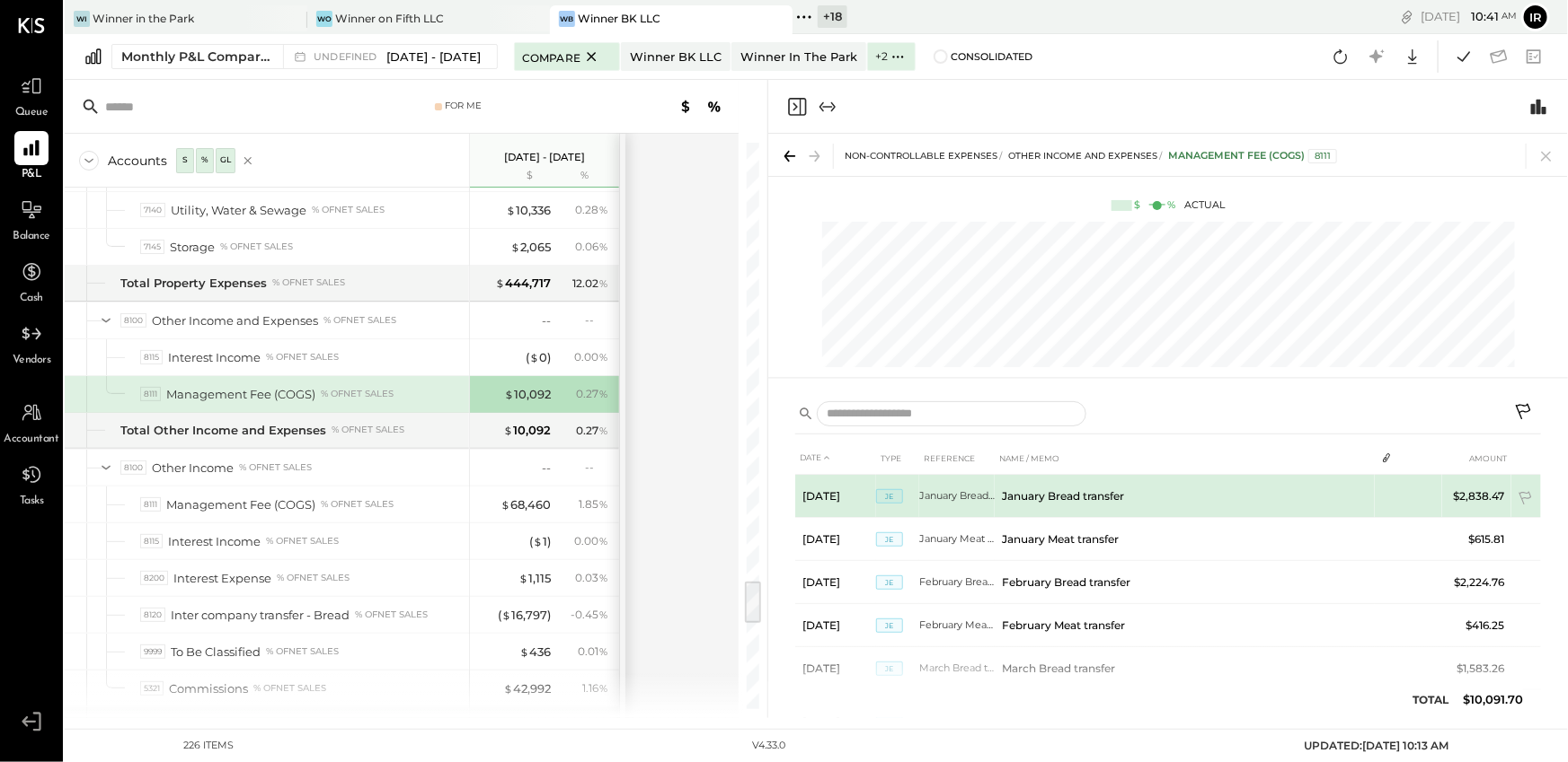
click at [1093, 493] on td "January Bread transfer" at bounding box center [1184, 497] width 380 height 43
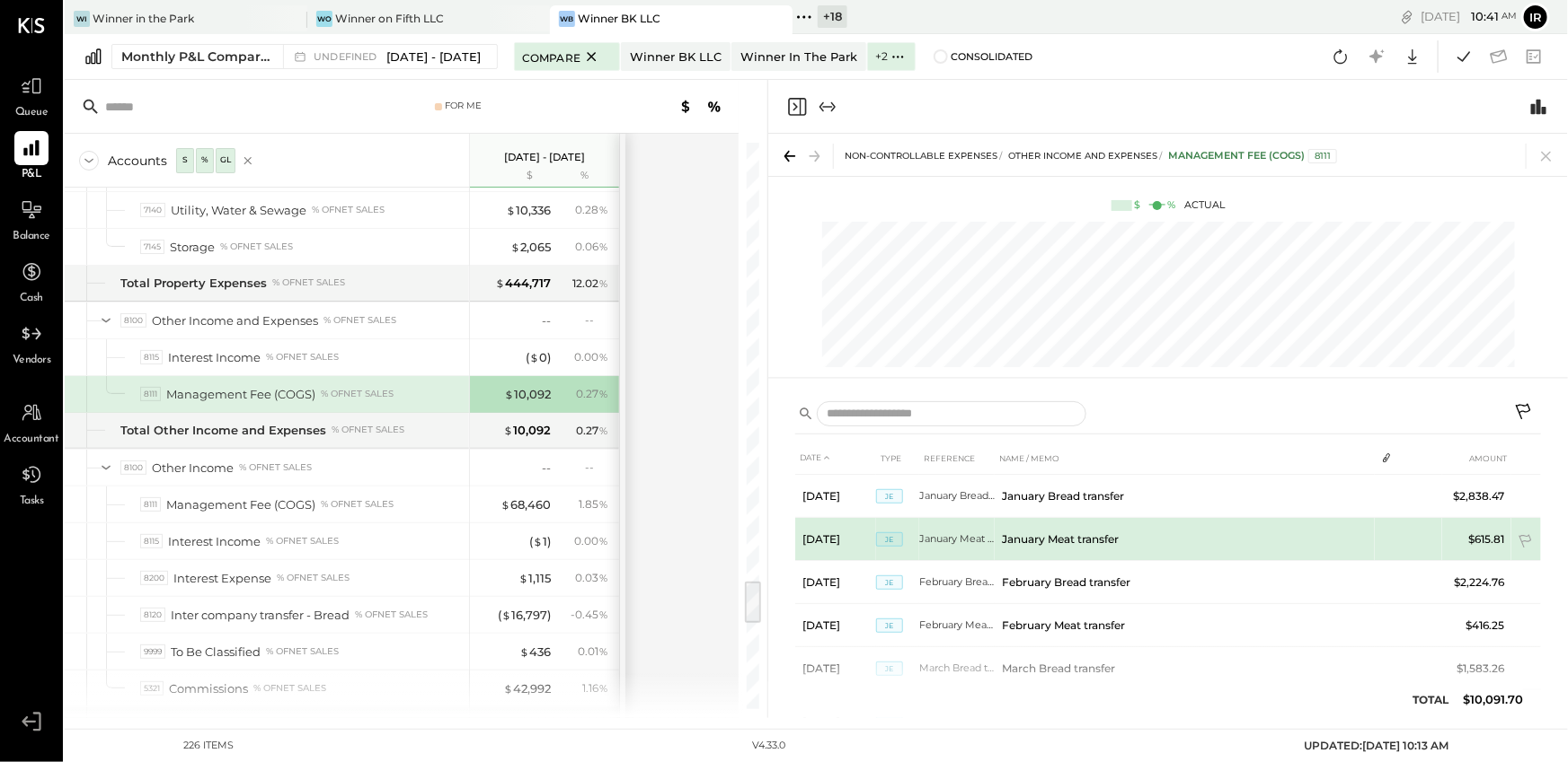
click at [892, 539] on span "JE" at bounding box center [889, 539] width 27 height 14
click at [965, 532] on td "January Meat transfer" at bounding box center [957, 539] width 75 height 43
click at [1102, 535] on td "January Meat transfer" at bounding box center [1184, 539] width 380 height 43
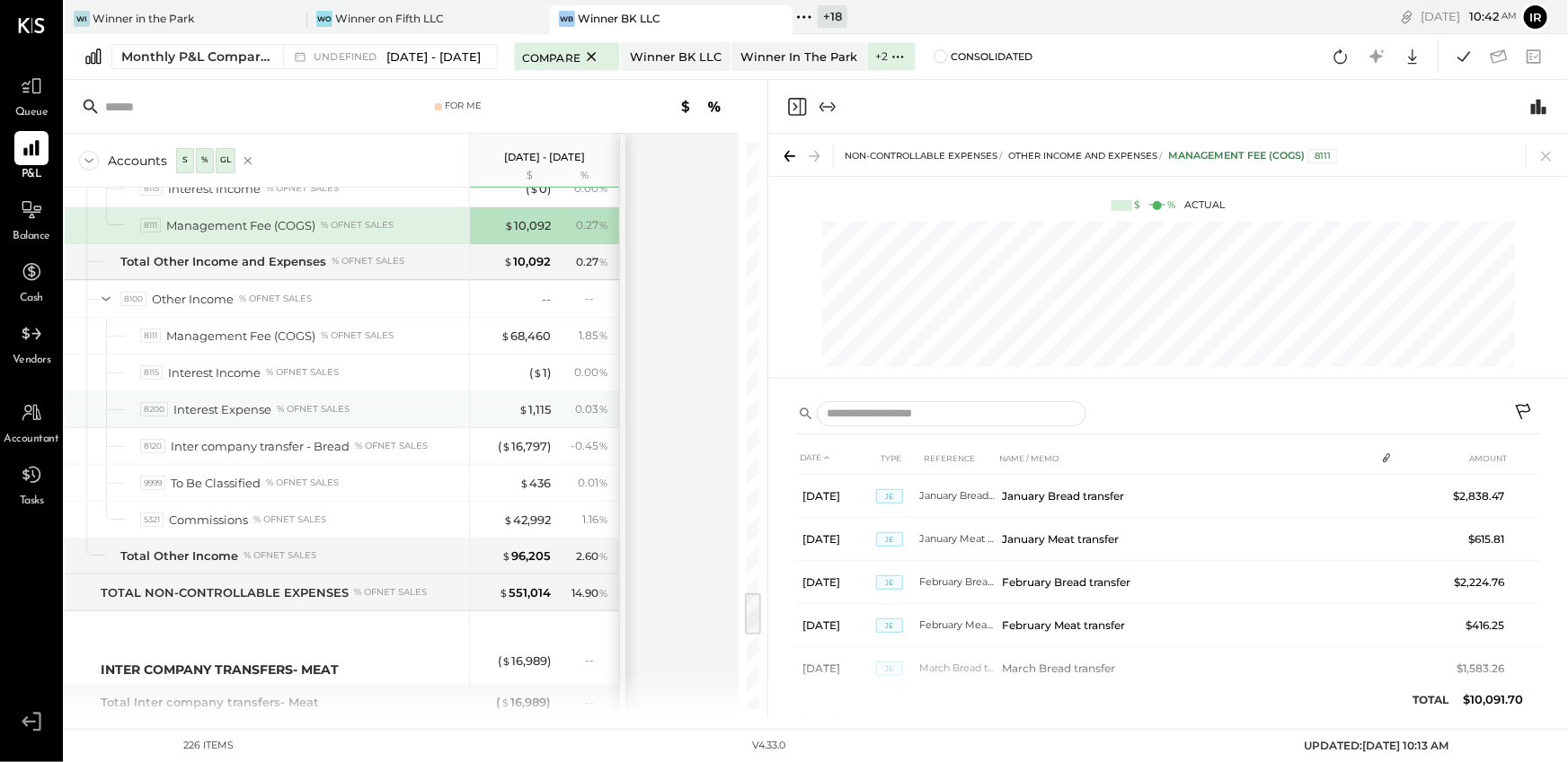
scroll to position [5819, 0]
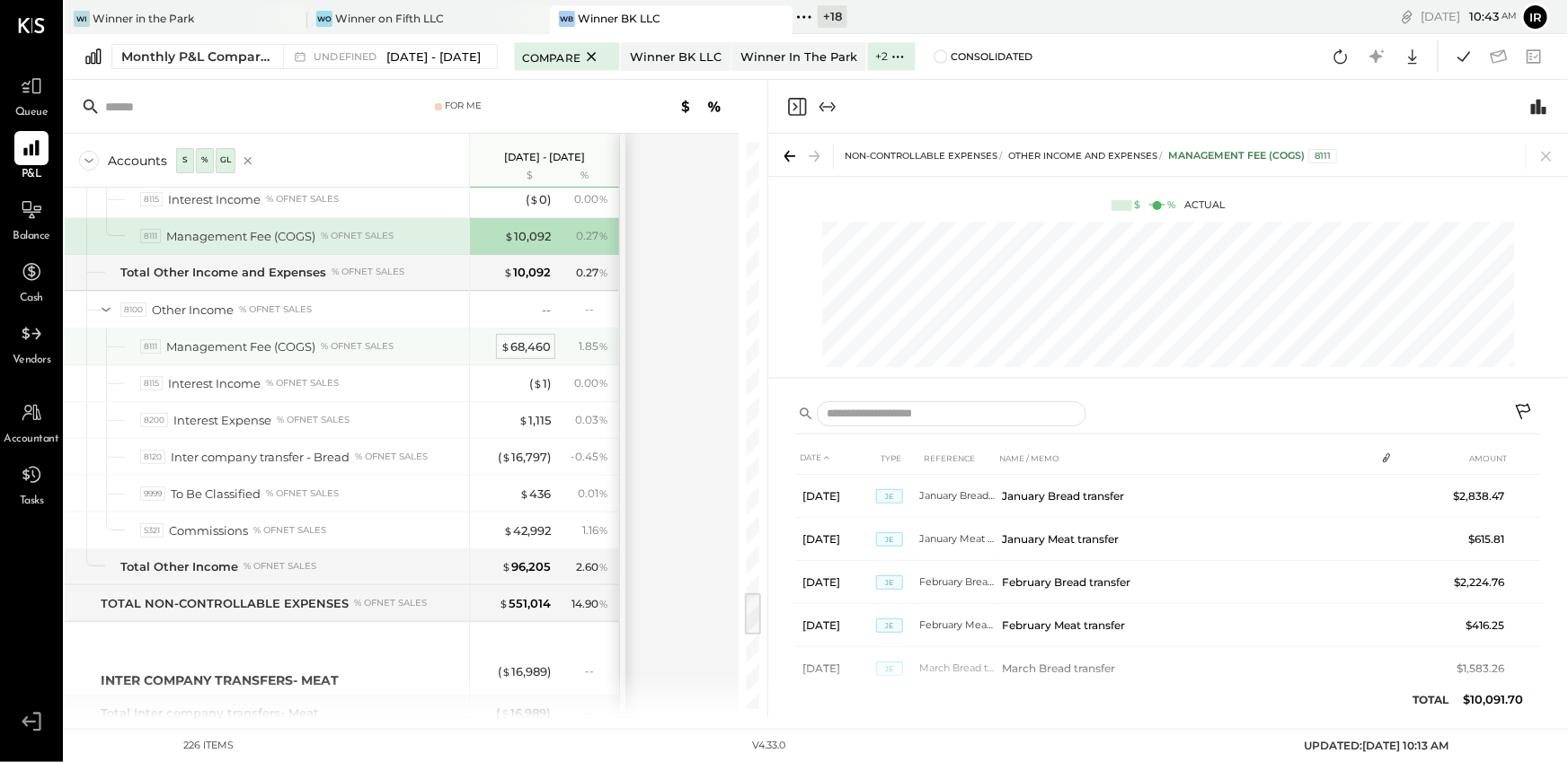
click at [540, 339] on div "$ 68,460" at bounding box center [525, 347] width 50 height 17
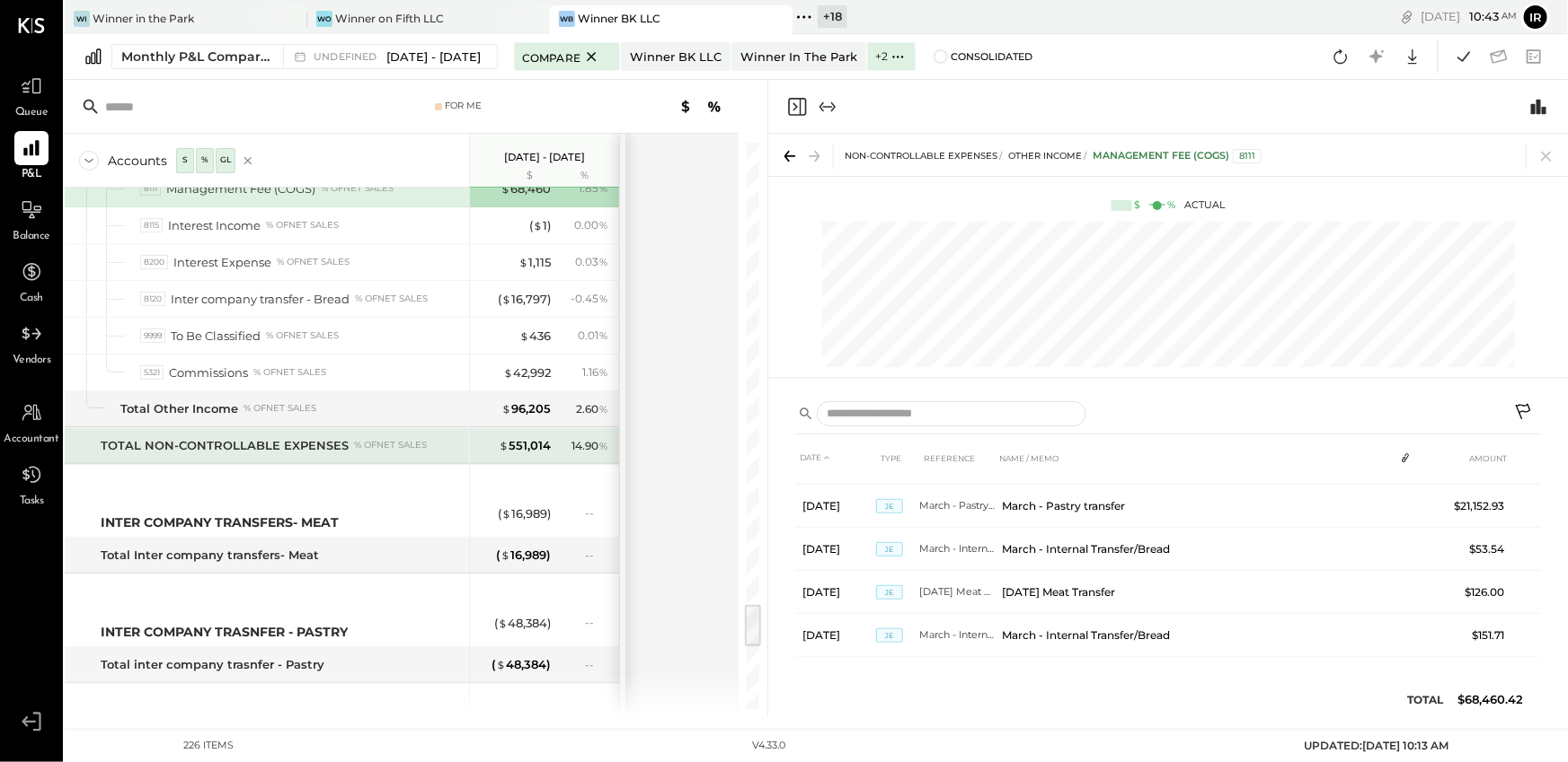
scroll to position [5966, 0]
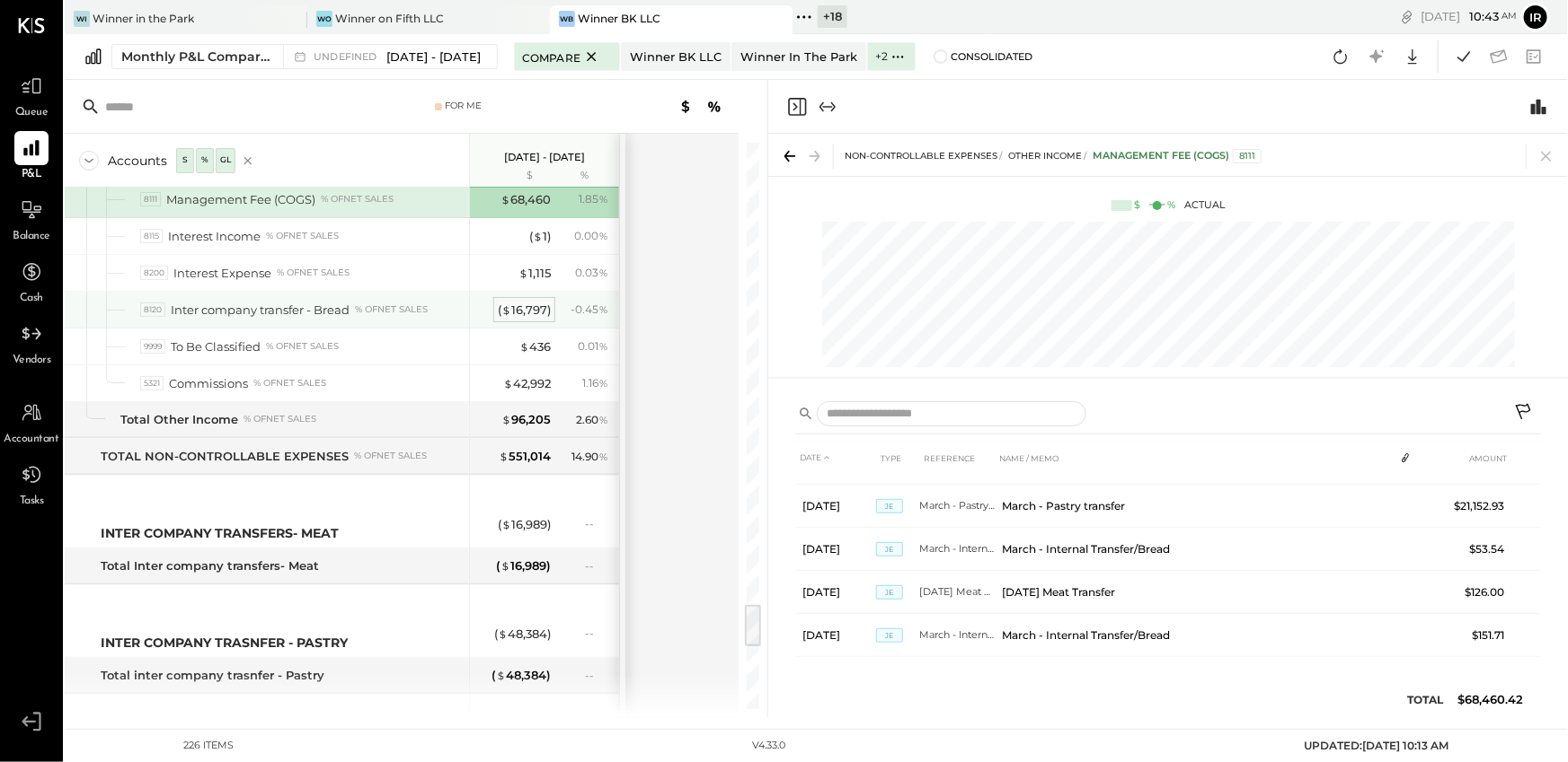
click at [544, 302] on div "( $ 16,797 )" at bounding box center [524, 310] width 53 height 17
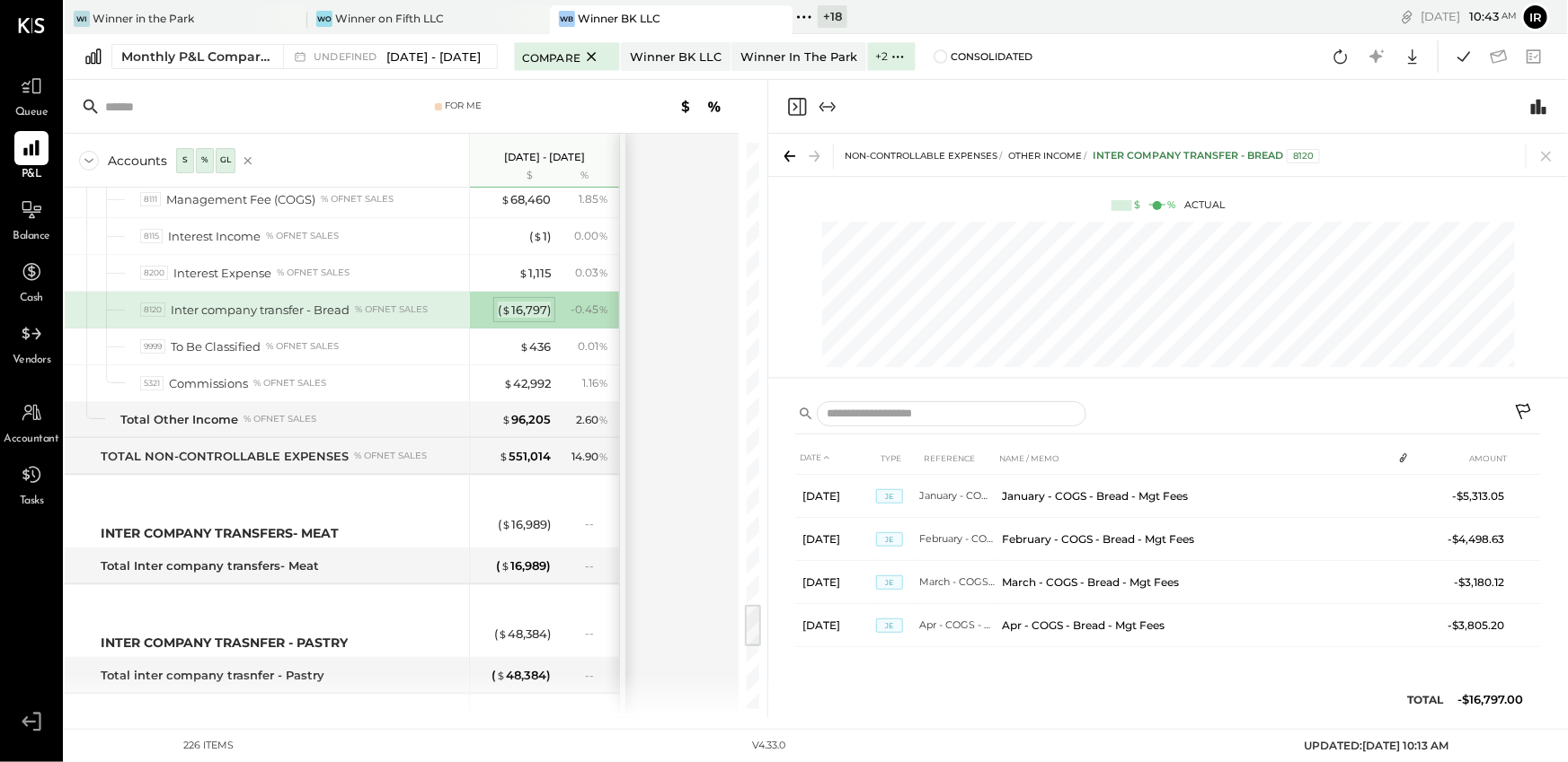
scroll to position [0, 0]
click at [1521, 406] on icon at bounding box center [1524, 414] width 22 height 22
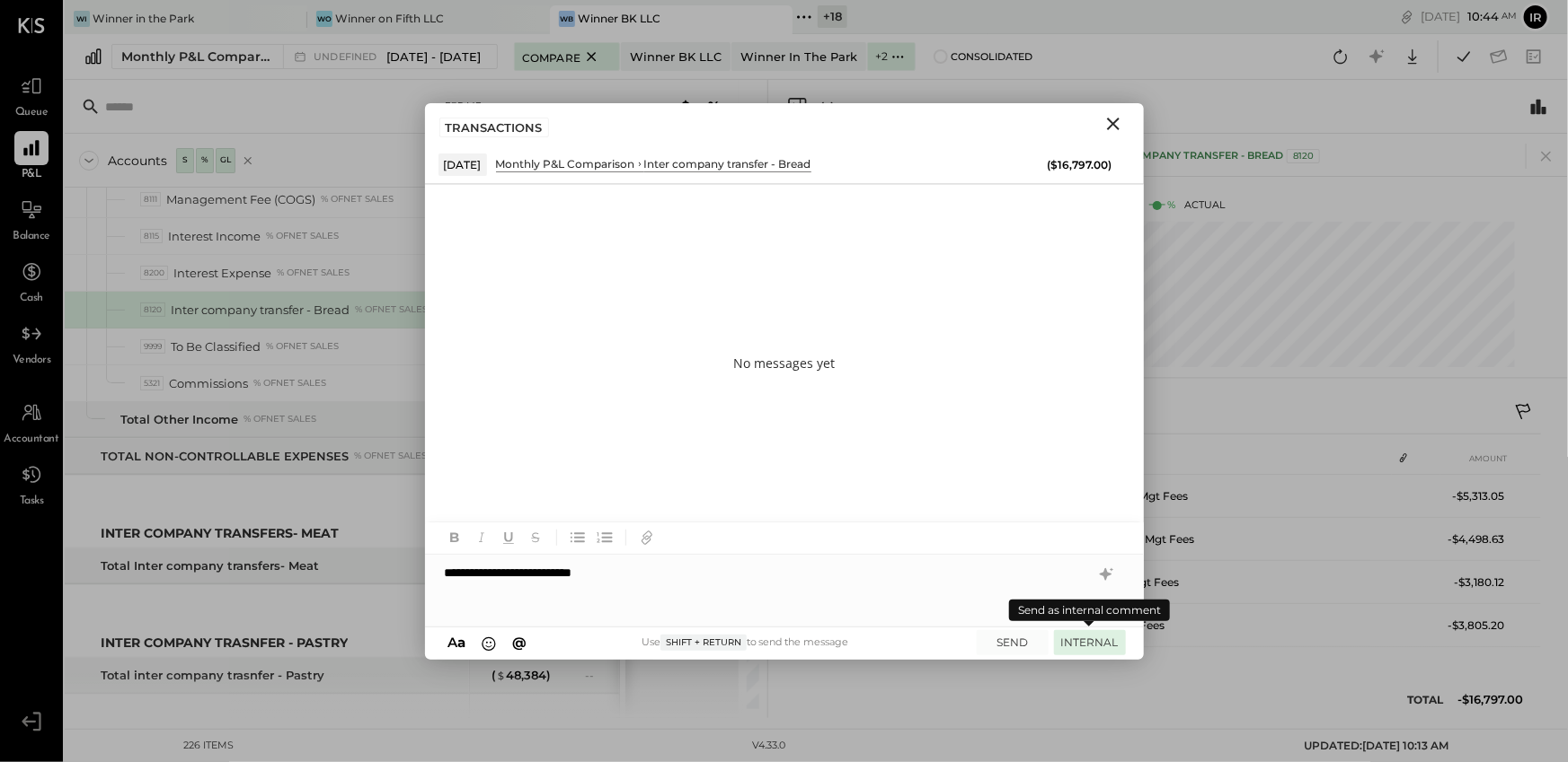
click at [1098, 647] on button "INTERNAL" at bounding box center [1090, 642] width 72 height 25
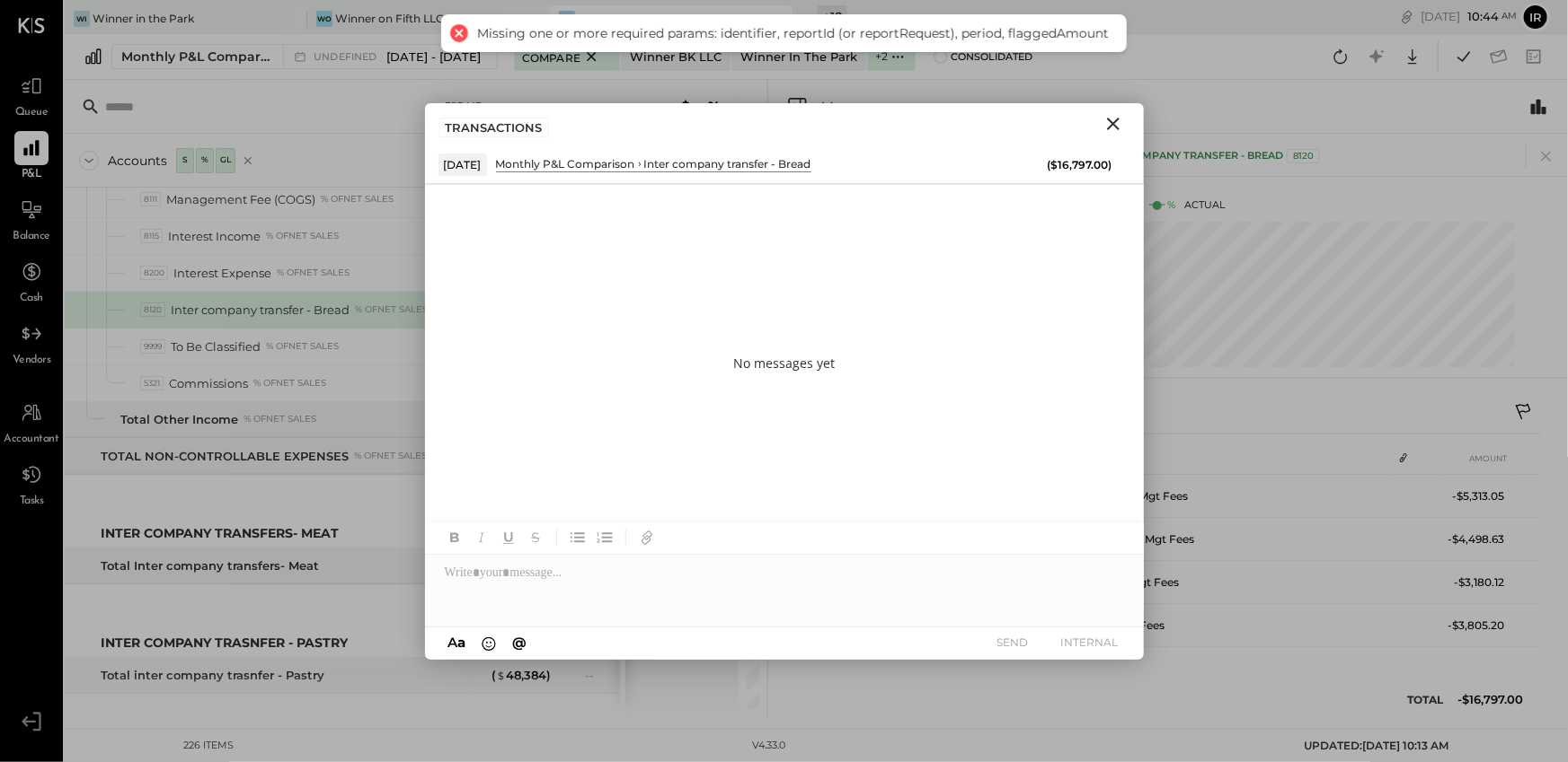
click at [1105, 126] on icon "Close" at bounding box center [1112, 124] width 22 height 22
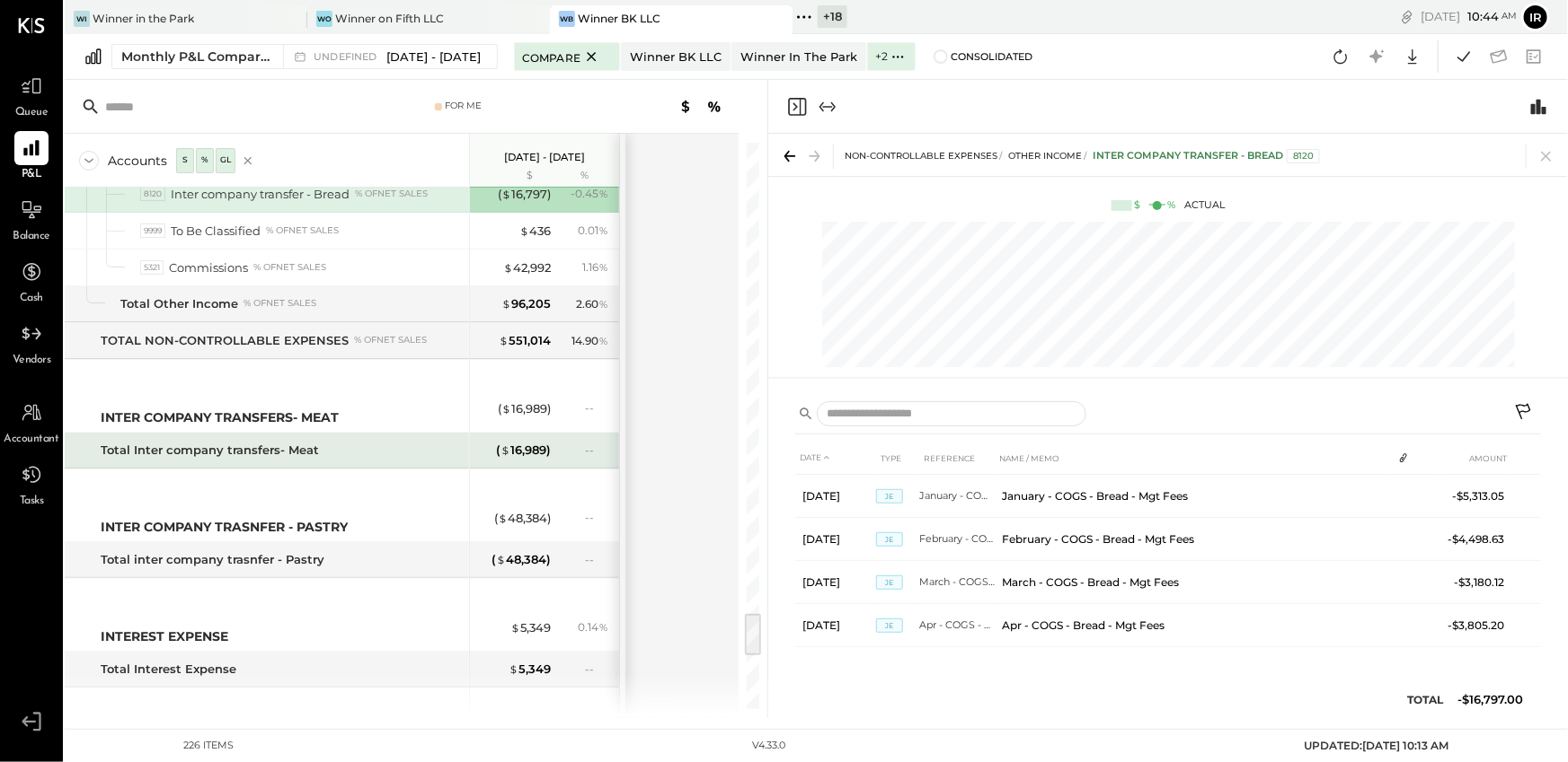
scroll to position [6103, 0]
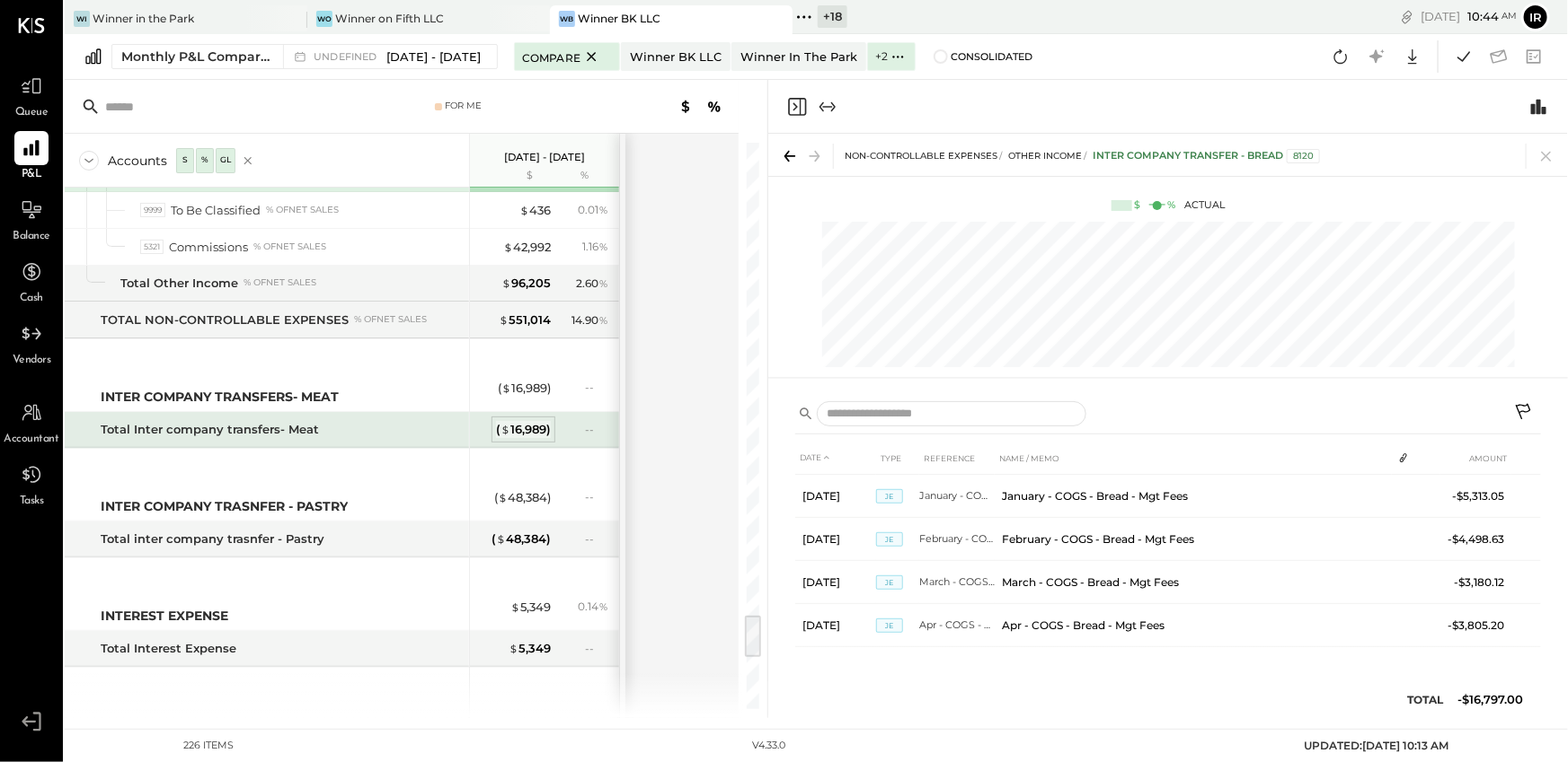
click at [536, 422] on div "( $ 16,989 )" at bounding box center [524, 430] width 55 height 17
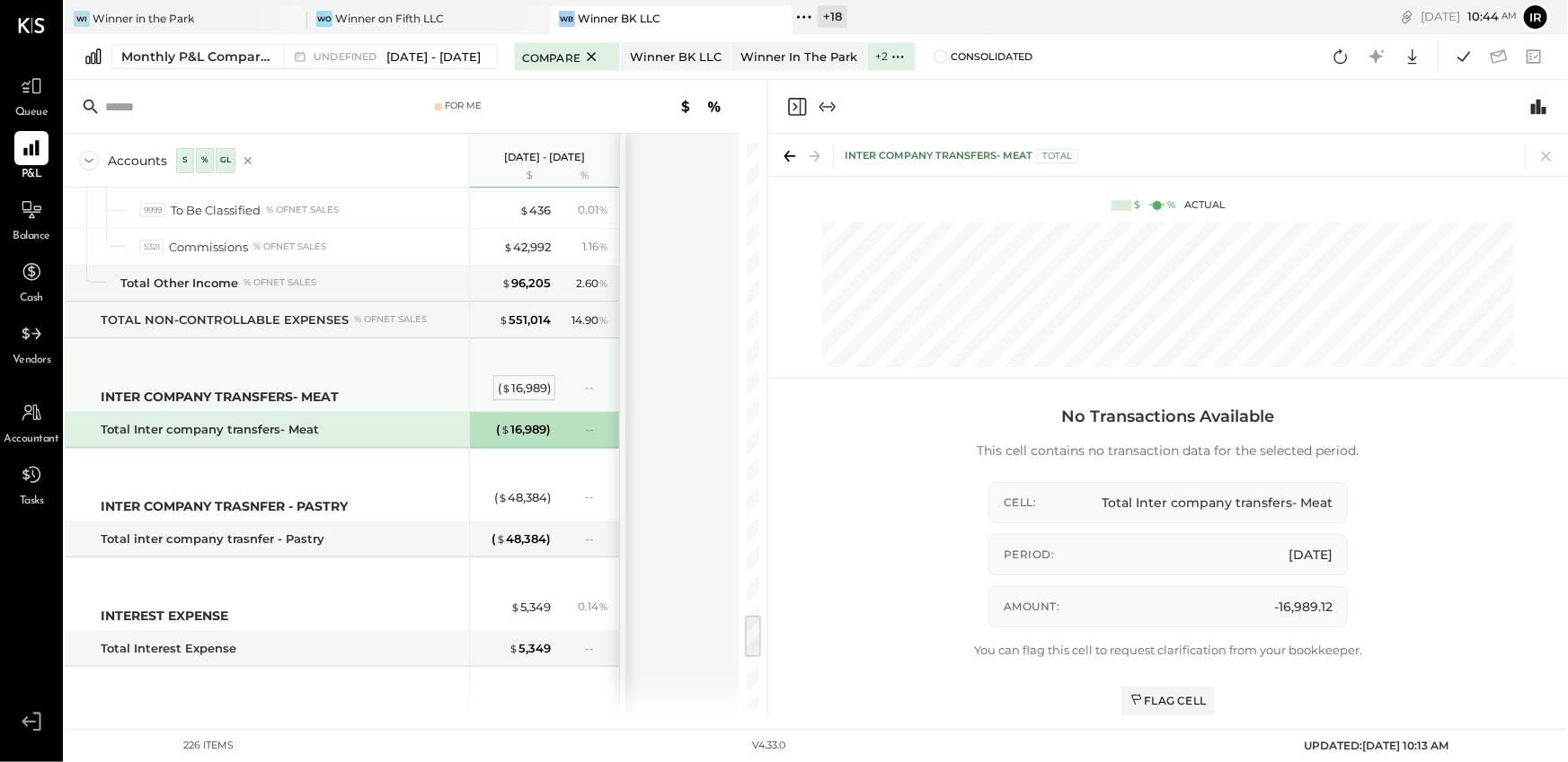
click at [508, 381] on span "$" at bounding box center [506, 388] width 9 height 14
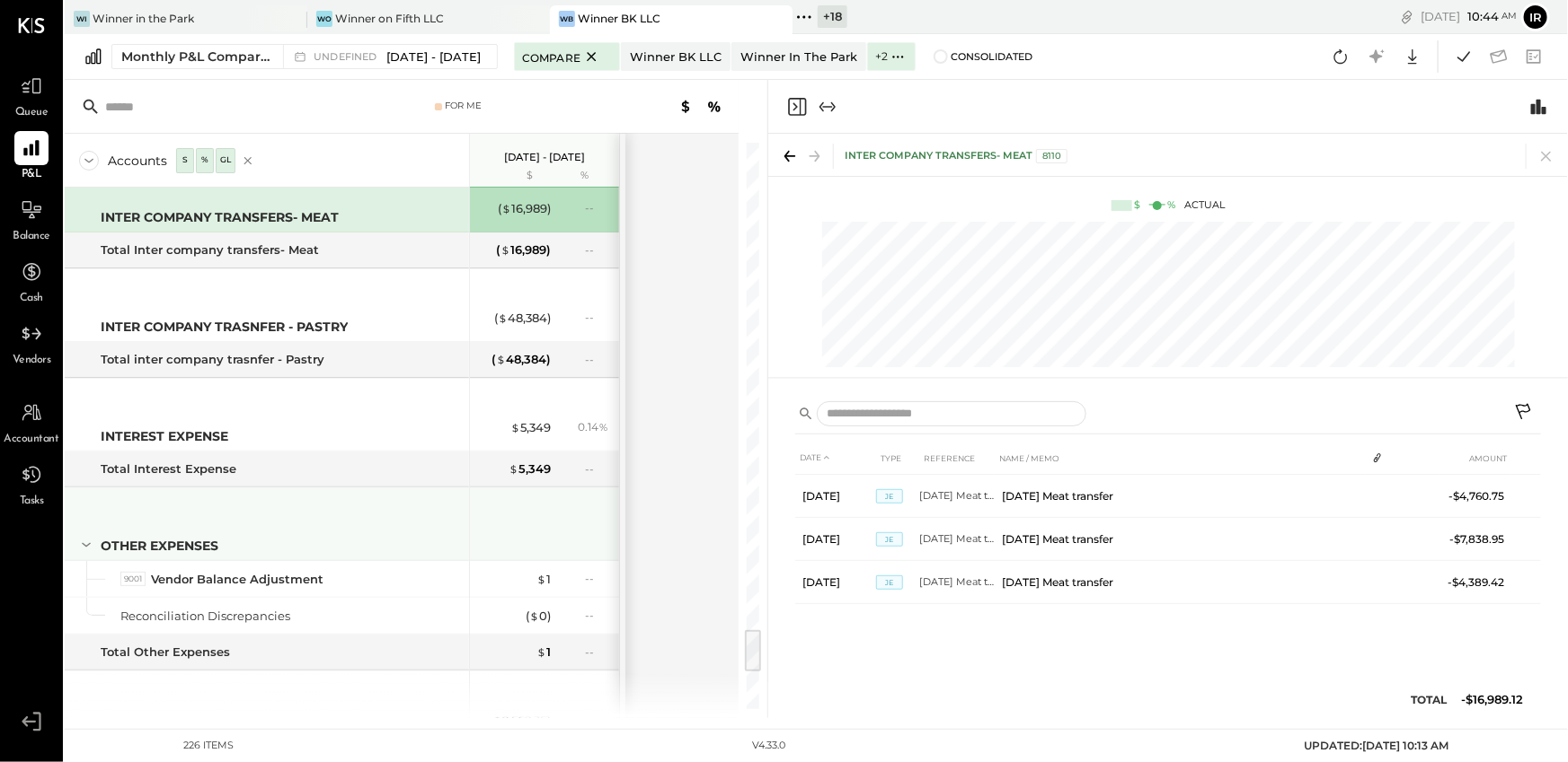
scroll to position [6293, 0]
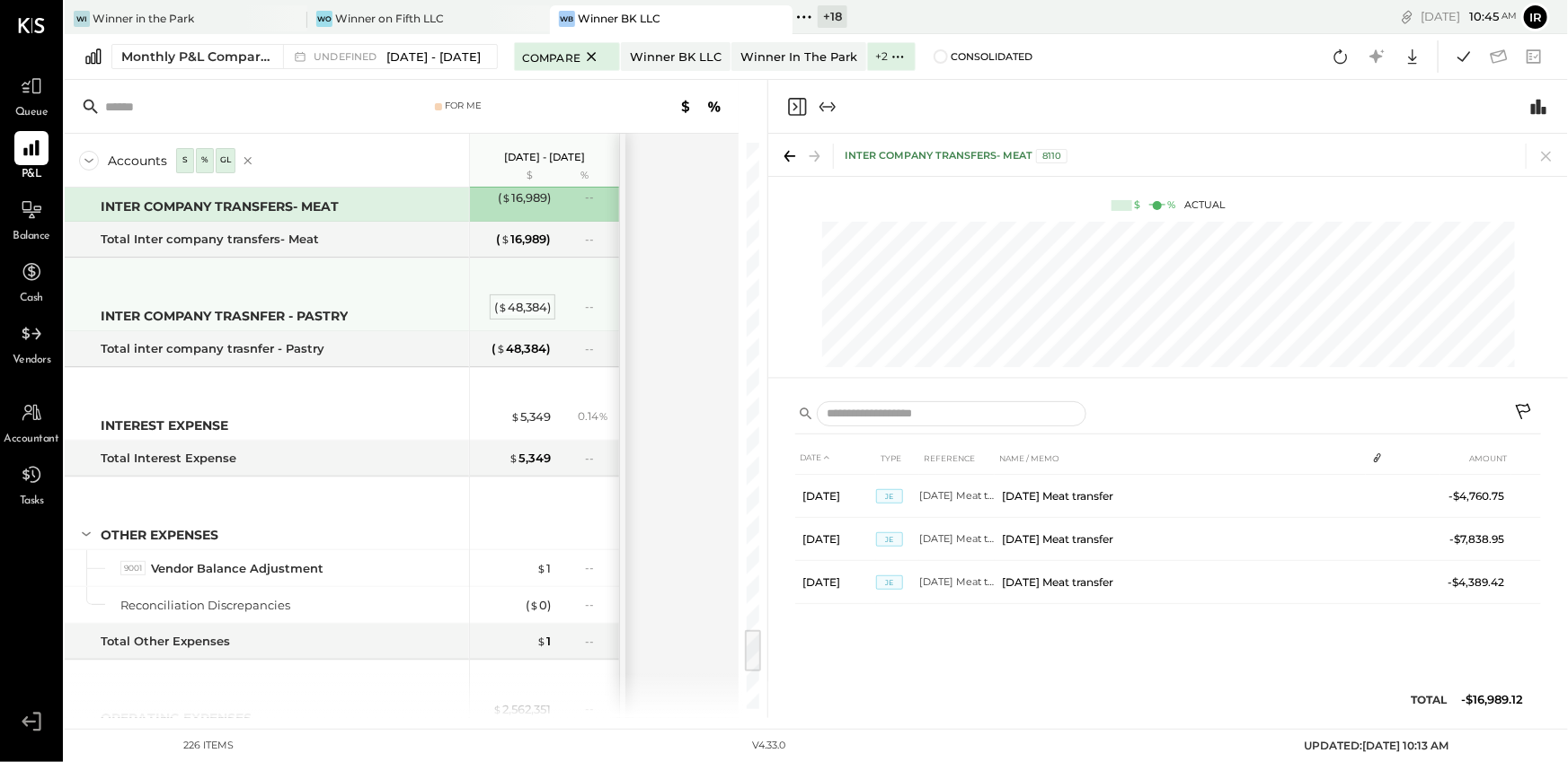
click at [527, 299] on div "( $ 48,384 )" at bounding box center [523, 307] width 57 height 17
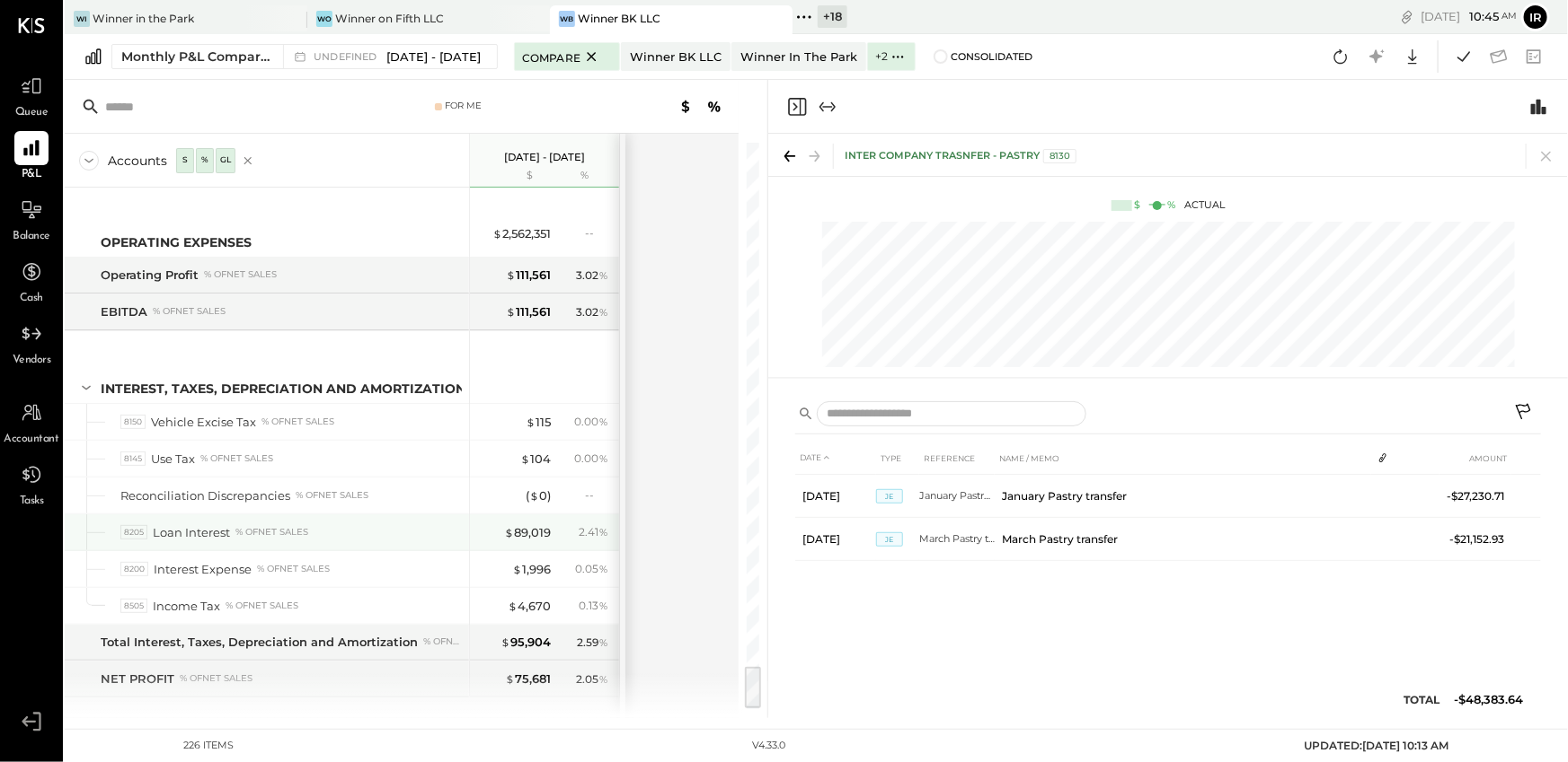
scroll to position [6778, 0]
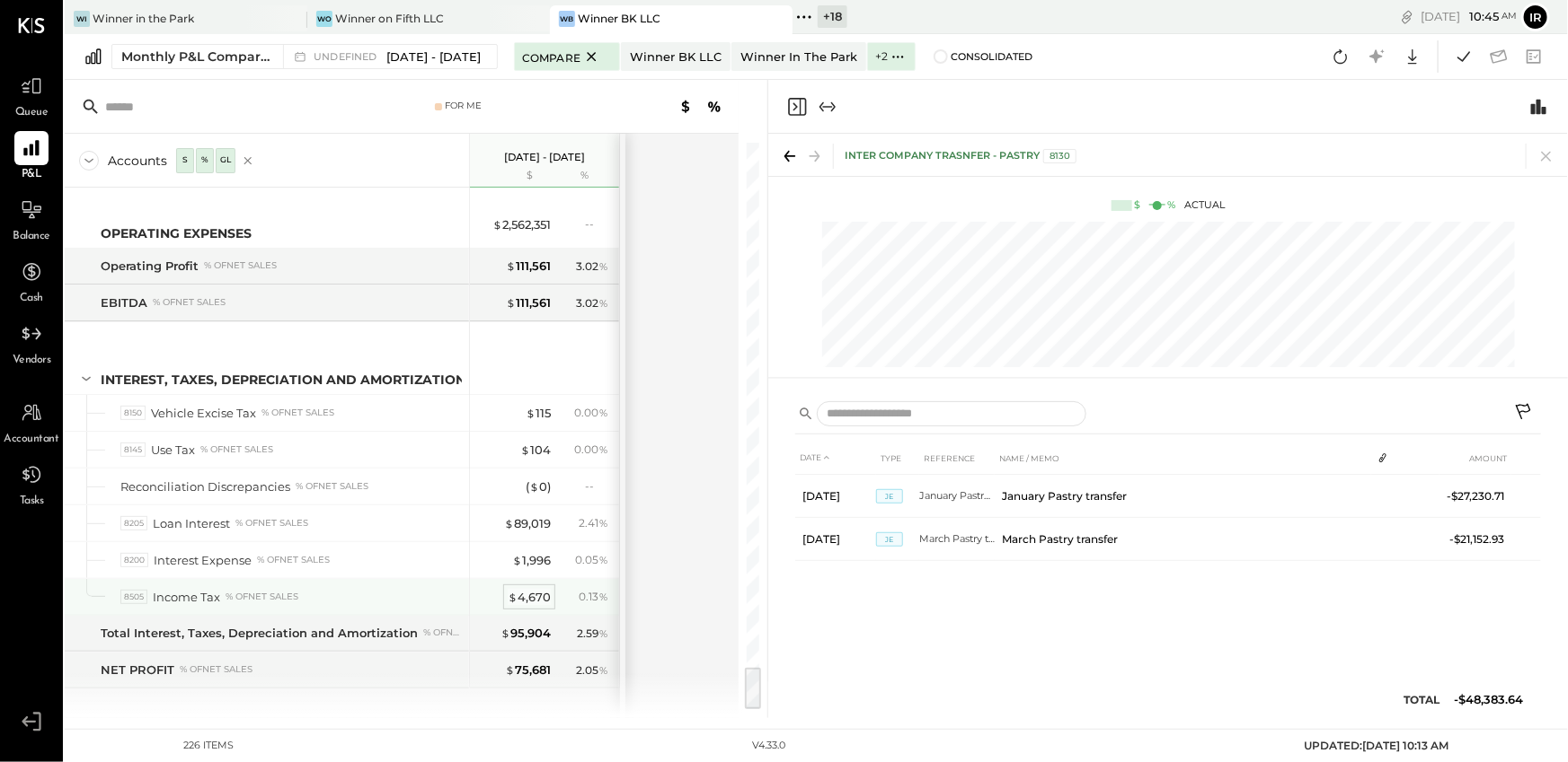
click at [530, 589] on div "$ 4,670" at bounding box center [529, 598] width 43 height 17
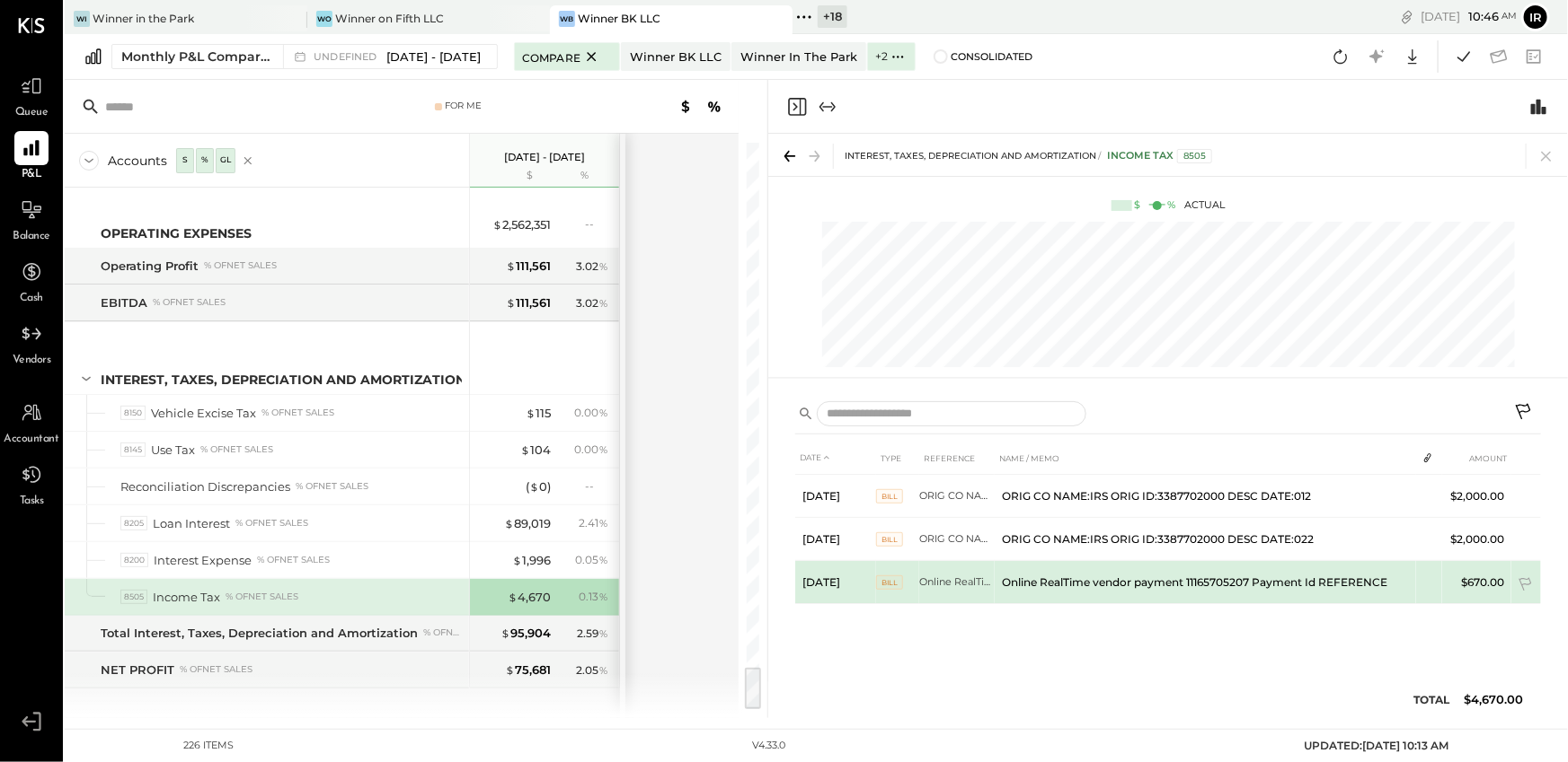
click at [1230, 581] on td "Online RealTime vendor payment 11165705207 Payment Id REFERENCE" at bounding box center [1205, 583] width 422 height 43
click at [887, 582] on span "BILL" at bounding box center [889, 582] width 27 height 14
click at [1377, 579] on td "Online RealTime vendor payment 11165705207 Payment Id REFERENCE" at bounding box center [1205, 583] width 422 height 43
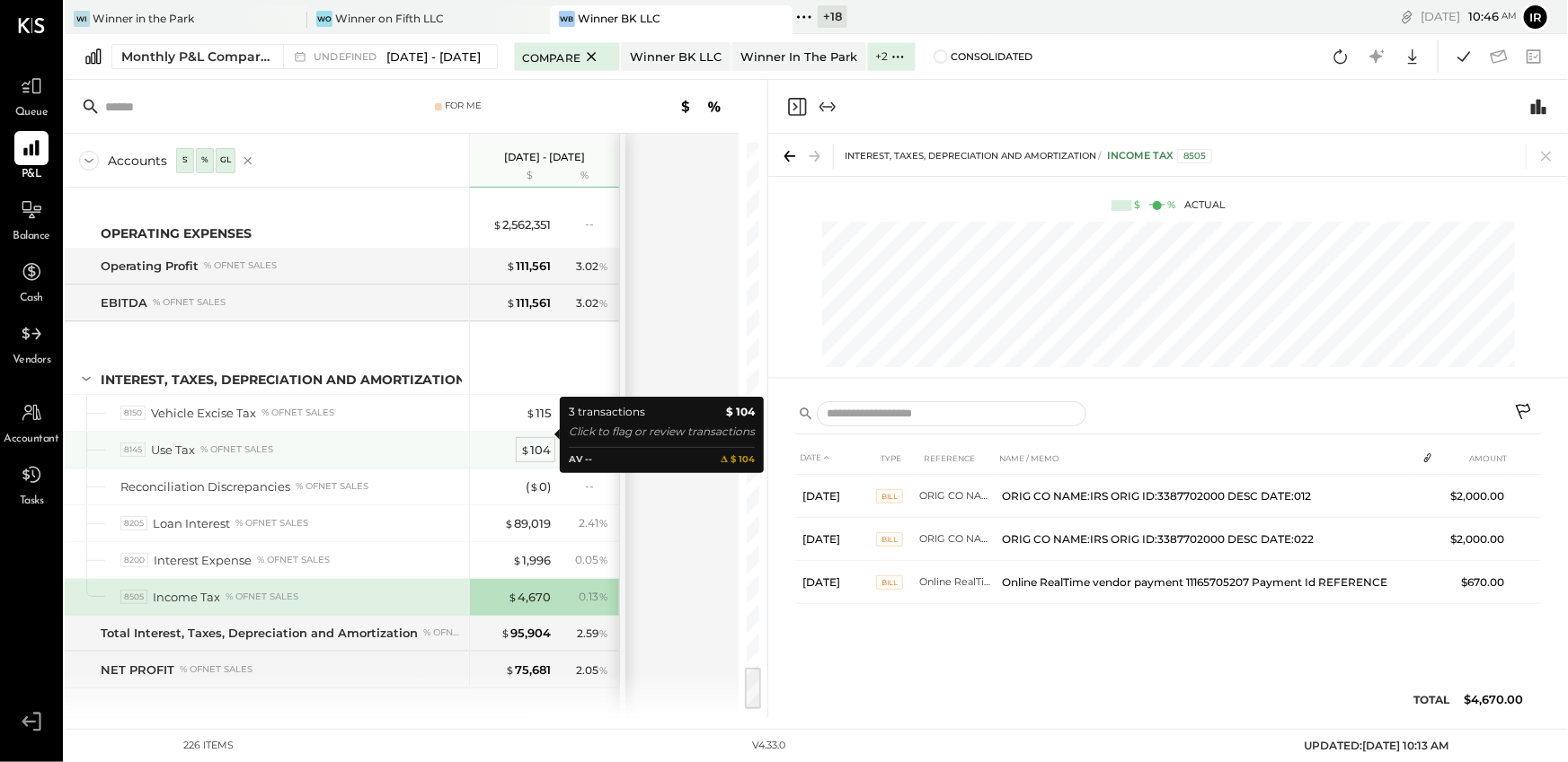
click at [538, 441] on div "$ 104" at bounding box center [535, 450] width 30 height 17
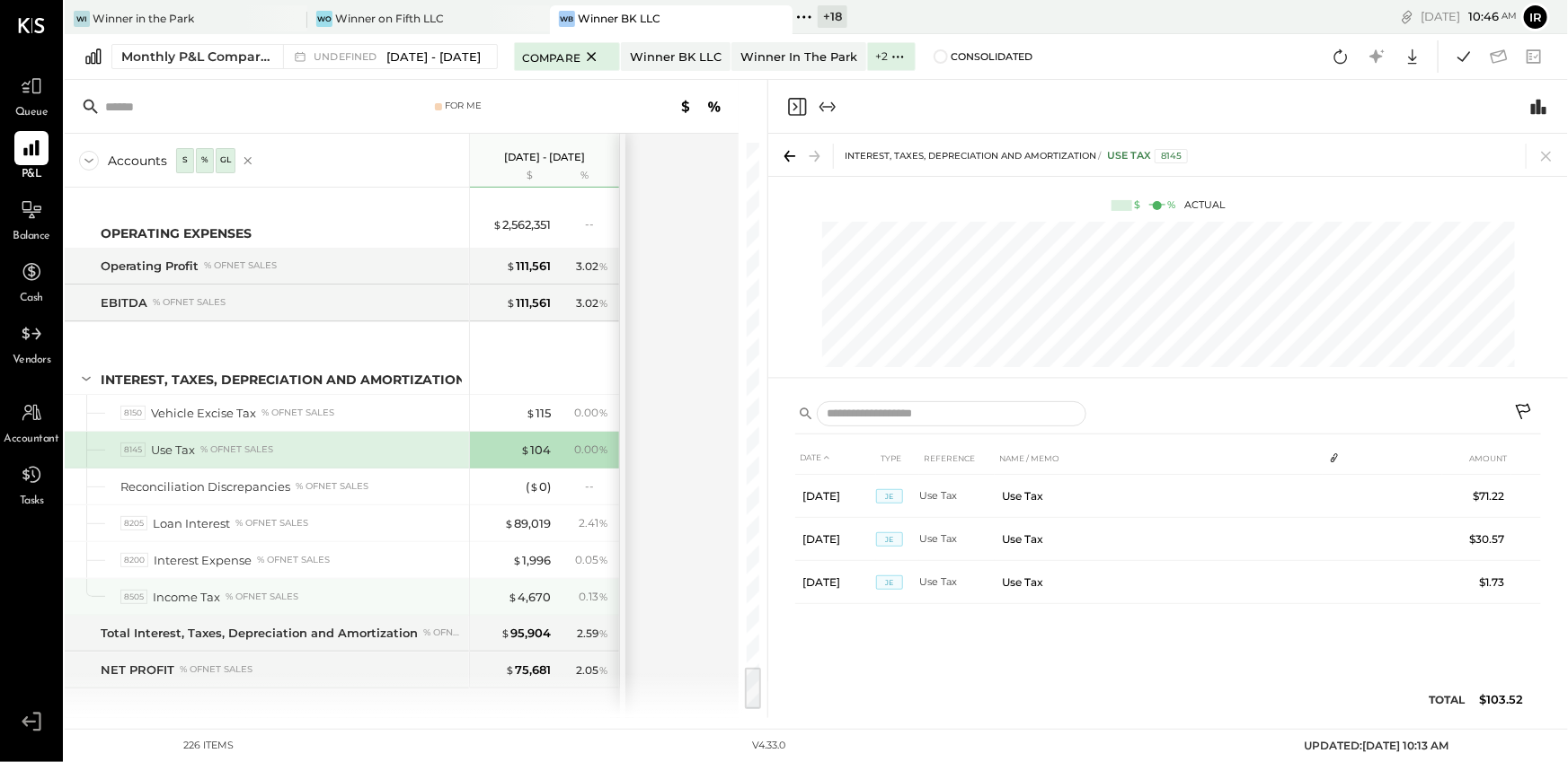
click at [208, 589] on div "Income Tax" at bounding box center [186, 598] width 67 height 17
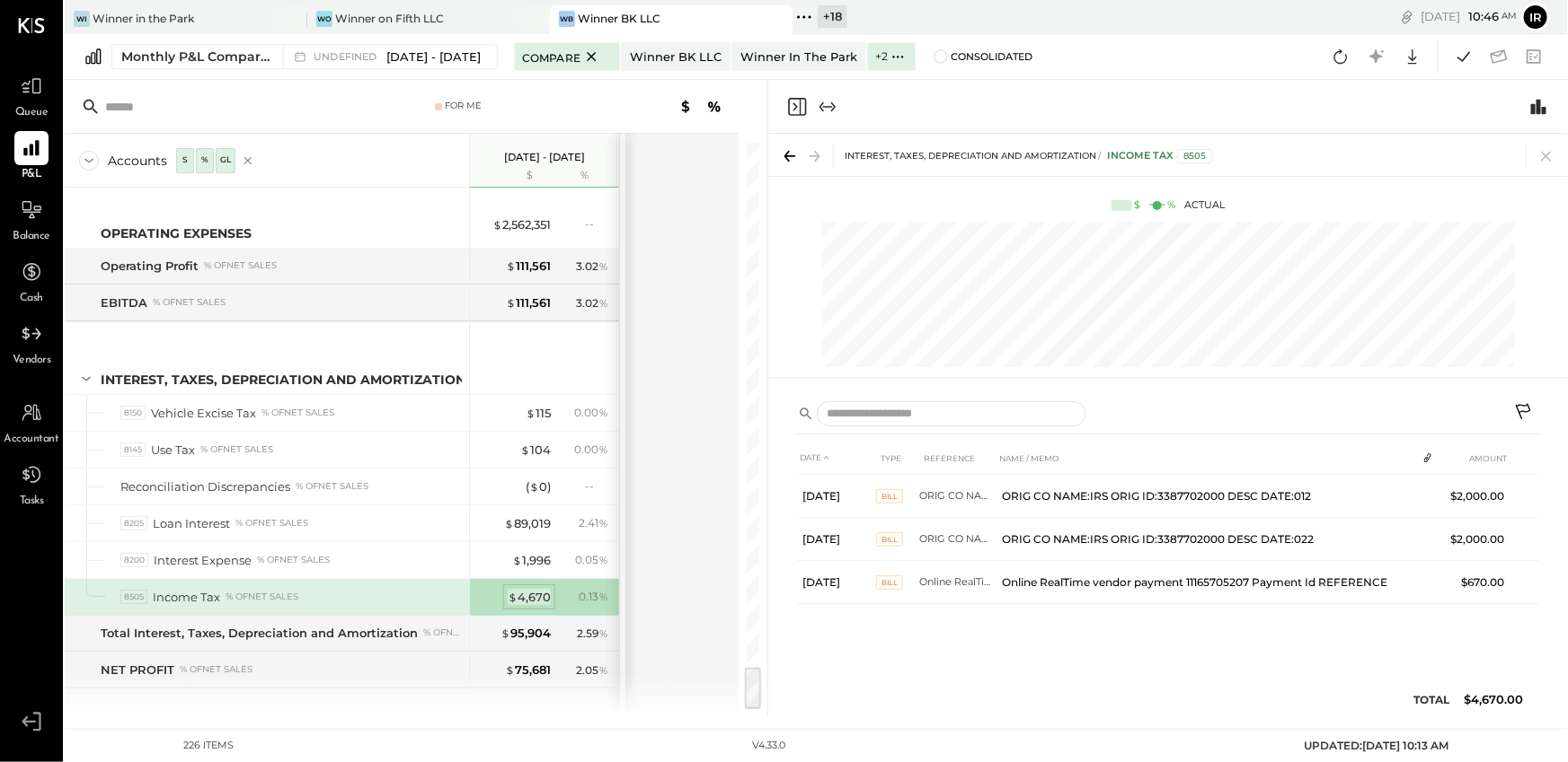
click at [537, 589] on div "$ 4,670" at bounding box center [529, 598] width 43 height 17
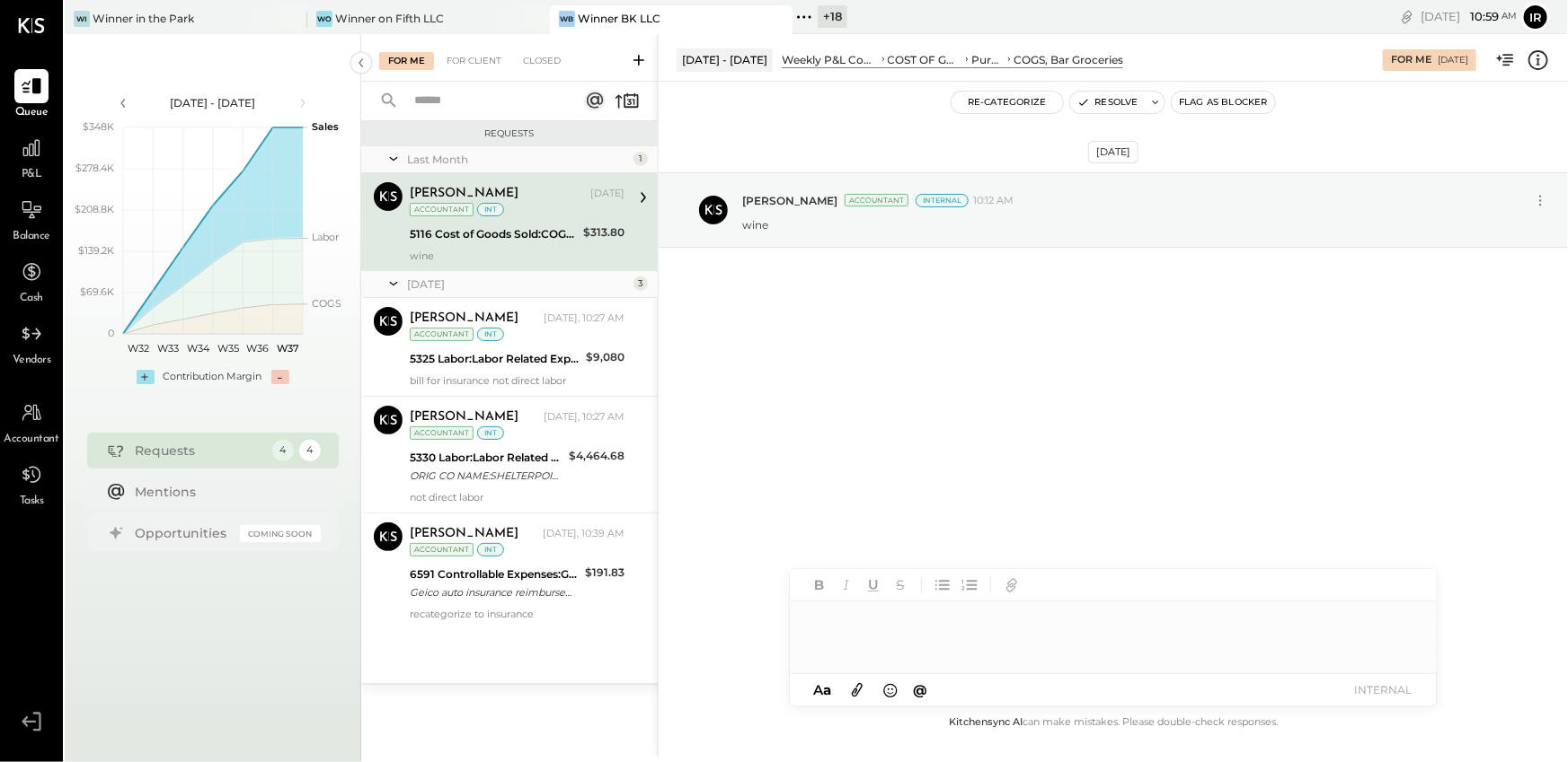
click at [809, 24] on icon at bounding box center [804, 17] width 24 height 24
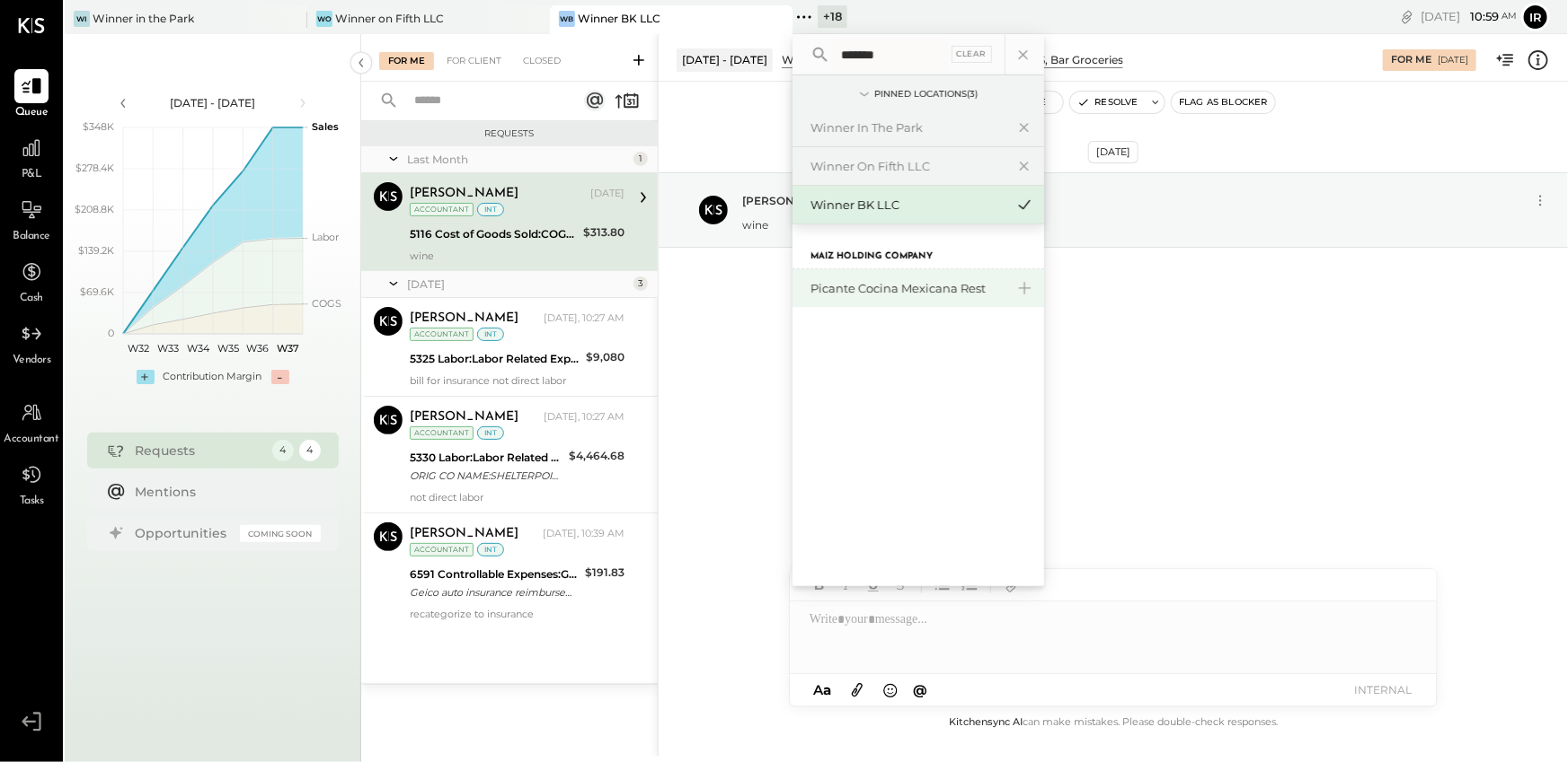
type input "*******"
click at [879, 290] on div "Picante Cocina Mexicana Rest" at bounding box center [908, 289] width 194 height 17
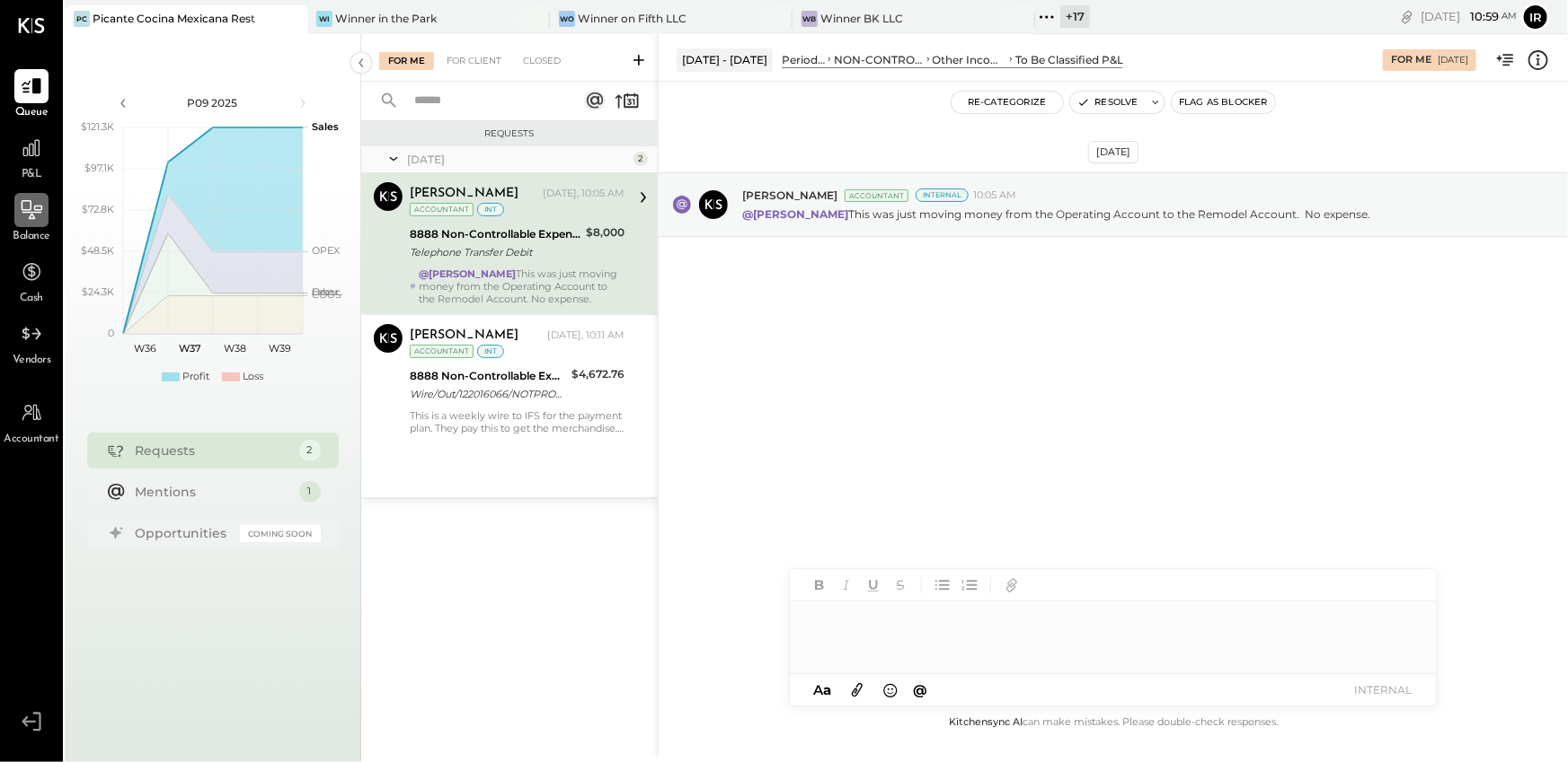
click at [39, 221] on icon at bounding box center [31, 209] width 24 height 24
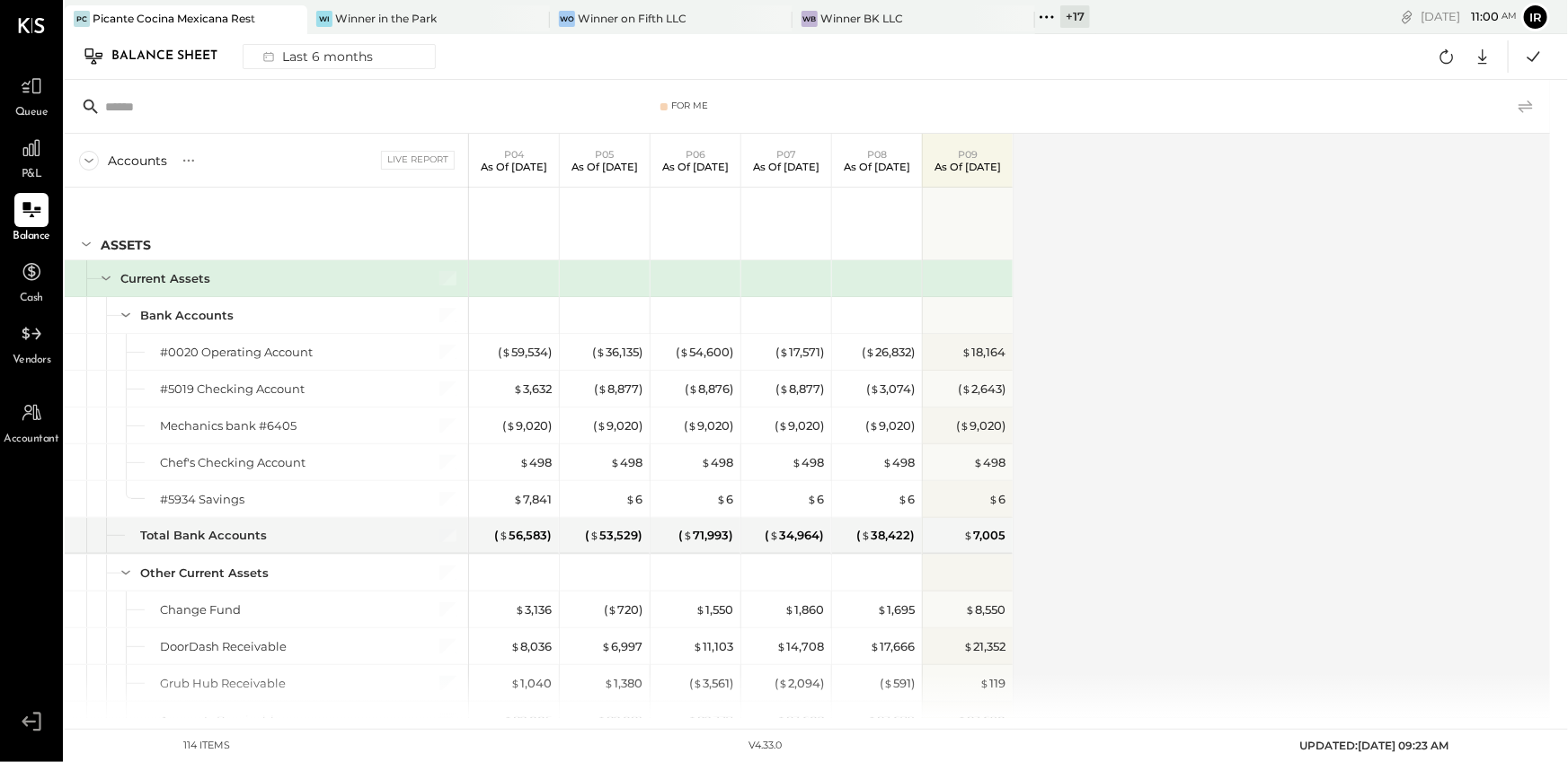
click at [1529, 107] on icon at bounding box center [1525, 106] width 14 height 12
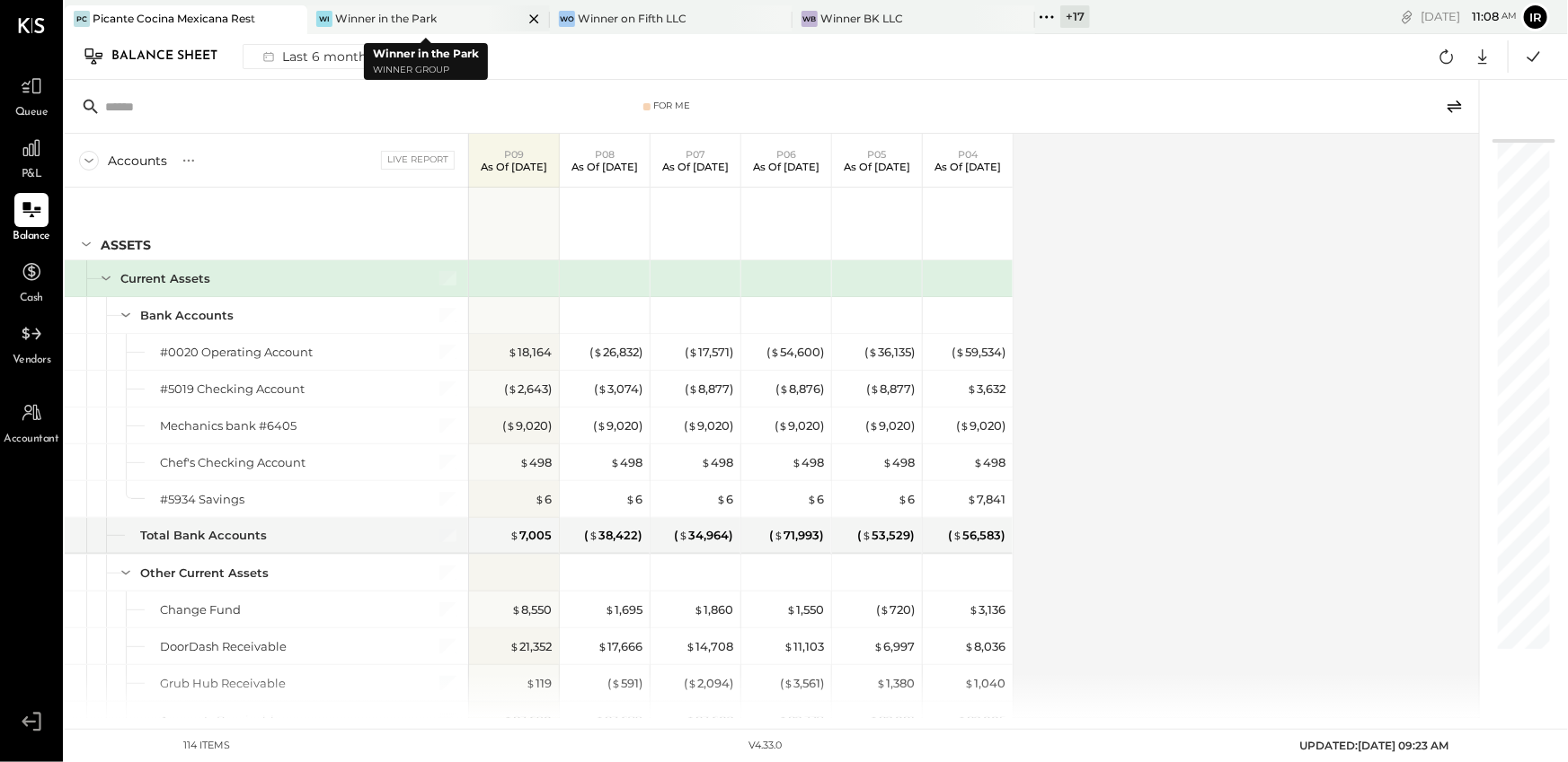
click at [532, 18] on icon at bounding box center [534, 19] width 23 height 22
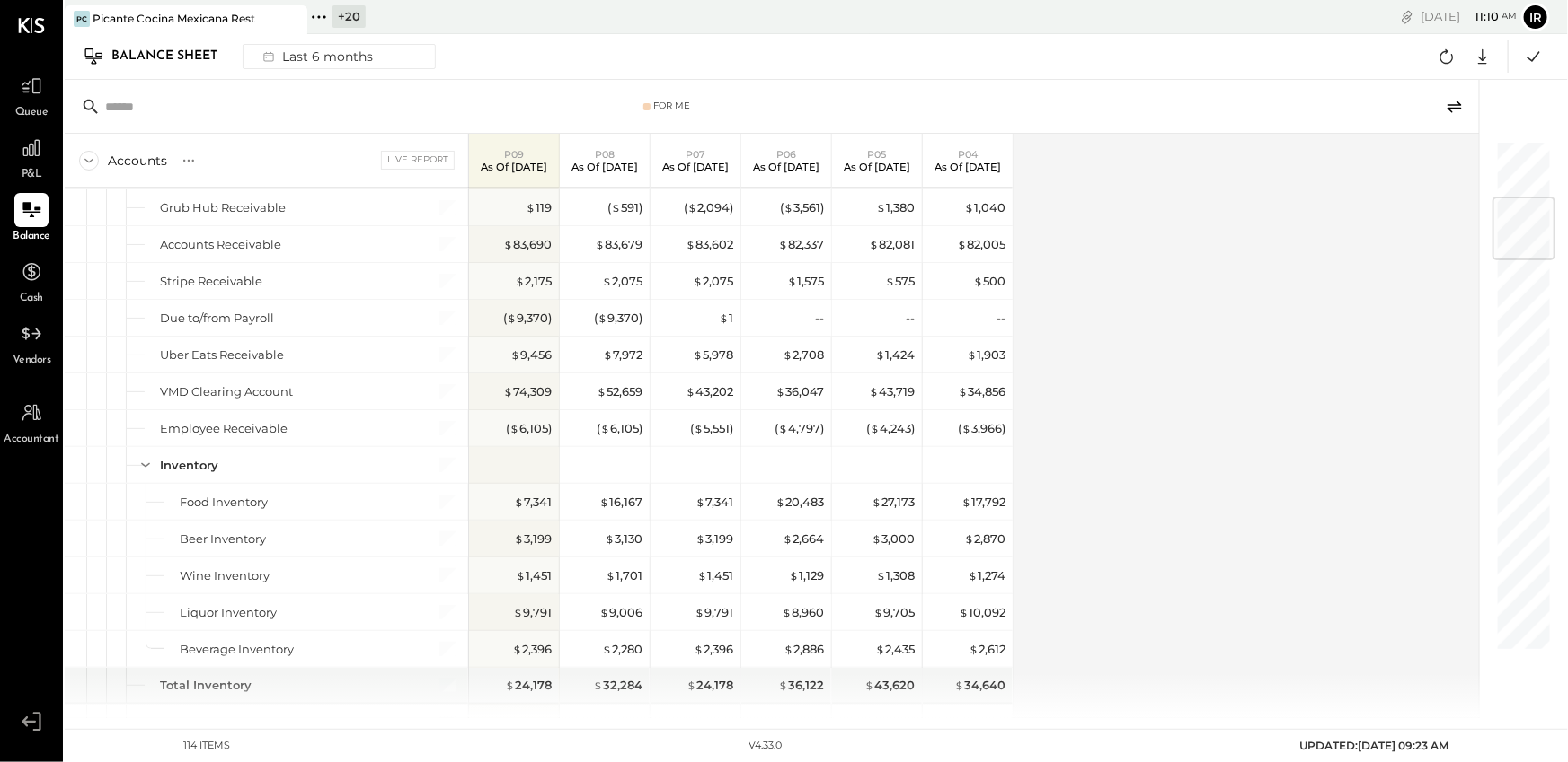
scroll to position [487, 0]
